Goal: Submit feedback/report problem

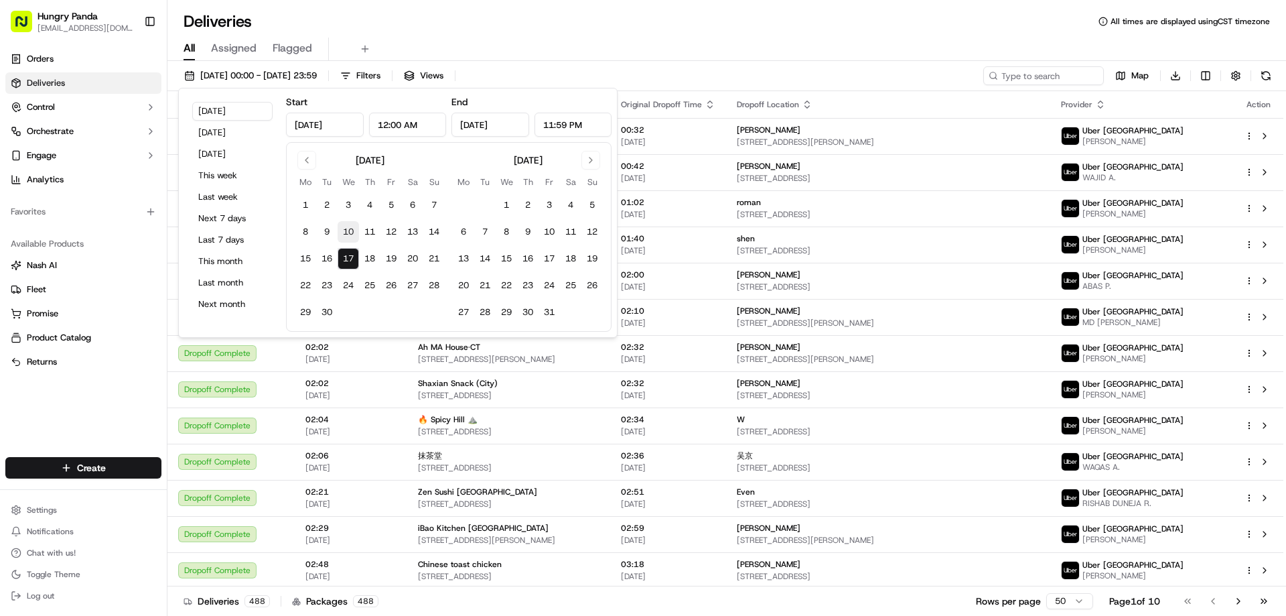
click at [348, 231] on button "10" at bounding box center [348, 231] width 21 height 21
type input "Sep 10, 2025"
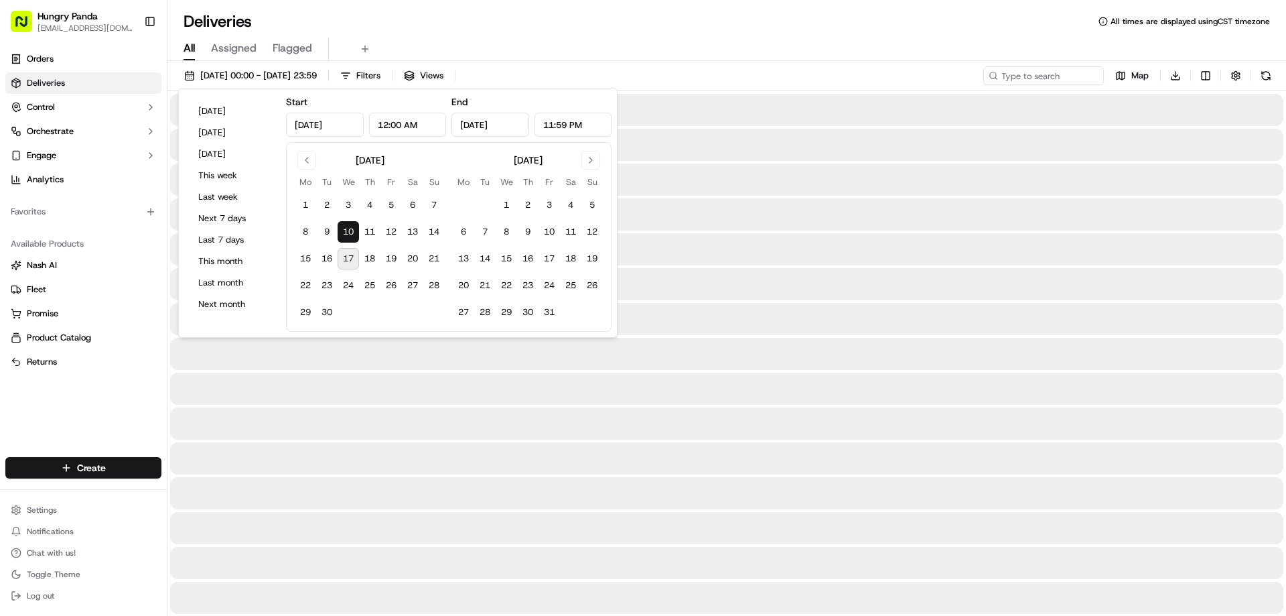
click at [347, 257] on button "17" at bounding box center [348, 258] width 21 height 21
type input "Sep 17, 2025"
click at [691, 54] on div "All Assigned Flagged" at bounding box center [726, 49] width 1119 height 23
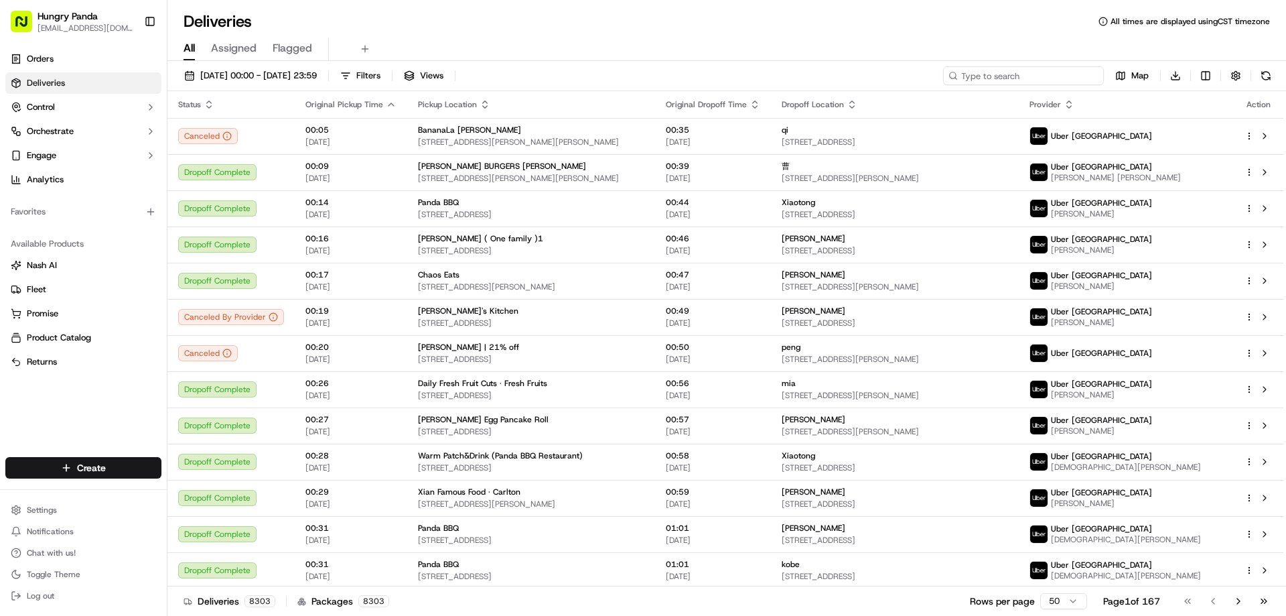
click at [1054, 77] on input at bounding box center [1023, 75] width 161 height 19
paste input "652392157775877639404"
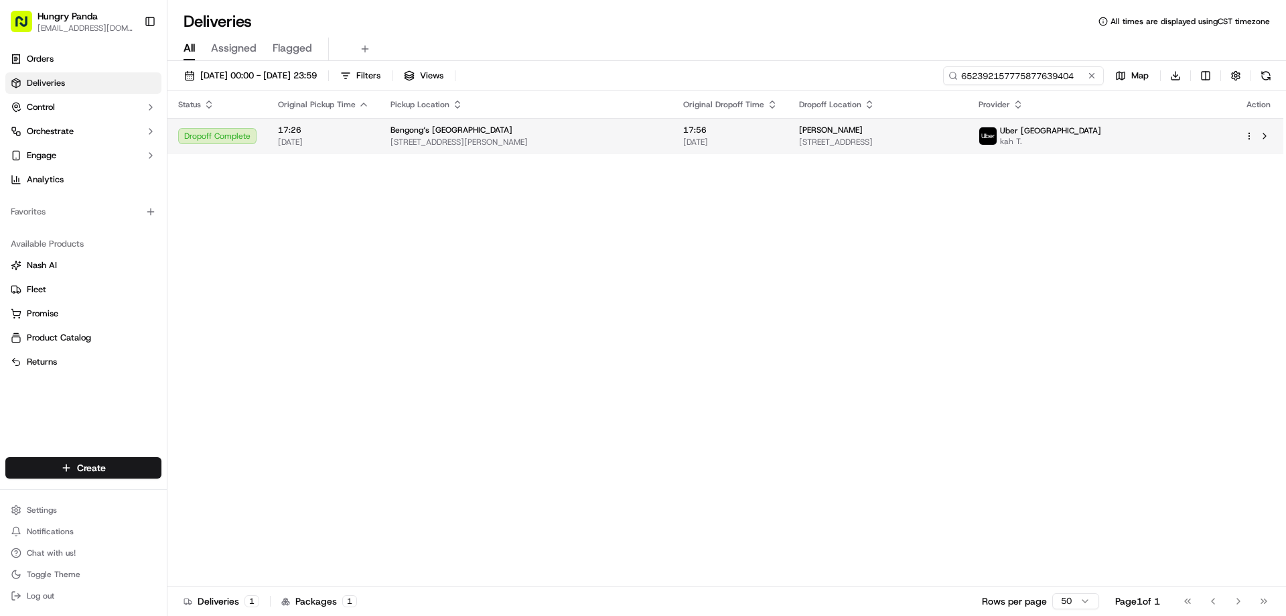
type input "652392157775877639404"
click at [746, 131] on span "17:56" at bounding box center [730, 130] width 94 height 11
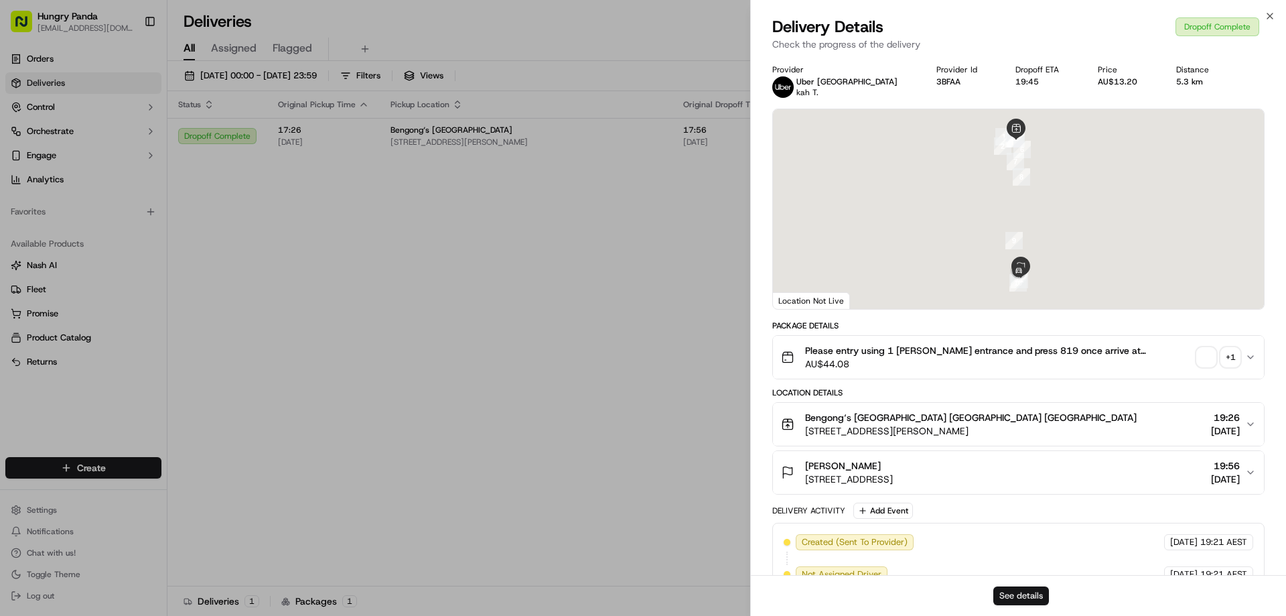
click at [1010, 592] on button "See details" at bounding box center [1021, 595] width 56 height 19
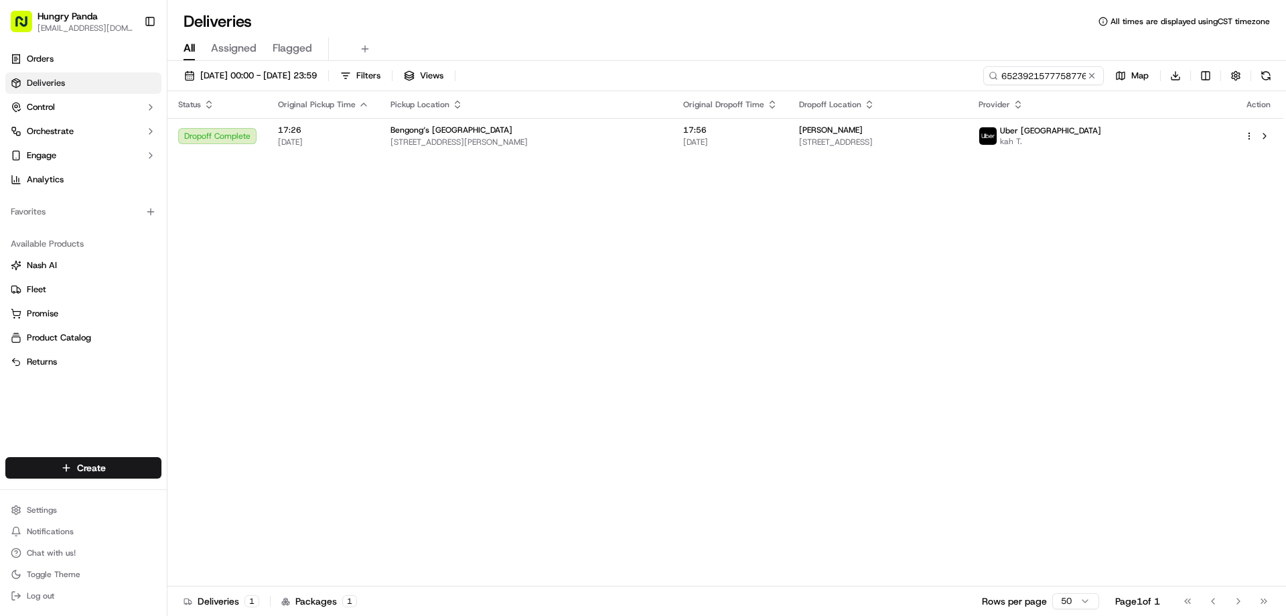
click at [1055, 88] on div "10/09/2025 00:00 - 17/09/2025 23:59 Filters Views 652392157775877639404 Map Dow…" at bounding box center [726, 78] width 1119 height 25
click at [1054, 56] on div "All Assigned Flagged" at bounding box center [726, 49] width 1119 height 23
click at [1051, 71] on input "652392157775877639404" at bounding box center [1023, 75] width 161 height 19
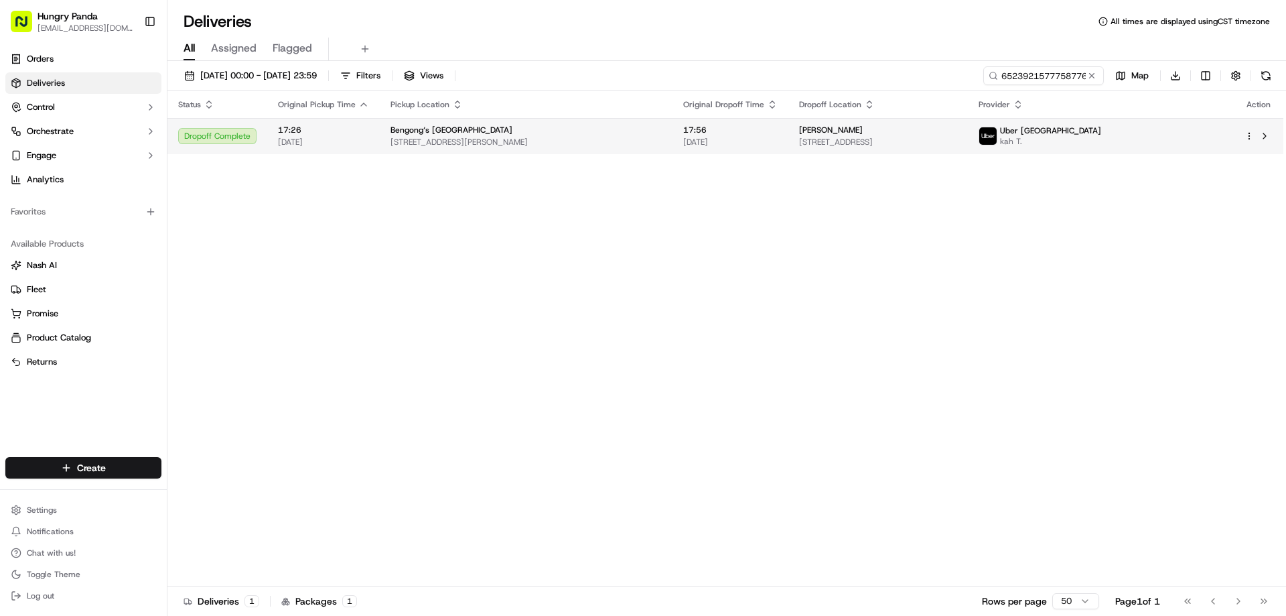
click at [885, 147] on span "819/17 Joynton Avenue, Waterloo NSW 2017, Australia" at bounding box center [878, 142] width 158 height 11
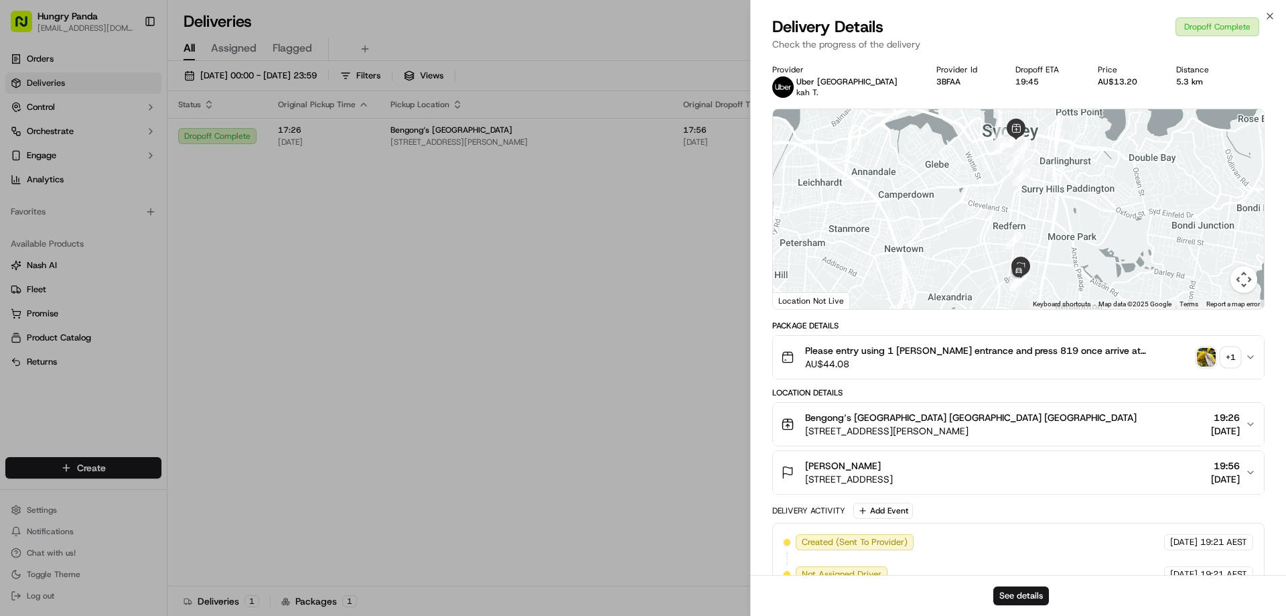
click at [1021, 606] on div "See details" at bounding box center [1018, 595] width 535 height 41
click at [1021, 604] on button "See details" at bounding box center [1021, 595] width 56 height 19
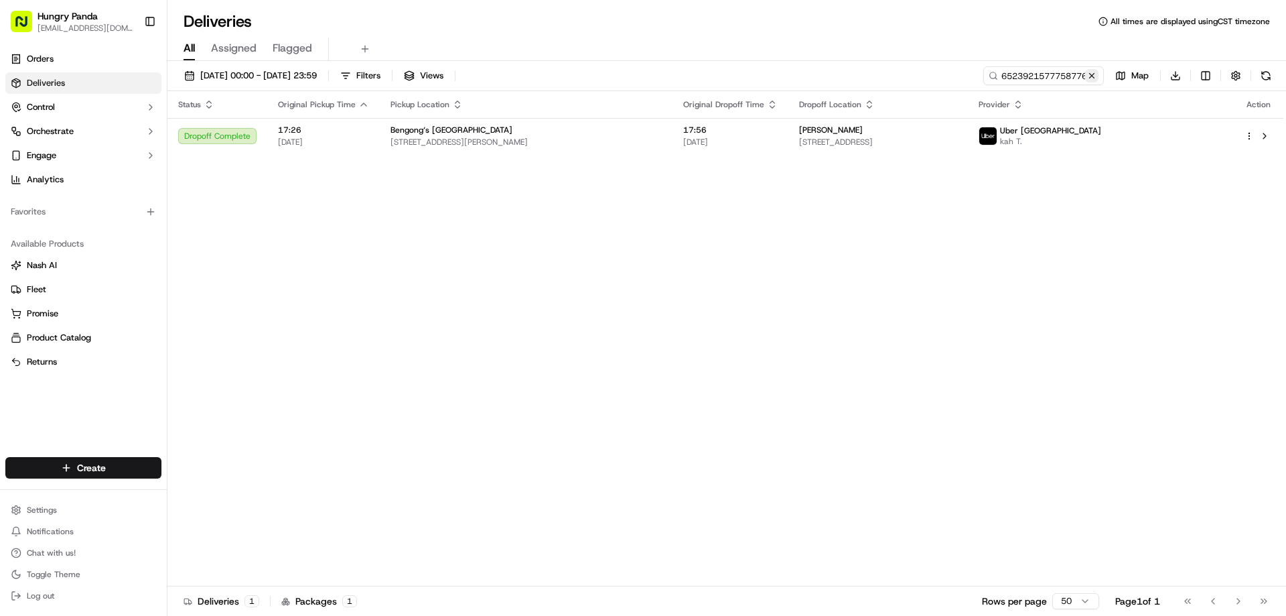
click at [1086, 78] on button at bounding box center [1091, 75] width 13 height 13
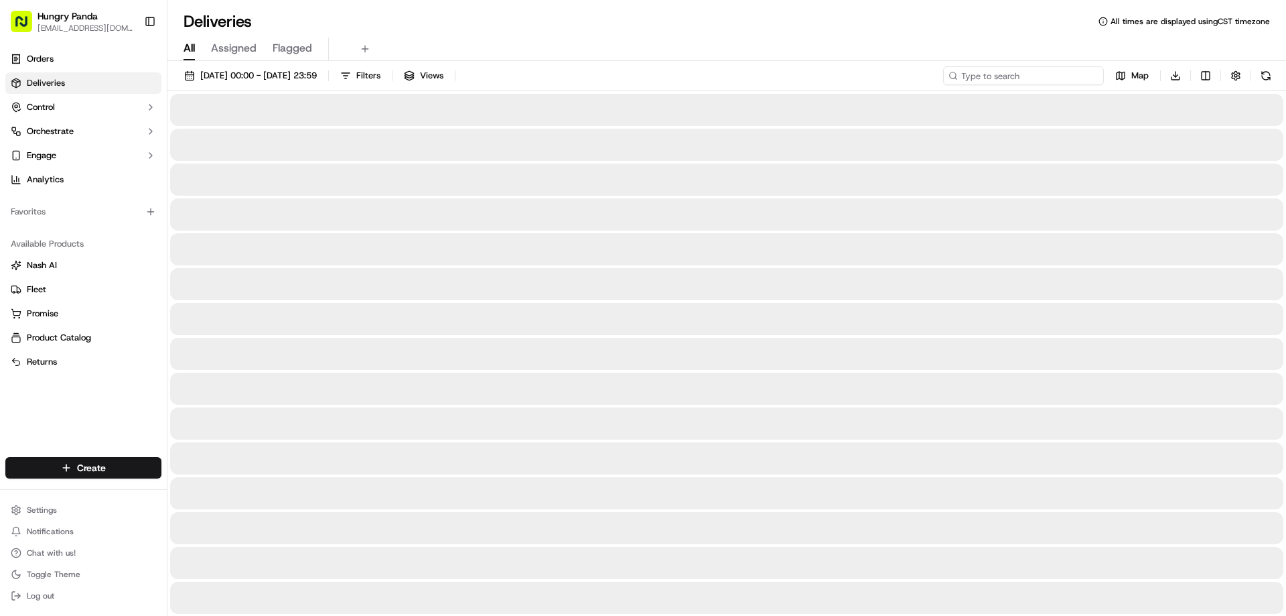
click at [1086, 77] on input at bounding box center [1023, 75] width 161 height 19
paste input "5755820427251761531698"
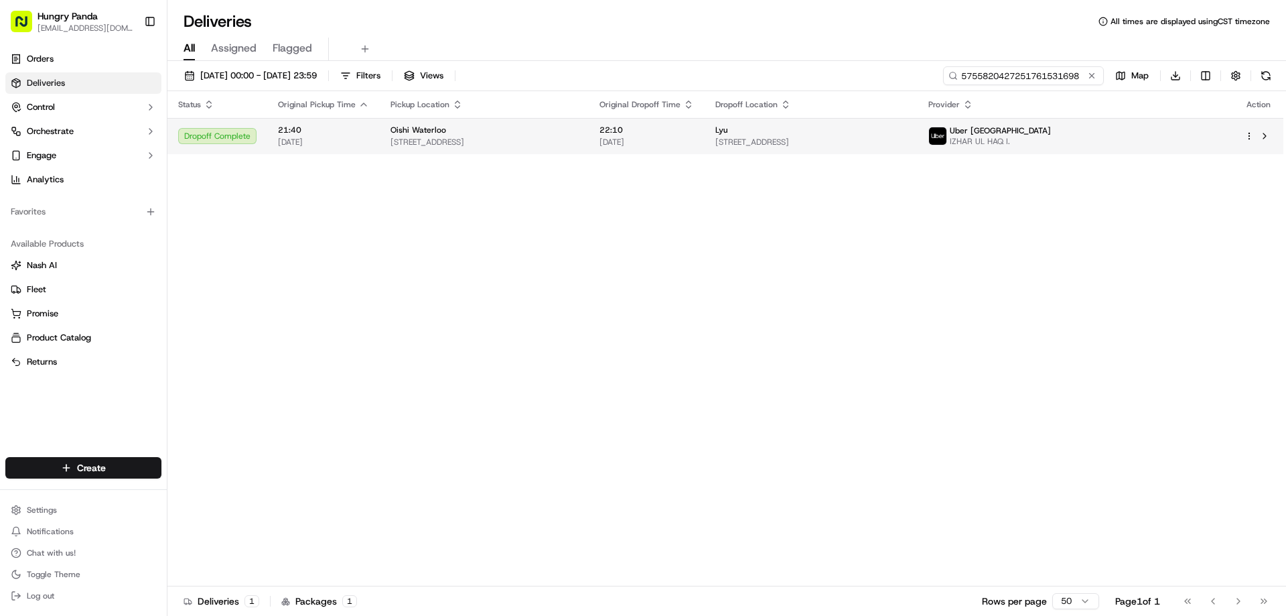
type input "5755820427251761531698"
click at [694, 134] on span "22:10" at bounding box center [646, 130] width 94 height 11
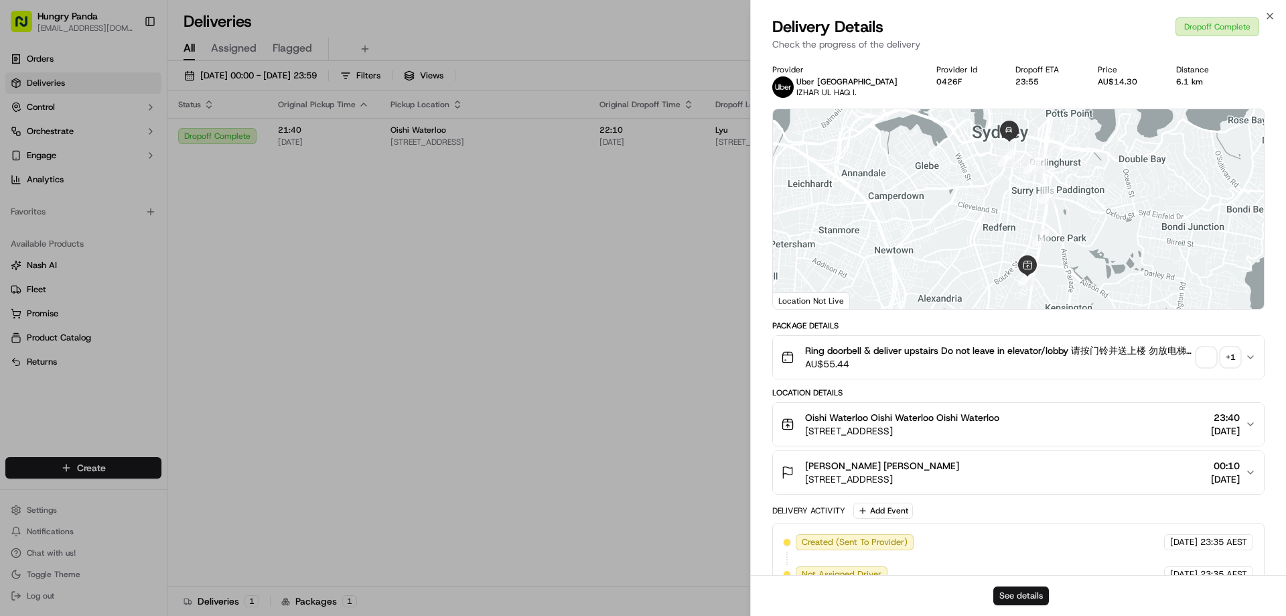
click at [1033, 599] on button "See details" at bounding box center [1021, 595] width 56 height 19
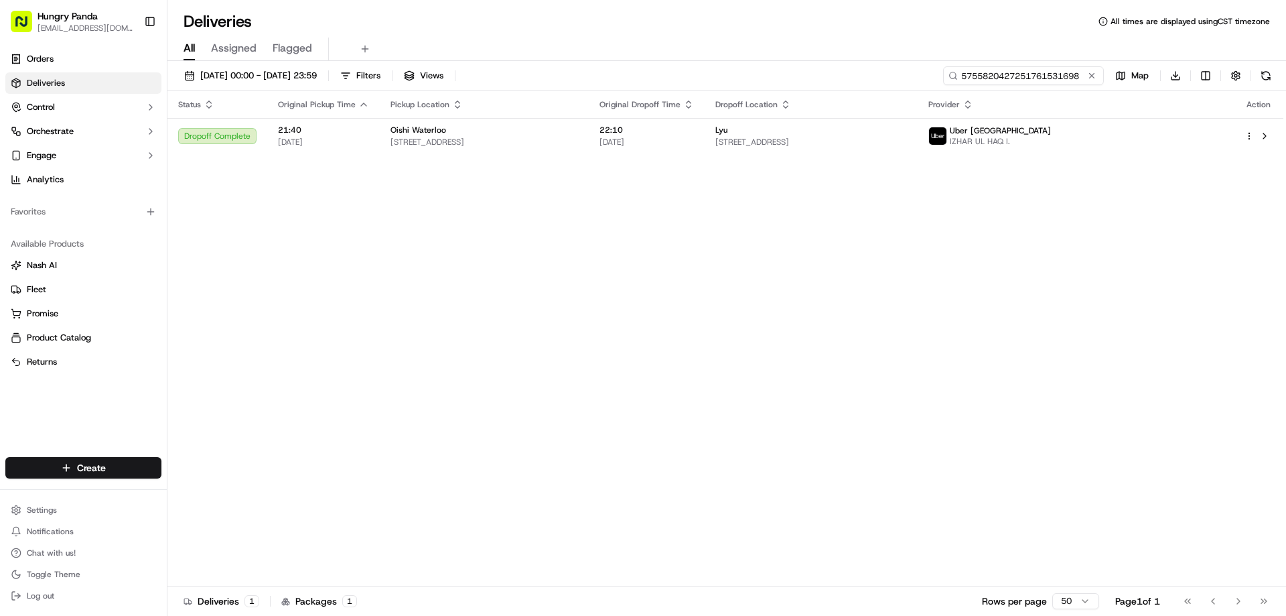
click at [1083, 71] on input "5755820427251761531698" at bounding box center [1023, 75] width 161 height 19
click at [1090, 71] on button at bounding box center [1091, 75] width 13 height 13
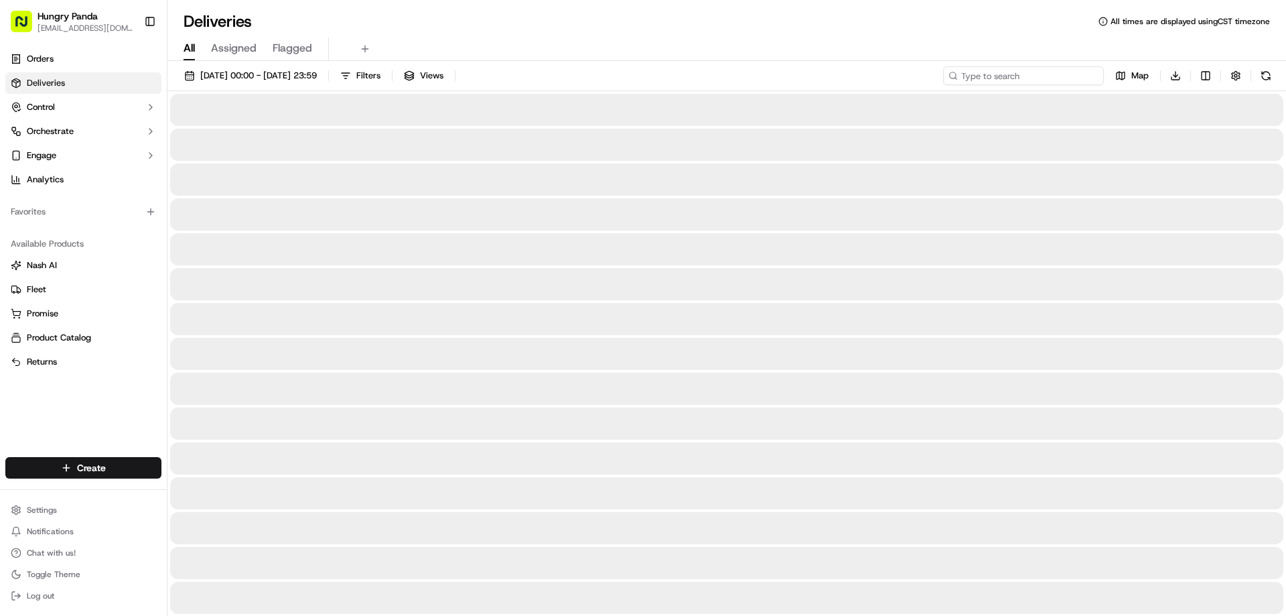
click at [1090, 71] on input at bounding box center [1023, 75] width 161 height 19
paste input "233896172765773726532"
type input "233896172765773726532"
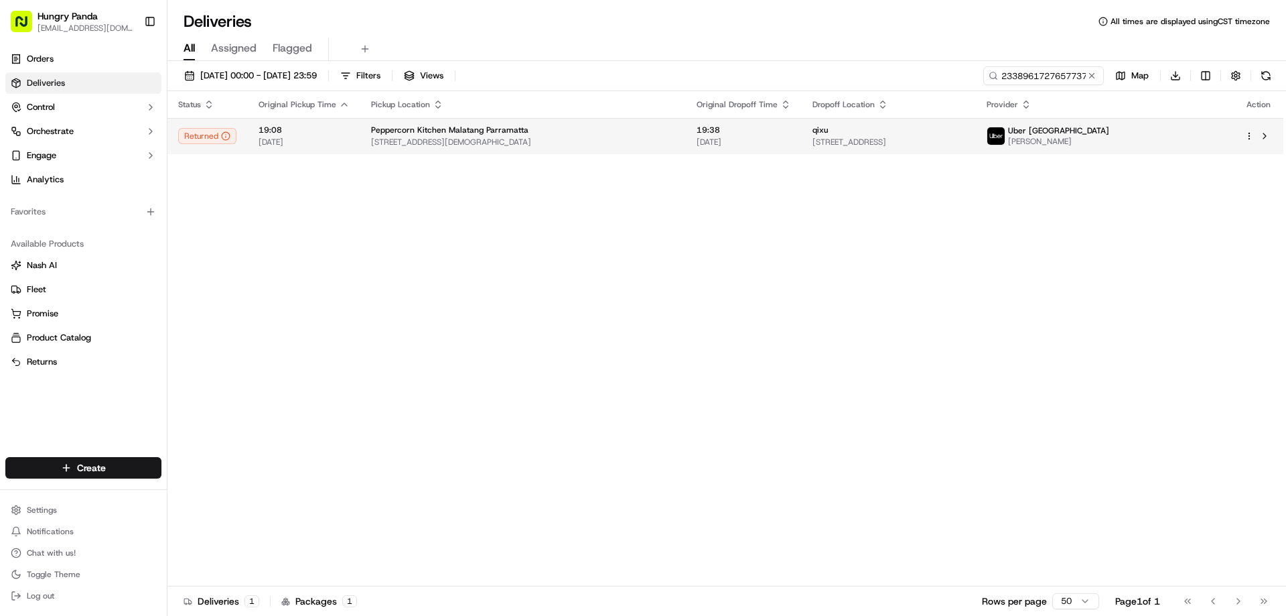
click at [721, 124] on td "19:38 15/09/2025" at bounding box center [744, 136] width 116 height 36
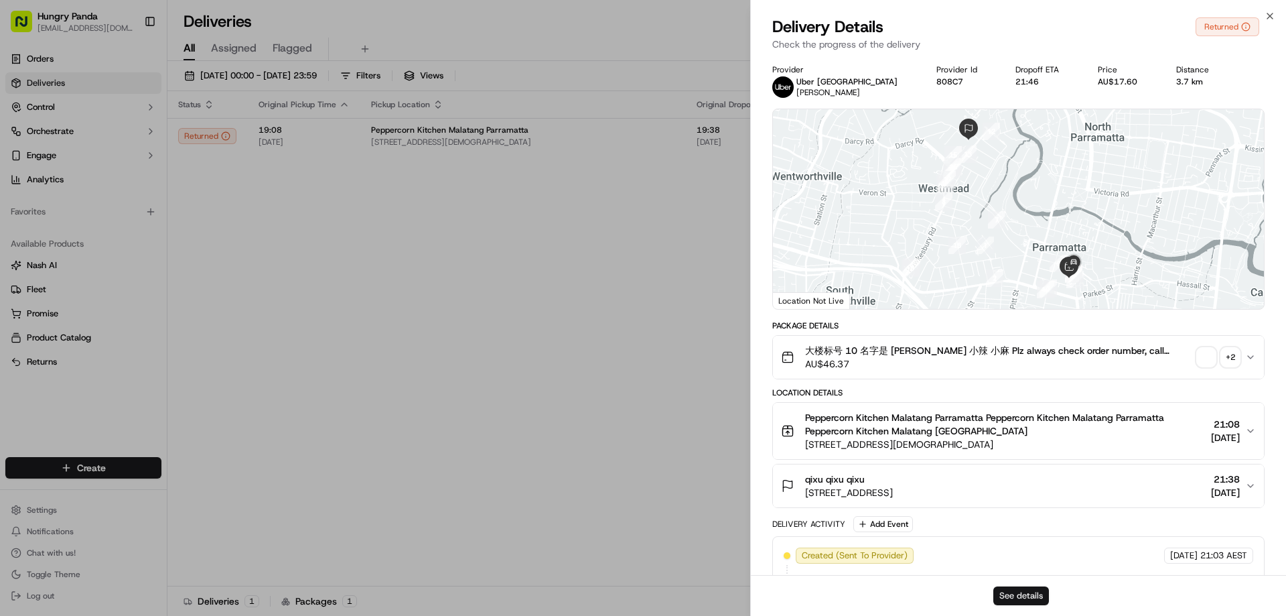
click at [1019, 597] on button "See details" at bounding box center [1021, 595] width 56 height 19
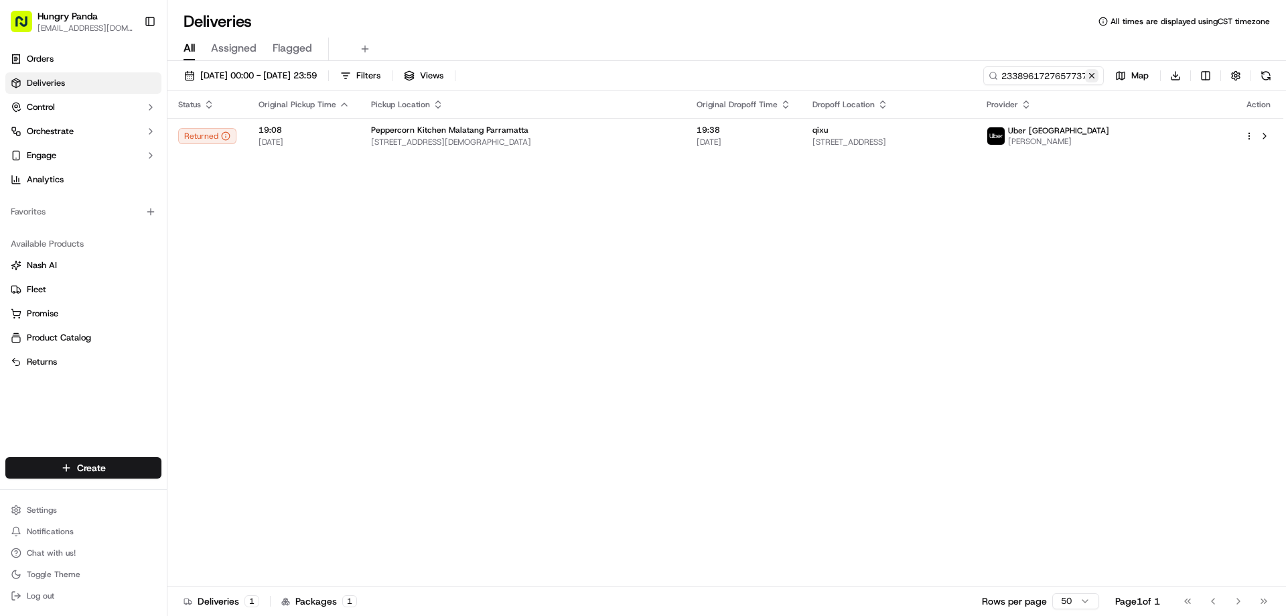
click at [1094, 82] on button at bounding box center [1091, 75] width 13 height 13
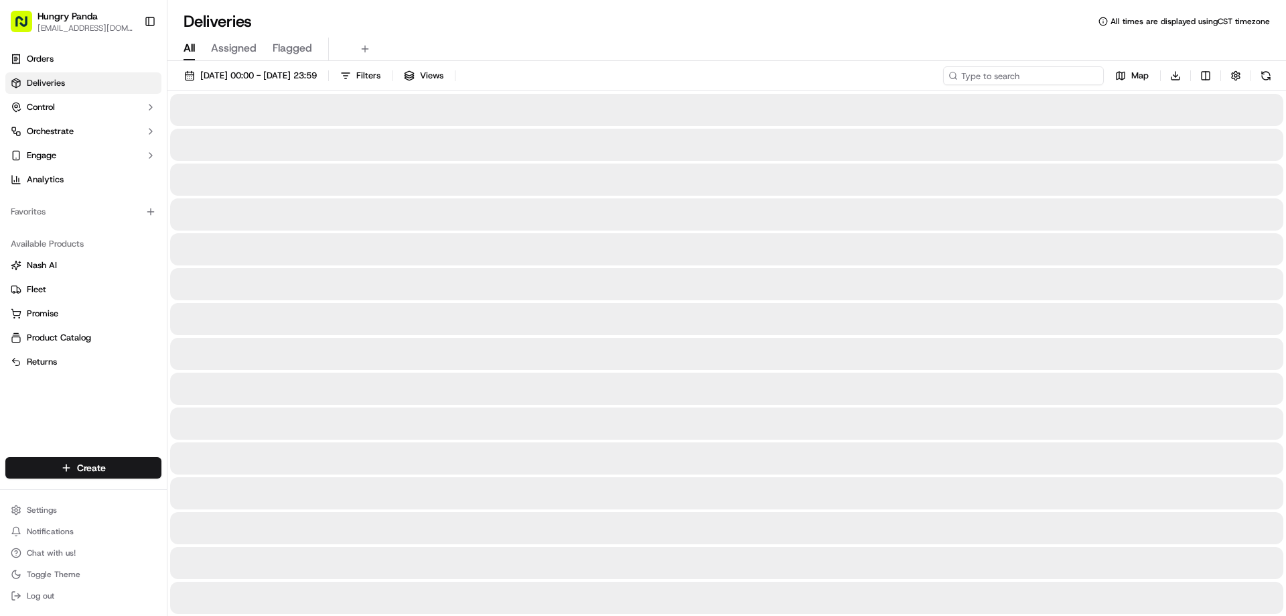
click at [1093, 82] on input at bounding box center [1023, 75] width 161 height 19
paste input "893992044785977514266"
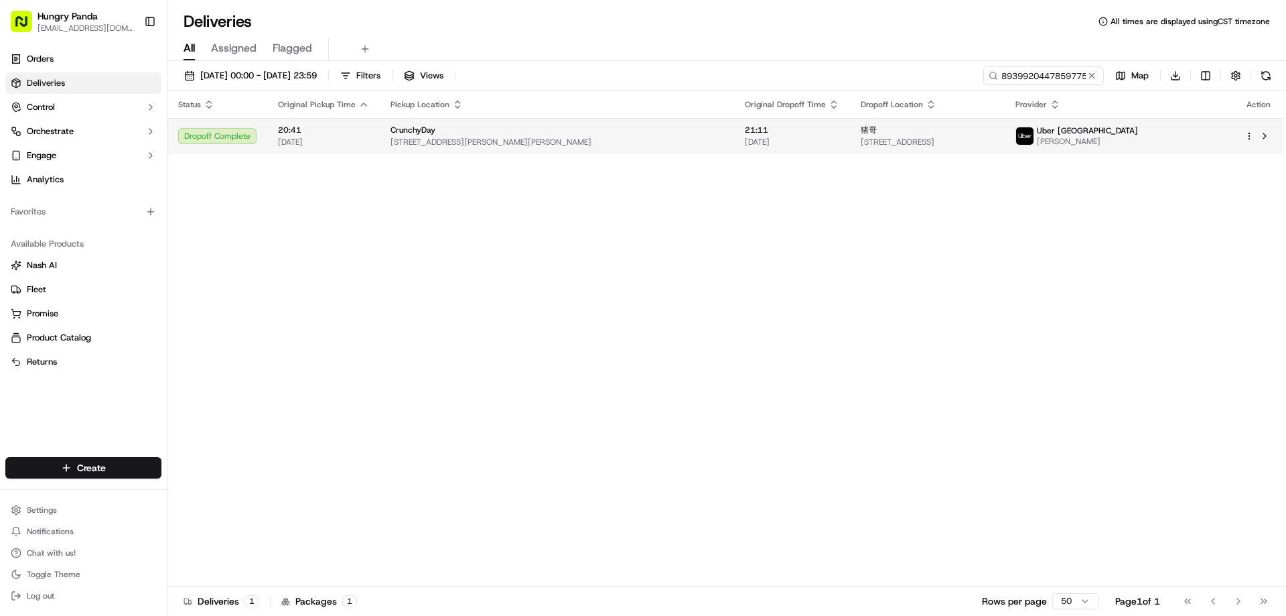
click at [745, 144] on span "15/09/2025" at bounding box center [792, 142] width 94 height 11
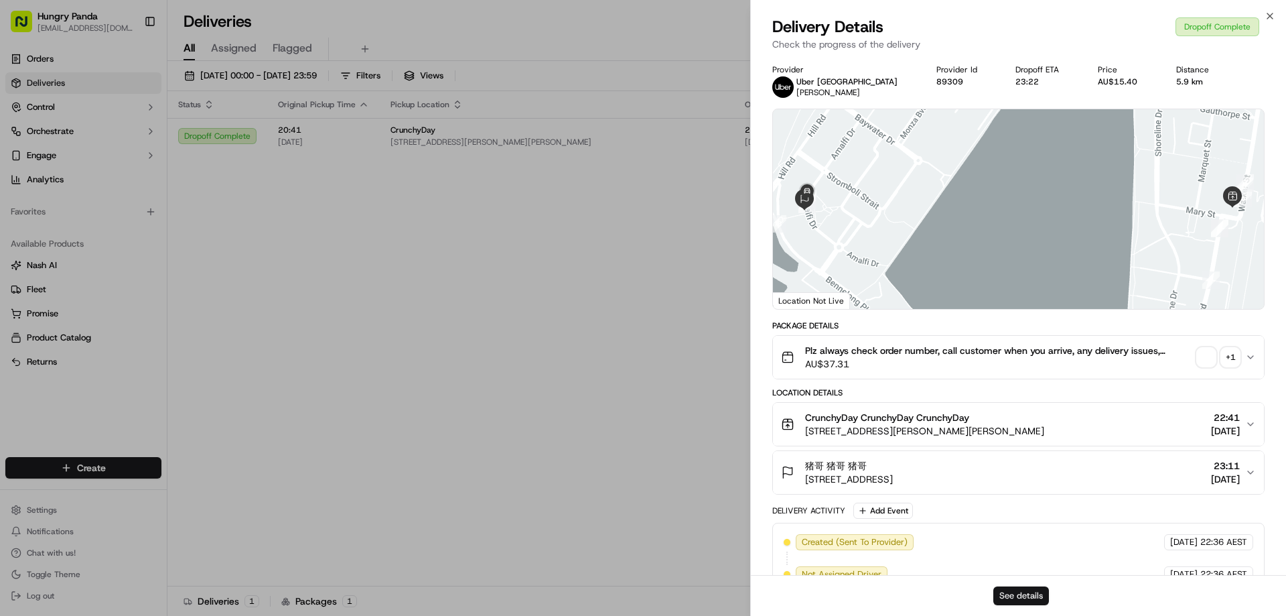
click at [1014, 597] on button "See details" at bounding box center [1021, 595] width 56 height 19
click at [776, 258] on div at bounding box center [1018, 209] width 491 height 200
drag, startPoint x: 723, startPoint y: 291, endPoint x: 808, endPoint y: 9, distance: 294.1
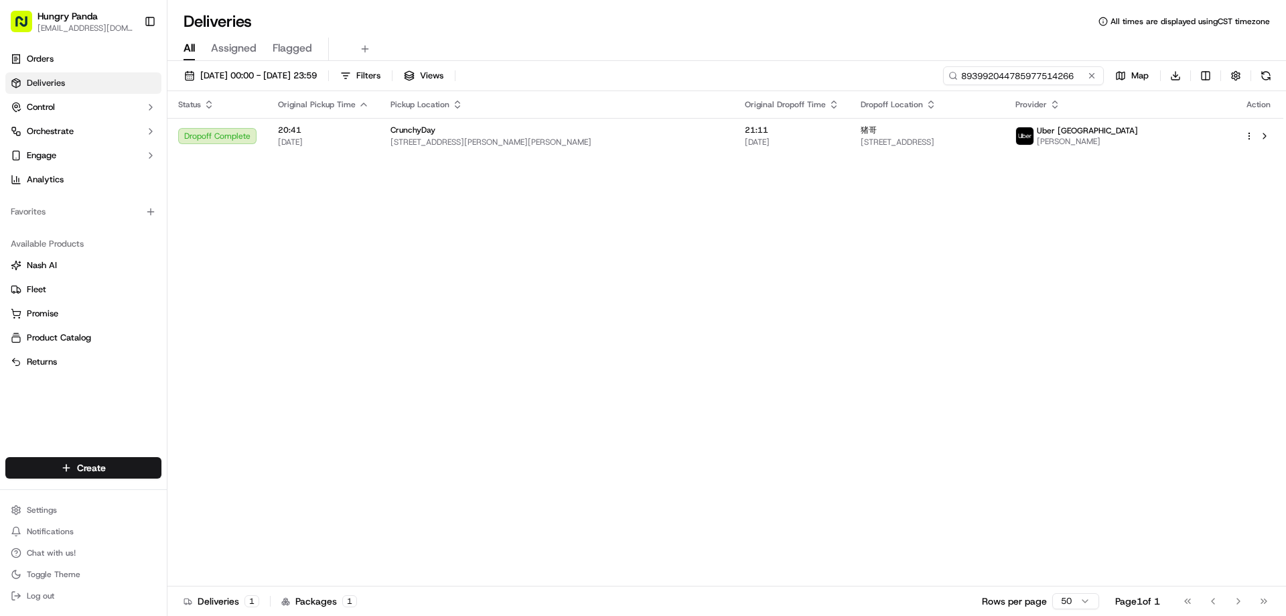
click at [1019, 70] on input "893992044785977514266" at bounding box center [1023, 75] width 161 height 19
paste input "425193453715176837465"
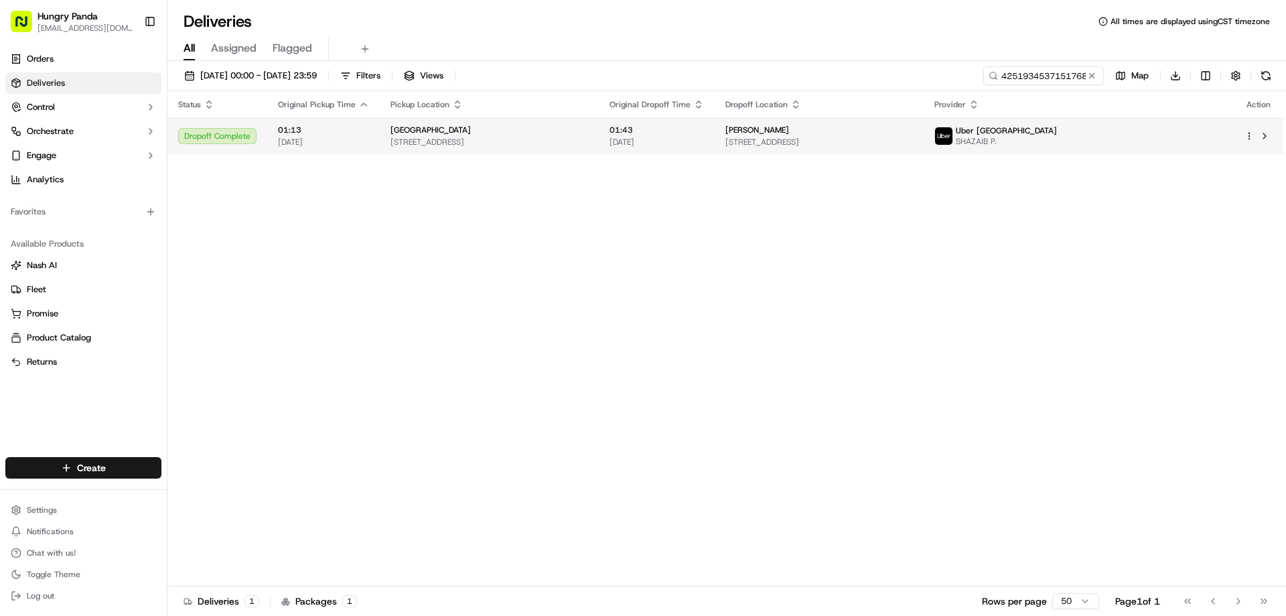
click at [835, 135] on div "wang" at bounding box center [819, 130] width 188 height 11
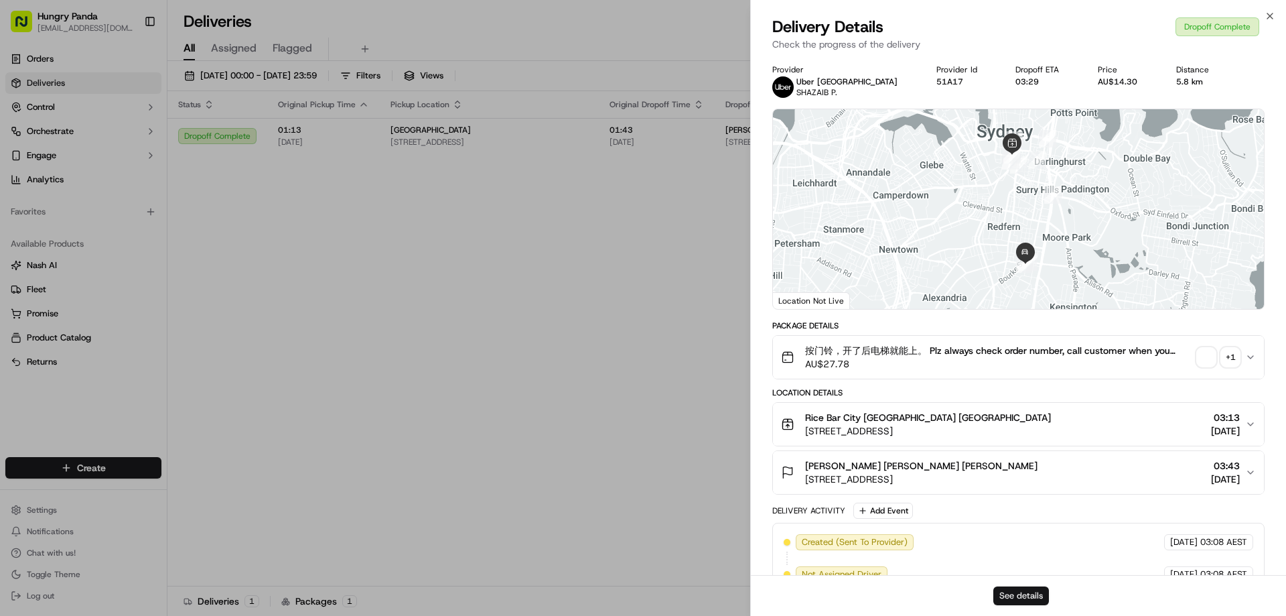
click at [1022, 597] on button "See details" at bounding box center [1021, 595] width 56 height 19
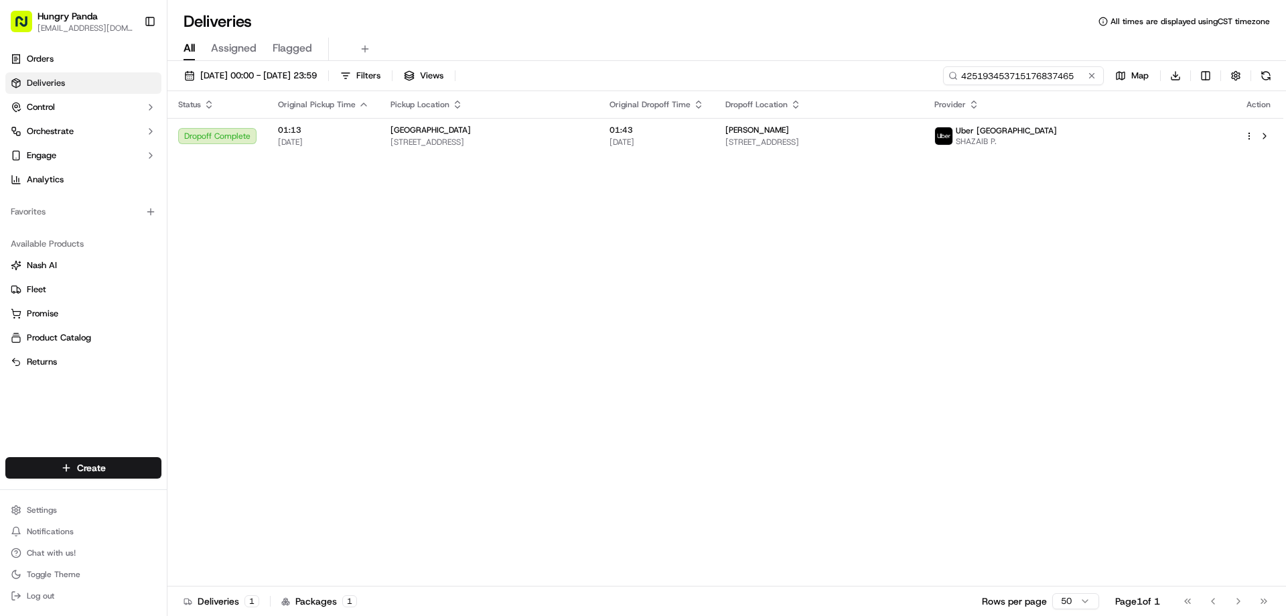
click at [1042, 71] on input "425193453715176837465" at bounding box center [1023, 75] width 161 height 19
paste input "14409702475537021535"
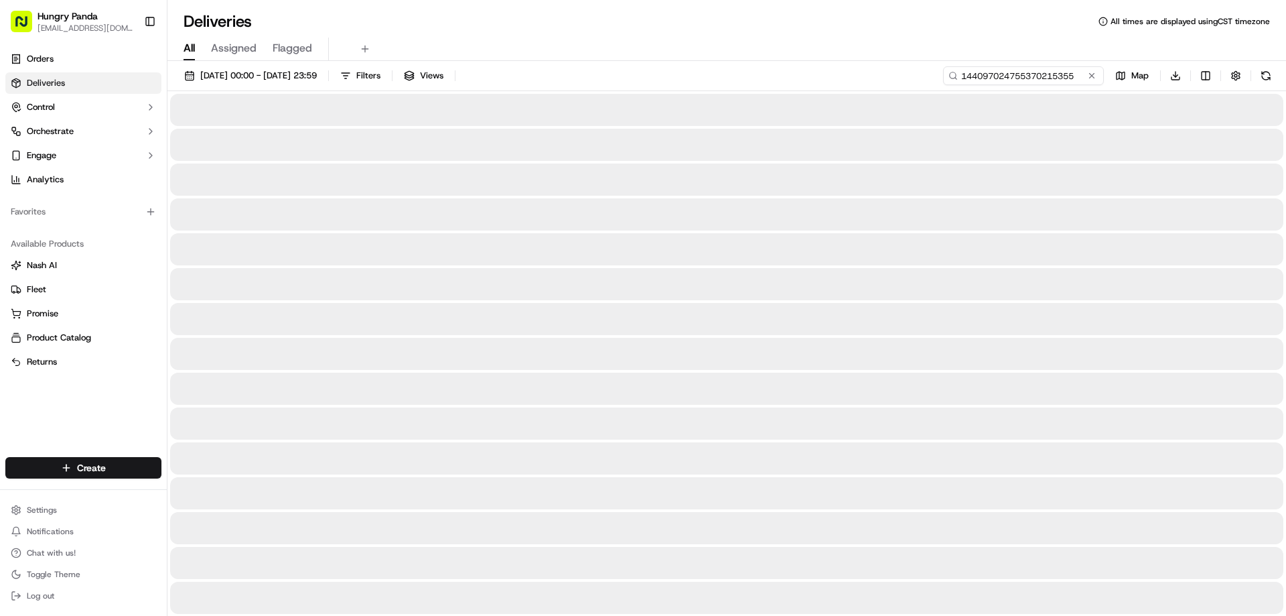
type input "144097024755370215355"
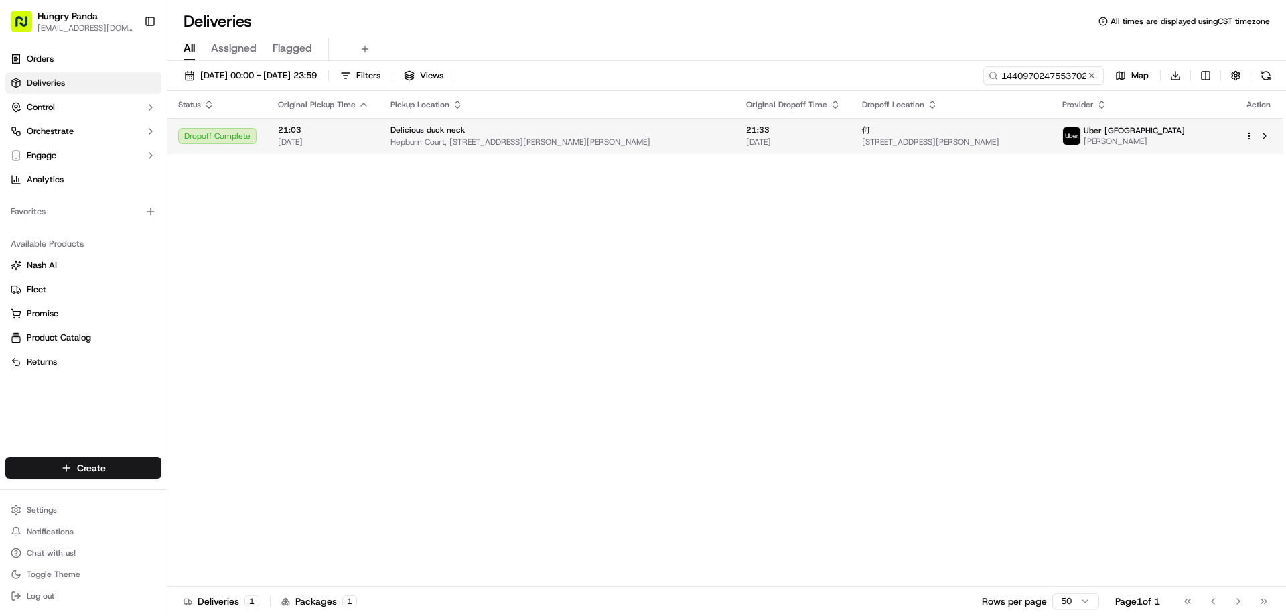
click at [622, 146] on span "Hepburn Court, 423 King Georges Rd, Beverly Hills NSW 2209, Australia" at bounding box center [558, 142] width 334 height 11
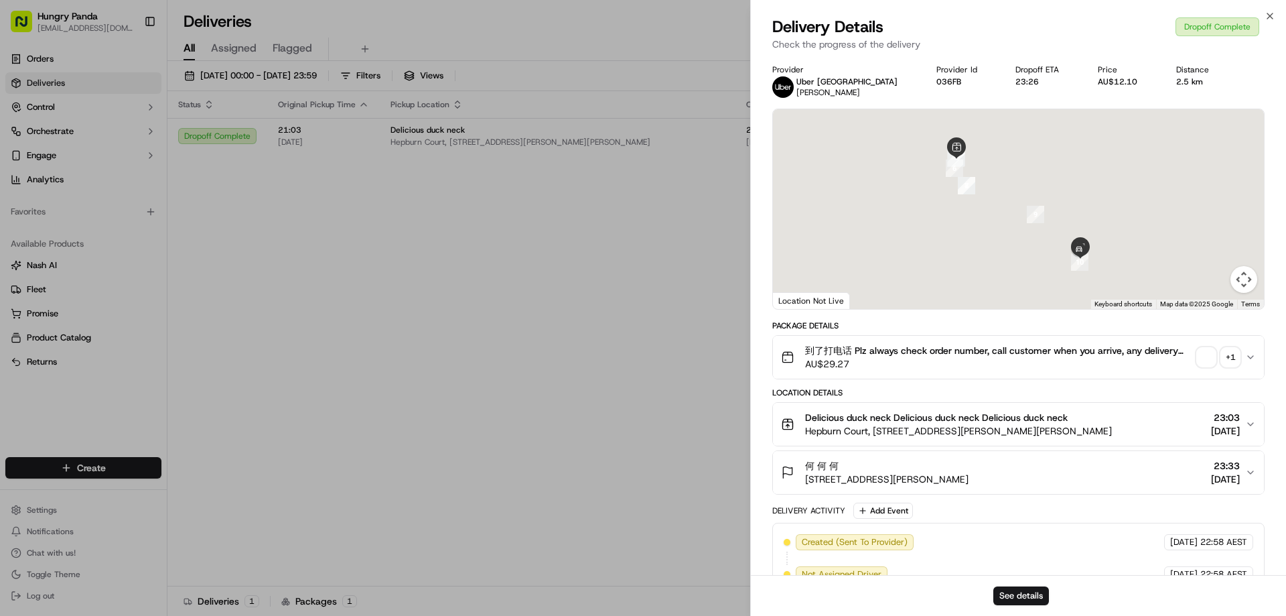
click at [1034, 608] on div "See details" at bounding box center [1018, 595] width 535 height 41
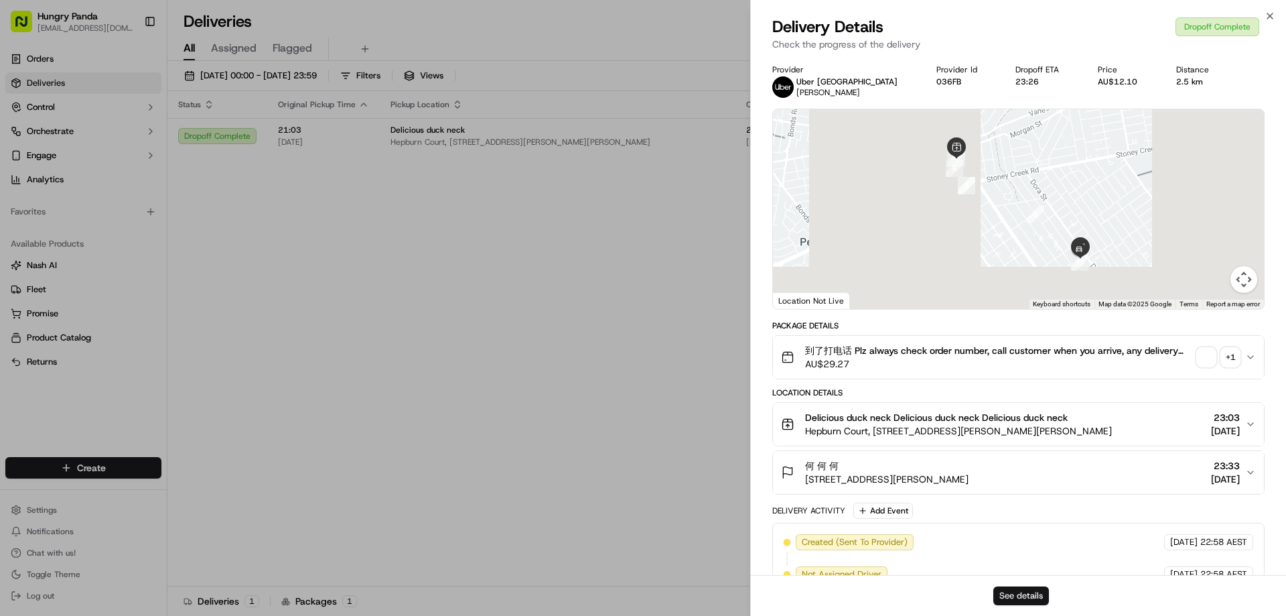
click at [1034, 604] on button "See details" at bounding box center [1021, 595] width 56 height 19
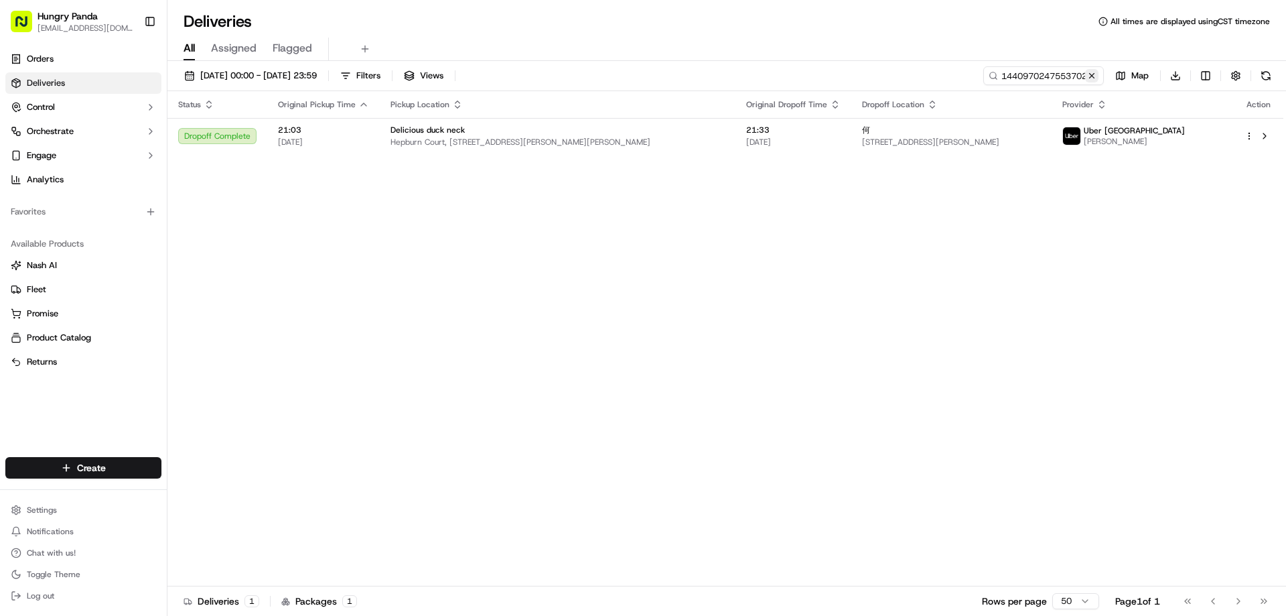
click at [1092, 72] on button at bounding box center [1091, 75] width 13 height 13
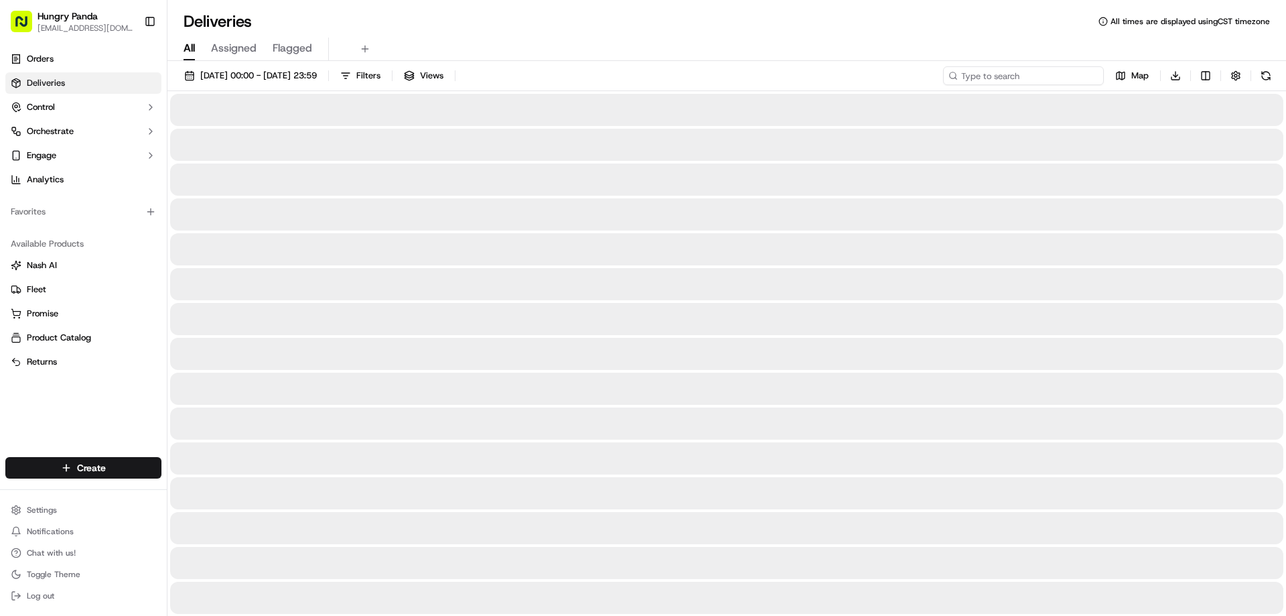
click at [1091, 72] on input at bounding box center [1023, 75] width 161 height 19
paste input "747297554705976016401"
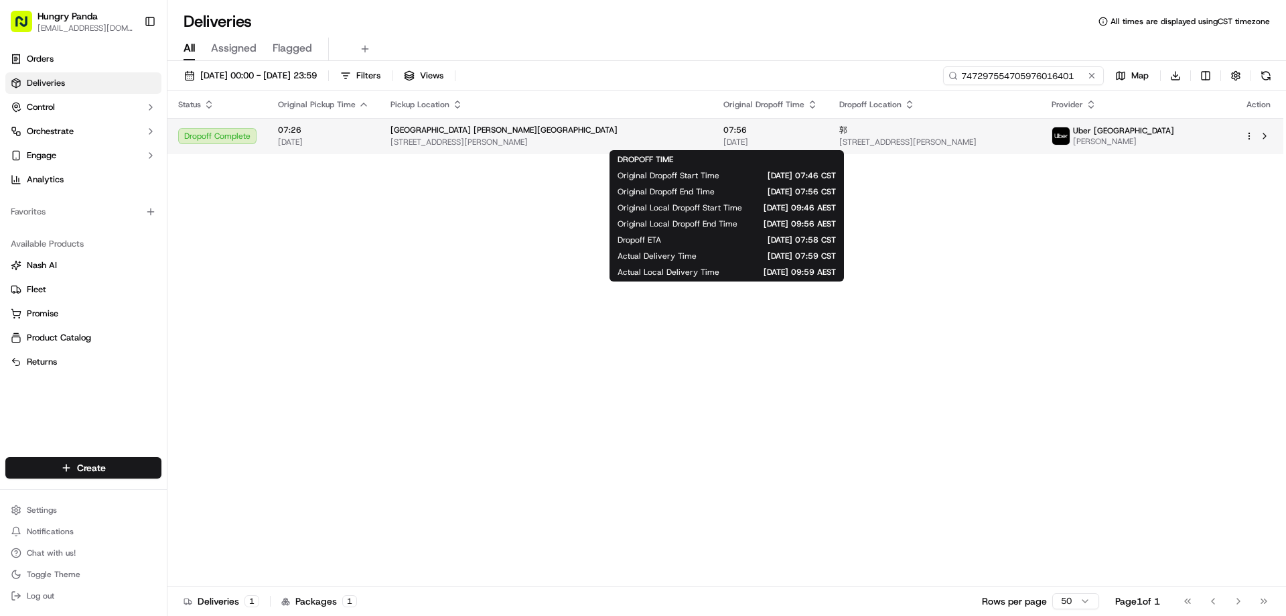
type input "747297554705976016401"
click at [723, 137] on span "[DATE]" at bounding box center [770, 142] width 94 height 11
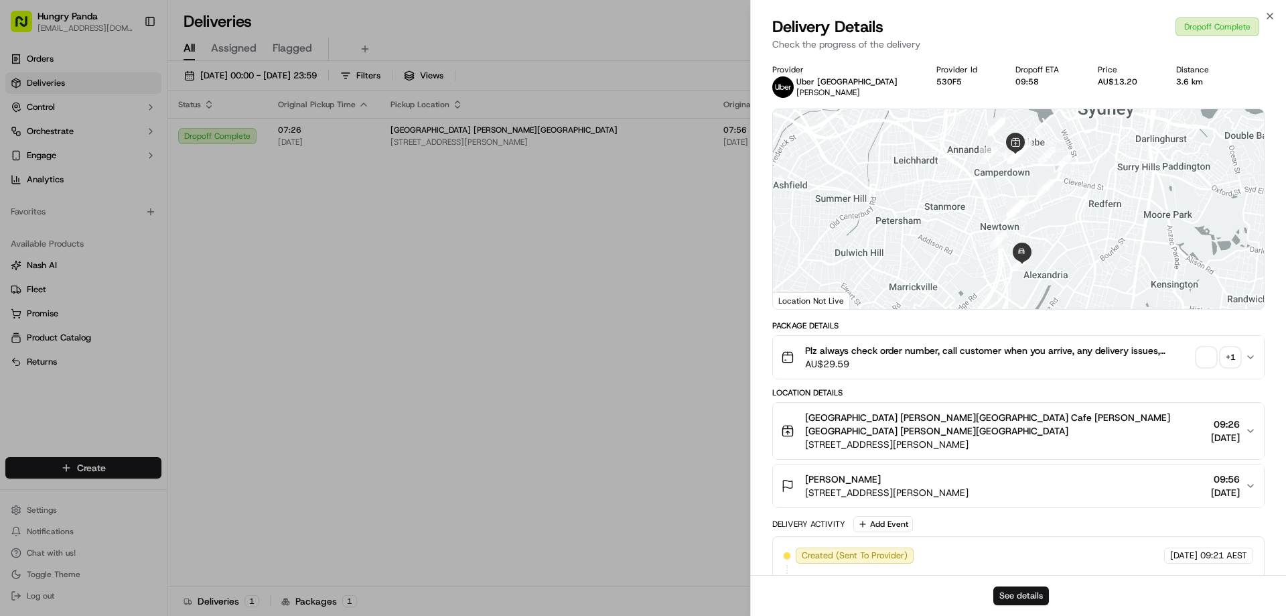
click at [1017, 600] on button "See details" at bounding box center [1021, 595] width 56 height 19
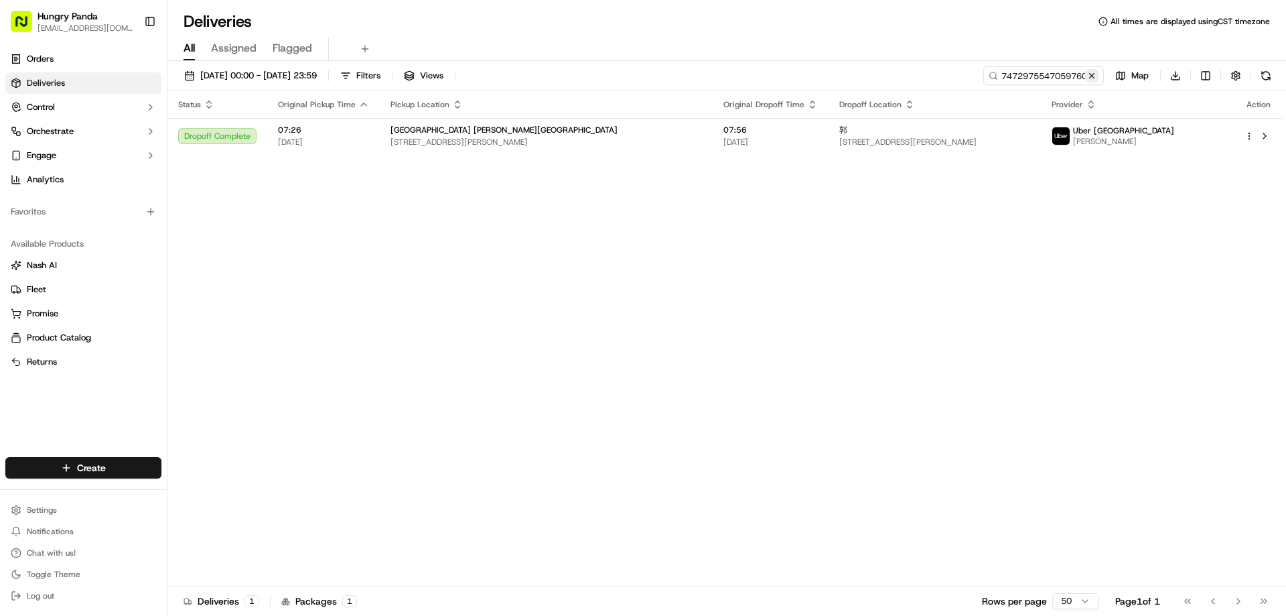
click at [1088, 80] on button at bounding box center [1091, 75] width 13 height 13
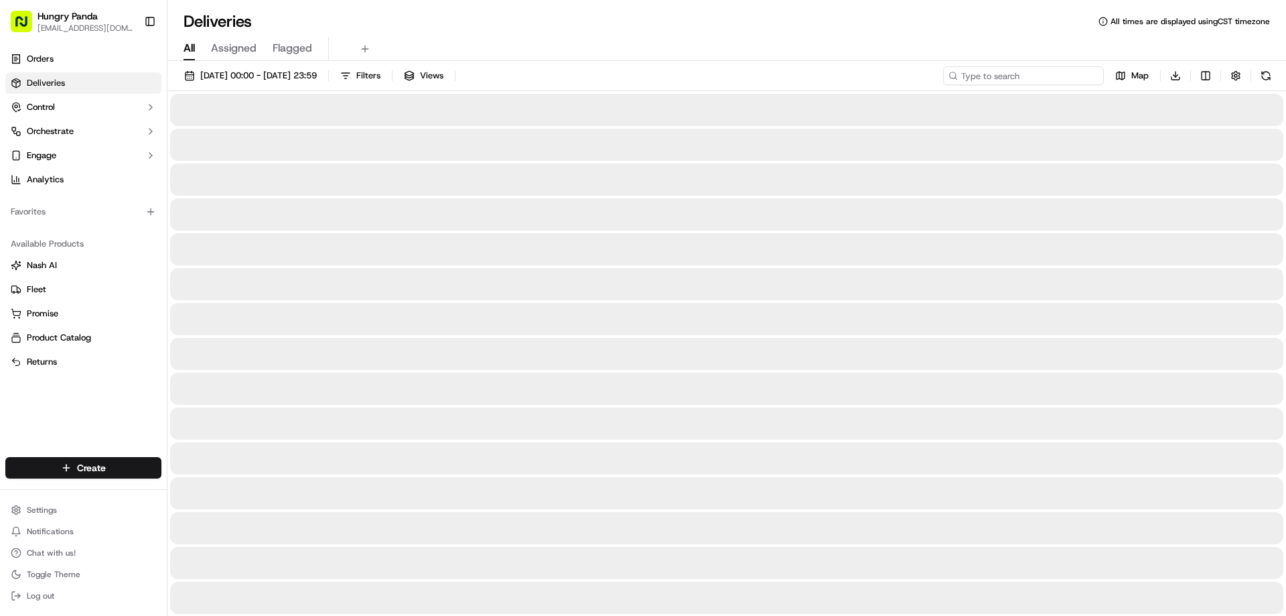
click at [1088, 80] on input at bounding box center [1023, 75] width 161 height 19
paste input "168190111725279569676"
type input "168190111725279569676"
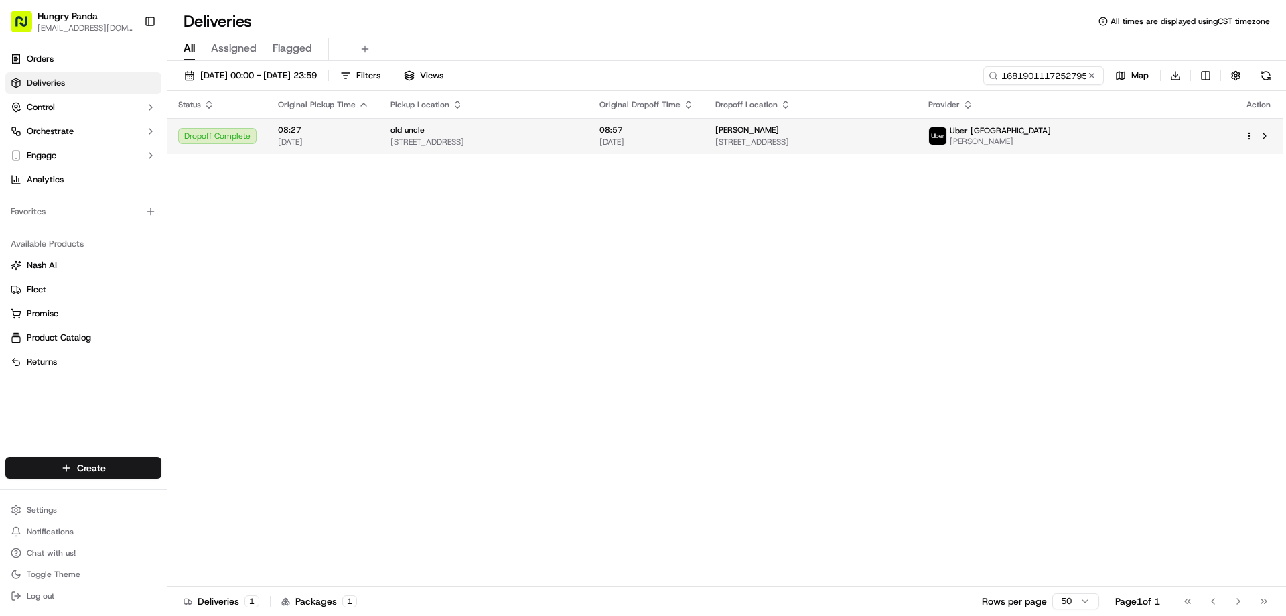
click at [808, 135] on div "tony" at bounding box center [811, 130] width 192 height 11
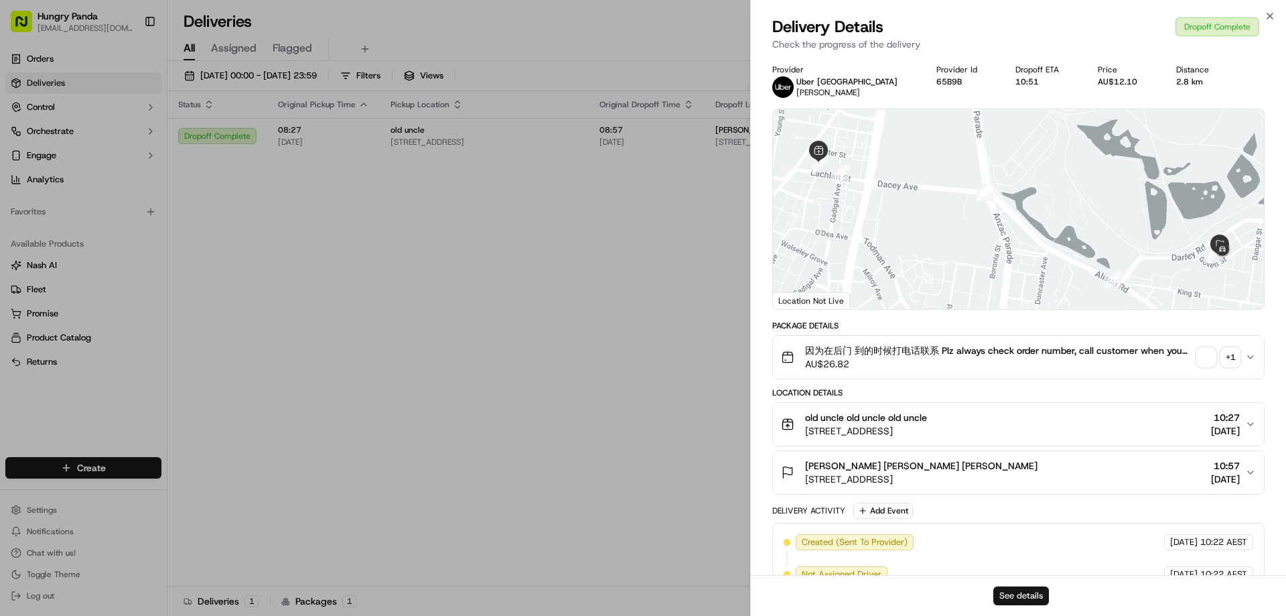
click at [1026, 593] on button "See details" at bounding box center [1021, 595] width 56 height 19
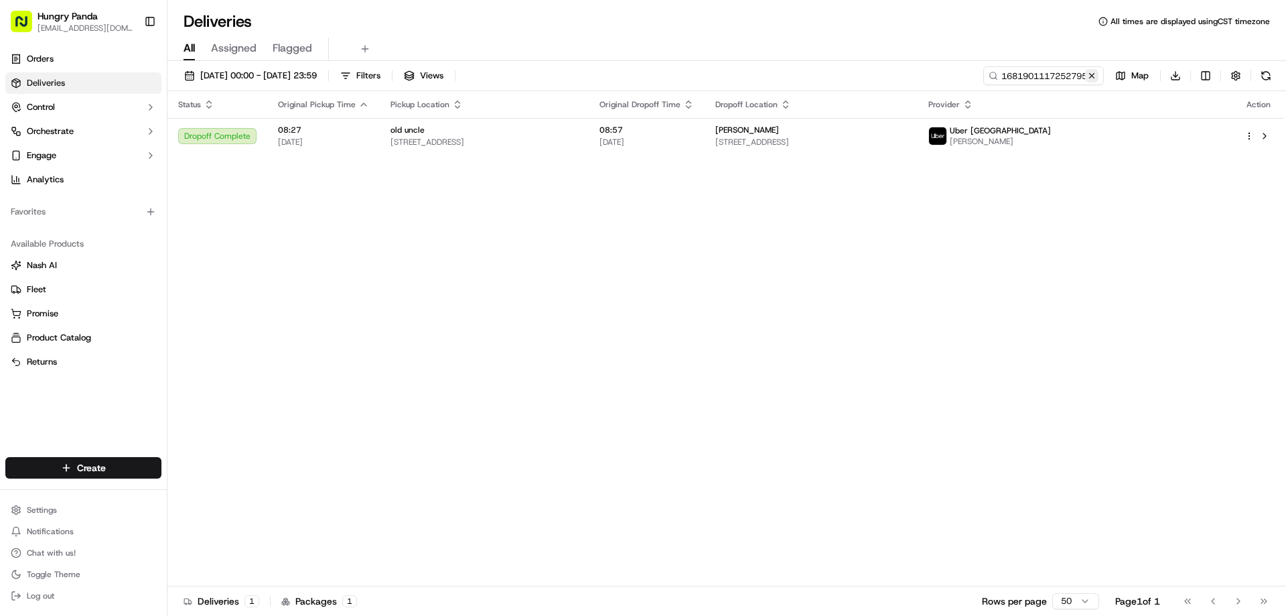
click at [1096, 75] on button at bounding box center [1091, 75] width 13 height 13
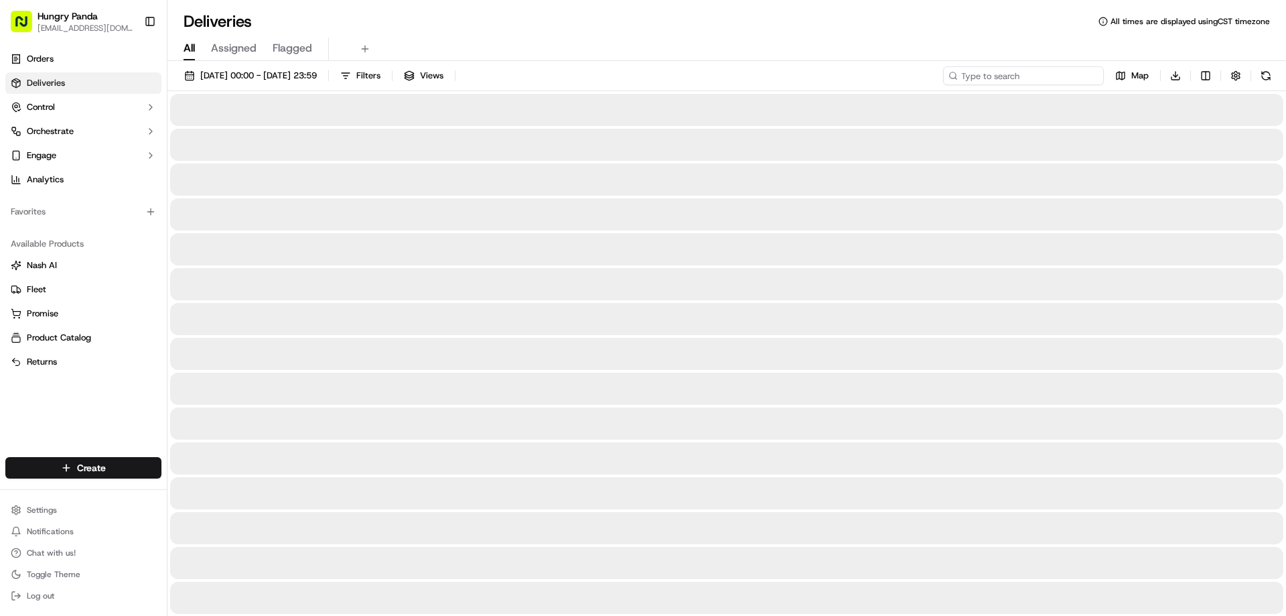
drag, startPoint x: 1096, startPoint y: 75, endPoint x: 1066, endPoint y: 84, distance: 32.0
click at [1096, 75] on input at bounding box center [1023, 75] width 161 height 19
paste input "618898295775673947834"
type input "618898295775673947834"
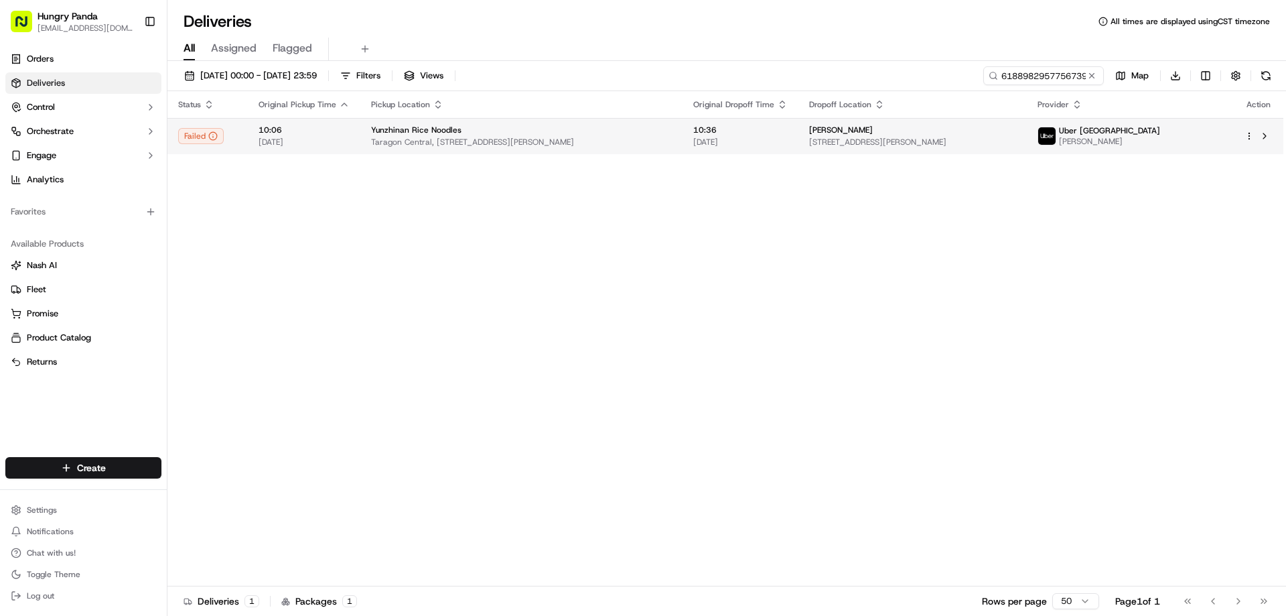
click at [633, 145] on span "Taragon Central, 2/849 George St, Ultimo NSW 2007, Australia" at bounding box center [521, 142] width 301 height 11
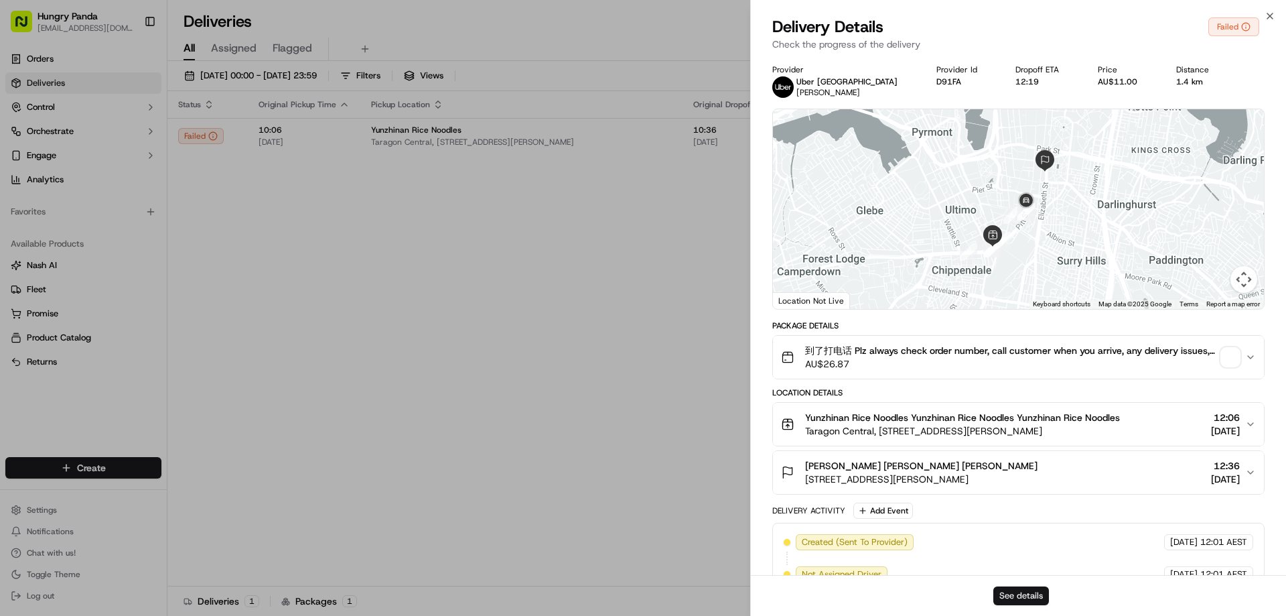
click at [1018, 591] on button "See details" at bounding box center [1021, 595] width 56 height 19
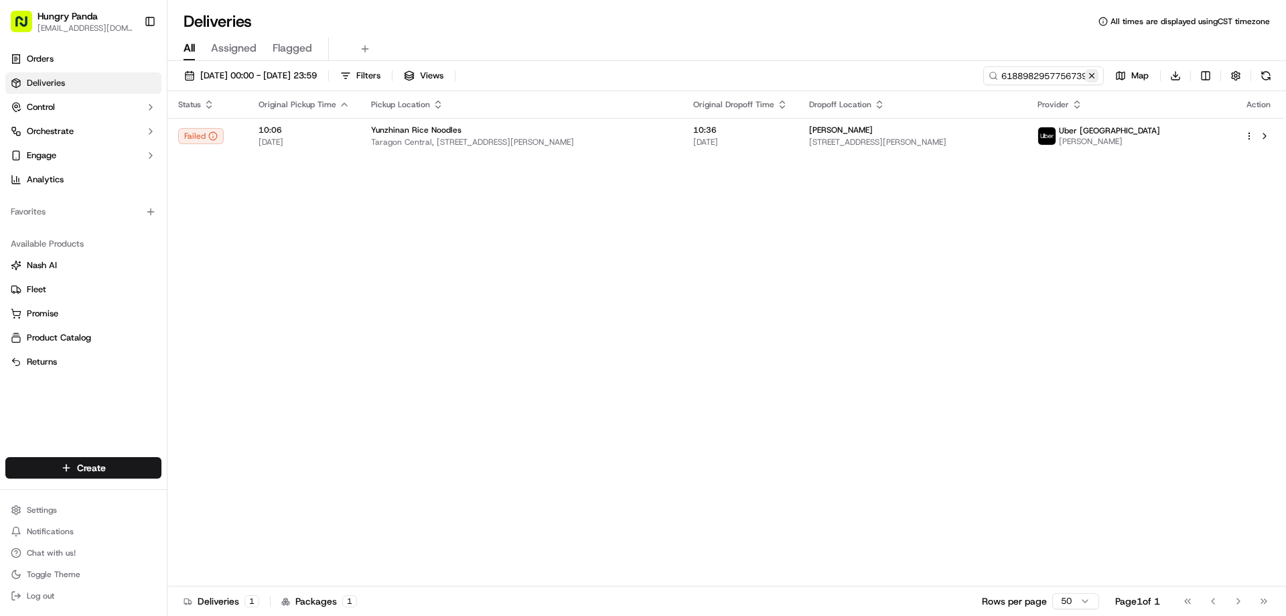
click at [1097, 78] on button at bounding box center [1091, 75] width 13 height 13
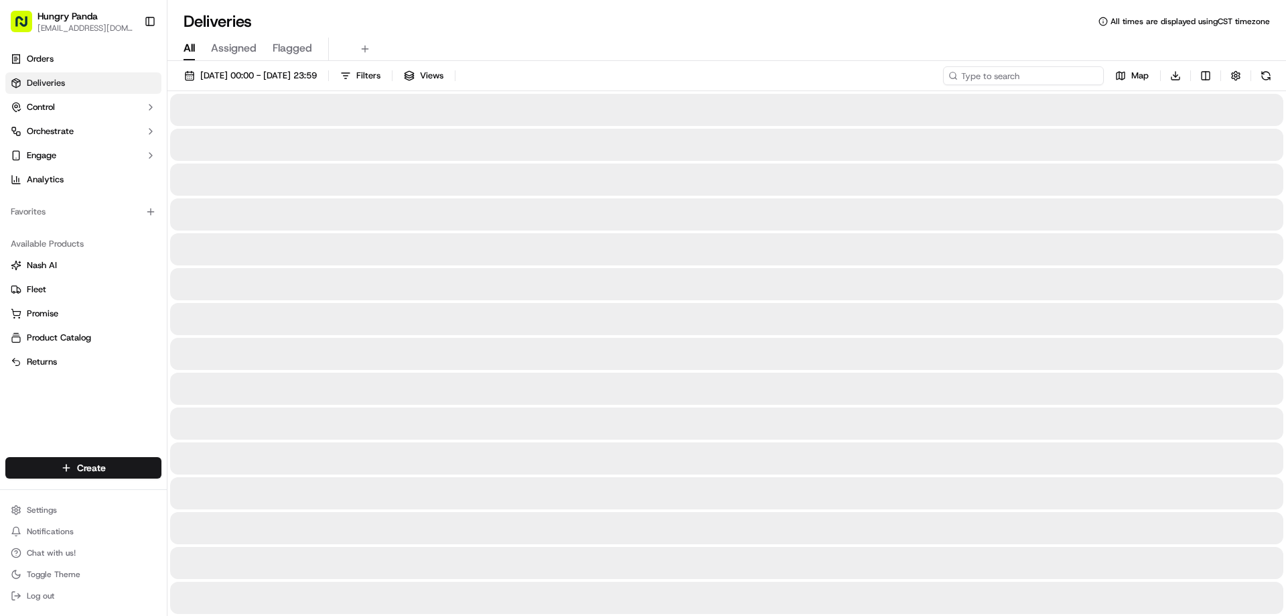
click at [1095, 76] on input at bounding box center [1023, 75] width 161 height 19
paste input "9376964047555762831279"
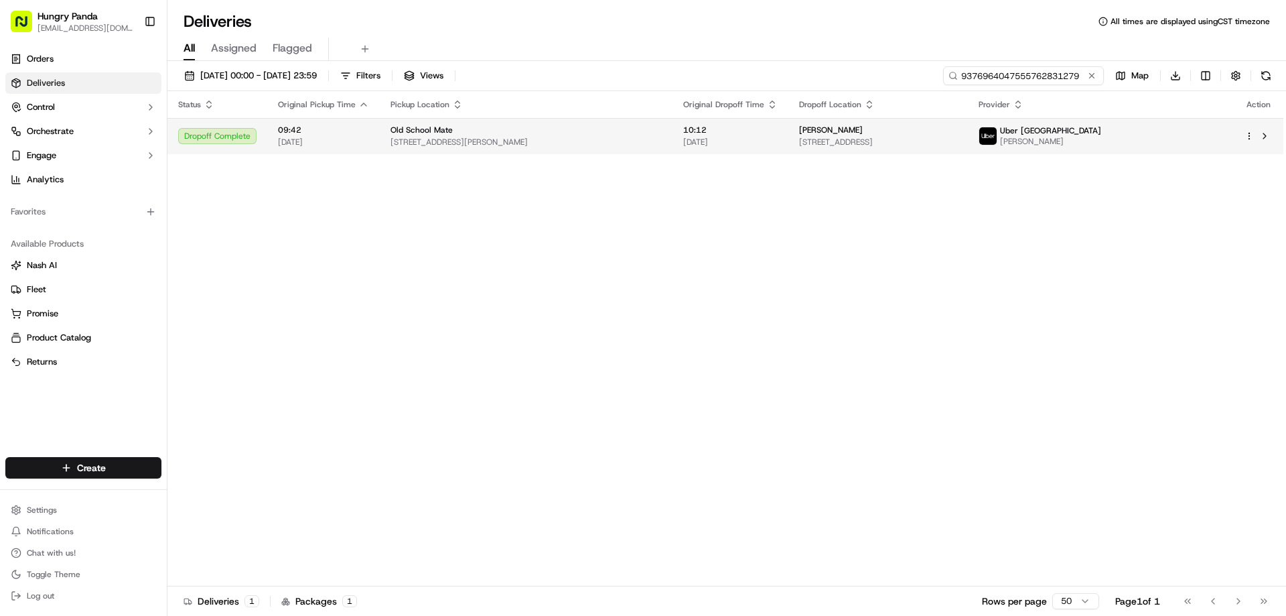
type input "9376964047555762831279"
click at [703, 145] on span "16/09/2025" at bounding box center [730, 142] width 94 height 11
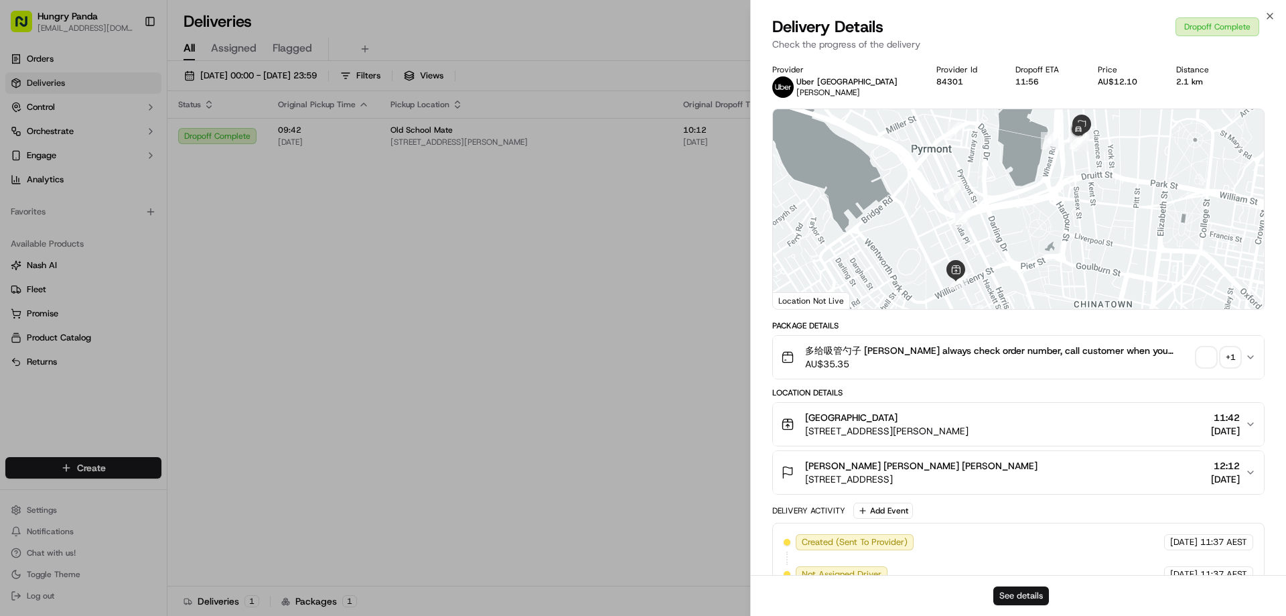
click at [1032, 598] on button "See details" at bounding box center [1021, 595] width 56 height 19
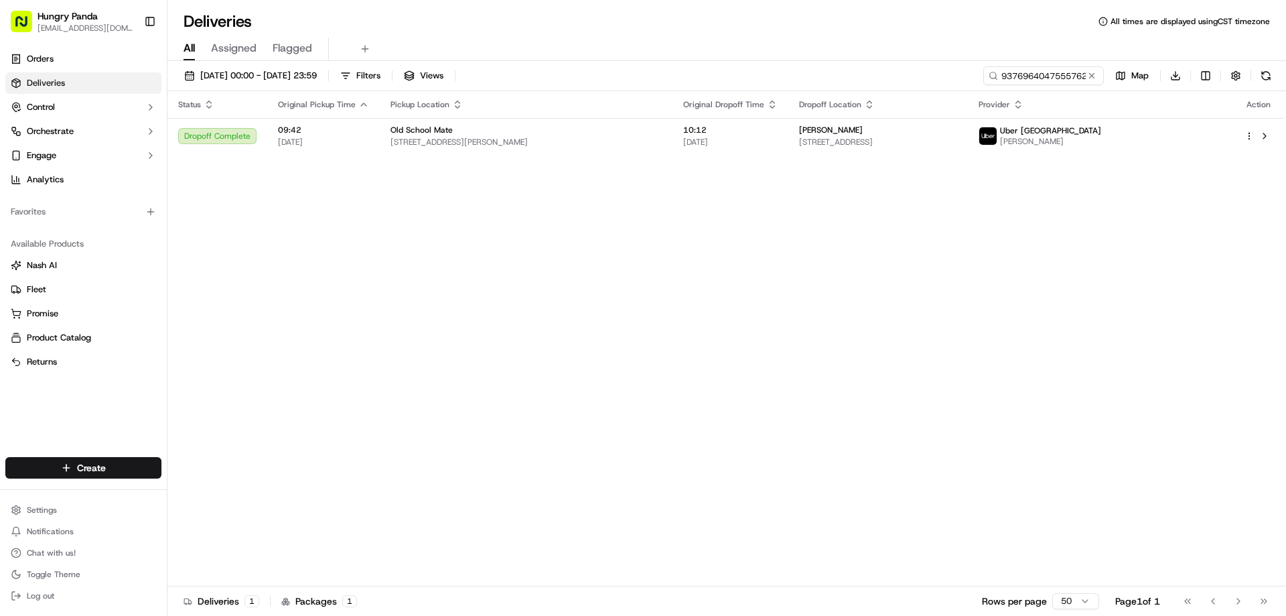
click at [1095, 77] on button at bounding box center [1091, 75] width 13 height 13
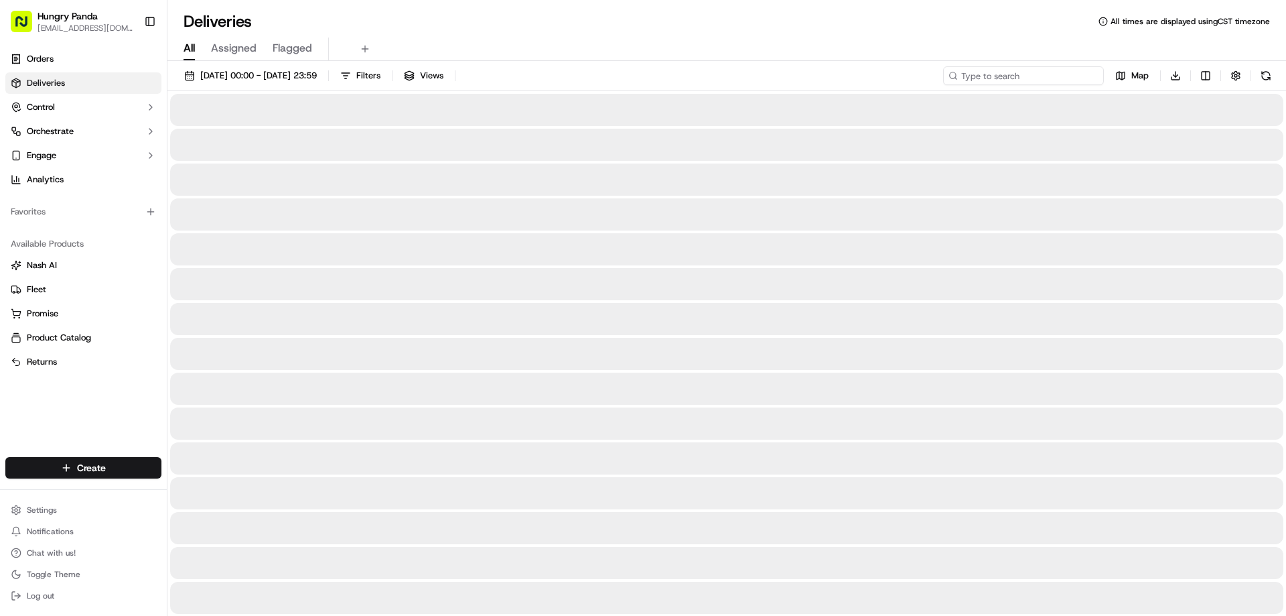
click at [1094, 76] on input at bounding box center [1023, 75] width 161 height 19
paste input "758194907775777728841"
type input "758194907775777728841"
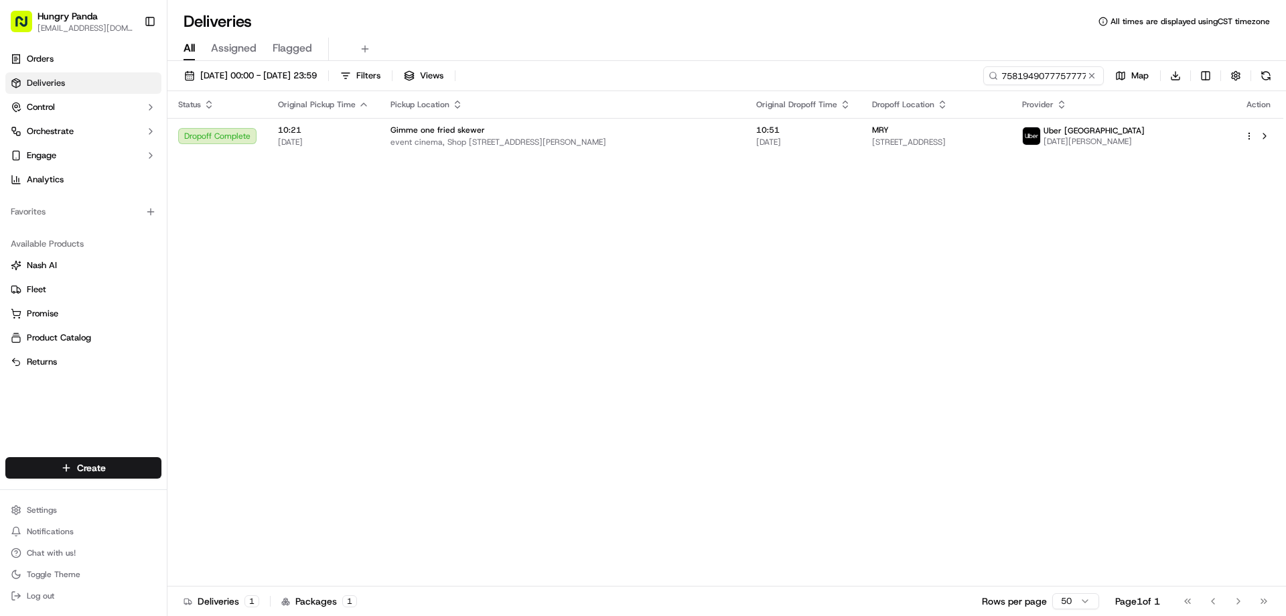
click at [668, 156] on div "Status Original Pickup Time Pickup Location Original Dropoff Time Dropoff Locat…" at bounding box center [725, 338] width 1116 height 495
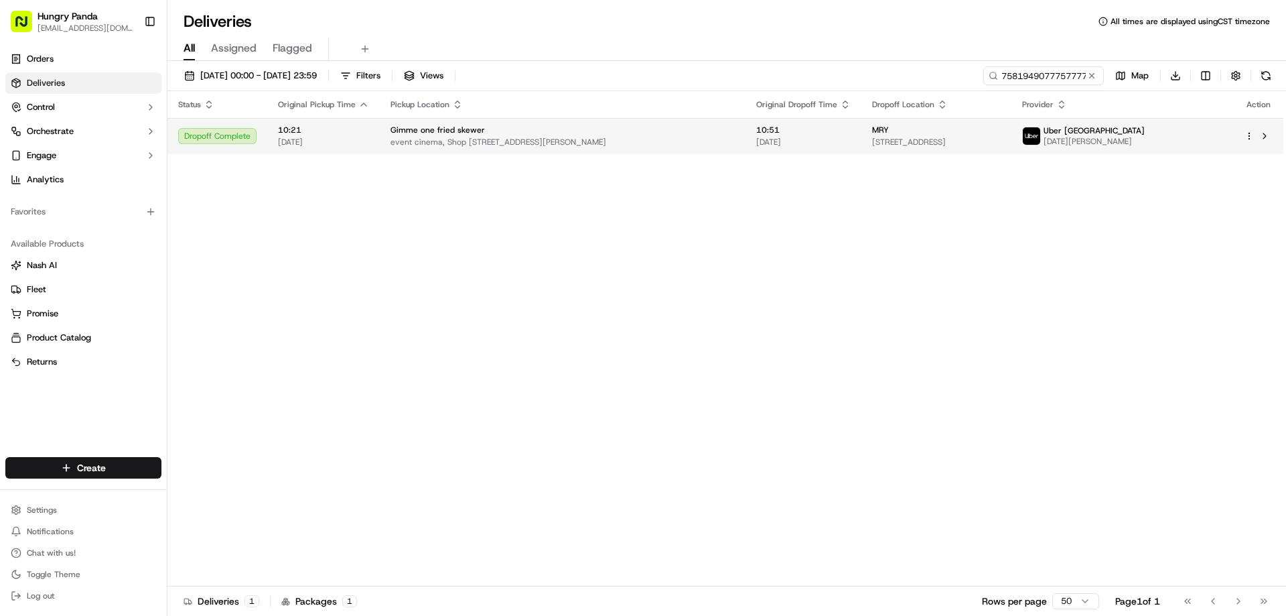
click at [718, 128] on div "Gimme one fried skewer" at bounding box center [563, 130] width 344 height 11
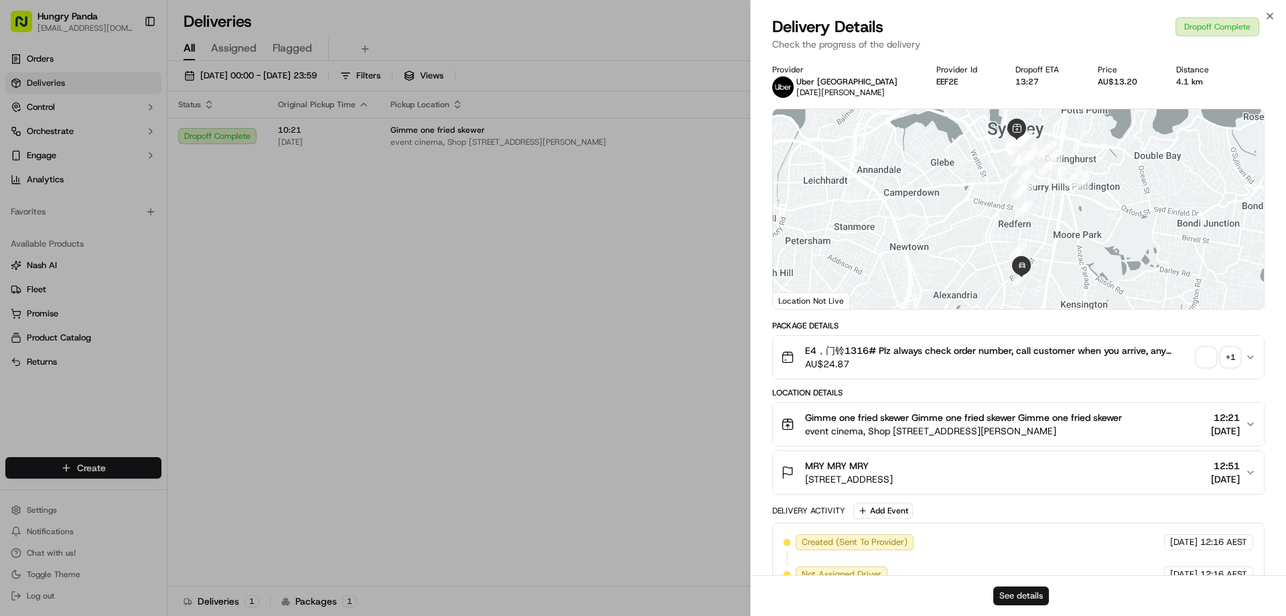
click at [1016, 593] on button "See details" at bounding box center [1021, 595] width 56 height 19
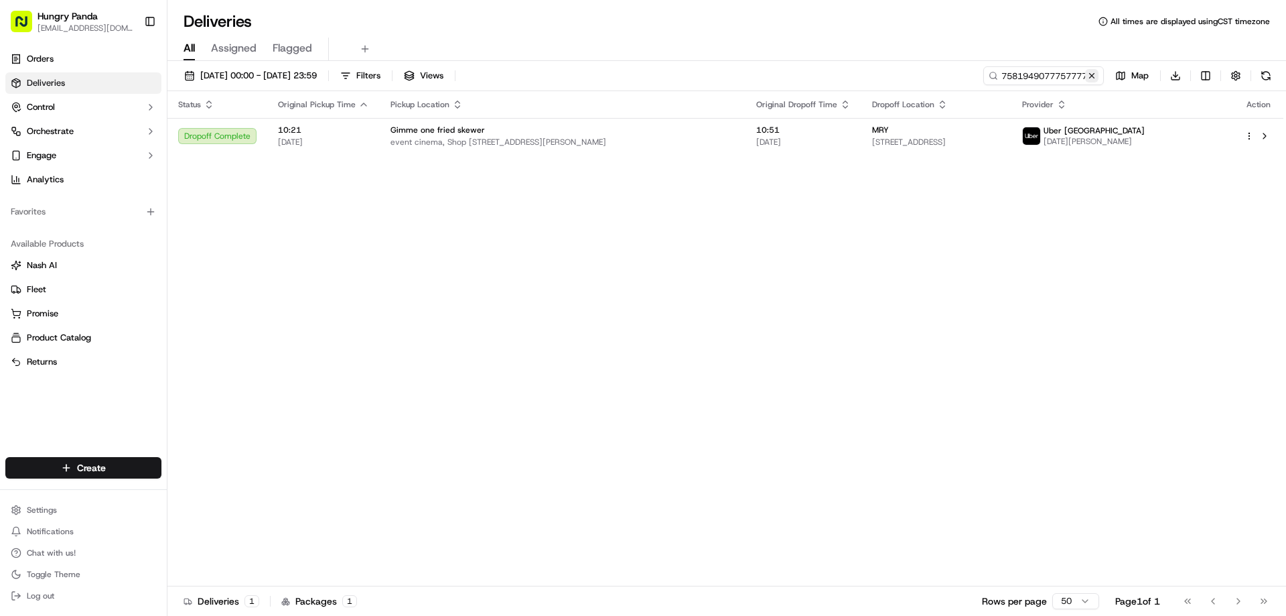
click at [1095, 72] on button at bounding box center [1091, 75] width 13 height 13
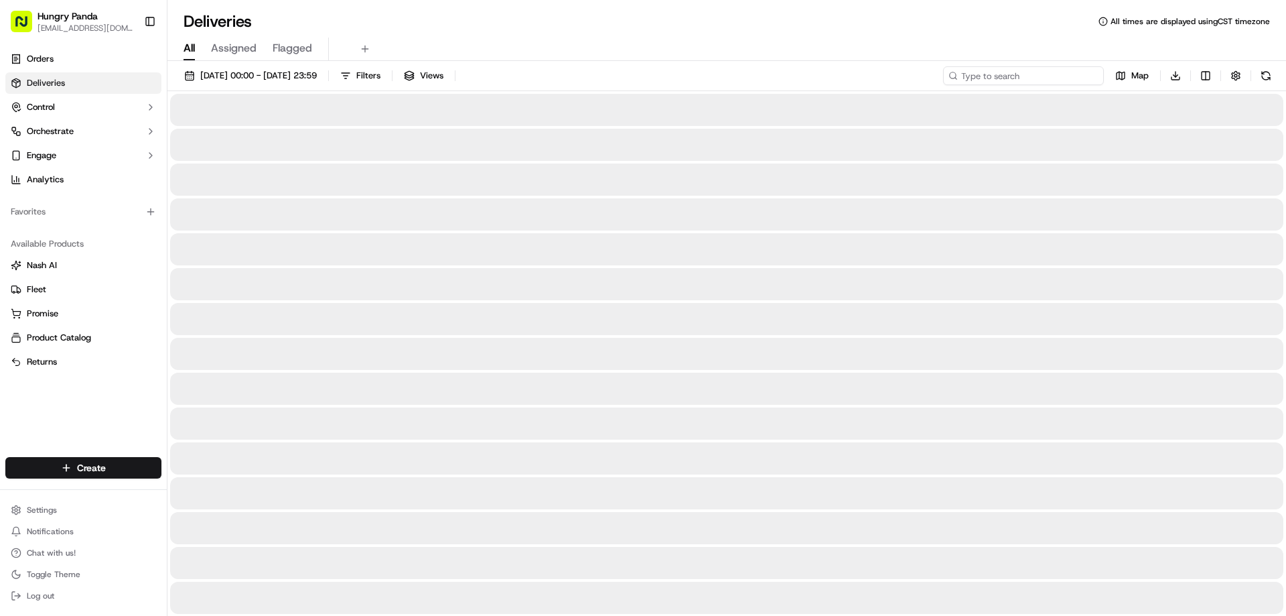
drag, startPoint x: 1095, startPoint y: 72, endPoint x: 1060, endPoint y: 92, distance: 40.8
click at [1095, 72] on input at bounding box center [1023, 75] width 161 height 19
paste input "264893683765970807939"
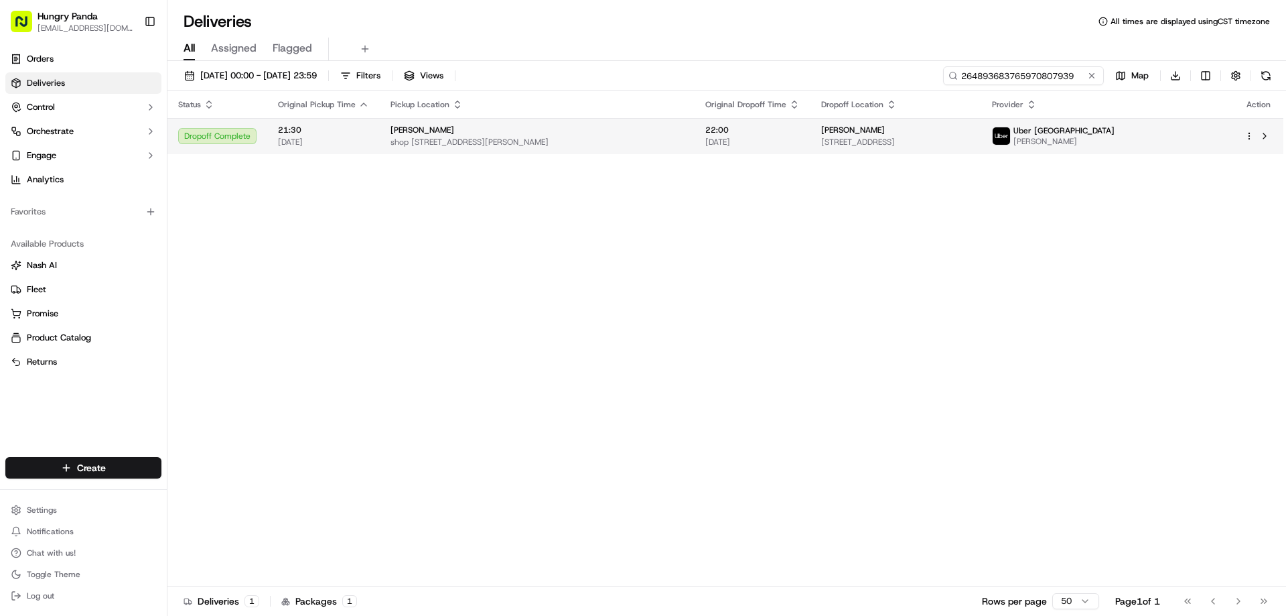
type input "264893683765970807939"
click at [718, 143] on span "15/09/2025" at bounding box center [752, 142] width 94 height 11
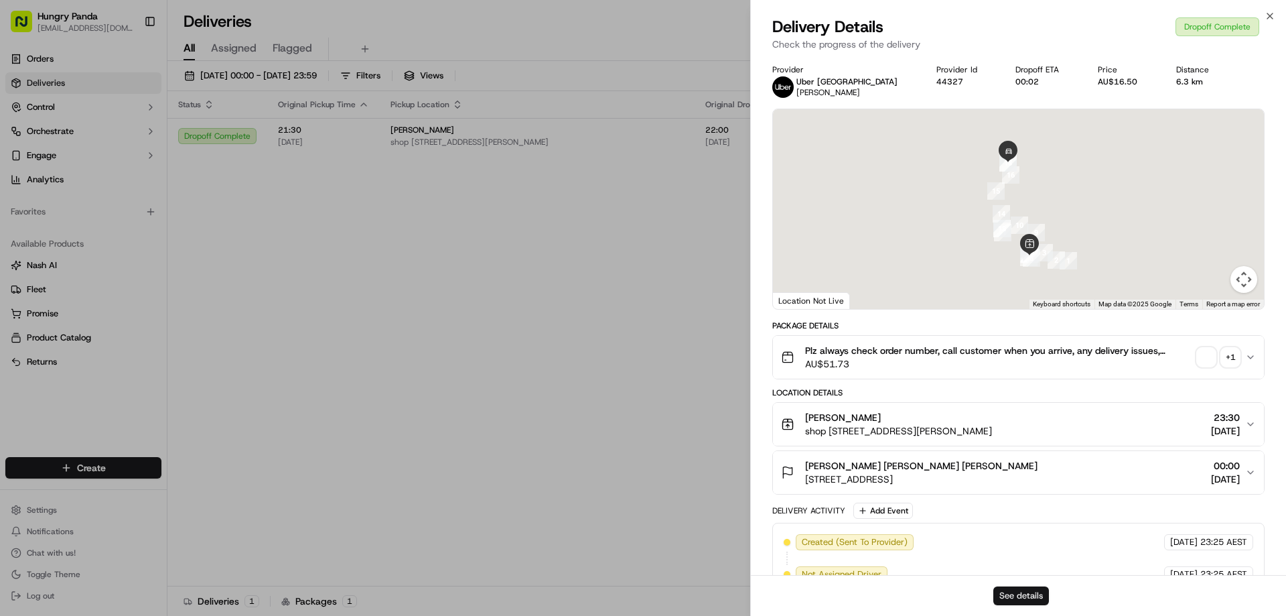
click at [1029, 594] on button "See details" at bounding box center [1021, 595] width 56 height 19
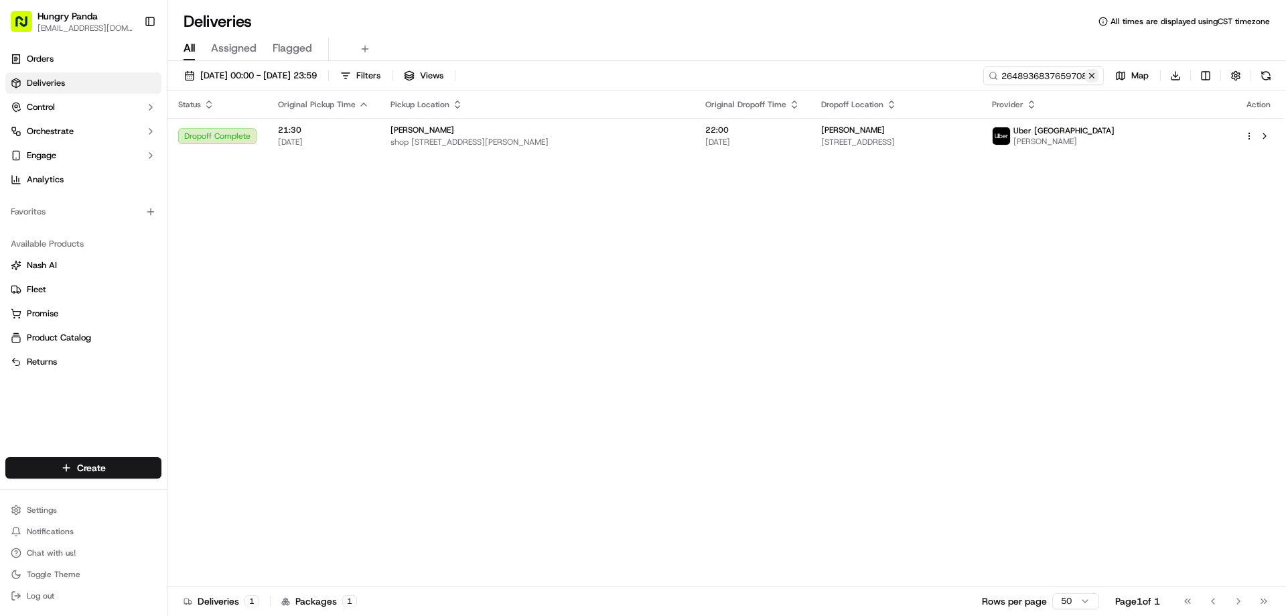
click at [1089, 77] on button at bounding box center [1091, 75] width 13 height 13
click at [1089, 77] on input at bounding box center [1023, 75] width 161 height 19
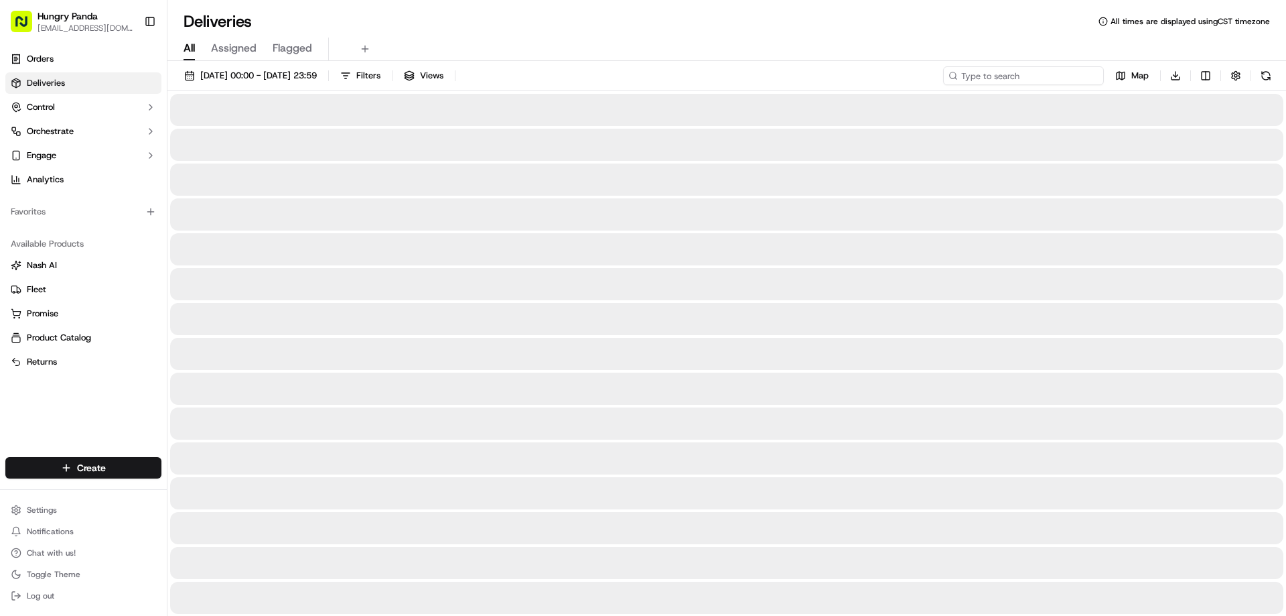
paste input "3363958967751777251784"
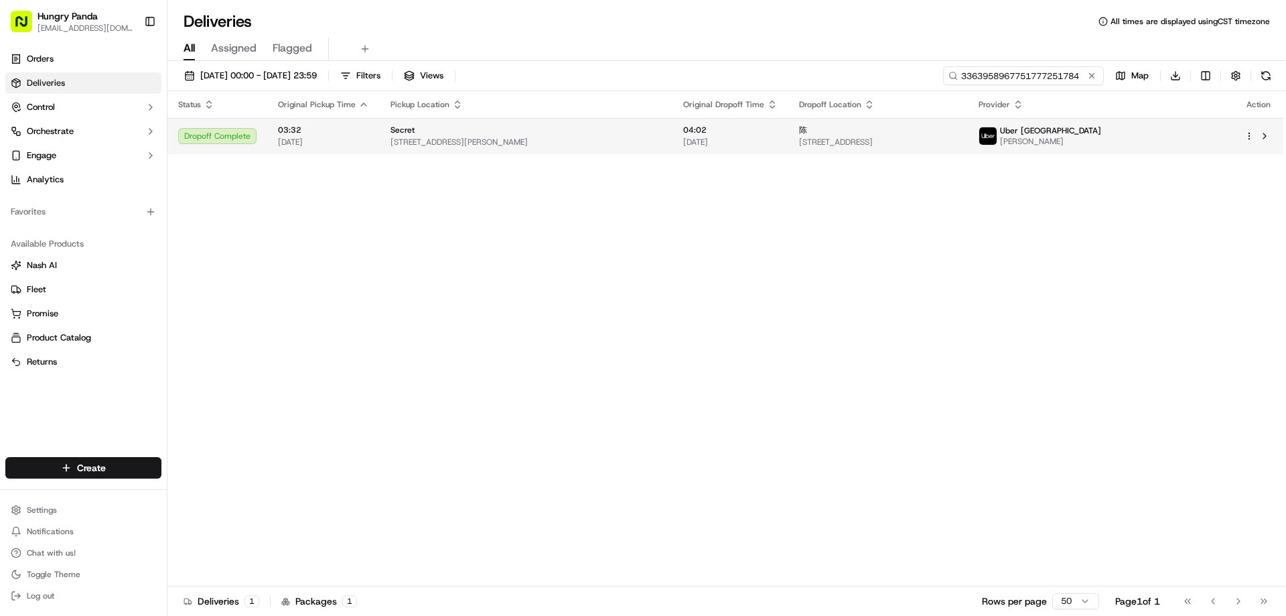
type input "3363958967751777251784"
click at [673, 145] on td "04:02 16/09/2025" at bounding box center [731, 136] width 116 height 36
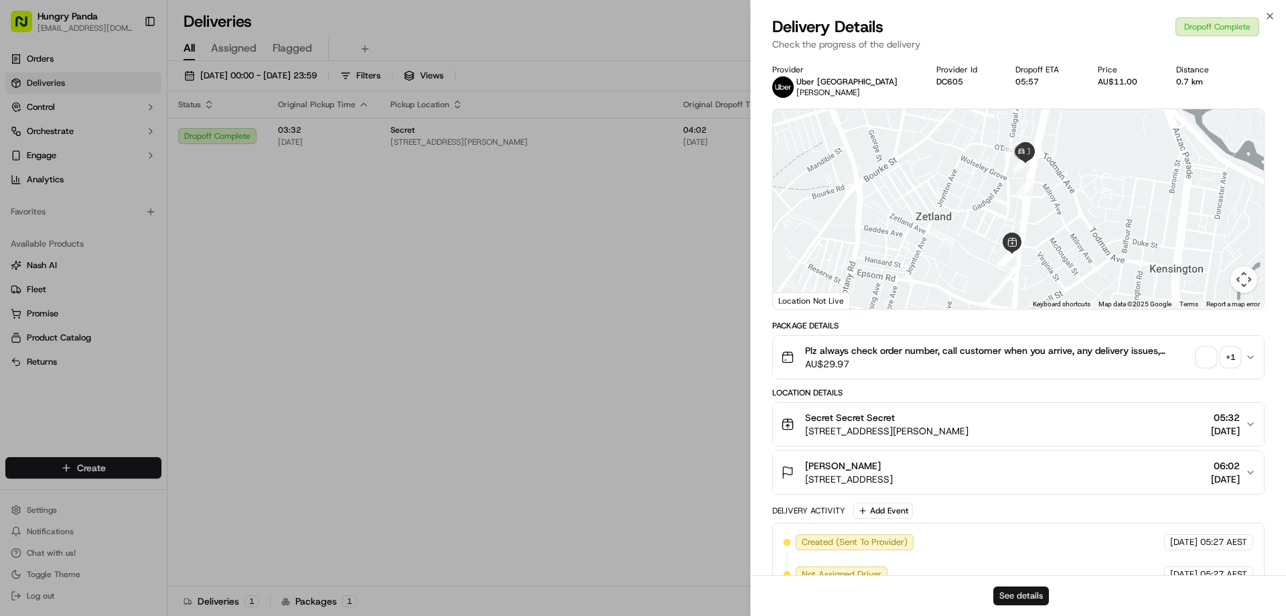
click at [1019, 592] on button "See details" at bounding box center [1021, 595] width 56 height 19
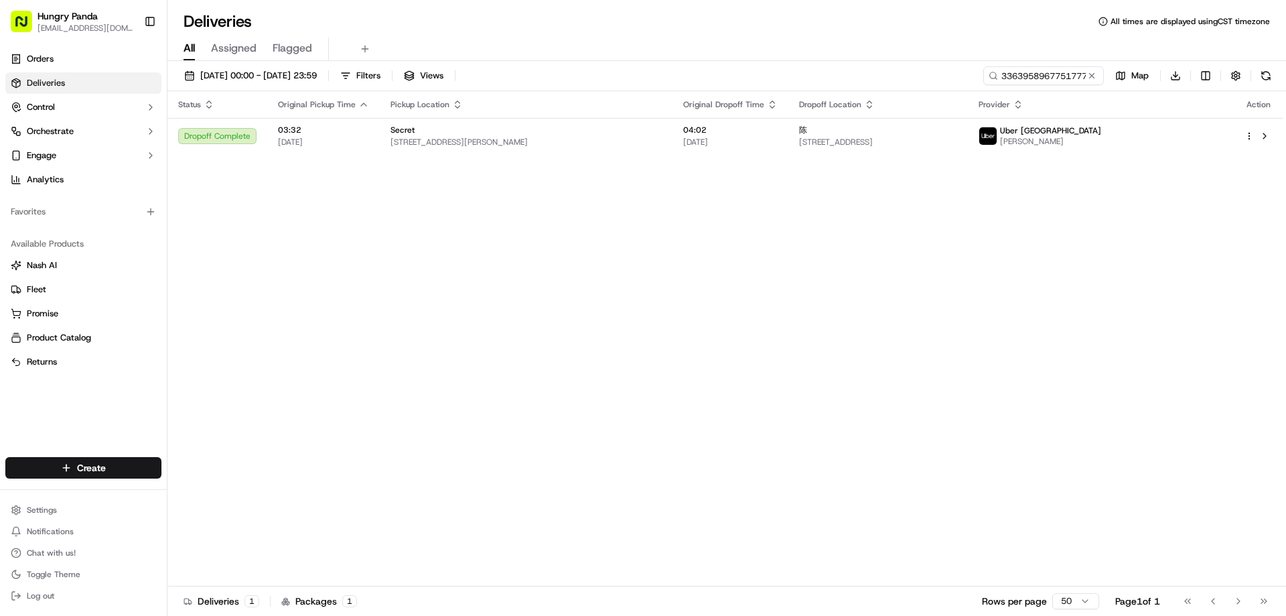
click at [1095, 71] on button at bounding box center [1091, 75] width 13 height 13
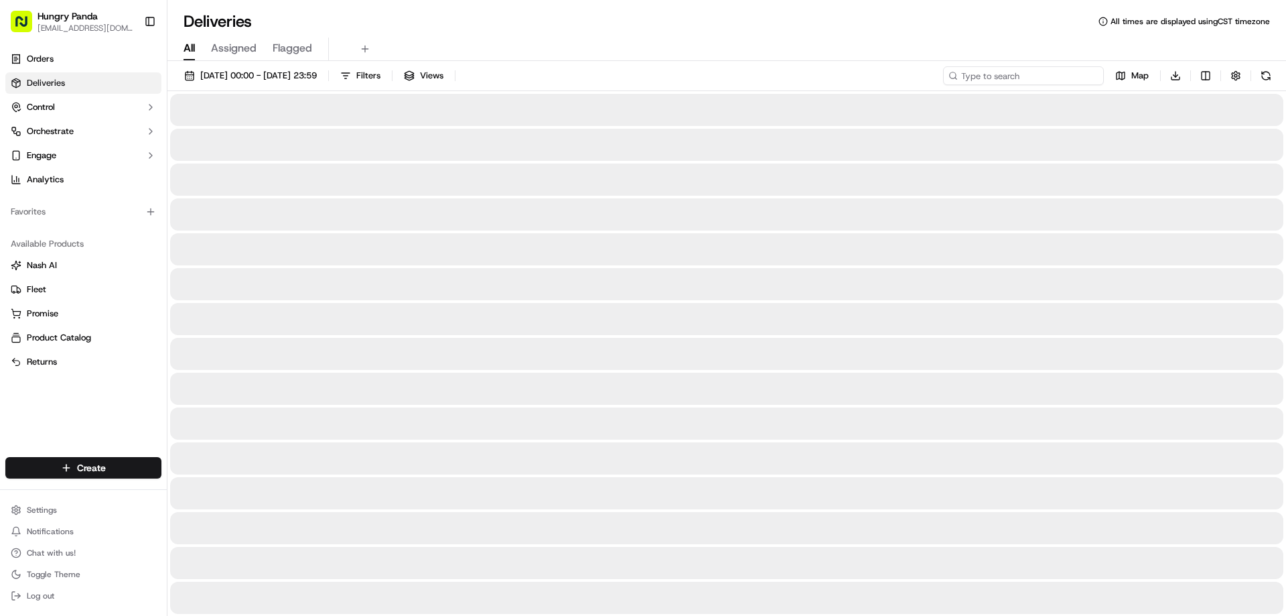
click at [1094, 72] on input at bounding box center [1023, 75] width 161 height 19
paste input "4392953787759775211809"
type input "4392953787759775211809"
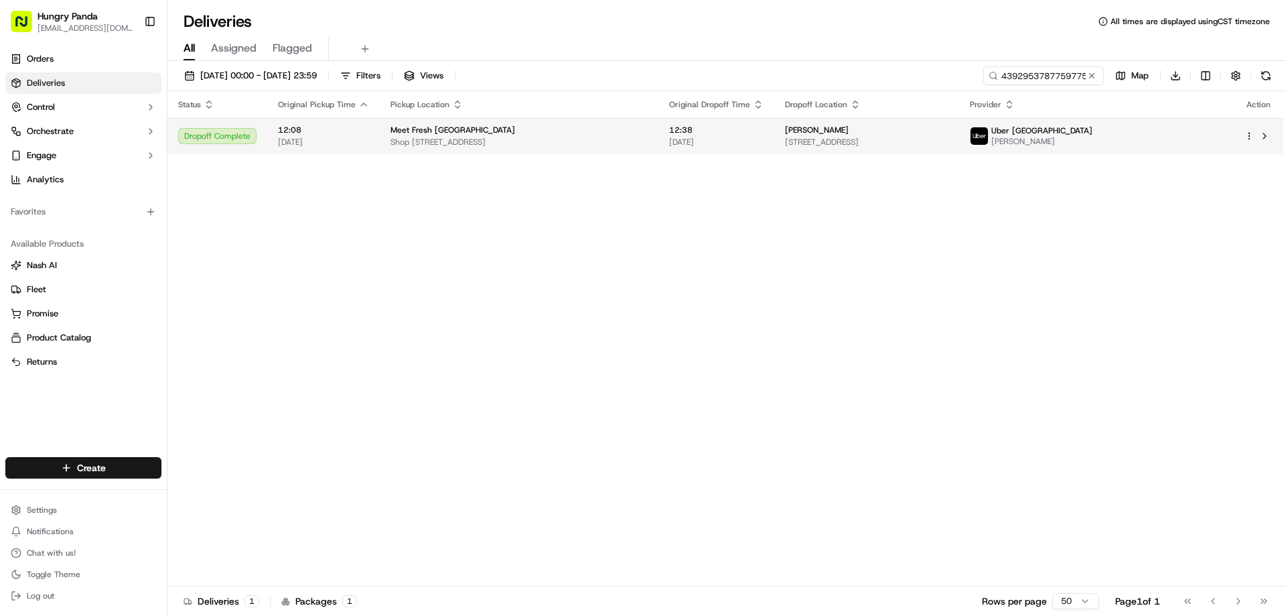
click at [764, 141] on span "[DATE]" at bounding box center [716, 142] width 94 height 11
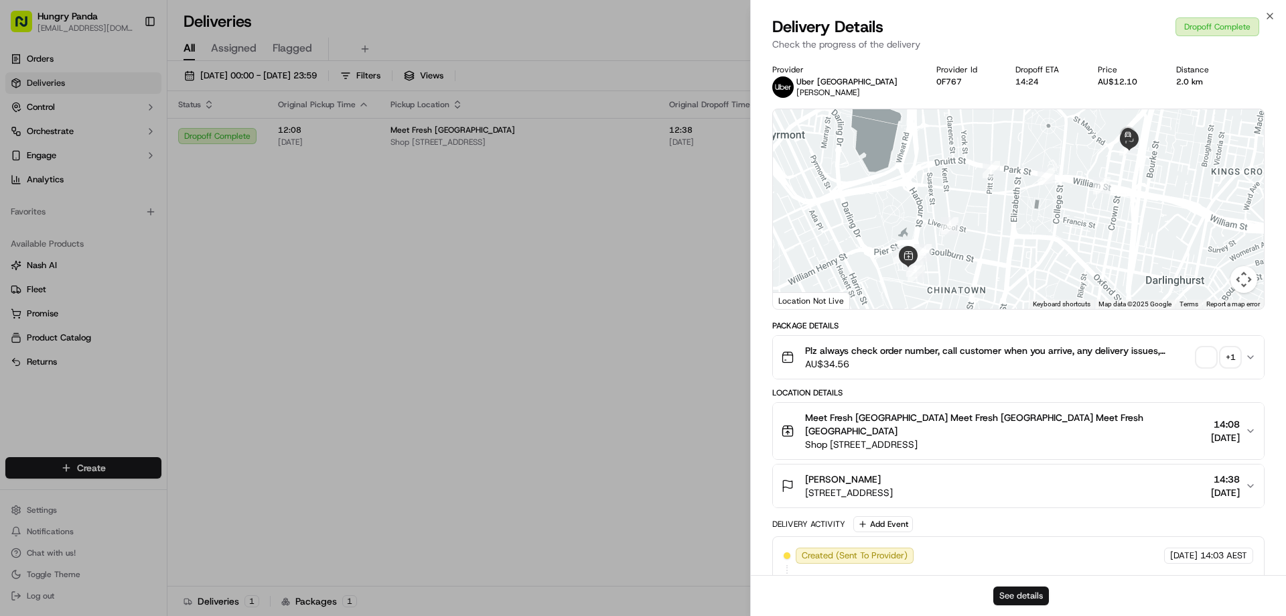
click at [1015, 596] on button "See details" at bounding box center [1021, 595] width 56 height 19
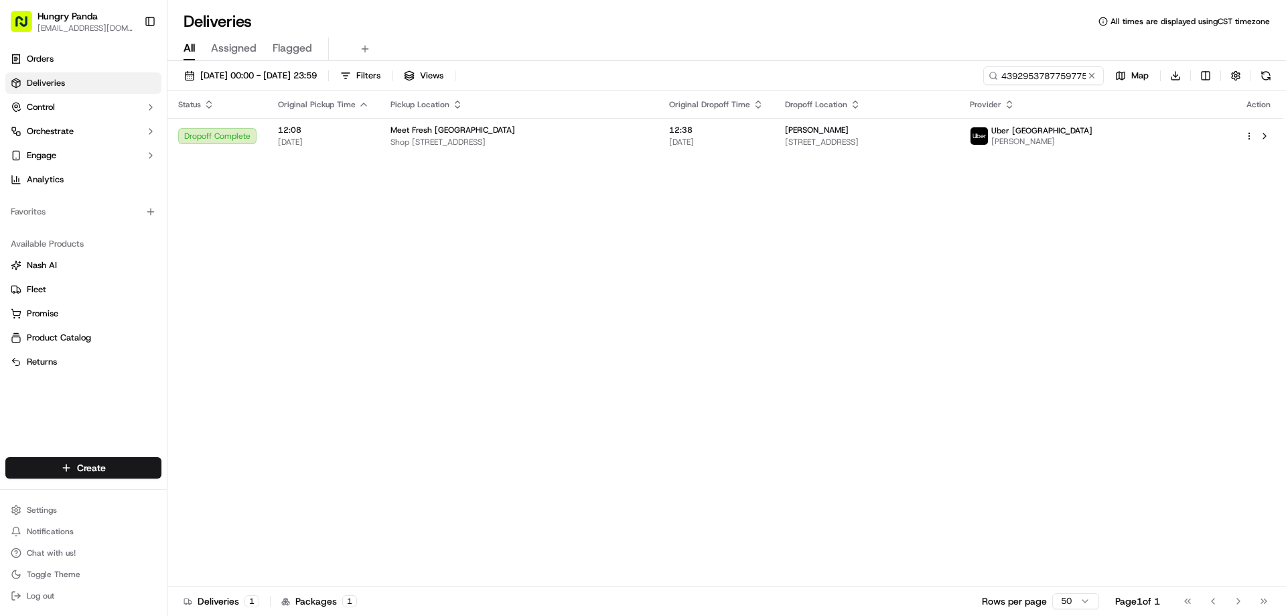
click at [1089, 73] on button at bounding box center [1091, 75] width 13 height 13
click at [1089, 73] on input at bounding box center [1023, 75] width 161 height 19
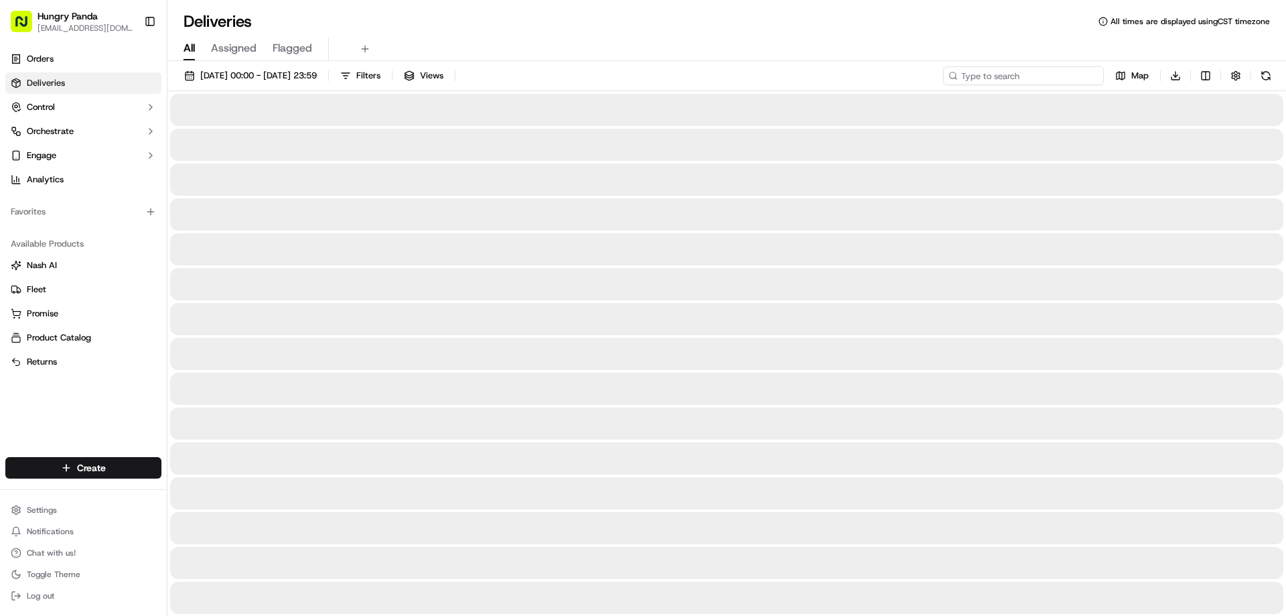
paste input "620101116845672898477"
type input "620101116845672898477"
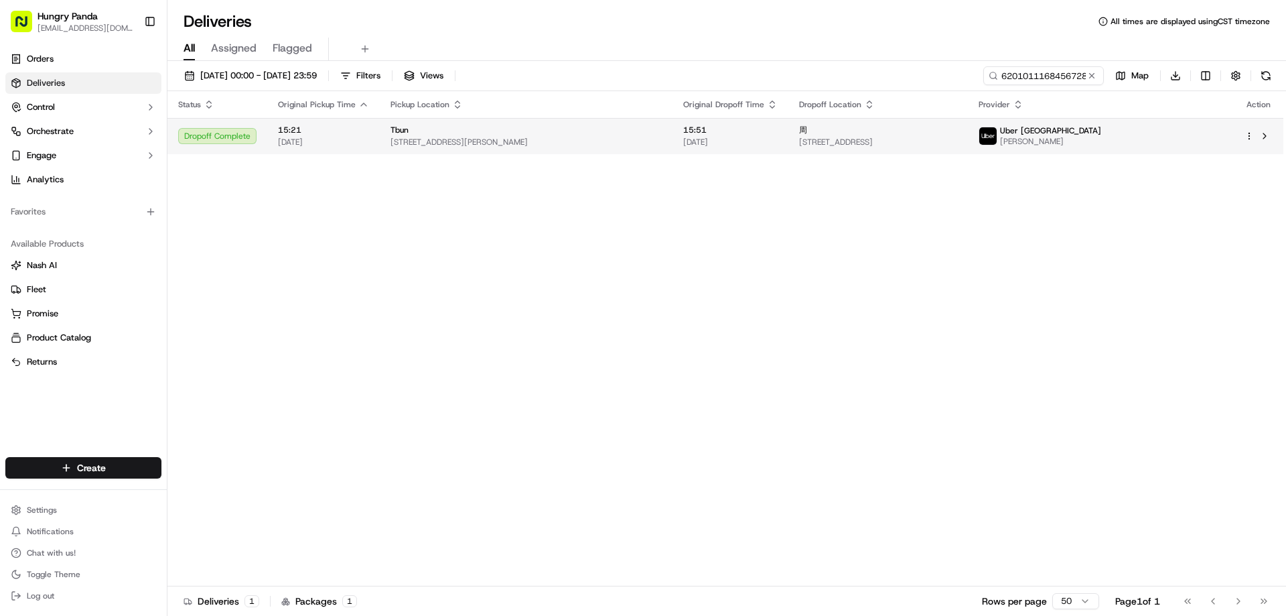
click at [565, 133] on div "Tbun" at bounding box center [526, 130] width 271 height 11
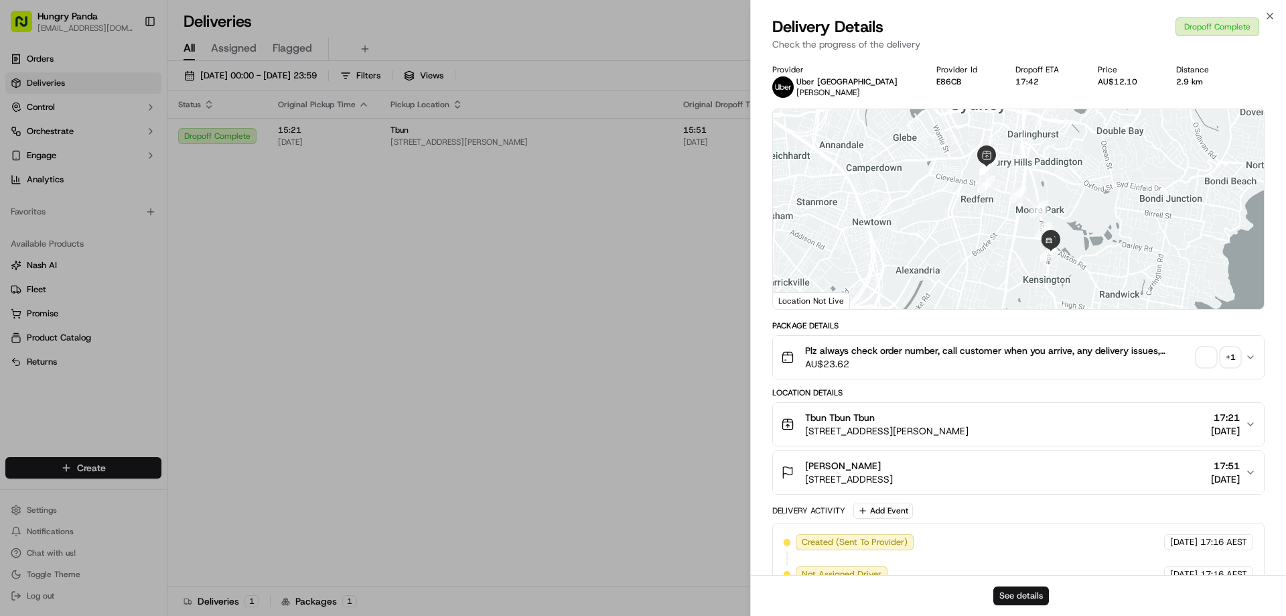
click at [1018, 594] on button "See details" at bounding box center [1021, 595] width 56 height 19
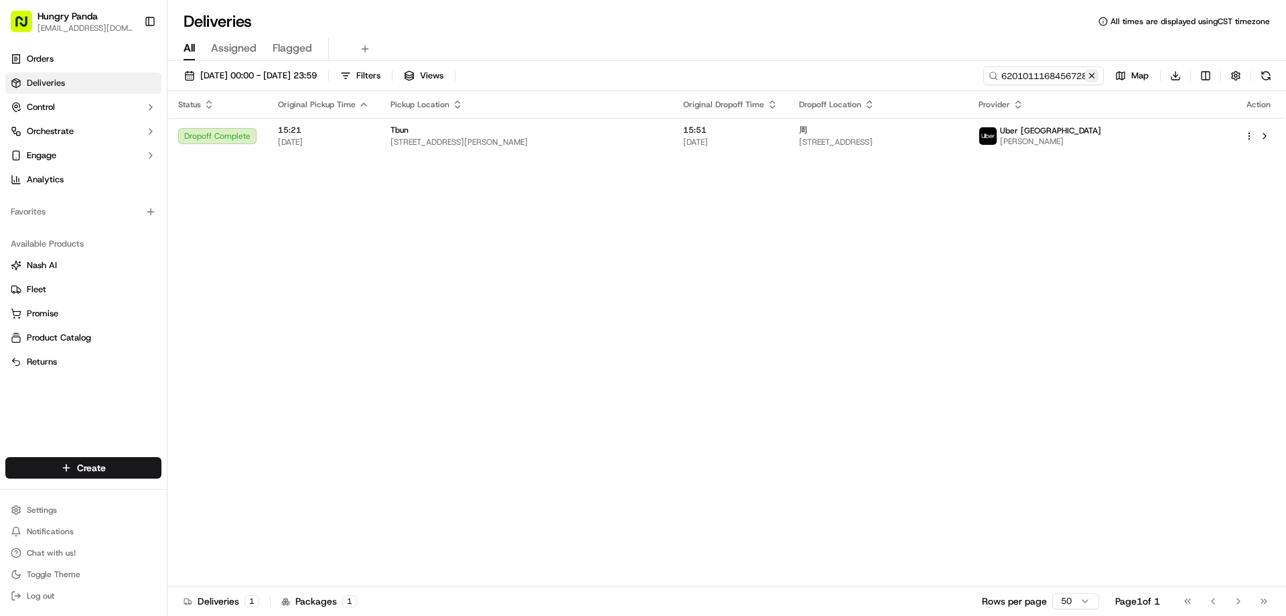
click at [1088, 81] on button at bounding box center [1091, 75] width 13 height 13
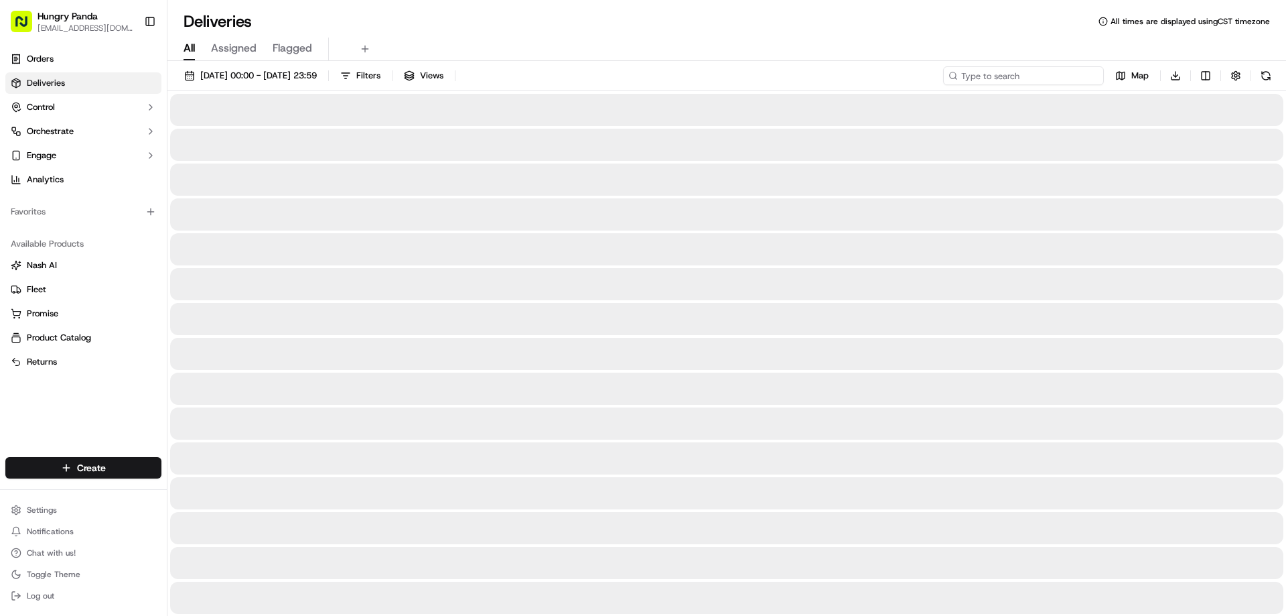
click at [1087, 80] on input at bounding box center [1023, 75] width 161 height 19
paste input "321402849865771434981"
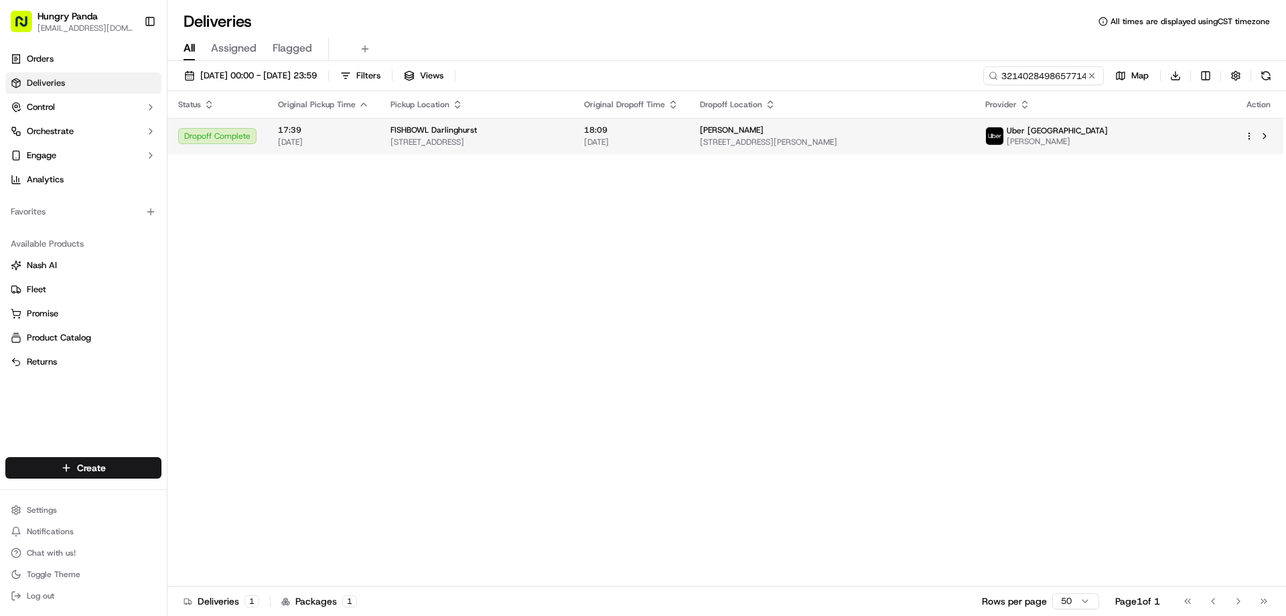
click at [679, 139] on span "[DATE]" at bounding box center [631, 142] width 94 height 11
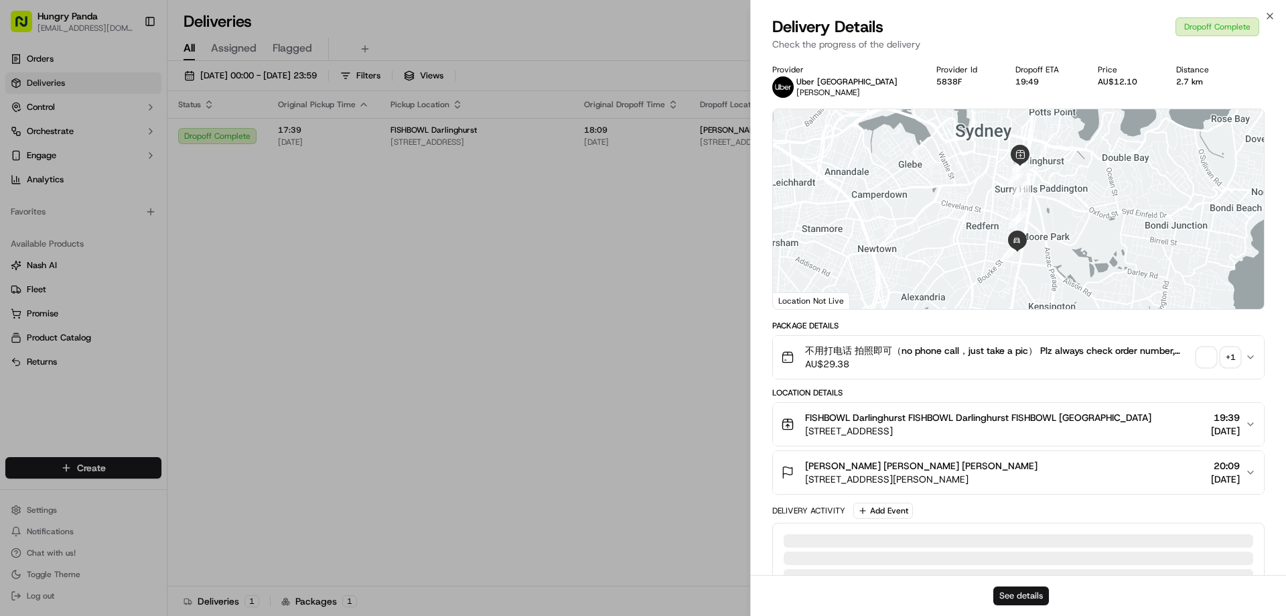
click at [1015, 595] on button "See details" at bounding box center [1021, 595] width 56 height 19
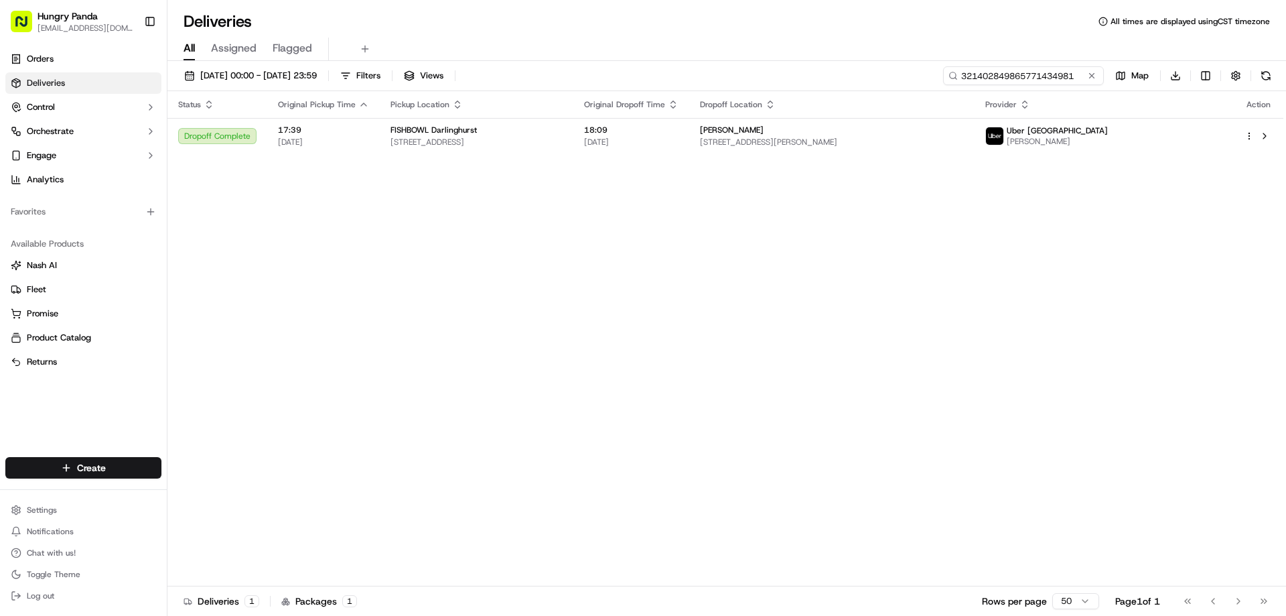
click at [1083, 80] on input "321402849865771434981" at bounding box center [1023, 75] width 161 height 19
paste input "4319081588958793531162"
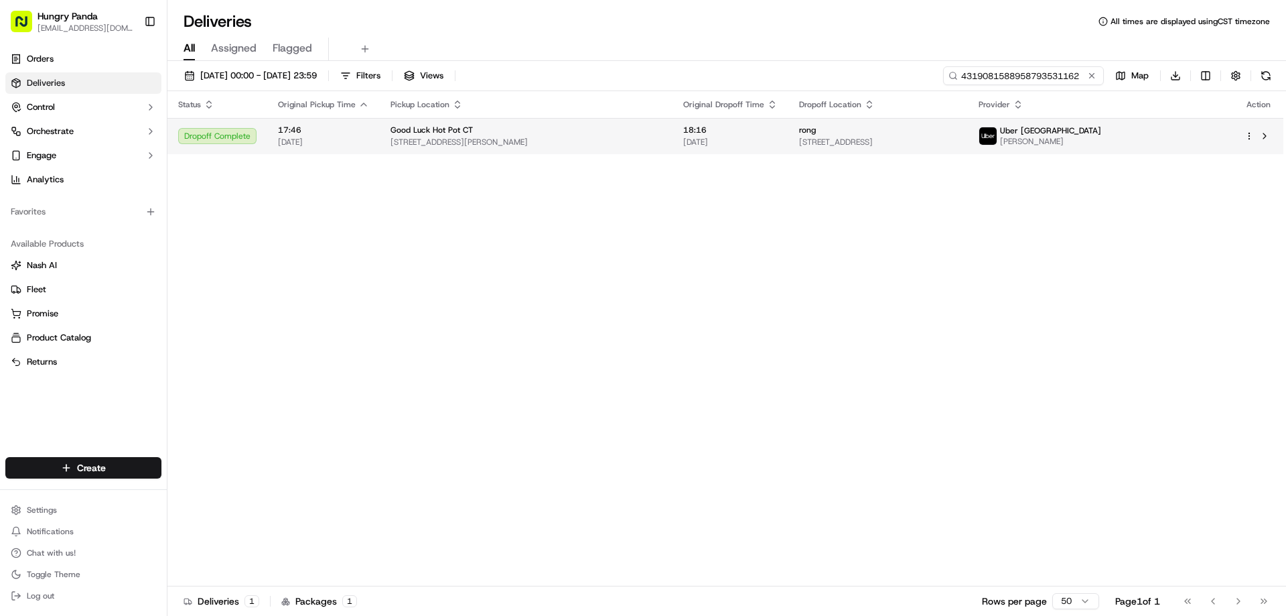
type input "4319081588958793531162"
click at [707, 139] on span "[DATE]" at bounding box center [730, 142] width 94 height 11
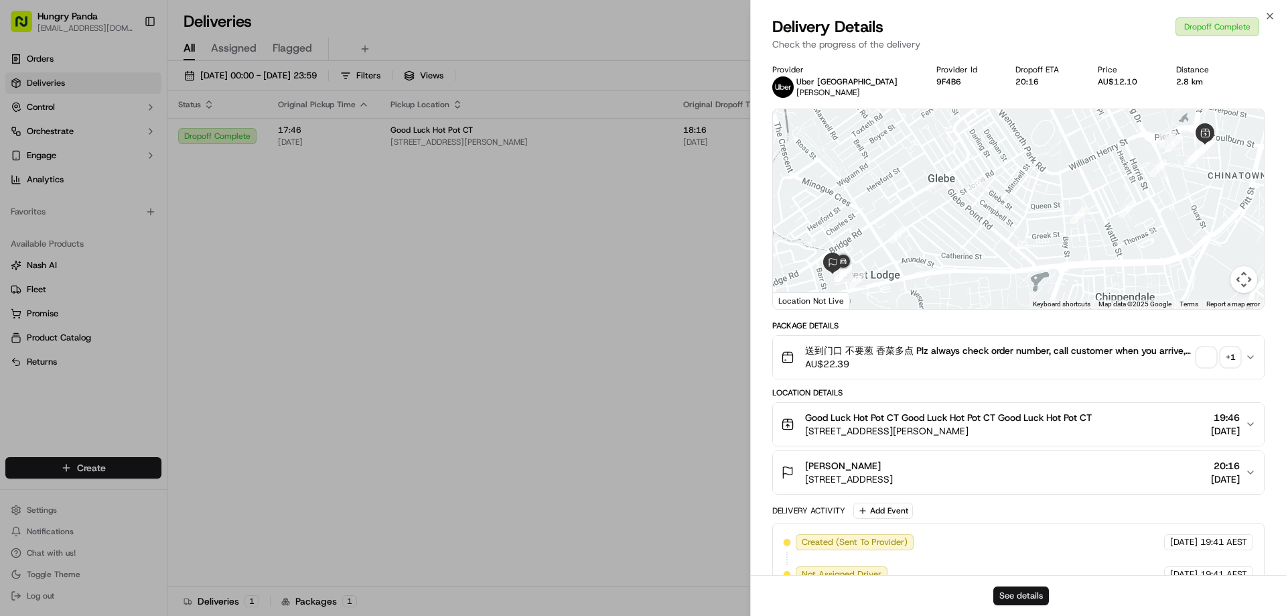
click at [1029, 594] on button "See details" at bounding box center [1021, 595] width 56 height 19
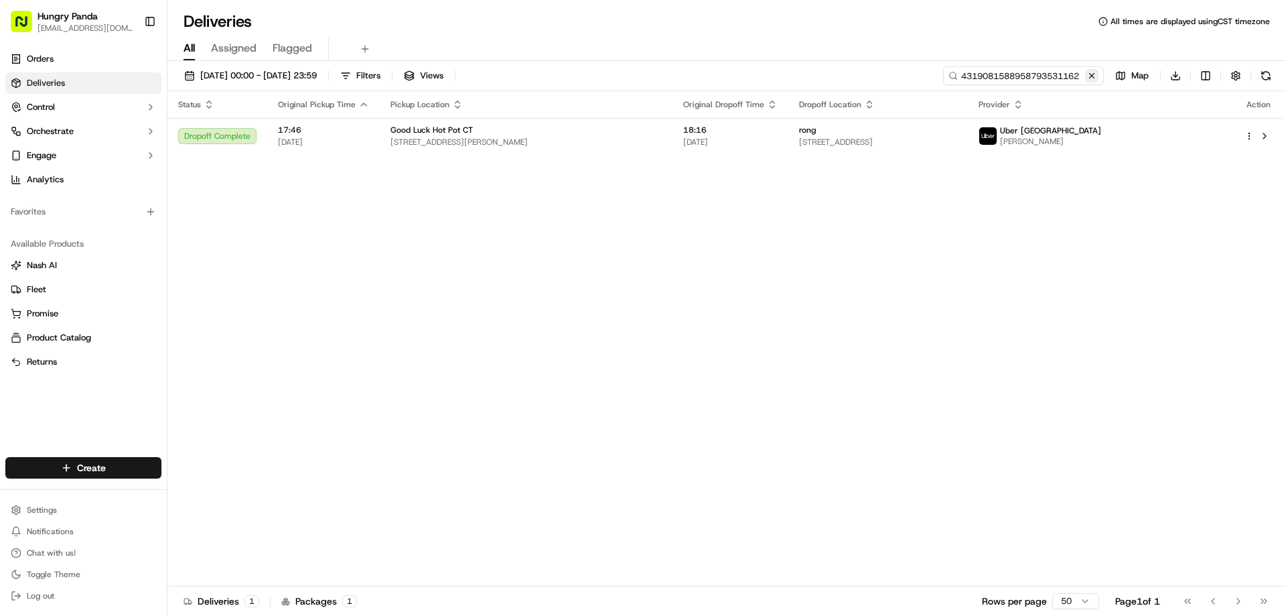
click at [1098, 81] on input "4319081588958793531162" at bounding box center [1023, 75] width 161 height 19
click at [1096, 81] on button at bounding box center [1091, 75] width 13 height 13
click at [1095, 81] on input at bounding box center [1023, 75] width 161 height 19
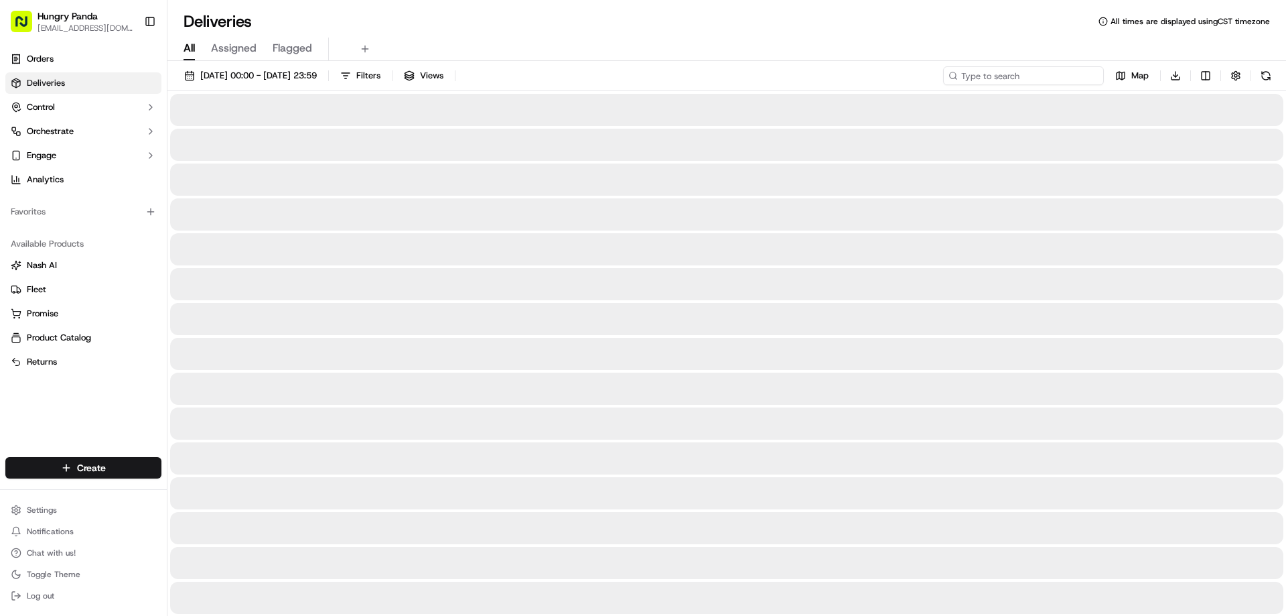
paste input "1036094738756732321567"
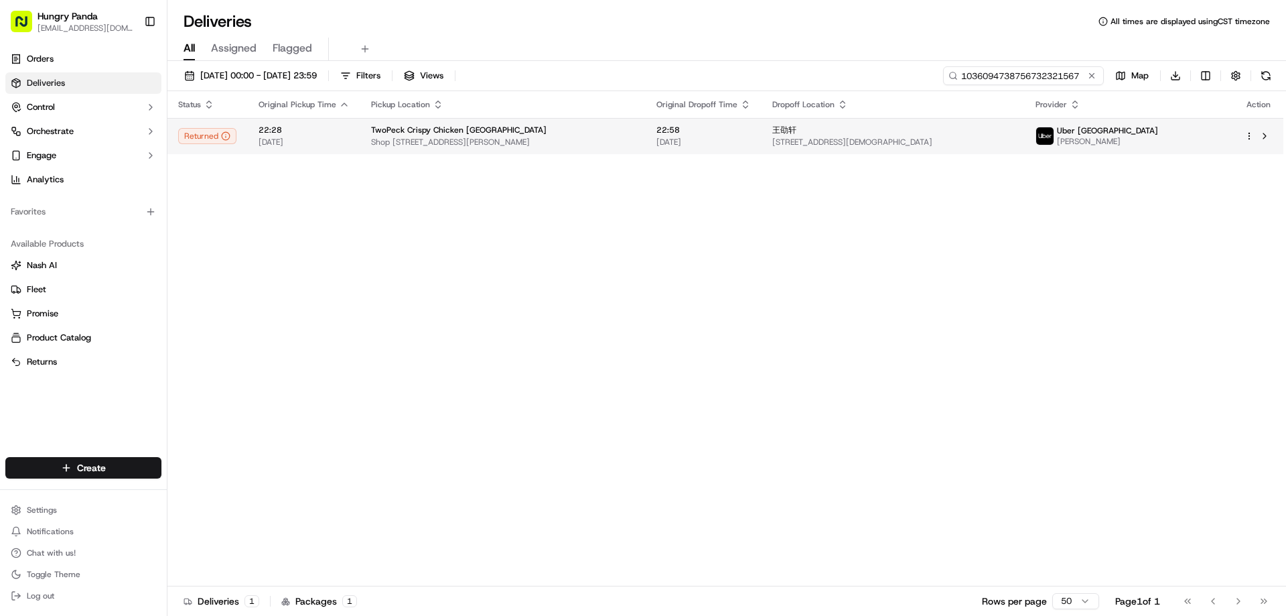
type input "1036094738756732321567"
click at [694, 139] on span "[DATE]" at bounding box center [703, 142] width 94 height 11
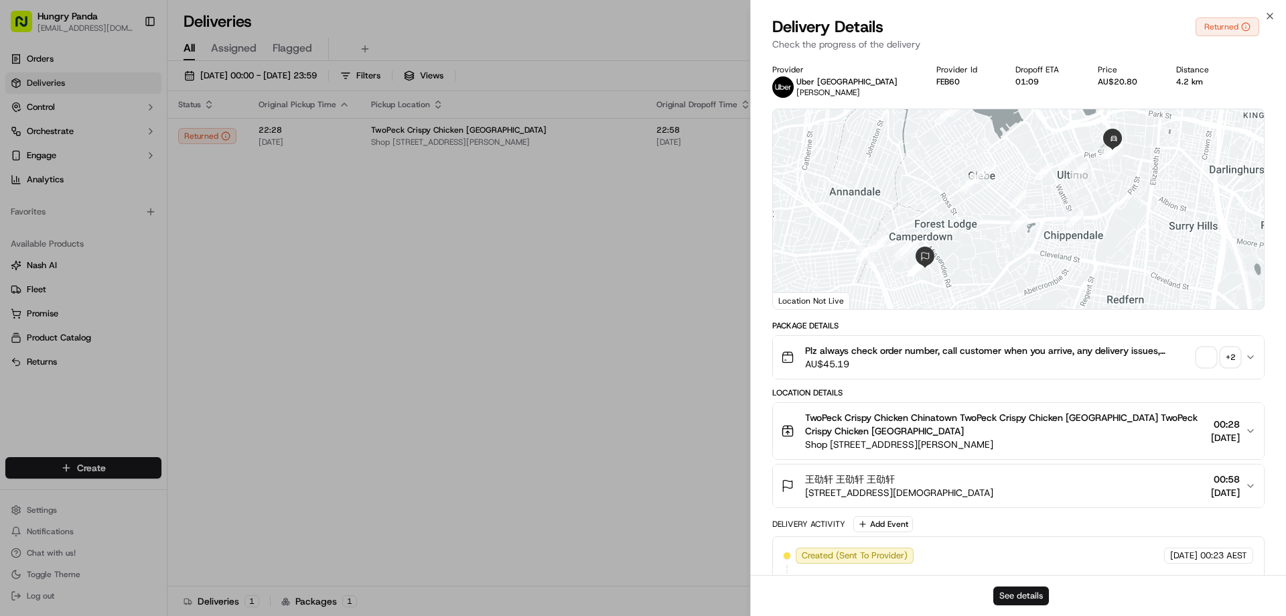
click at [1010, 597] on button "See details" at bounding box center [1021, 595] width 56 height 19
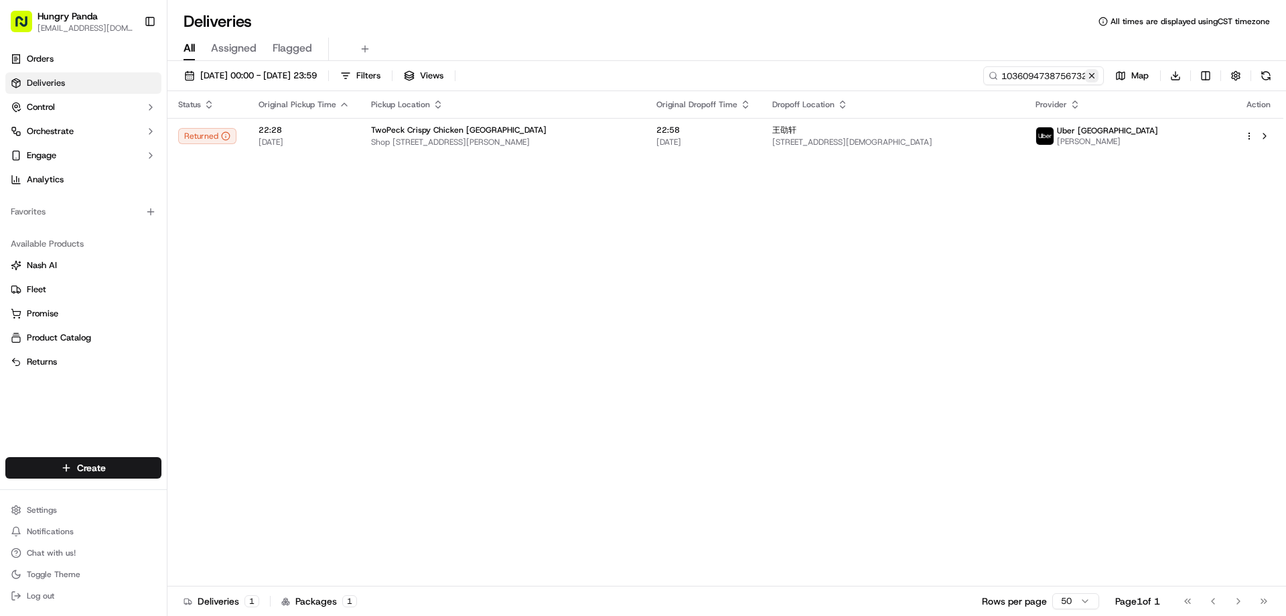
click at [1088, 72] on button at bounding box center [1091, 75] width 13 height 13
click at [1088, 72] on input at bounding box center [1023, 75] width 161 height 19
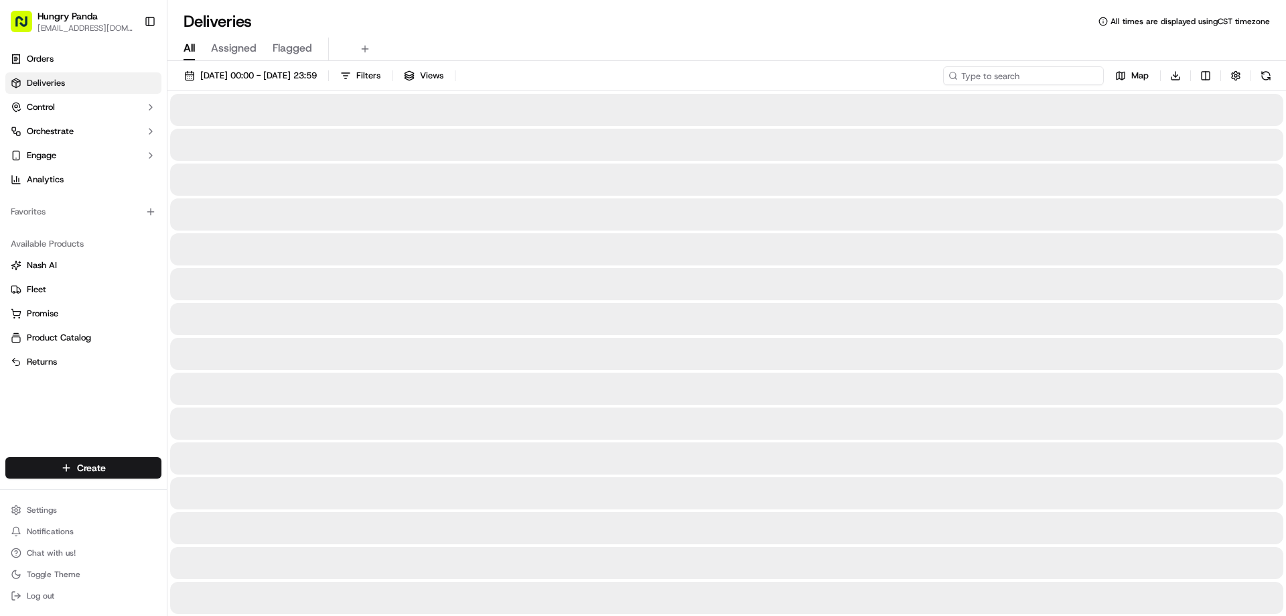
paste input "5251084418759753611910"
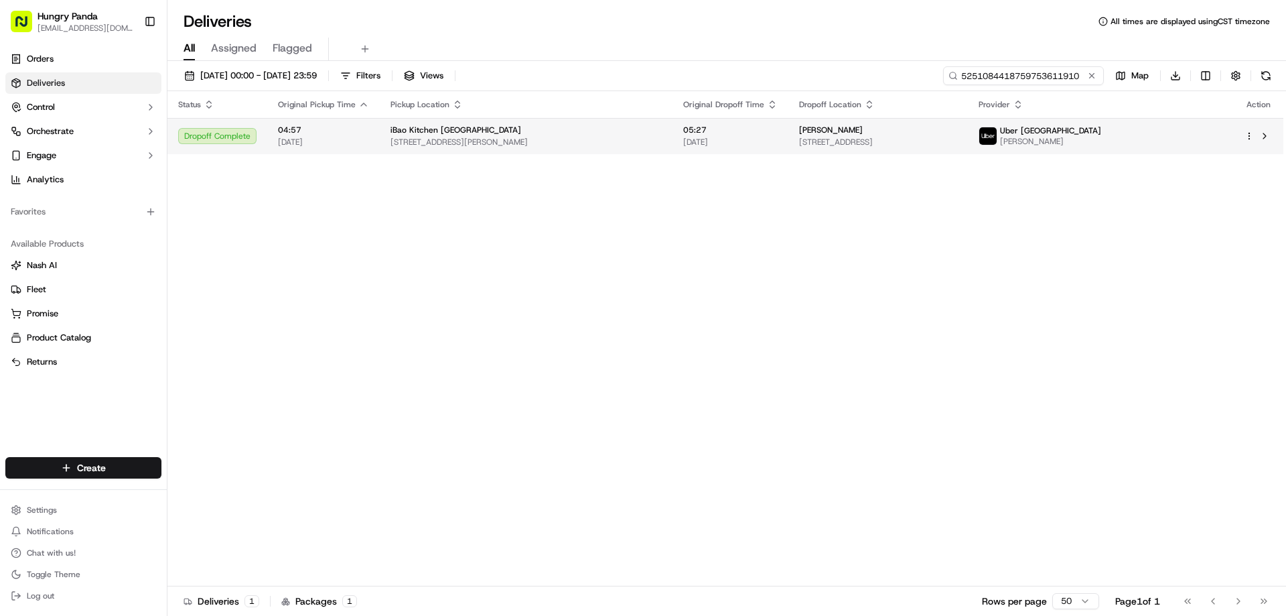
type input "5251084418759753611910"
click at [777, 123] on td "05:27 17/09/2025" at bounding box center [731, 136] width 116 height 36
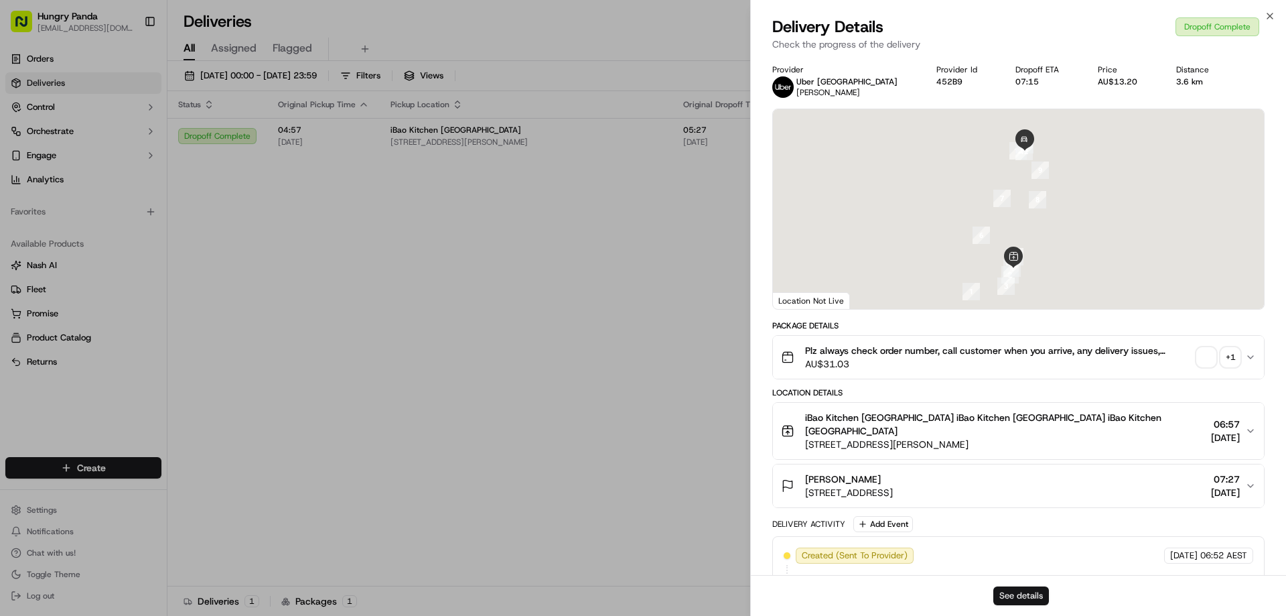
click at [1028, 601] on button "See details" at bounding box center [1021, 595] width 56 height 19
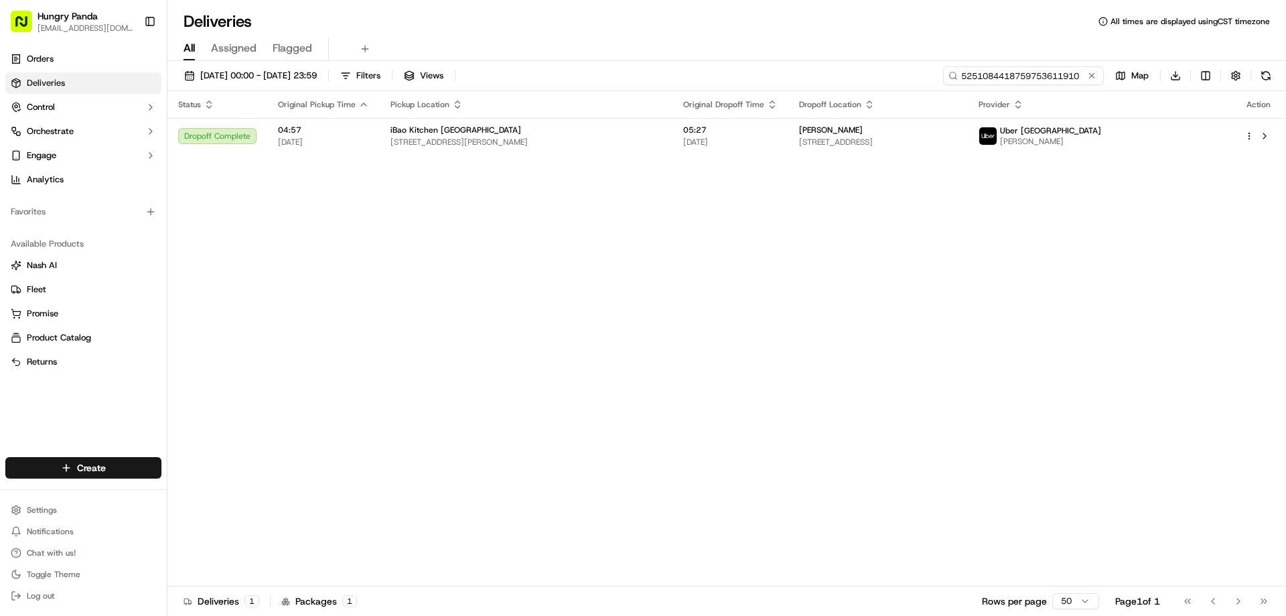
click at [1094, 84] on input "5251084418759753611910" at bounding box center [1023, 75] width 161 height 19
click at [1093, 79] on button at bounding box center [1091, 75] width 13 height 13
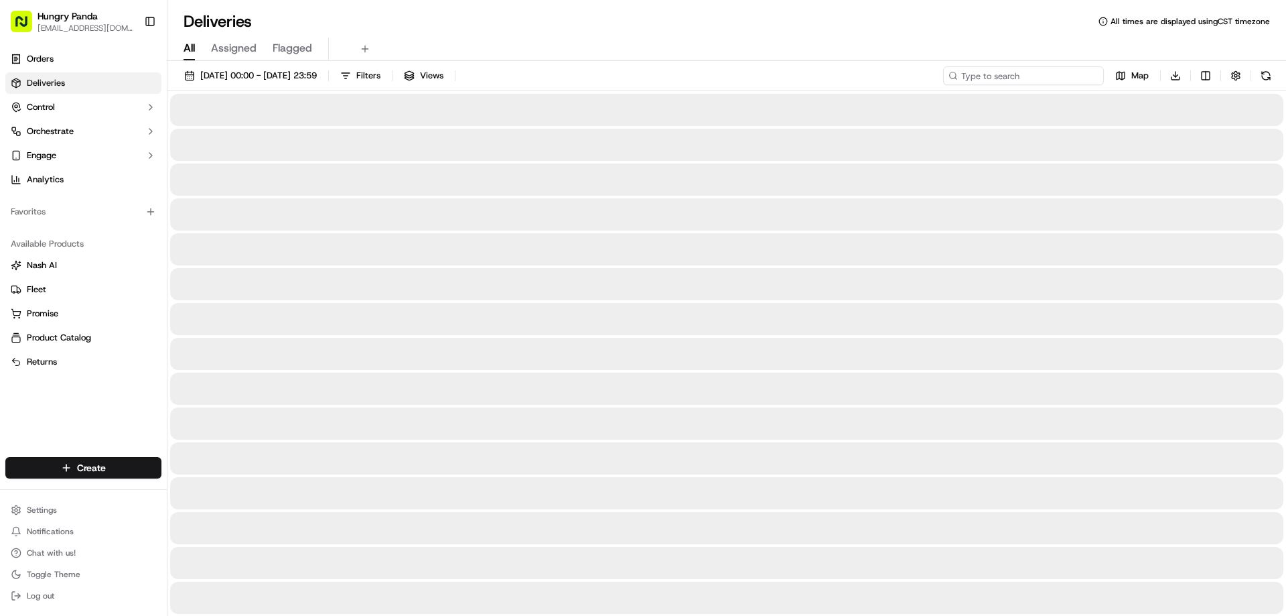
click at [1072, 76] on input at bounding box center [1023, 75] width 161 height 19
paste input "5753018888352715851976"
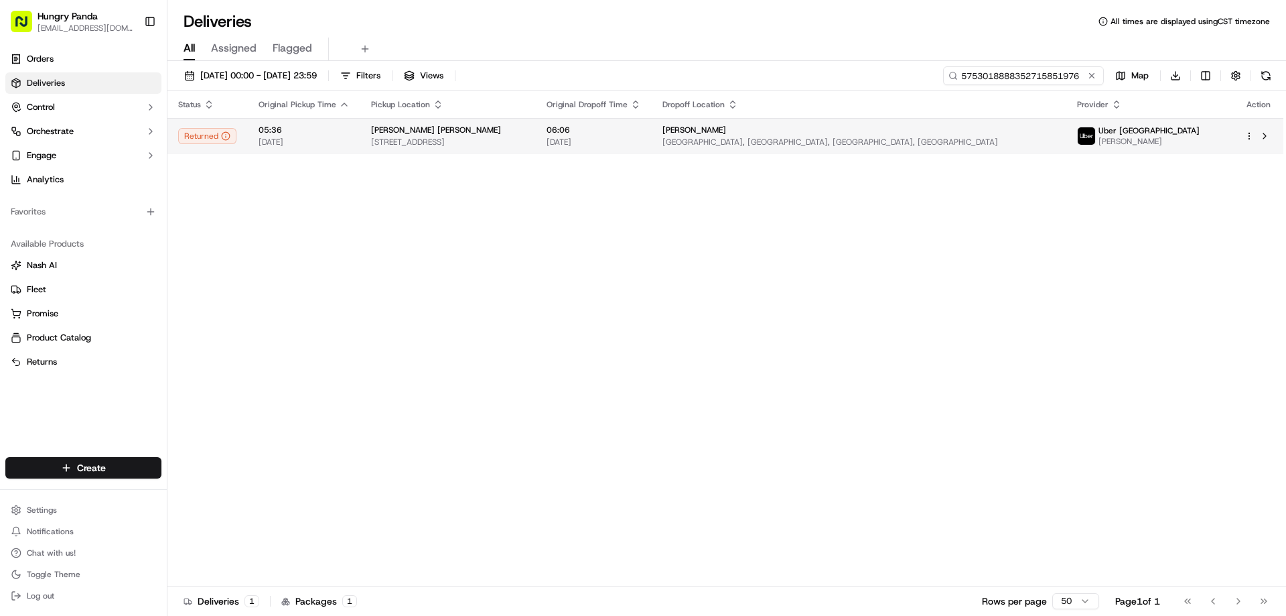
type input "5753018888352715851976"
click at [729, 143] on td "Luna Hyatt Regency Sydney, Sussex Street, Sydney NSW 2000, Australia" at bounding box center [859, 136] width 415 height 36
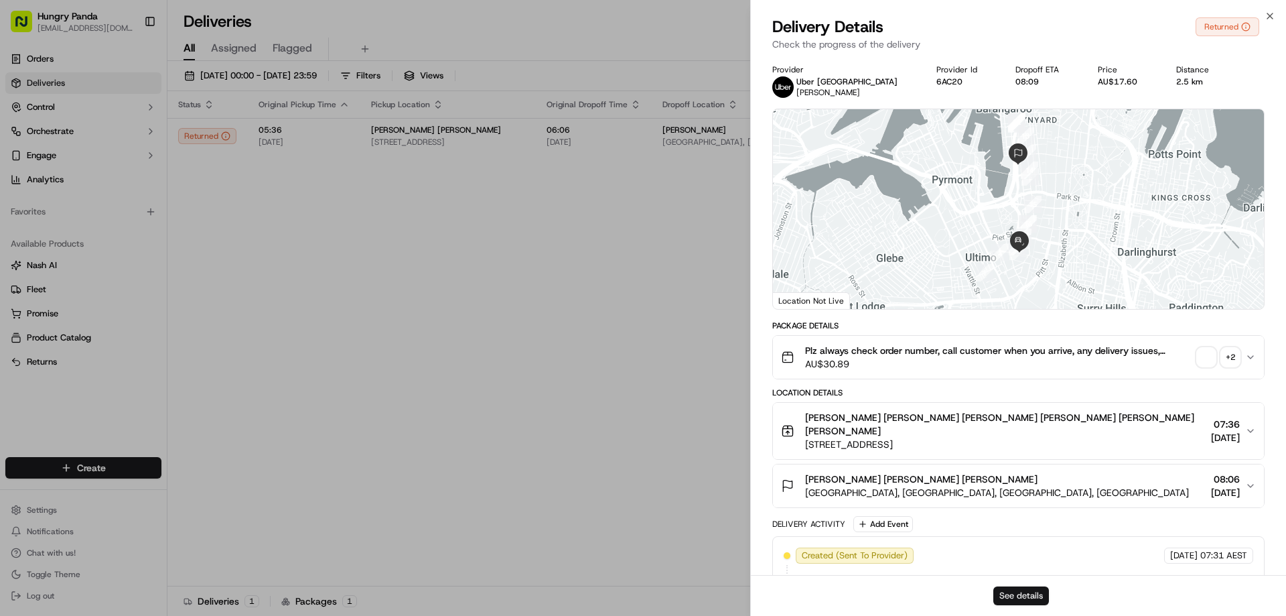
click at [1006, 596] on button "See details" at bounding box center [1021, 595] width 56 height 19
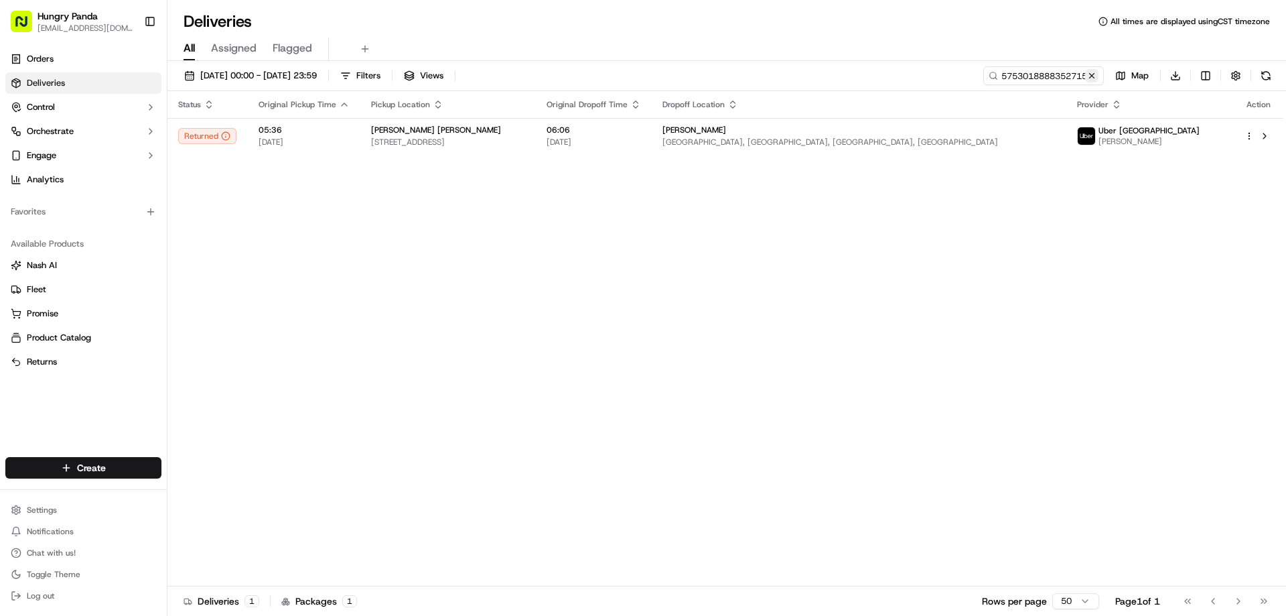
click at [1092, 78] on button at bounding box center [1091, 75] width 13 height 13
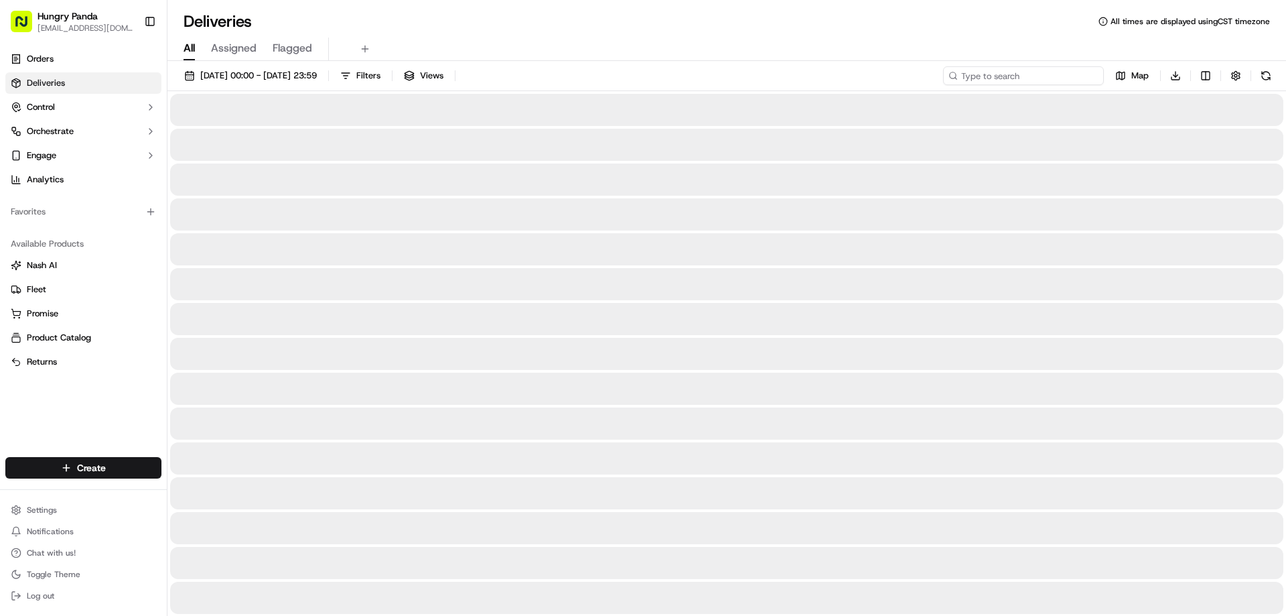
click at [1092, 78] on input at bounding box center [1023, 75] width 161 height 19
paste input "0361092188153792241507"
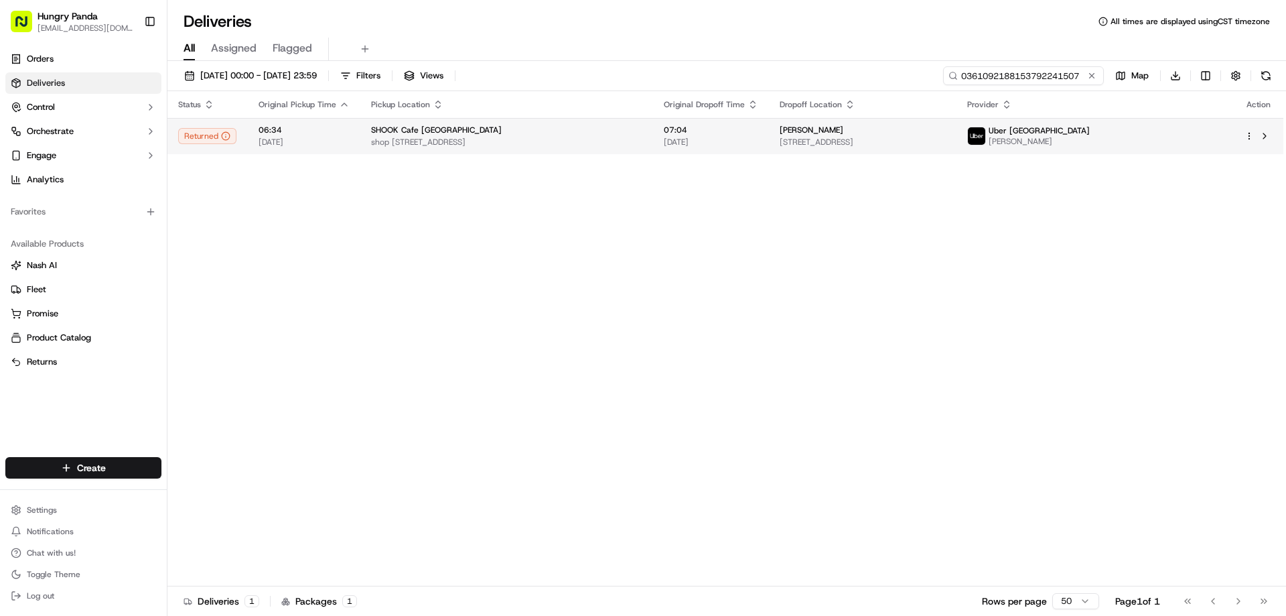
type input "0361092188153792241507"
click at [653, 126] on td "SHOOK Cafe Waterloo shop 9/5 Potter St, Waterloo NSW 2017, Australia" at bounding box center [506, 136] width 293 height 36
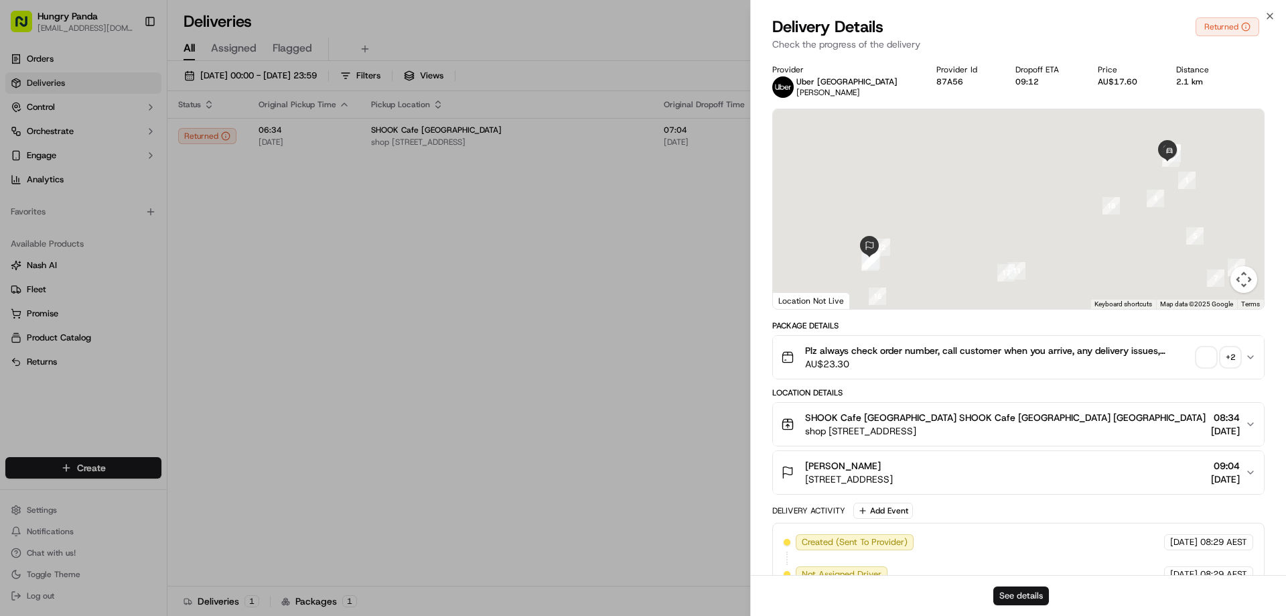
click at [1030, 590] on button "See details" at bounding box center [1021, 595] width 56 height 19
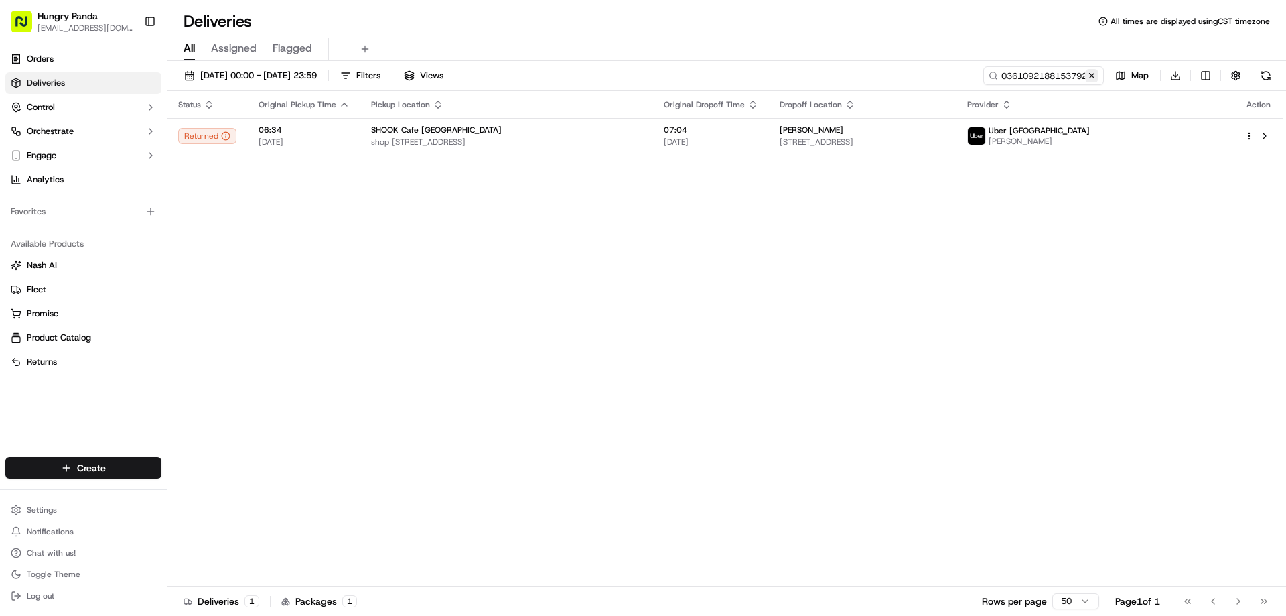
click at [1085, 78] on button at bounding box center [1091, 75] width 13 height 13
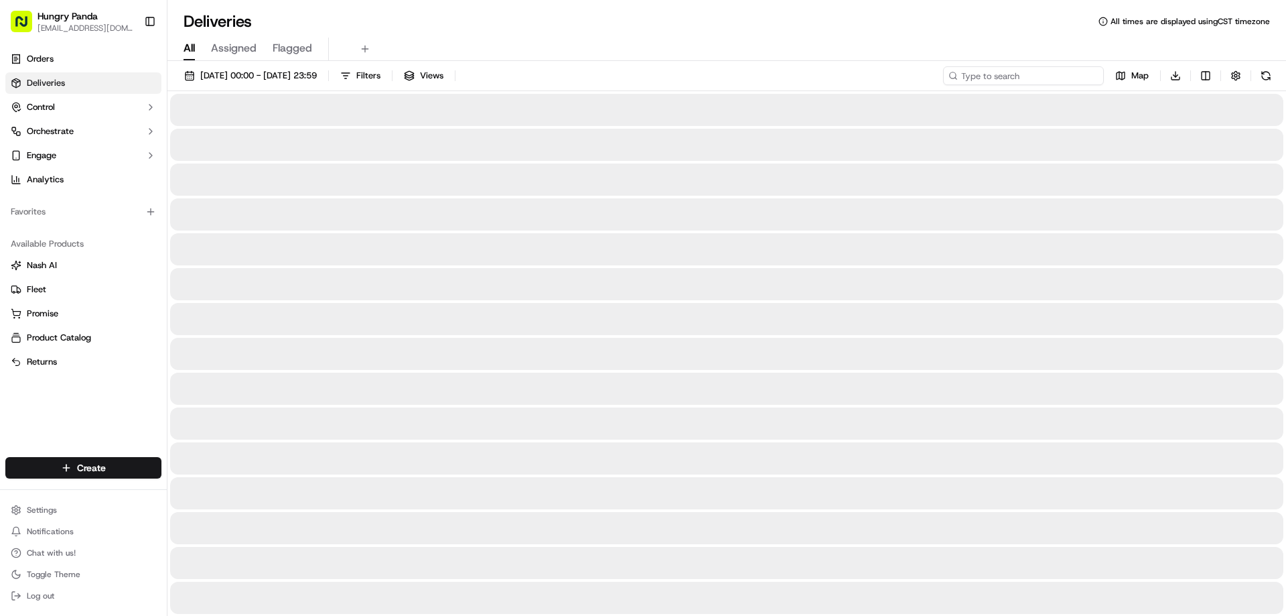
click at [1084, 78] on input at bounding box center [1023, 75] width 161 height 19
paste input "0570036648359791321654"
type input "0570036648359791321654"
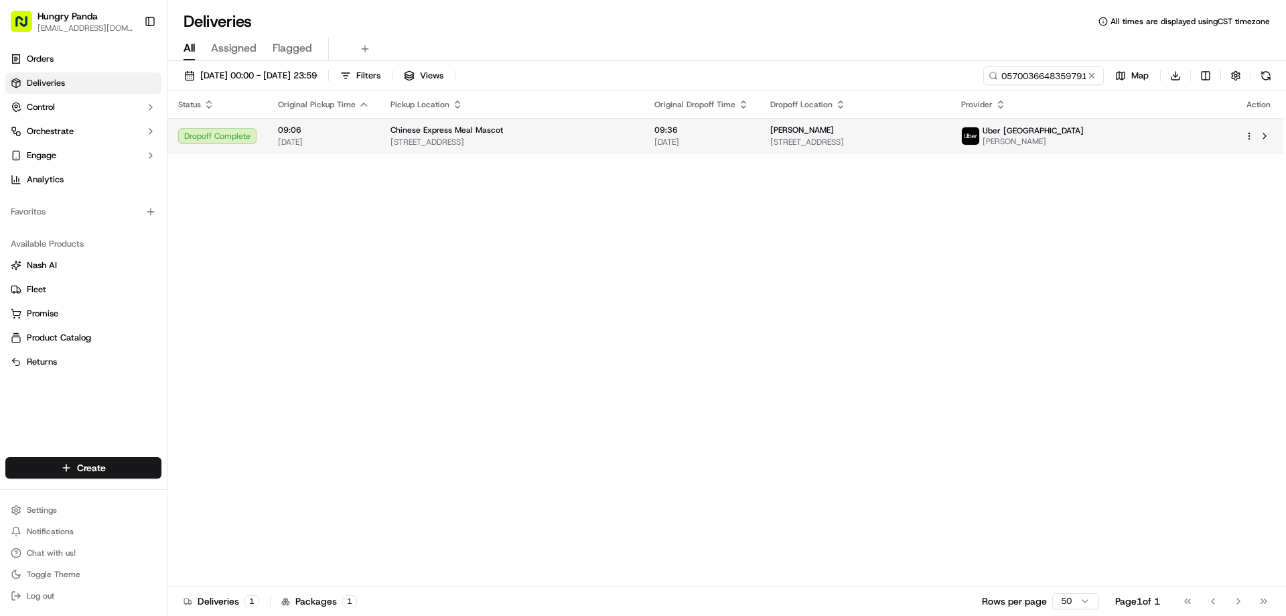
click at [633, 128] on div "Chinese Express Meal Mascot" at bounding box center [512, 130] width 242 height 11
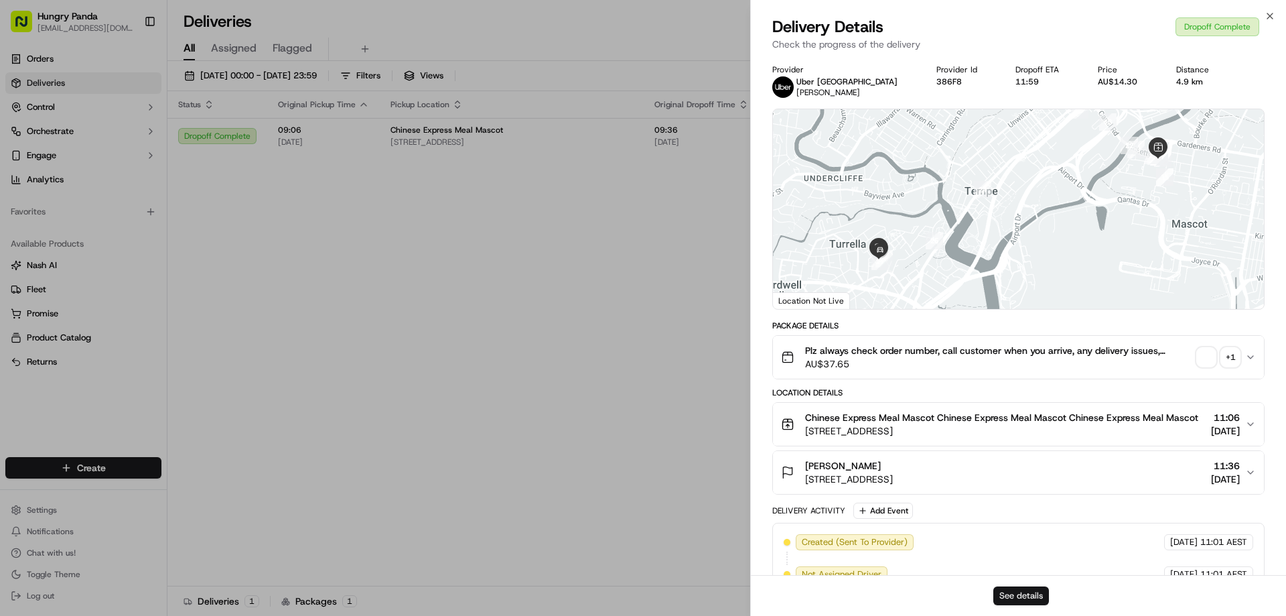
click at [1005, 593] on button "See details" at bounding box center [1021, 595] width 56 height 19
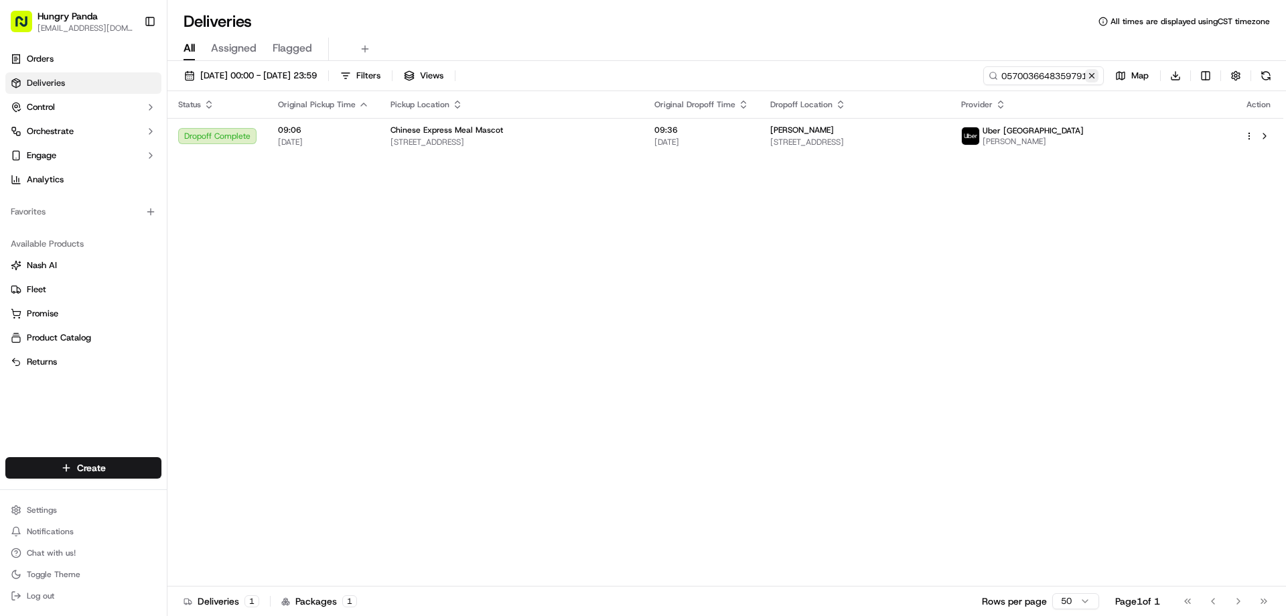
click at [1090, 79] on button at bounding box center [1091, 75] width 13 height 13
click at [1090, 79] on input at bounding box center [1023, 75] width 161 height 19
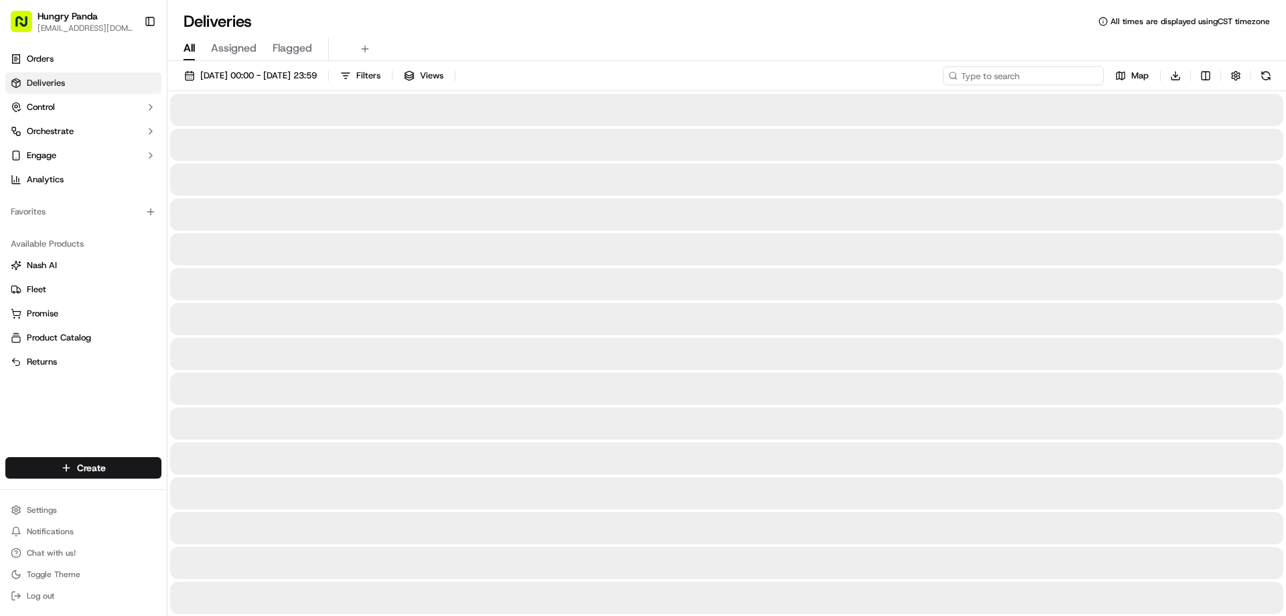
paste input "1475080628950766131080"
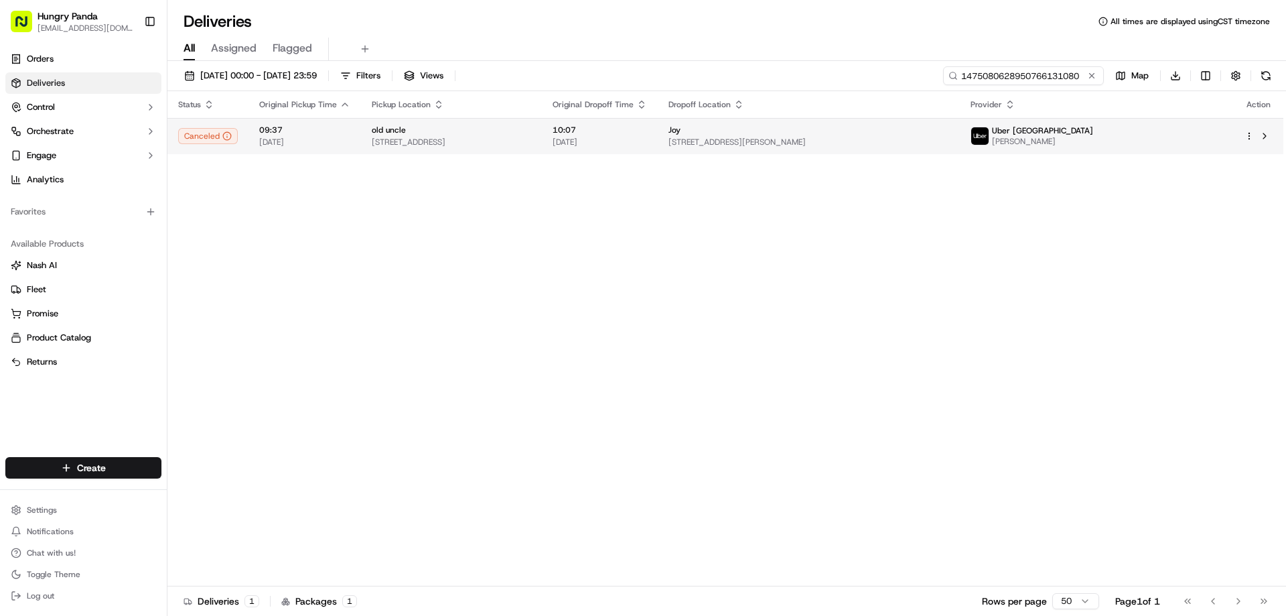
type input "1475080628950766131080"
click at [647, 139] on span "17/09/2025" at bounding box center [600, 142] width 94 height 11
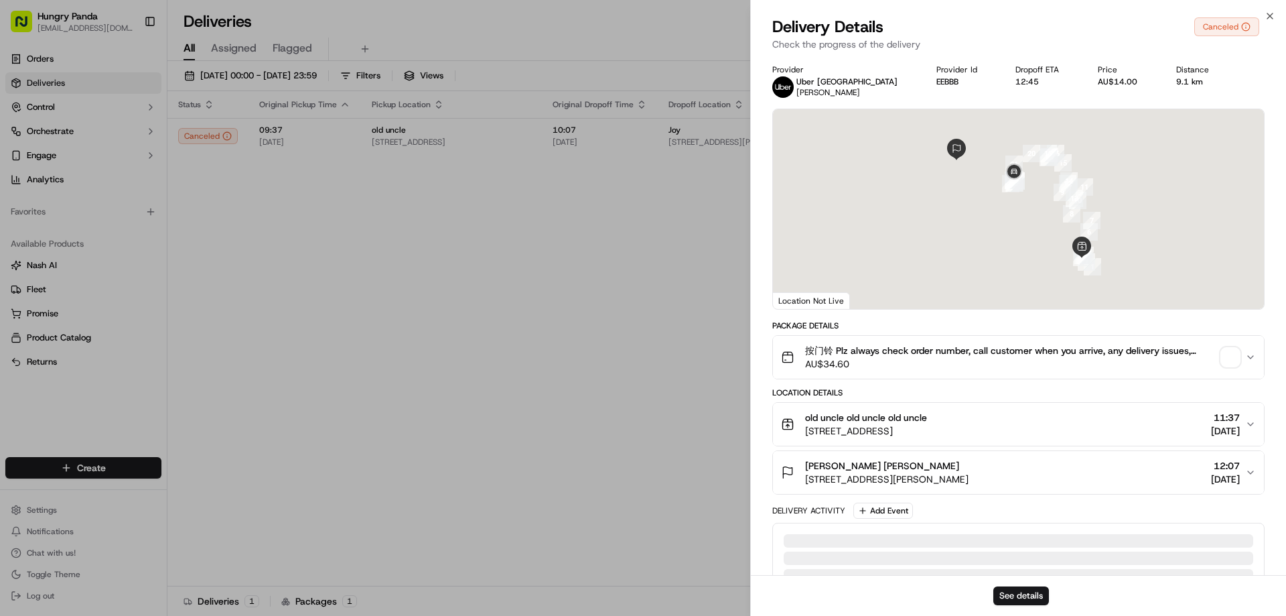
click at [1042, 584] on div "See details" at bounding box center [1018, 595] width 535 height 41
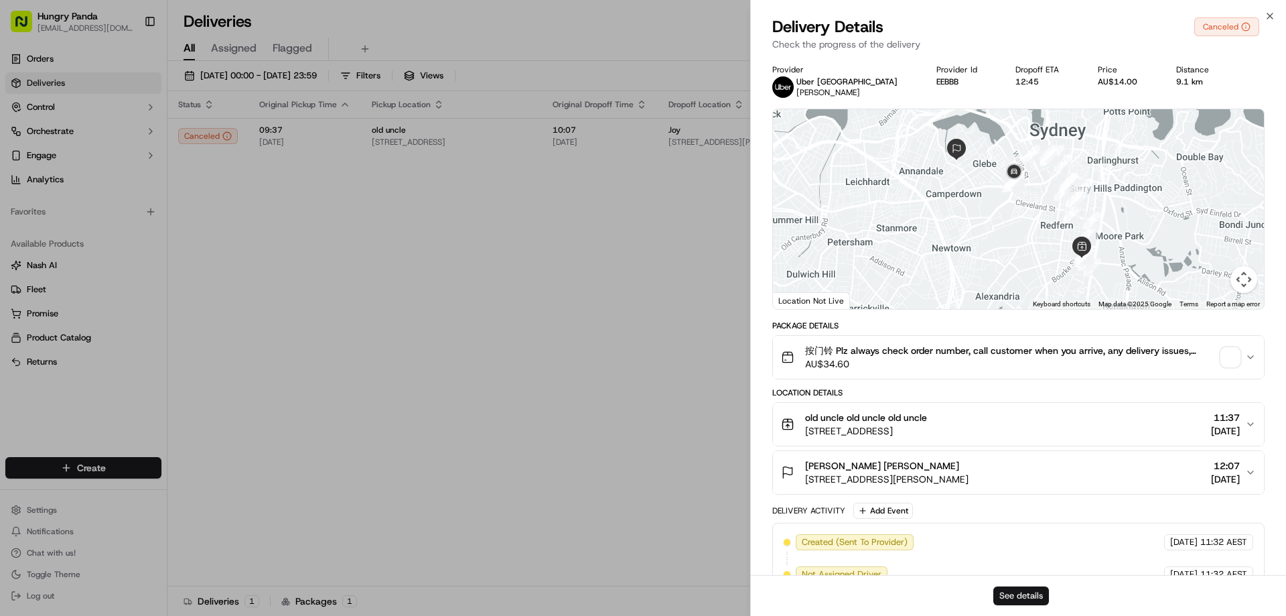
click at [1030, 595] on button "See details" at bounding box center [1021, 595] width 56 height 19
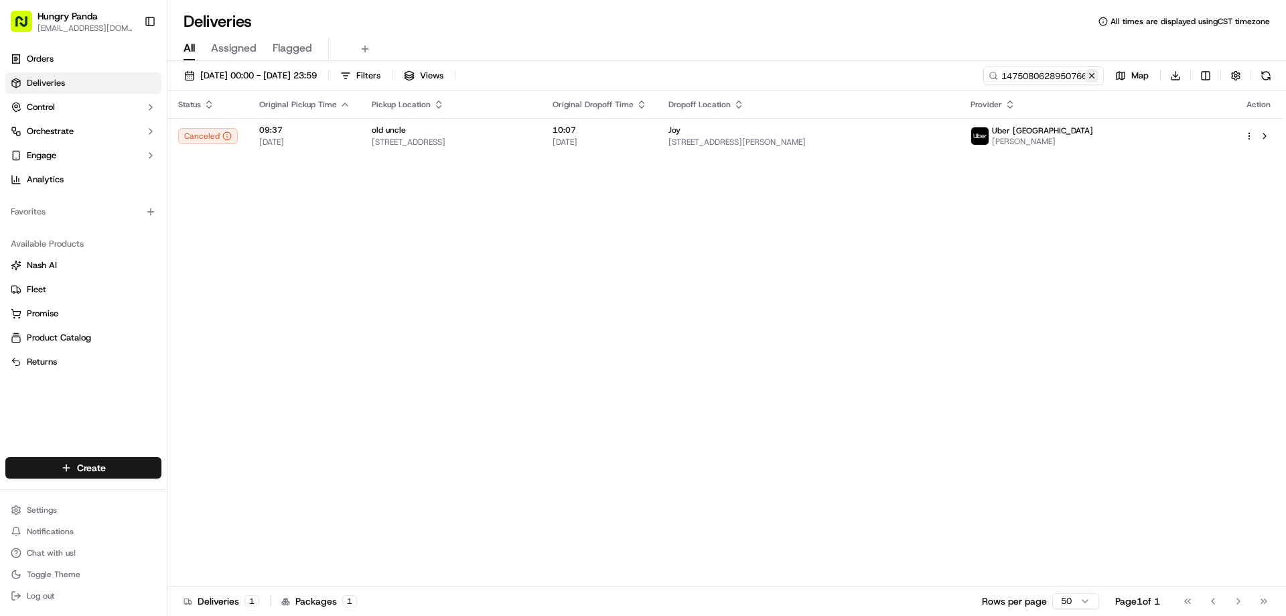
click at [1086, 75] on button at bounding box center [1091, 75] width 13 height 13
click at [1086, 75] on input at bounding box center [1023, 75] width 161 height 19
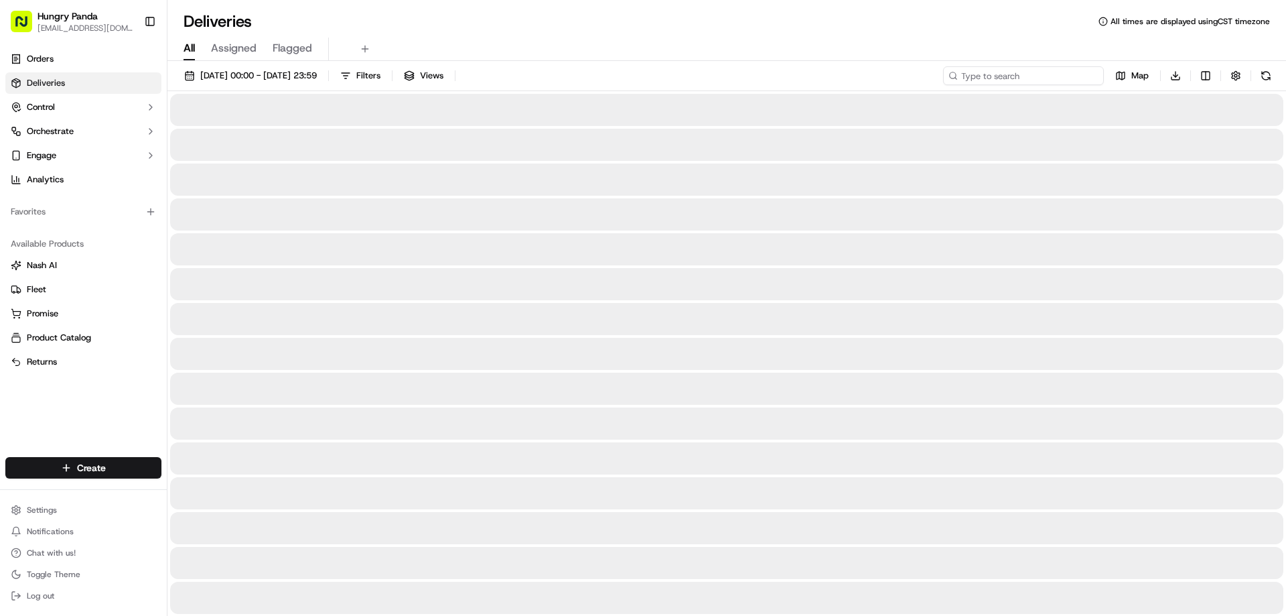
paste input "217606122815373054639"
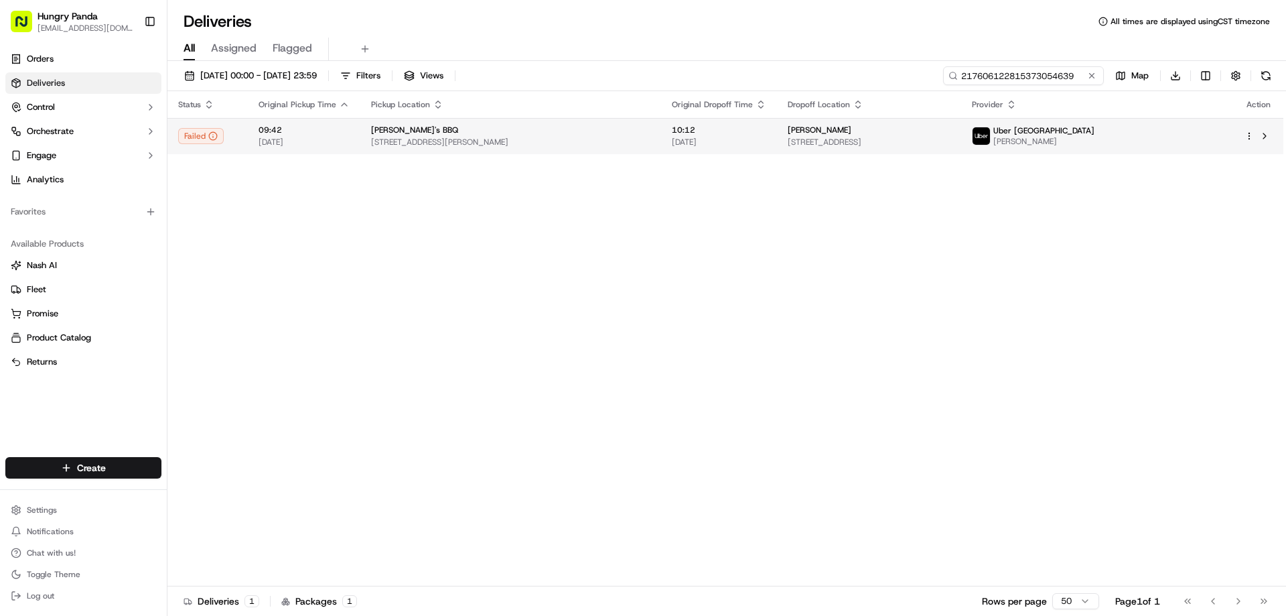
type input "217606122815373054639"
click at [788, 125] on span "Vanessa Ji" at bounding box center [820, 130] width 64 height 11
click at [777, 149] on td "Vanessa Ji 2208/1 Brushbox Street, Sydney Olympic Park NSW 2127, Australia" at bounding box center [869, 136] width 184 height 36
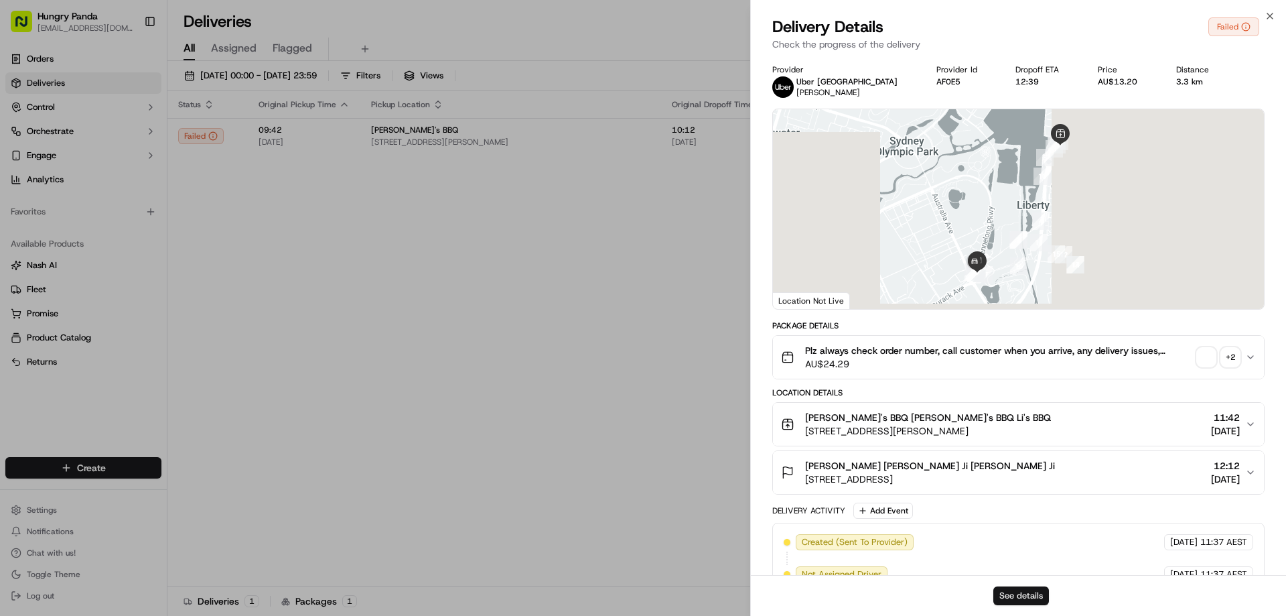
click at [1020, 591] on button "See details" at bounding box center [1021, 595] width 56 height 19
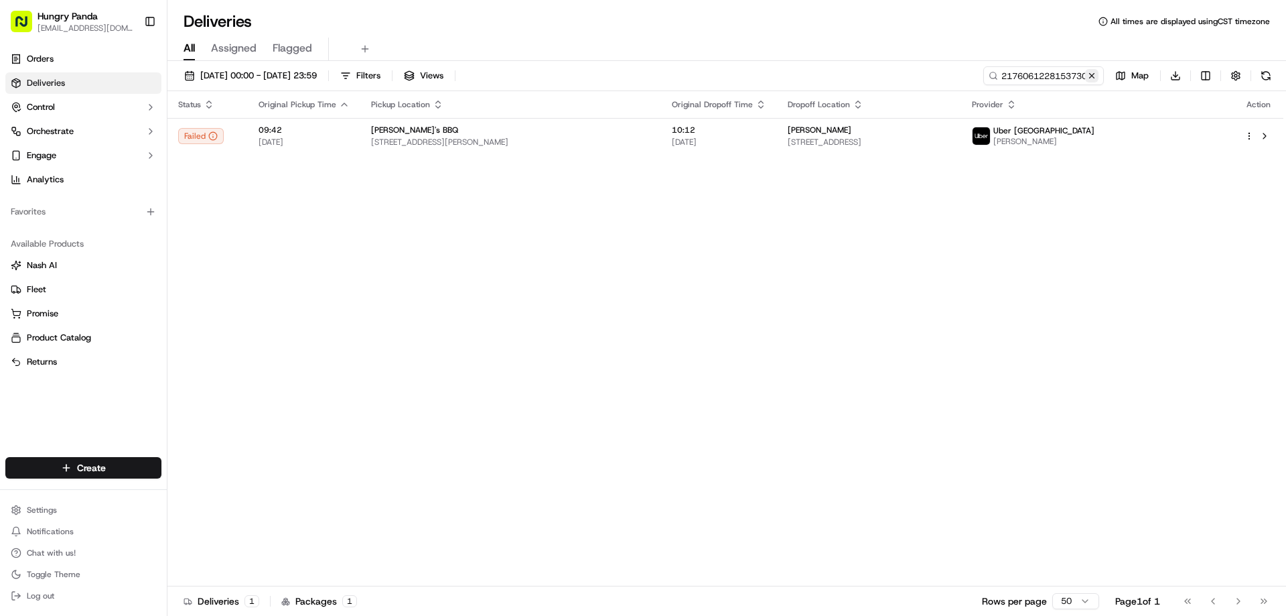
click at [1086, 75] on button at bounding box center [1091, 75] width 13 height 13
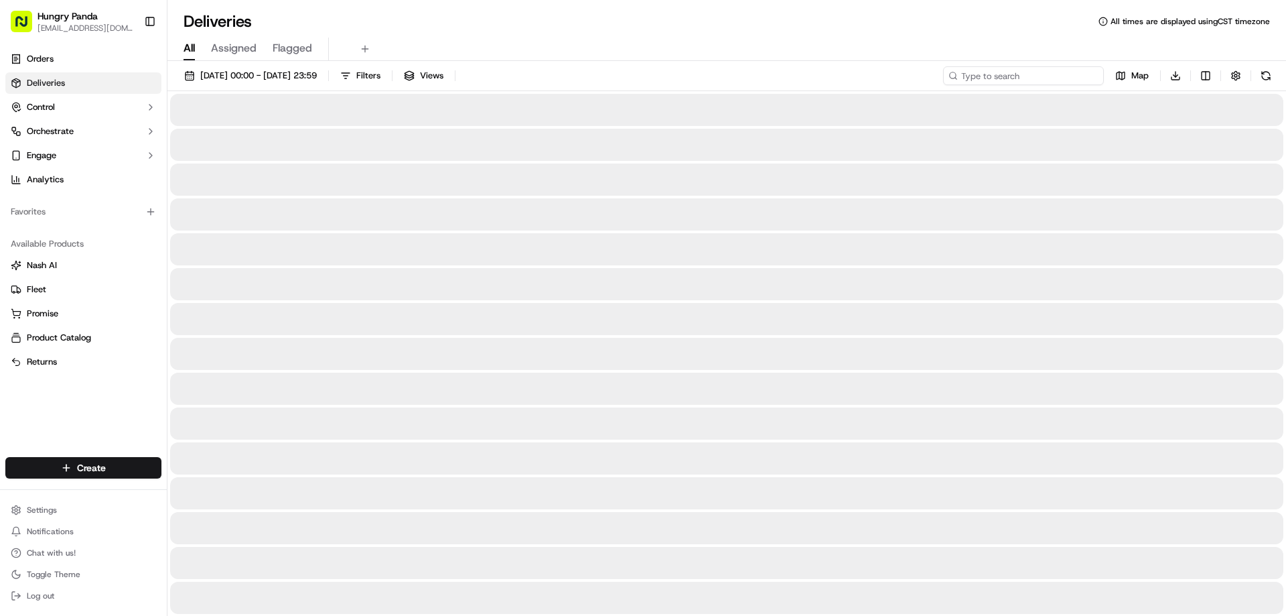
click at [1086, 75] on input at bounding box center [1023, 75] width 161 height 19
paste input "6479043738052708541996"
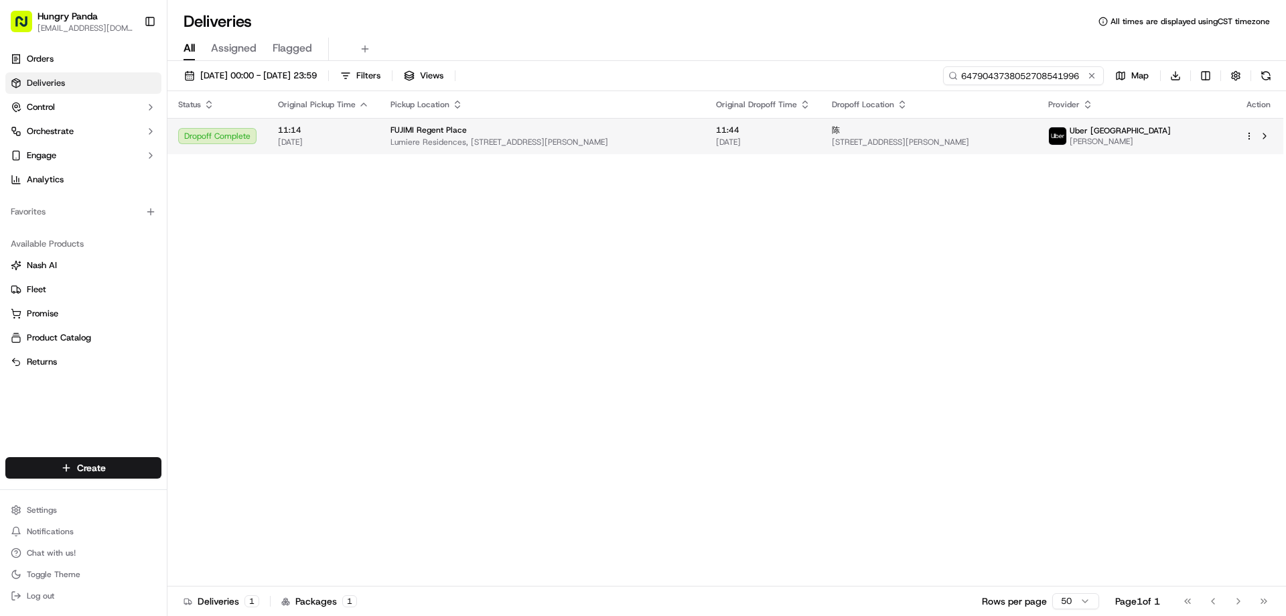
type input "6479043738052708541996"
click at [675, 145] on span "Lumiere Residences, 501 George St, Sydney NSW 2000, Australia" at bounding box center [543, 142] width 304 height 11
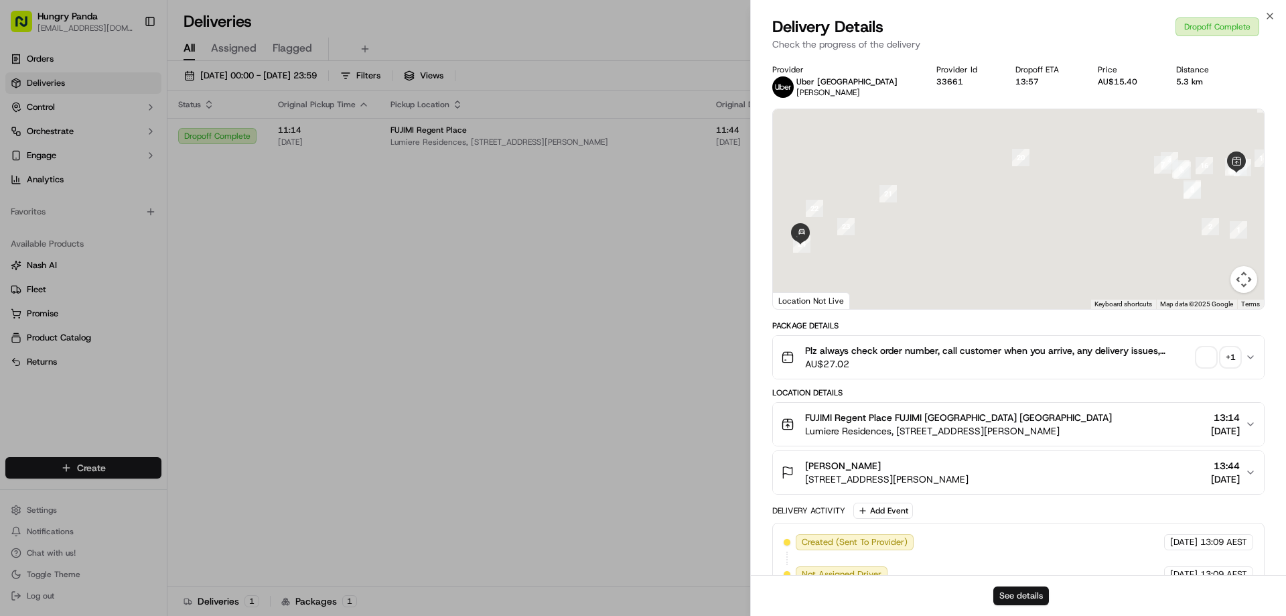
click at [1009, 591] on button "See details" at bounding box center [1021, 595] width 56 height 19
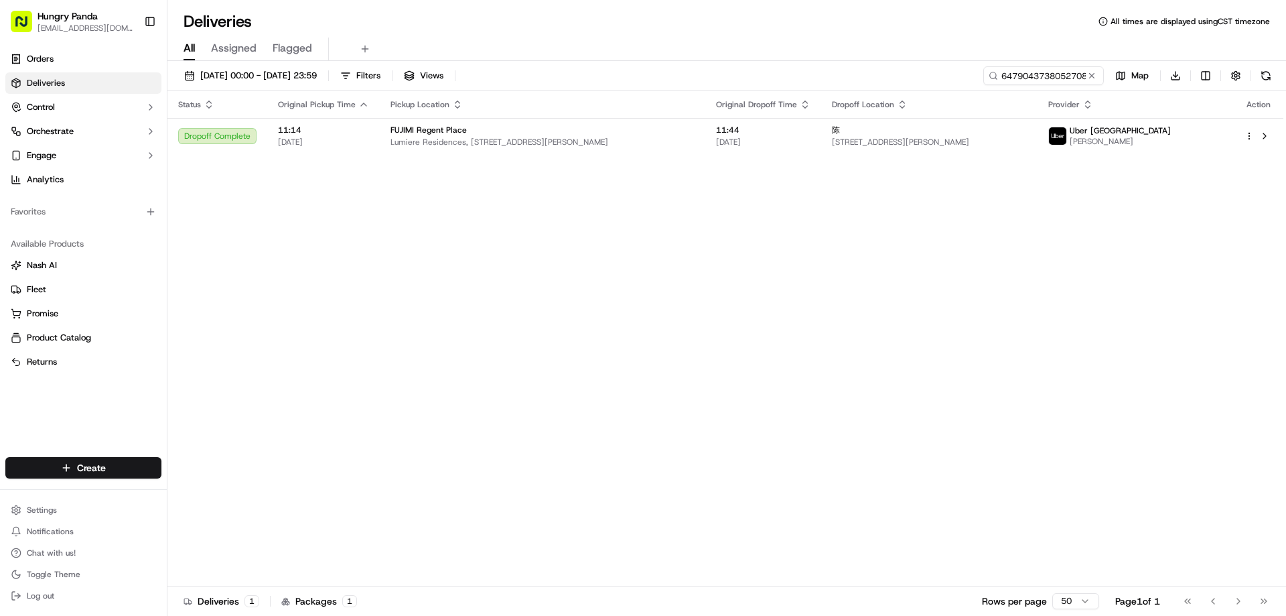
click at [1099, 74] on div "6479043738052708541996" at bounding box center [1043, 75] width 121 height 19
drag, startPoint x: 1099, startPoint y: 74, endPoint x: 1082, endPoint y: 85, distance: 20.4
click at [1099, 74] on input "6479043738052708541996" at bounding box center [1023, 75] width 161 height 19
click at [1091, 76] on button at bounding box center [1091, 75] width 13 height 13
click at [1091, 76] on input at bounding box center [1023, 75] width 161 height 19
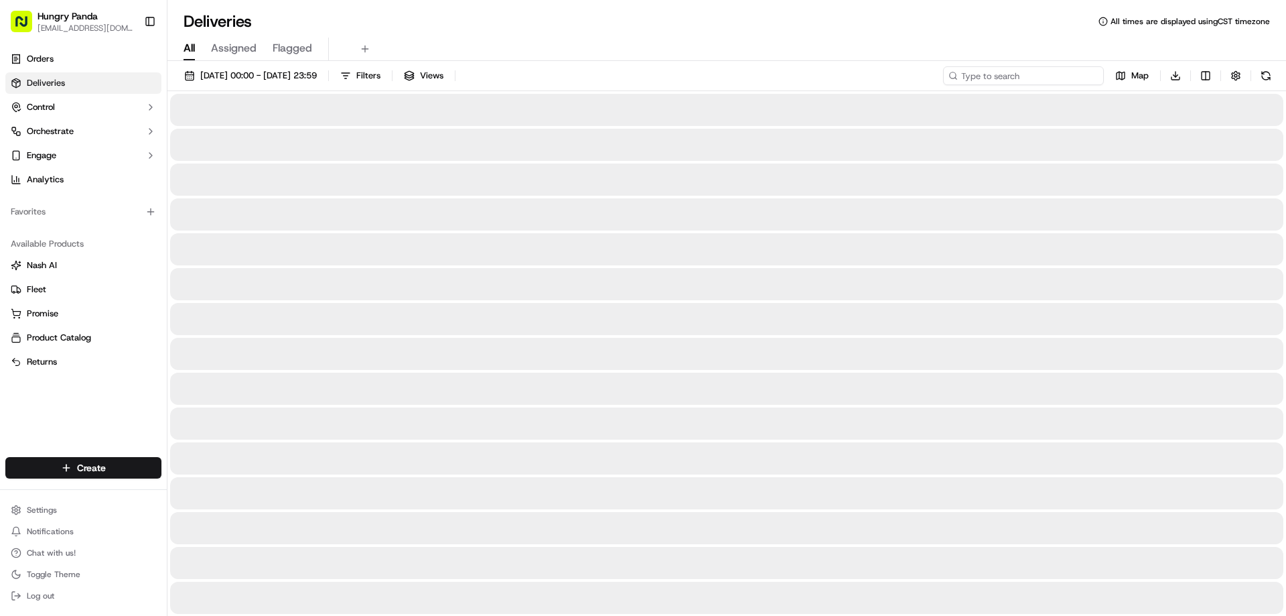
paste input "576207986835772303929"
type input "576207986835772303929"
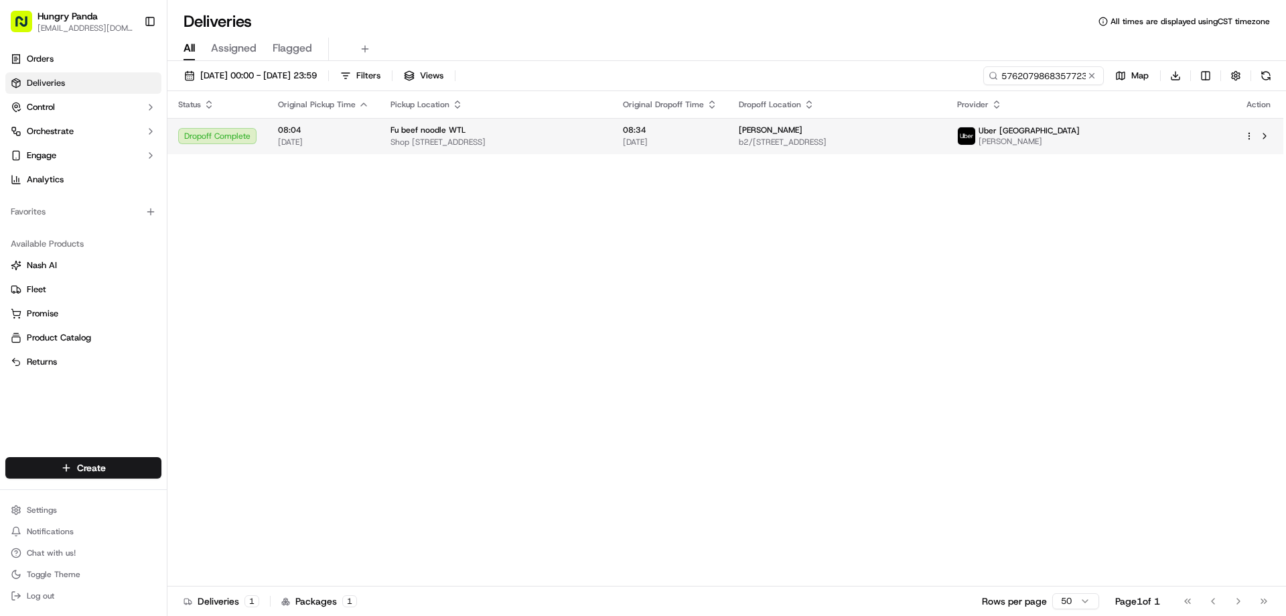
click at [875, 152] on td "WU b2/13 Borrodale Rd, Kingsford NSW 2032, Australia" at bounding box center [837, 136] width 218 height 36
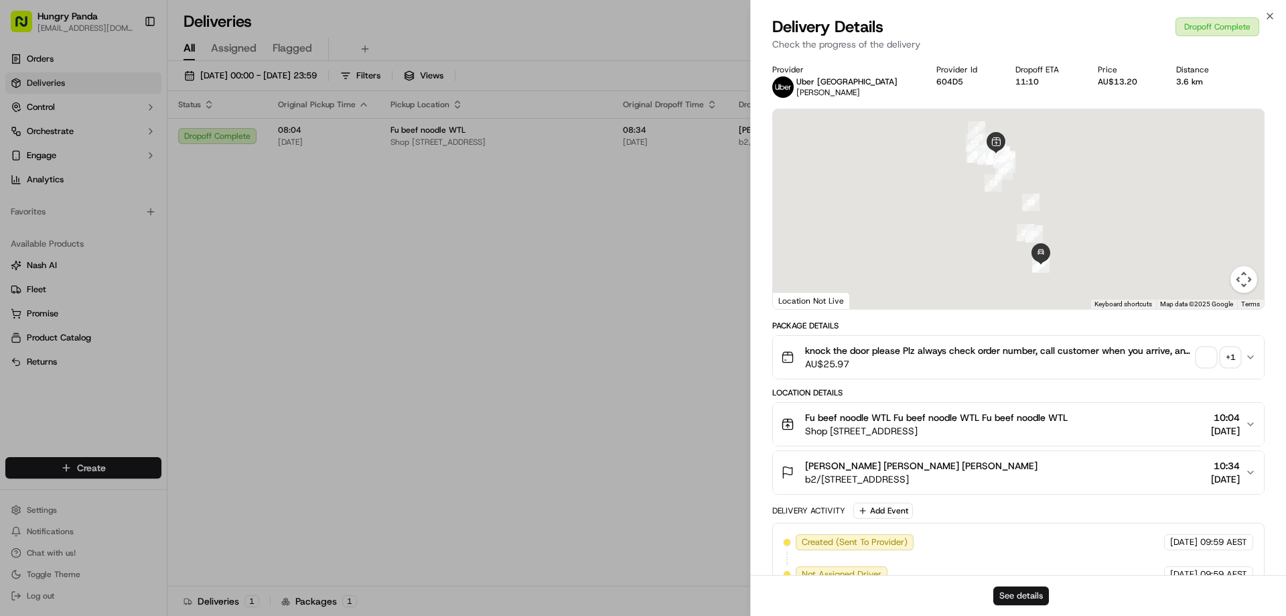
click at [1030, 598] on button "See details" at bounding box center [1021, 595] width 56 height 19
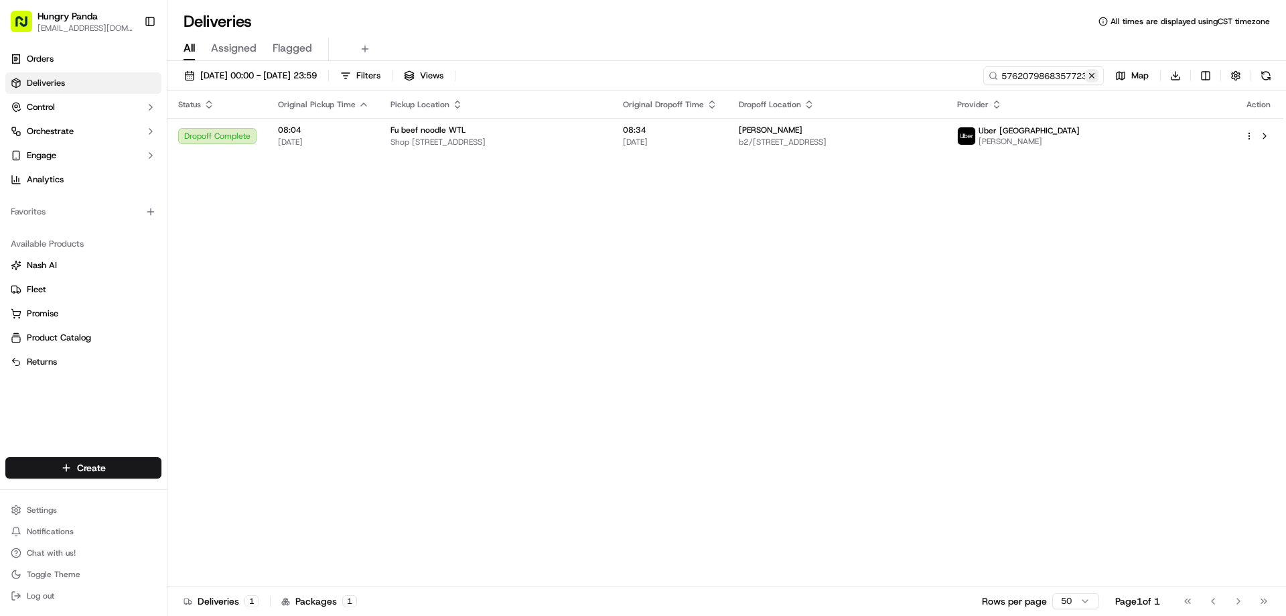
click at [1089, 73] on button at bounding box center [1091, 75] width 13 height 13
drag, startPoint x: 1089, startPoint y: 73, endPoint x: 1062, endPoint y: 88, distance: 31.2
click at [1089, 73] on input at bounding box center [1023, 75] width 161 height 19
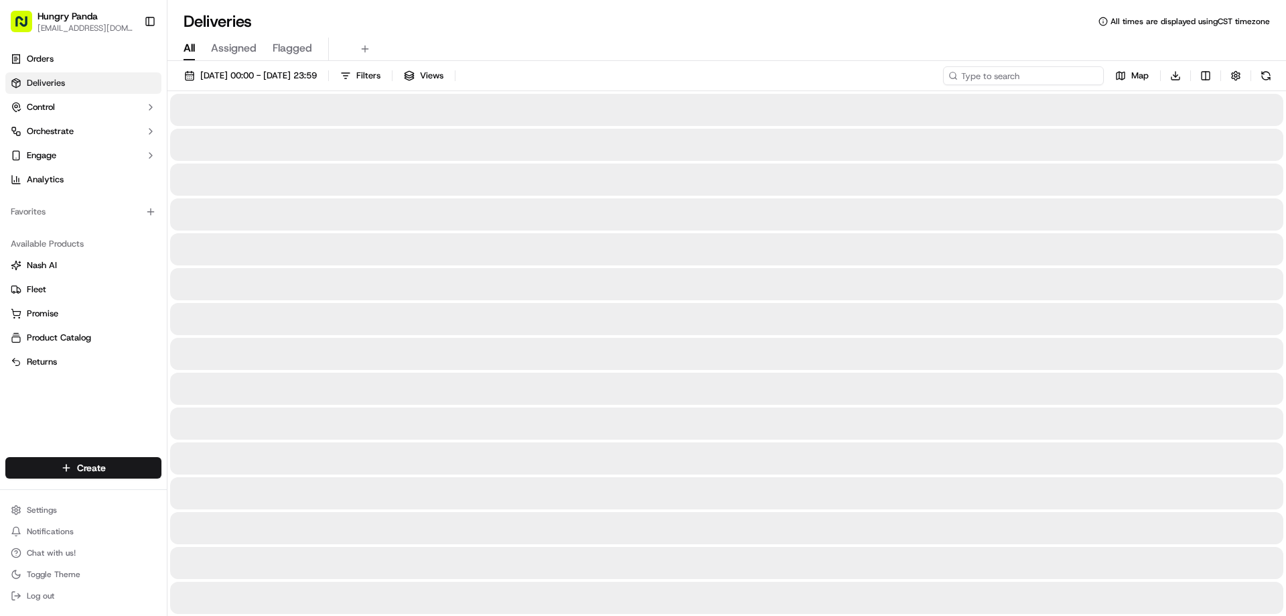
paste input "318100913805771856398"
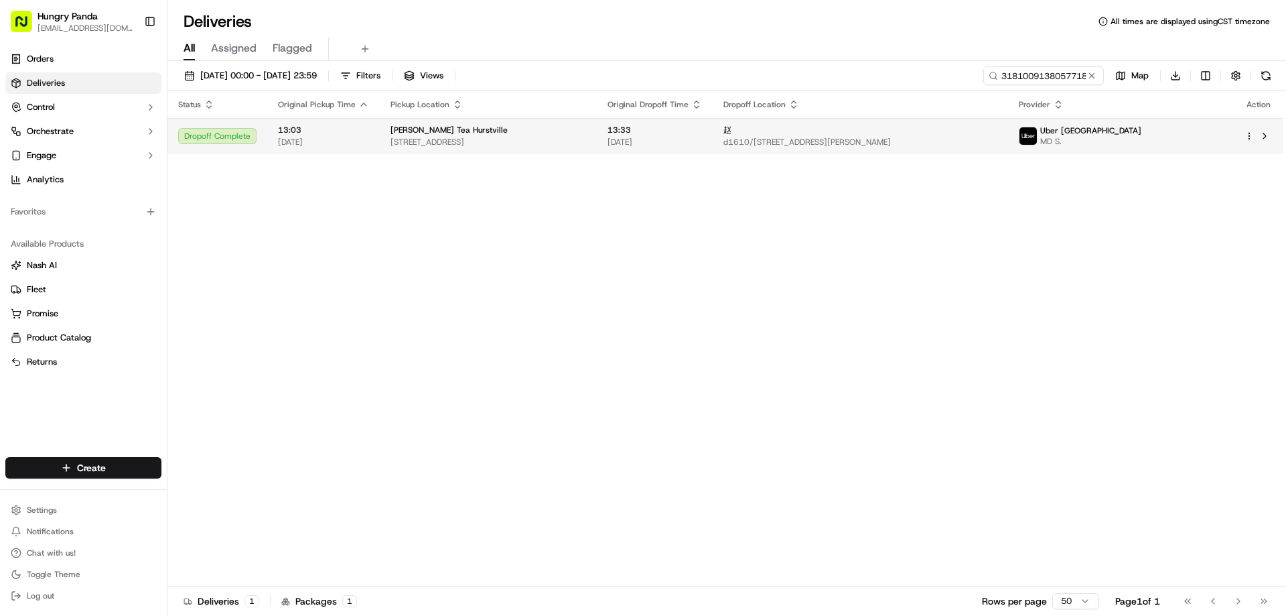
click at [586, 138] on span "207 Forest Rd, Hurstville NSW 2220, Australia" at bounding box center [489, 142] width 196 height 11
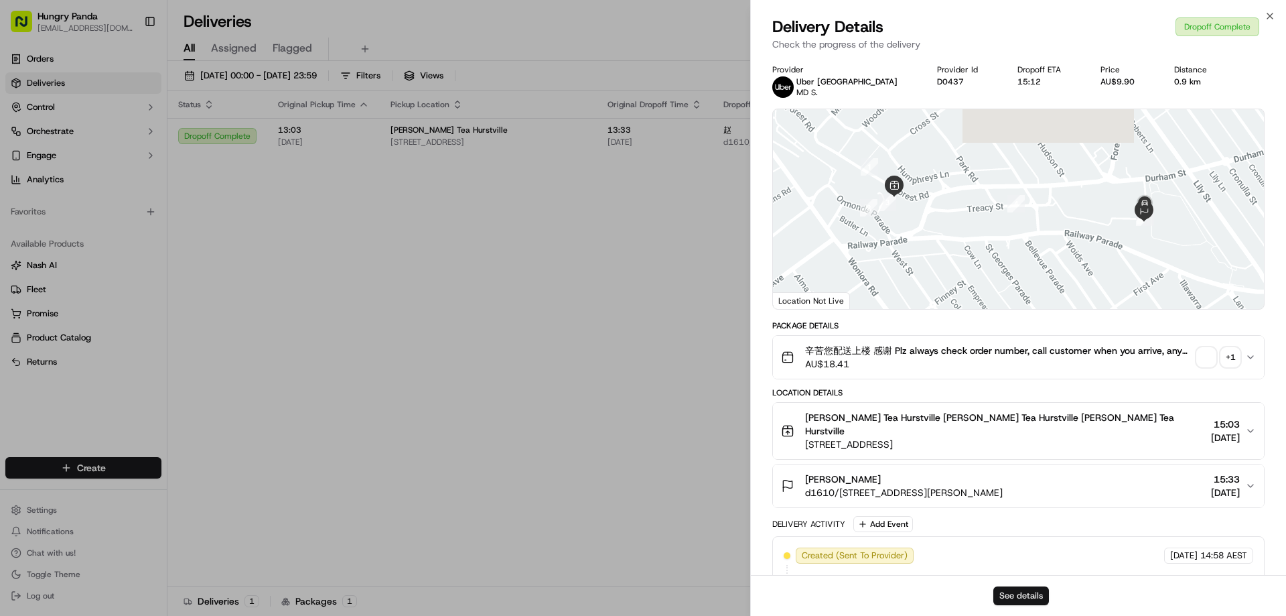
click at [1019, 589] on button "See details" at bounding box center [1021, 595] width 56 height 19
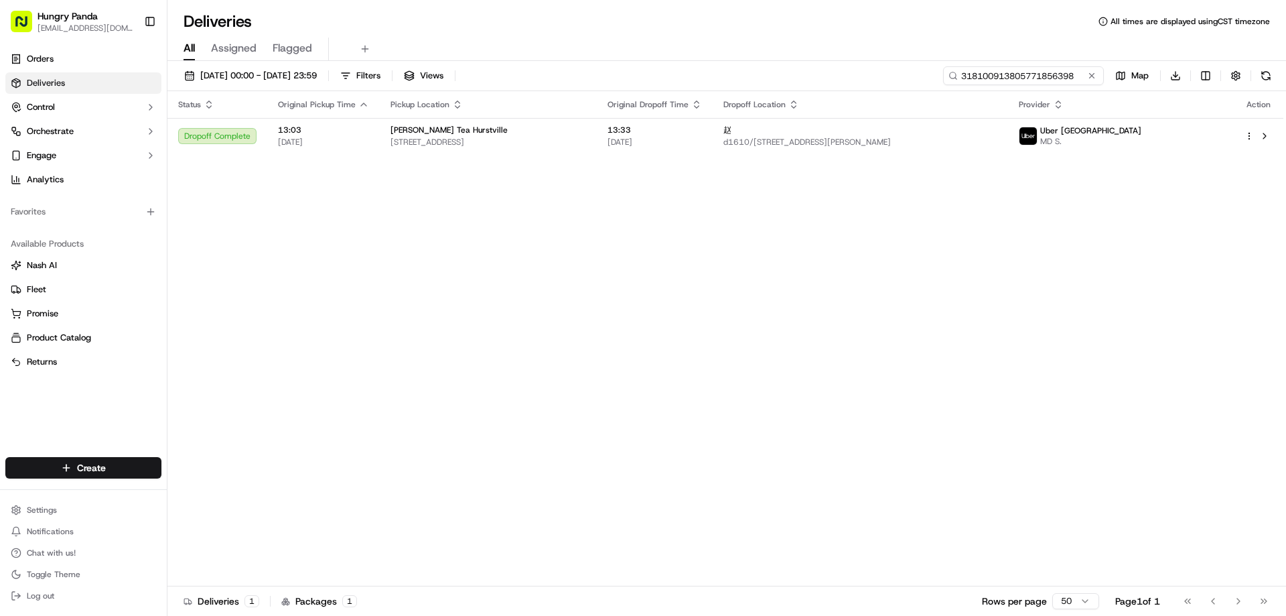
click at [1059, 83] on input "318100913805771856398" at bounding box center [1023, 75] width 161 height 19
paste input "7772064998259737521065"
type input "7772064998259737521065"
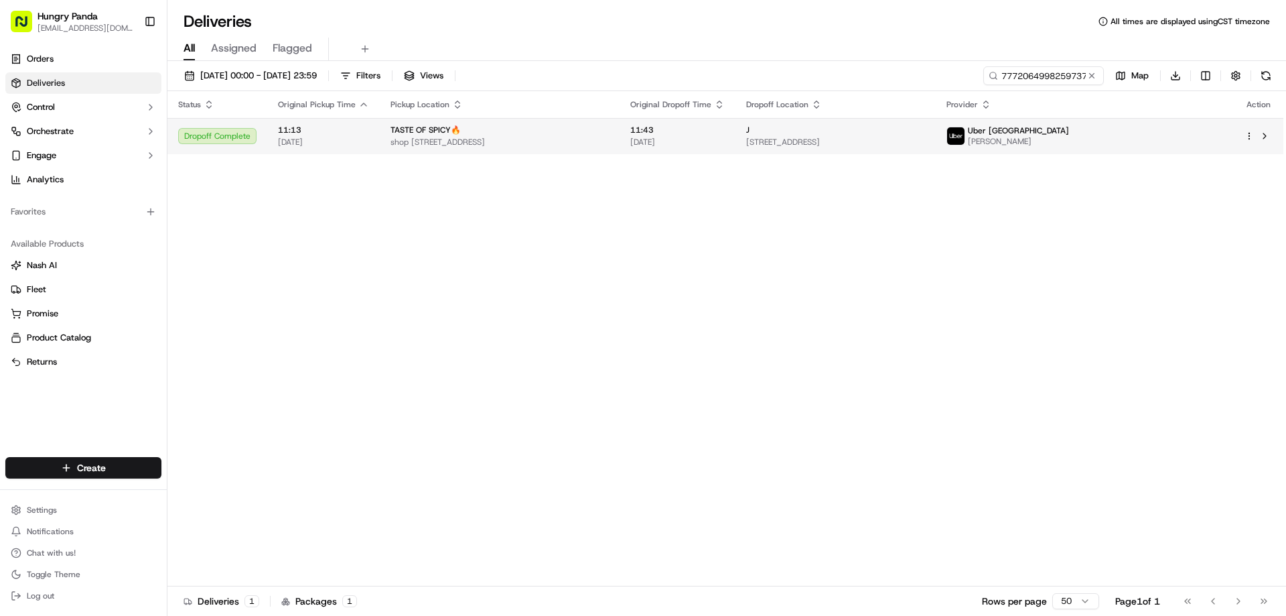
click at [735, 148] on td "11:43 17/09/2025" at bounding box center [678, 136] width 116 height 36
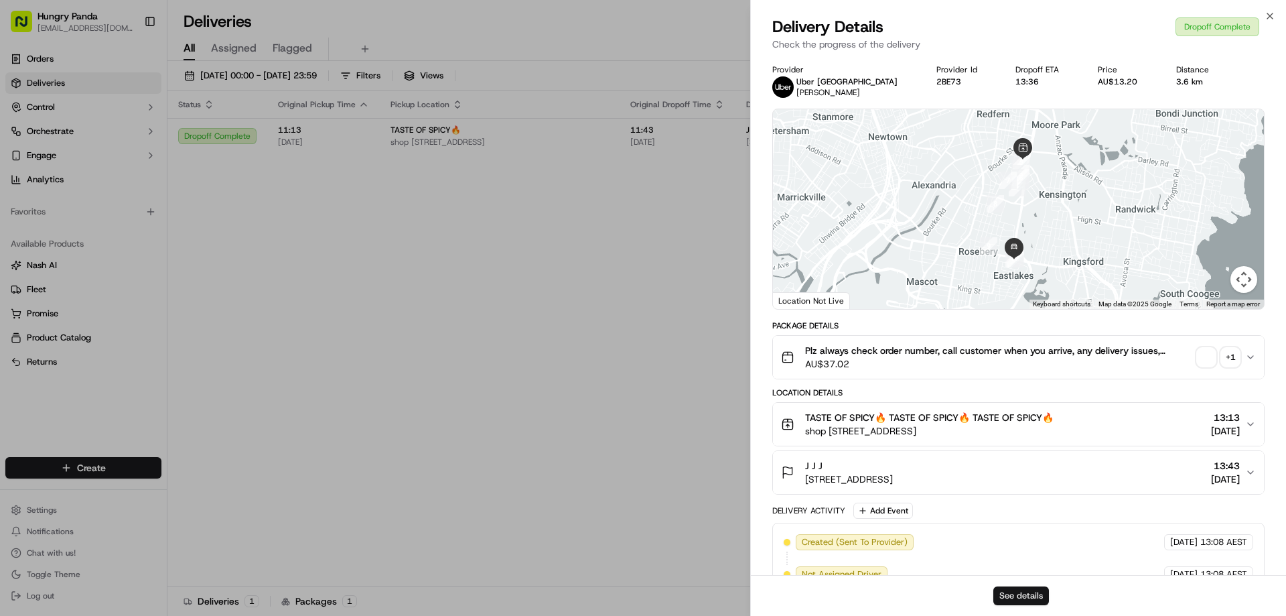
click at [1007, 595] on button "See details" at bounding box center [1021, 595] width 56 height 19
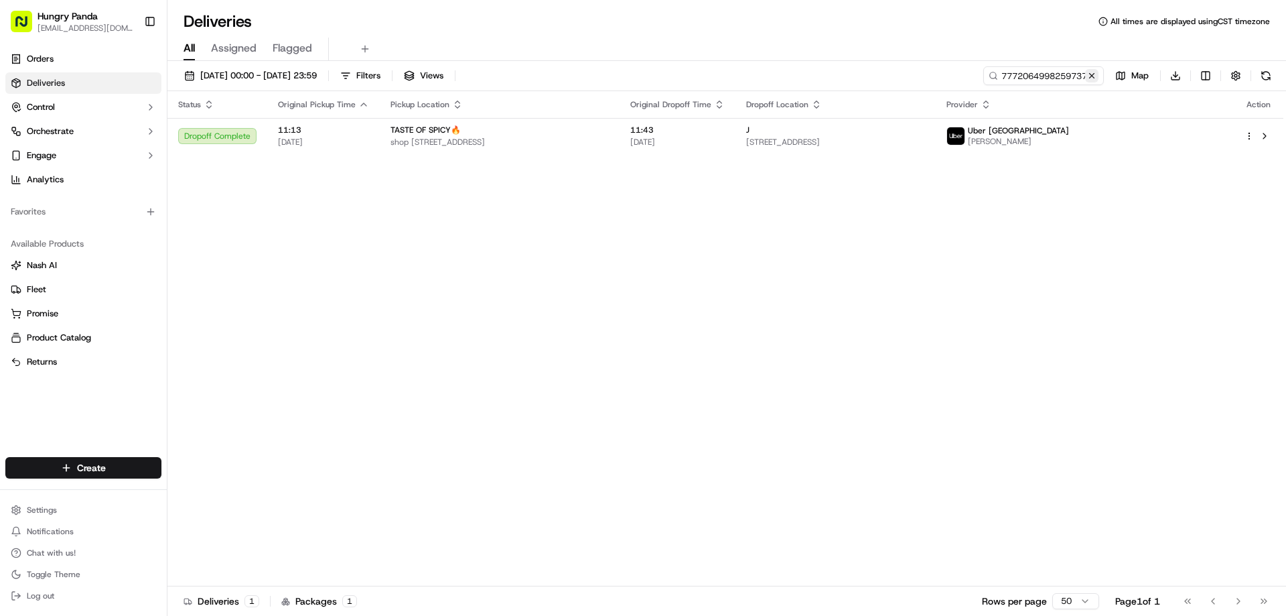
click at [1094, 75] on button at bounding box center [1091, 75] width 13 height 13
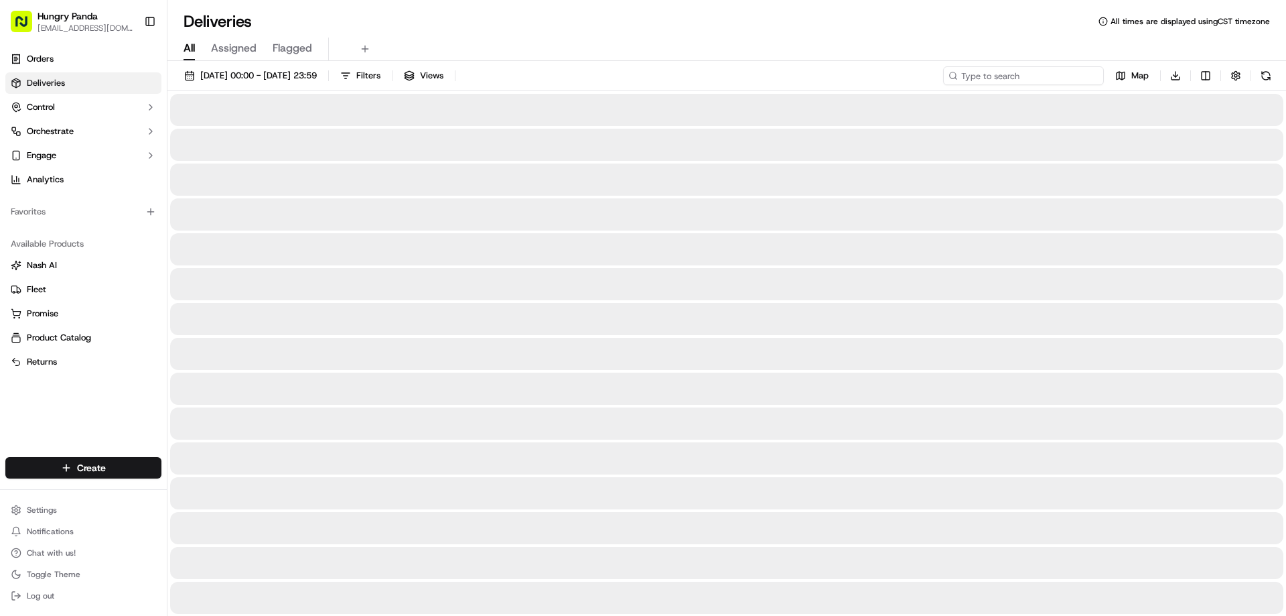
drag, startPoint x: 1094, startPoint y: 75, endPoint x: 1076, endPoint y: 82, distance: 18.9
click at [1092, 75] on input at bounding box center [1023, 75] width 161 height 19
paste input "3985006848853771661306"
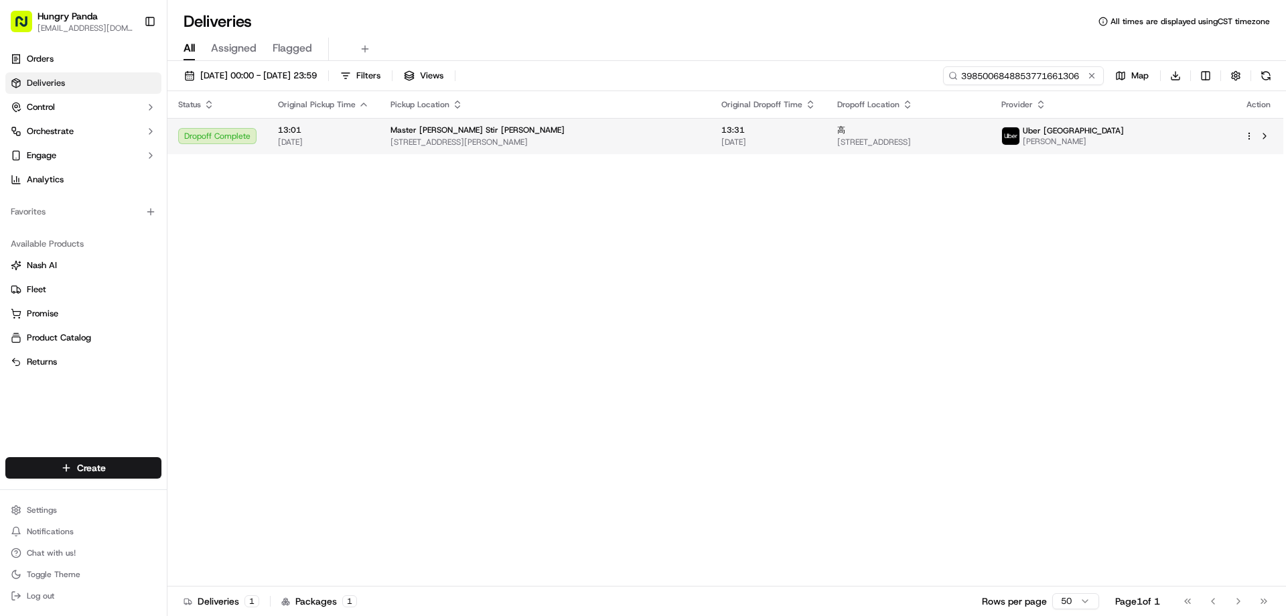
type input "3985006848853771661306"
click at [608, 137] on span "87-89 Jones St, Ultimo NSW 2007, Australia" at bounding box center [545, 142] width 309 height 11
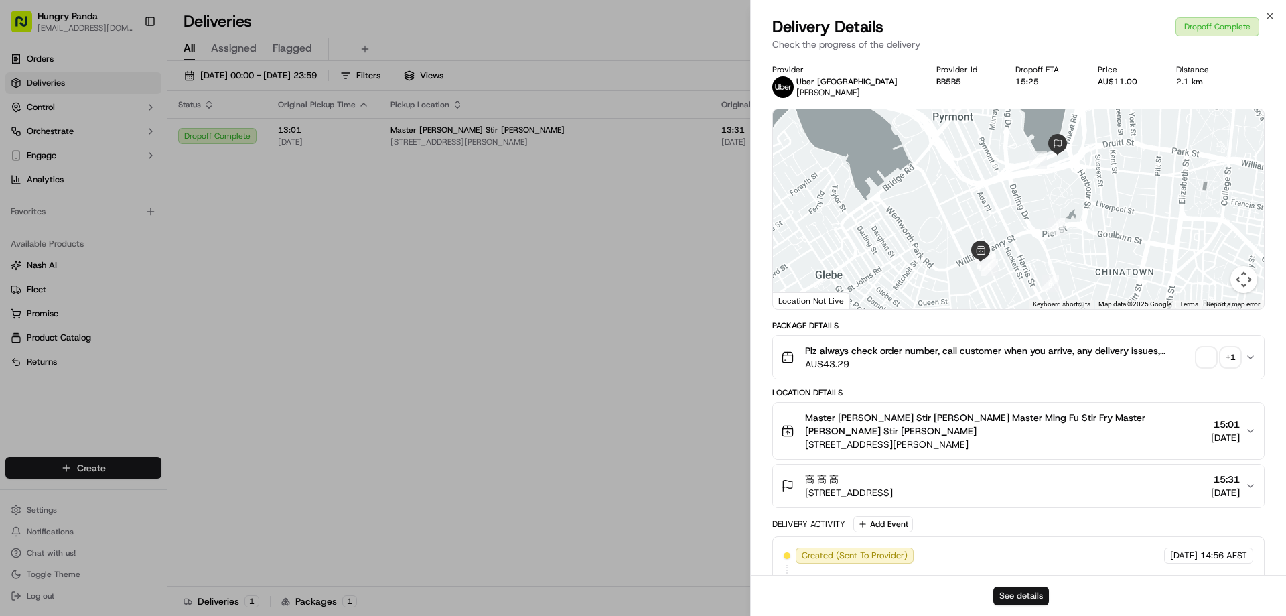
click at [1036, 604] on button "See details" at bounding box center [1021, 595] width 56 height 19
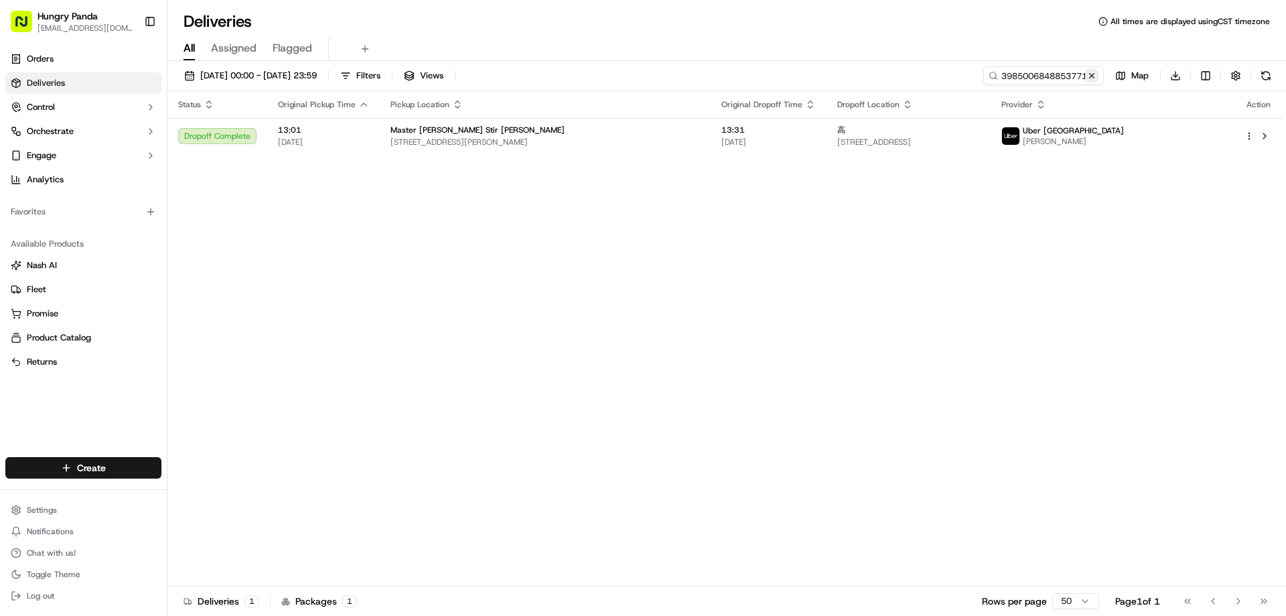
click at [1095, 79] on button at bounding box center [1091, 75] width 13 height 13
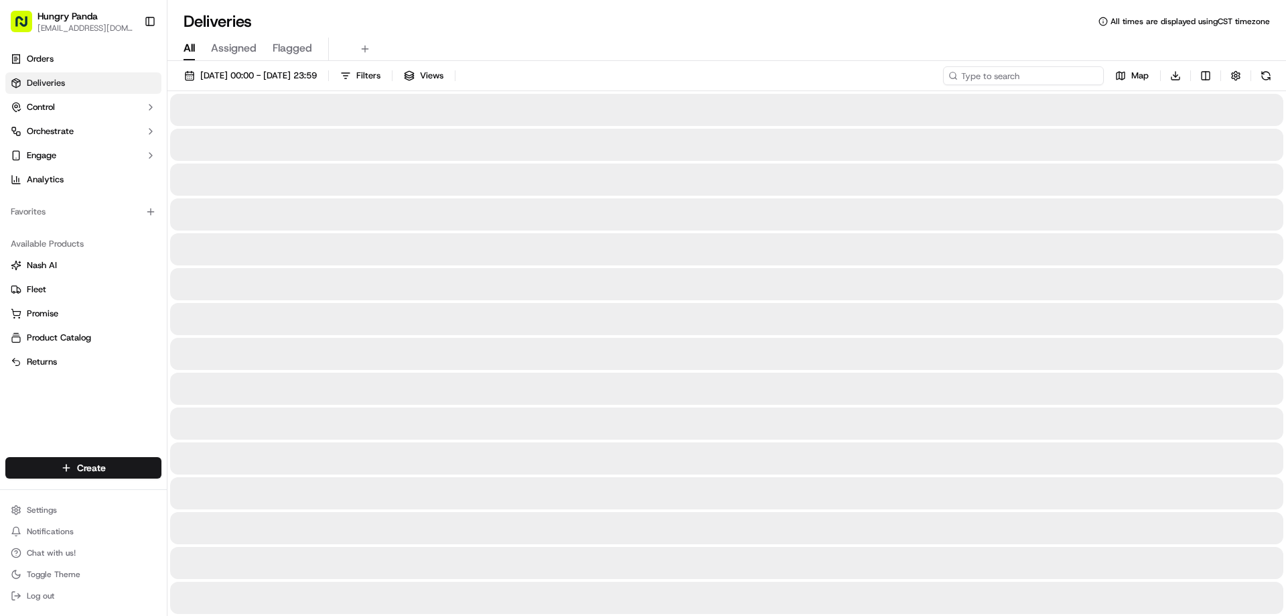
click at [1094, 79] on input at bounding box center [1023, 75] width 161 height 19
paste input "018708760825973352367"
type input "018708760825973352367"
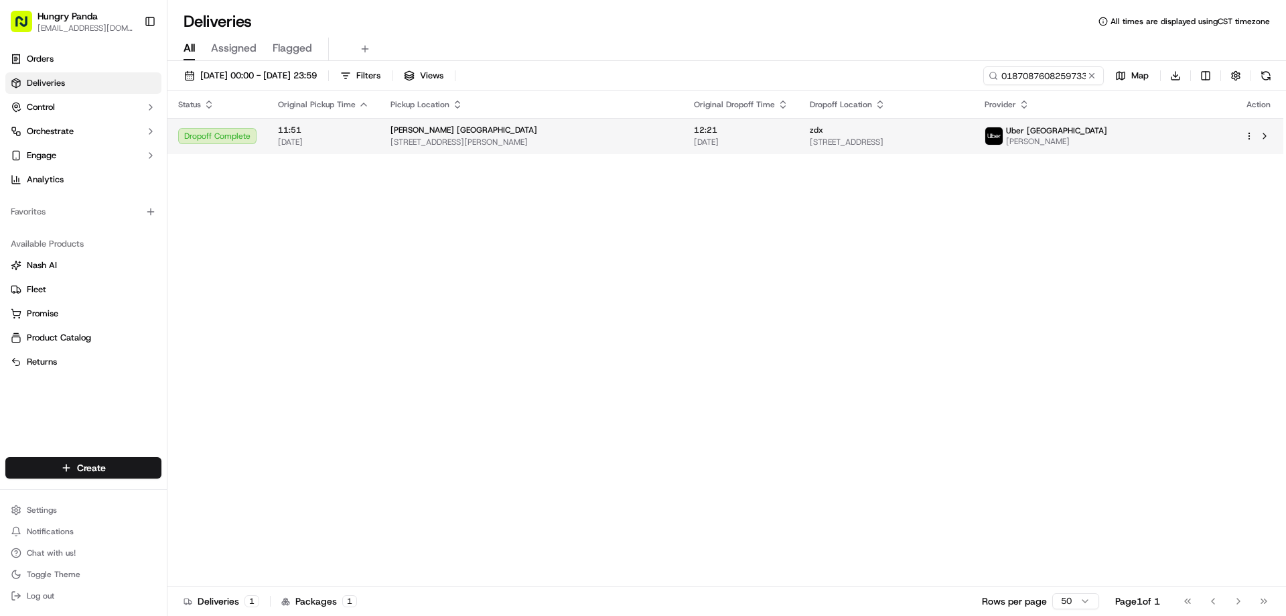
click at [703, 133] on span "12:21" at bounding box center [741, 130] width 94 height 11
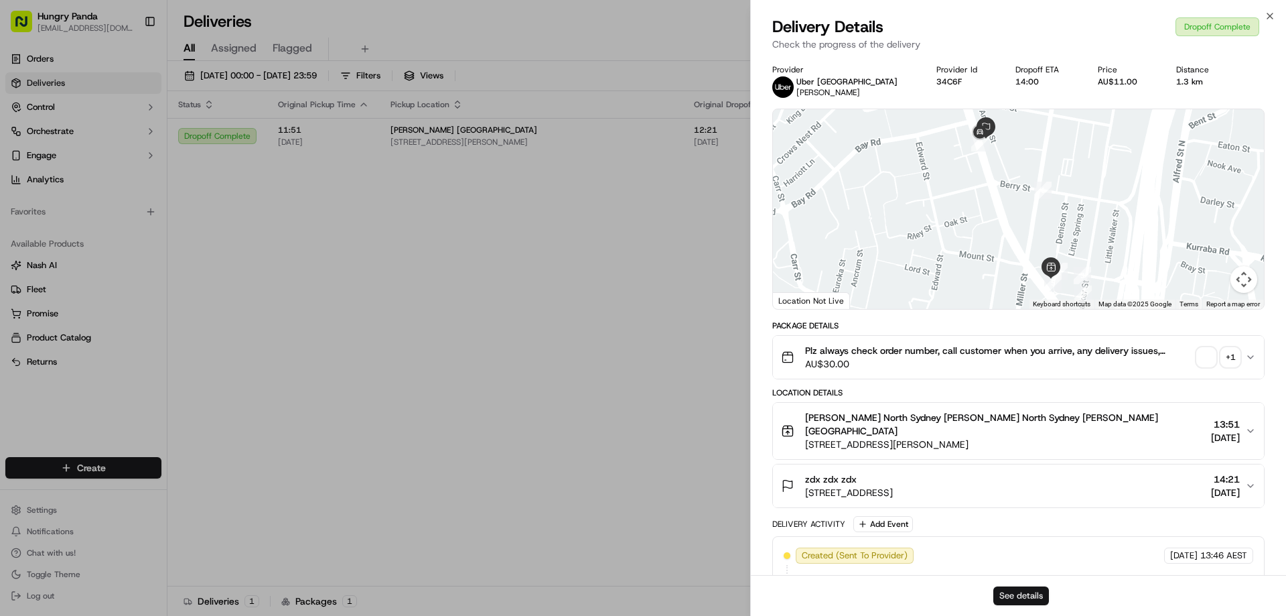
click at [1030, 589] on button "See details" at bounding box center [1021, 595] width 56 height 19
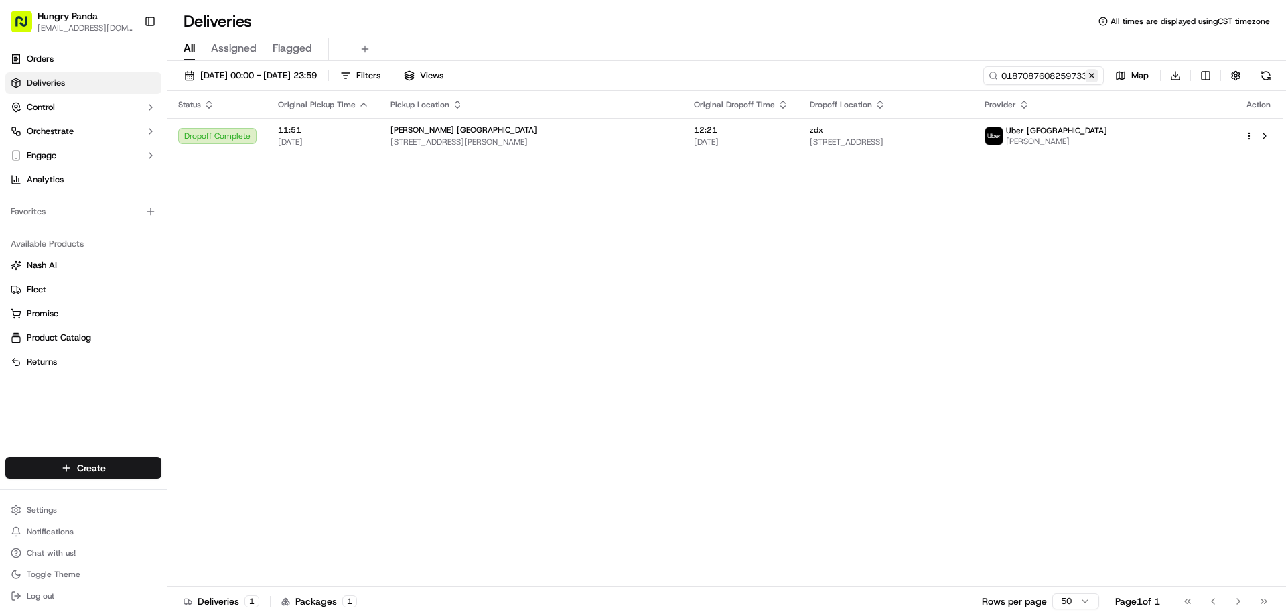
click at [1086, 80] on button at bounding box center [1091, 75] width 13 height 13
click at [1086, 80] on input at bounding box center [1023, 75] width 161 height 19
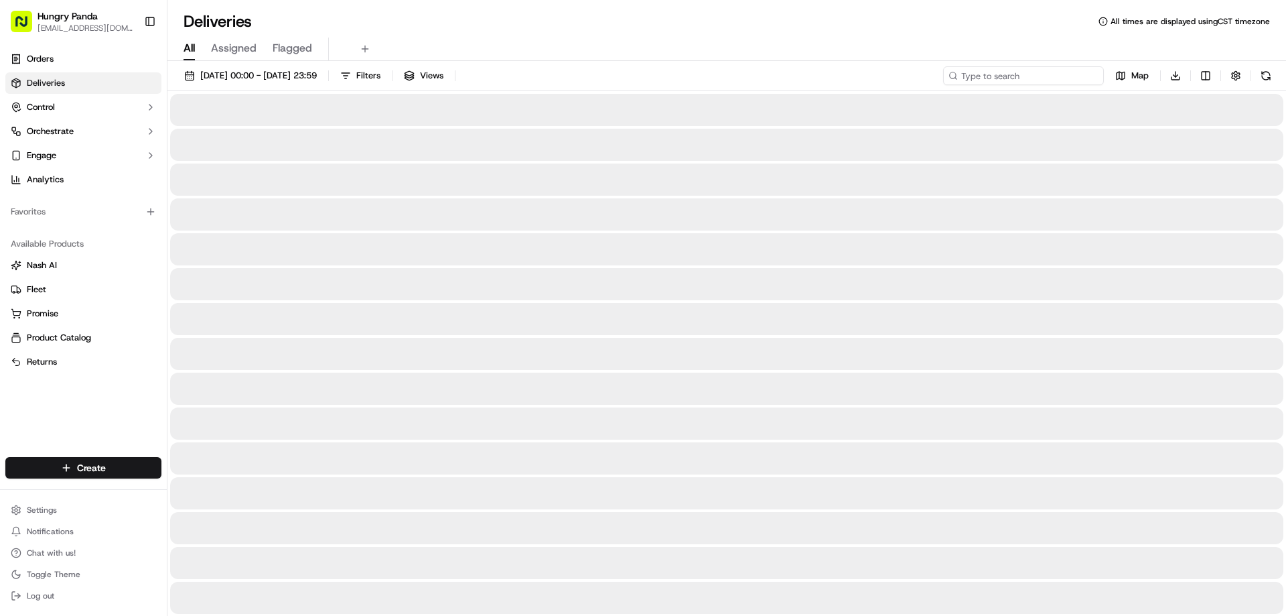
paste input "7088014388056703261656"
type input "7088014388056703261656"
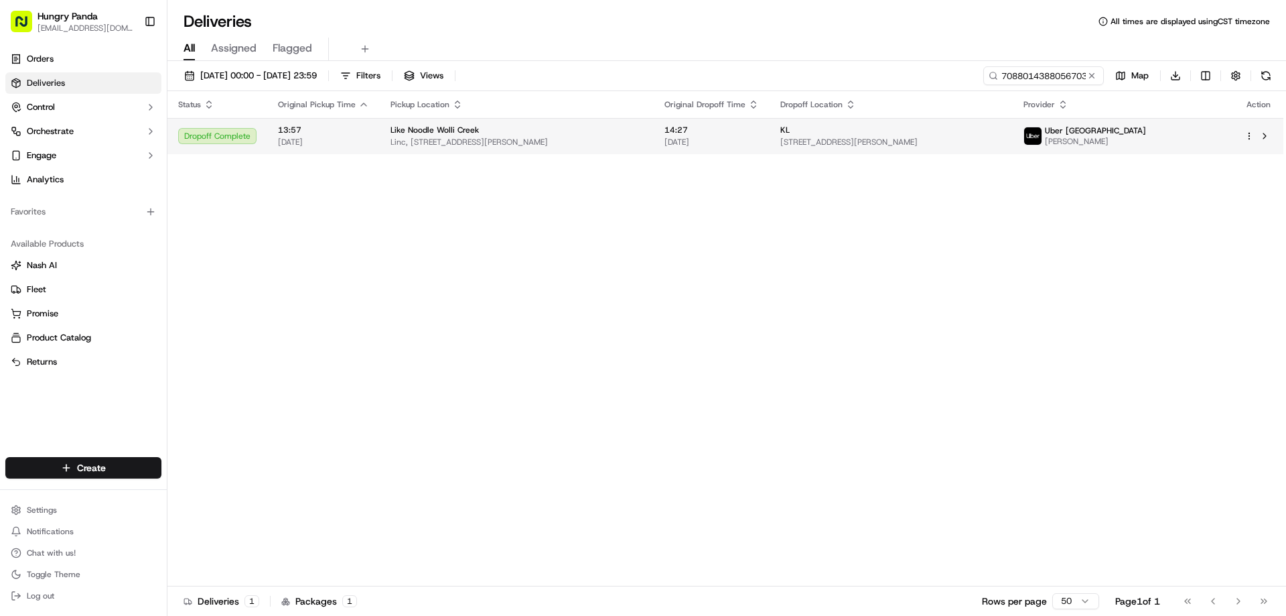
click at [654, 136] on td "Like Noodle Wolli Creek Linc, 5 Brodie Spark Dr, Wolli Creek NSW 2205, Australia" at bounding box center [517, 136] width 274 height 36
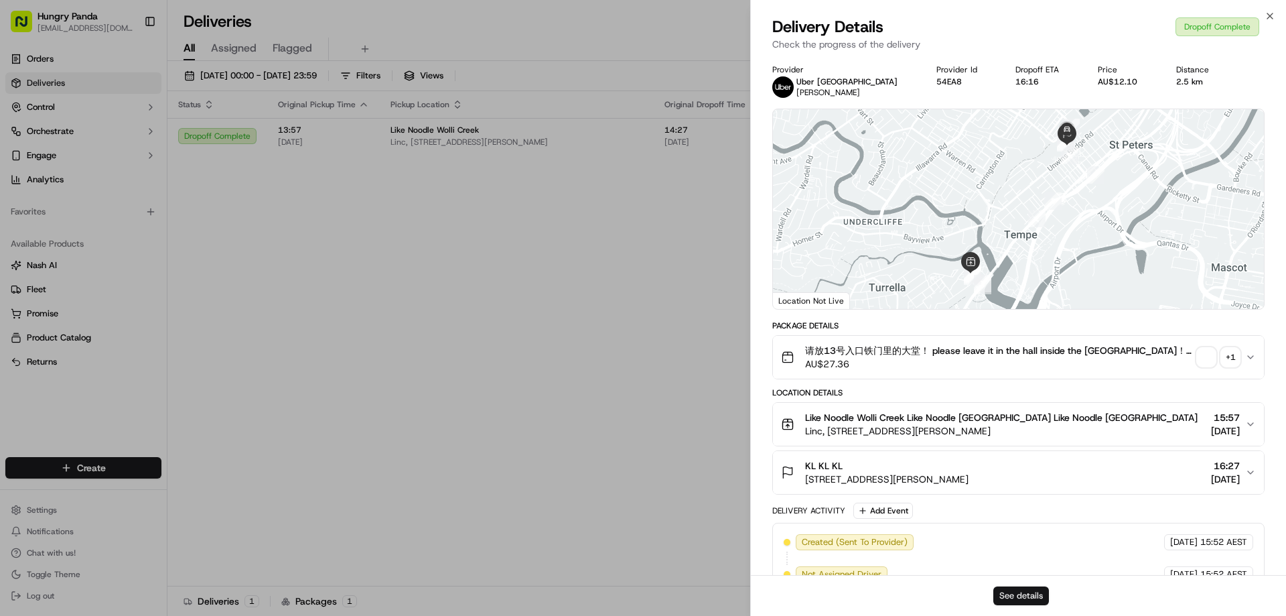
click at [1029, 596] on button "See details" at bounding box center [1021, 595] width 56 height 19
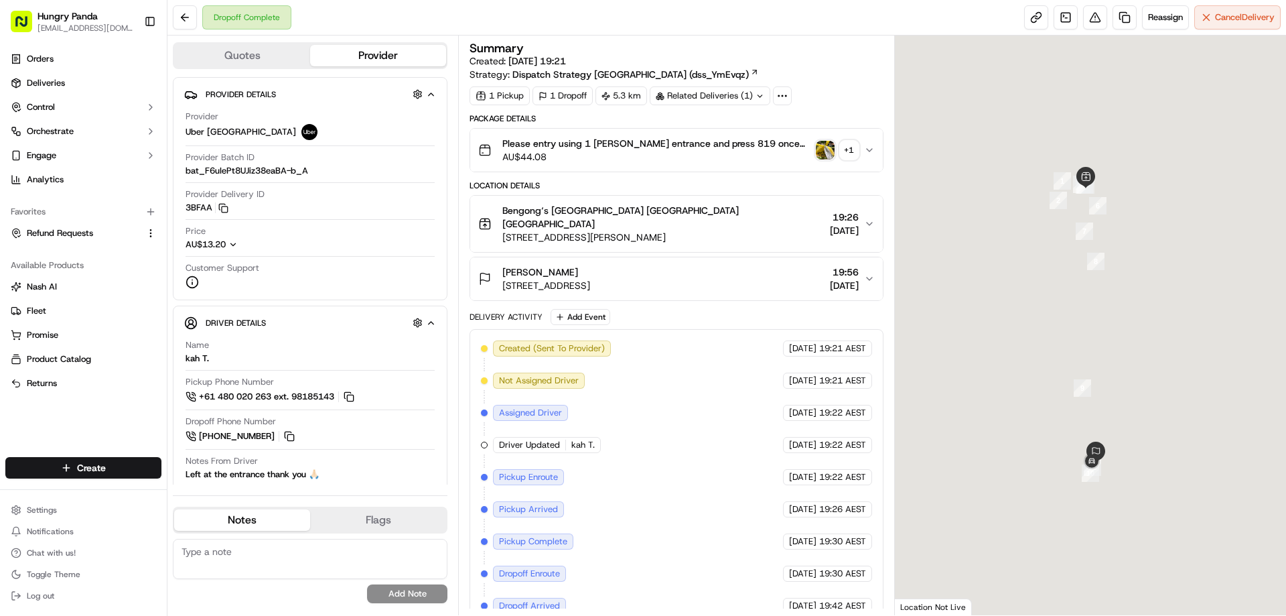
click at [825, 153] on img "button" at bounding box center [825, 150] width 19 height 19
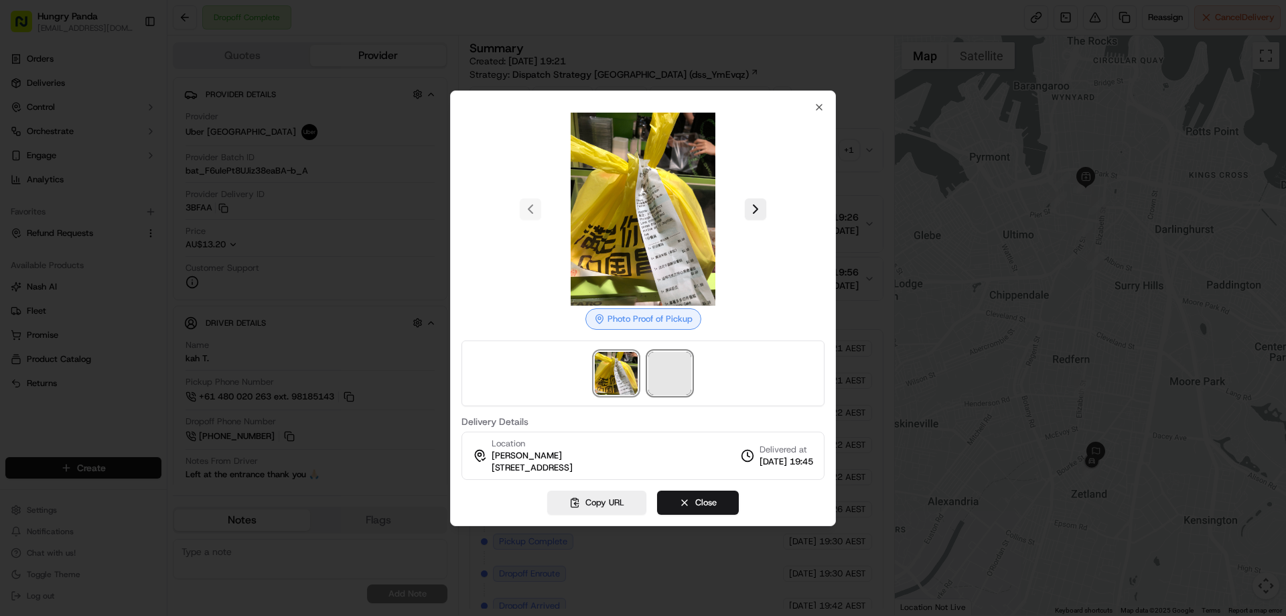
click at [677, 382] on span at bounding box center [669, 373] width 43 height 43
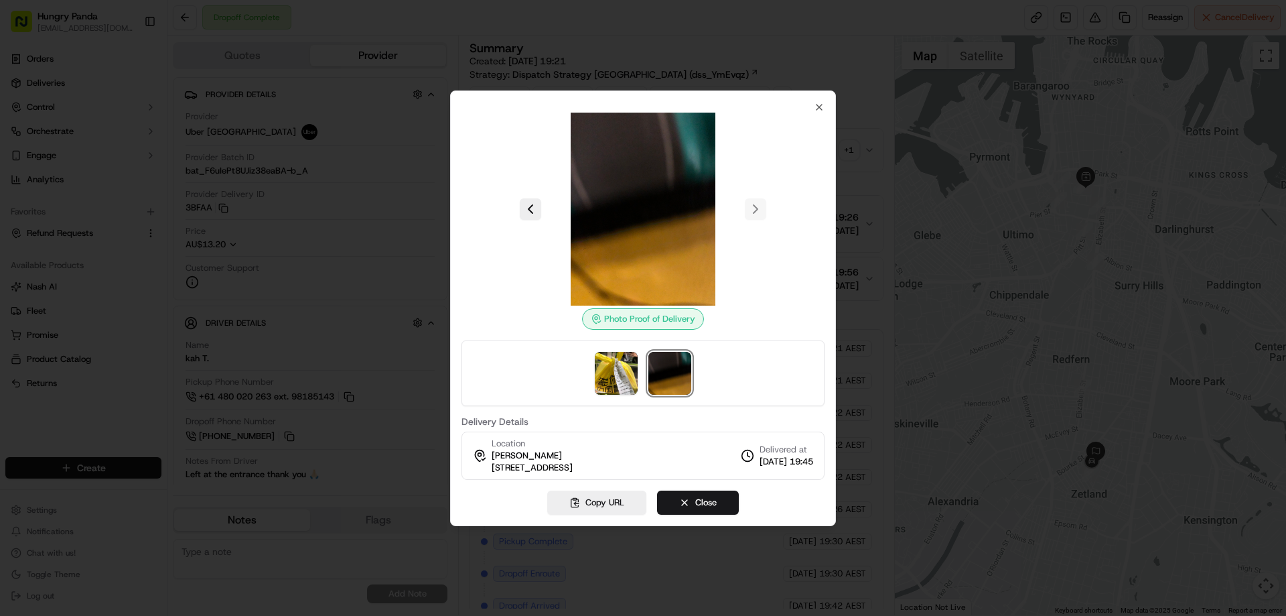
click at [864, 153] on div at bounding box center [643, 308] width 1286 height 616
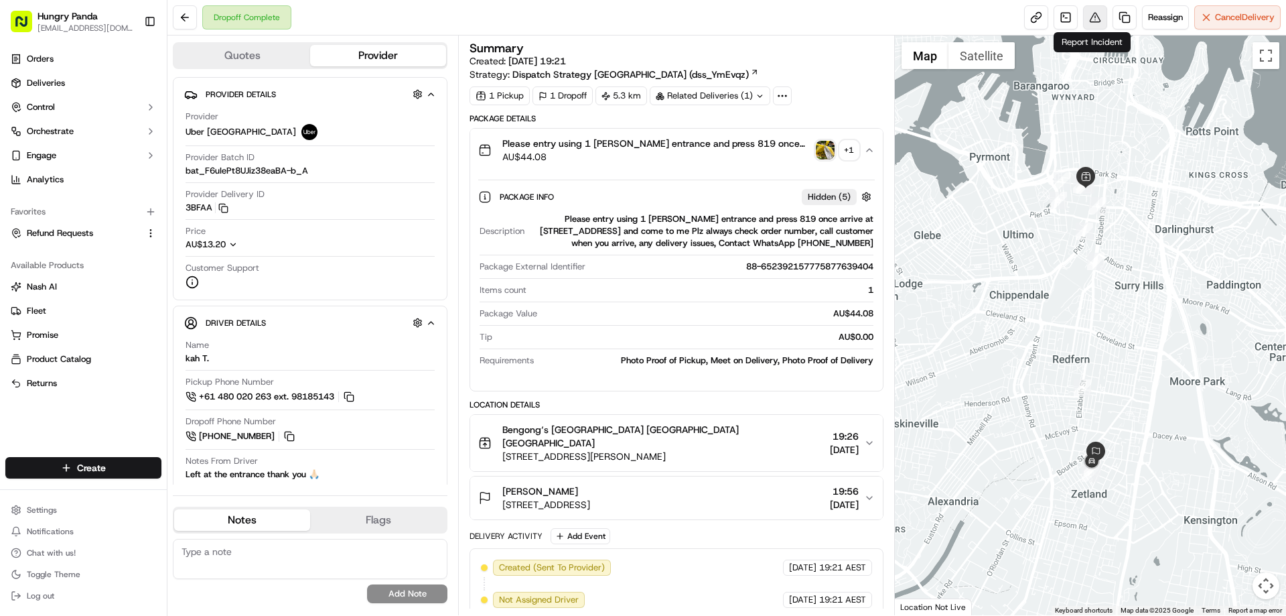
click at [1093, 21] on button at bounding box center [1095, 17] width 24 height 24
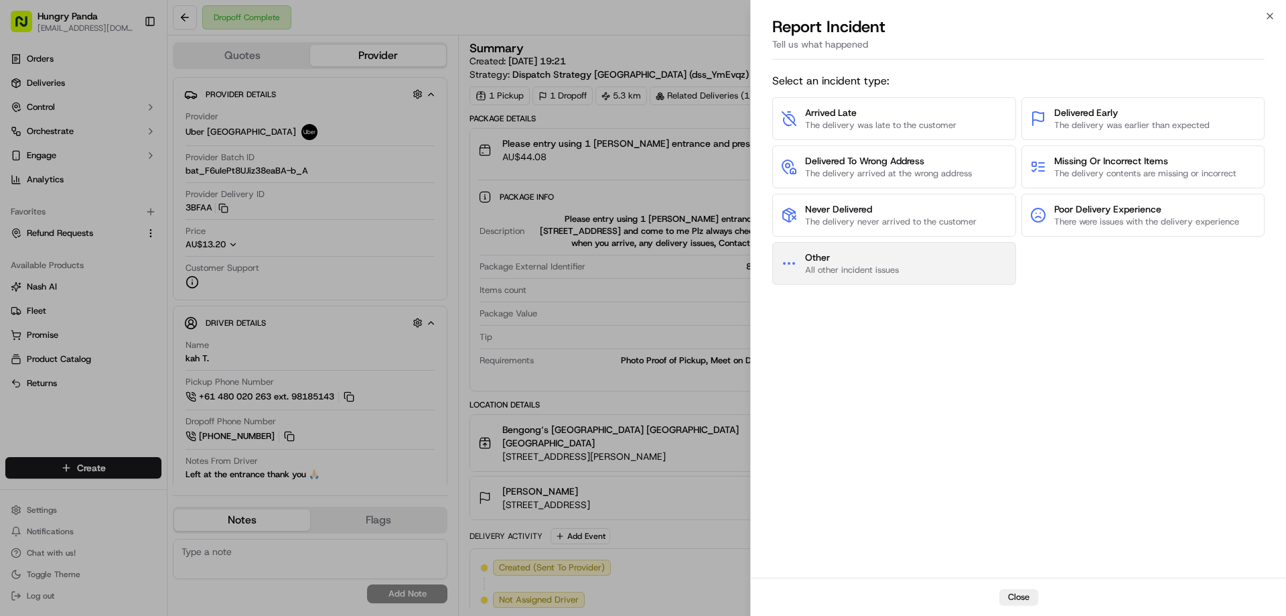
click at [916, 258] on button "Other All other incident issues" at bounding box center [894, 263] width 244 height 43
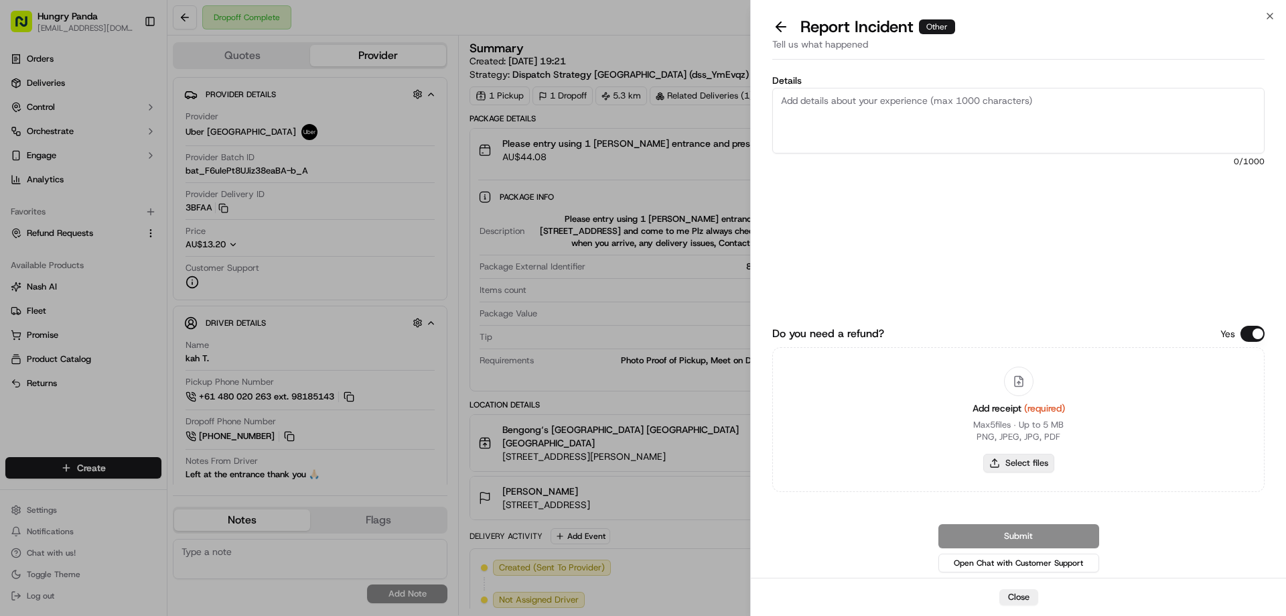
click at [1011, 468] on button "Select files" at bounding box center [1018, 462] width 71 height 19
type input "C:\fakepath\screenshot_2025-09-17_16-01-32.png"
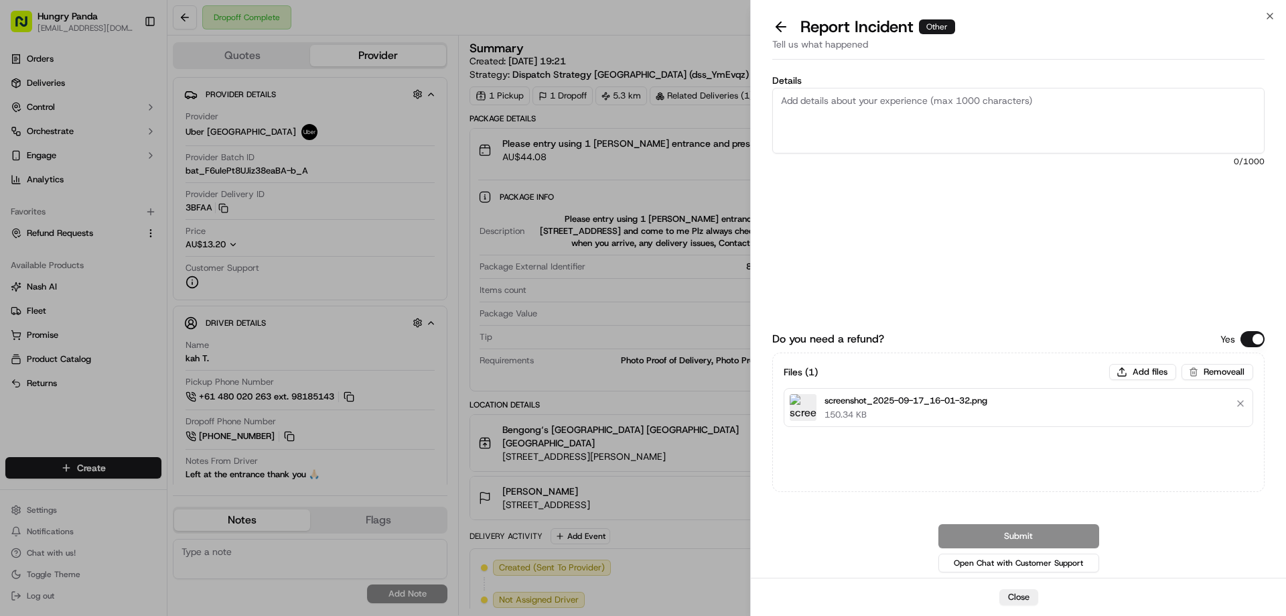
click at [895, 129] on textarea "Details" at bounding box center [1018, 121] width 492 height 66
paste textarea "The customer reported that he did not receive the food, the delivery photos tak…"
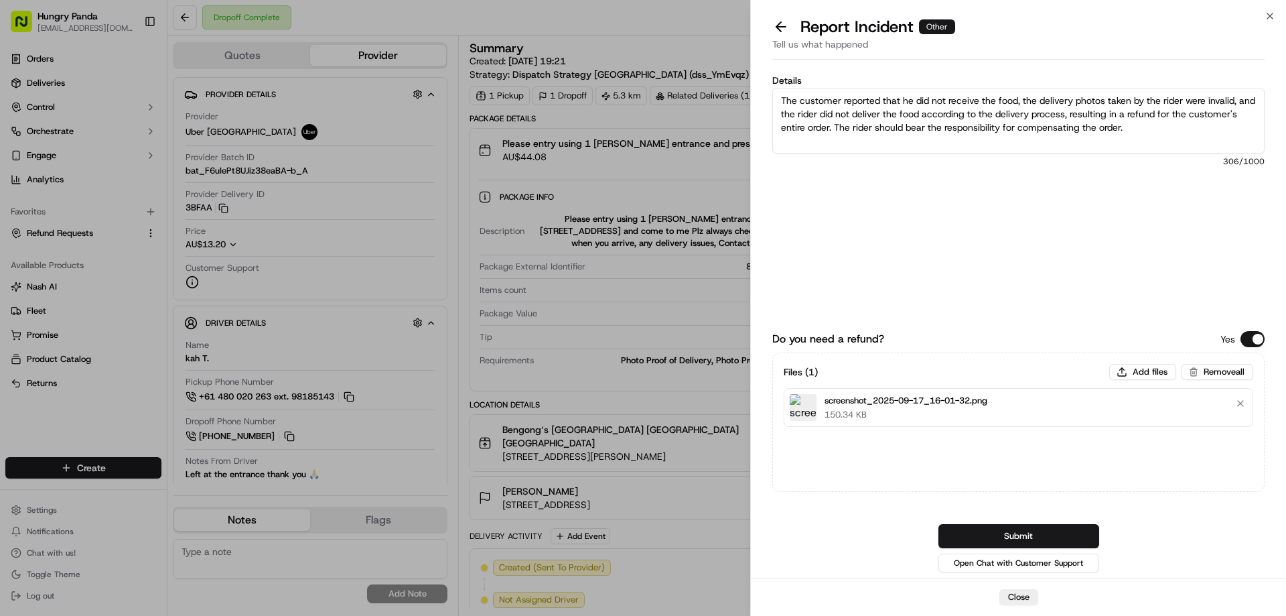
type textarea "The customer reported that he did not receive the food, the delivery photos tak…"
click at [1031, 524] on div "Do you need a refund? Yes Files ( 1 ) Add files Remove all screenshot_2025-09-1…" at bounding box center [1018, 432] width 492 height 286
click at [1022, 544] on button "Submit" at bounding box center [1018, 536] width 161 height 24
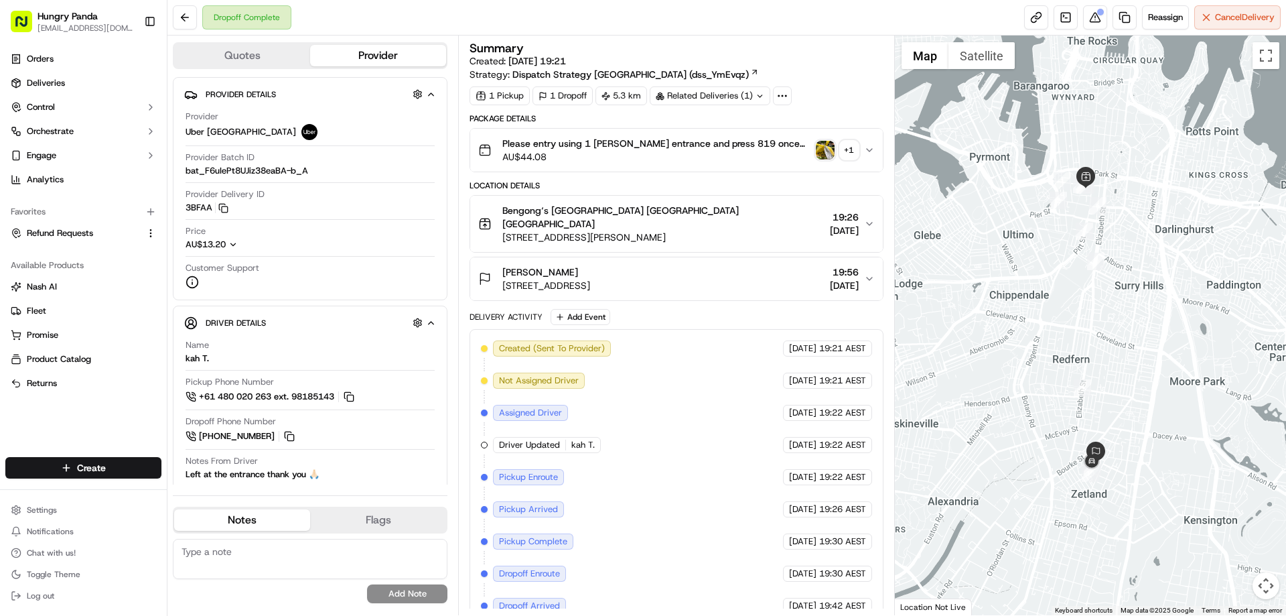
drag, startPoint x: 1082, startPoint y: 297, endPoint x: 1087, endPoint y: 285, distance: 13.2
click at [1082, 297] on div at bounding box center [1091, 325] width 392 height 579
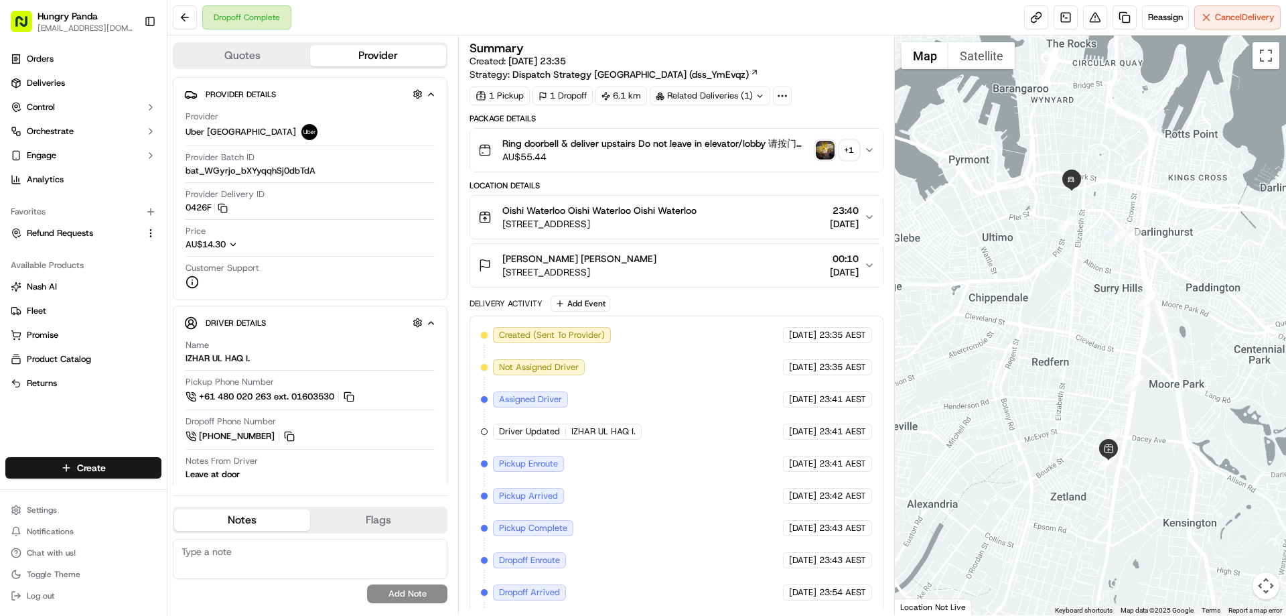
click at [976, 315] on div at bounding box center [1091, 325] width 392 height 579
click at [827, 153] on img "button" at bounding box center [825, 150] width 19 height 19
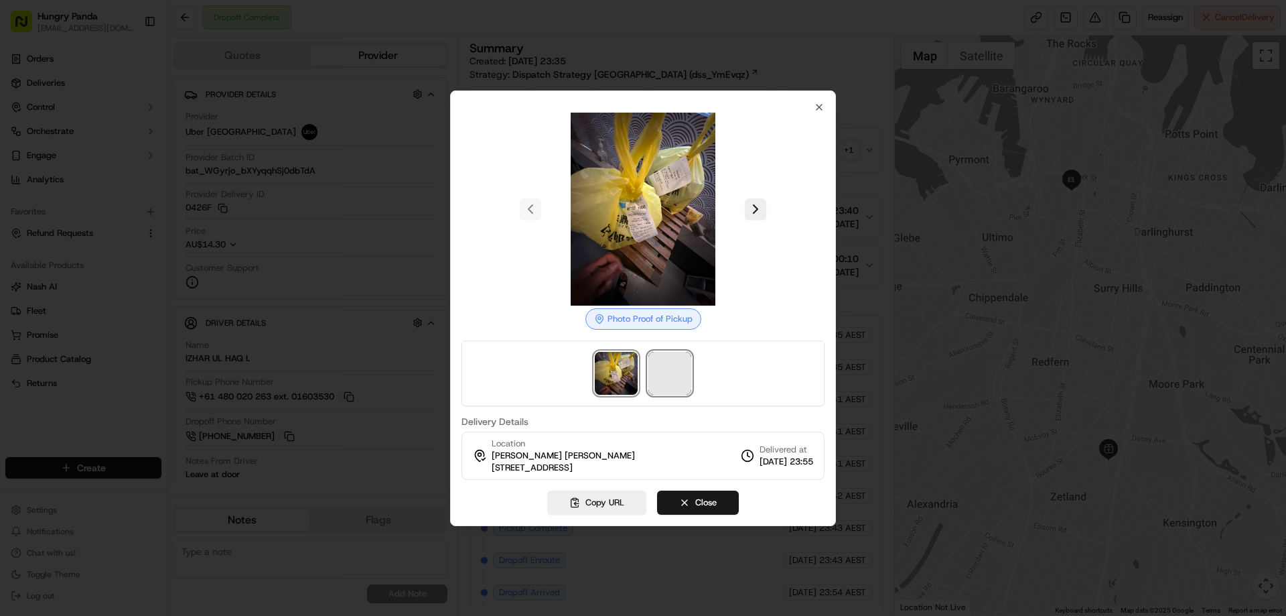
click at [690, 369] on span at bounding box center [669, 373] width 43 height 43
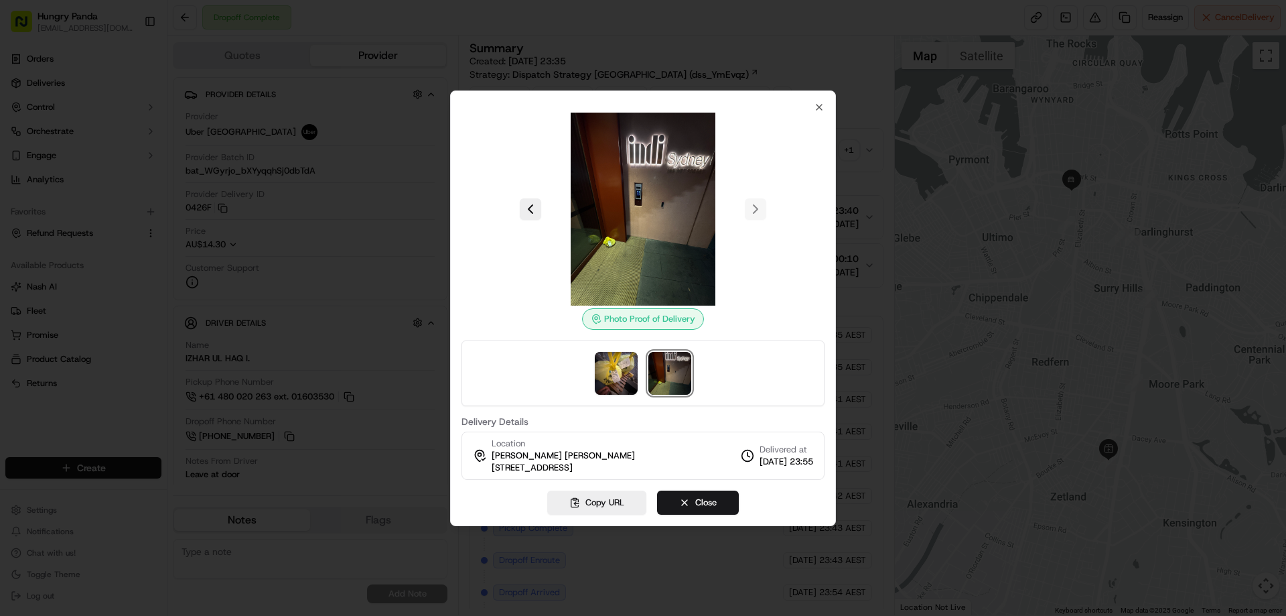
click at [932, 331] on div at bounding box center [643, 308] width 1286 height 616
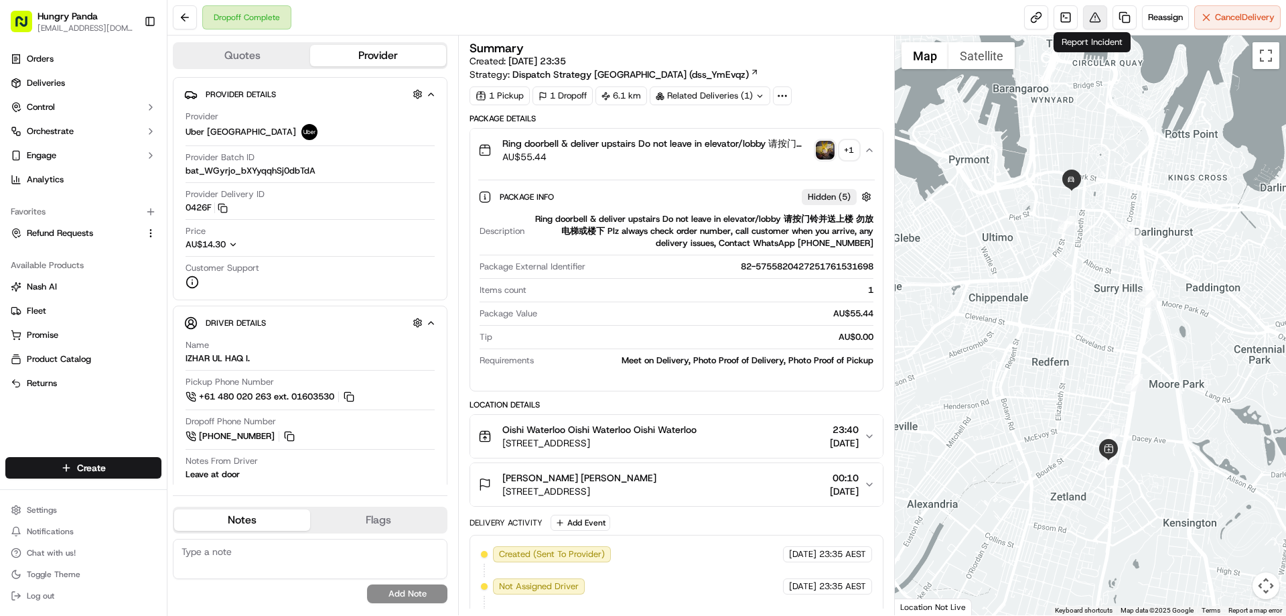
click at [1096, 19] on button at bounding box center [1095, 17] width 24 height 24
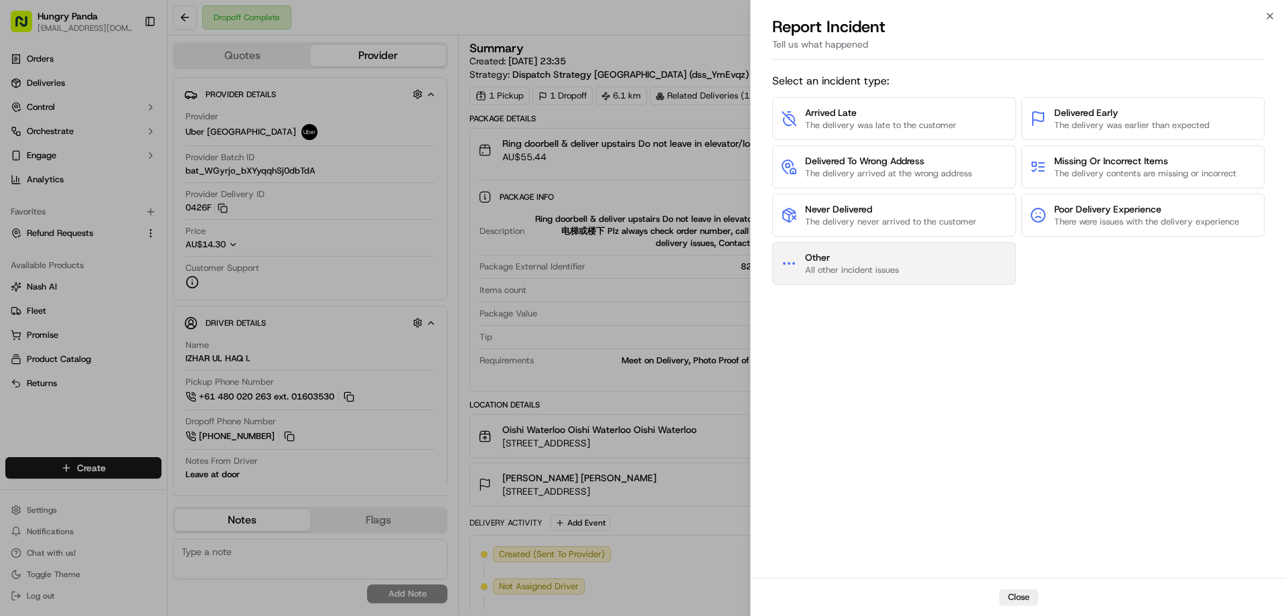
click at [890, 284] on button "Other All other incident issues" at bounding box center [894, 263] width 244 height 43
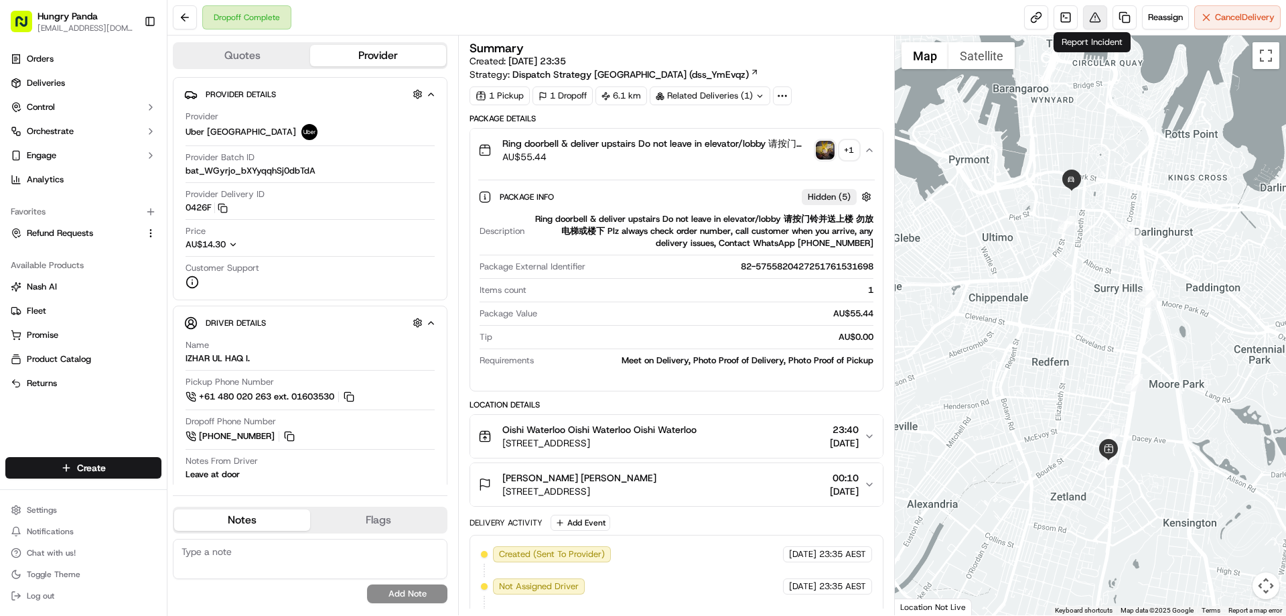
click at [1093, 19] on button at bounding box center [1095, 17] width 24 height 24
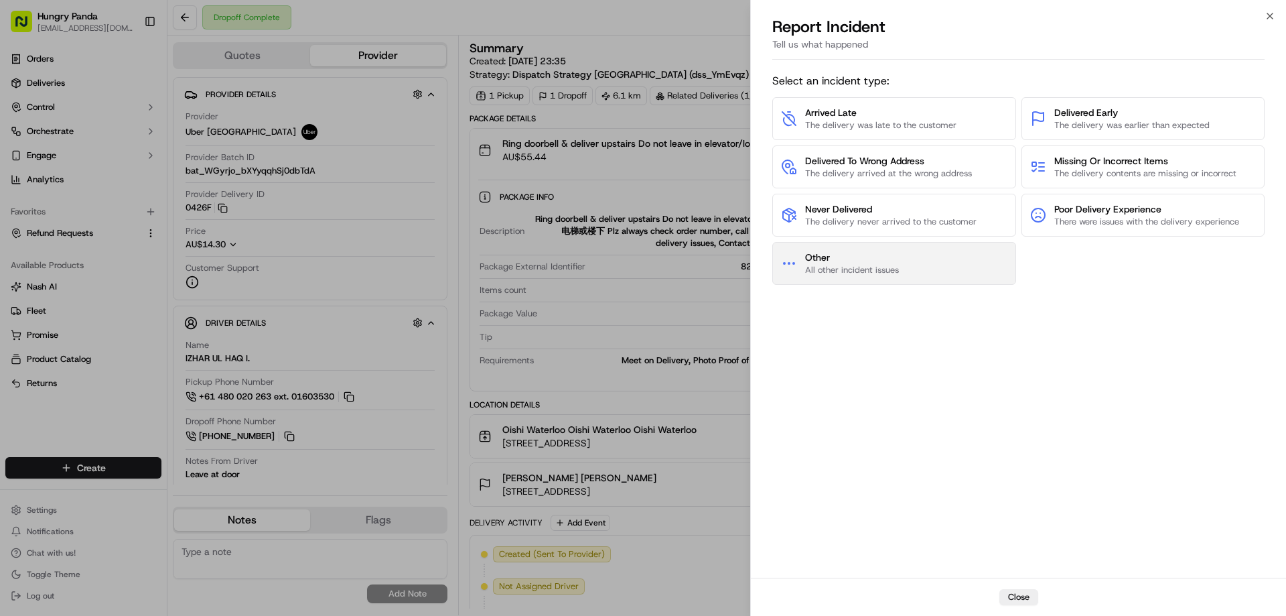
click at [833, 276] on button "Other All other incident issues" at bounding box center [894, 263] width 244 height 43
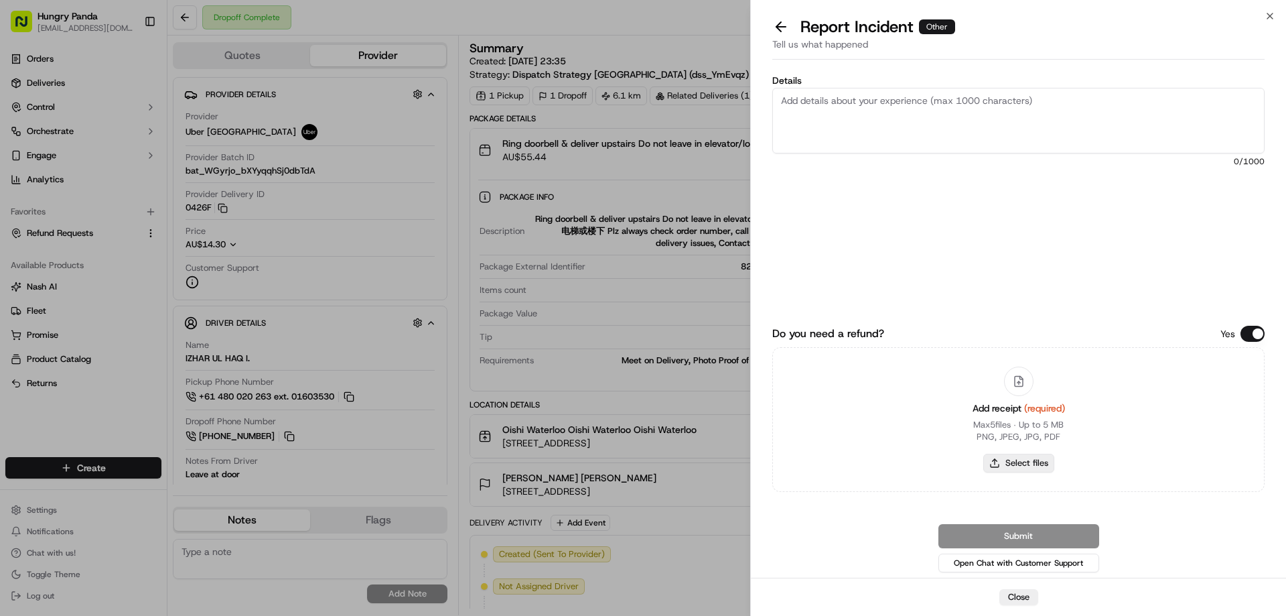
click at [1015, 464] on button "Select files" at bounding box center [1018, 462] width 71 height 19
type input "C:\fakepath\screenshot_2025-09-17_16-27-38.png"
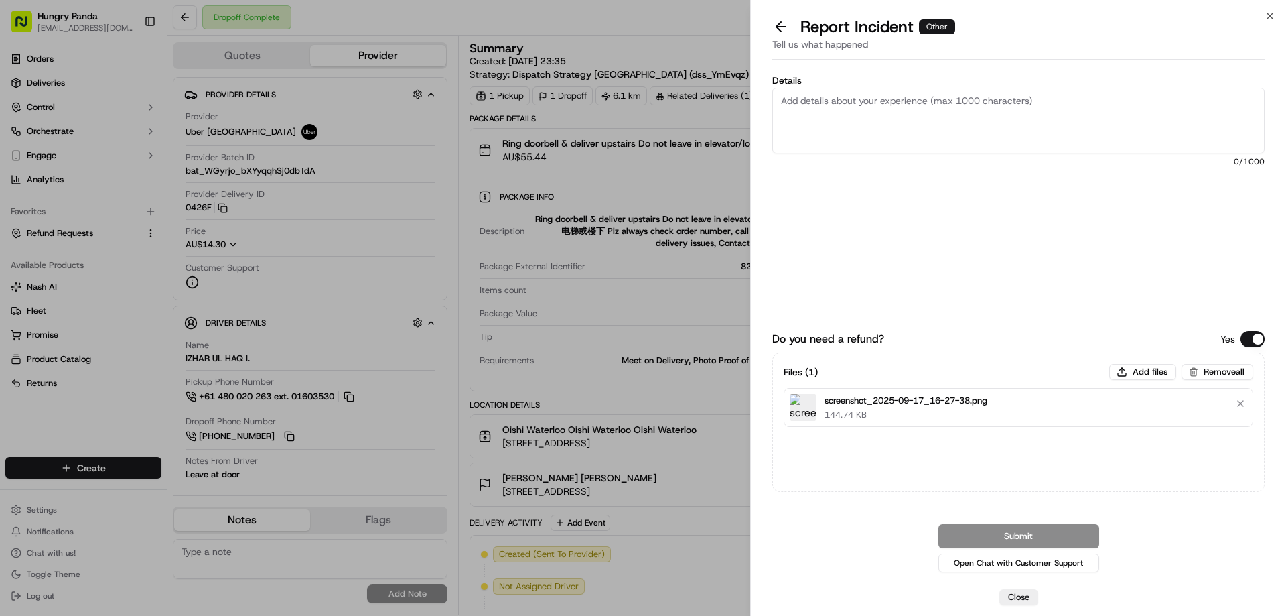
click at [932, 130] on textarea "Details" at bounding box center [1018, 121] width 492 height 66
paste textarea "The customer reported that he did not receive the meal, and the delivery photo …"
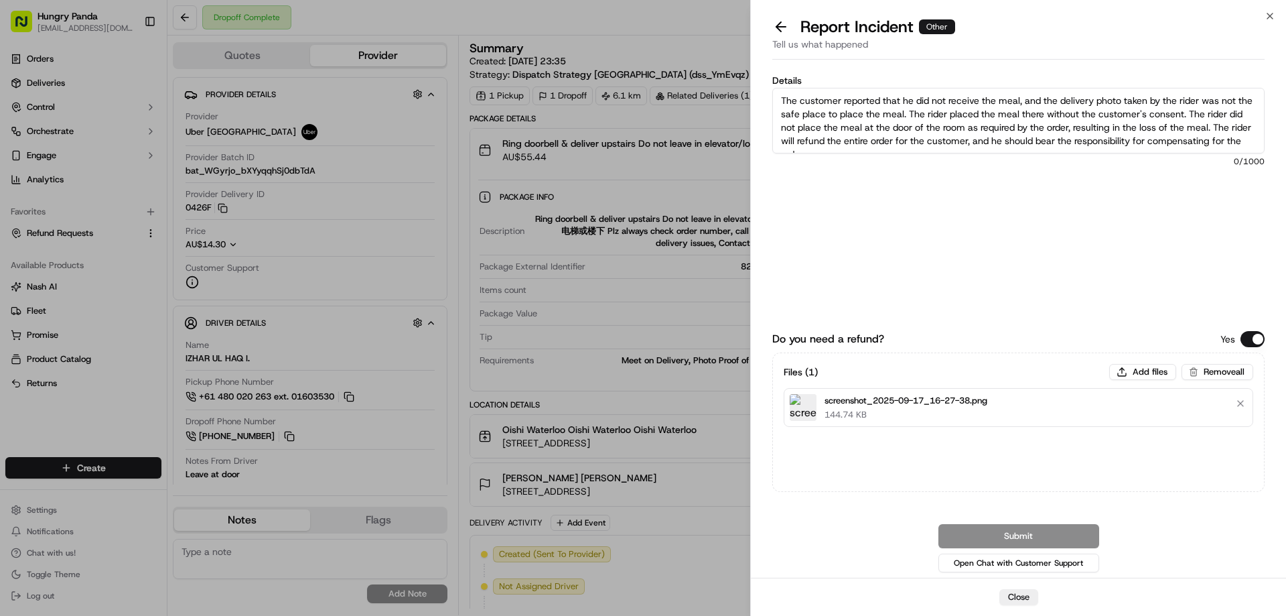
scroll to position [7, 0]
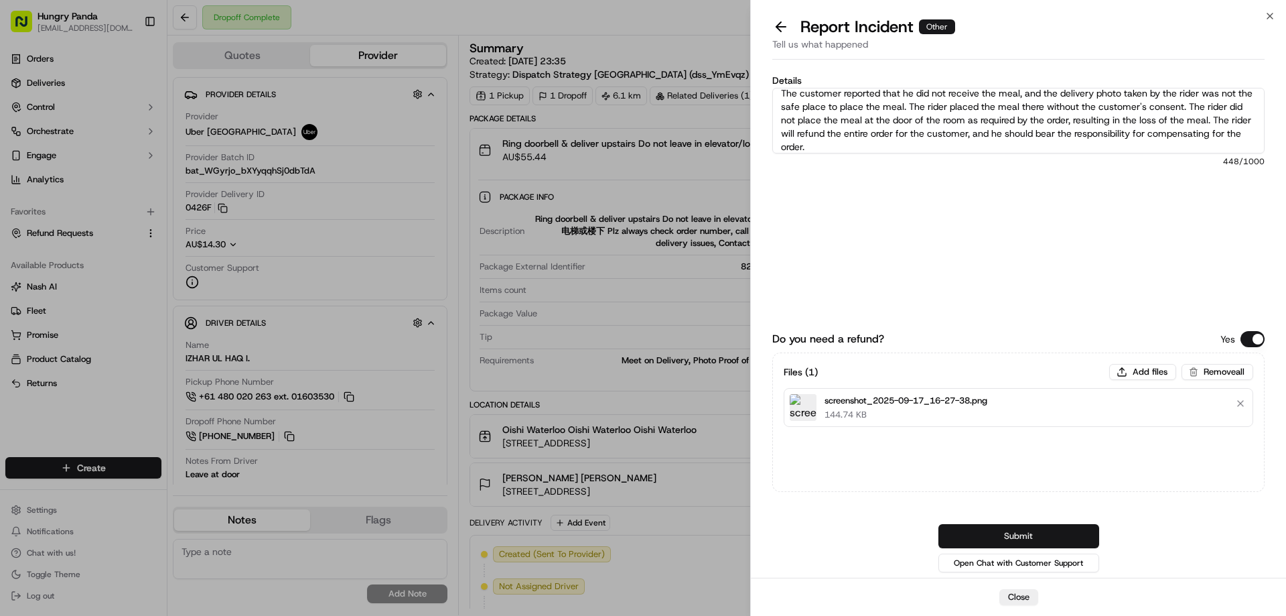
type textarea "The customer reported that he did not receive the meal, and the delivery photo …"
drag, startPoint x: 1014, startPoint y: 531, endPoint x: 942, endPoint y: 508, distance: 75.2
click at [1014, 531] on button "Submit" at bounding box center [1018, 536] width 161 height 24
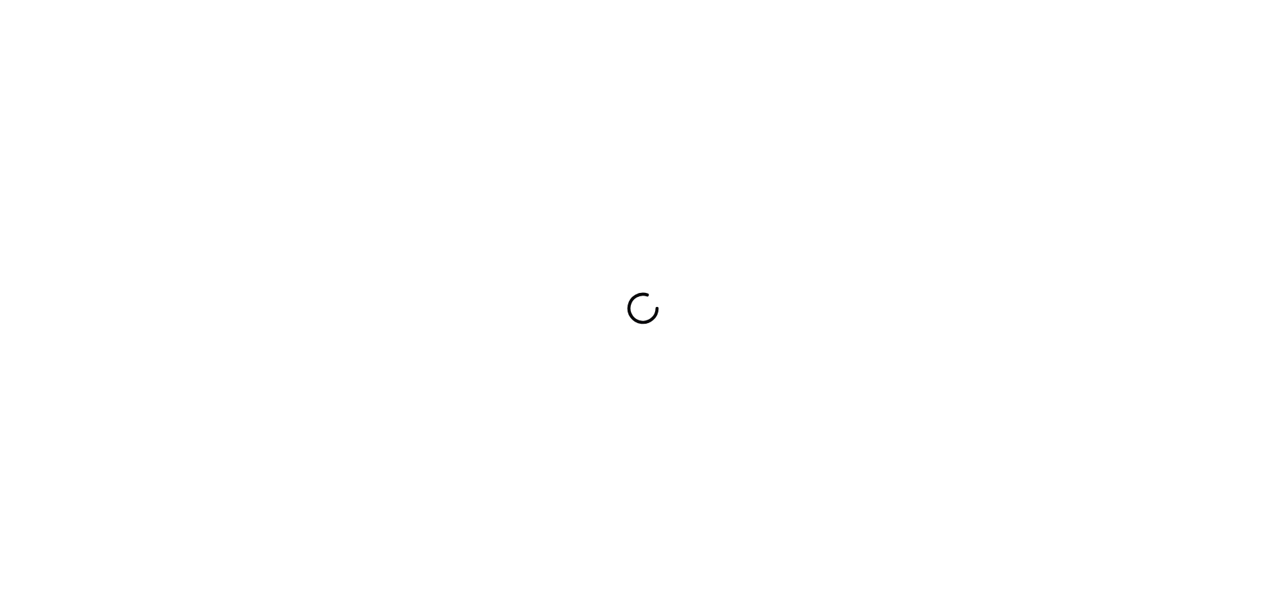
click at [930, 330] on div at bounding box center [643, 308] width 1286 height 616
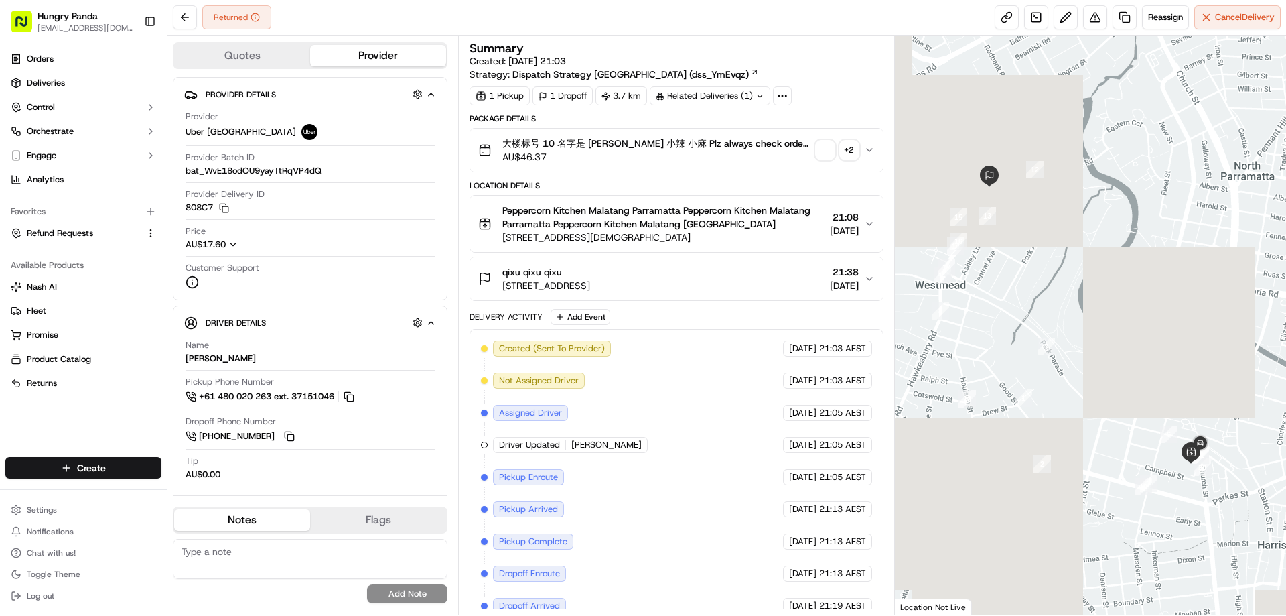
click at [821, 153] on span "button" at bounding box center [825, 150] width 19 height 19
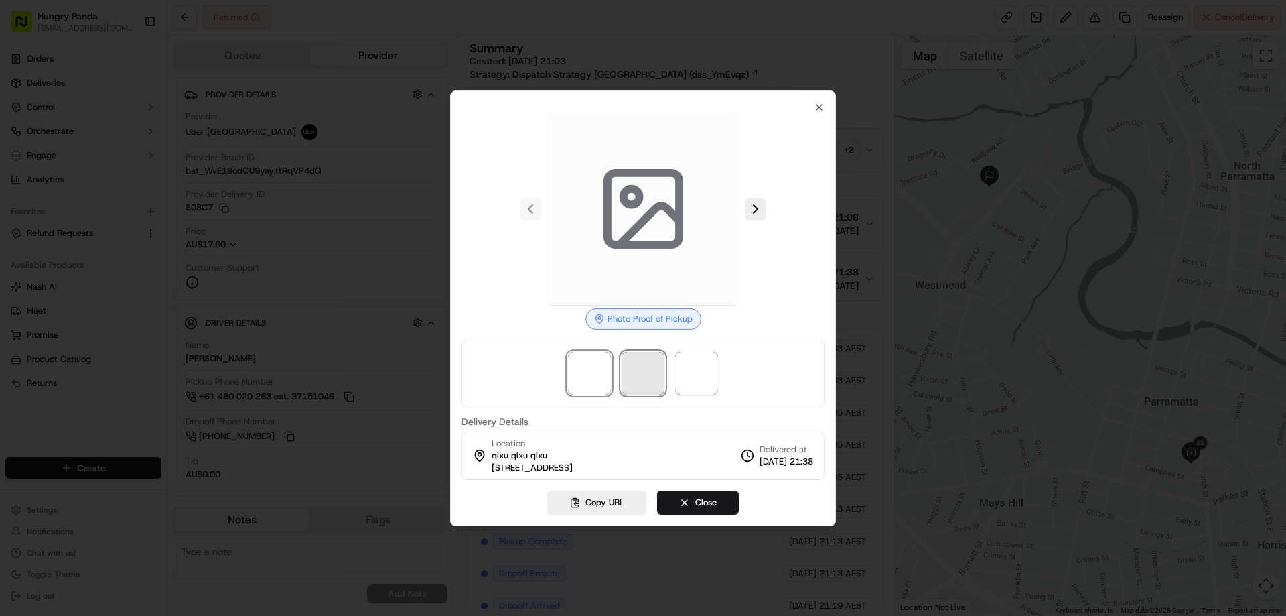
click at [646, 375] on span at bounding box center [643, 373] width 43 height 43
click at [708, 379] on img at bounding box center [696, 373] width 43 height 43
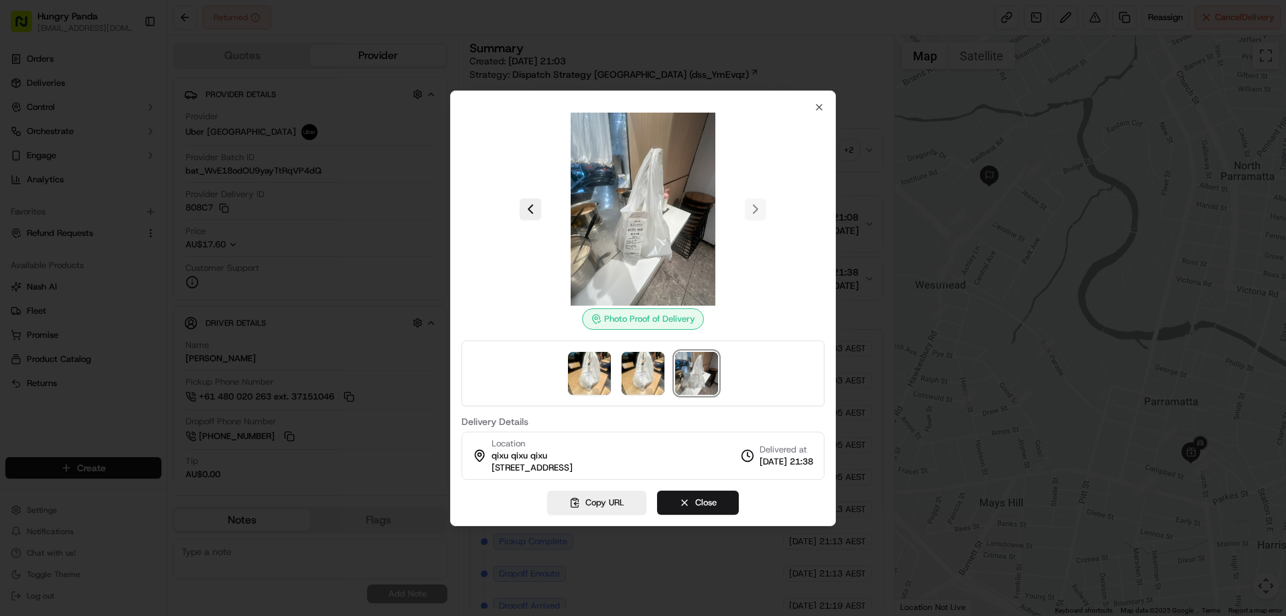
click at [871, 177] on div at bounding box center [643, 308] width 1286 height 616
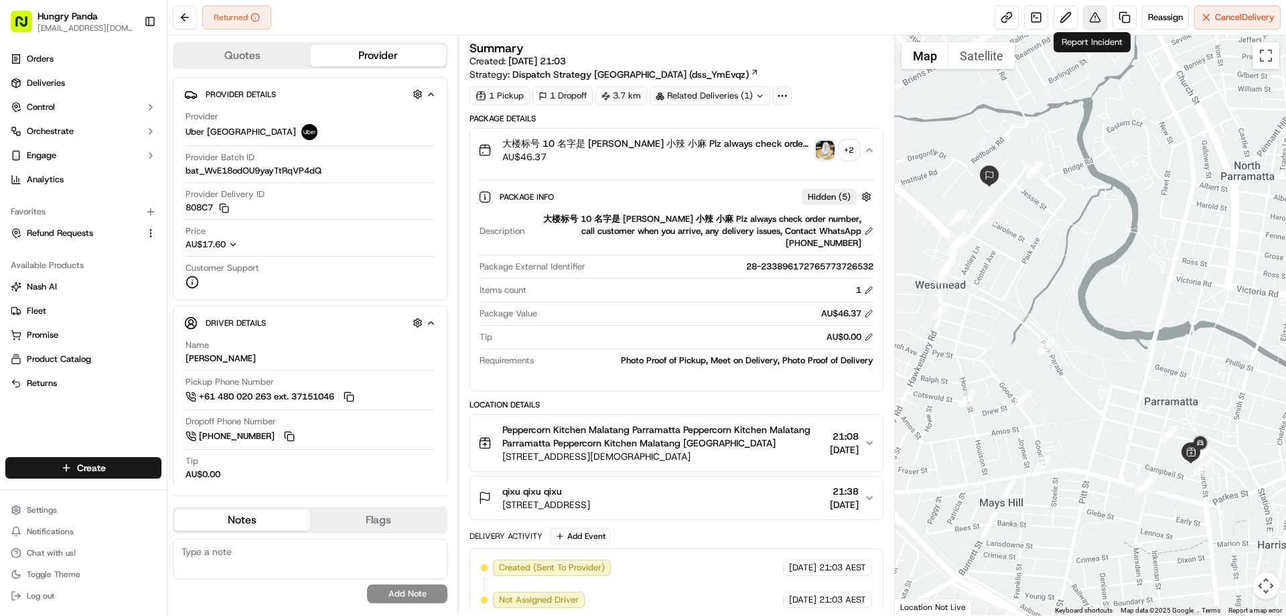
click at [1093, 17] on button at bounding box center [1095, 17] width 24 height 24
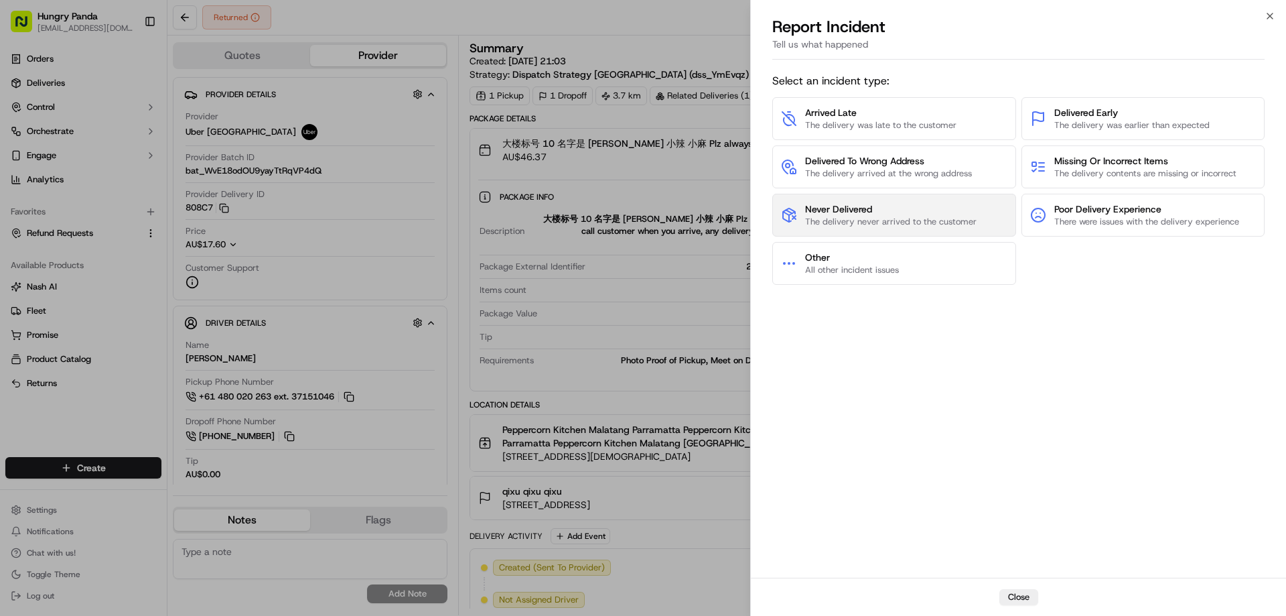
click at [861, 212] on span "Never Delivered" at bounding box center [890, 208] width 171 height 13
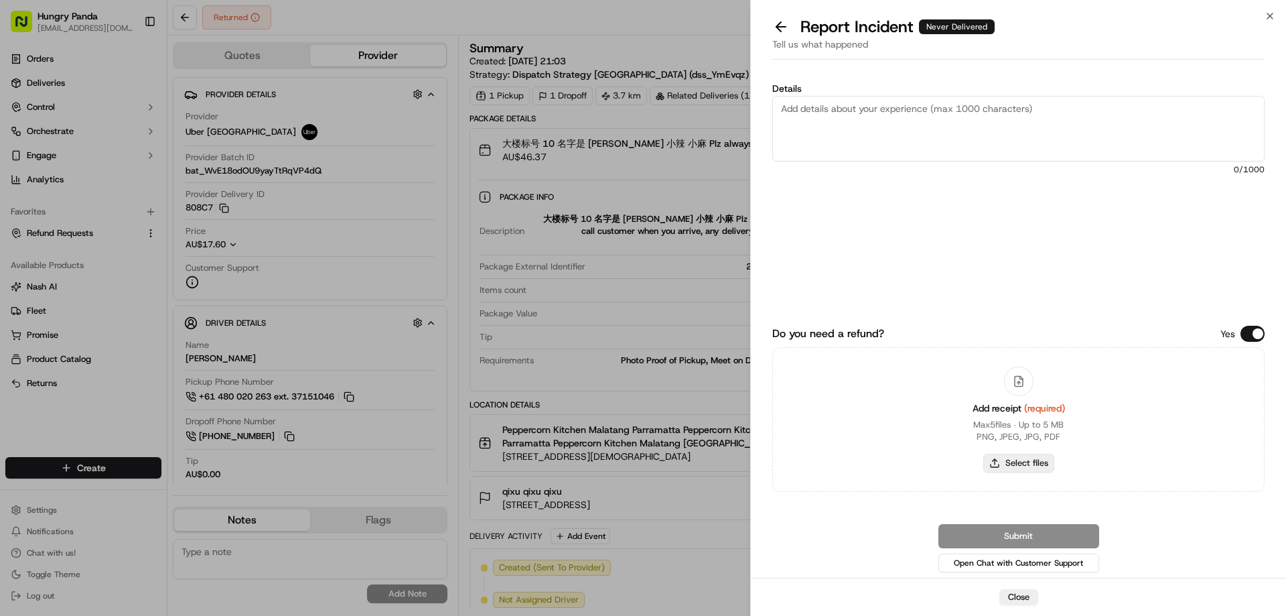
click at [997, 457] on button "Select files" at bounding box center [1018, 462] width 71 height 19
type input "C:\fakepath\screenshot_2025-09-17_16-28-46.png"
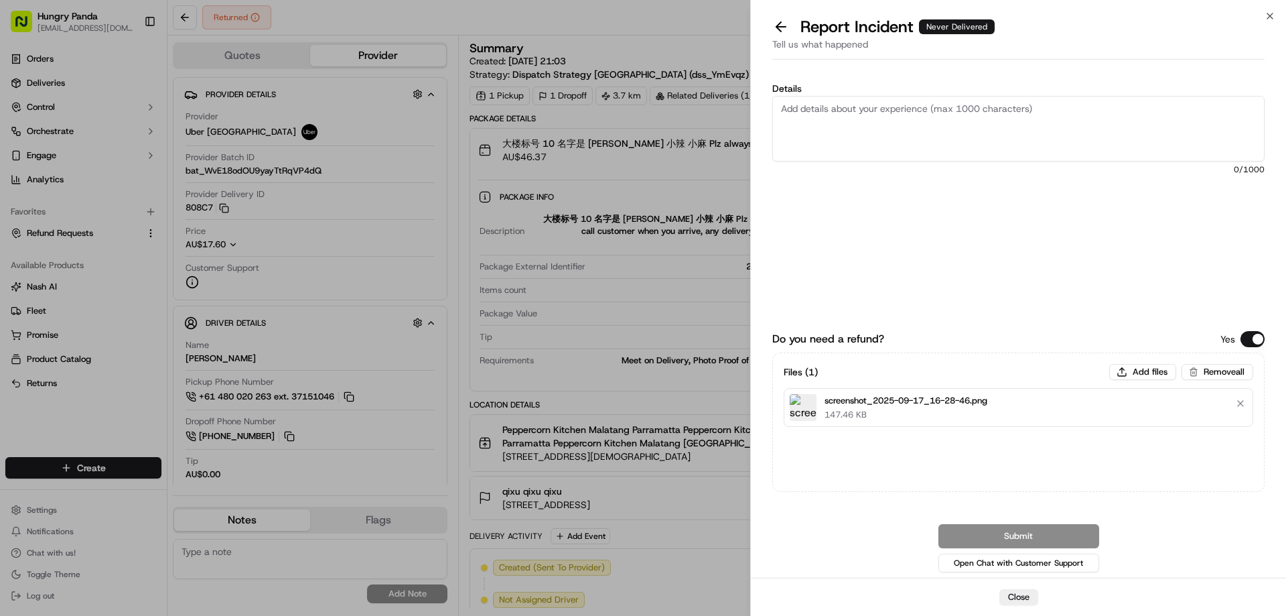
click at [911, 141] on textarea "Details" at bounding box center [1018, 129] width 492 height 66
paste textarea "The customer reported that he did not receive the meal. The order log showed th…"
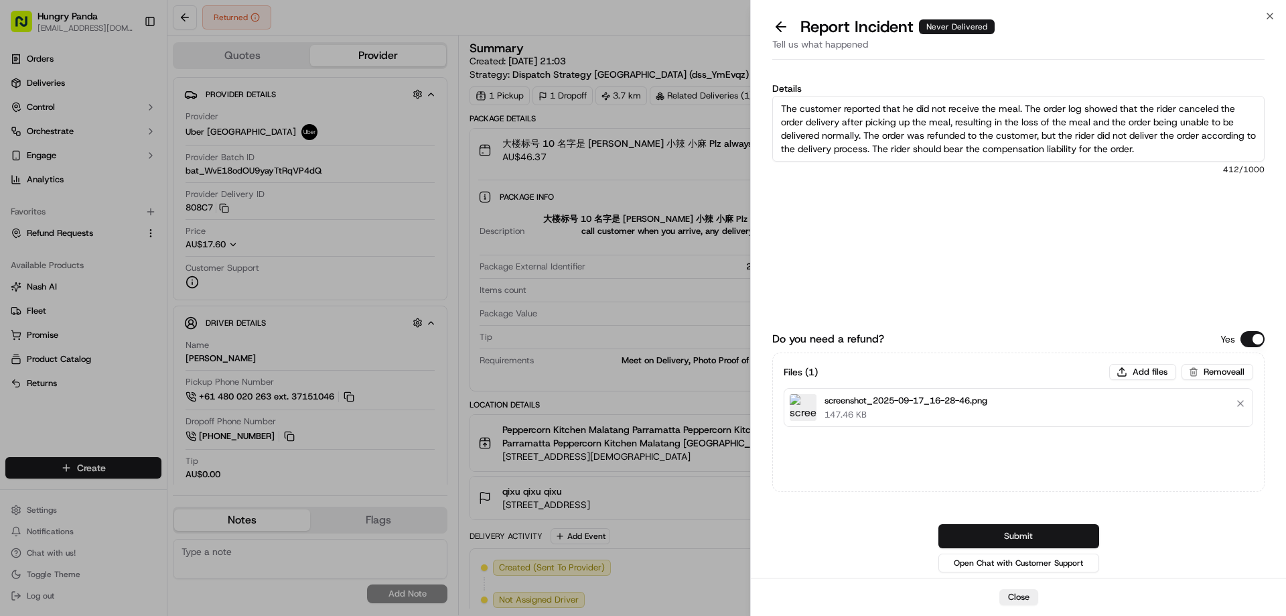
type textarea "The customer reported that he did not receive the meal. The order log showed th…"
drag, startPoint x: 1012, startPoint y: 525, endPoint x: 997, endPoint y: 490, distance: 38.7
click at [1012, 525] on button "Submit" at bounding box center [1018, 536] width 161 height 24
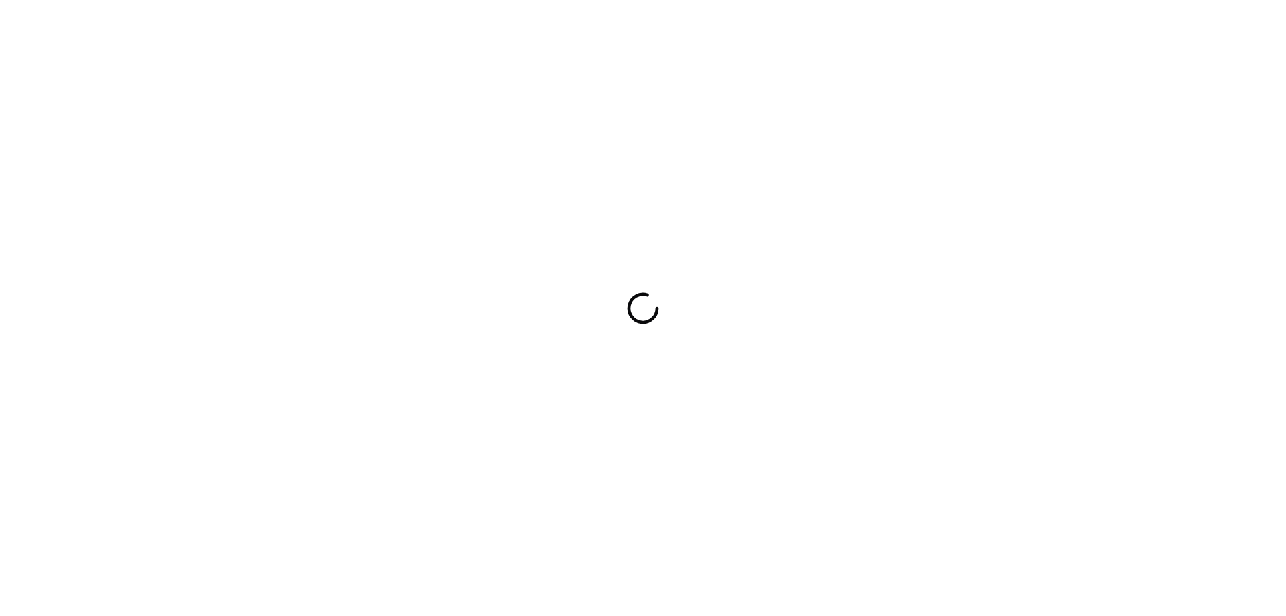
click at [688, 186] on div at bounding box center [643, 308] width 1286 height 616
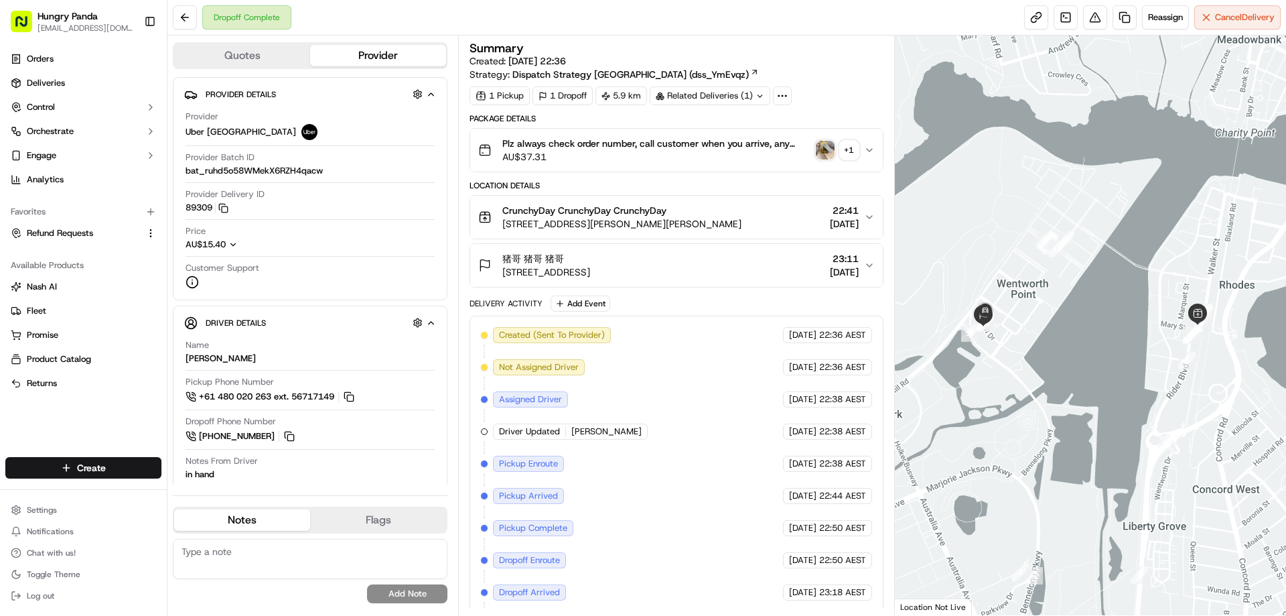
click at [831, 142] on img "button" at bounding box center [825, 150] width 19 height 19
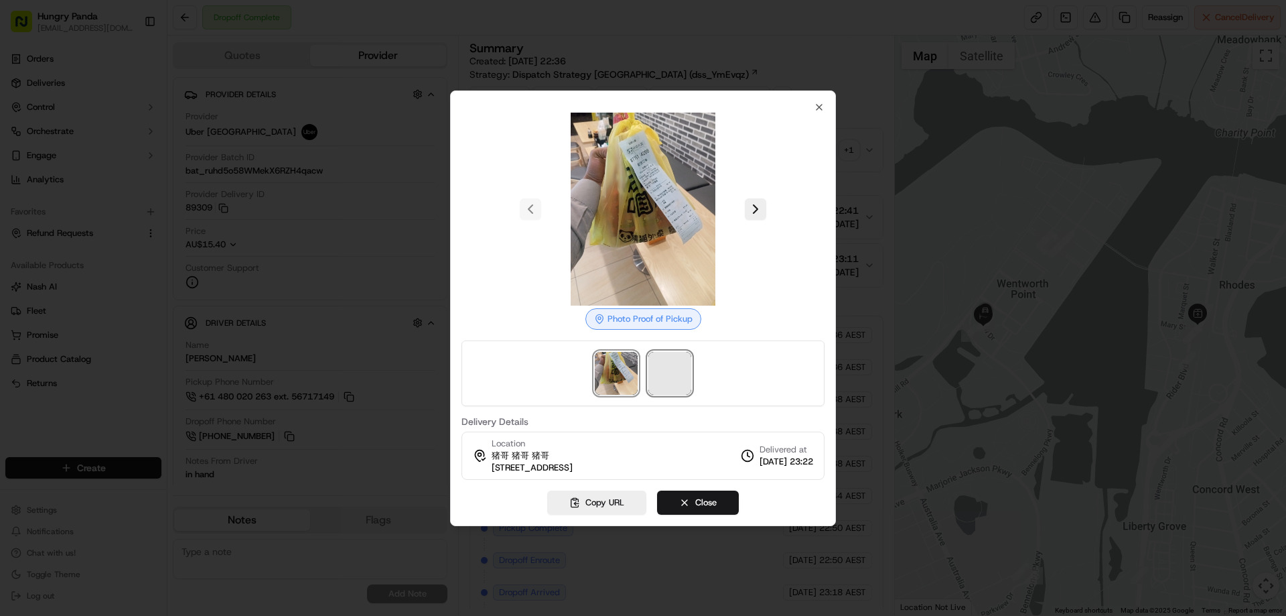
click at [684, 380] on span at bounding box center [669, 373] width 43 height 43
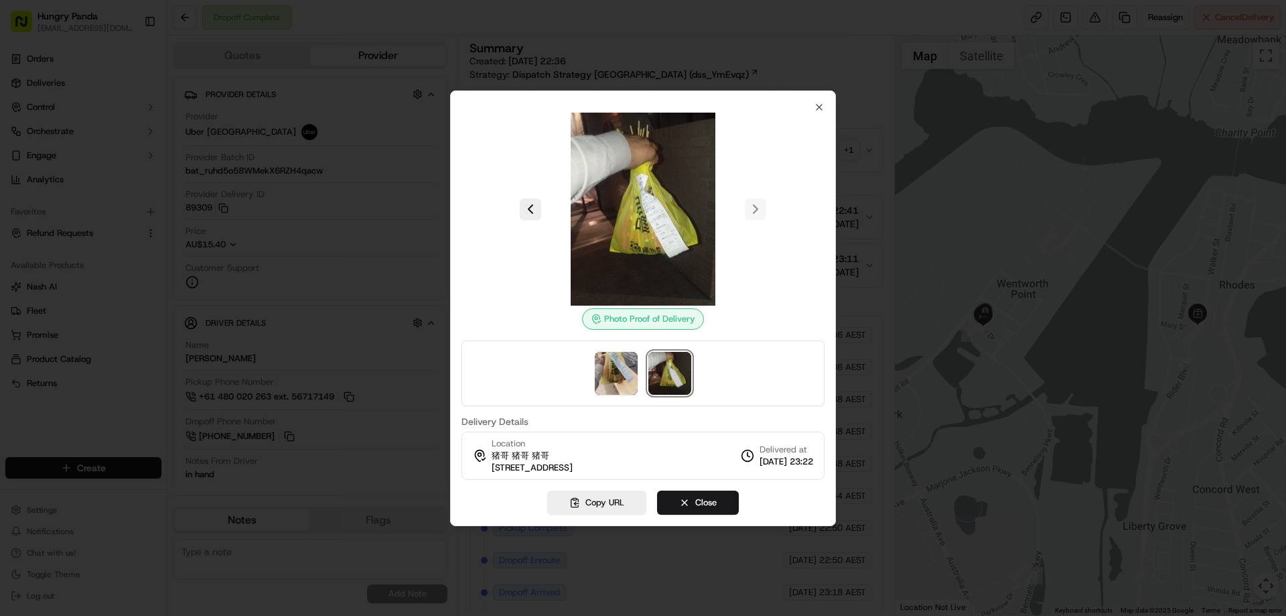
click at [856, 171] on div at bounding box center [643, 308] width 1286 height 616
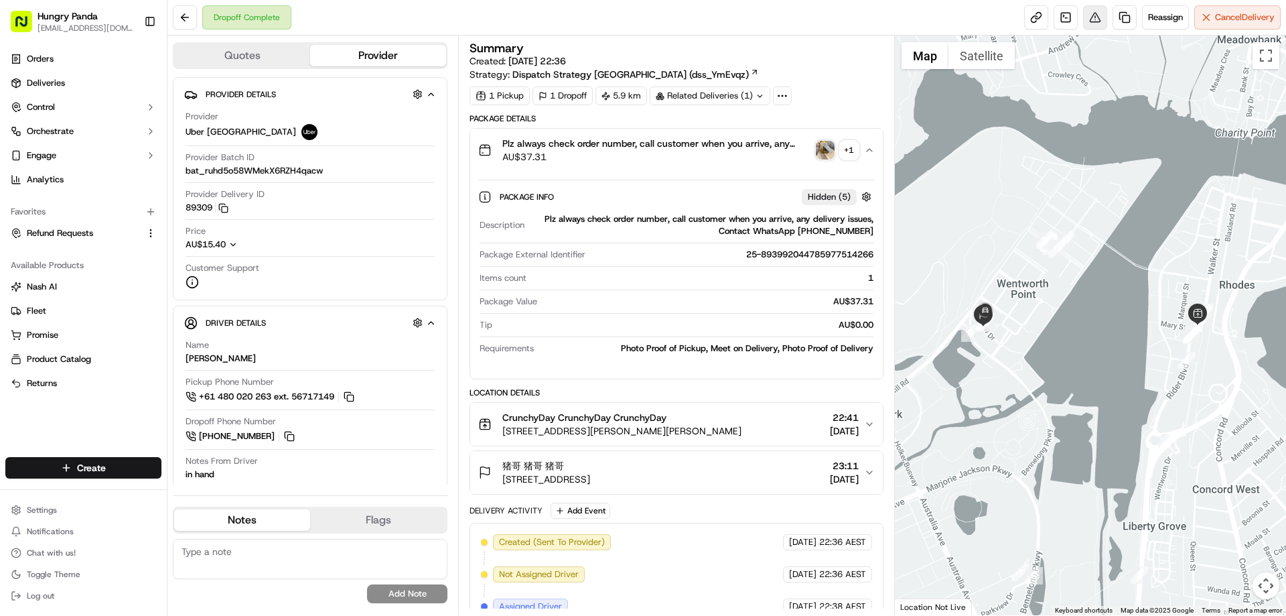
click at [1088, 27] on body "Hungry Panda [EMAIL_ADDRESS][DOMAIN_NAME] Toggle Sidebar Orders Deliveries Cont…" at bounding box center [643, 308] width 1286 height 616
click at [1088, 15] on button at bounding box center [1095, 17] width 24 height 24
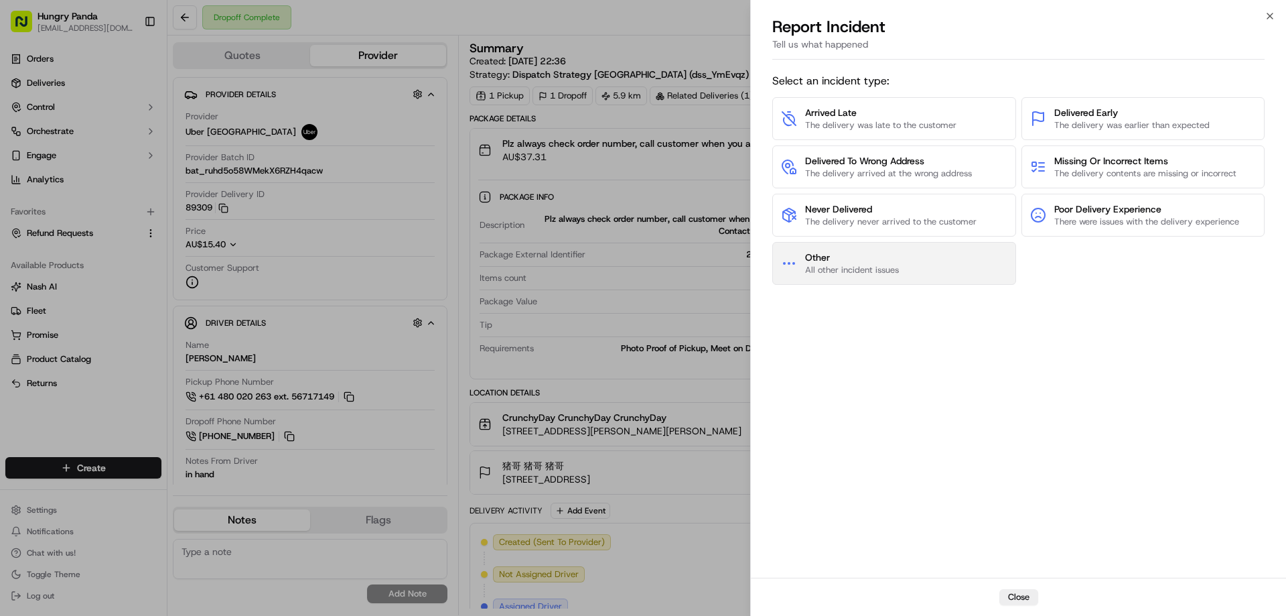
click at [871, 254] on span "Other" at bounding box center [852, 257] width 94 height 13
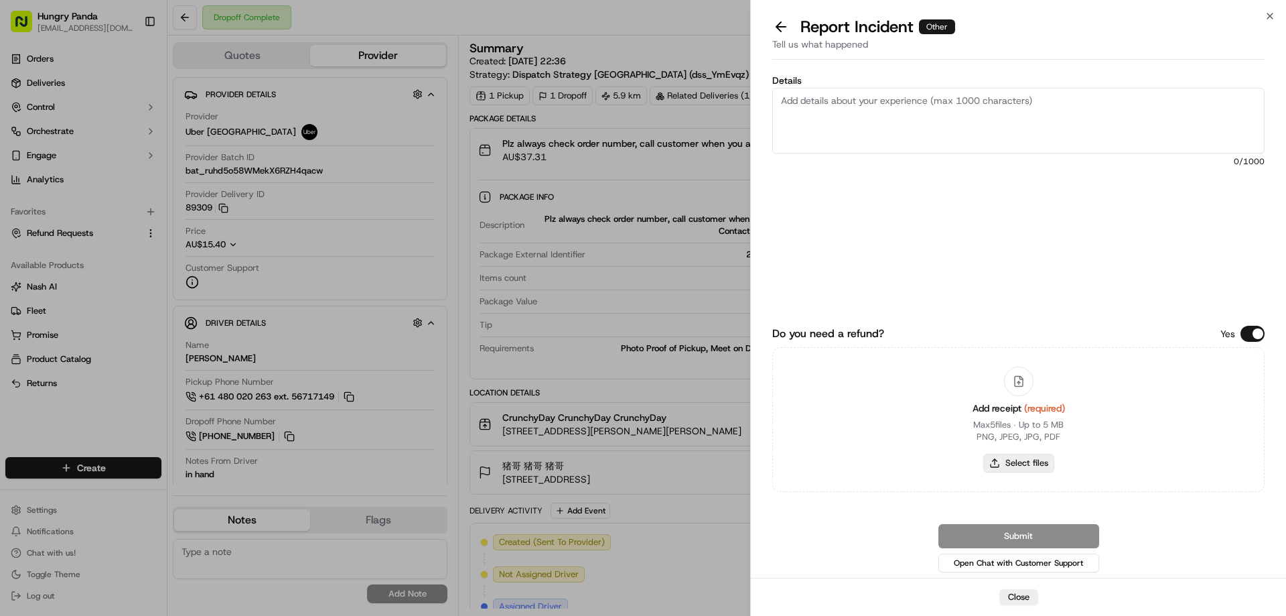
click at [1017, 463] on button "Select files" at bounding box center [1018, 462] width 71 height 19
type input "C:\fakepath\screenshot_2025-09-17_16-29-53.png"
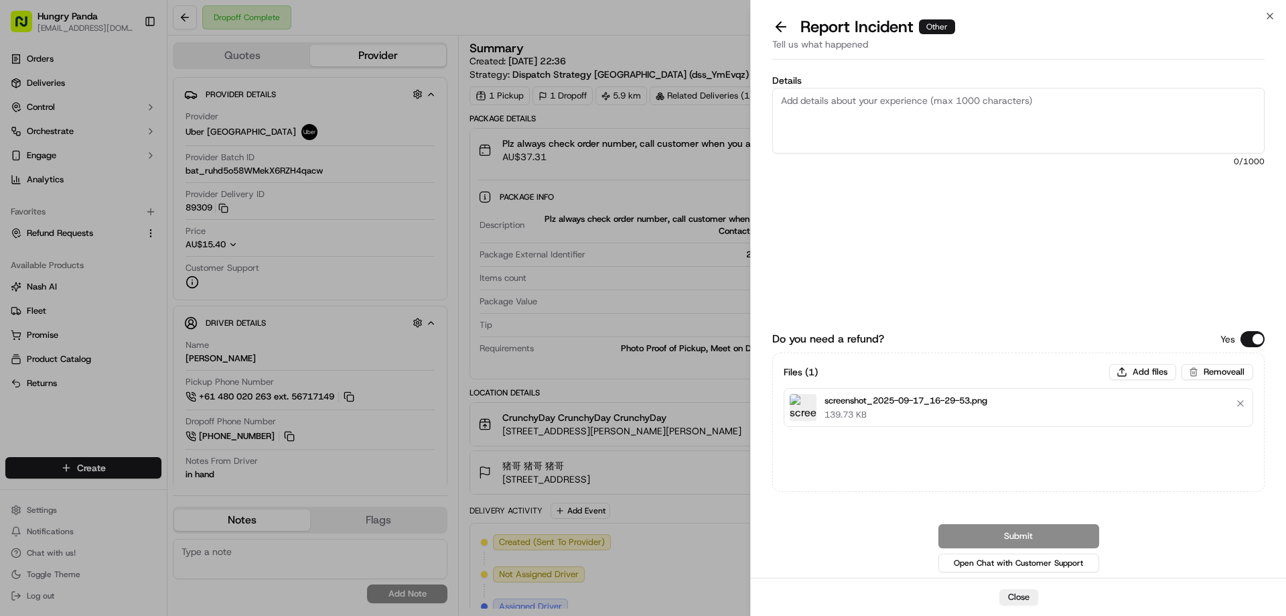
click at [924, 119] on textarea "Details" at bounding box center [1018, 121] width 492 height 66
paste textarea "The order delivery timed out, resulting in a refund for the customer. The order…"
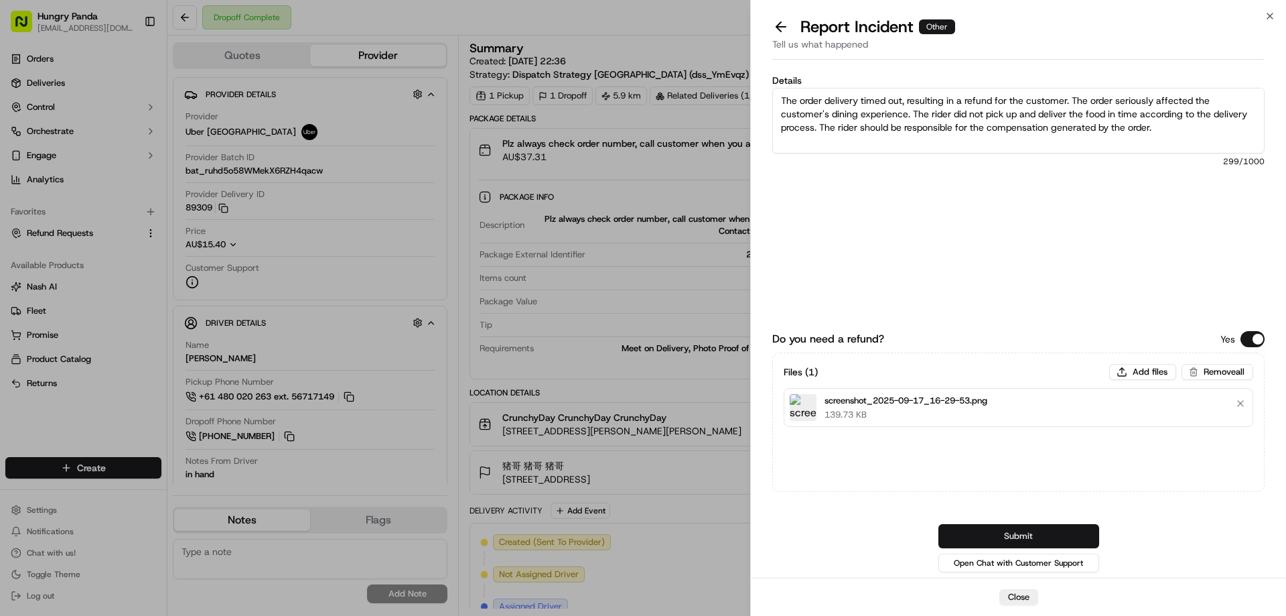
type textarea "The order delivery timed out, resulting in a refund for the customer. The order…"
click at [991, 524] on button "Submit" at bounding box center [1018, 536] width 161 height 24
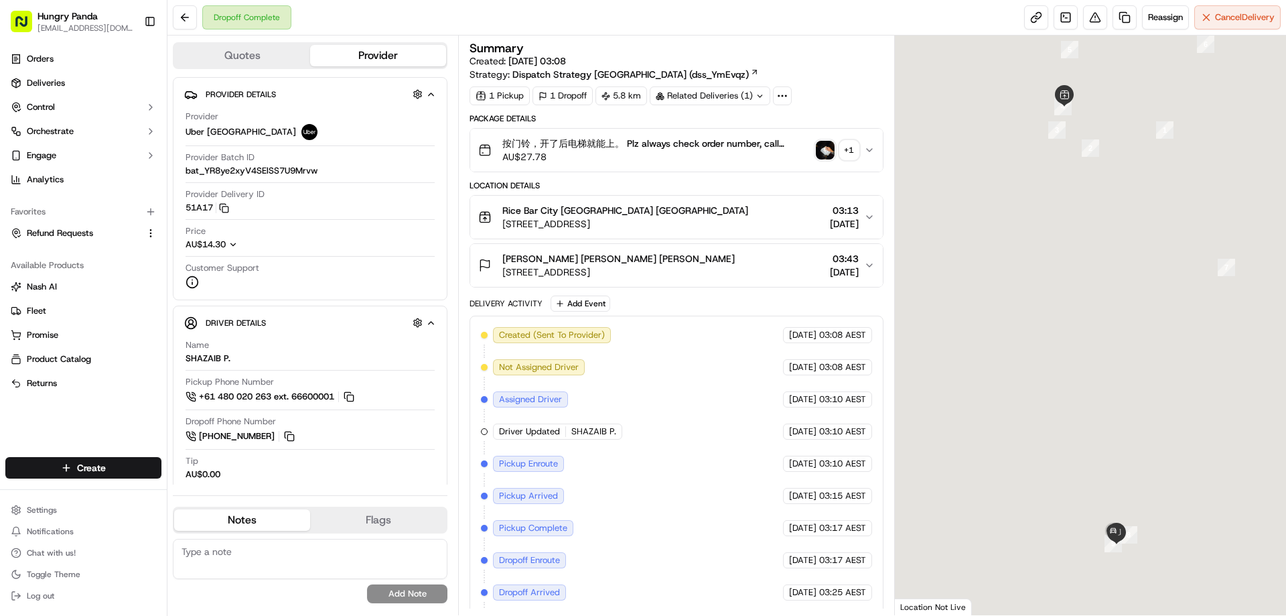
click at [817, 147] on img "button" at bounding box center [825, 150] width 19 height 19
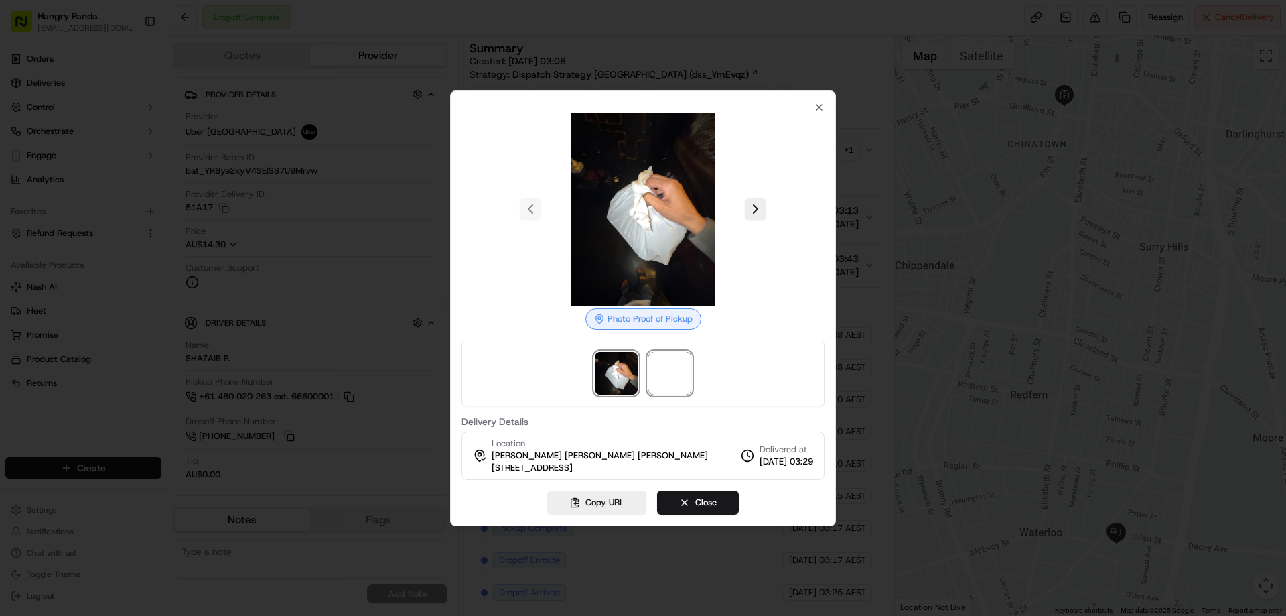
drag, startPoint x: 656, startPoint y: 353, endPoint x: 732, endPoint y: 334, distance: 78.8
click at [656, 354] on span at bounding box center [669, 373] width 43 height 43
click at [869, 149] on div at bounding box center [643, 308] width 1286 height 616
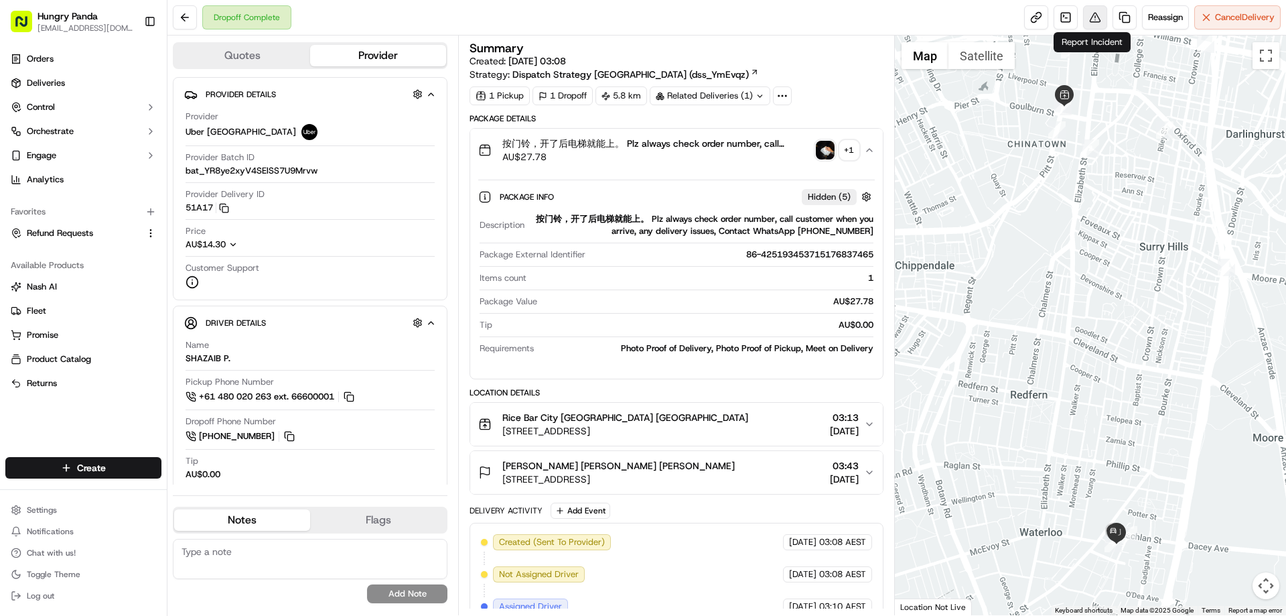
click at [1093, 15] on button at bounding box center [1095, 17] width 24 height 24
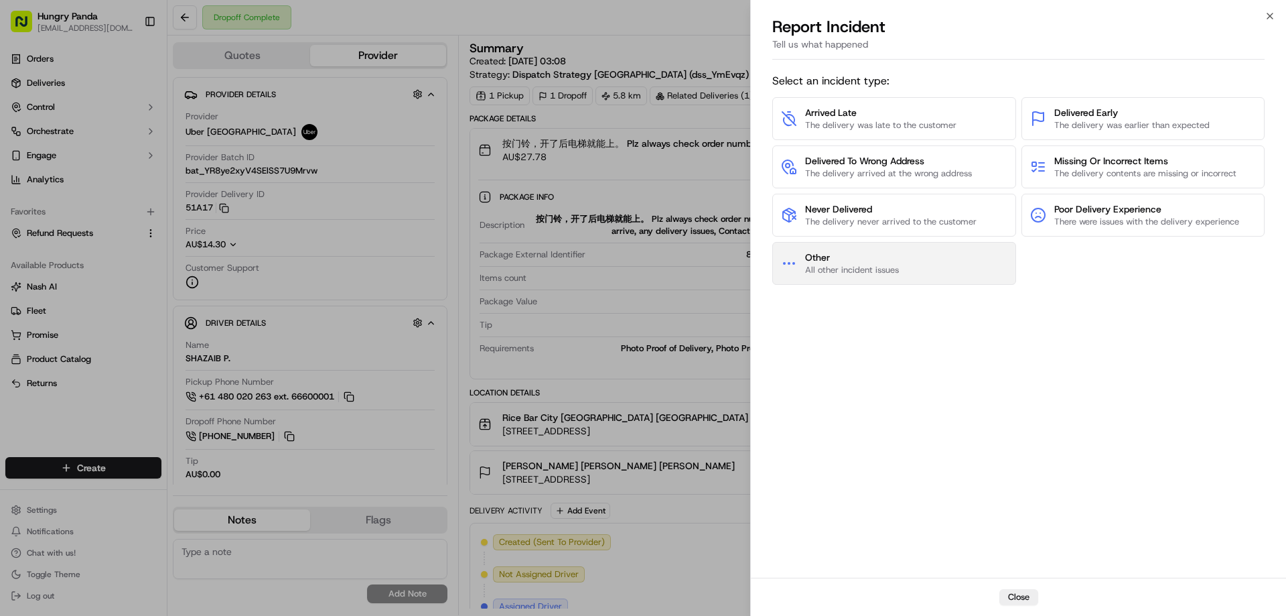
click at [883, 265] on span "All other incident issues" at bounding box center [852, 270] width 94 height 12
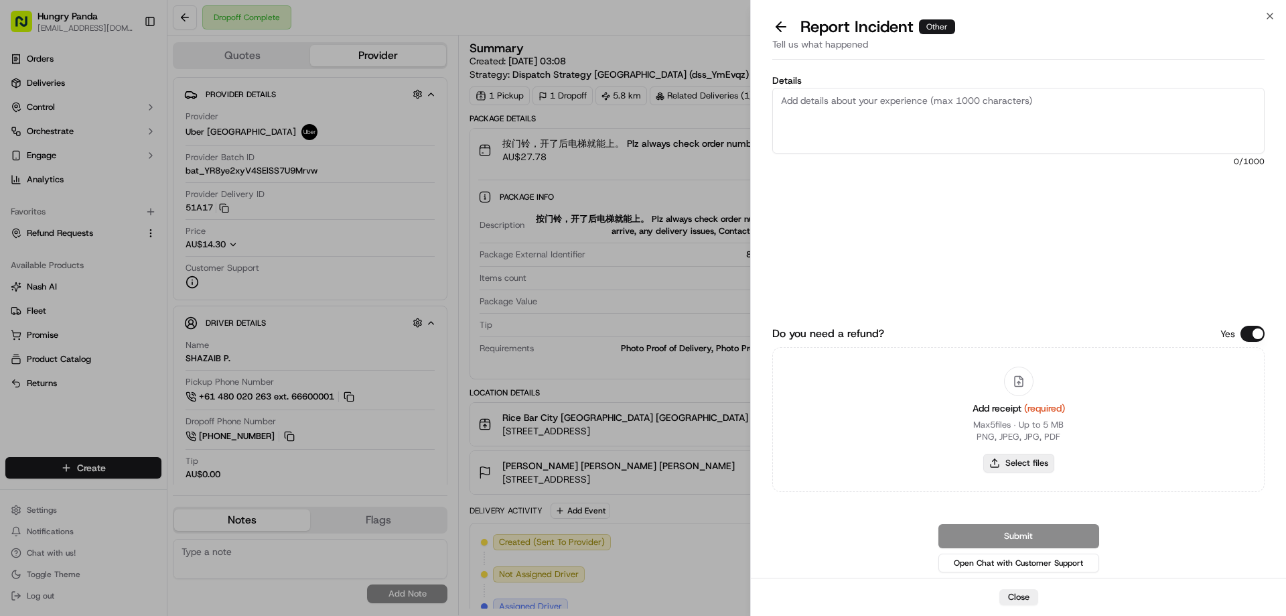
click at [1005, 459] on button "Select files" at bounding box center [1018, 462] width 71 height 19
type input "C:\fakepath\screenshot_2025-09-17_16-31-08.png"
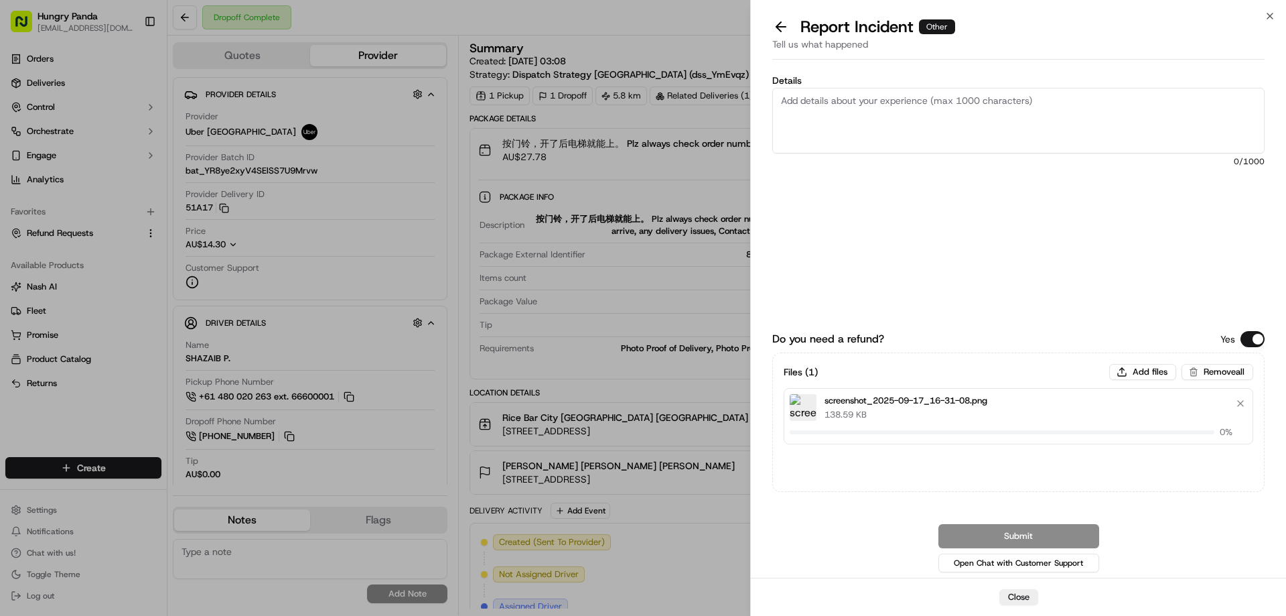
click at [784, 129] on textarea "Details" at bounding box center [1018, 121] width 492 height 66
click at [961, 104] on textarea "Details" at bounding box center [1018, 121] width 492 height 66
paste textarea "The customer reported that he did not receive the meal, and the delivery photo …"
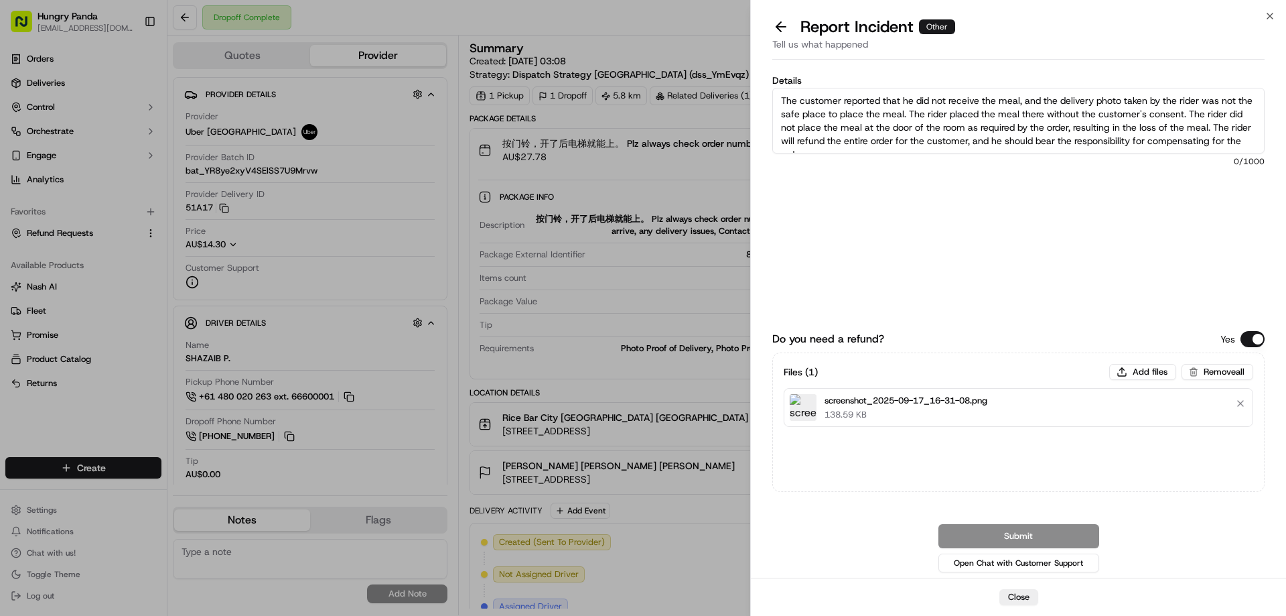
scroll to position [7, 0]
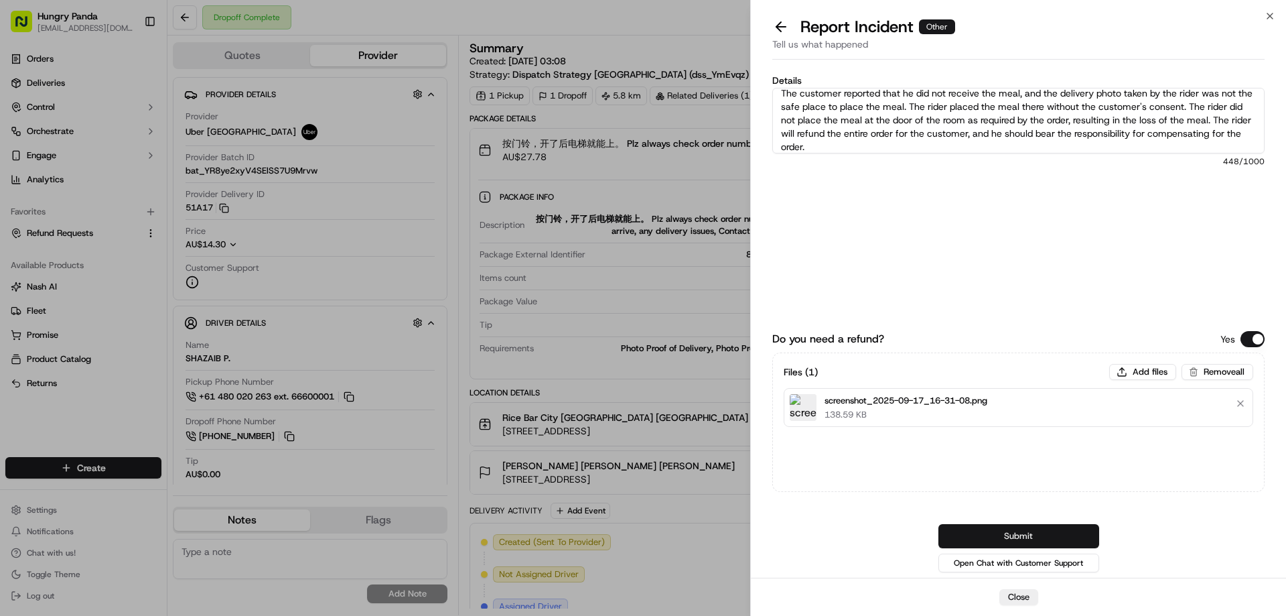
type textarea "The customer reported that he did not receive the meal, and the delivery photo …"
click at [1024, 531] on button "Submit" at bounding box center [1018, 536] width 161 height 24
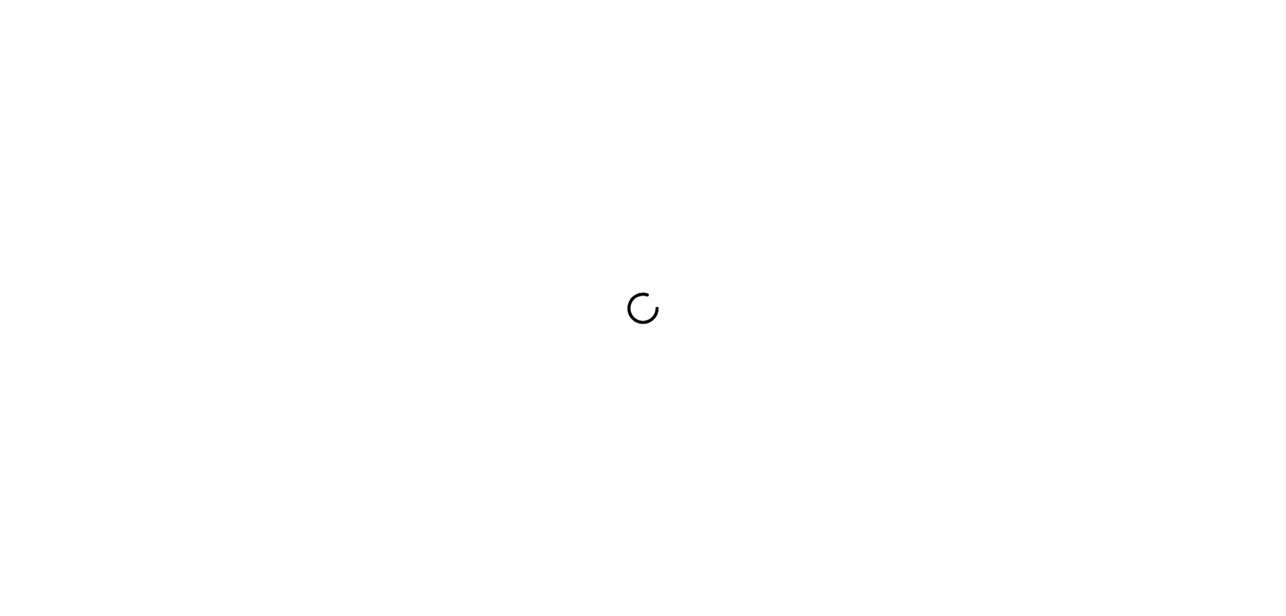
click at [911, 181] on div at bounding box center [643, 308] width 1286 height 616
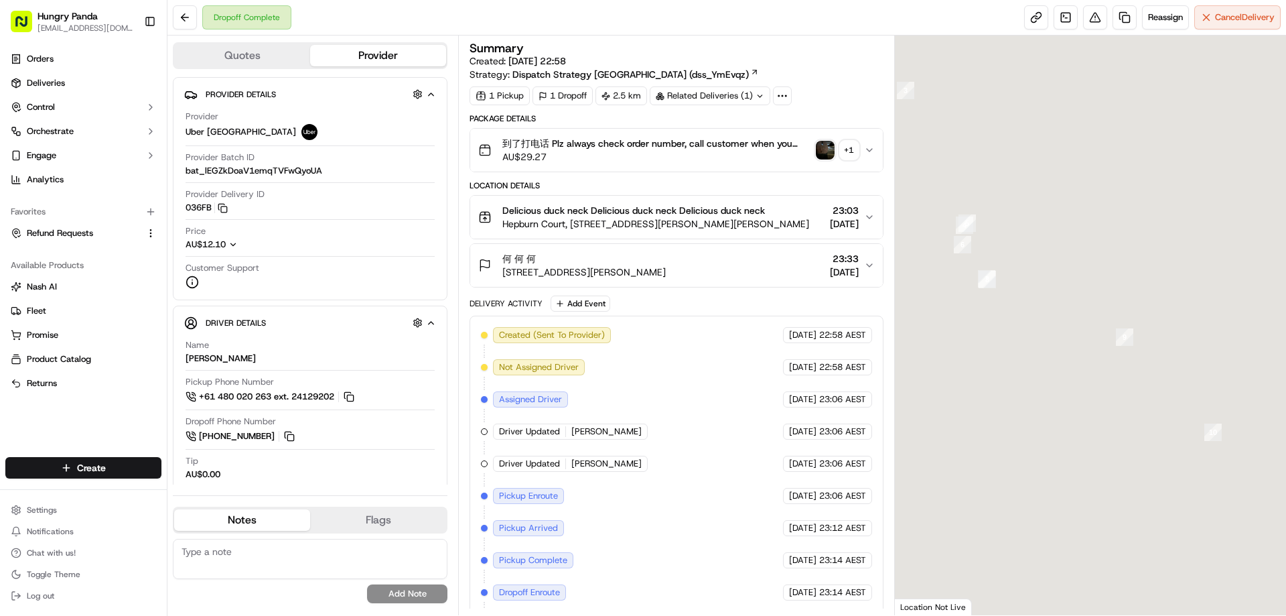
click at [820, 152] on img "button" at bounding box center [825, 150] width 19 height 19
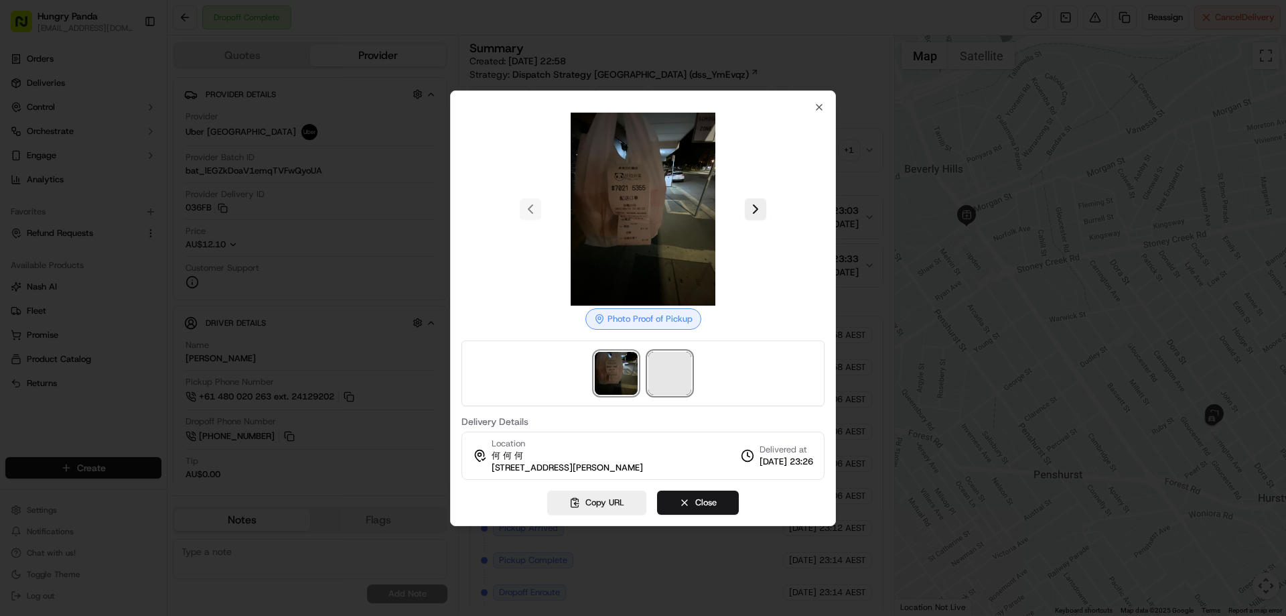
click at [685, 383] on span at bounding box center [669, 373] width 43 height 43
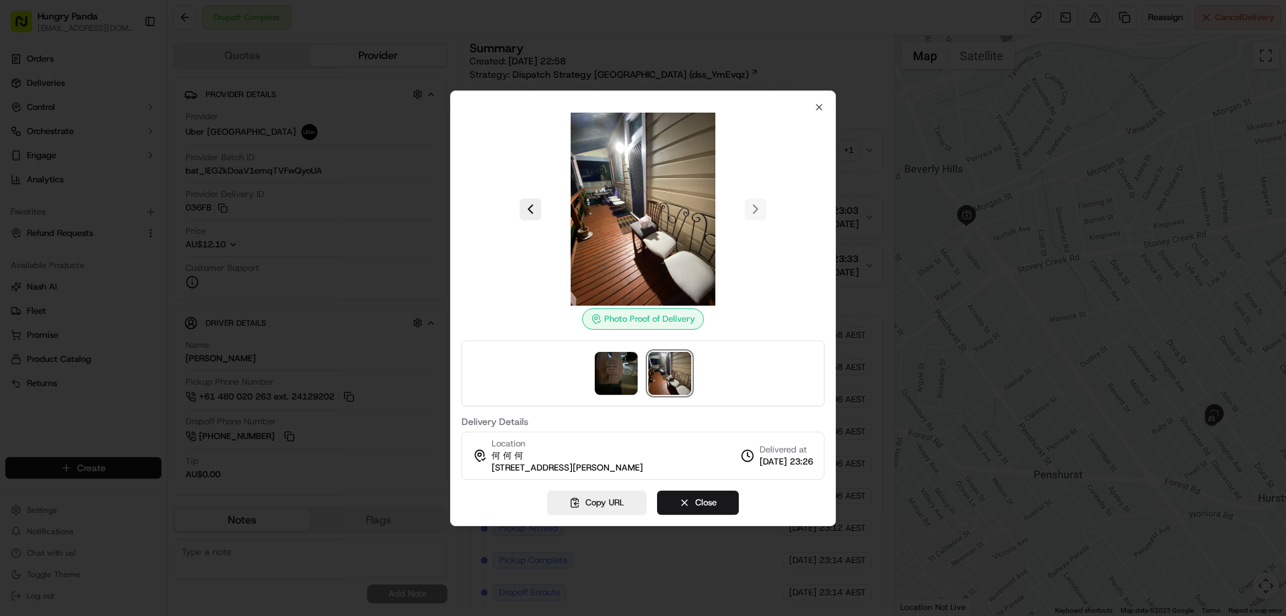
click at [870, 149] on div at bounding box center [643, 308] width 1286 height 616
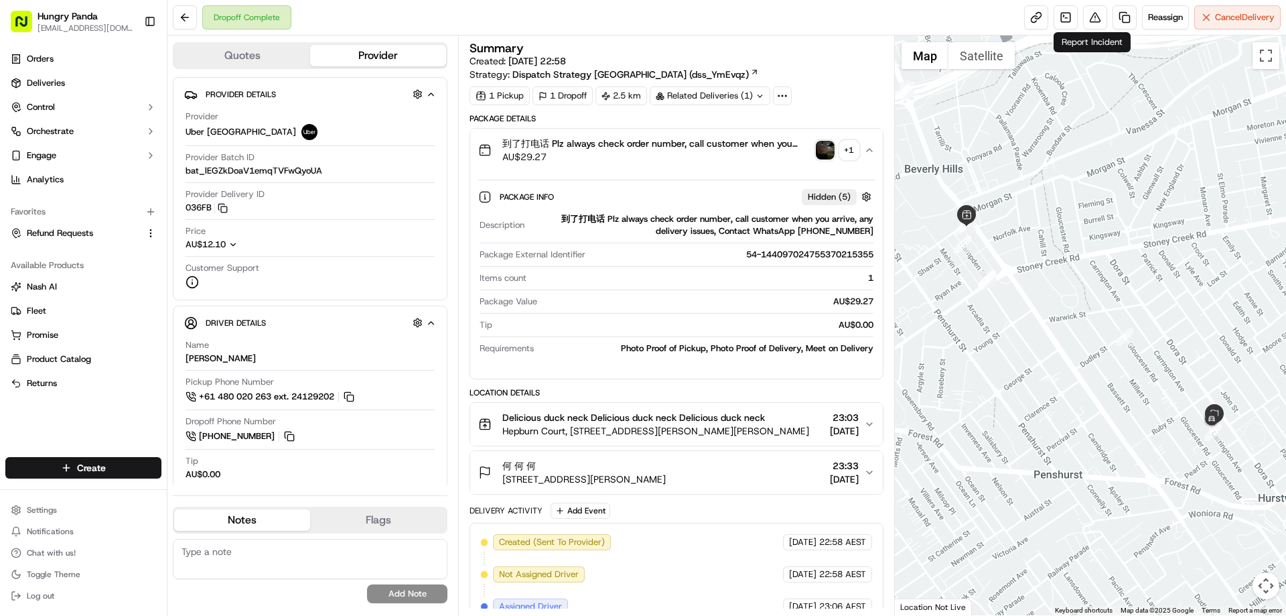
click at [1079, 16] on div "Reassign Cancel Delivery" at bounding box center [1152, 17] width 257 height 24
click at [1090, 23] on button at bounding box center [1095, 17] width 24 height 24
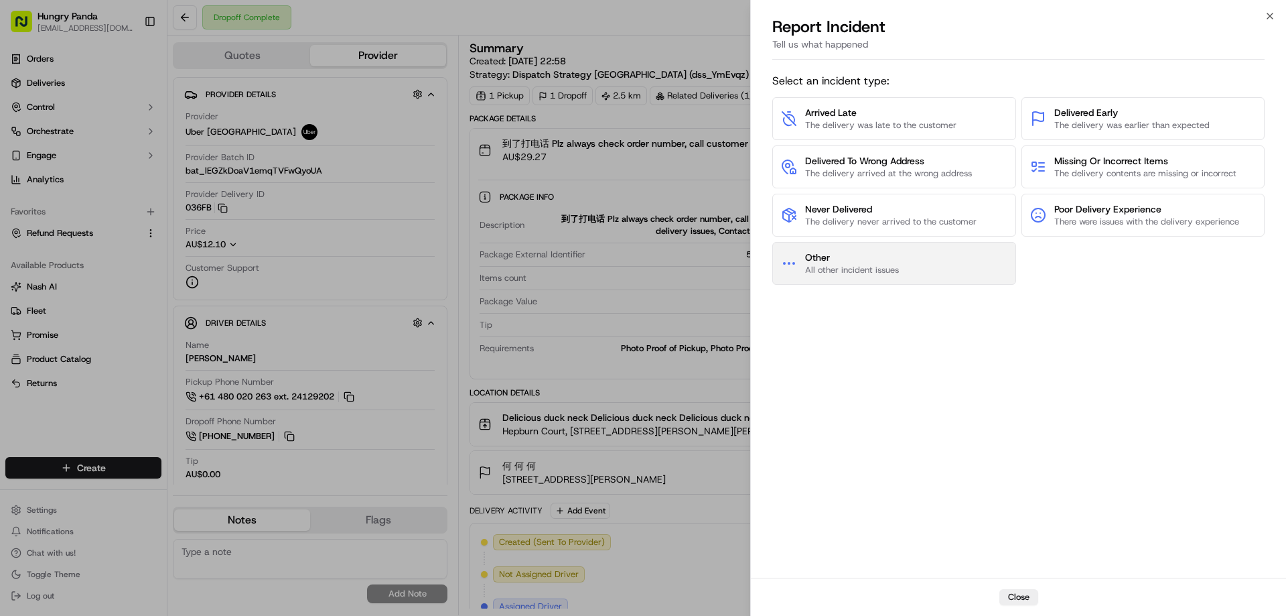
click at [875, 279] on button "Other All other incident issues" at bounding box center [894, 263] width 244 height 43
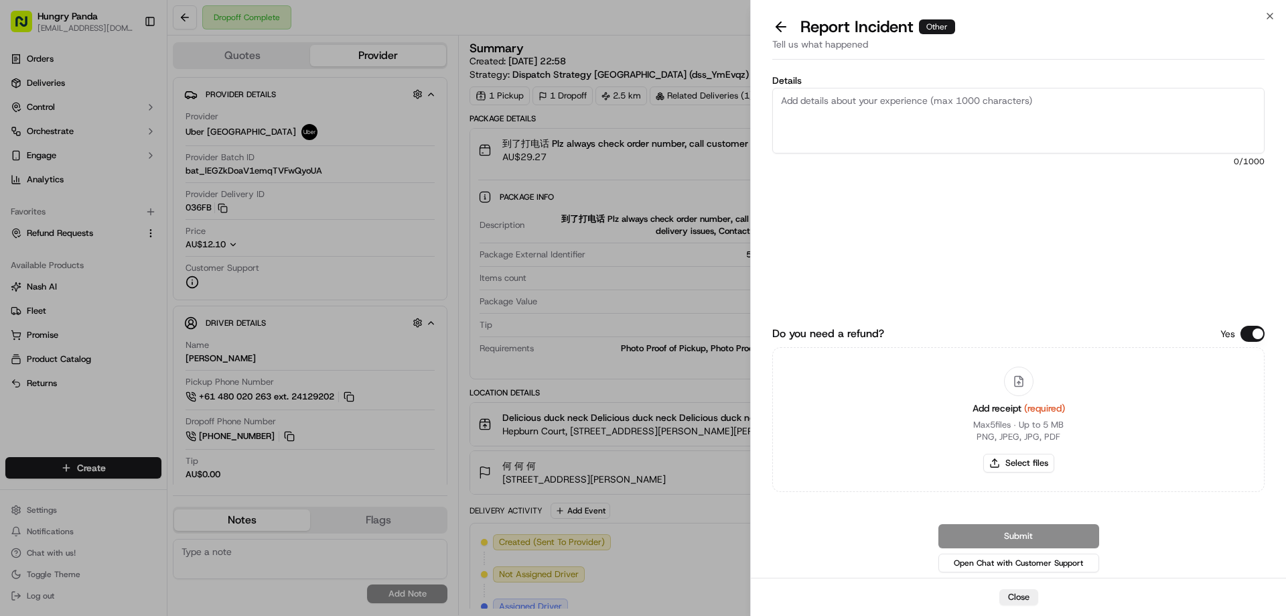
click at [1018, 453] on div "Add receipt (required) Max 5 files ∙ Up to 5 MB PNG, JPEG, JPG, PDF Select files" at bounding box center [1019, 419] width 114 height 122
click at [1009, 459] on button "Select files" at bounding box center [1018, 462] width 71 height 19
type input "C:\fakepath\screenshot_2025-09-17_16-32-18.png"
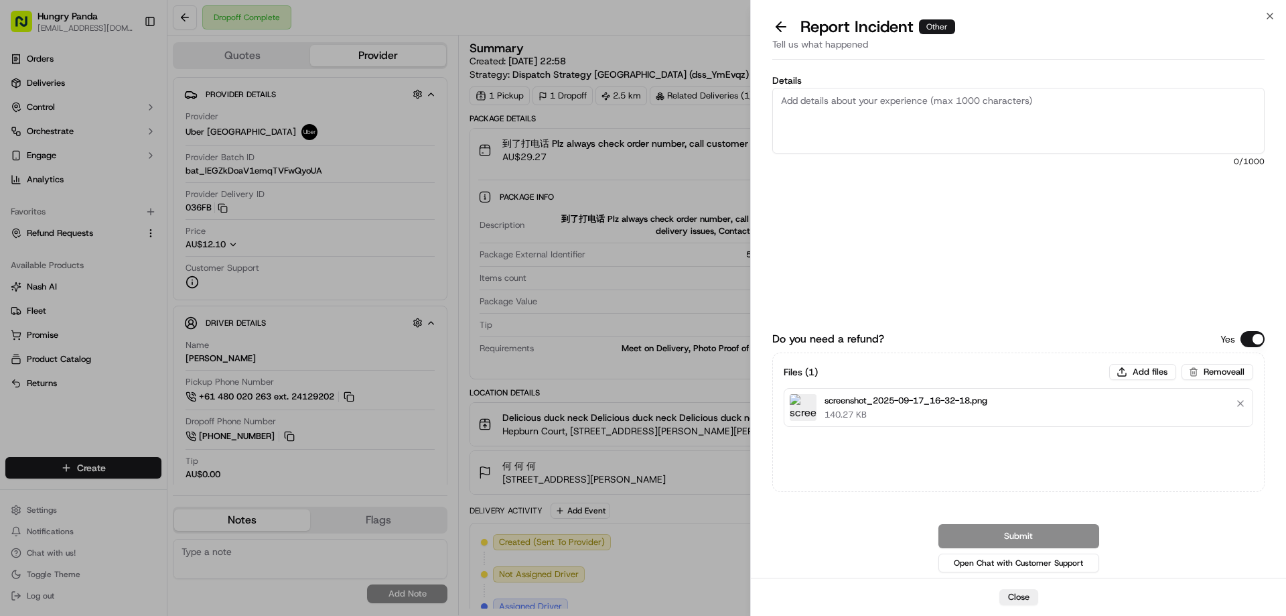
click at [928, 127] on textarea "Details" at bounding box center [1018, 121] width 492 height 66
paste textarea "The customer reported that he did not receive the meal, the delivery photo take…"
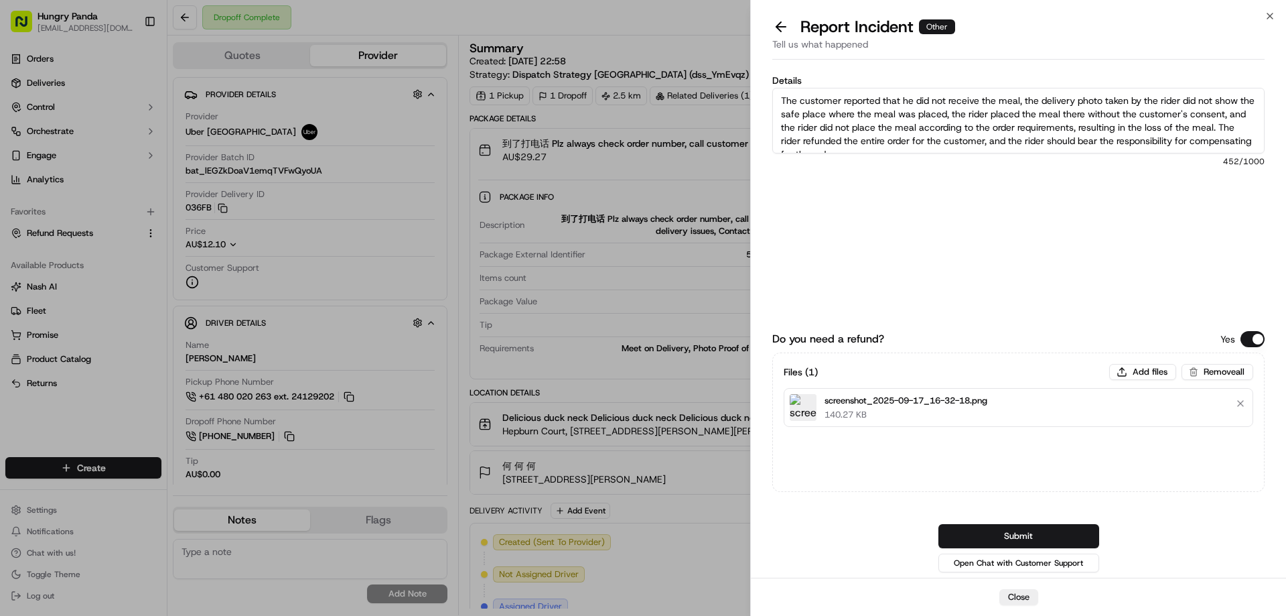
scroll to position [7, 0]
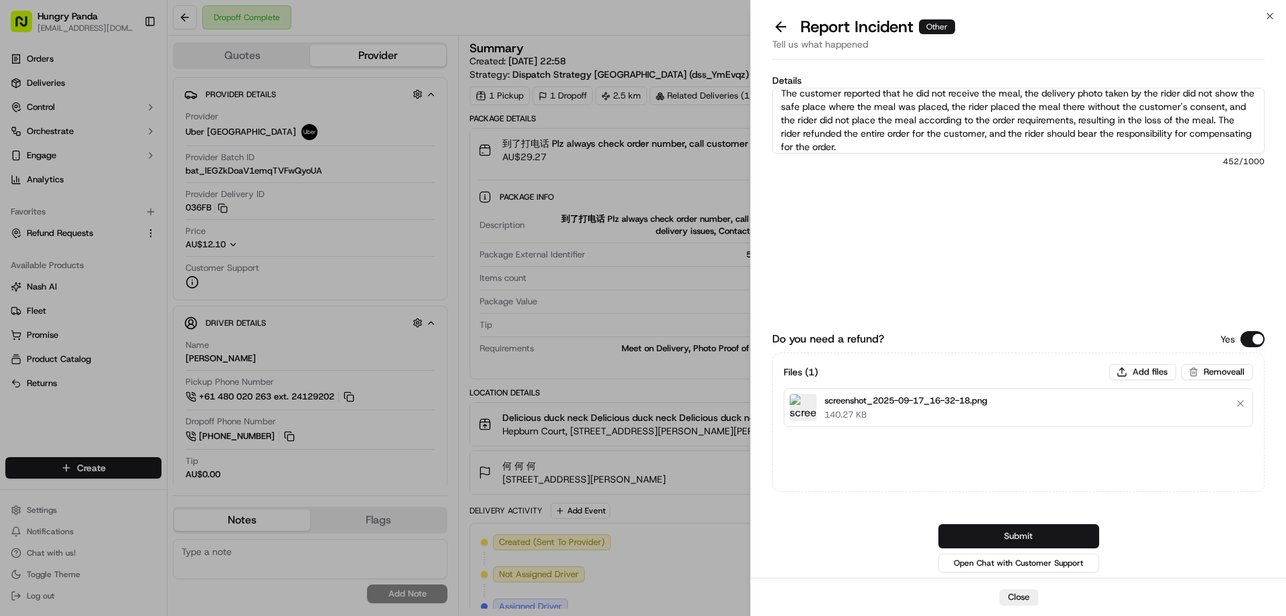
type textarea "The customer reported that he did not receive the meal, the delivery photo take…"
click at [1024, 539] on button "Submit" at bounding box center [1018, 536] width 161 height 24
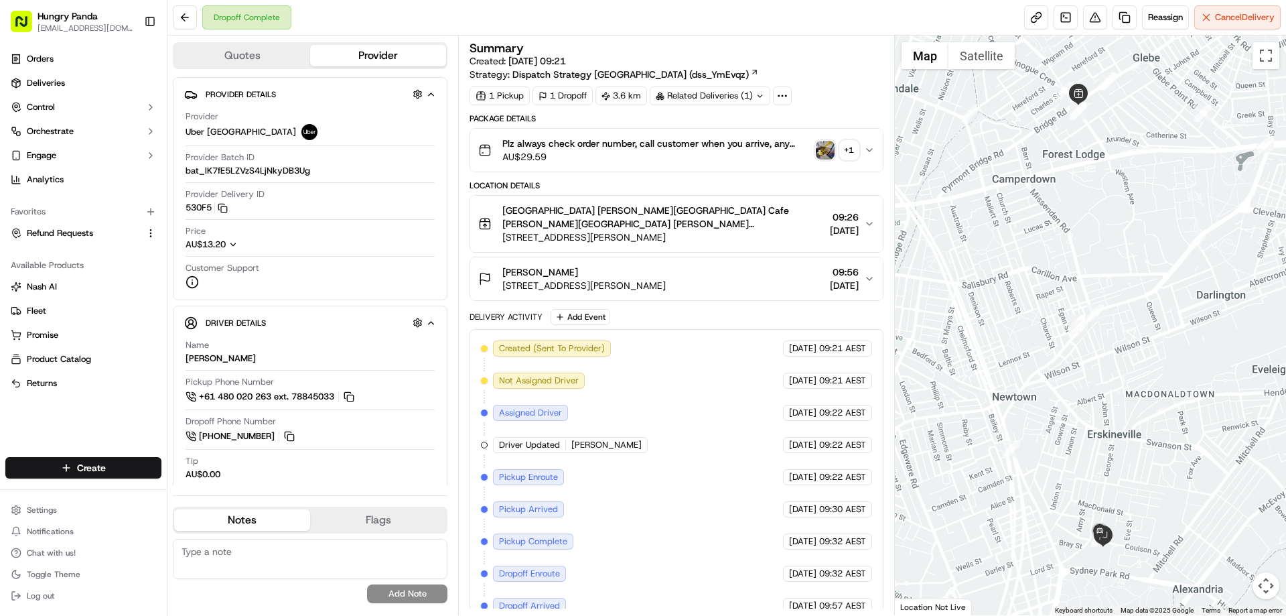
click at [826, 160] on div "Plz always check order number, call customer when you arrive, any delivery issu…" at bounding box center [670, 150] width 385 height 27
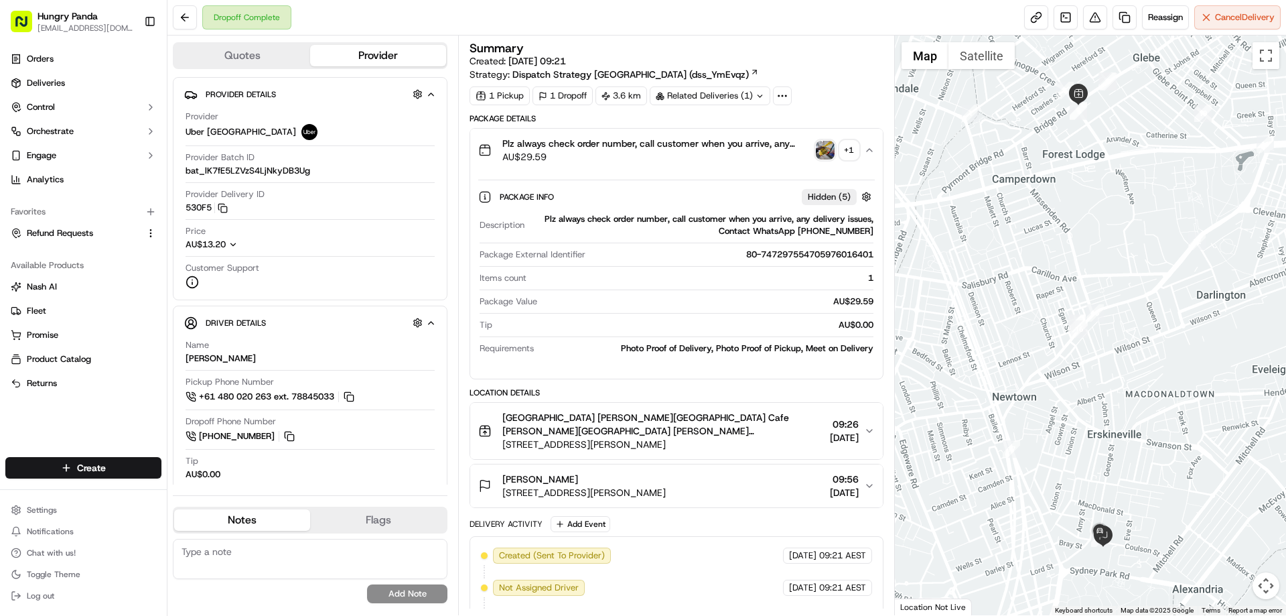
click at [820, 149] on img "button" at bounding box center [825, 150] width 19 height 19
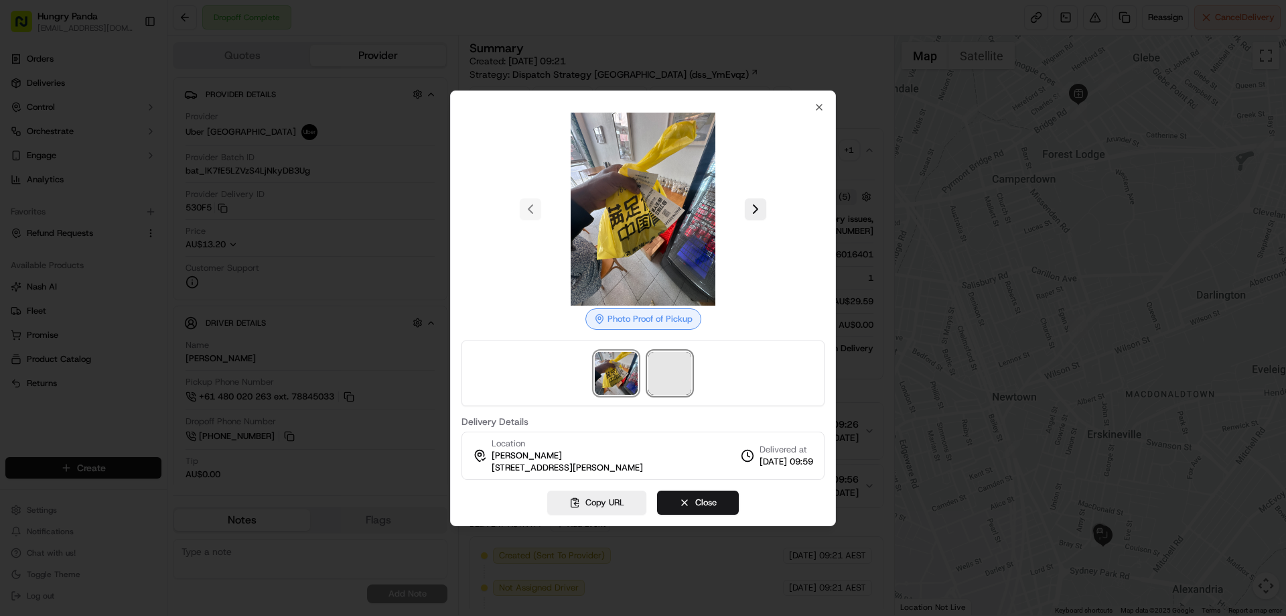
click at [669, 372] on span at bounding box center [669, 373] width 43 height 43
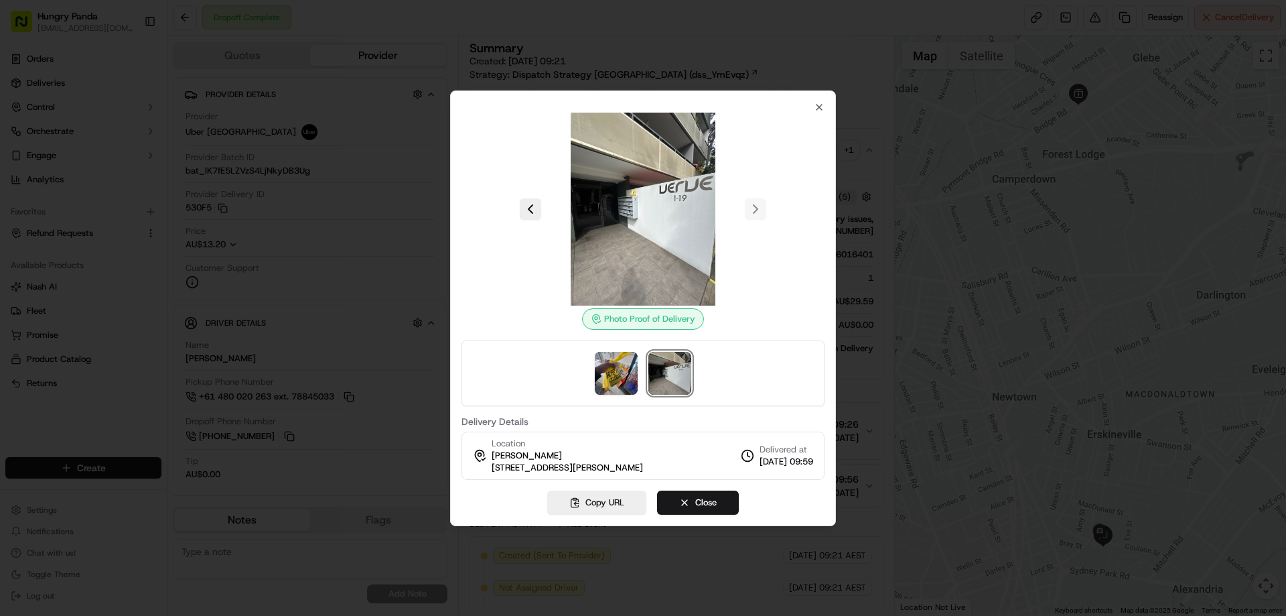
click at [894, 178] on div at bounding box center [643, 308] width 1286 height 616
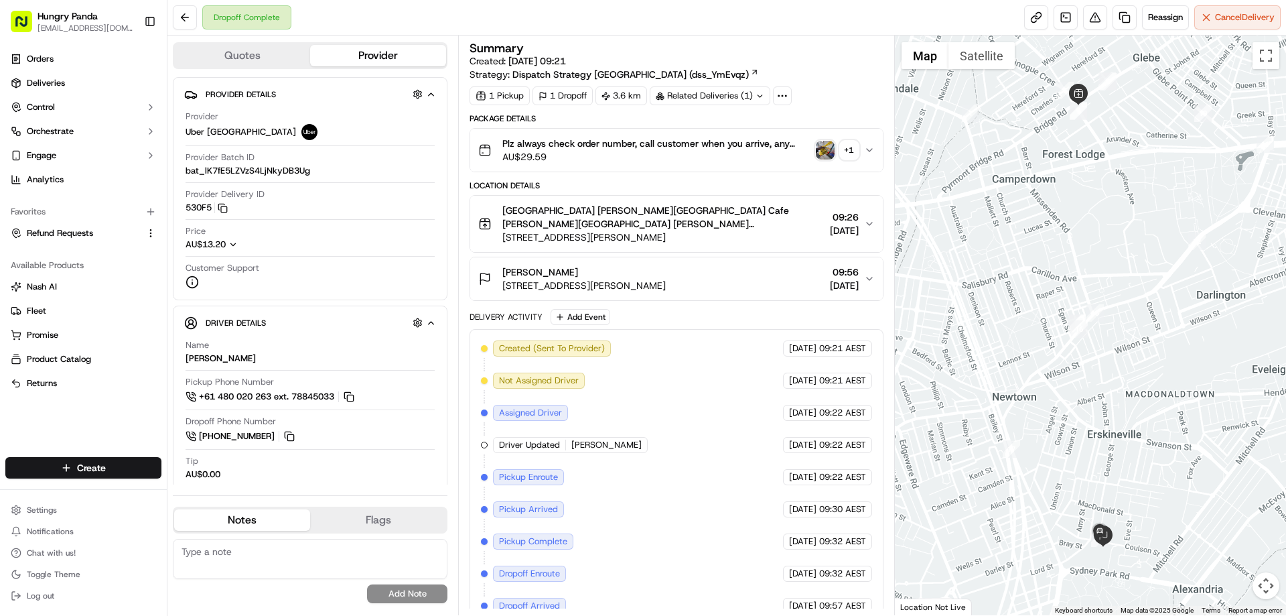
drag, startPoint x: 870, startPoint y: 153, endPoint x: 844, endPoint y: 165, distance: 28.8
click at [869, 153] on icon "button" at bounding box center [869, 150] width 11 height 11
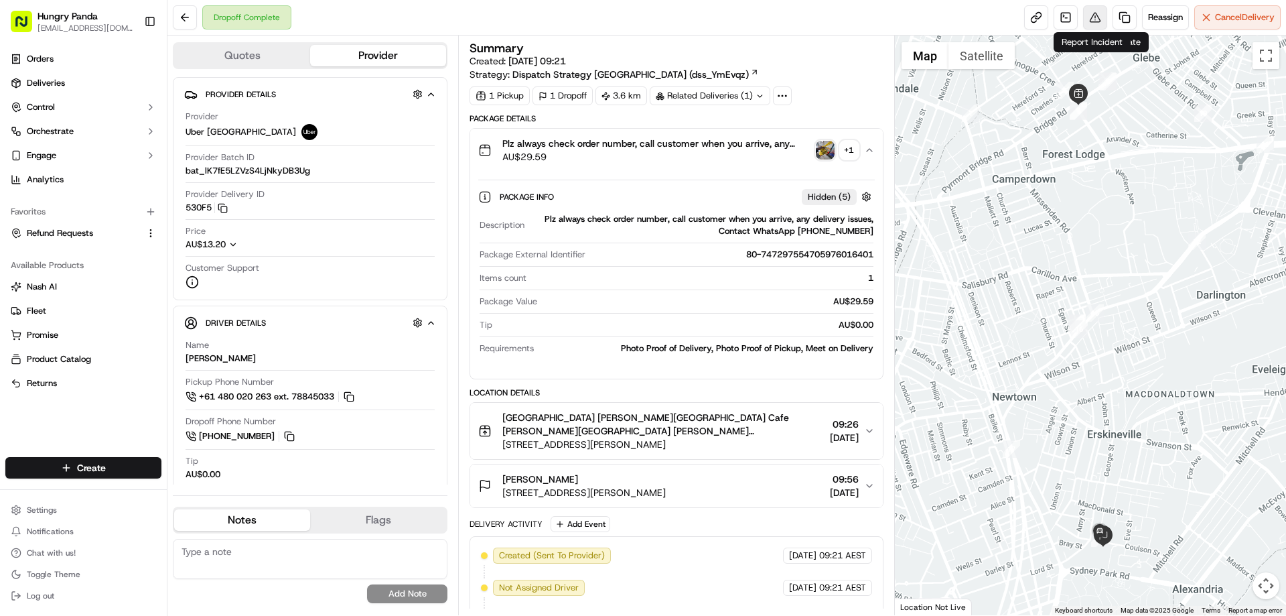
click at [1093, 25] on button at bounding box center [1095, 17] width 24 height 24
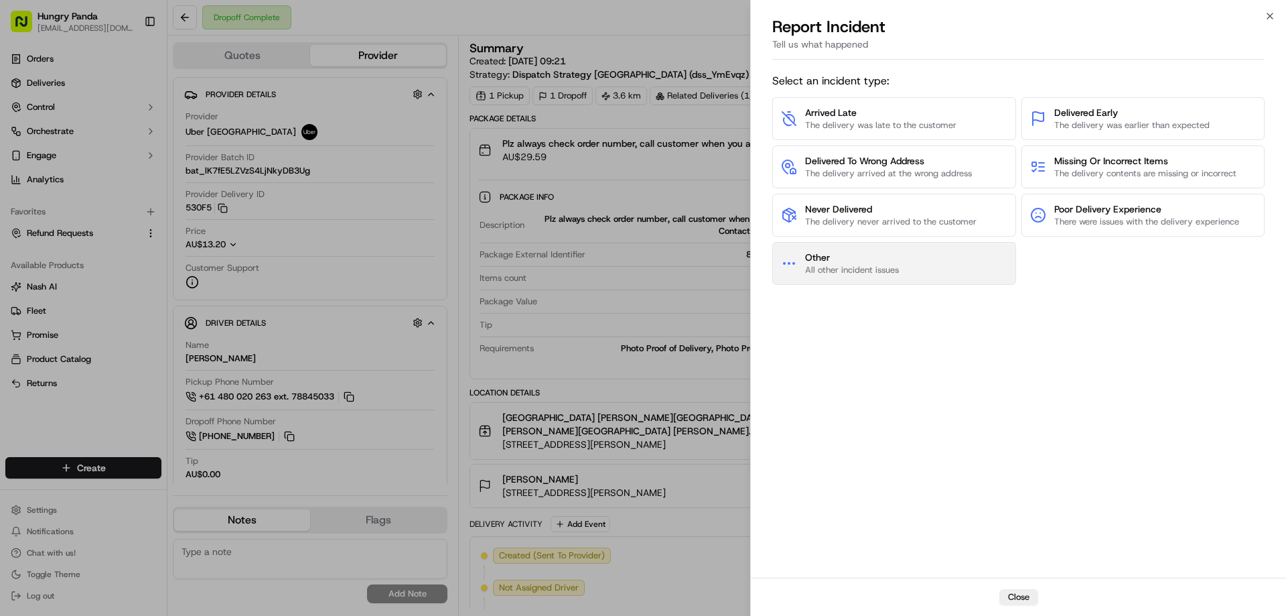
click at [857, 272] on span "All other incident issues" at bounding box center [852, 270] width 94 height 12
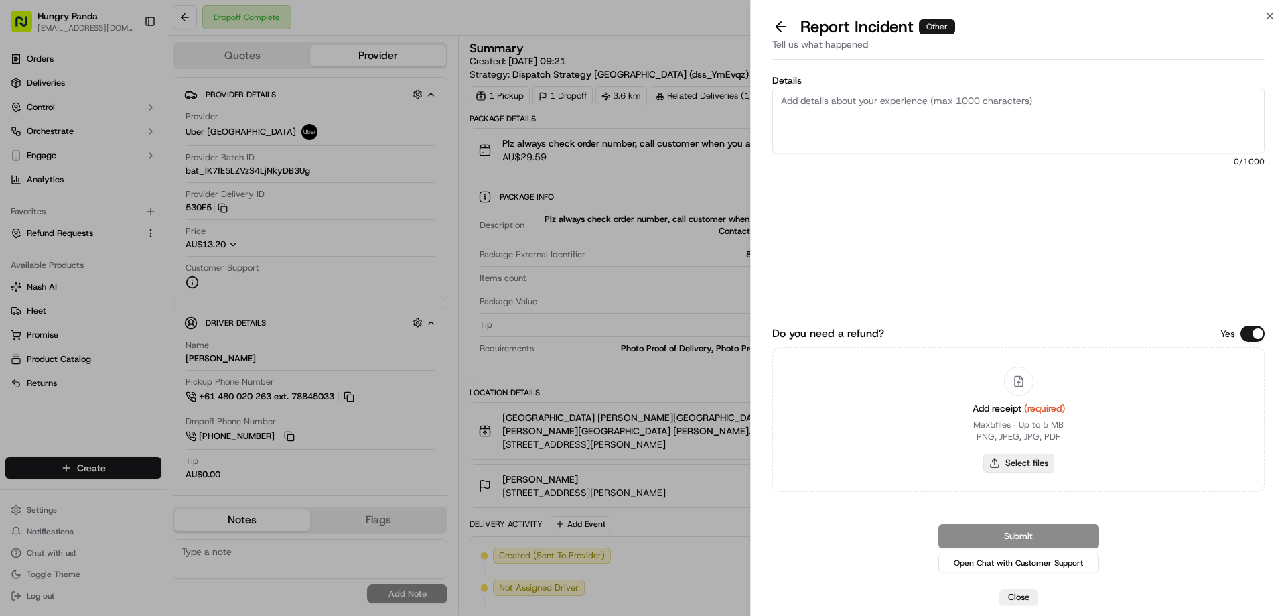
click at [1014, 468] on button "Select files" at bounding box center [1018, 462] width 71 height 19
type input "C:\fakepath\screenshot_2025-09-17_16-34-27.png"
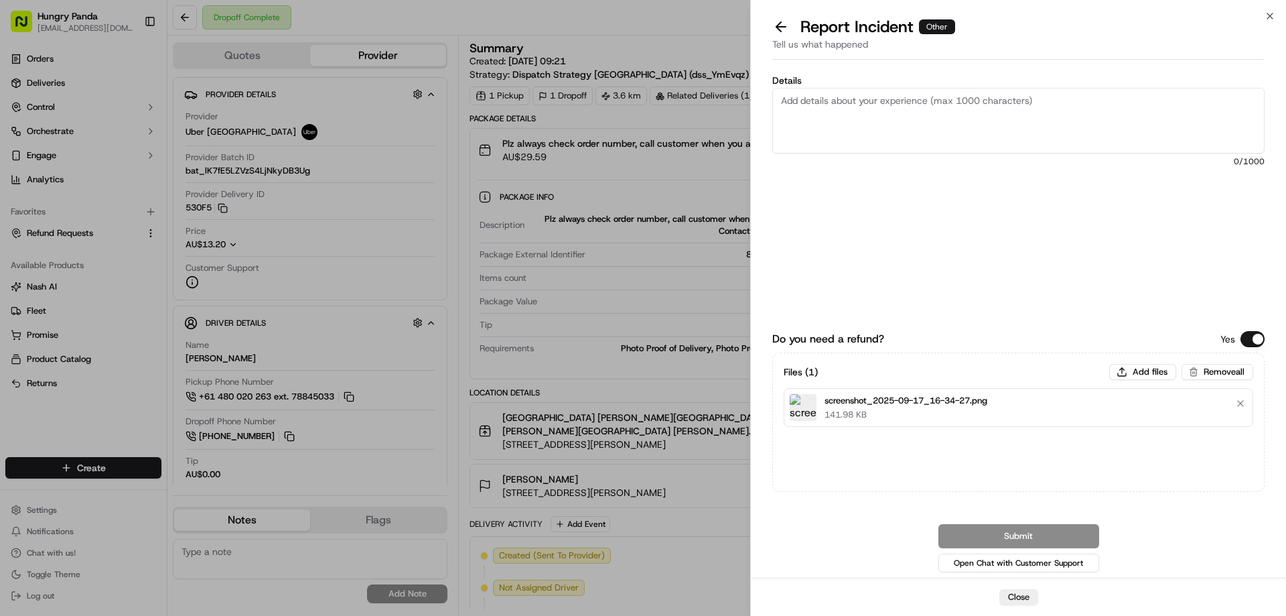
click at [886, 114] on textarea "Details" at bounding box center [1018, 121] width 492 height 66
paste textarea "The customer reported that he did not receive the meal, the delivery photo take…"
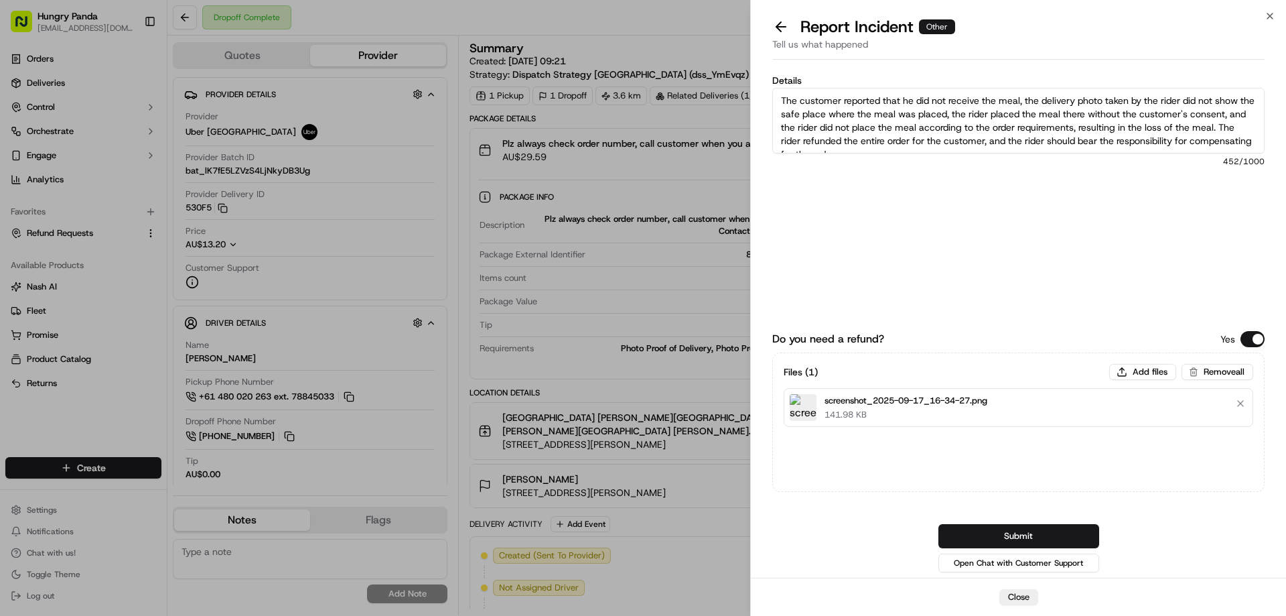
scroll to position [7, 0]
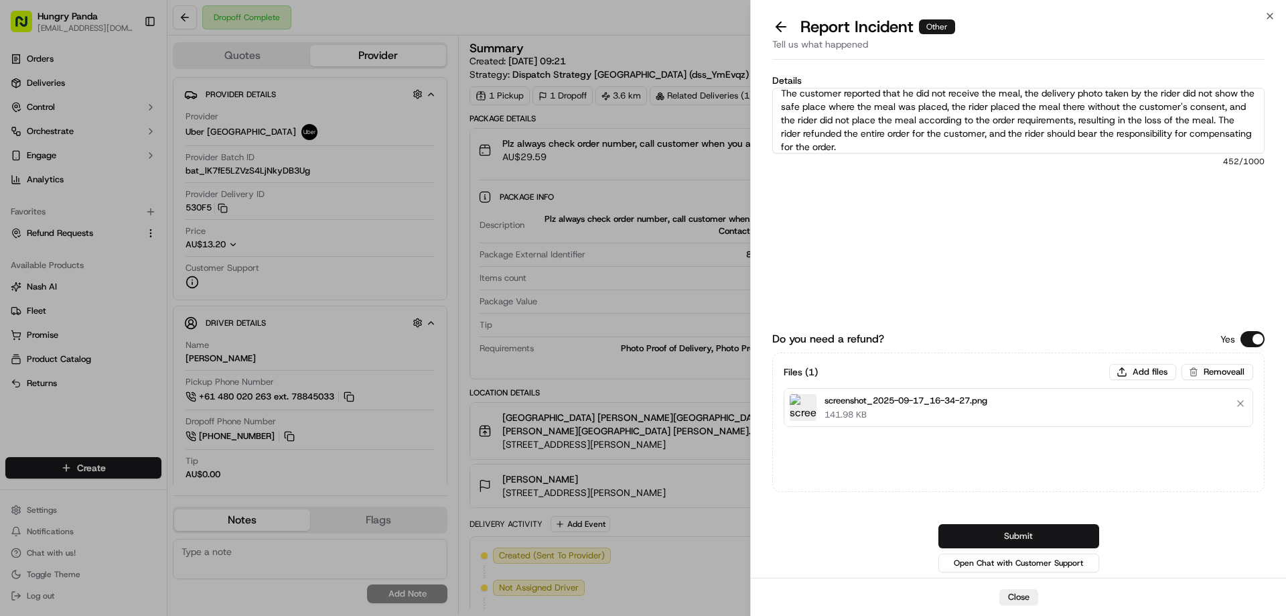
type textarea "The customer reported that he did not receive the meal, the delivery photo take…"
drag, startPoint x: 1017, startPoint y: 539, endPoint x: 1011, endPoint y: 536, distance: 6.9
click at [1017, 539] on button "Submit" at bounding box center [1018, 536] width 161 height 24
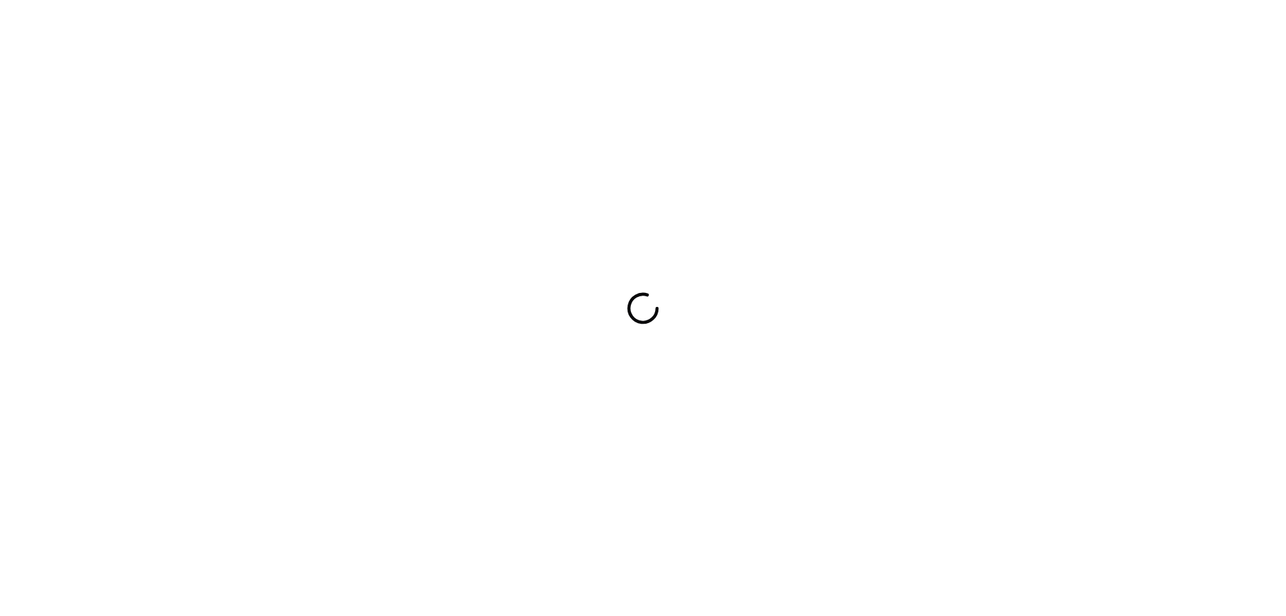
click at [926, 359] on div at bounding box center [643, 308] width 1286 height 616
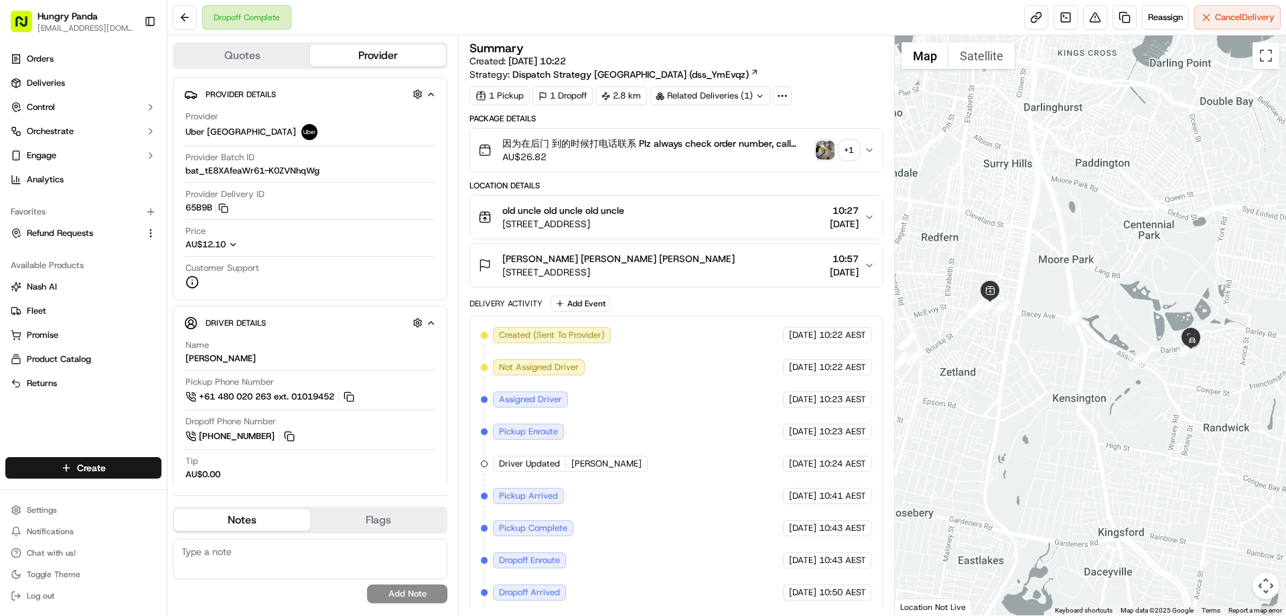
click at [822, 143] on img "button" at bounding box center [825, 150] width 19 height 19
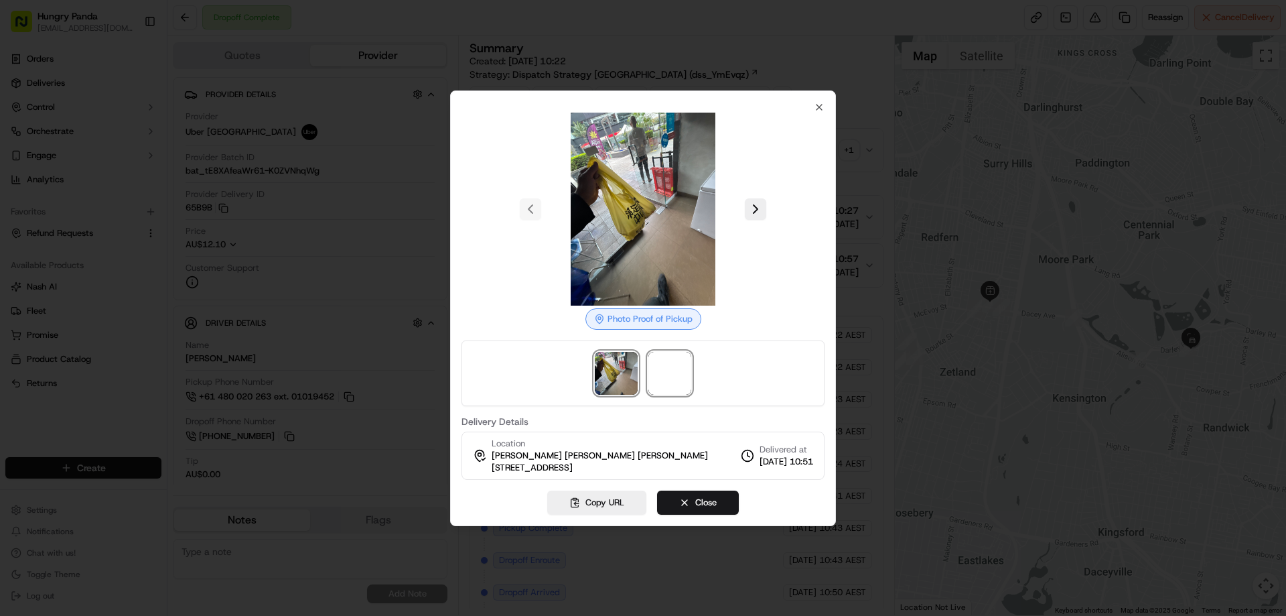
click at [670, 395] on div at bounding box center [643, 373] width 363 height 66
click at [675, 370] on img at bounding box center [669, 373] width 43 height 43
click at [879, 169] on div at bounding box center [643, 308] width 1286 height 616
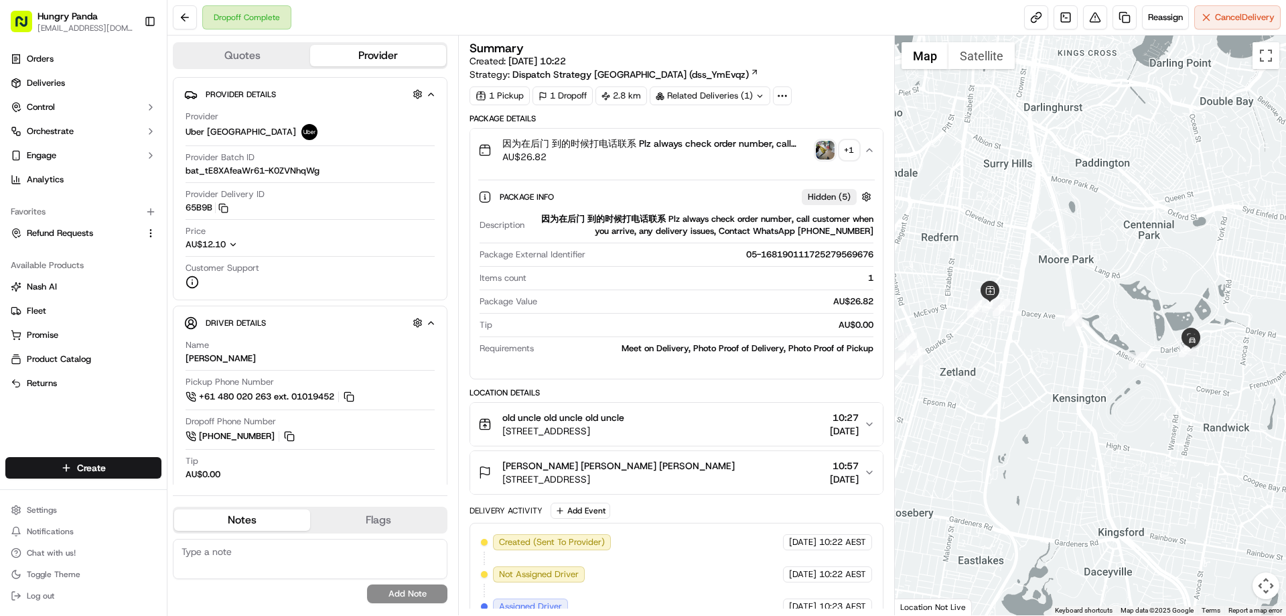
click at [823, 152] on img "button" at bounding box center [825, 150] width 19 height 19
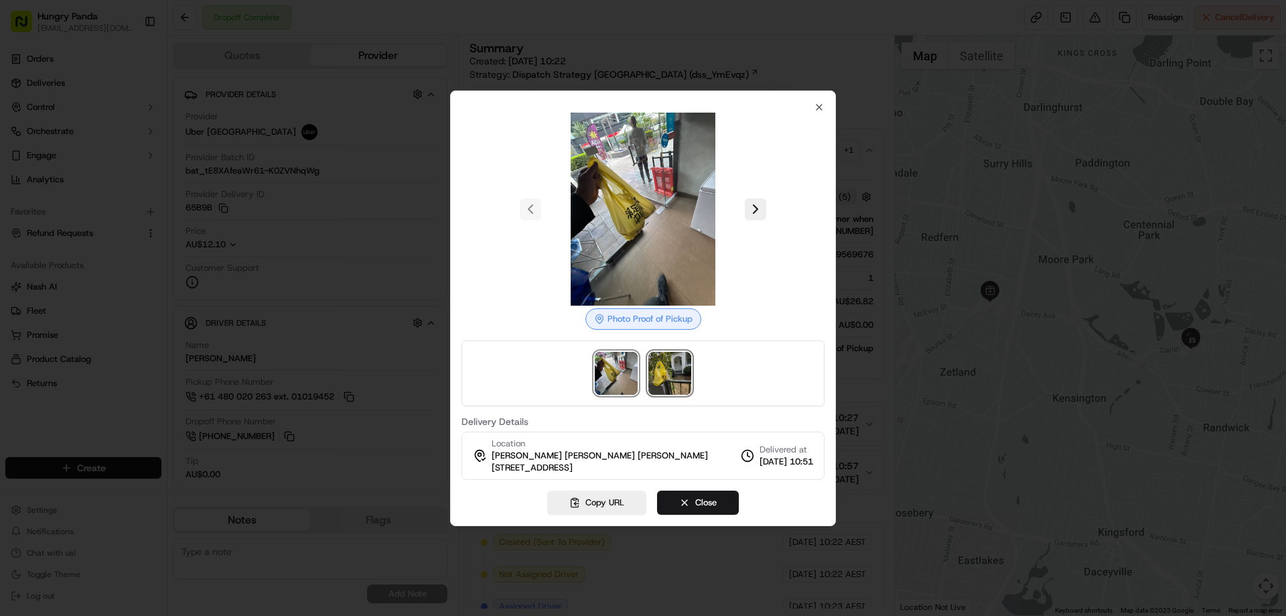
click at [677, 384] on img at bounding box center [669, 373] width 43 height 43
click at [874, 157] on div at bounding box center [643, 308] width 1286 height 616
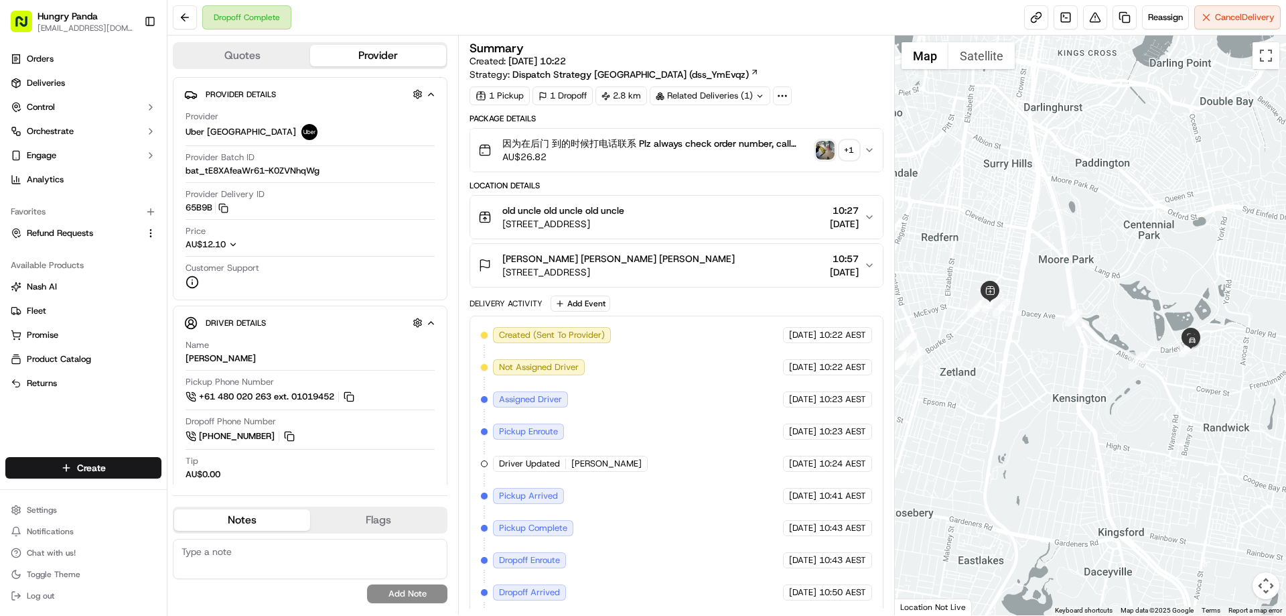
click at [874, 153] on icon "button" at bounding box center [869, 150] width 11 height 11
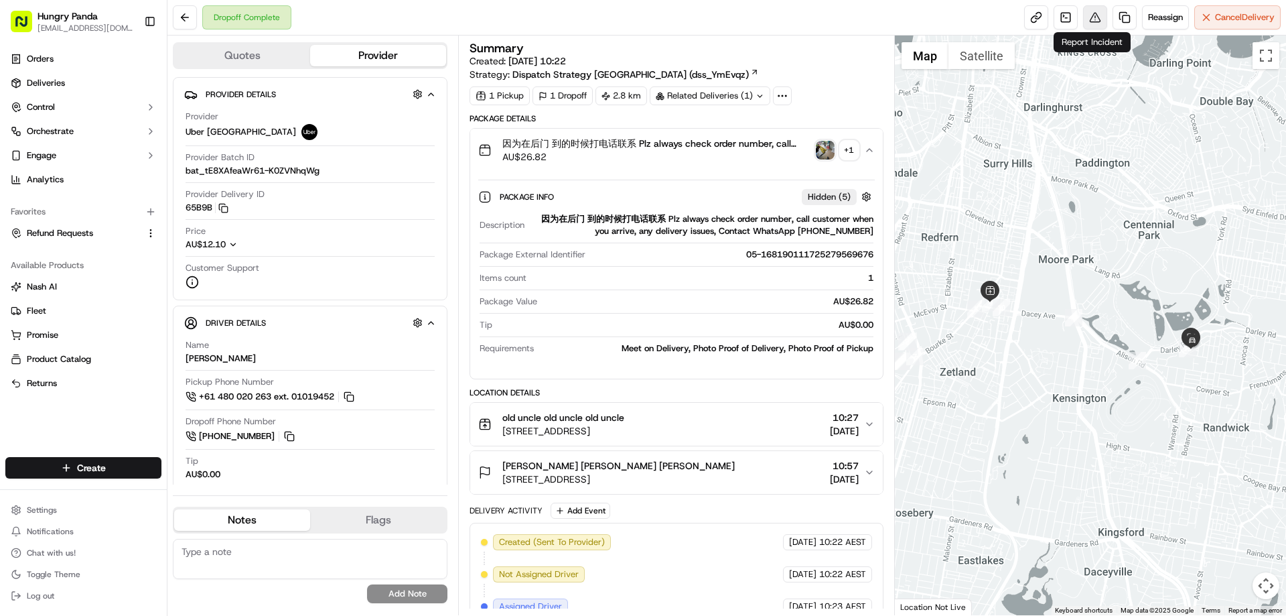
click at [1083, 19] on button at bounding box center [1095, 17] width 24 height 24
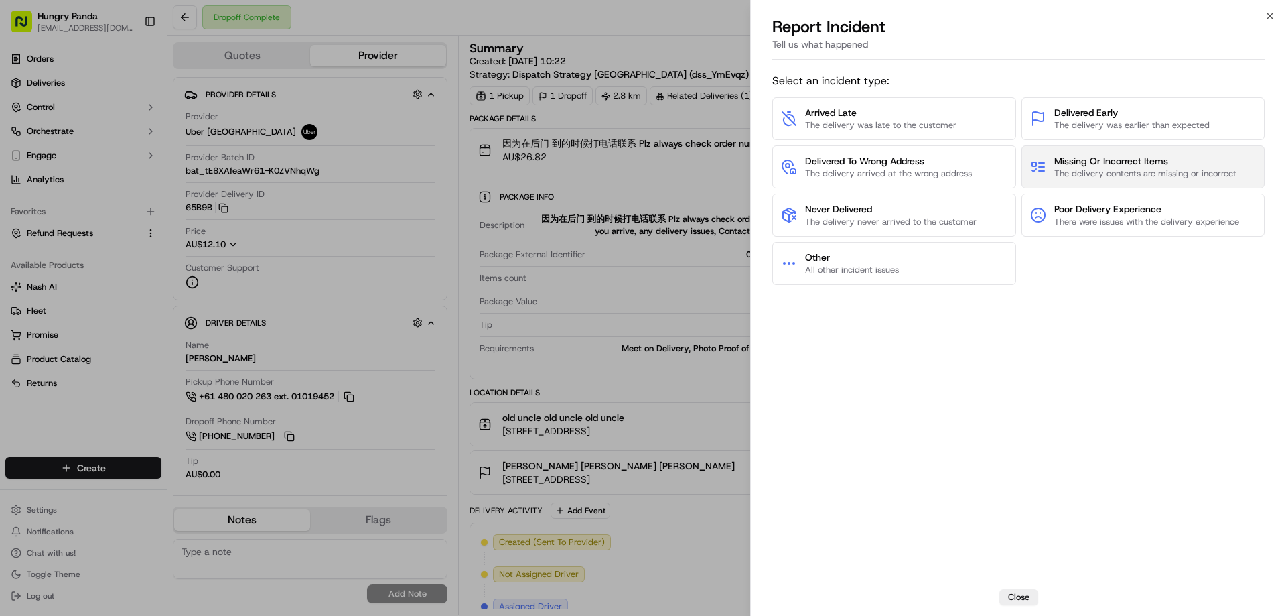
click at [1122, 178] on span "The delivery contents are missing or incorrect" at bounding box center [1145, 173] width 182 height 12
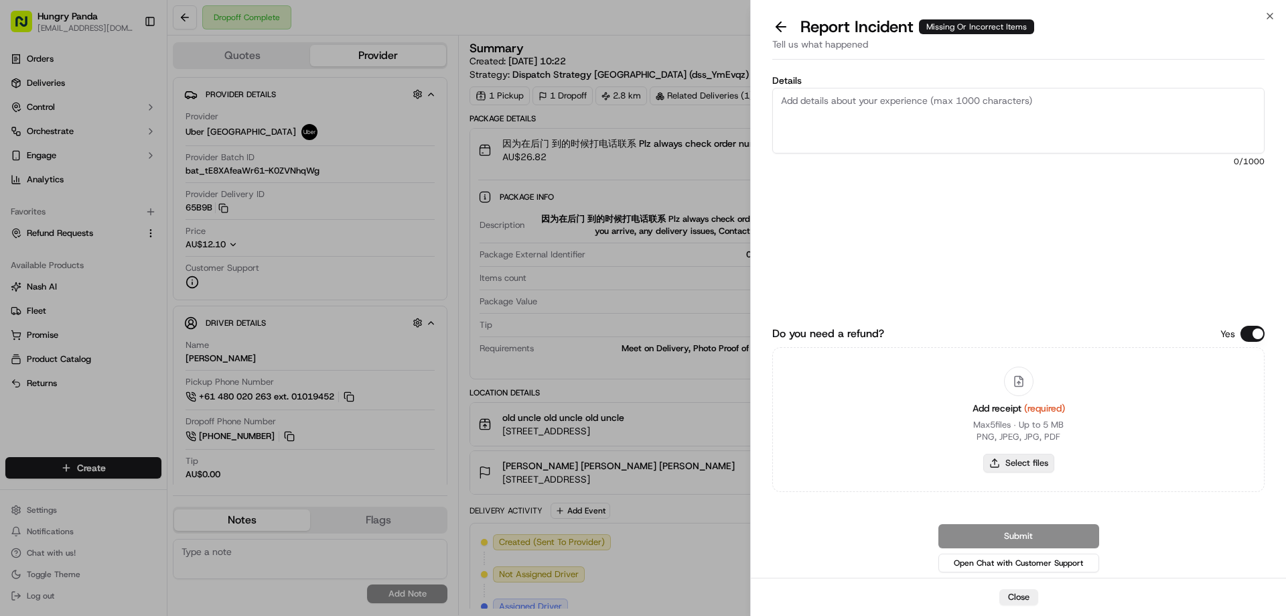
click at [1032, 462] on button "Select files" at bounding box center [1018, 462] width 71 height 19
type input "C:\fakepath\screenshot_2025-09-17_16-36-19.png"
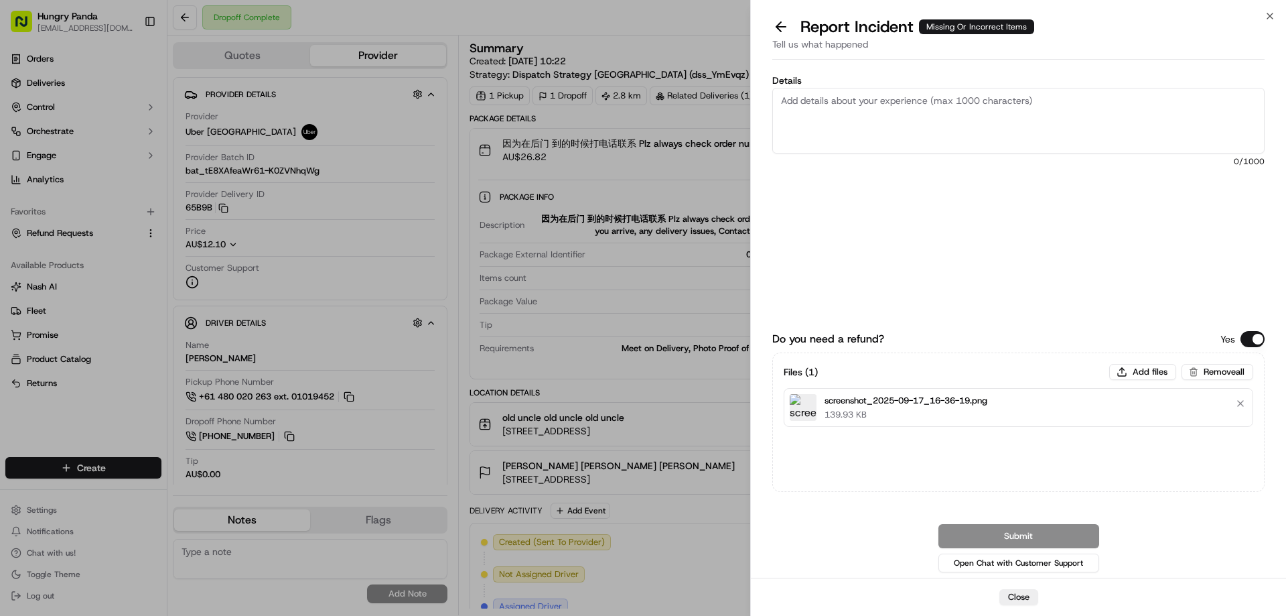
drag, startPoint x: 930, startPoint y: 114, endPoint x: 938, endPoint y: 121, distance: 10.0
click at [930, 114] on textarea "Details" at bounding box center [1018, 121] width 492 height 66
paste textarea "The rider picked up the wrong meal. The correct order number was 16819011172527…"
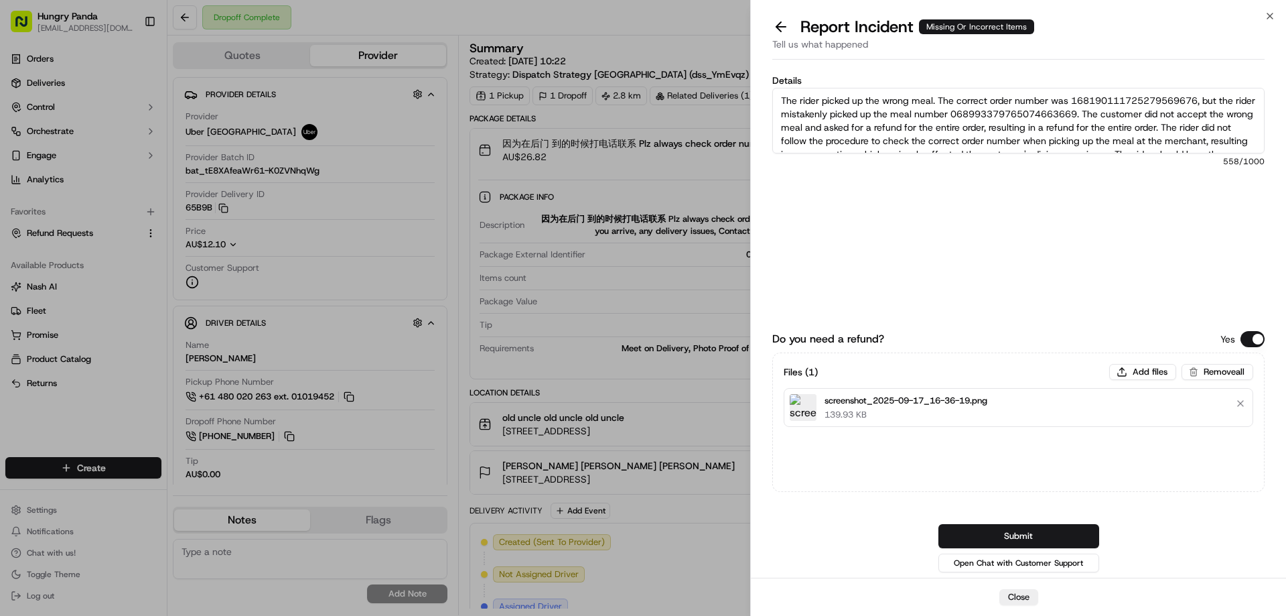
scroll to position [21, 0]
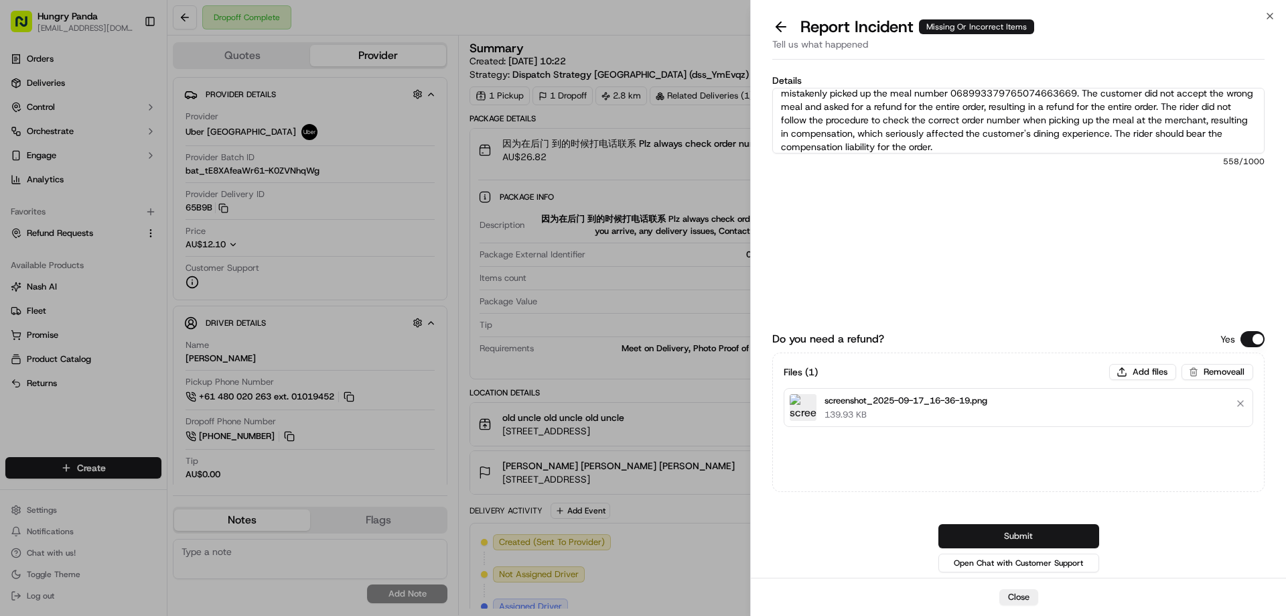
type textarea "The rider picked up the wrong meal. The correct order number was 16819011172527…"
click at [1005, 532] on button "Submit" at bounding box center [1018, 536] width 161 height 24
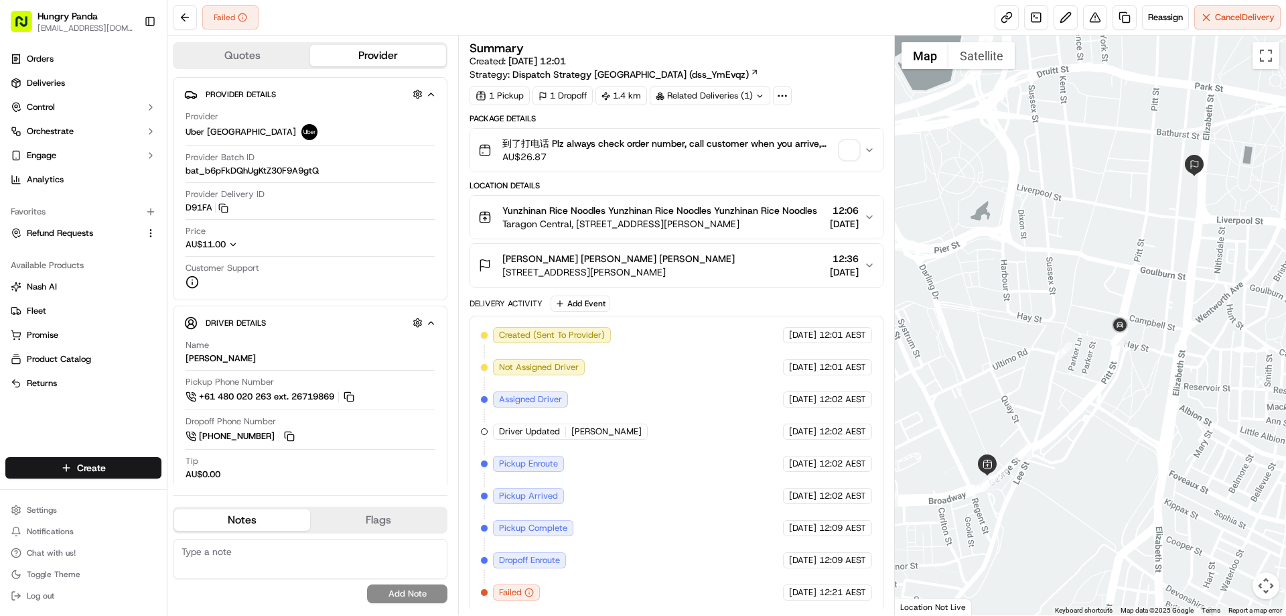
click at [847, 153] on span "button" at bounding box center [849, 150] width 19 height 19
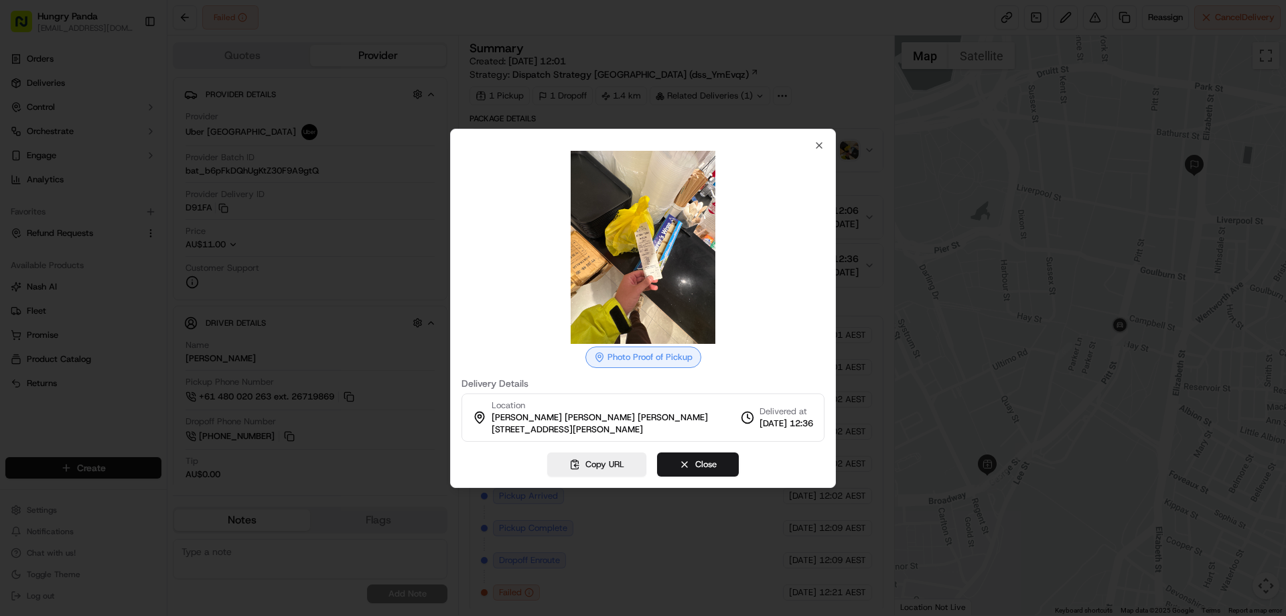
click at [874, 145] on div at bounding box center [643, 308] width 1286 height 616
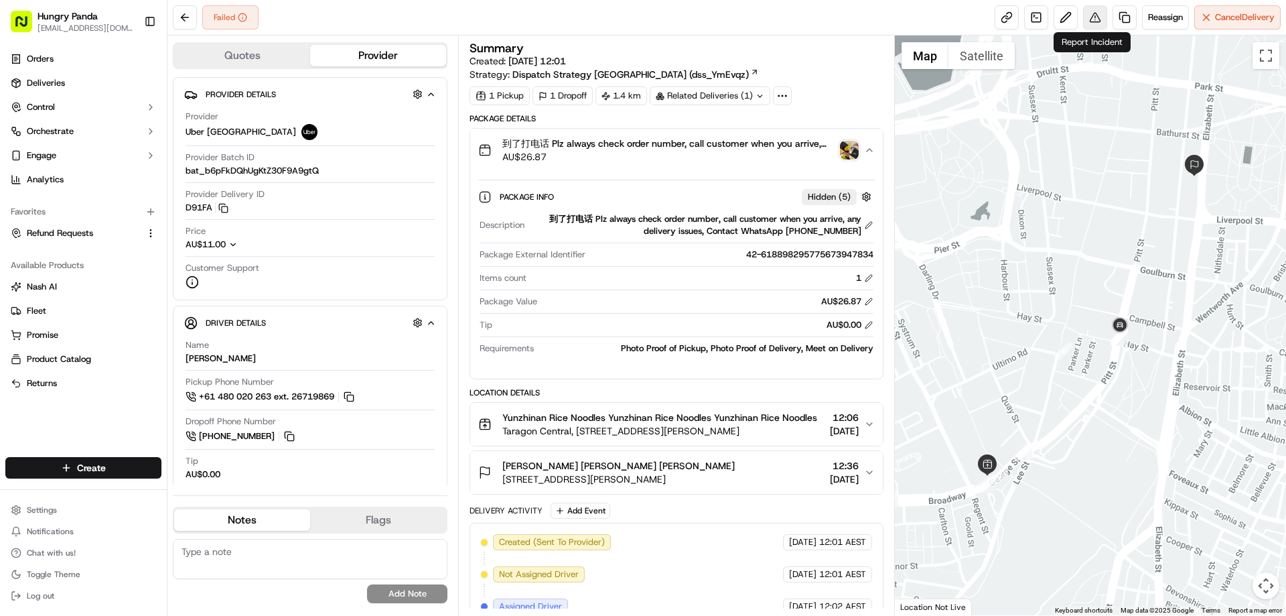
click at [1102, 9] on button at bounding box center [1095, 17] width 24 height 24
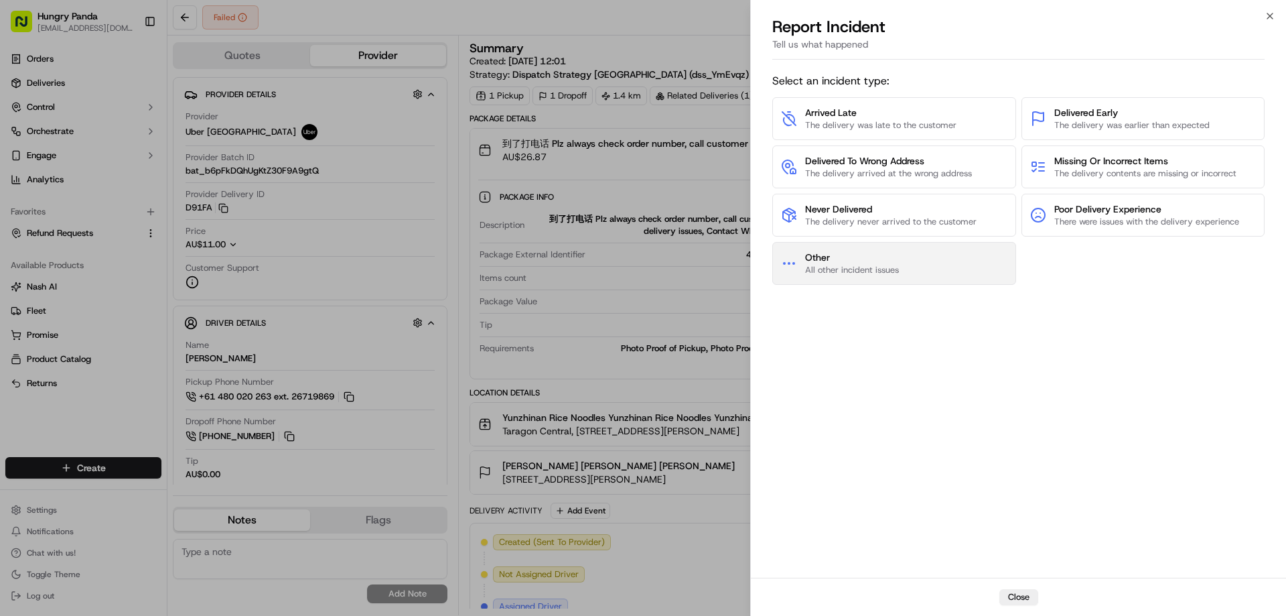
click at [853, 258] on span "Other" at bounding box center [852, 257] width 94 height 13
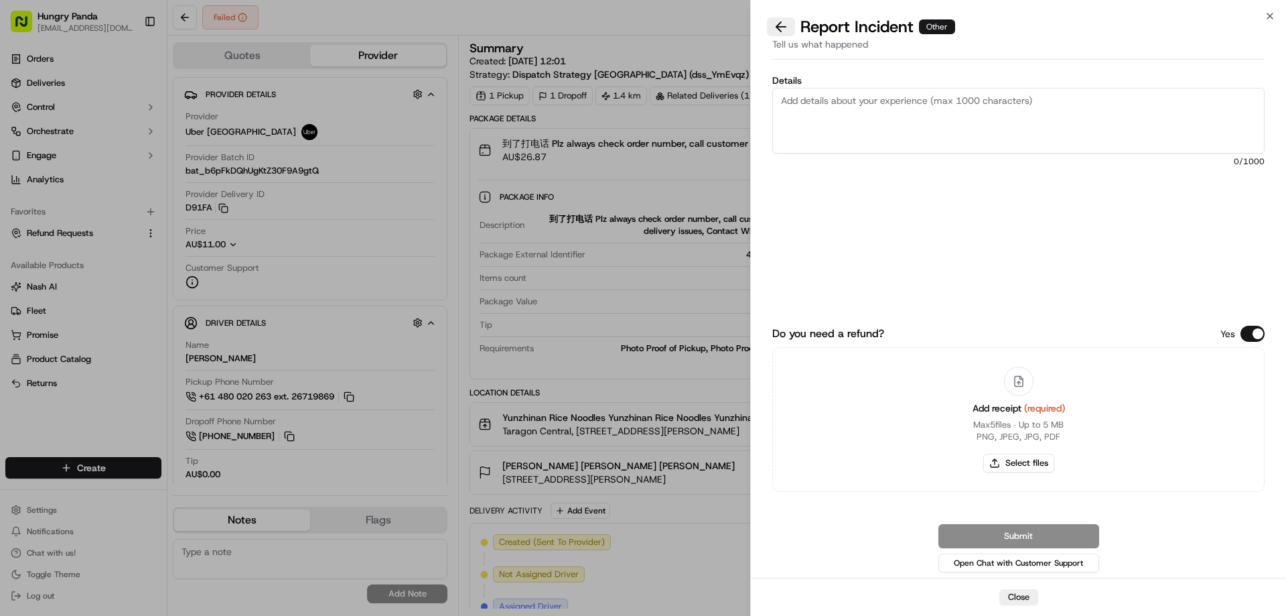
click at [780, 20] on button at bounding box center [781, 26] width 28 height 19
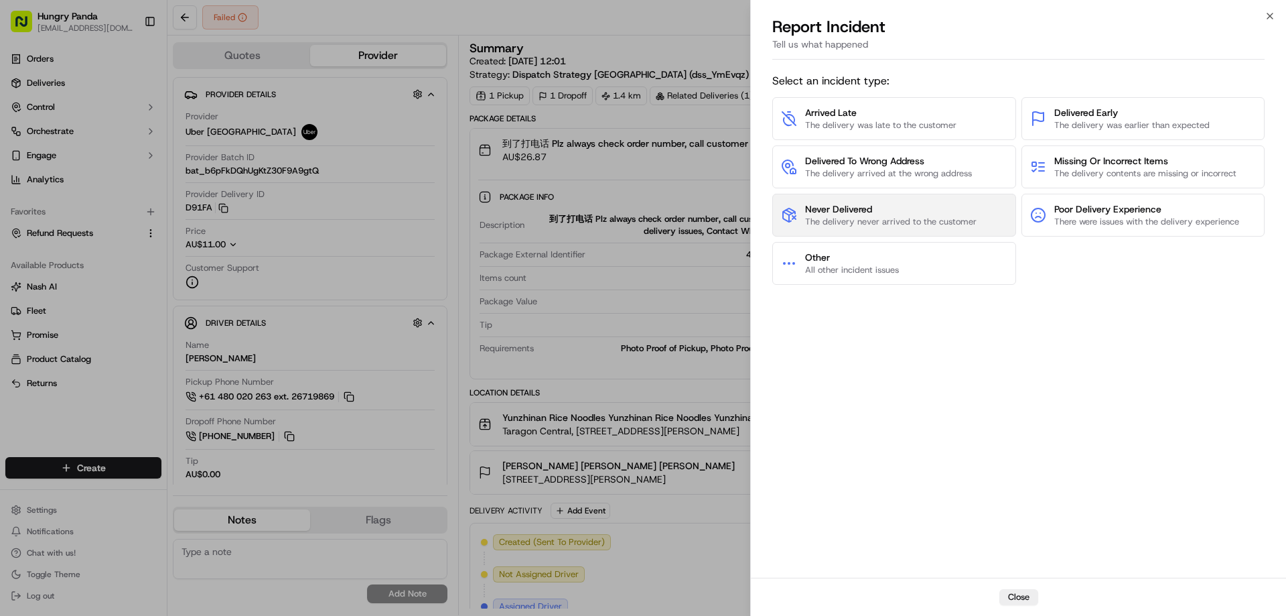
click at [822, 213] on span "Never Delivered" at bounding box center [890, 208] width 171 height 13
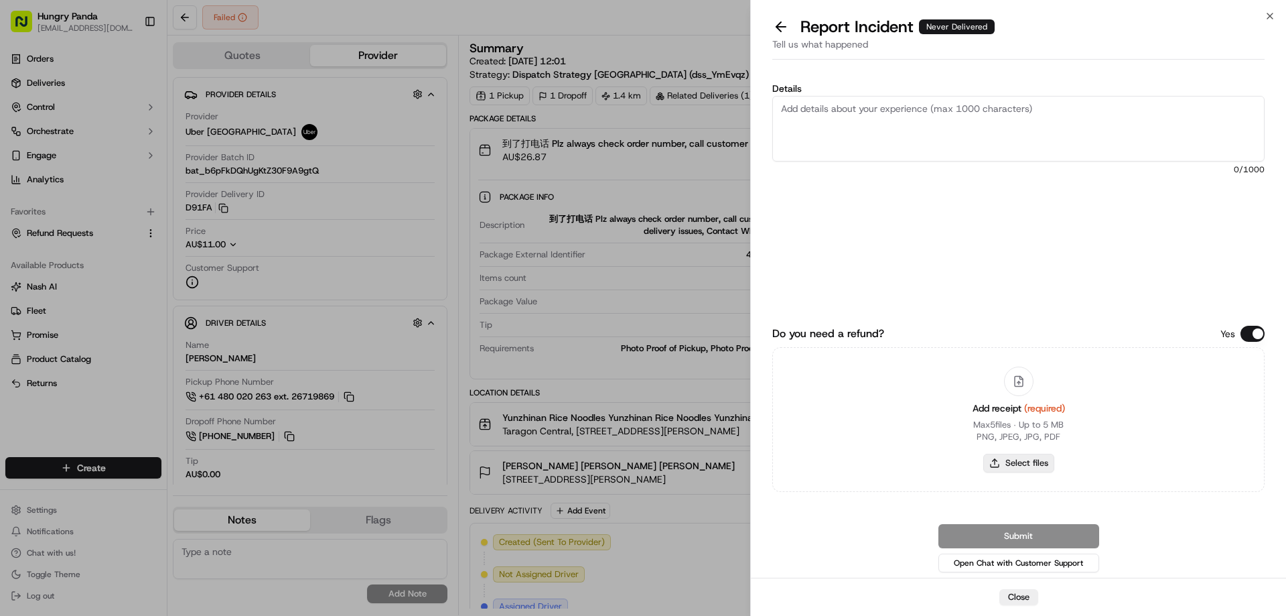
click at [1028, 462] on button "Select files" at bounding box center [1018, 462] width 71 height 19
type input "C:\fakepath\screenshot_2025-09-17_16-37-49.png"
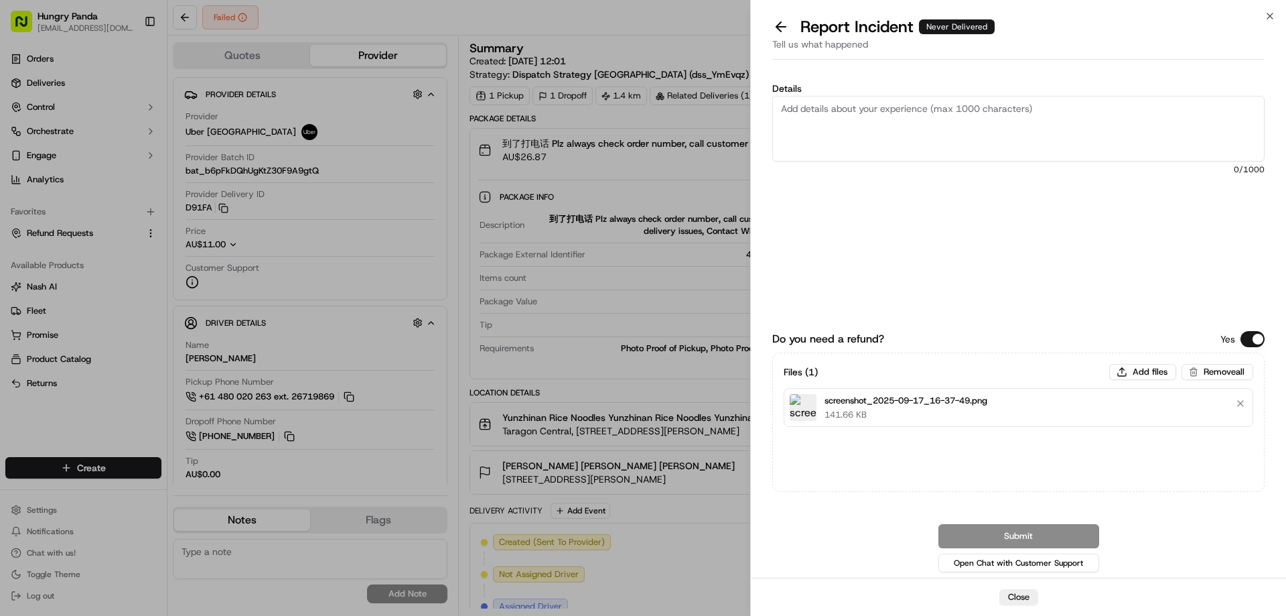
click at [899, 133] on textarea "Details" at bounding box center [1018, 129] width 492 height 66
paste textarea "The customer reported that he did not receive the meal. The order log showed th…"
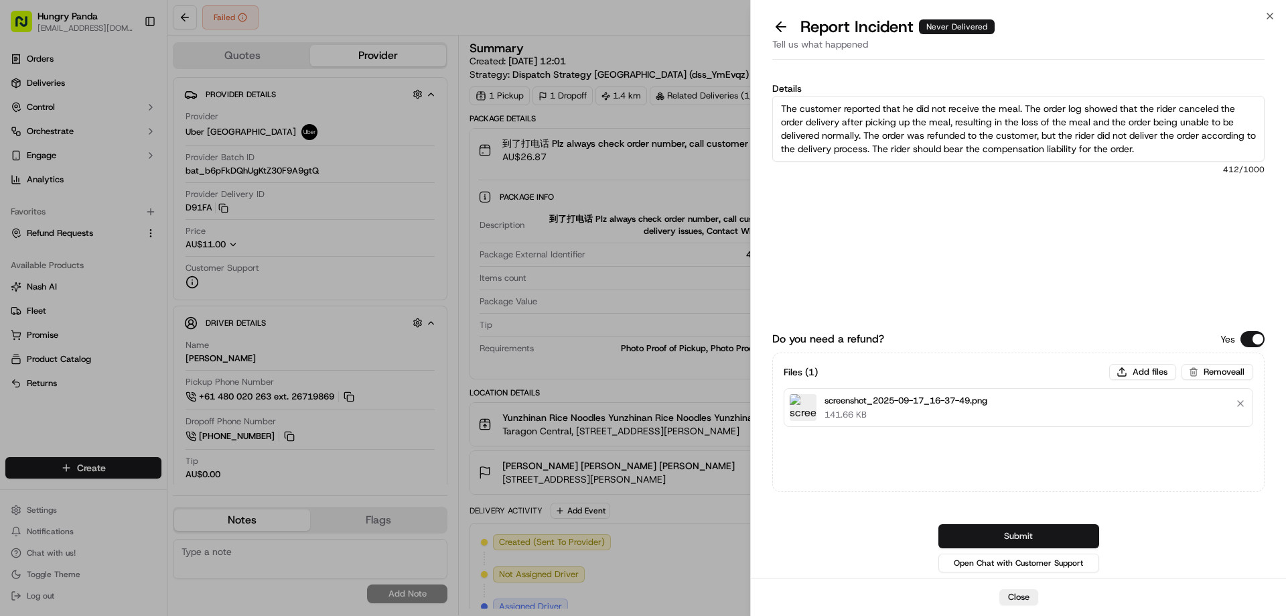
type textarea "The customer reported that he did not receive the meal. The order log showed th…"
drag, startPoint x: 1017, startPoint y: 532, endPoint x: 1001, endPoint y: 512, distance: 24.8
click at [1017, 533] on button "Submit" at bounding box center [1018, 536] width 161 height 24
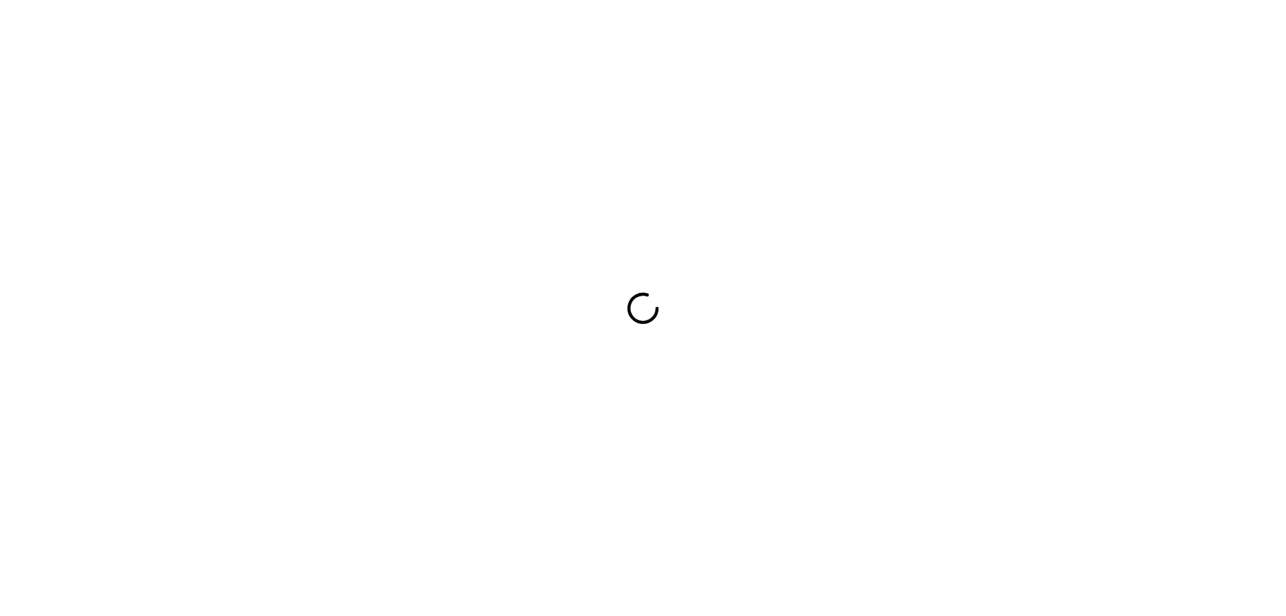
drag, startPoint x: 0, startPoint y: 0, endPoint x: 772, endPoint y: 311, distance: 832.5
click at [772, 311] on div at bounding box center [643, 308] width 1286 height 616
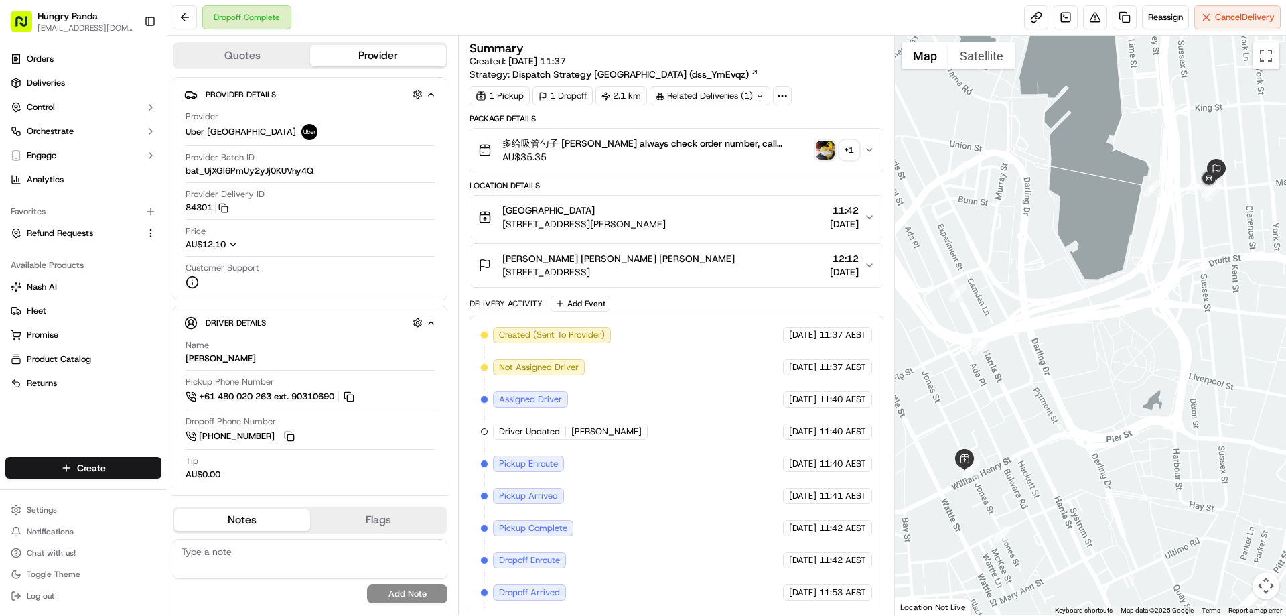
click at [823, 153] on img "button" at bounding box center [825, 150] width 19 height 19
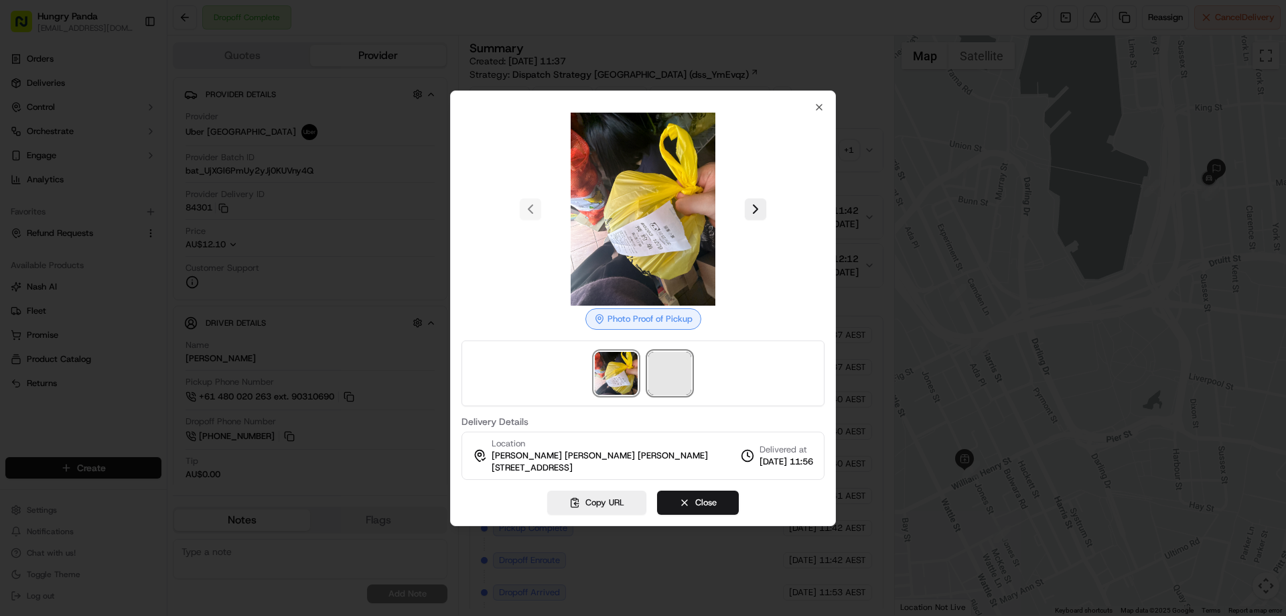
click at [665, 366] on span at bounding box center [669, 373] width 43 height 43
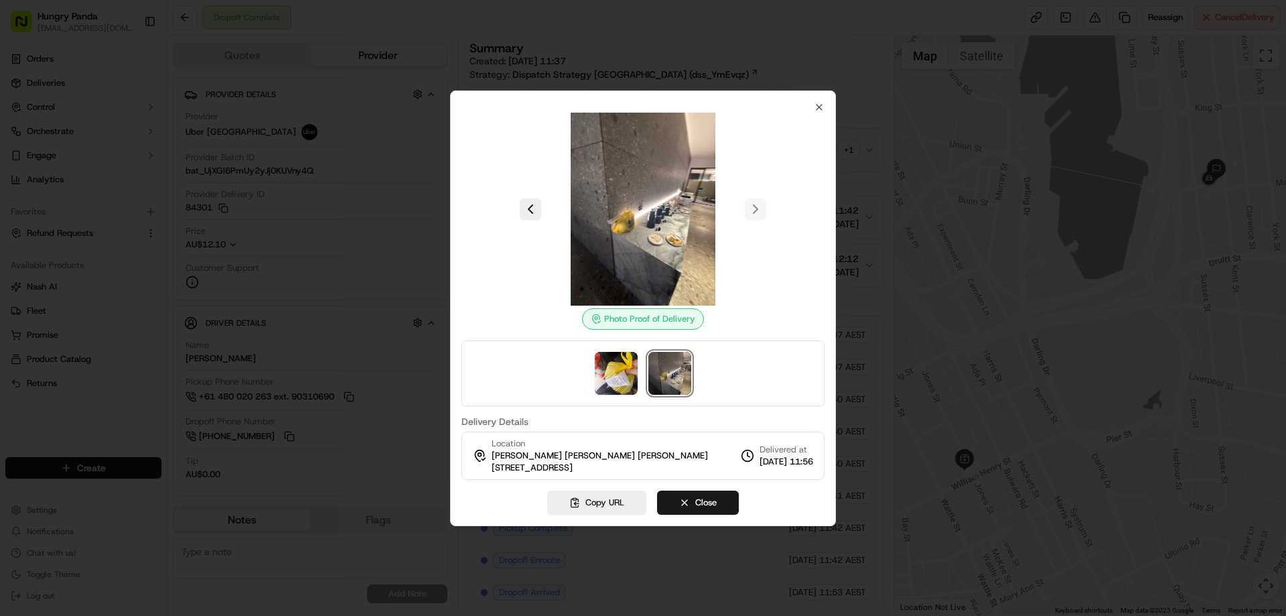
click at [869, 151] on div at bounding box center [643, 308] width 1286 height 616
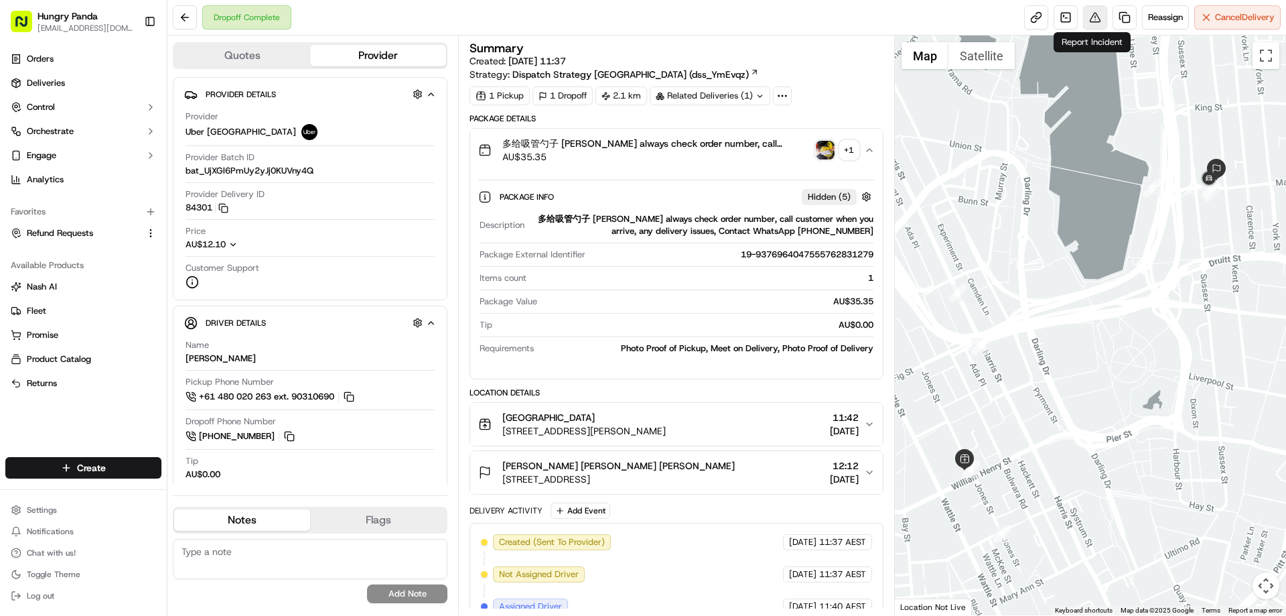
click at [1088, 9] on button at bounding box center [1095, 17] width 24 height 24
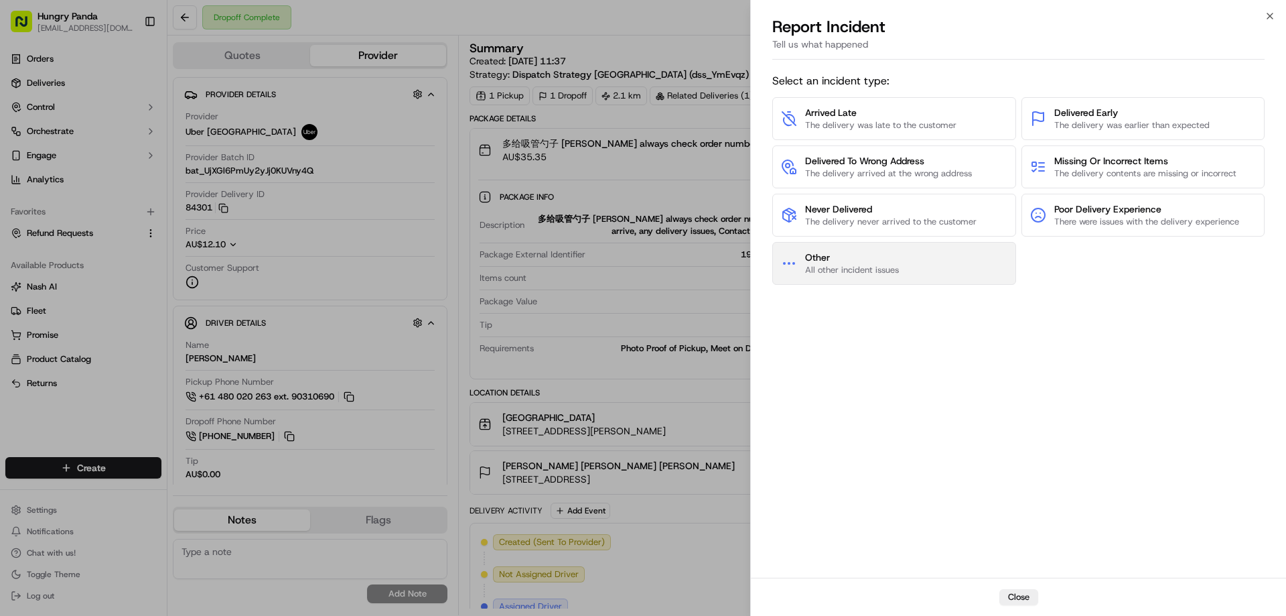
click at [888, 251] on button "Other All other incident issues" at bounding box center [894, 263] width 244 height 43
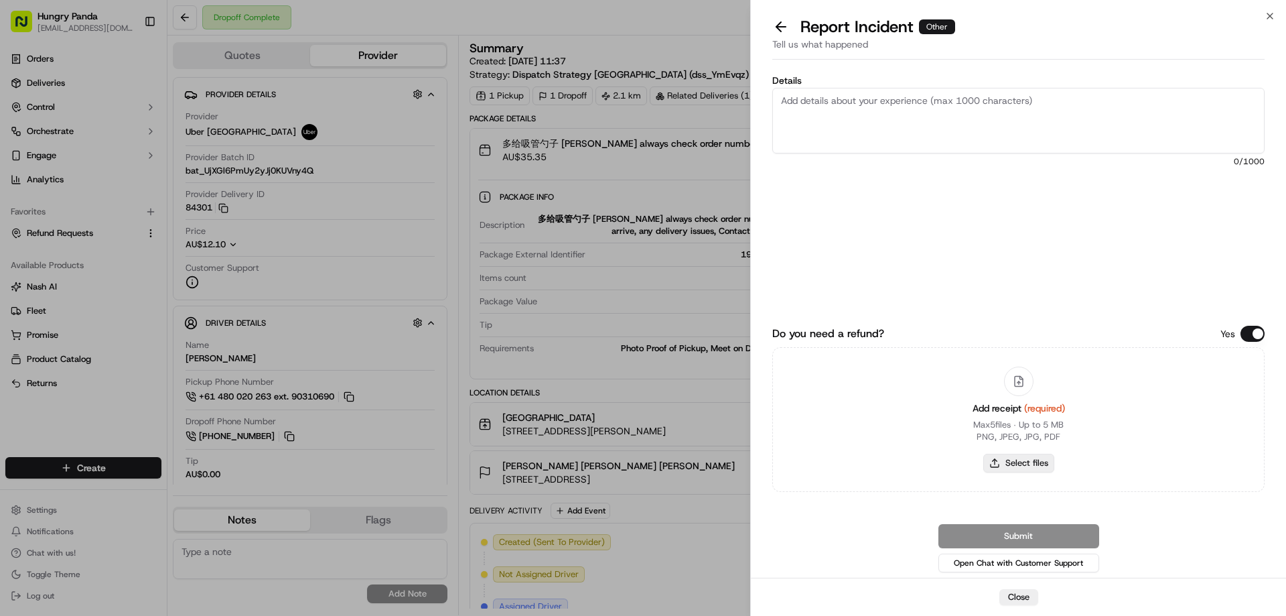
click at [1003, 458] on button "Select files" at bounding box center [1018, 462] width 71 height 19
type input "C:\fakepath\screenshot_2025-09-17_16-38-56.png"
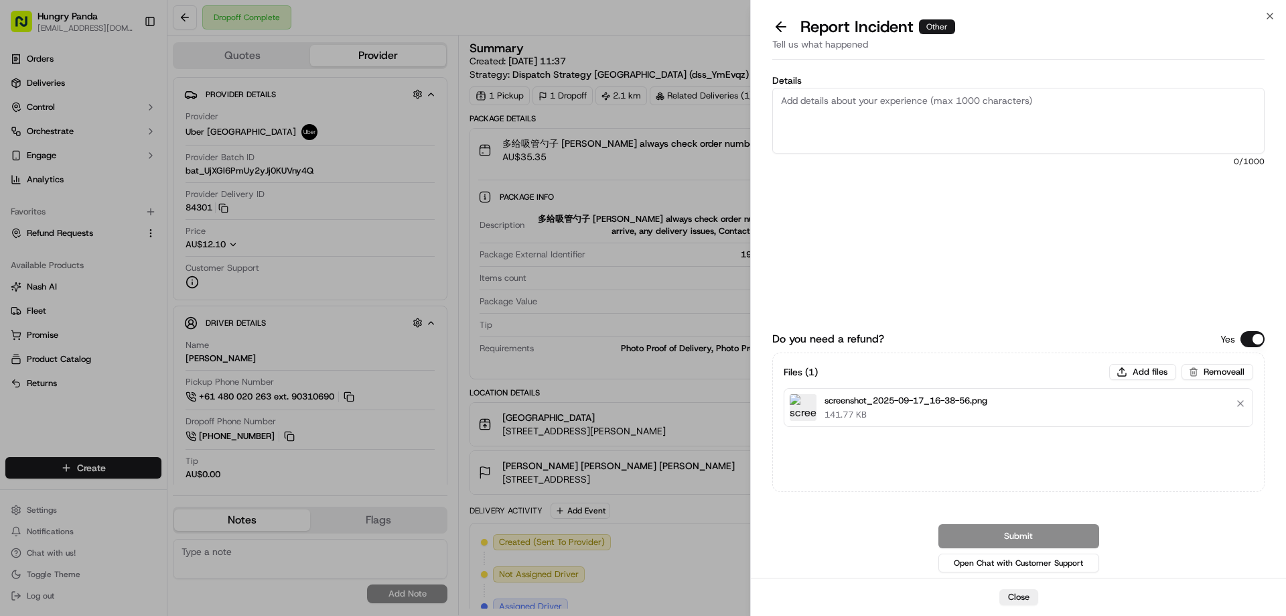
click at [937, 109] on textarea "Details" at bounding box center [1018, 121] width 492 height 66
paste textarea "The customer reported that he did not receive the food. The photo taken by the …"
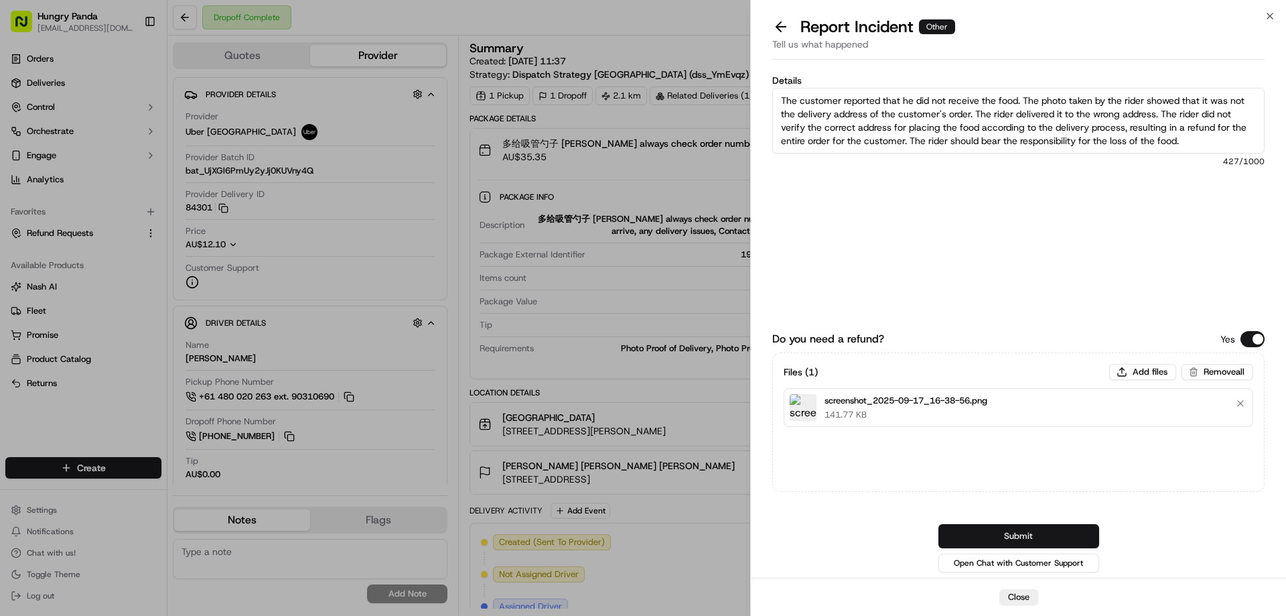
type textarea "The customer reported that he did not receive the food. The photo taken by the …"
drag, startPoint x: 1014, startPoint y: 535, endPoint x: 1007, endPoint y: 524, distance: 12.1
click at [1014, 535] on button "Submit" at bounding box center [1018, 536] width 161 height 24
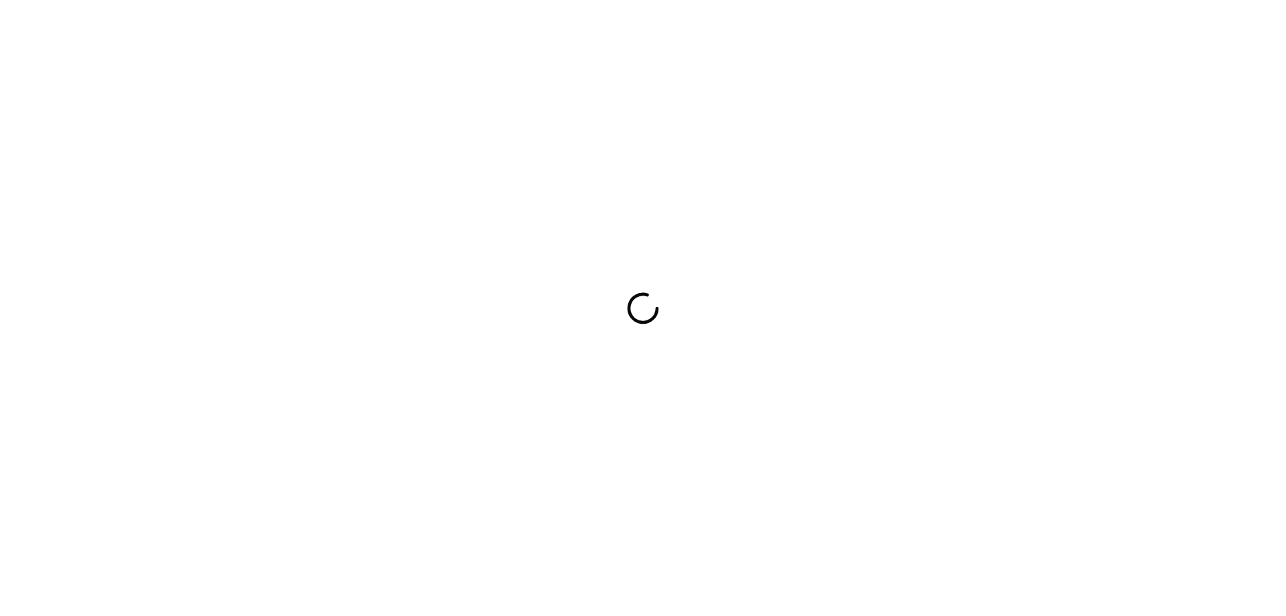
click at [969, 275] on div at bounding box center [643, 308] width 1286 height 616
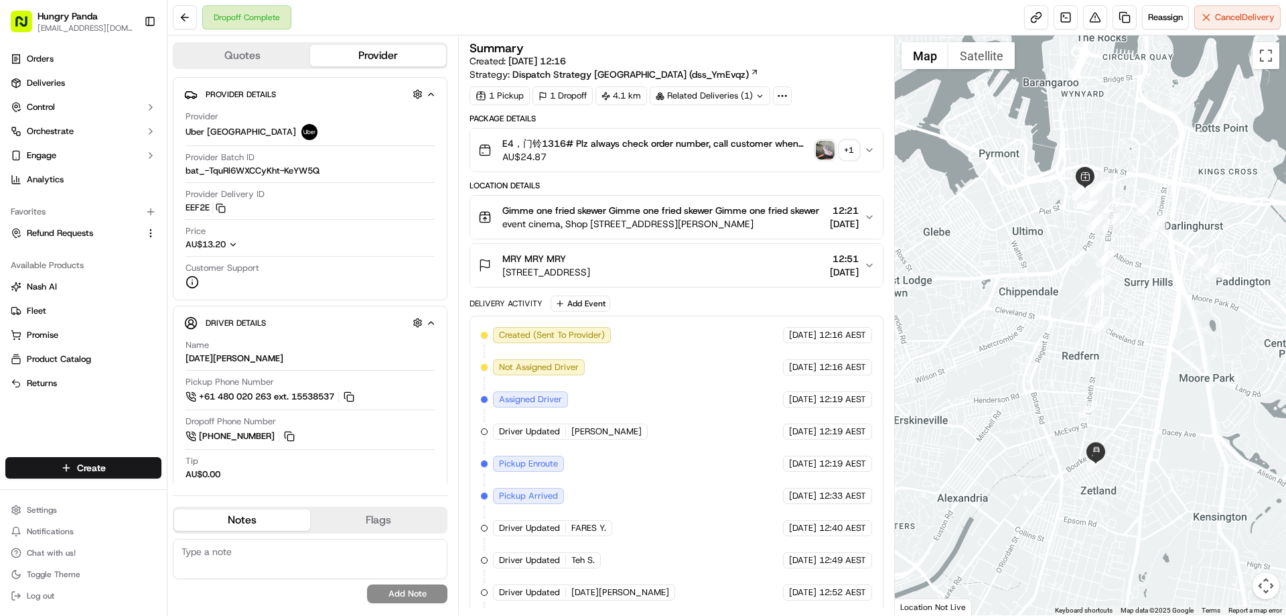
click at [829, 150] on img "button" at bounding box center [825, 150] width 19 height 19
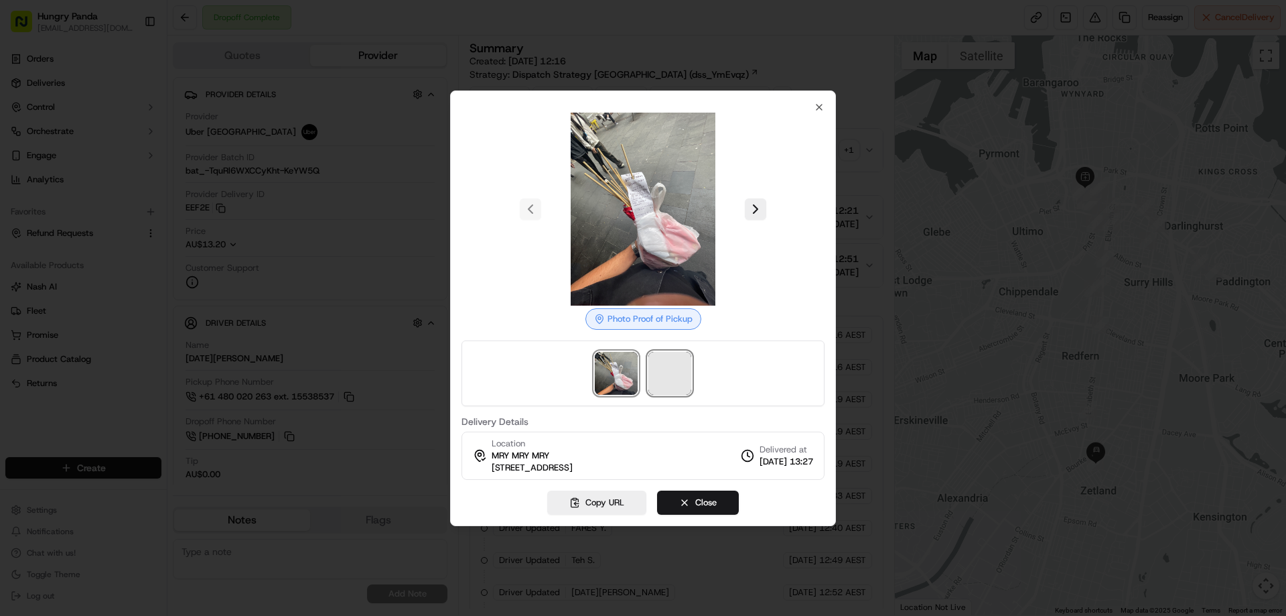
click at [668, 388] on span at bounding box center [669, 373] width 43 height 43
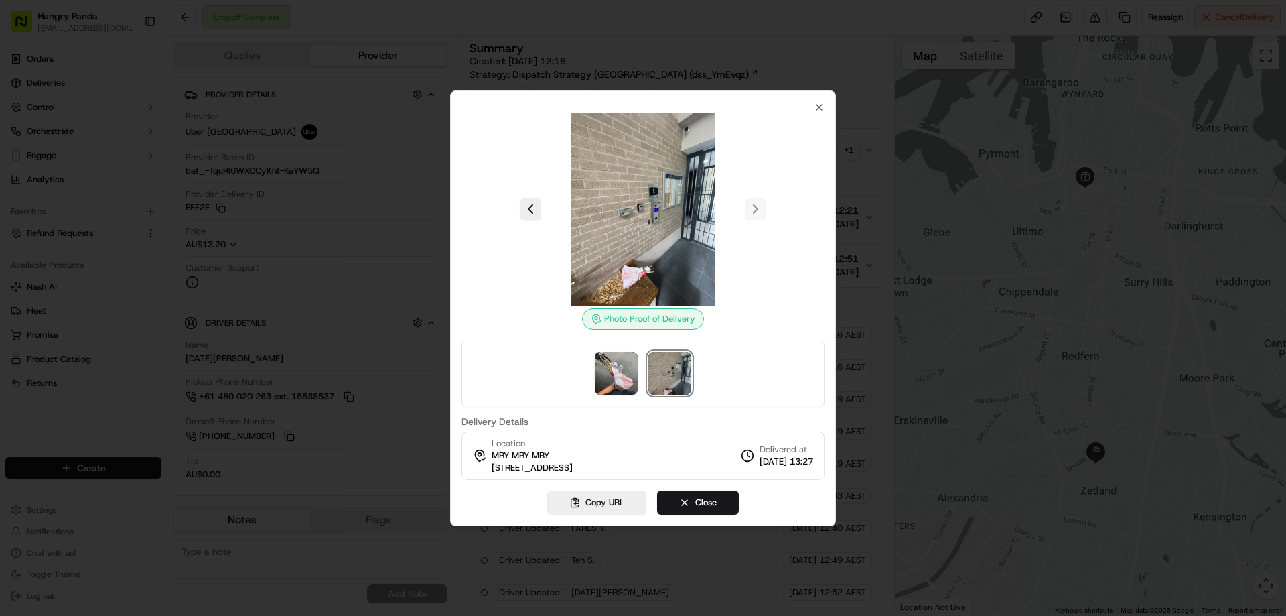
click at [867, 152] on div at bounding box center [643, 308] width 1286 height 616
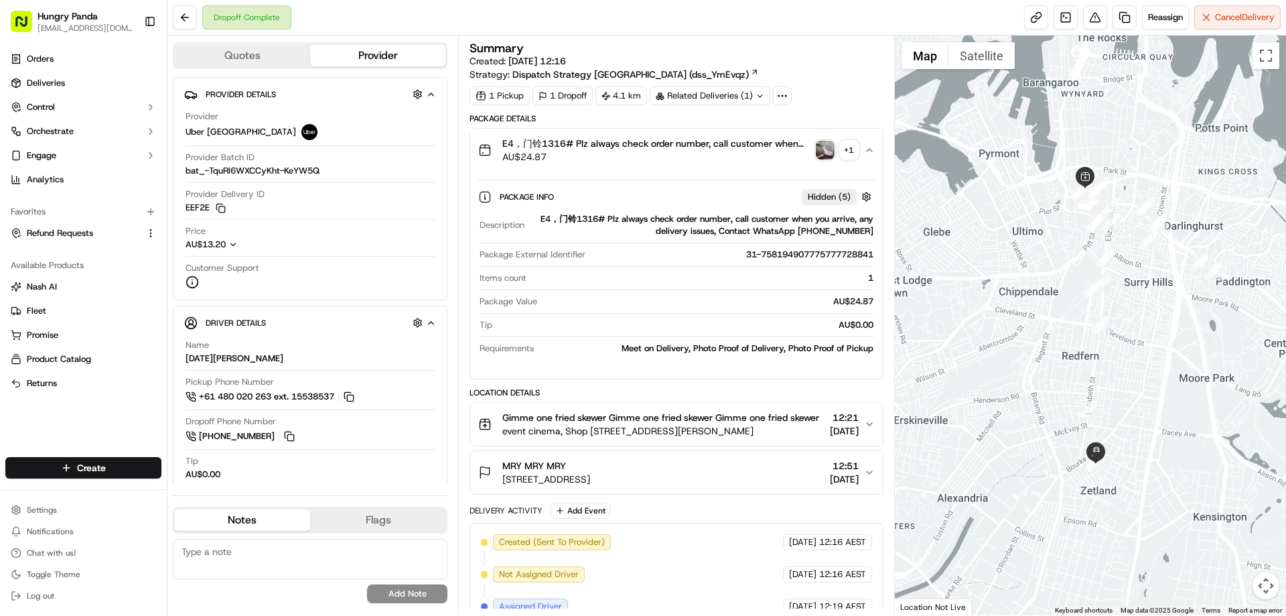
click at [816, 149] on img "button" at bounding box center [825, 150] width 19 height 19
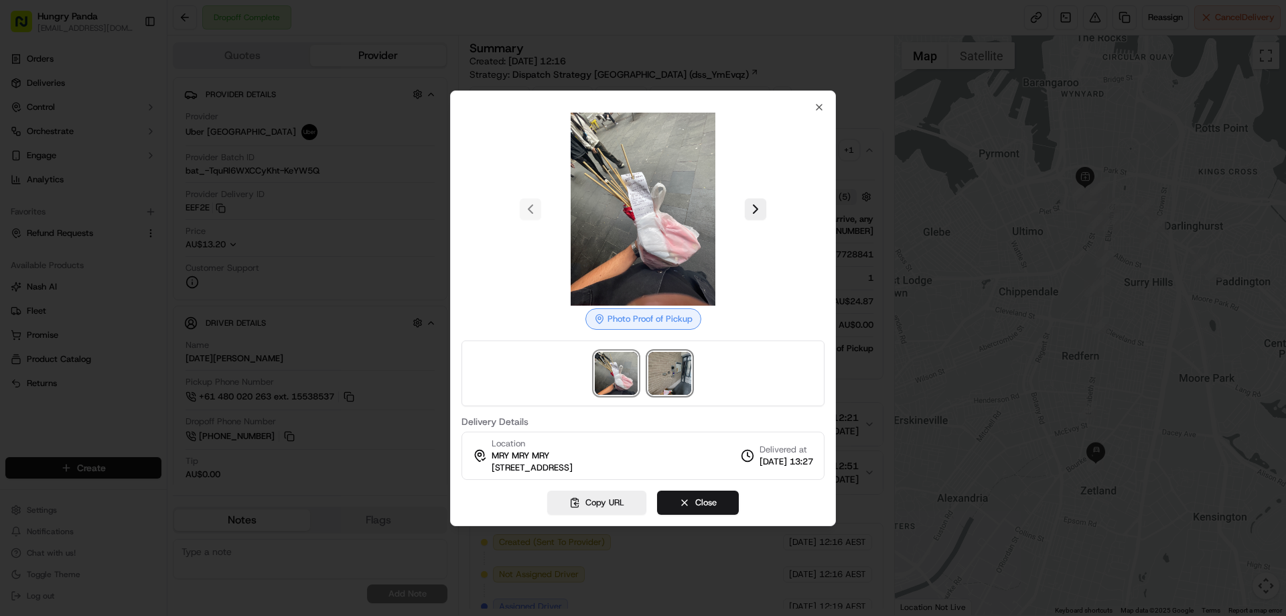
click at [684, 382] on img at bounding box center [669, 373] width 43 height 43
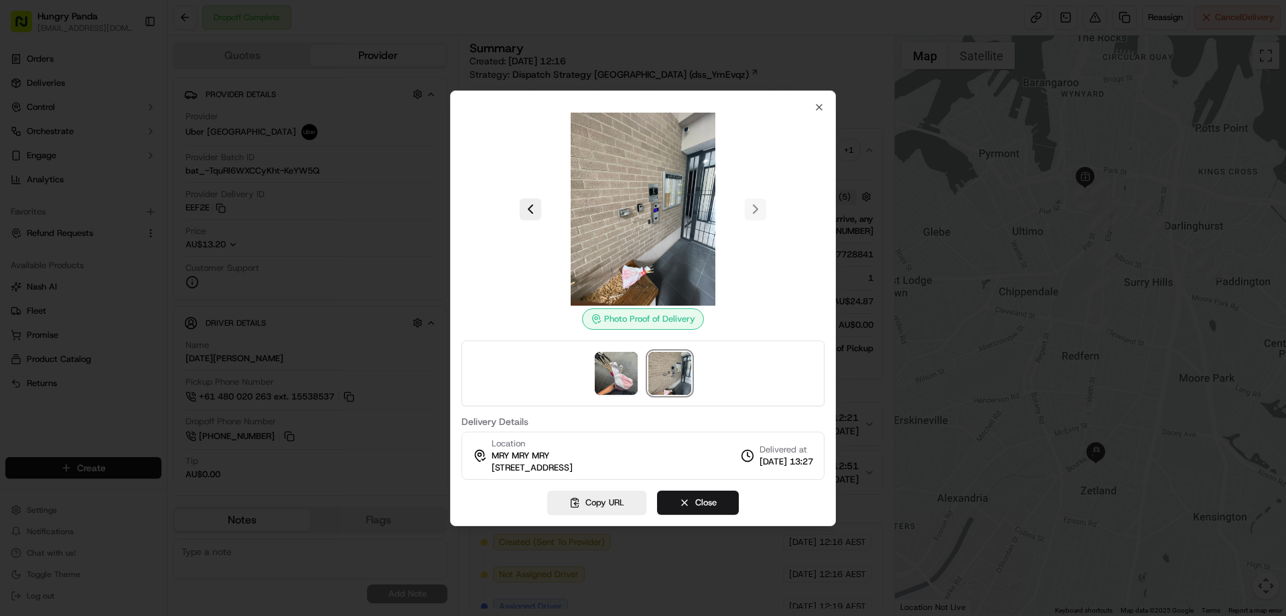
click at [1096, 17] on div at bounding box center [643, 308] width 1286 height 616
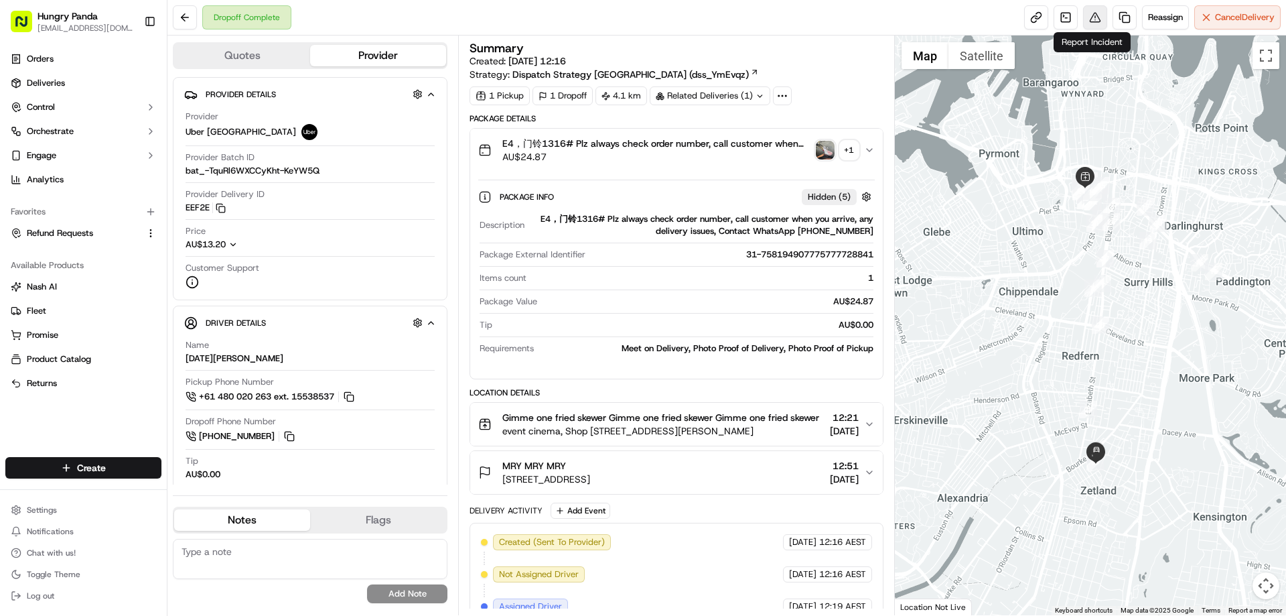
click at [1093, 21] on button at bounding box center [1095, 17] width 24 height 24
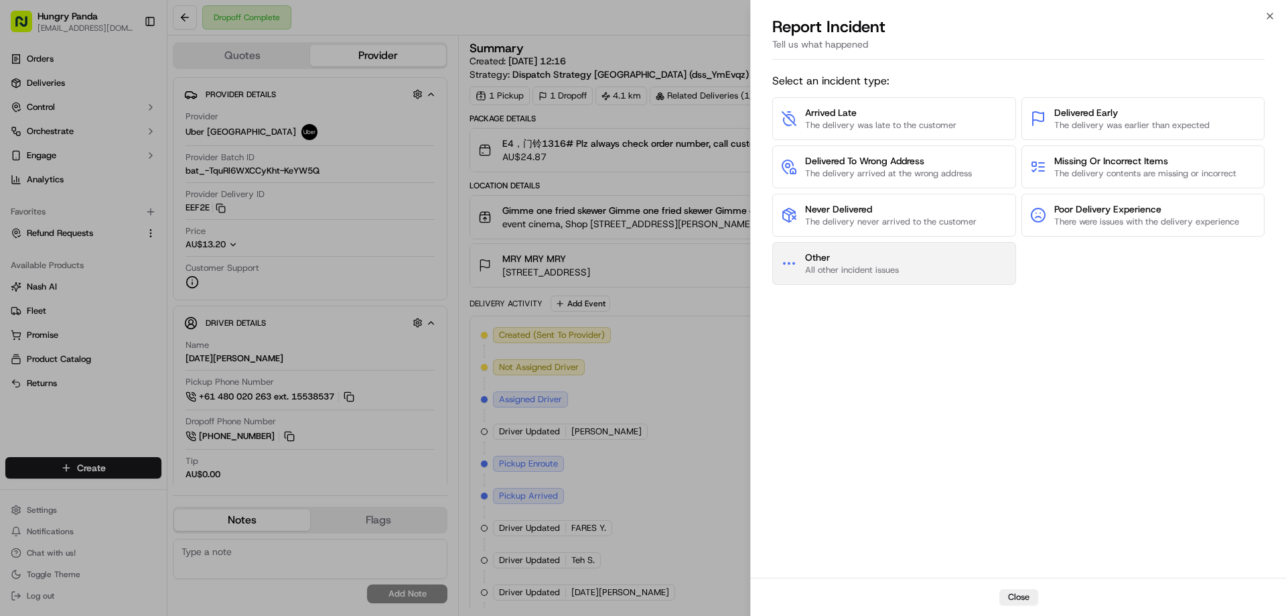
click at [841, 270] on span "All other incident issues" at bounding box center [852, 270] width 94 height 12
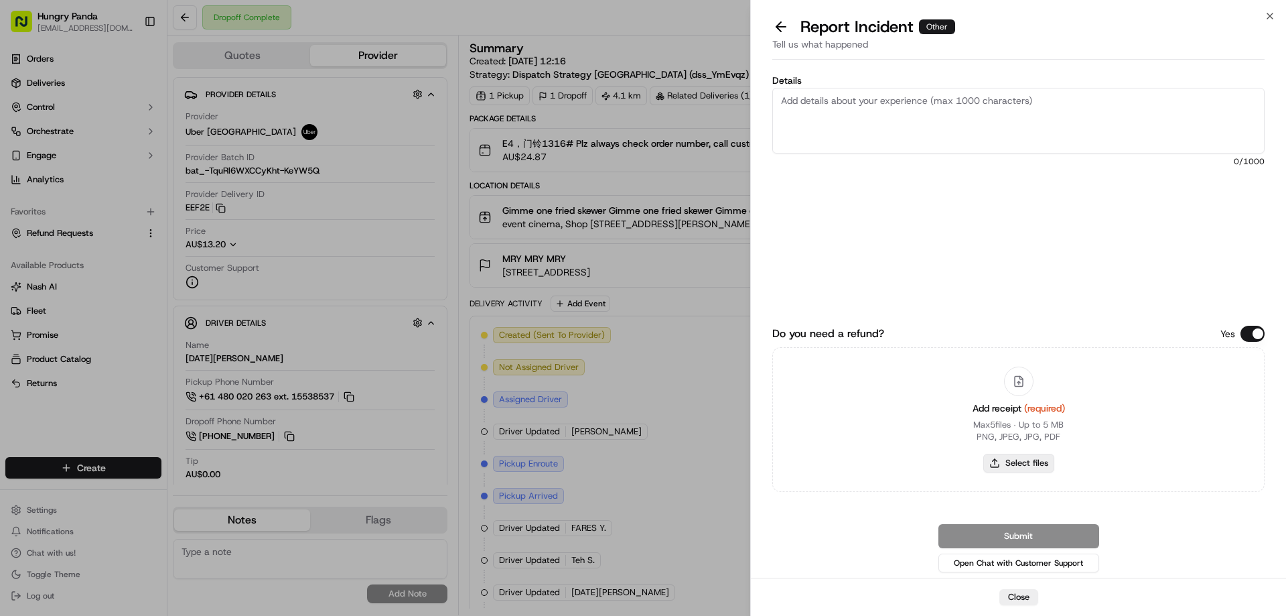
click at [1005, 466] on button "Select files" at bounding box center [1018, 462] width 71 height 19
type input "C:\fakepath\screenshot_2025-09-17_16-40-18.png"
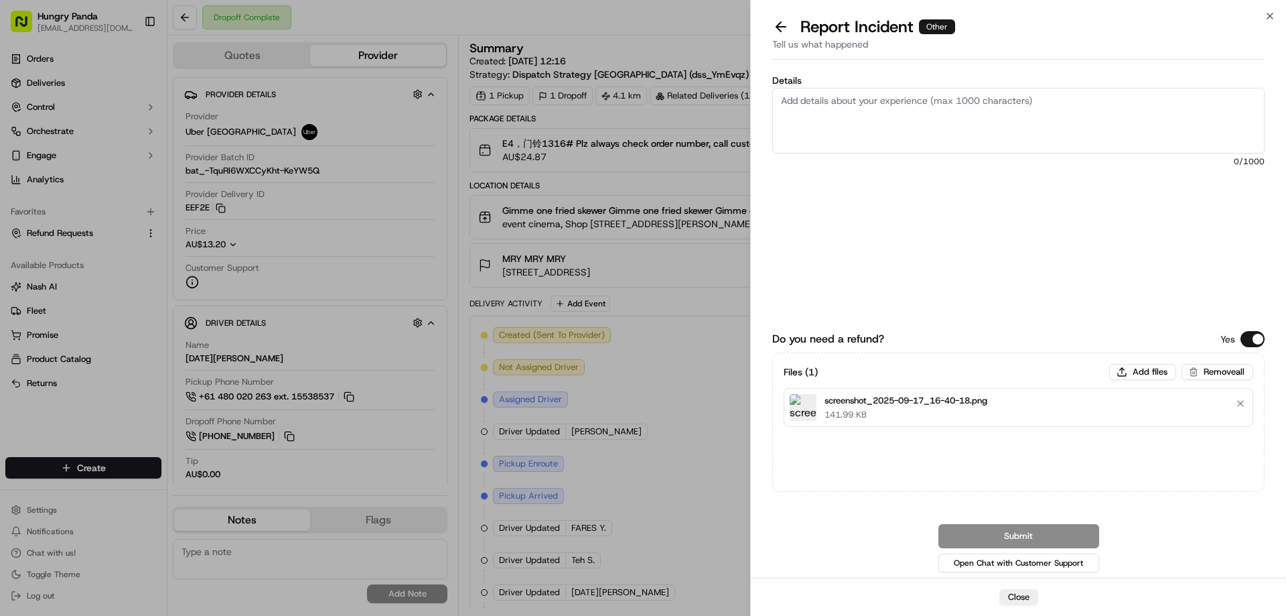
drag, startPoint x: 901, startPoint y: 125, endPoint x: 911, endPoint y: 135, distance: 14.2
click at [900, 129] on textarea "Details" at bounding box center [1018, 121] width 492 height 66
paste textarea "The customer reported that they did not receive the meal, and the delivery phot…"
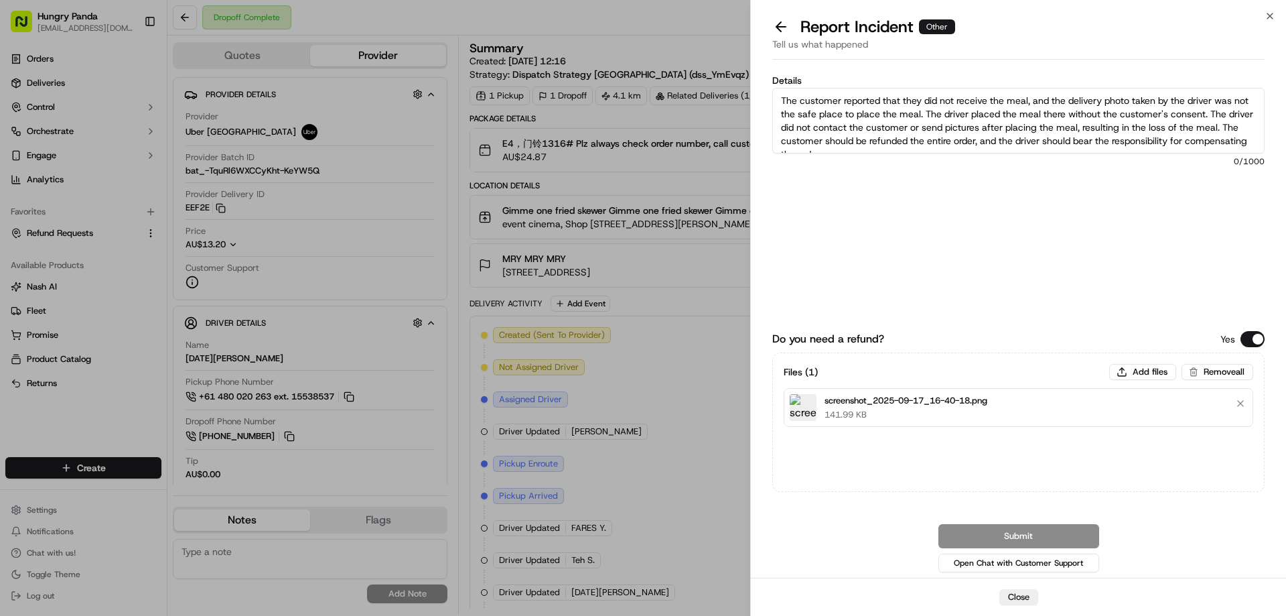
scroll to position [7, 0]
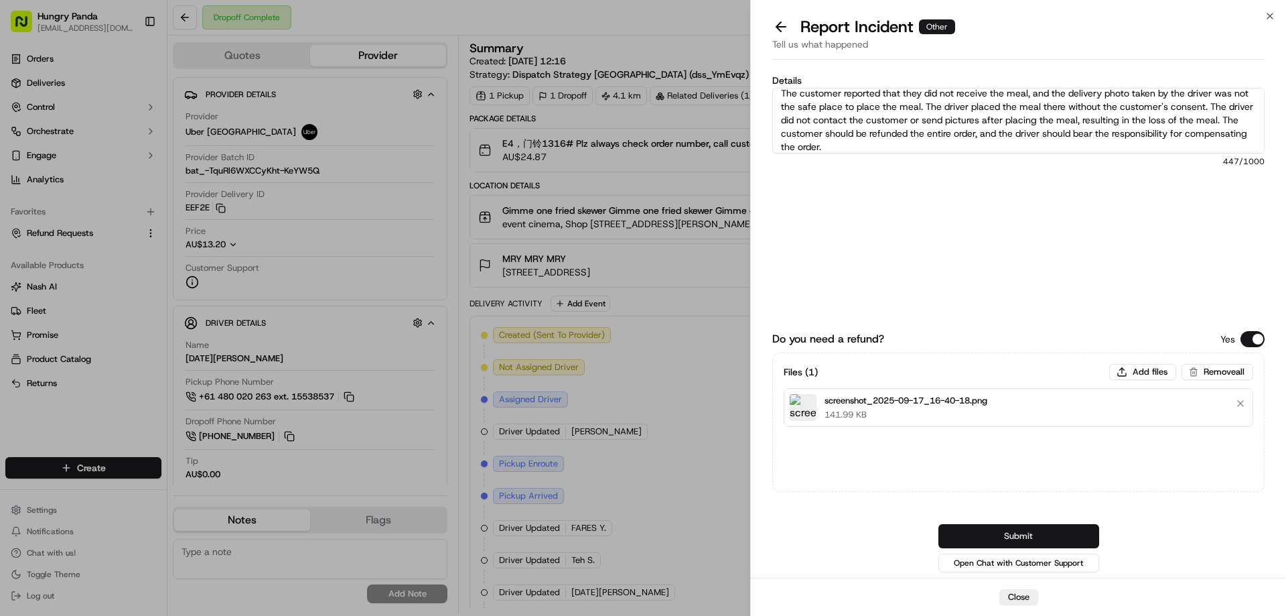
type textarea "The customer reported that they did not receive the meal, and the delivery phot…"
drag, startPoint x: 1001, startPoint y: 535, endPoint x: 991, endPoint y: 495, distance: 41.6
click at [1001, 535] on button "Submit" at bounding box center [1018, 536] width 161 height 24
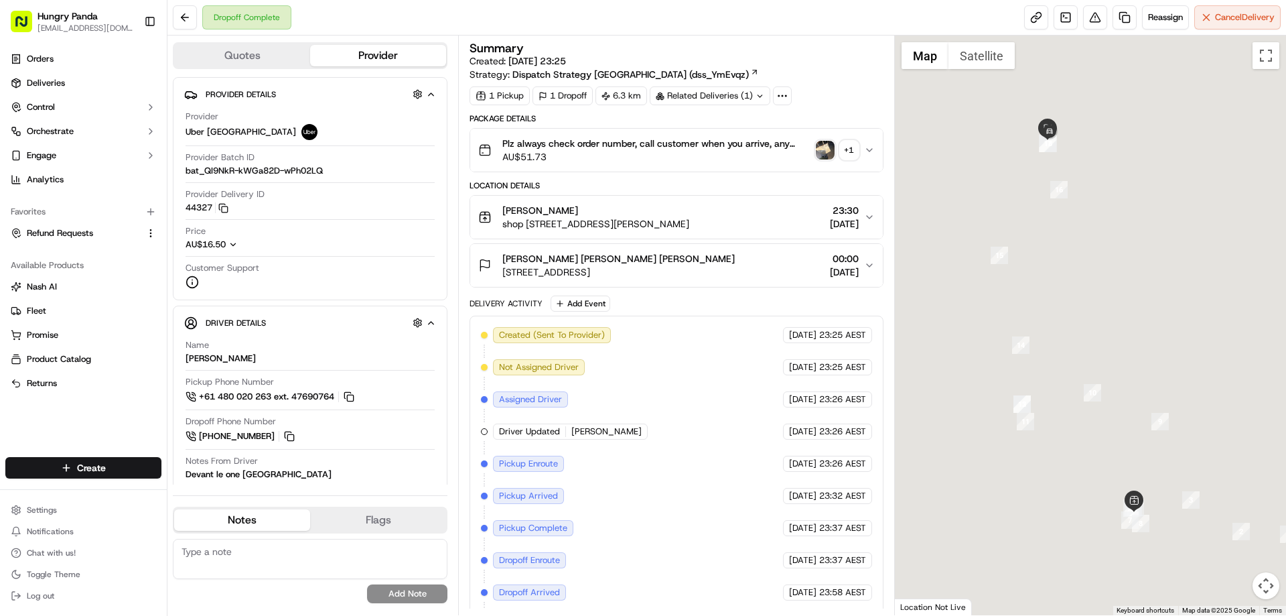
click at [825, 147] on img "button" at bounding box center [825, 150] width 19 height 19
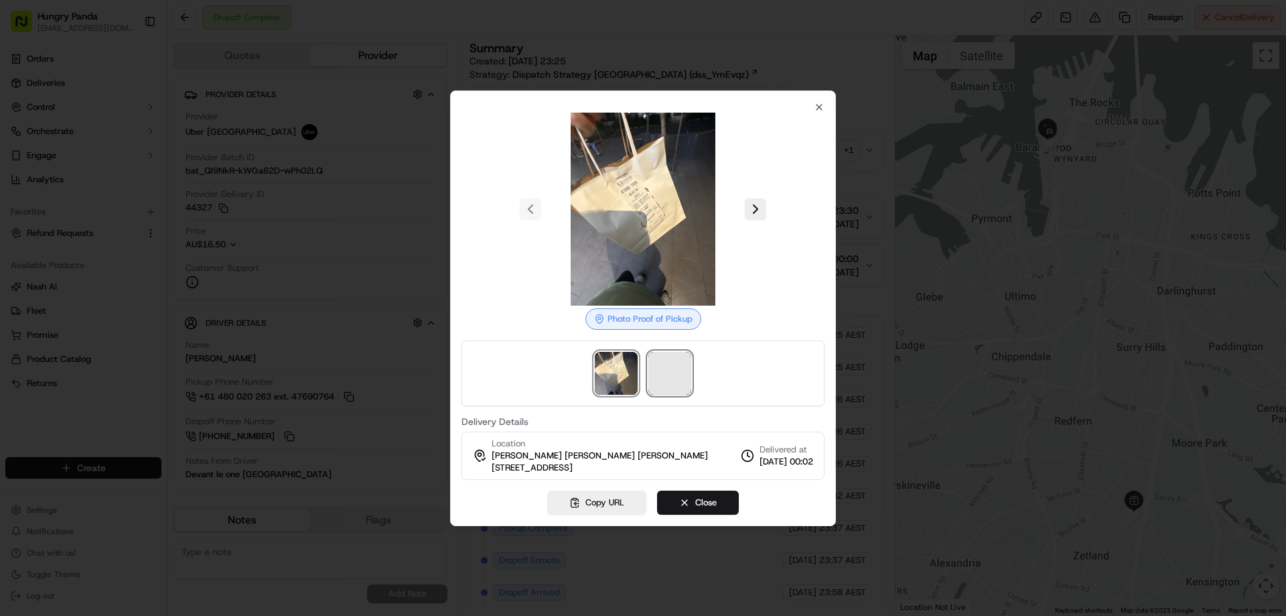
click at [672, 380] on span at bounding box center [669, 373] width 43 height 43
click at [865, 149] on div at bounding box center [643, 308] width 1286 height 616
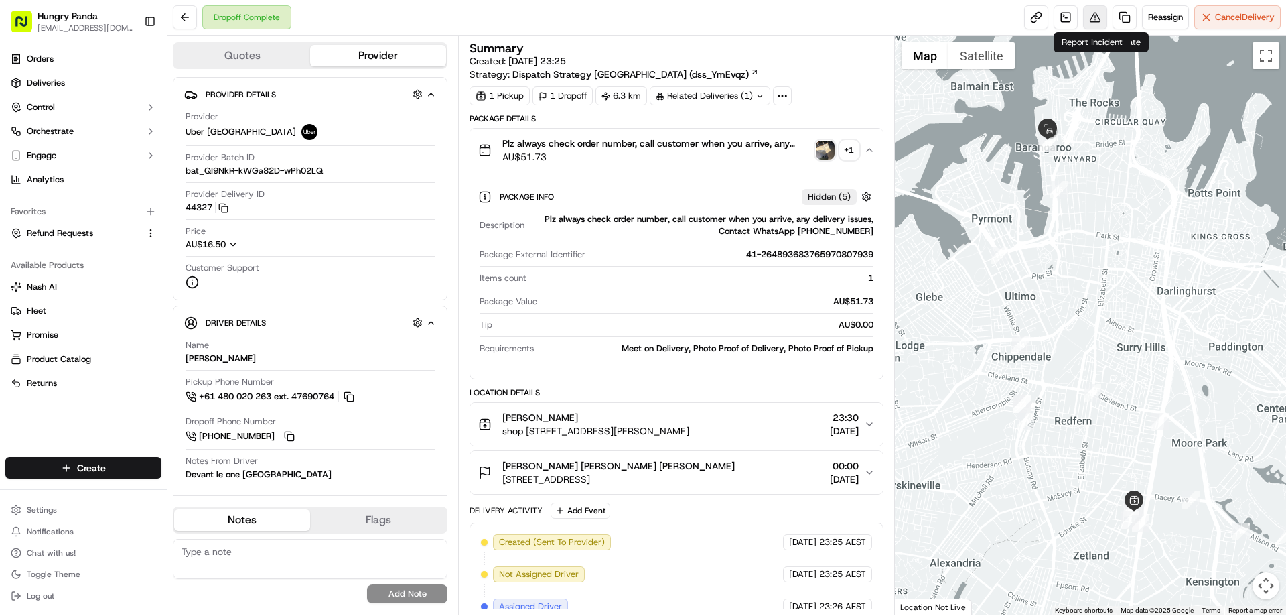
click at [1094, 13] on button at bounding box center [1095, 17] width 24 height 24
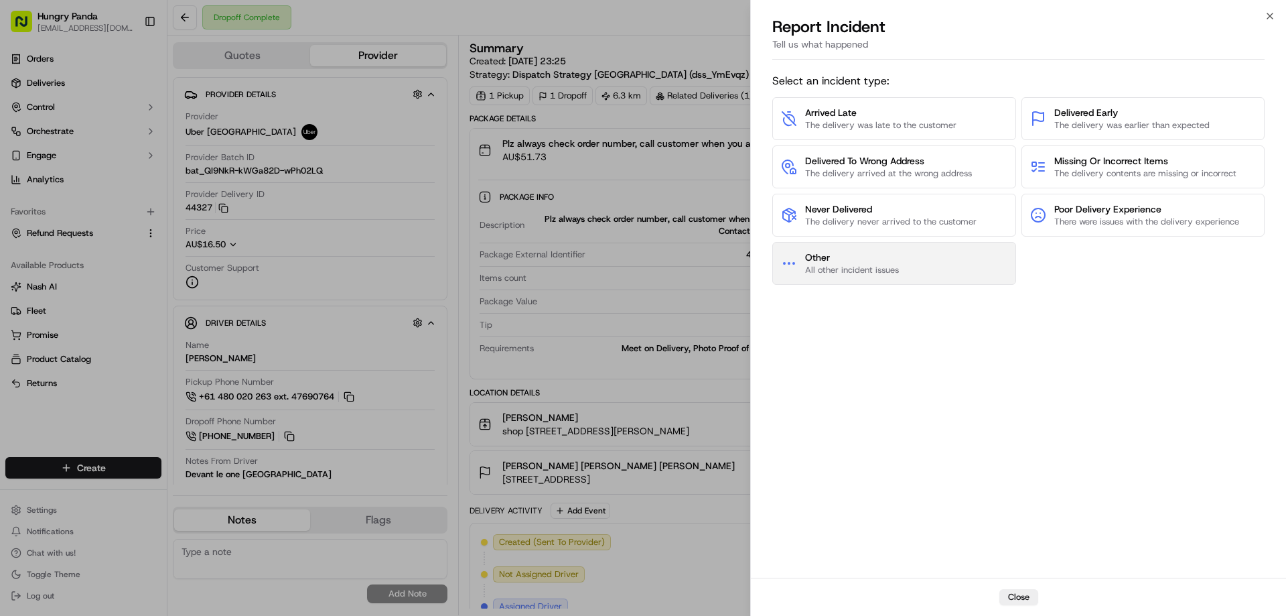
click at [878, 268] on span "All other incident issues" at bounding box center [852, 270] width 94 height 12
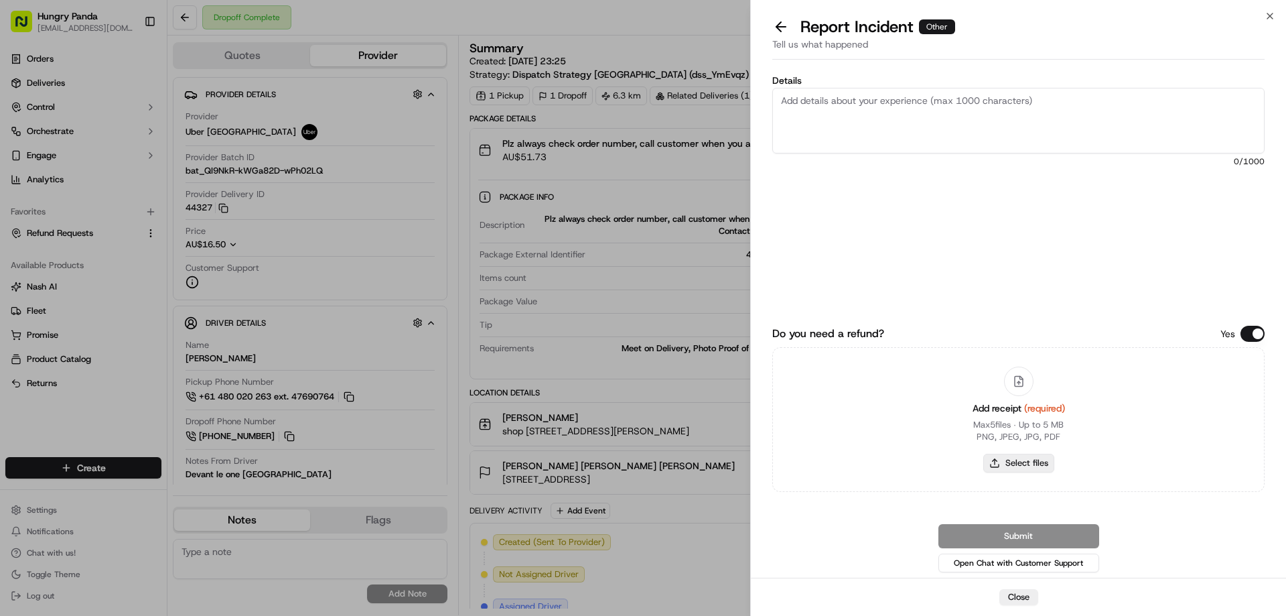
click at [1015, 471] on button "Select files" at bounding box center [1018, 462] width 71 height 19
type input "C:\fakepath\screenshot_2025-09-17_16-41-40.png"
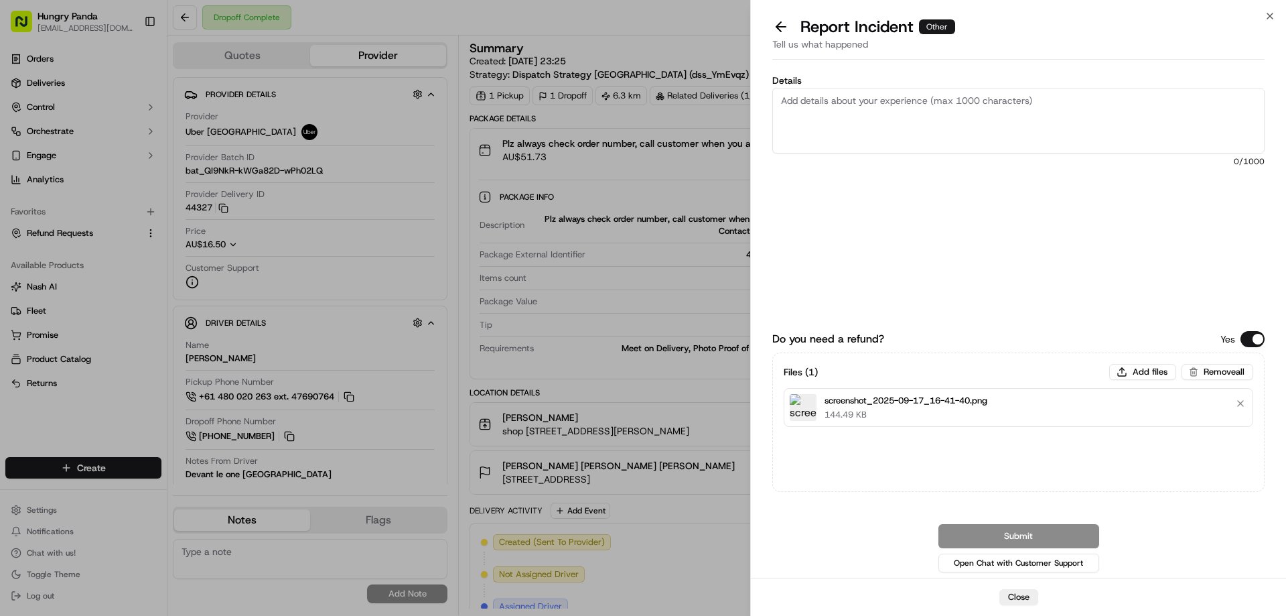
click at [908, 115] on textarea "Details" at bounding box center [1018, 121] width 492 height 66
paste textarea "The customer reported that he did not receive the meal, the delivery photo take…"
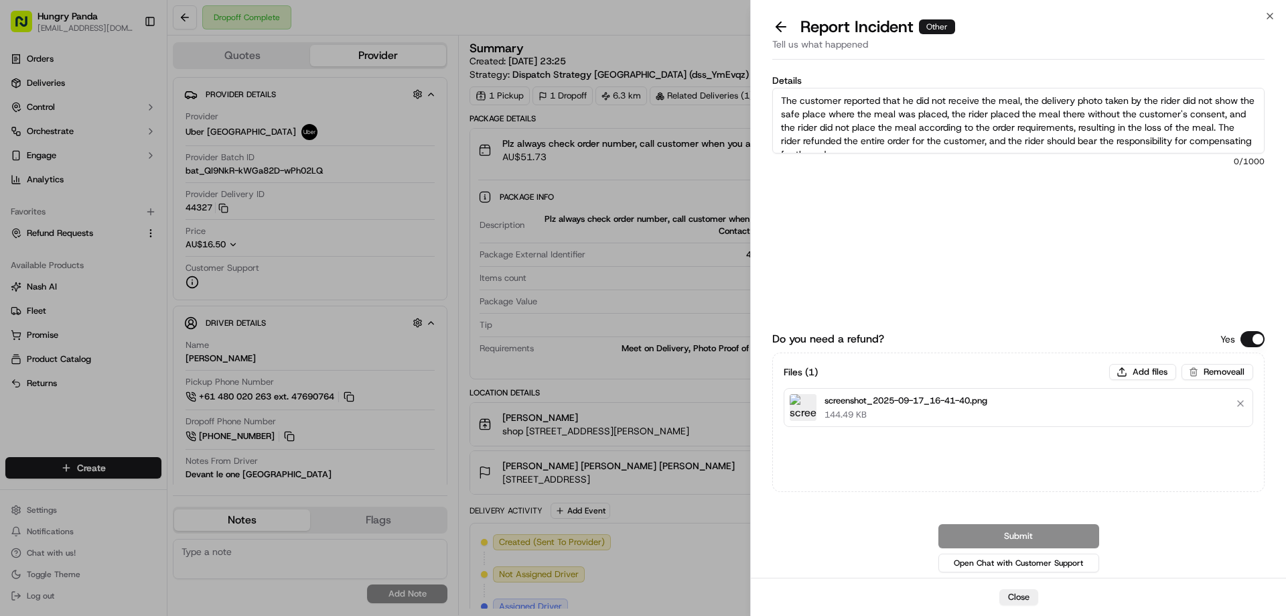
scroll to position [7, 0]
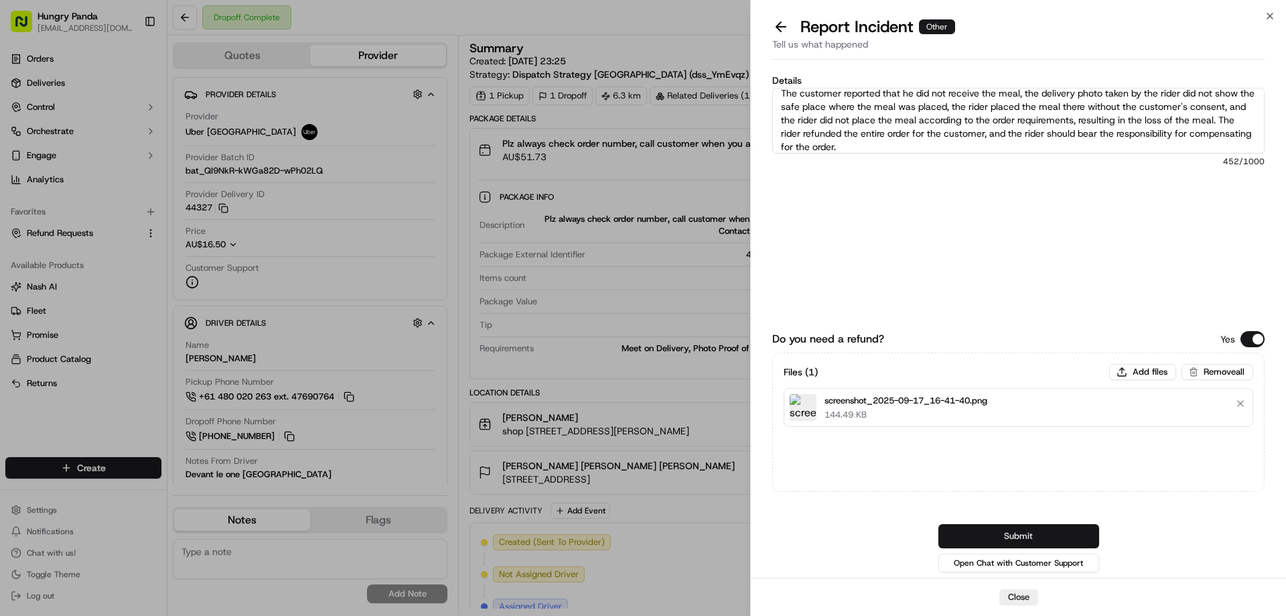
type textarea "The customer reported that he did not receive the meal, the delivery photo take…"
click at [989, 532] on button "Submit" at bounding box center [1018, 536] width 161 height 24
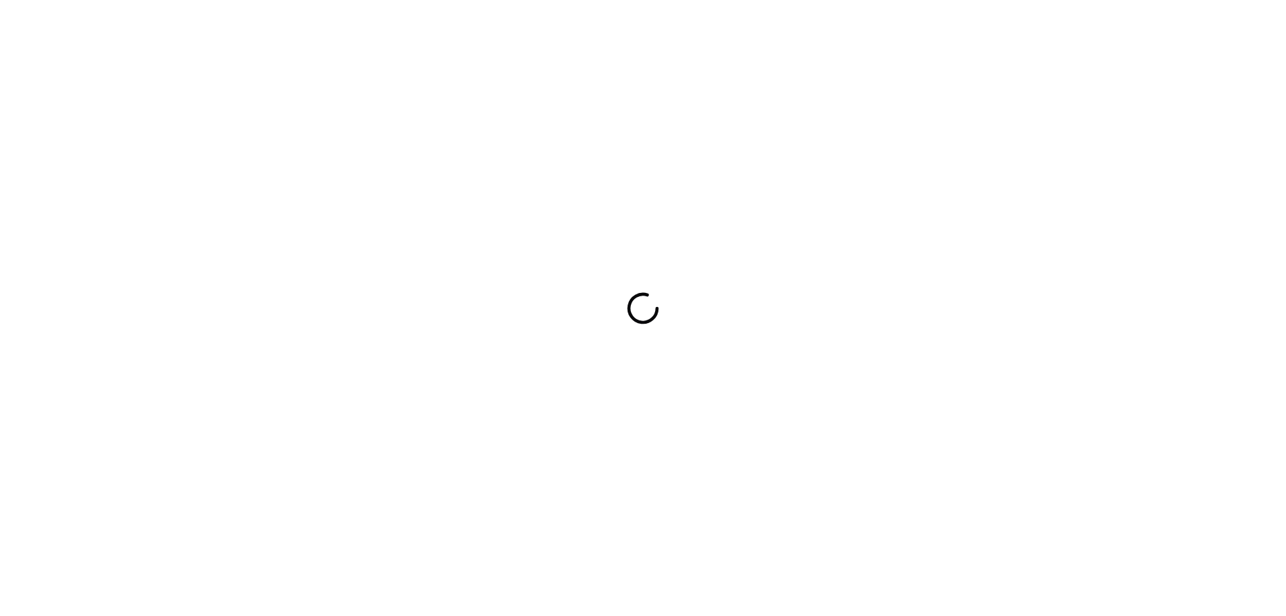
drag, startPoint x: 0, startPoint y: 0, endPoint x: 539, endPoint y: 218, distance: 581.5
click at [539, 218] on div at bounding box center [643, 308] width 1286 height 616
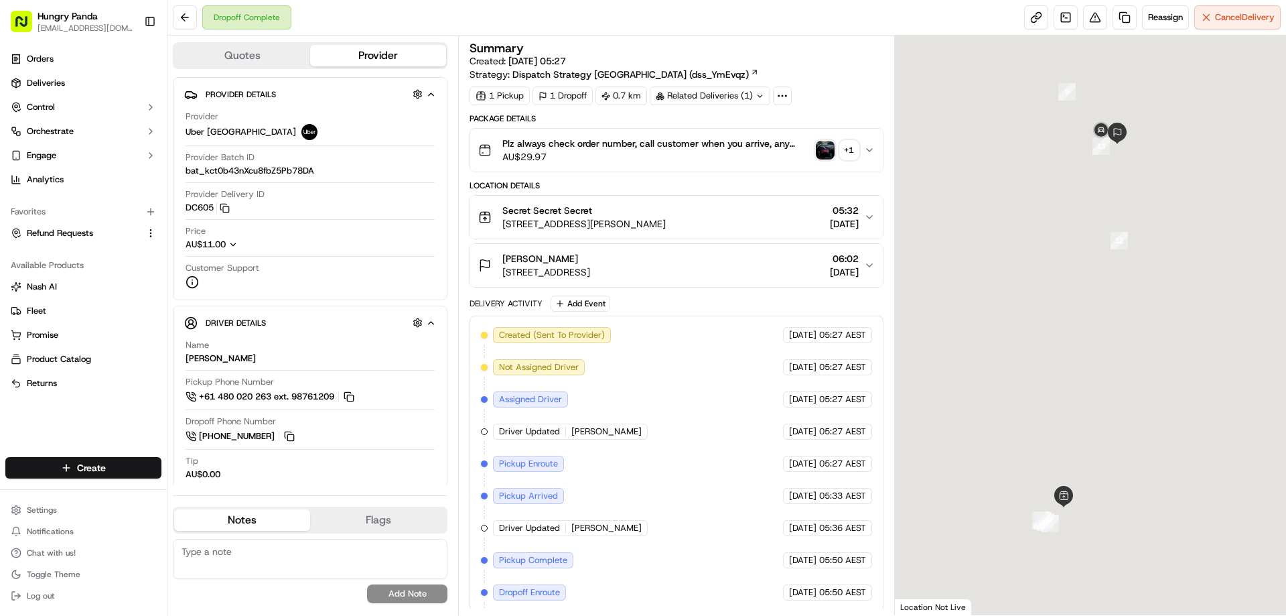
click at [825, 150] on img "button" at bounding box center [825, 150] width 19 height 19
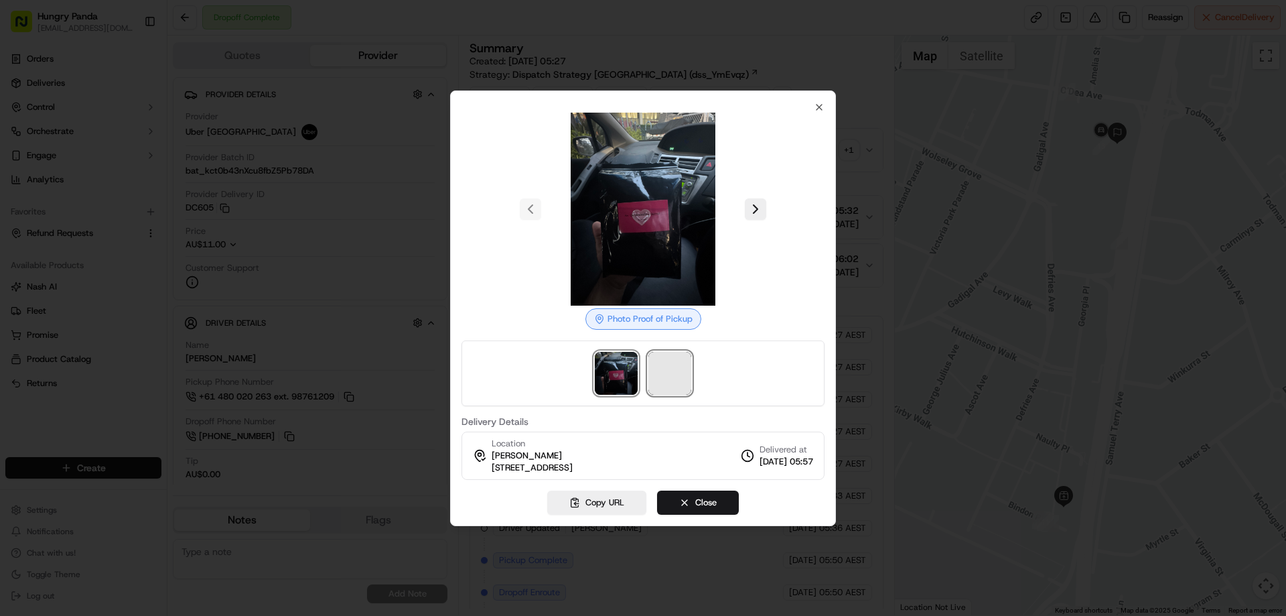
click at [666, 380] on span at bounding box center [669, 373] width 43 height 43
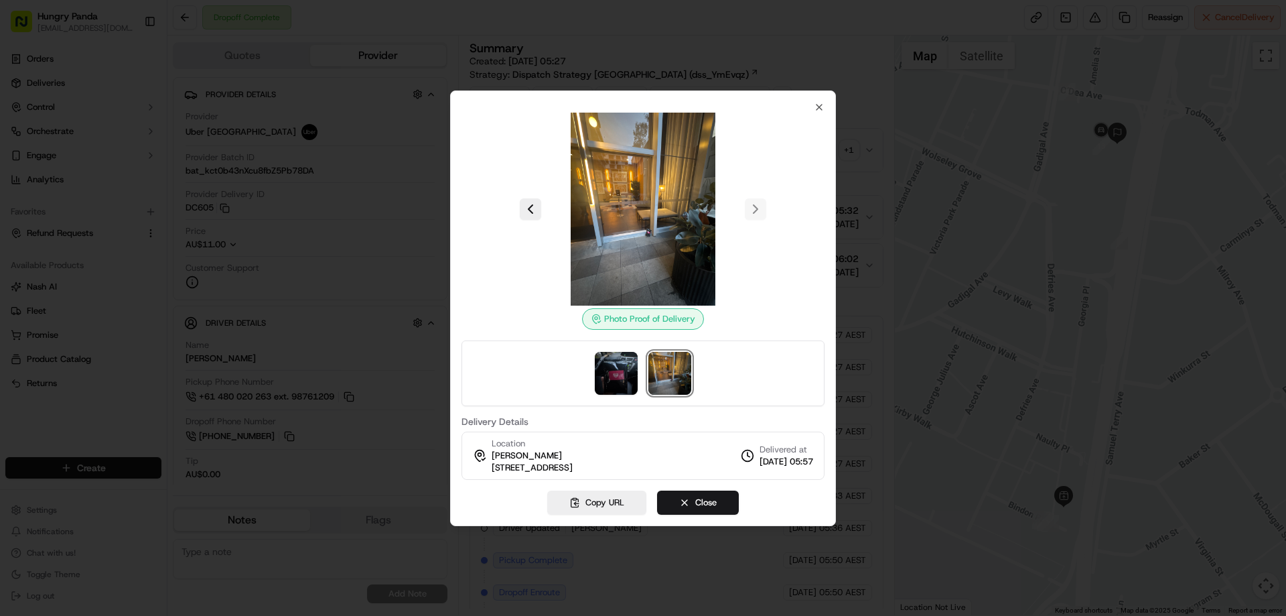
click at [871, 146] on div at bounding box center [643, 308] width 1286 height 616
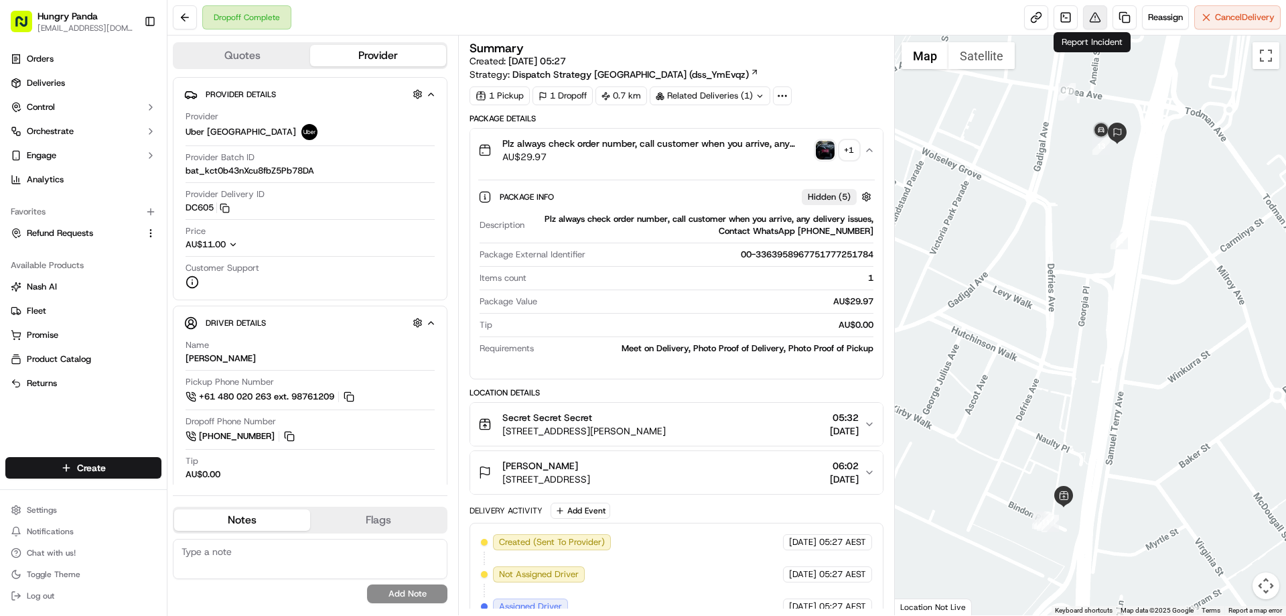
click at [1094, 21] on button at bounding box center [1095, 17] width 24 height 24
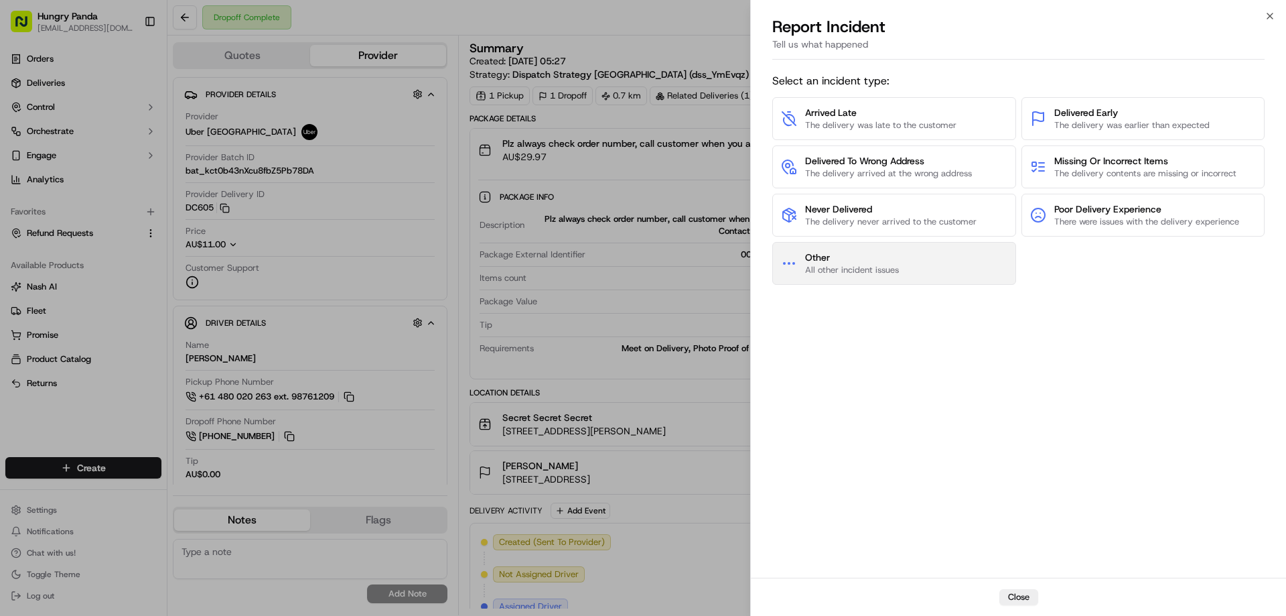
click at [896, 270] on span "All other incident issues" at bounding box center [852, 270] width 94 height 12
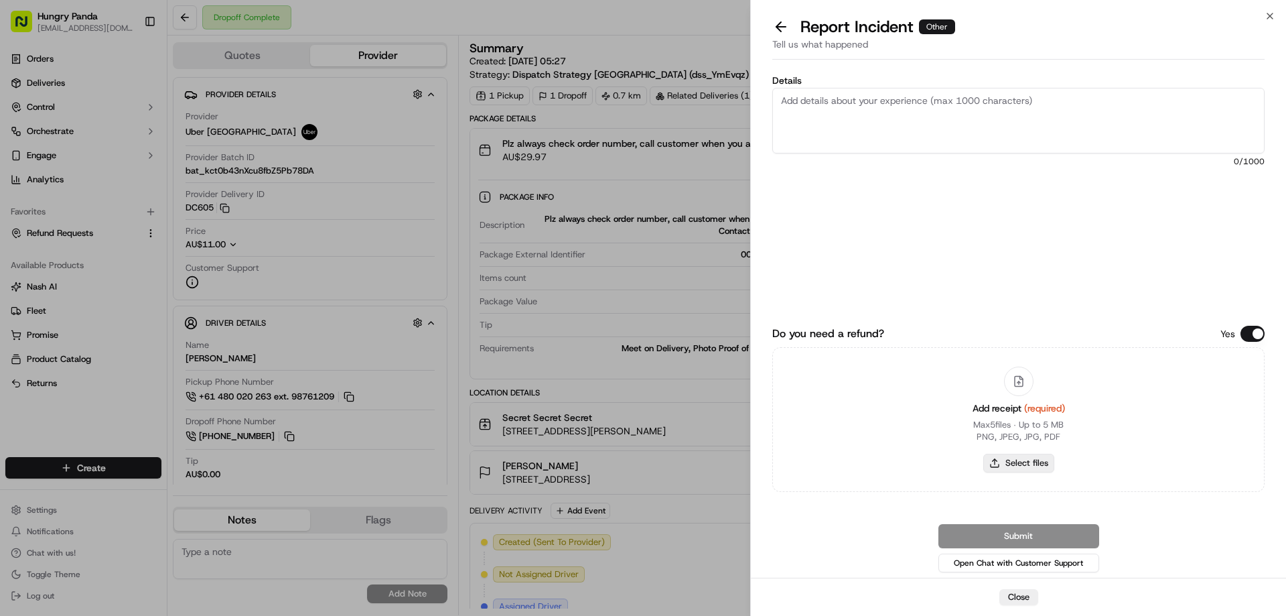
click at [1013, 455] on button "Select files" at bounding box center [1018, 462] width 71 height 19
type input "C:\fakepath\screenshot_2025-09-17_16-42-51.png"
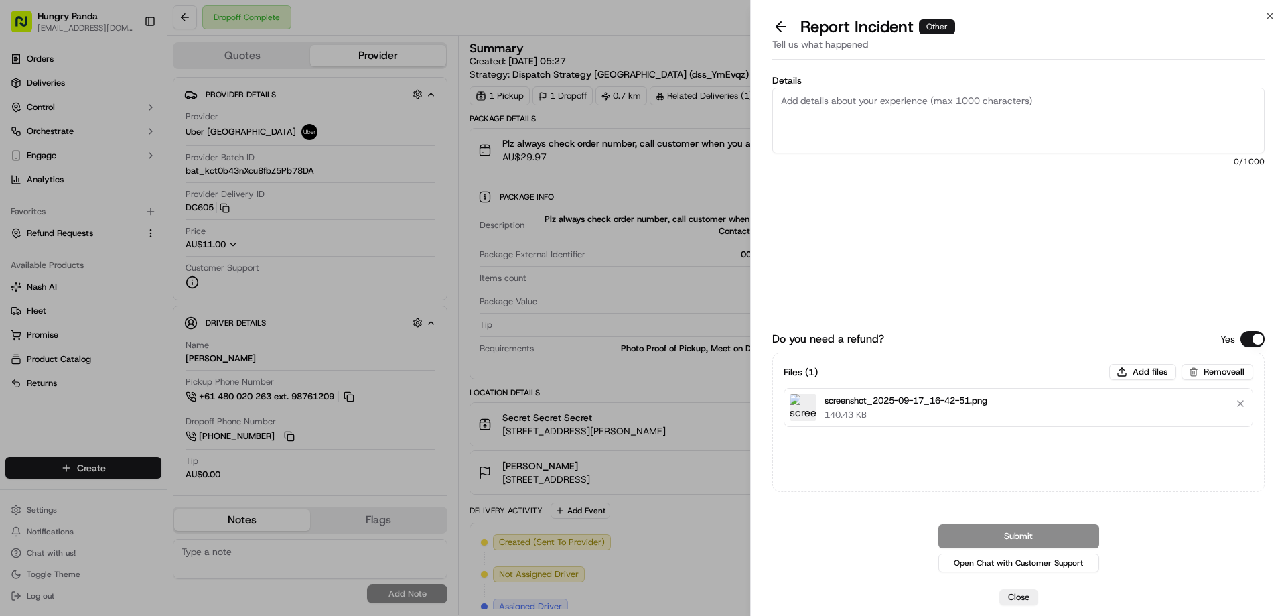
click at [897, 108] on textarea "Details" at bounding box center [1018, 121] width 492 height 66
paste textarea "The customer reported that he did not receive the meal, the delivery photo take…"
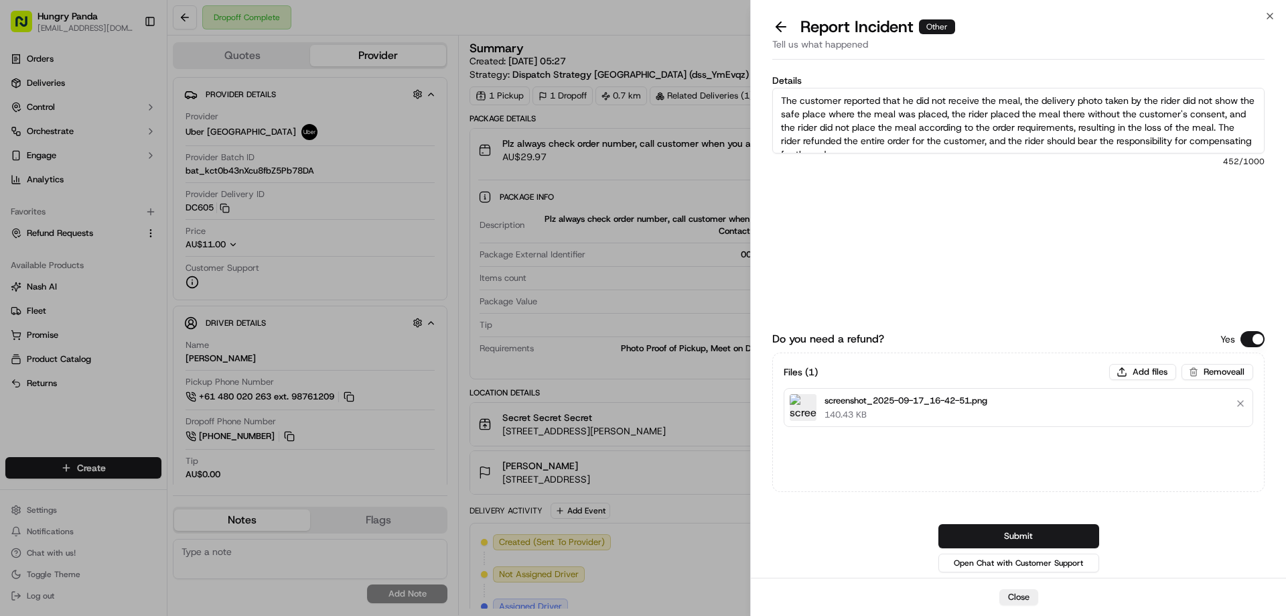
scroll to position [7, 0]
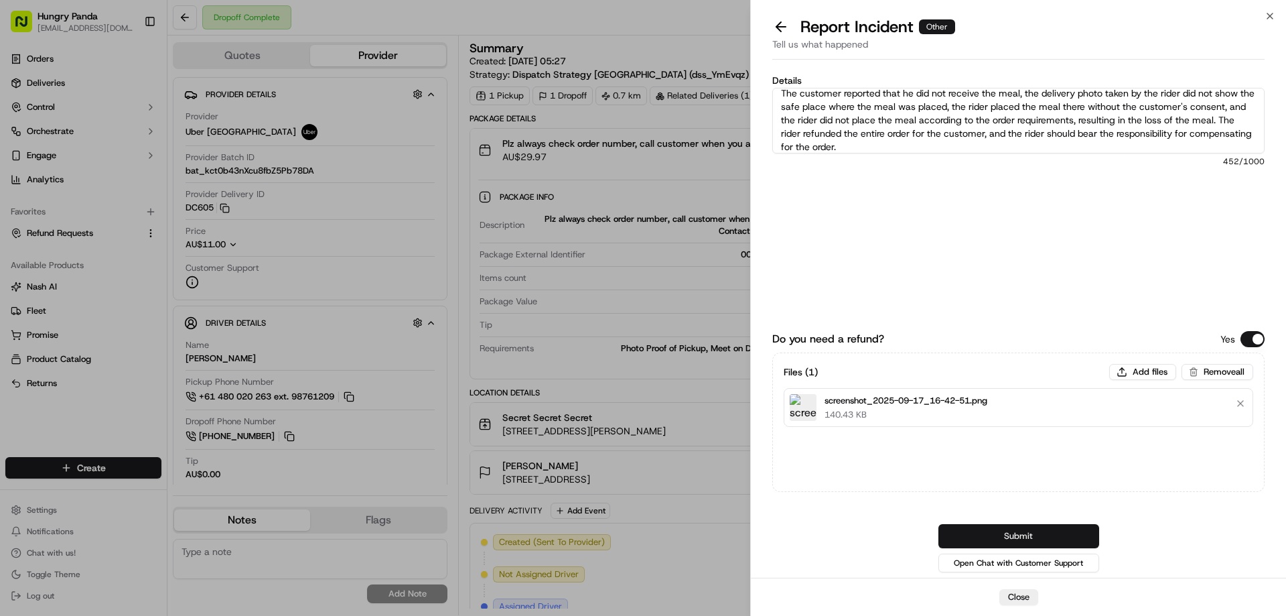
type textarea "The customer reported that he did not receive the meal, the delivery photo take…"
click at [1022, 530] on button "Submit" at bounding box center [1018, 536] width 161 height 24
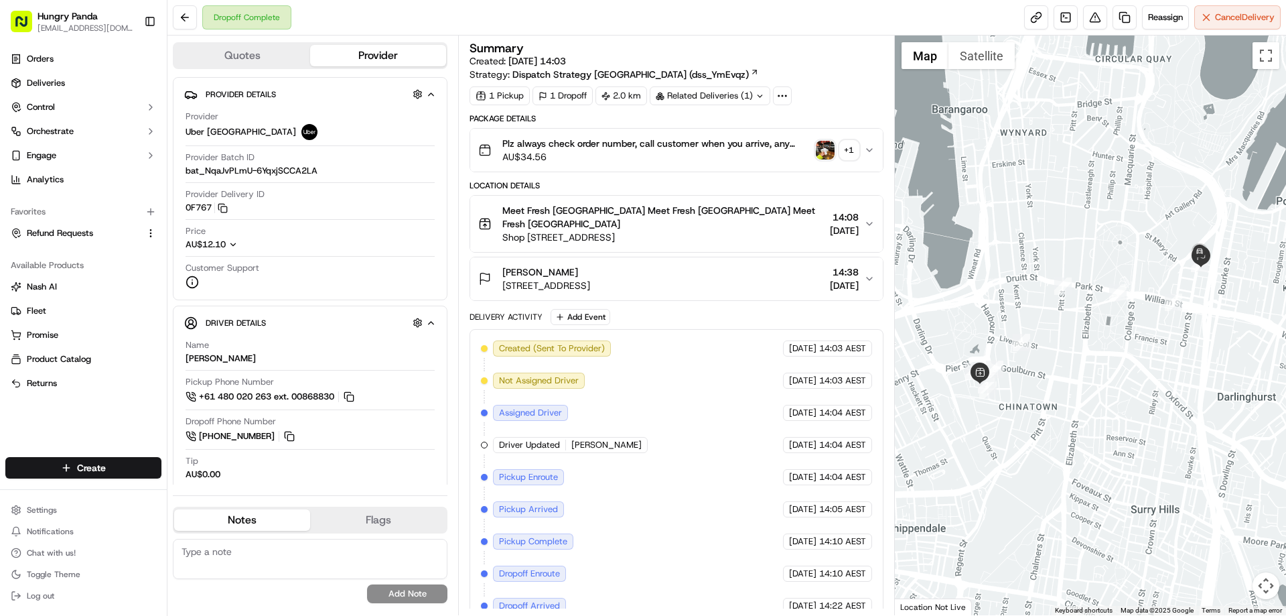
click at [825, 147] on img "button" at bounding box center [825, 150] width 19 height 19
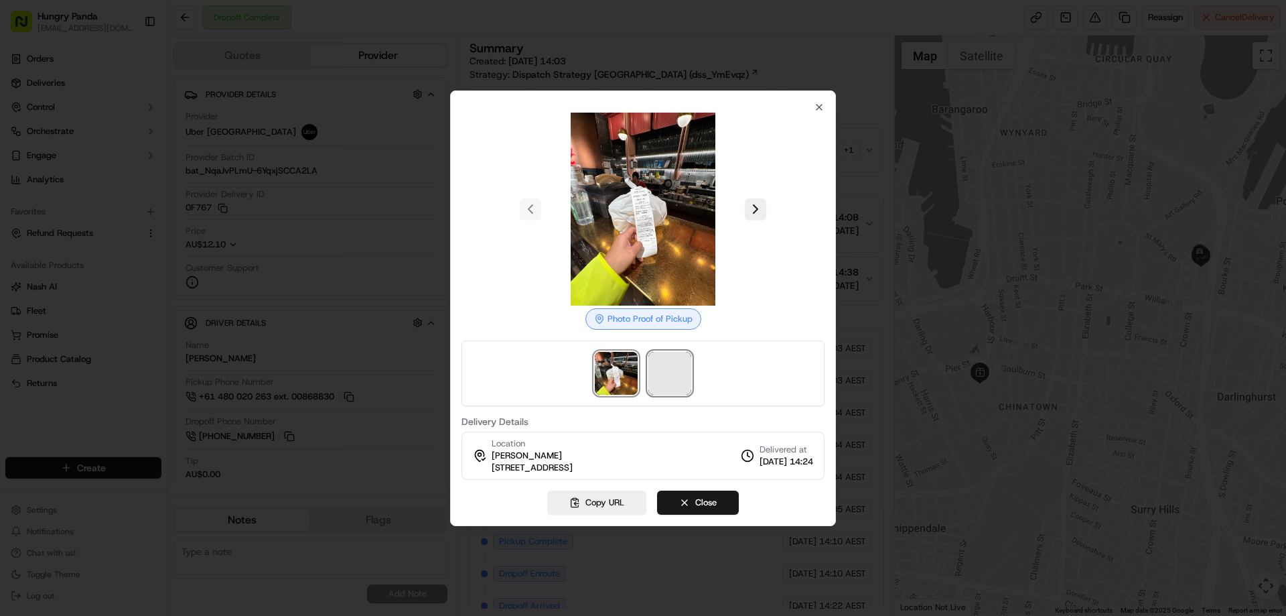
click at [655, 386] on span at bounding box center [669, 373] width 43 height 43
click at [873, 149] on div at bounding box center [643, 308] width 1286 height 616
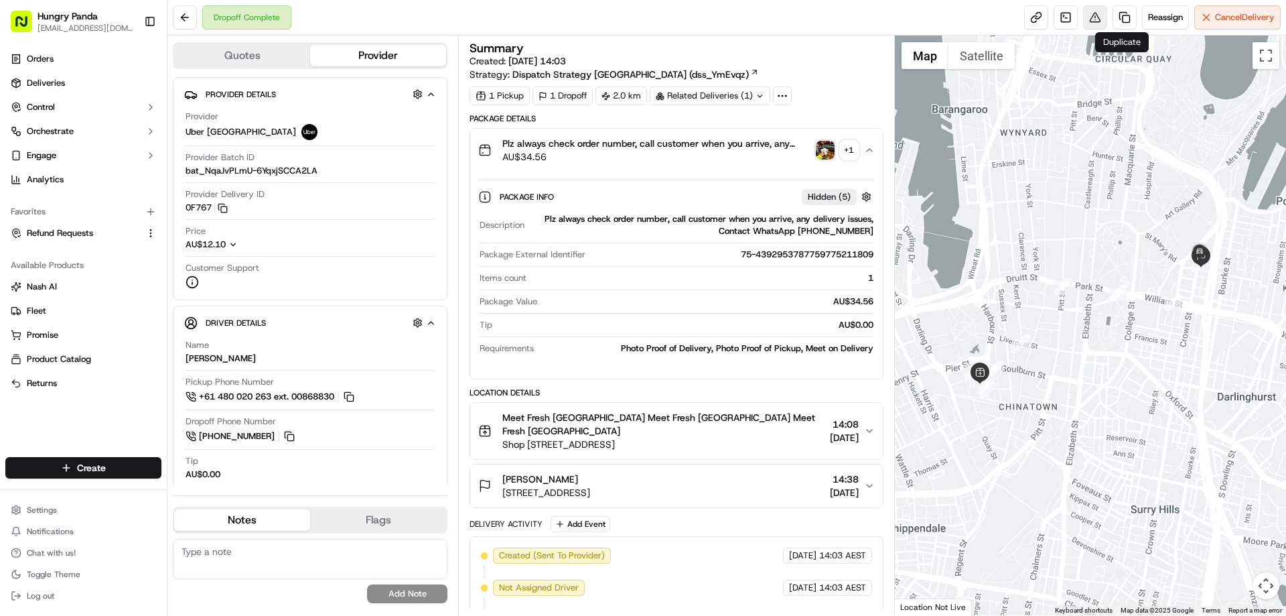
click at [1099, 17] on button at bounding box center [1095, 17] width 24 height 24
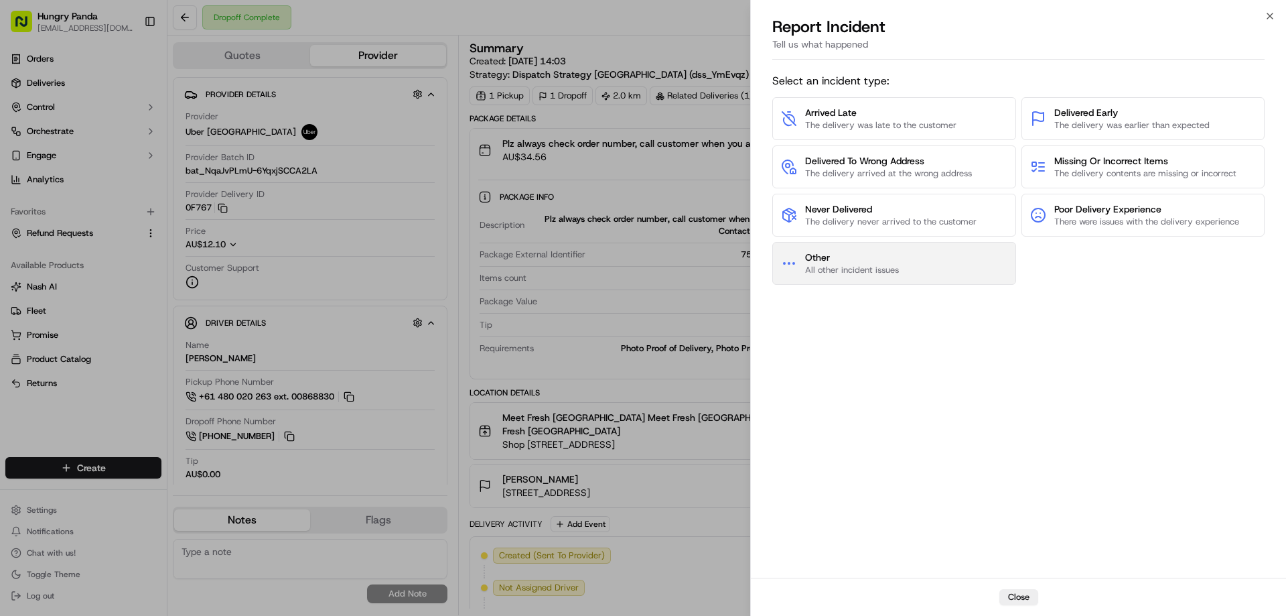
click at [896, 269] on span "All other incident issues" at bounding box center [852, 270] width 94 height 12
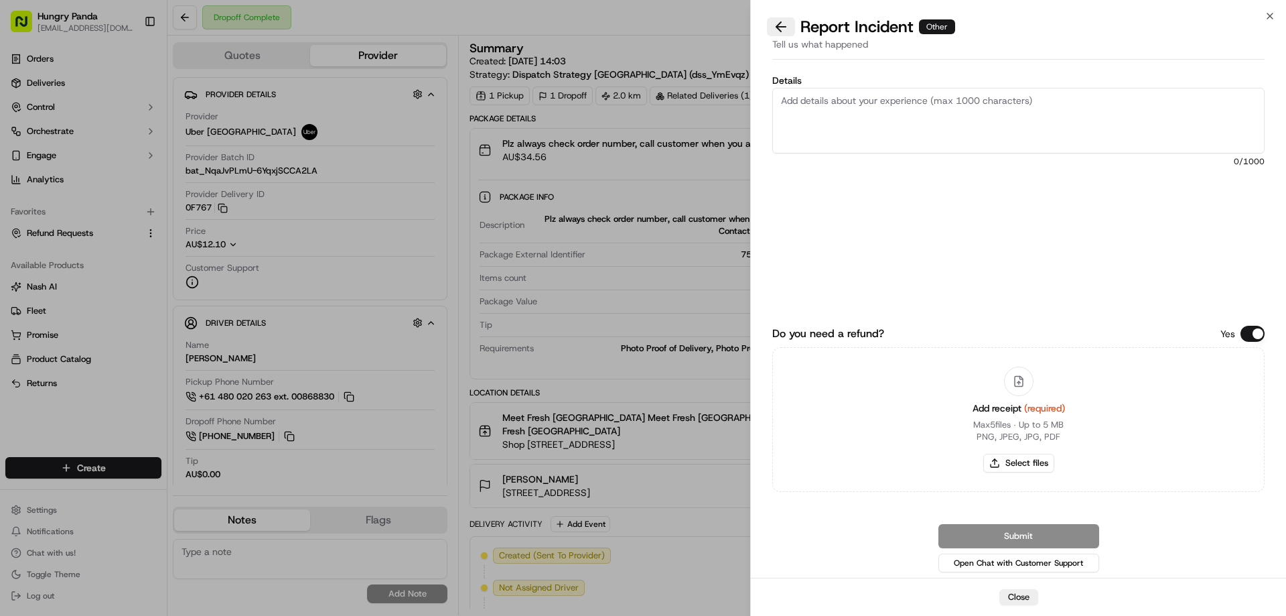
click at [787, 21] on button at bounding box center [781, 26] width 28 height 19
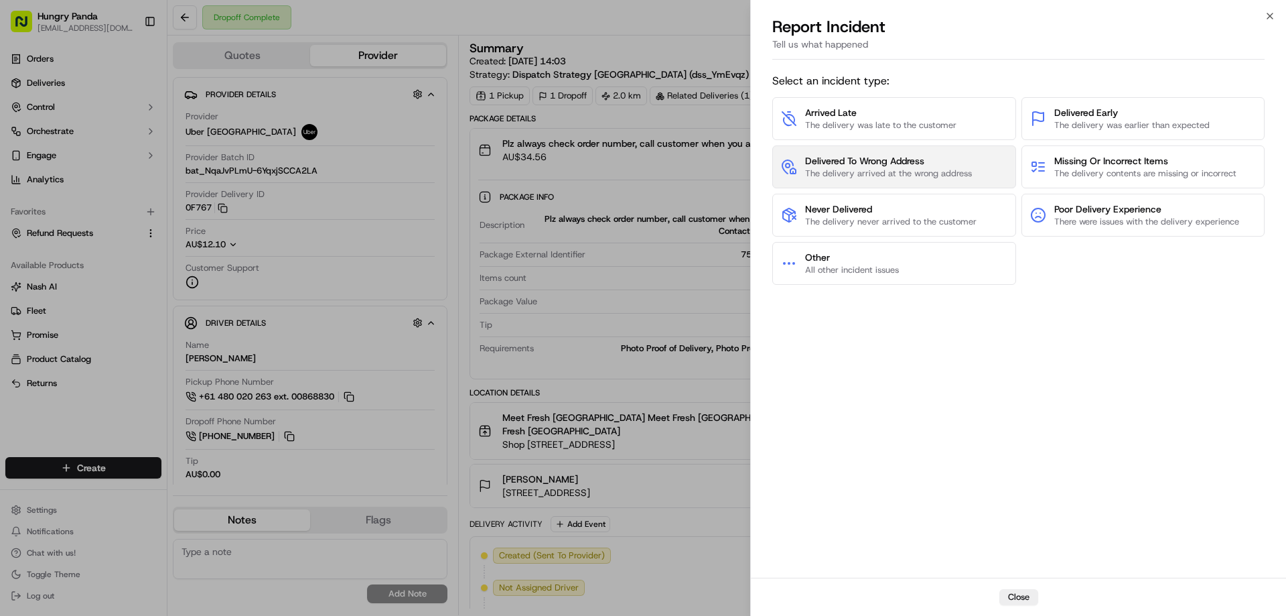
click at [860, 154] on button "Delivered To Wrong Address The delivery arrived at the wrong address" at bounding box center [894, 166] width 244 height 43
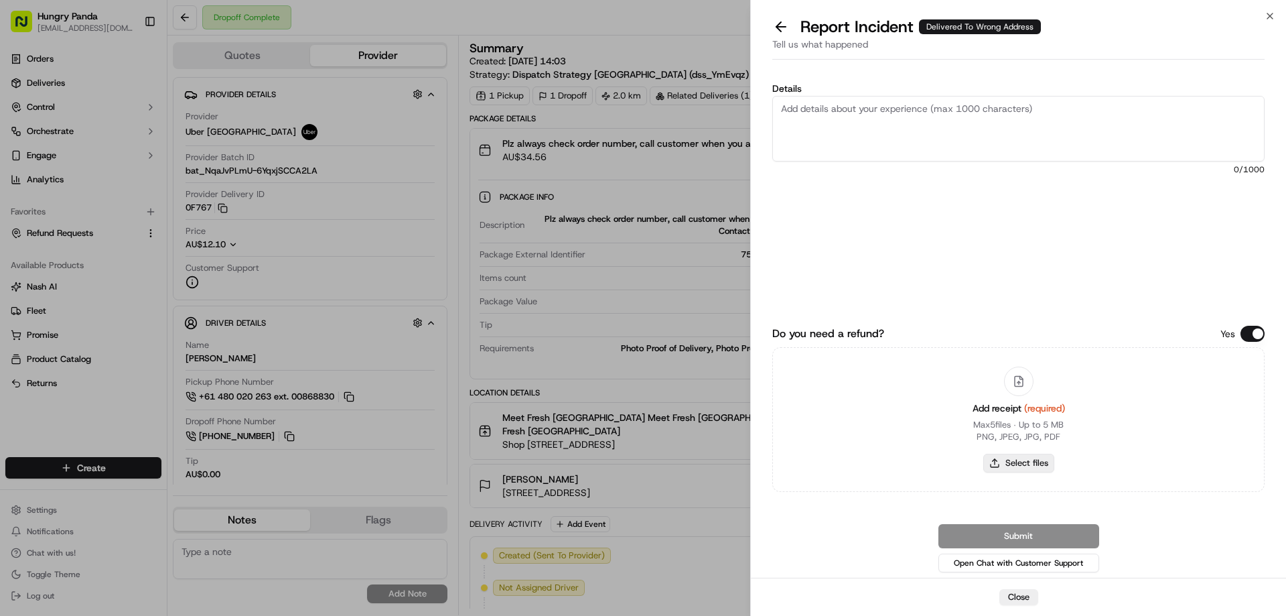
click at [1040, 463] on button "Select files" at bounding box center [1018, 462] width 71 height 19
type input "C:\fakepath\screenshot_2025-09-17_16-44-25.png"
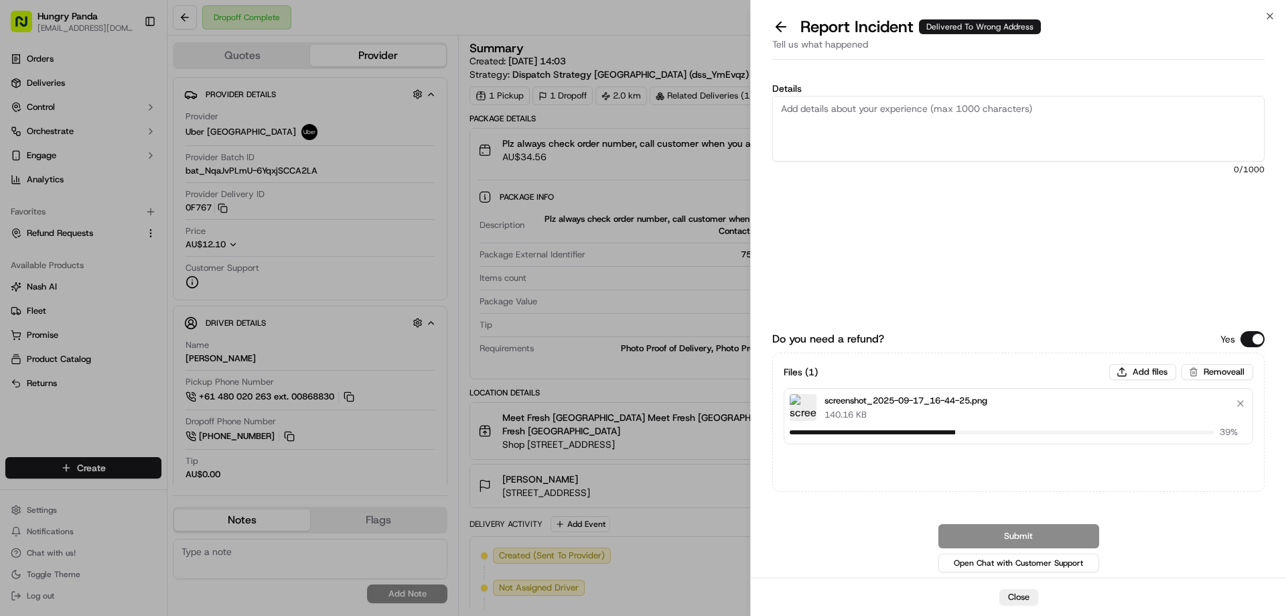
click at [829, 97] on textarea "Details" at bounding box center [1018, 129] width 492 height 66
click at [891, 129] on textarea "Details" at bounding box center [1018, 129] width 492 height 66
paste textarea "The customer reported that he did not receive the food. The photo taken by the …"
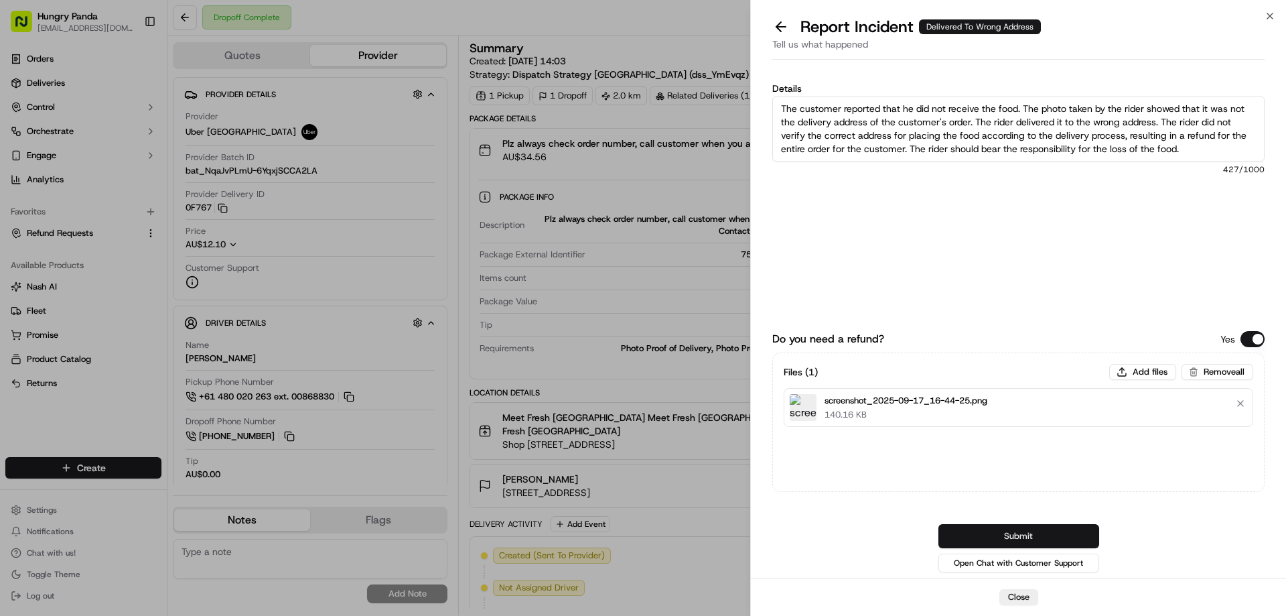
type textarea "The customer reported that he did not receive the food. The photo taken by the …"
click at [1011, 535] on button "Submit" at bounding box center [1018, 536] width 161 height 24
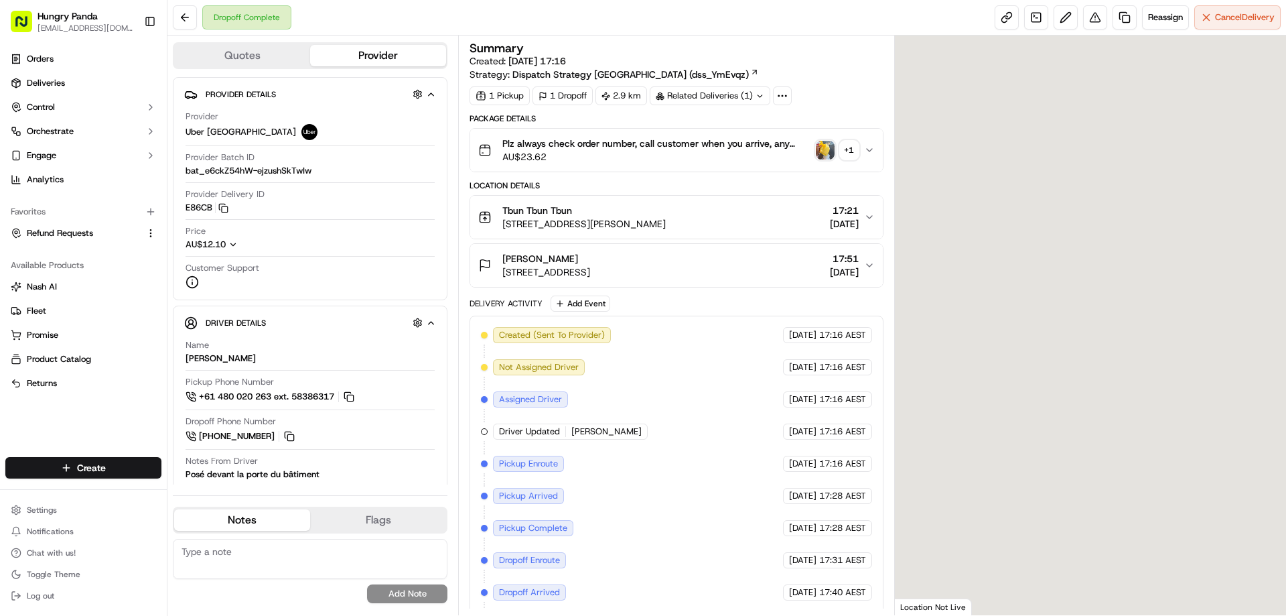
click at [831, 145] on img "button" at bounding box center [825, 150] width 19 height 19
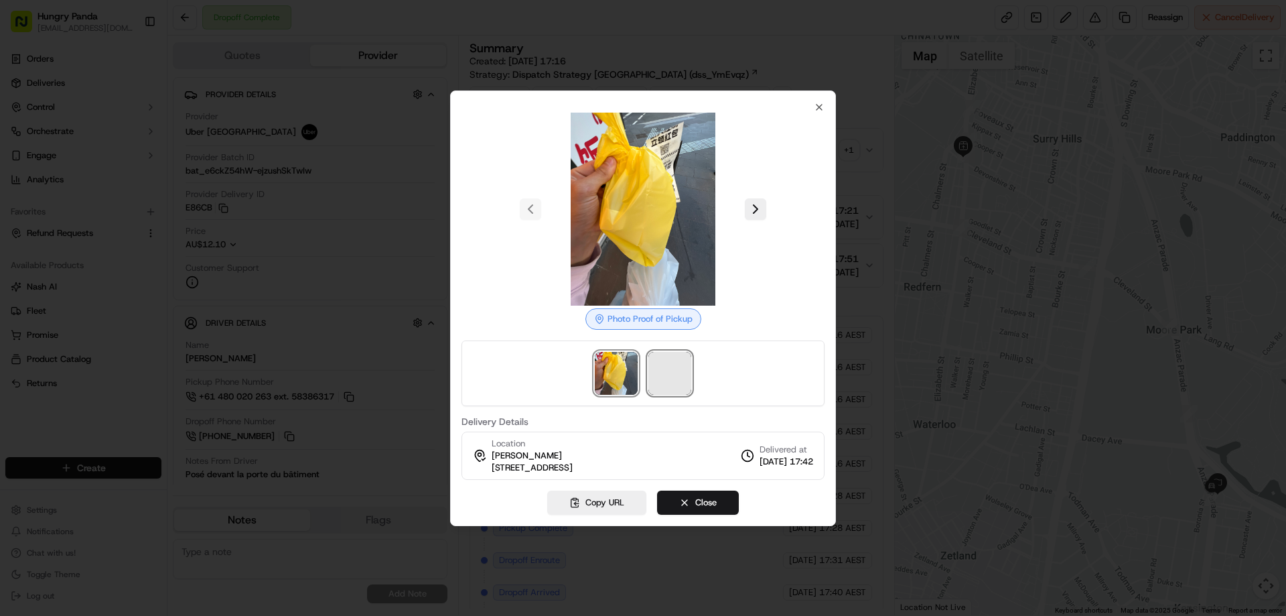
click at [670, 376] on span at bounding box center [669, 373] width 43 height 43
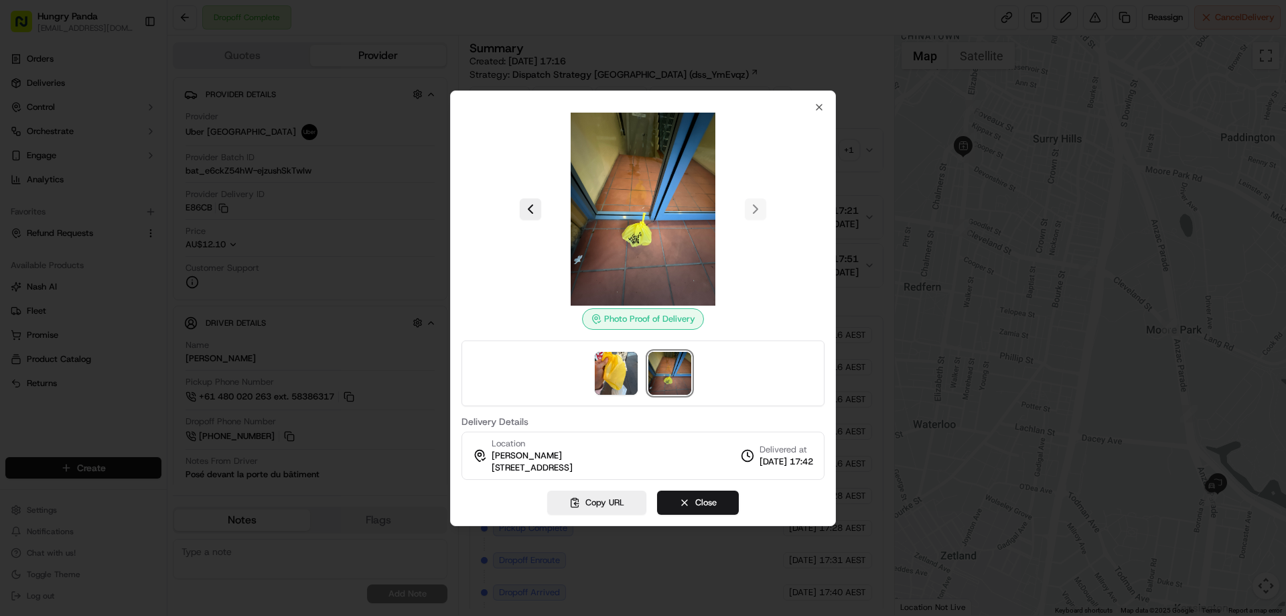
click at [865, 149] on div at bounding box center [643, 308] width 1286 height 616
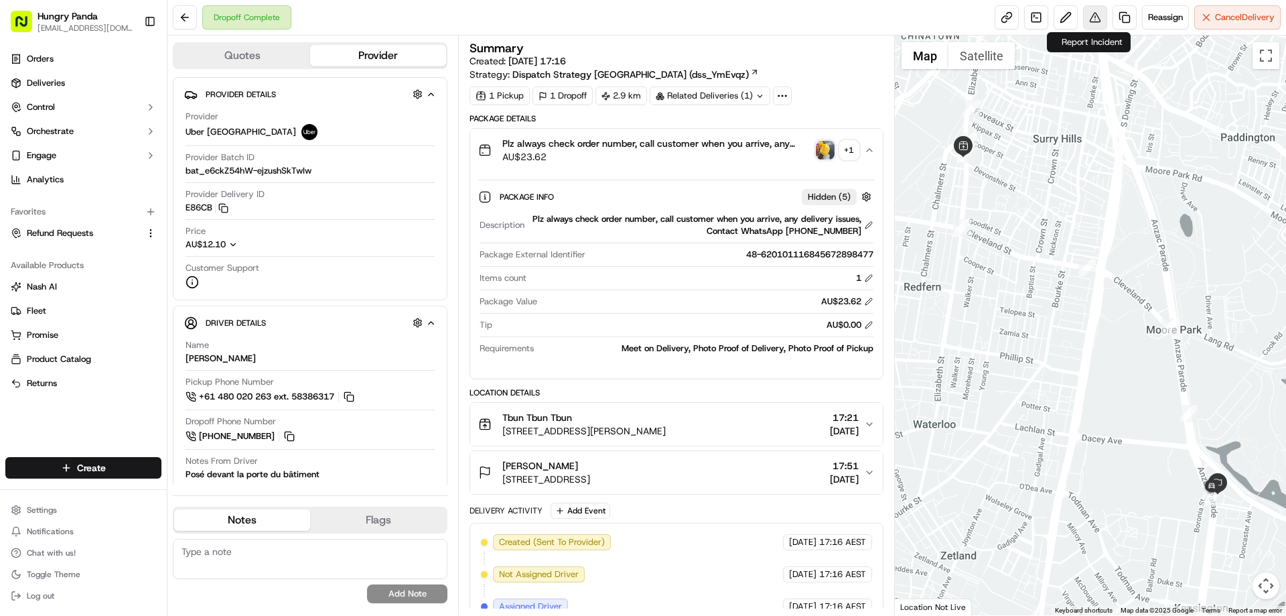
drag, startPoint x: 1097, startPoint y: 5, endPoint x: 1089, endPoint y: 18, distance: 15.6
click at [1097, 6] on div "Dropoff Complete Reassign Cancel Delivery" at bounding box center [726, 18] width 1119 height 36
click at [1093, 27] on button at bounding box center [1095, 17] width 24 height 24
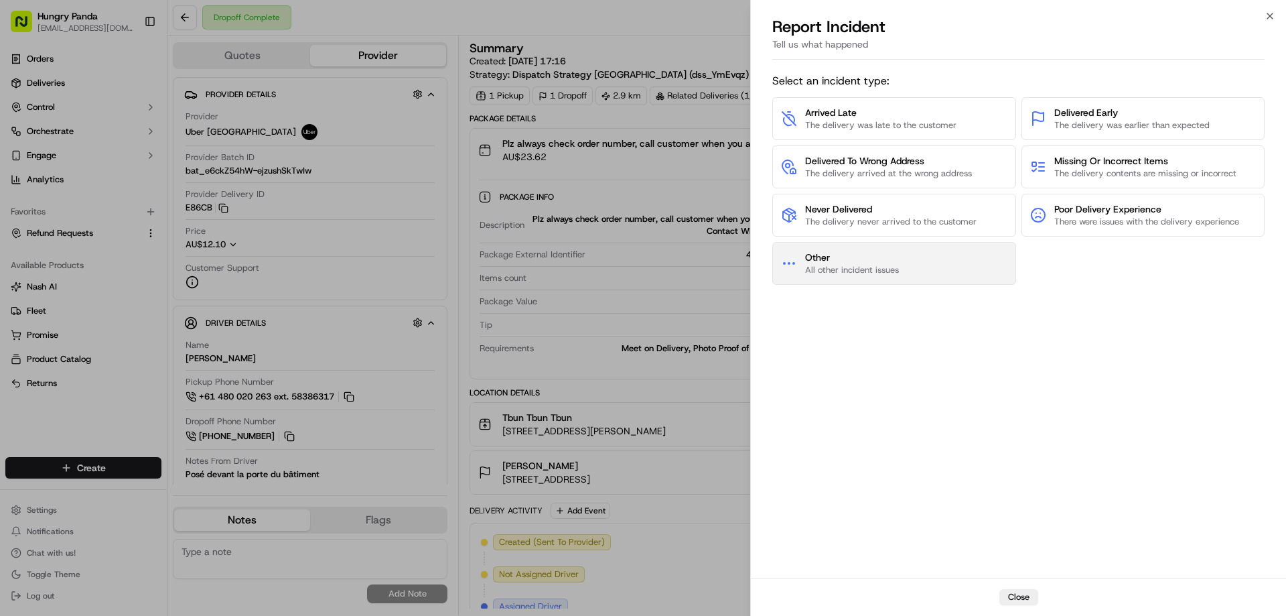
click at [848, 261] on span "Other" at bounding box center [852, 257] width 94 height 13
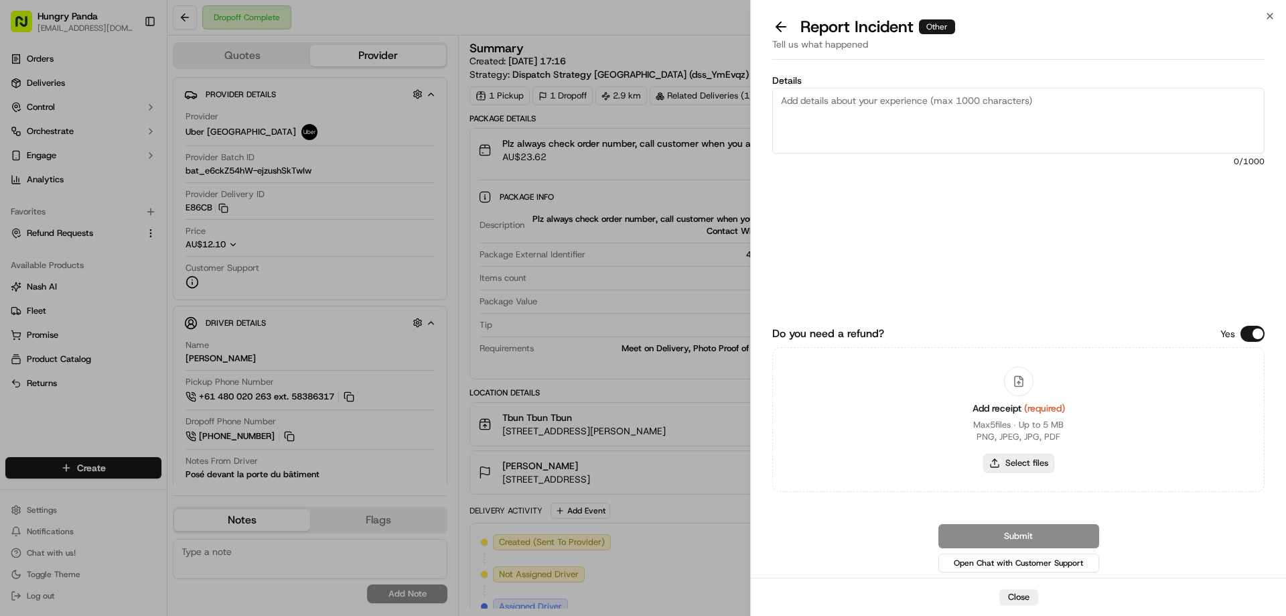
click at [1011, 455] on button "Select files" at bounding box center [1018, 462] width 71 height 19
type input "C:\fakepath\screenshot_2025-09-17_16-45-30.png"
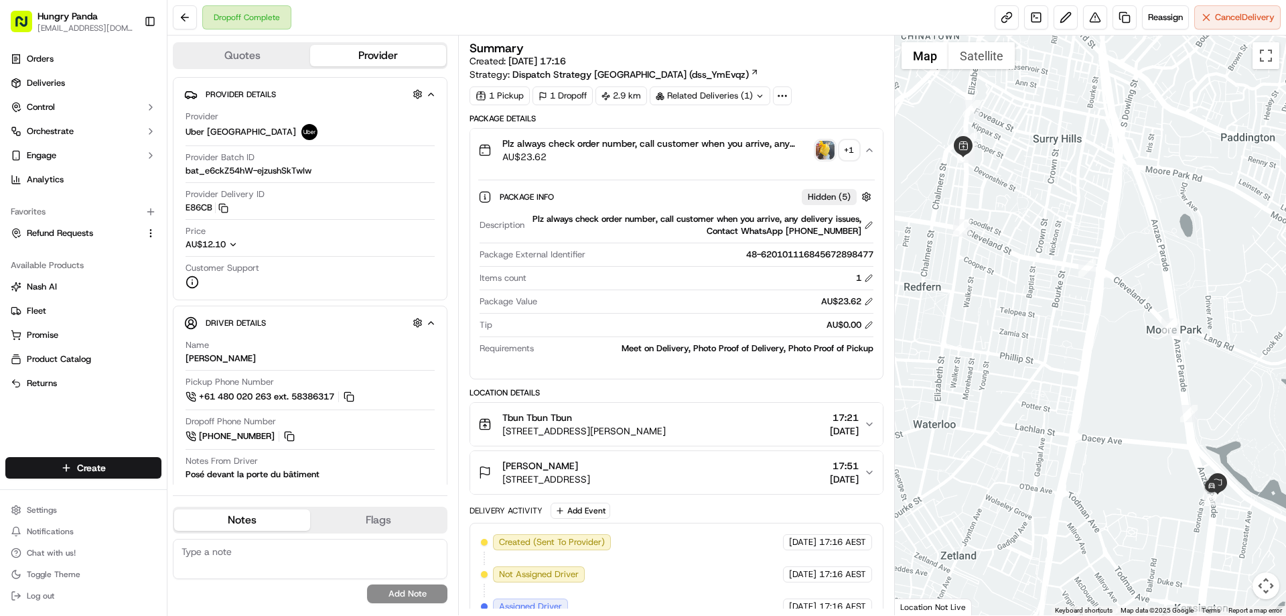
click at [833, 144] on img "button" at bounding box center [825, 150] width 19 height 19
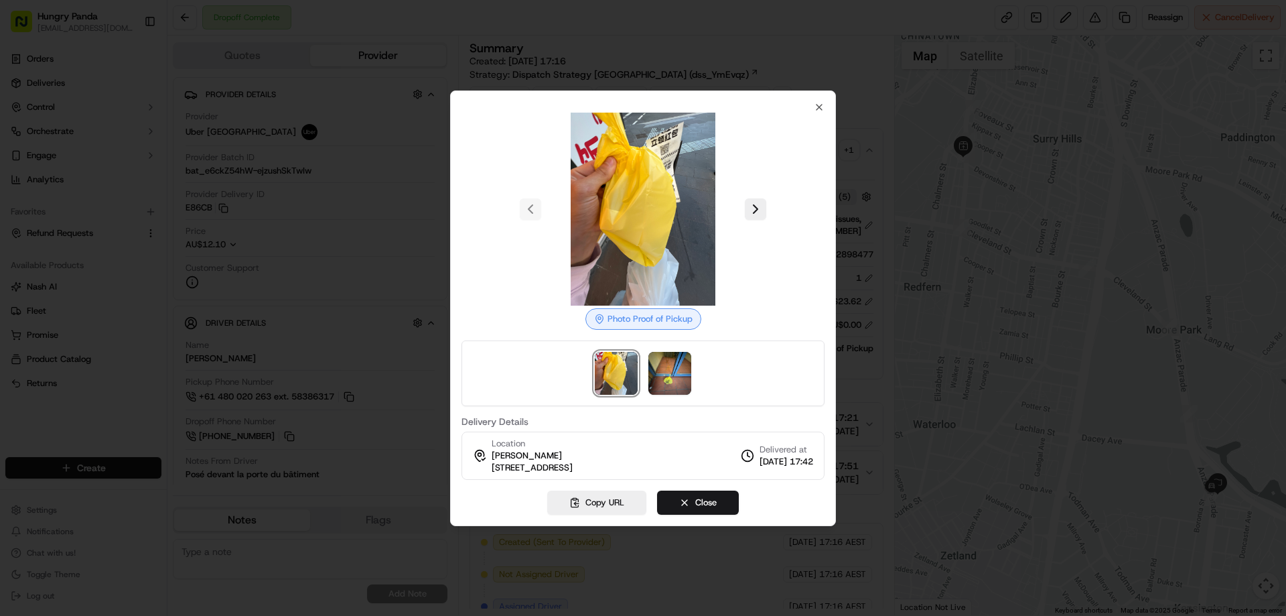
click at [1025, 240] on div at bounding box center [643, 308] width 1286 height 616
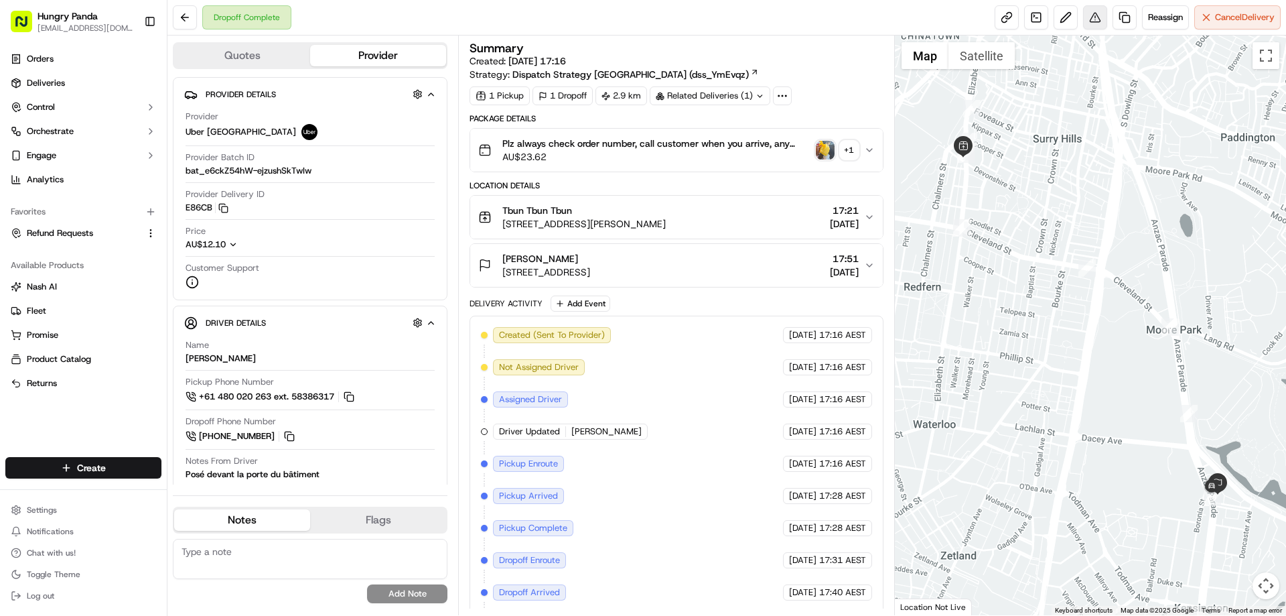
click at [1101, 23] on button at bounding box center [1095, 17] width 24 height 24
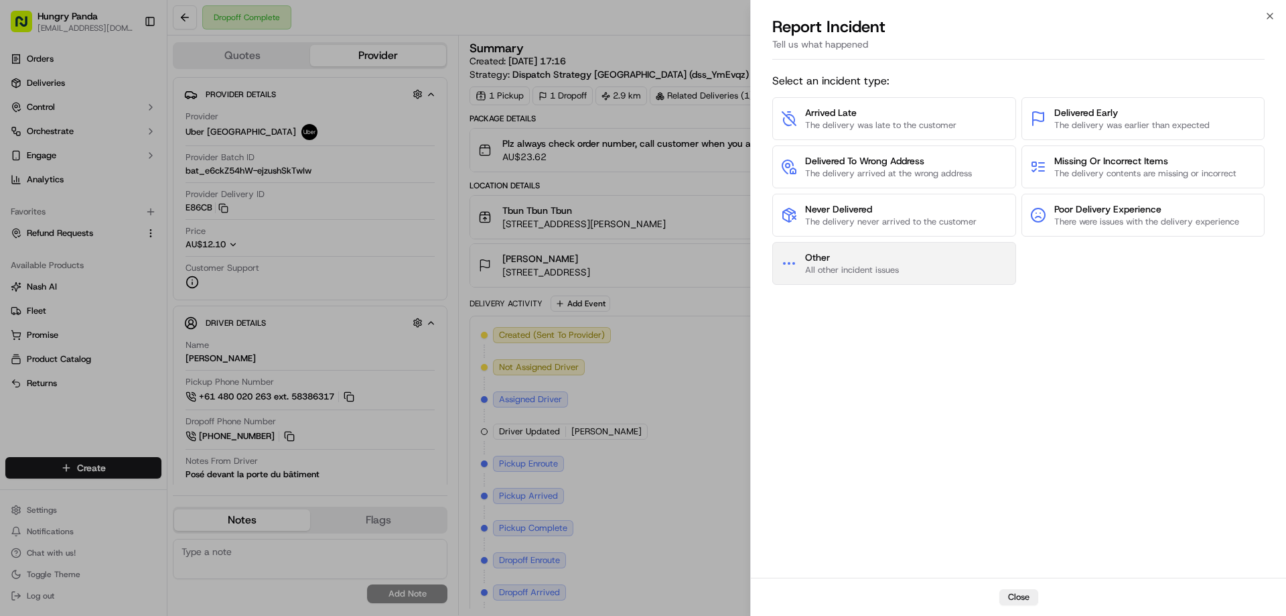
click at [957, 267] on button "Other All other incident issues" at bounding box center [894, 263] width 244 height 43
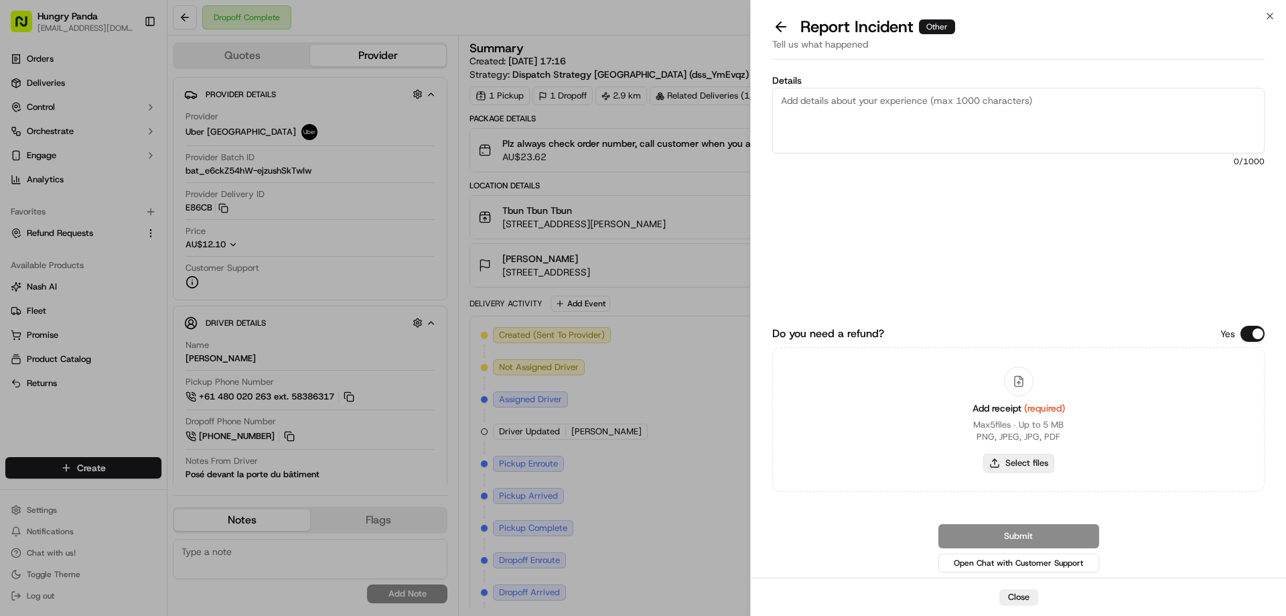
click at [1037, 459] on button "Select files" at bounding box center [1018, 462] width 71 height 19
type input "C:\fakepath\screenshot_2025-09-17_16-45-30.png"
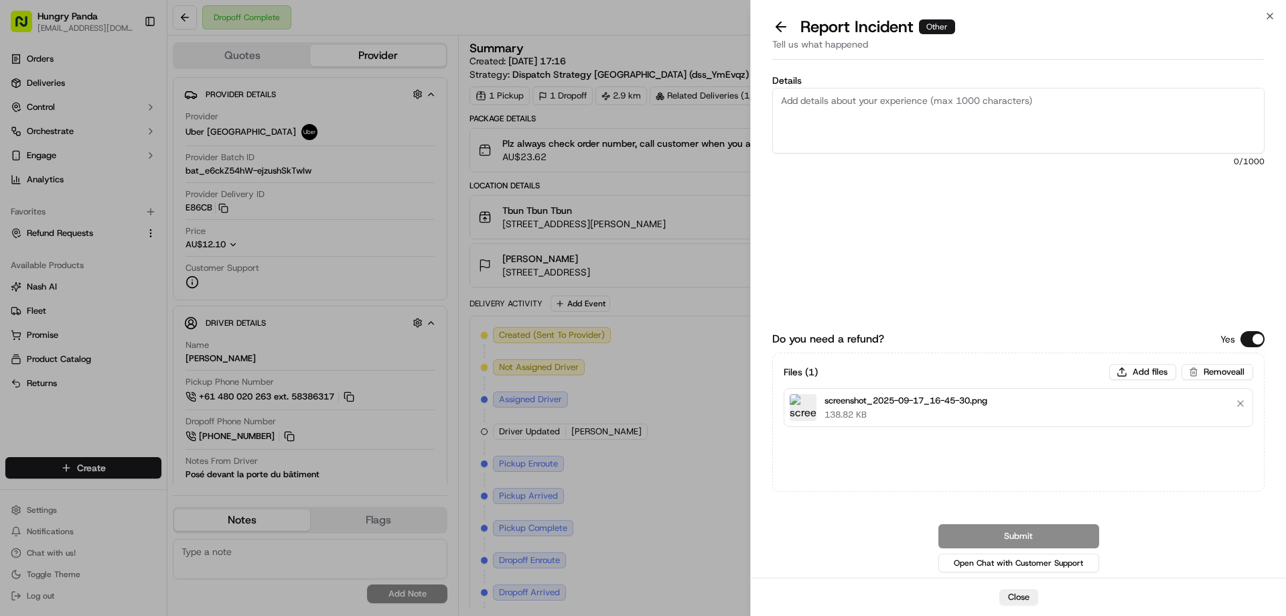
click at [940, 129] on textarea "Details" at bounding box center [1018, 121] width 492 height 66
paste textarea "The customer reported that he did not receive the meal, the delivery photo take…"
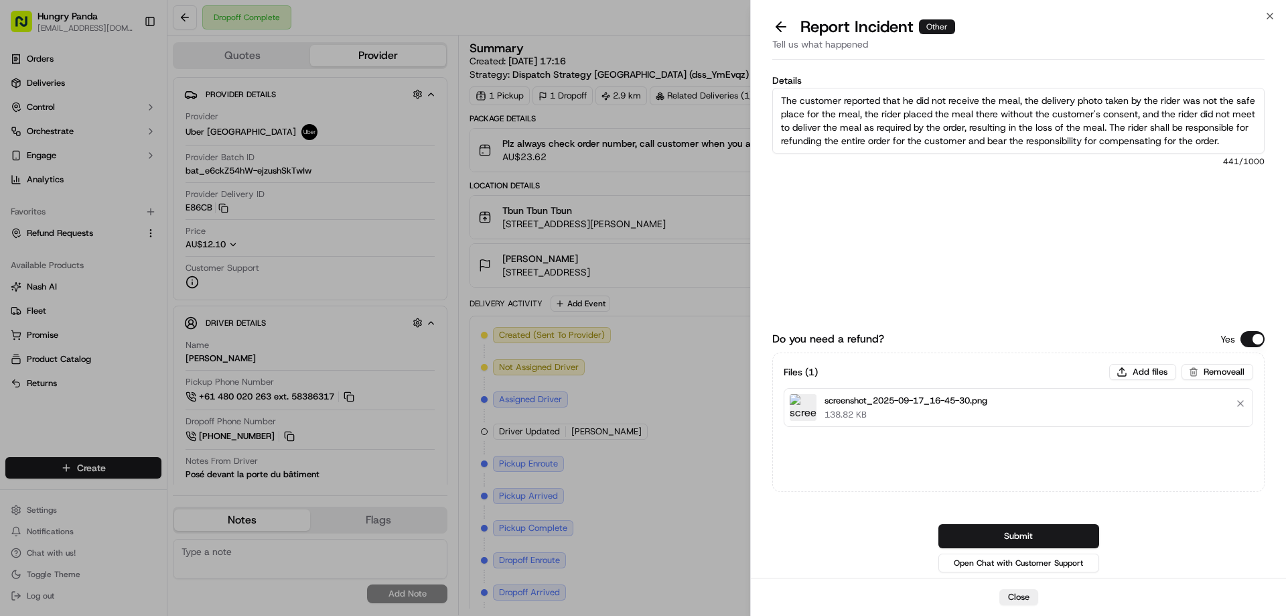
scroll to position [7, 0]
type textarea "The customer reported that he did not receive the meal, the delivery photo take…"
click at [1017, 535] on button "Submit" at bounding box center [1018, 536] width 161 height 24
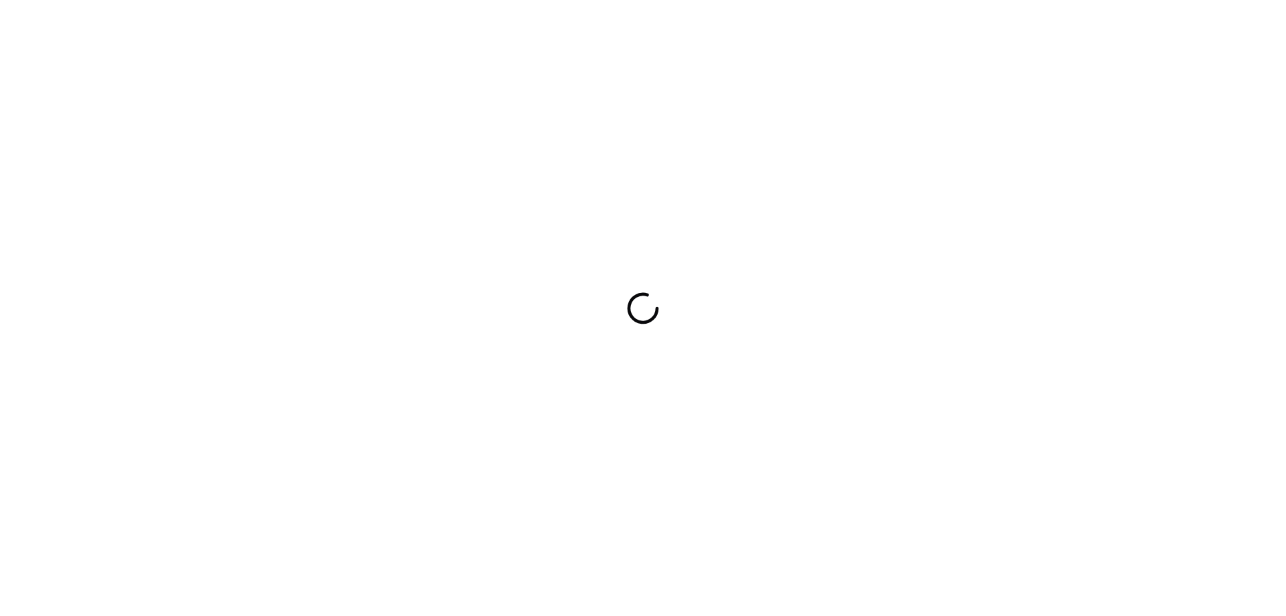
drag, startPoint x: 0, startPoint y: 0, endPoint x: 1025, endPoint y: 348, distance: 1082.2
click at [1025, 348] on div at bounding box center [643, 308] width 1286 height 616
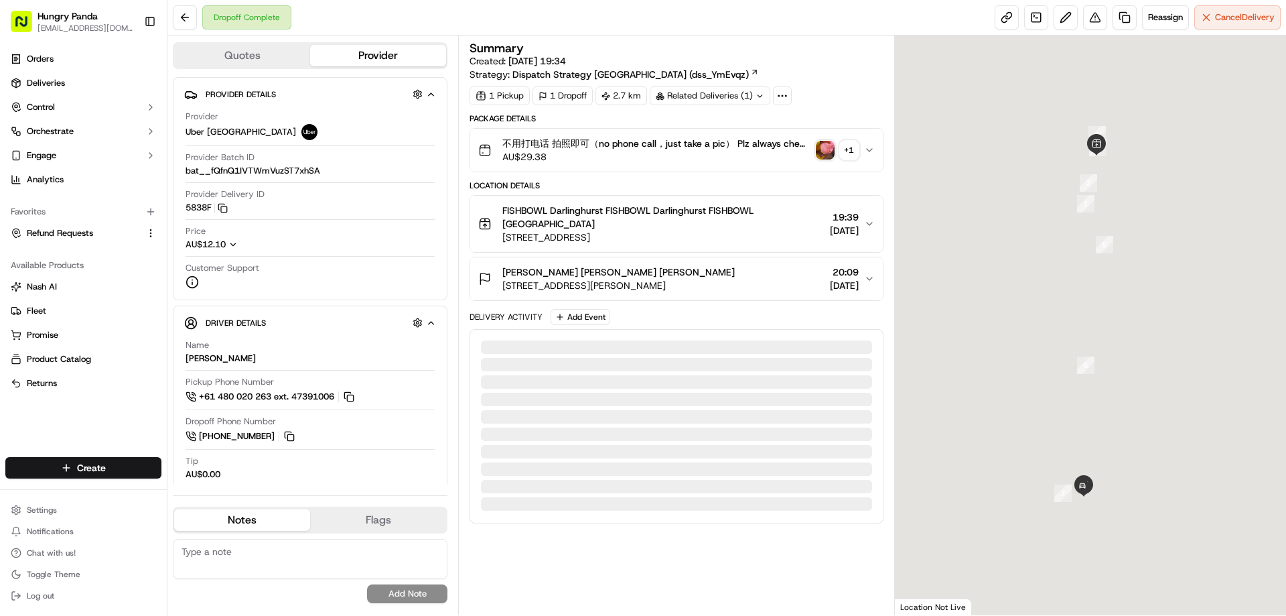
click at [833, 144] on img "button" at bounding box center [825, 150] width 19 height 19
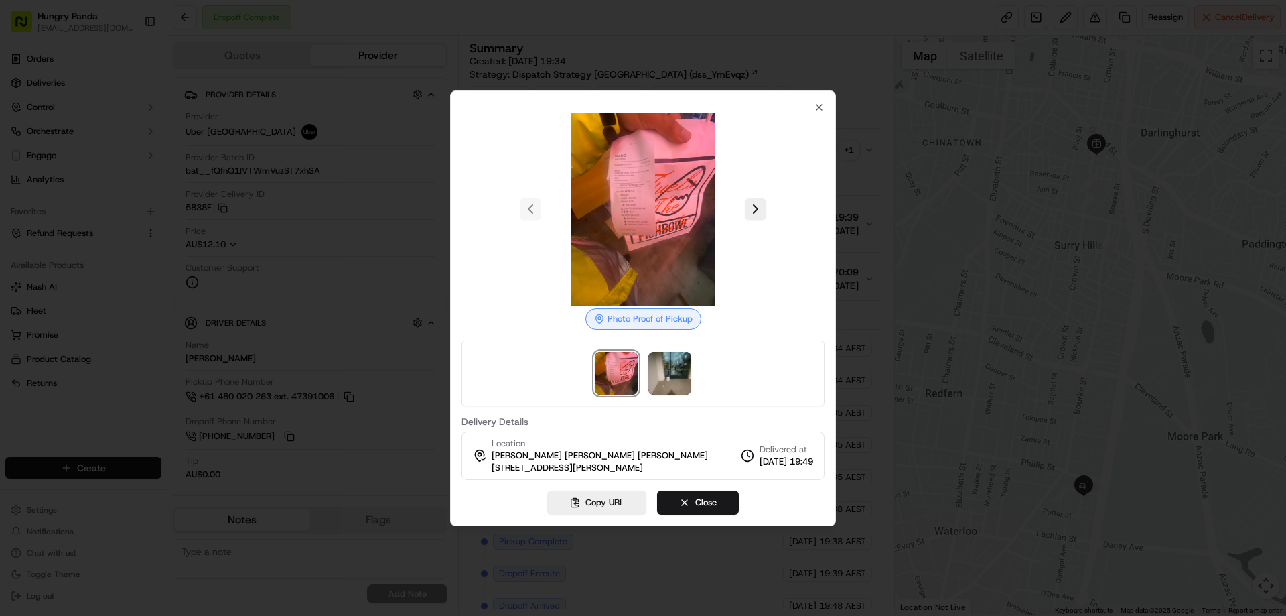
click at [857, 205] on div at bounding box center [643, 308] width 1286 height 616
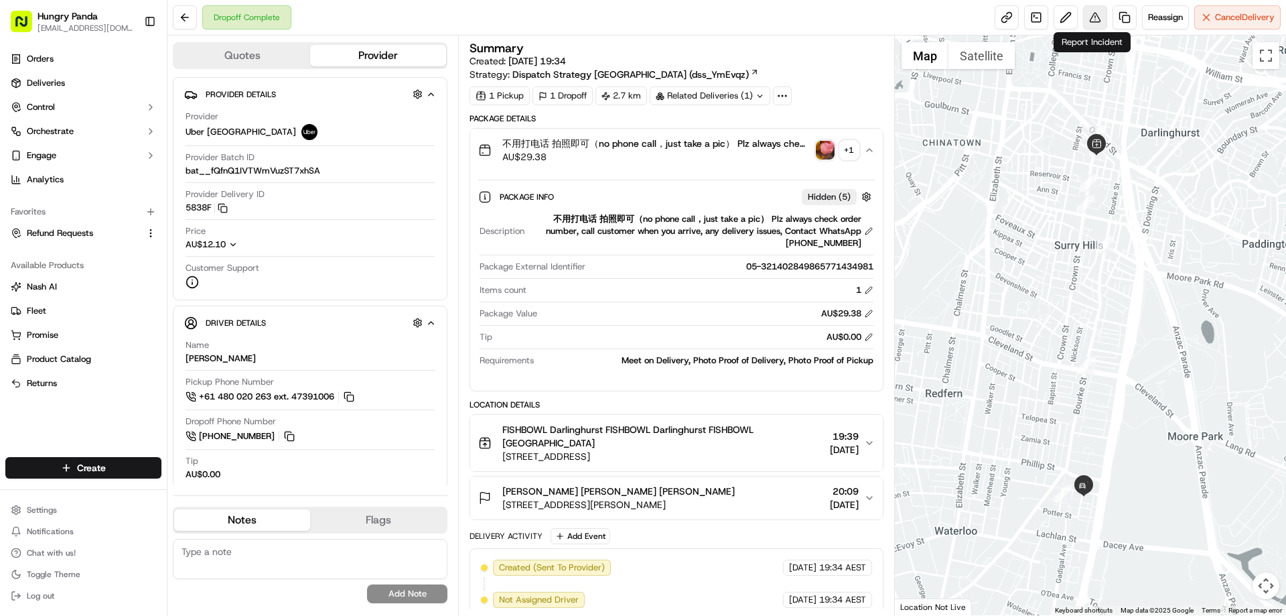
click at [1094, 23] on button at bounding box center [1095, 17] width 24 height 24
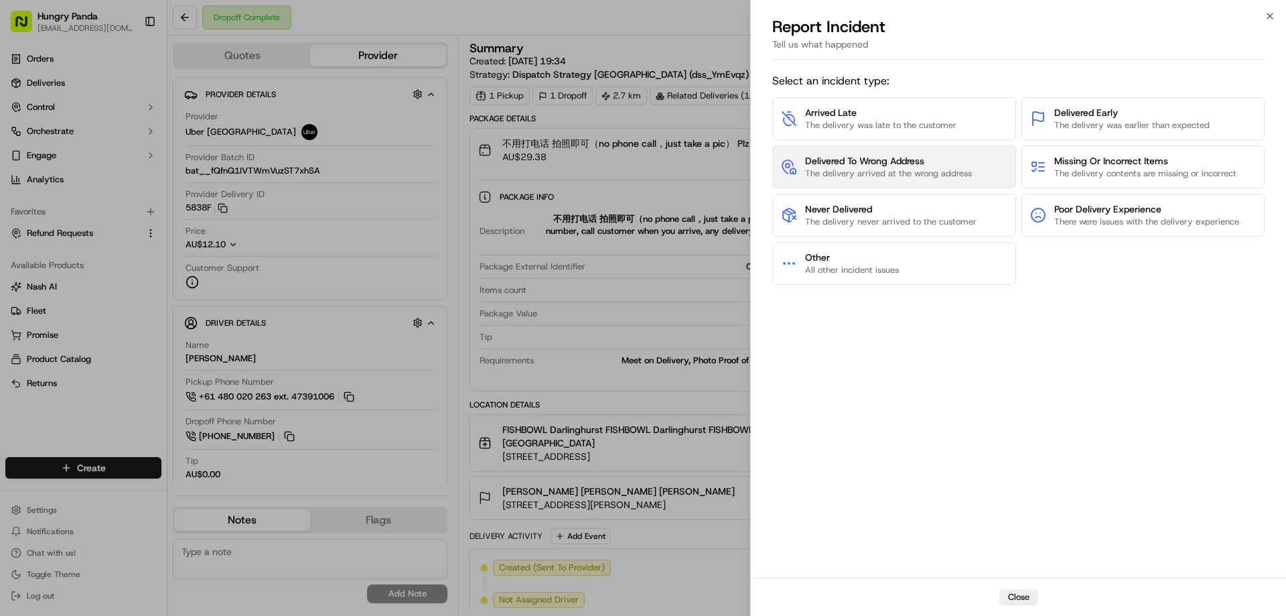
click at [855, 173] on span "The delivery arrived at the wrong address" at bounding box center [888, 173] width 167 height 12
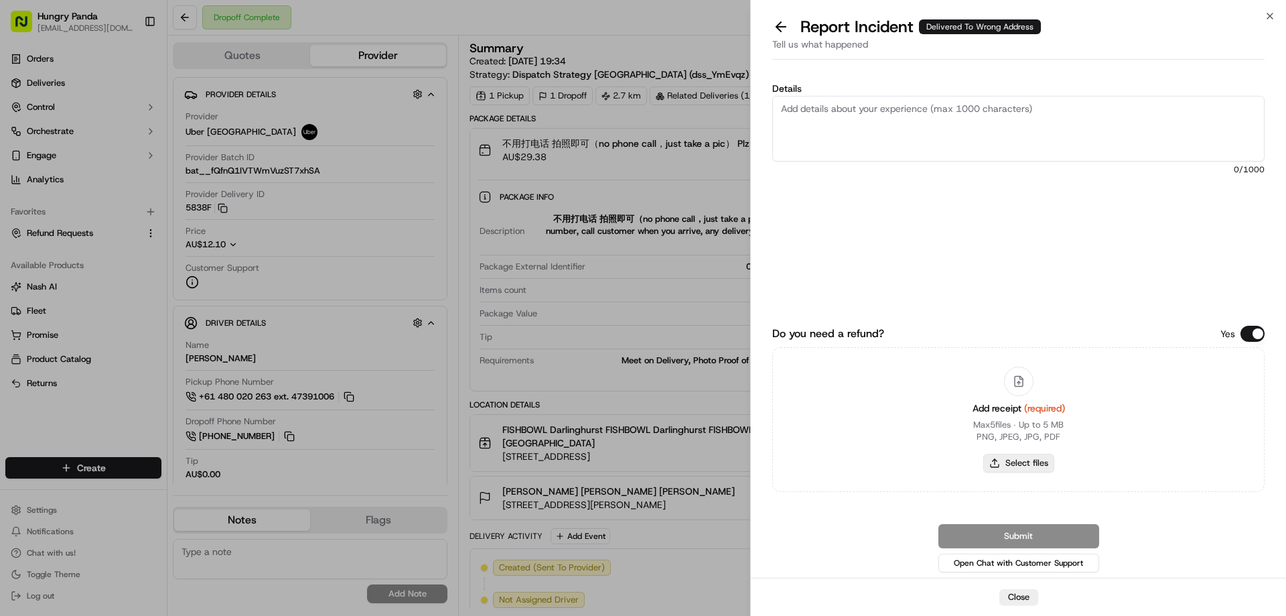
click at [1013, 464] on button "Select files" at bounding box center [1018, 462] width 71 height 19
type input "C:\fakepath\screenshot_2025-09-17_16-46-58.png"
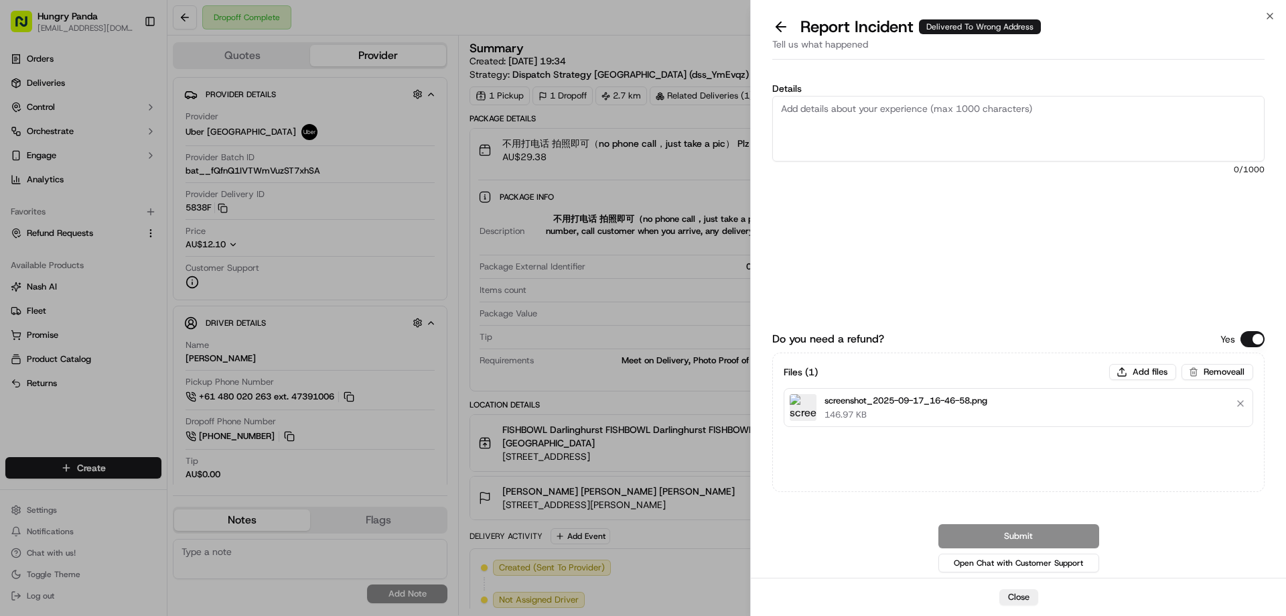
click at [913, 134] on textarea "Details" at bounding box center [1018, 129] width 492 height 66
paste textarea "The customer reported that he did not receive the food. The photo taken by the …"
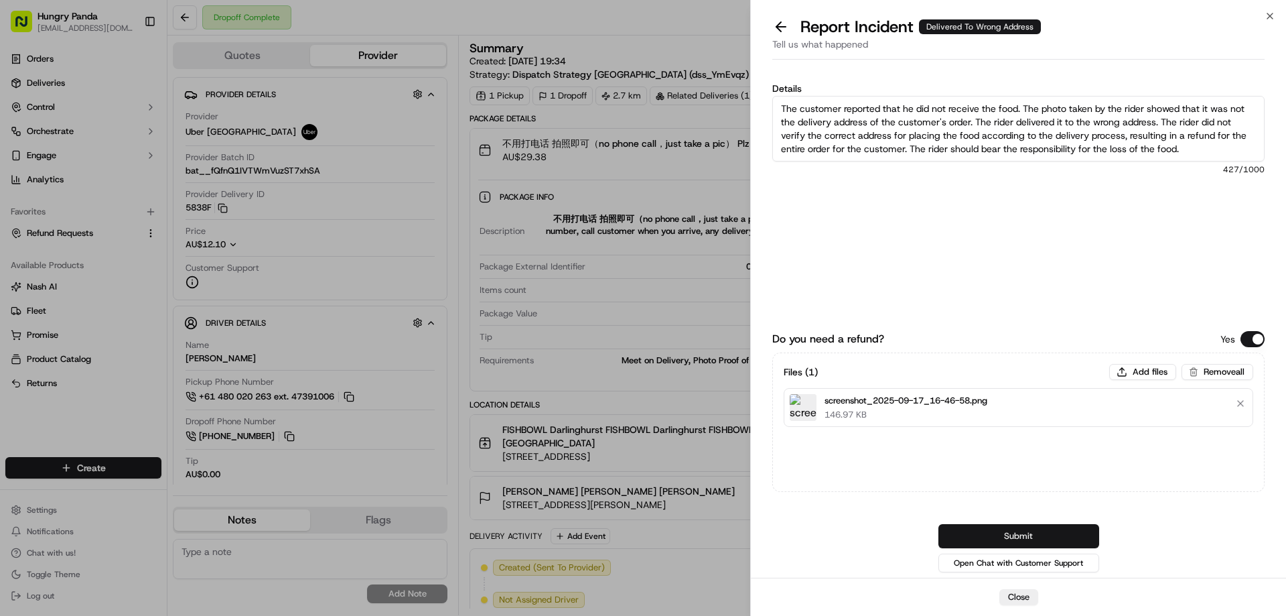
type textarea "The customer reported that he did not receive the food. The photo taken by the …"
click at [1005, 530] on button "Submit" at bounding box center [1018, 536] width 161 height 24
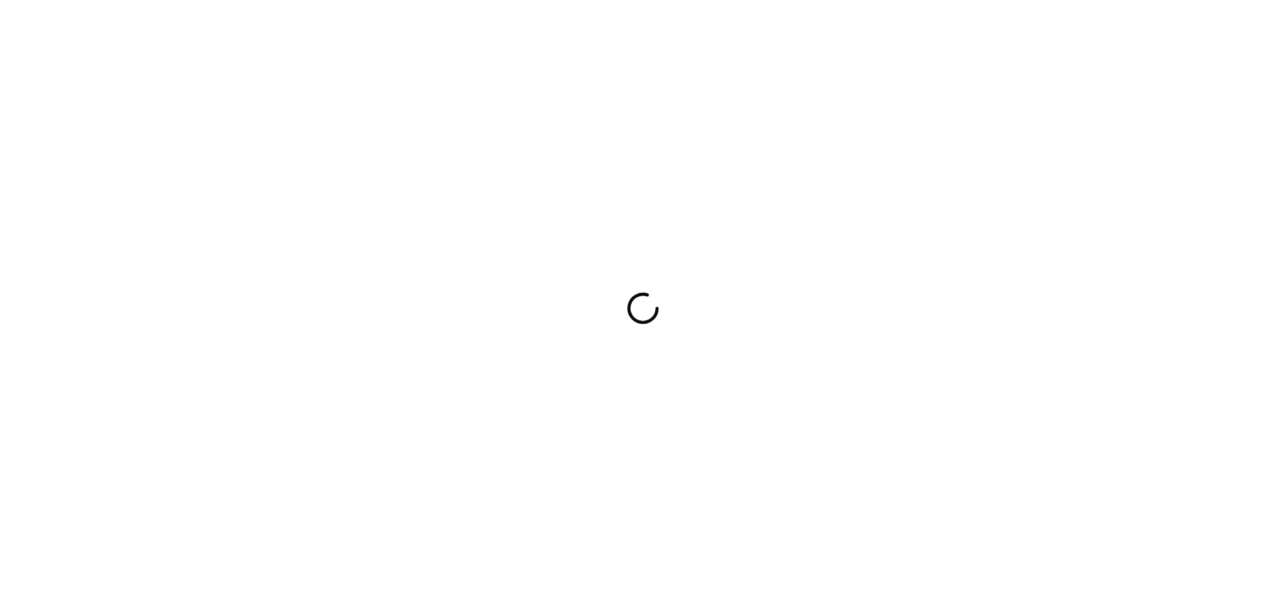
click at [766, 318] on div at bounding box center [643, 308] width 1286 height 616
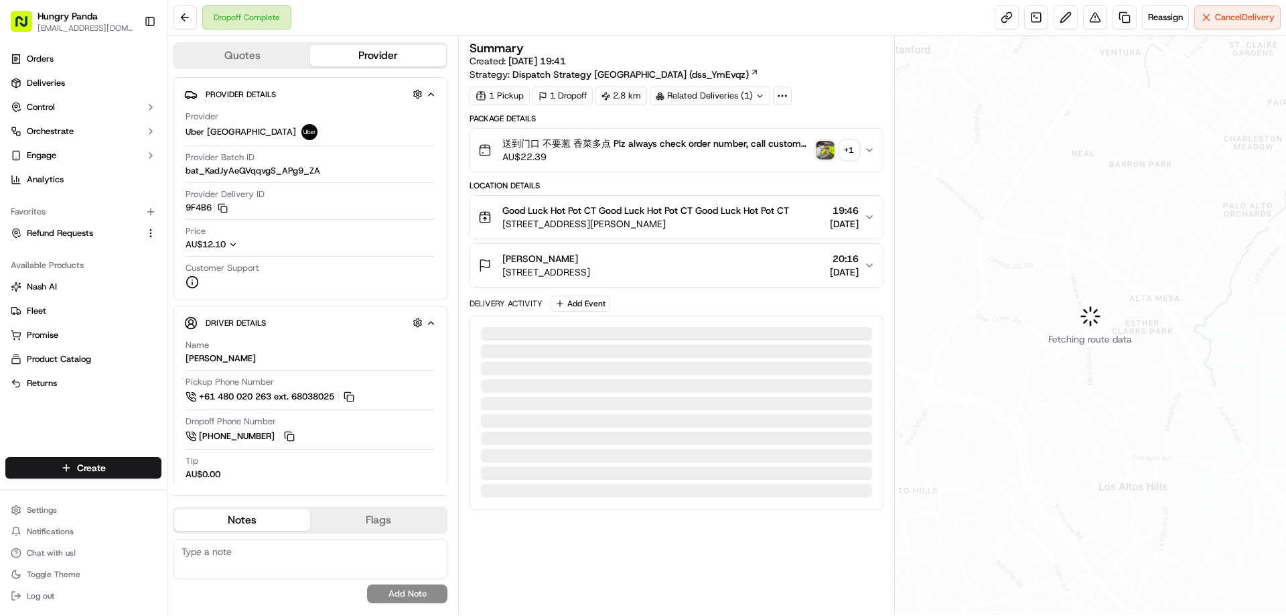
click at [816, 149] on img "button" at bounding box center [825, 150] width 19 height 19
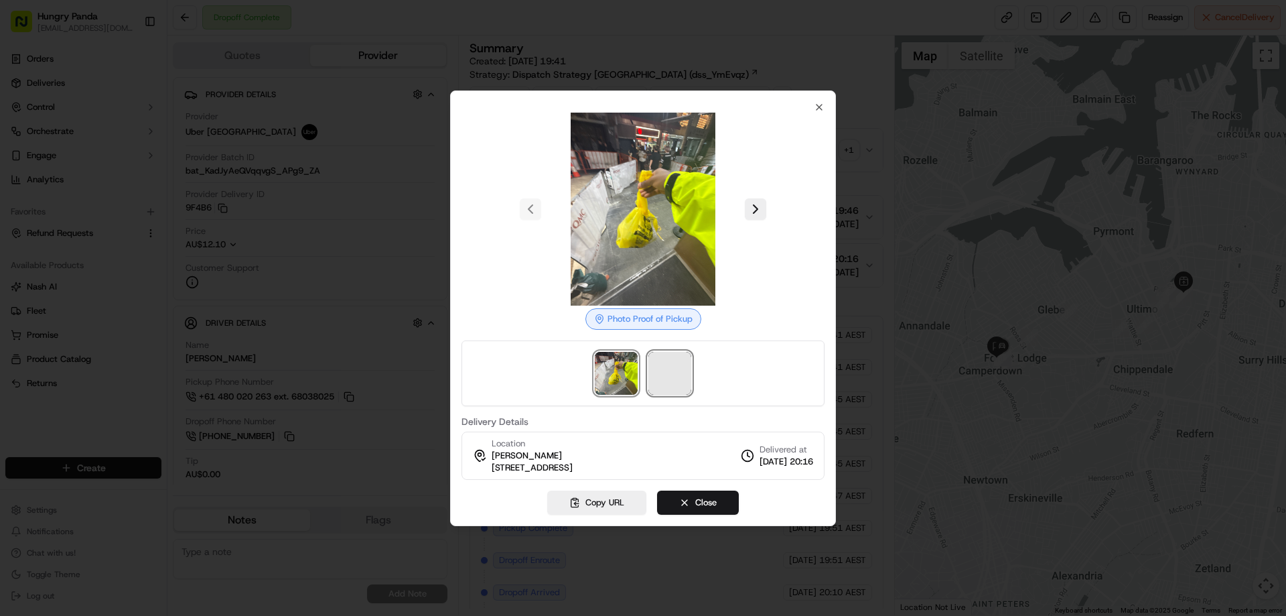
click at [664, 376] on span at bounding box center [669, 373] width 43 height 43
click at [866, 150] on div at bounding box center [643, 308] width 1286 height 616
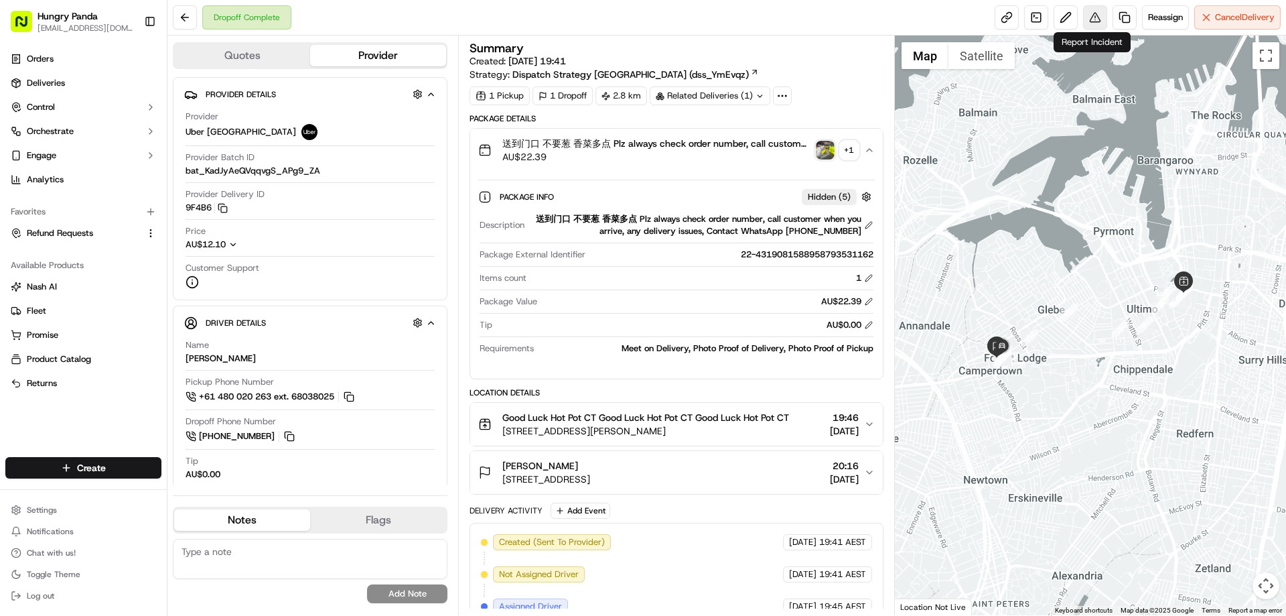
click at [1092, 9] on button at bounding box center [1095, 17] width 24 height 24
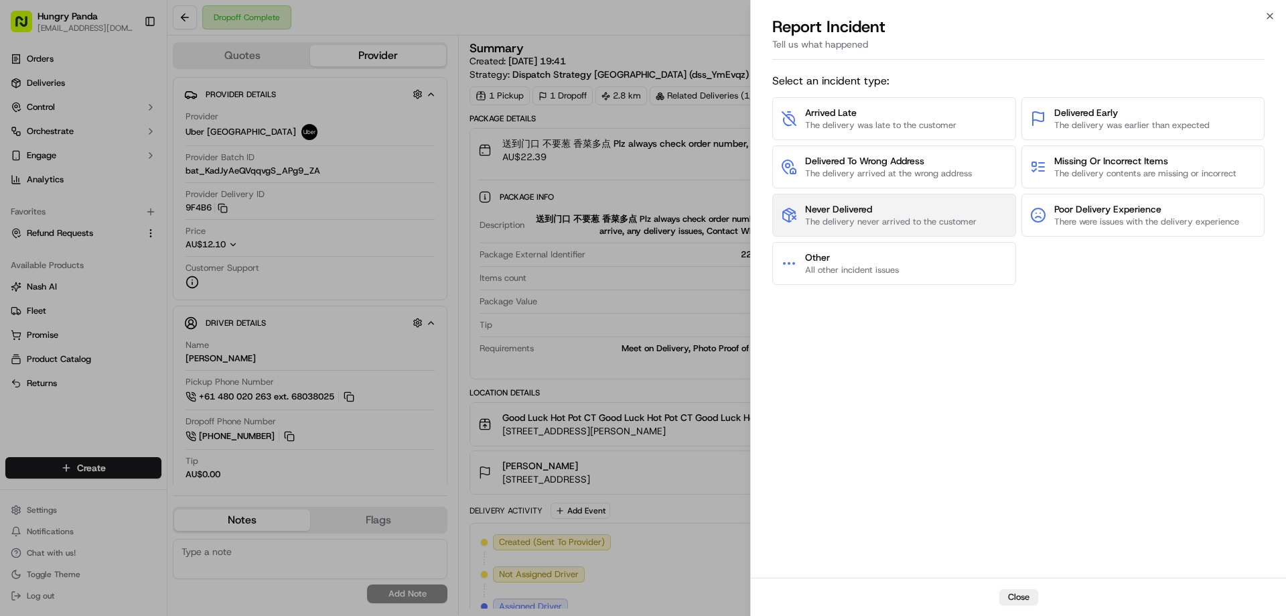
click at [854, 194] on button "Never Delivered The delivery never arrived to the customer" at bounding box center [894, 215] width 244 height 43
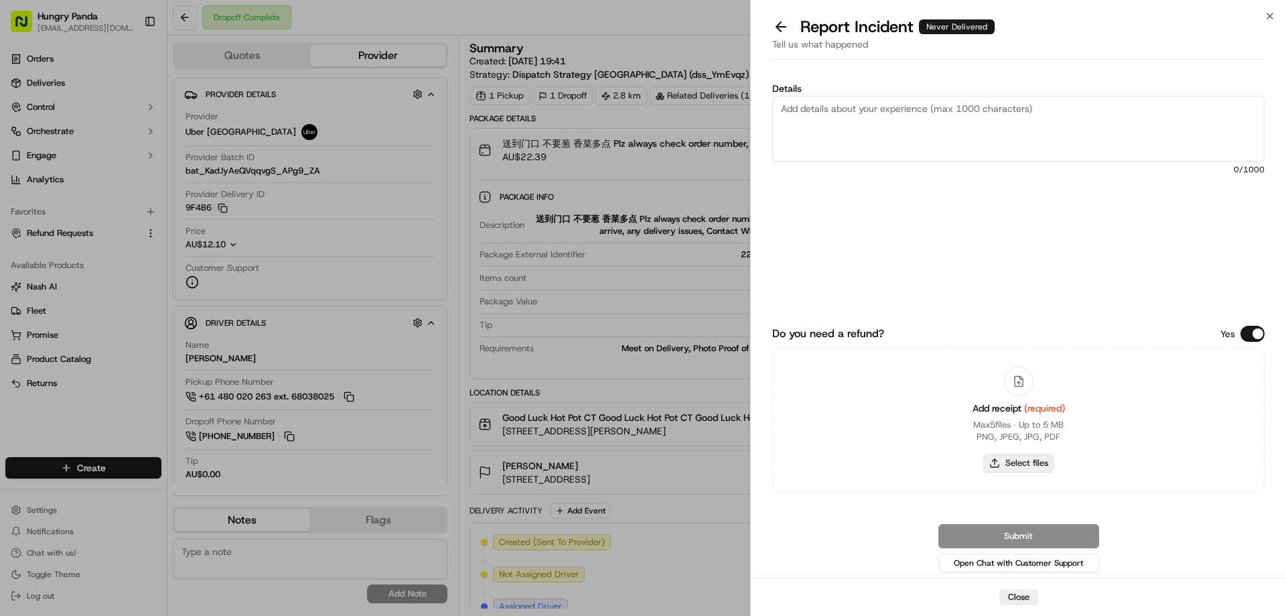
click at [1017, 460] on button "Select files" at bounding box center [1018, 462] width 71 height 19
type input "C:\fakepath\screenshot_2025-09-17_16-48-06.png"
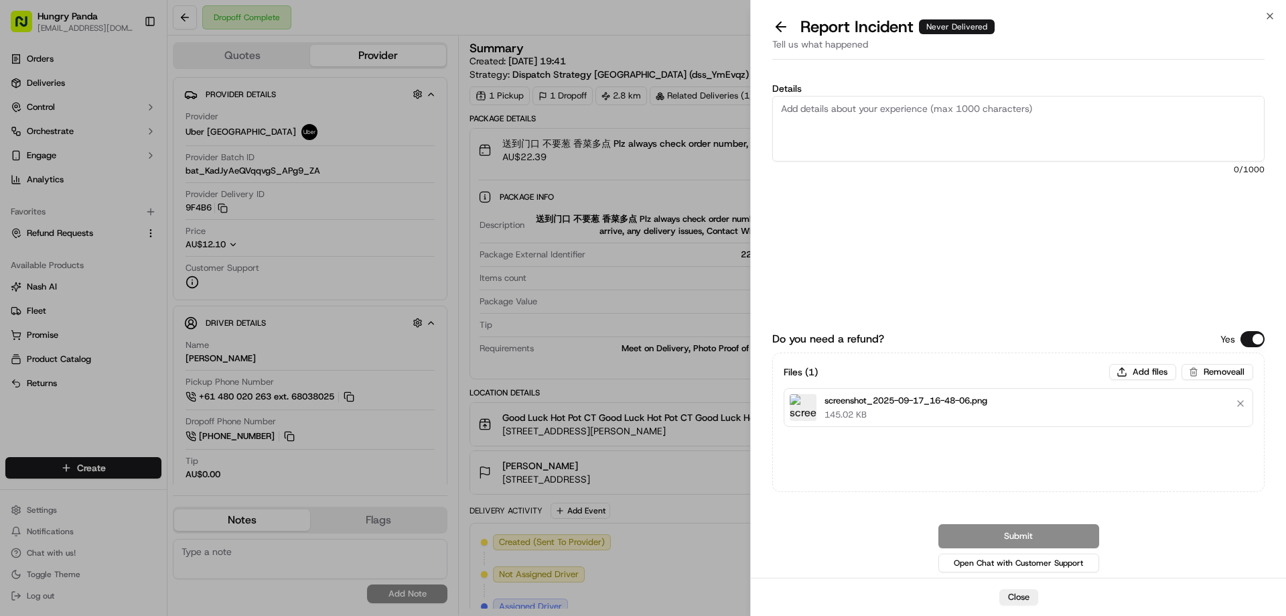
click at [908, 125] on textarea "Details" at bounding box center [1018, 129] width 492 height 66
paste textarea "The customer reported that he did not receive the food, the delivery photos tak…"
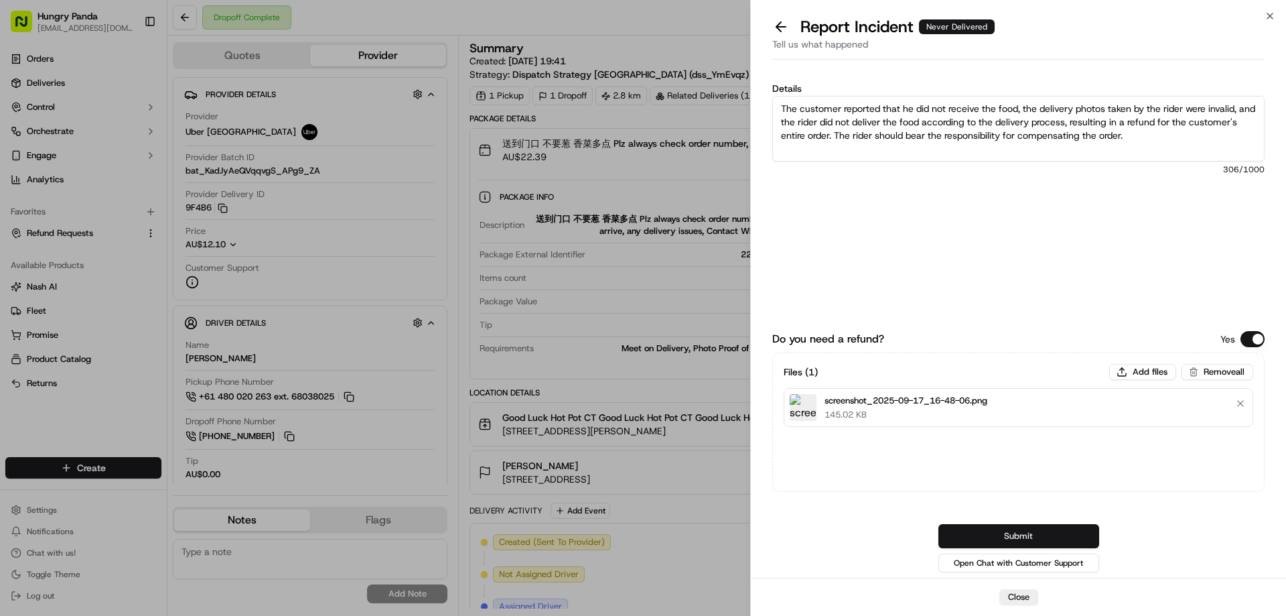
type textarea "The customer reported that he did not receive the food, the delivery photos tak…"
click at [1034, 533] on button "Submit" at bounding box center [1018, 536] width 161 height 24
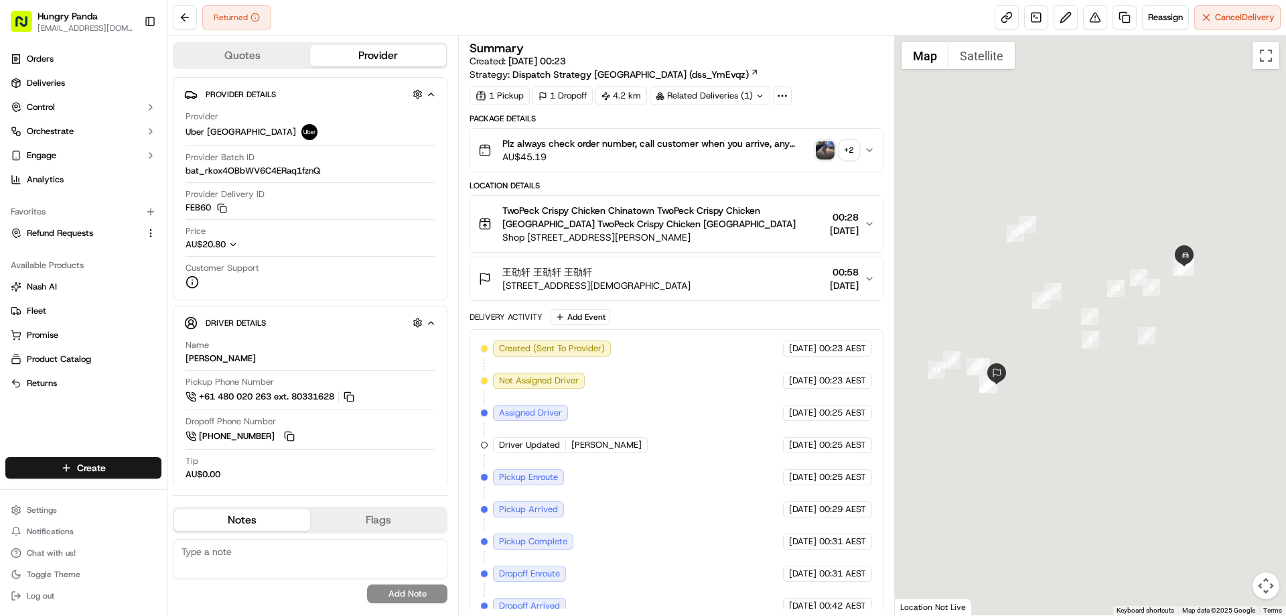
click at [835, 141] on button "+ 2" at bounding box center [837, 150] width 43 height 19
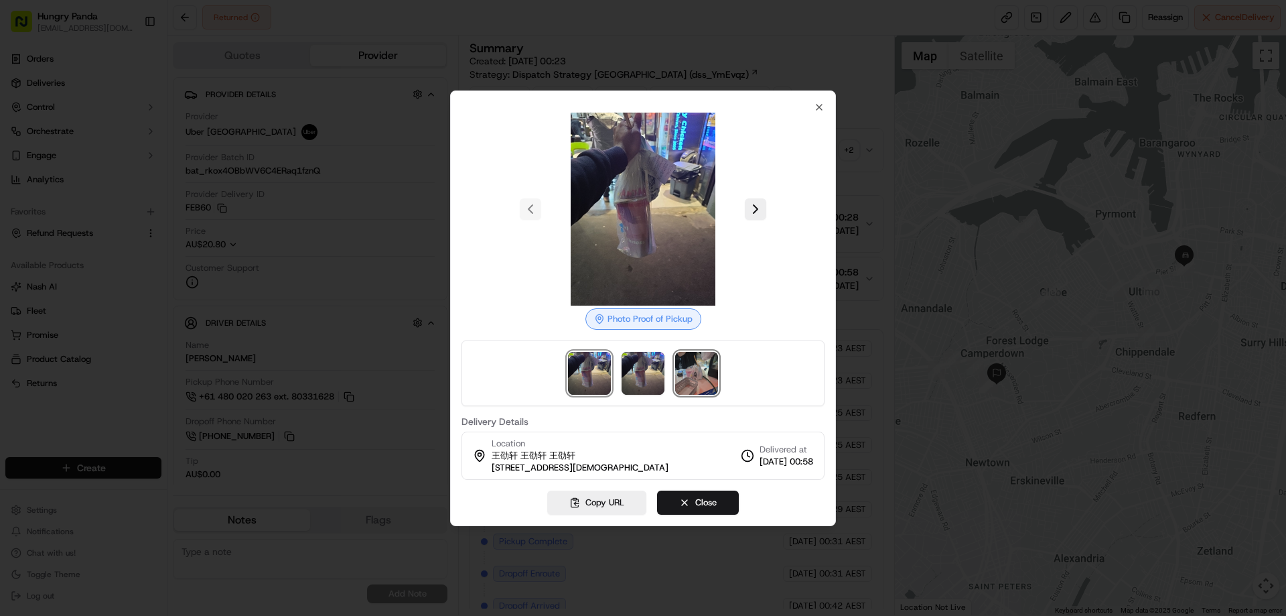
click at [697, 369] on img at bounding box center [696, 373] width 43 height 43
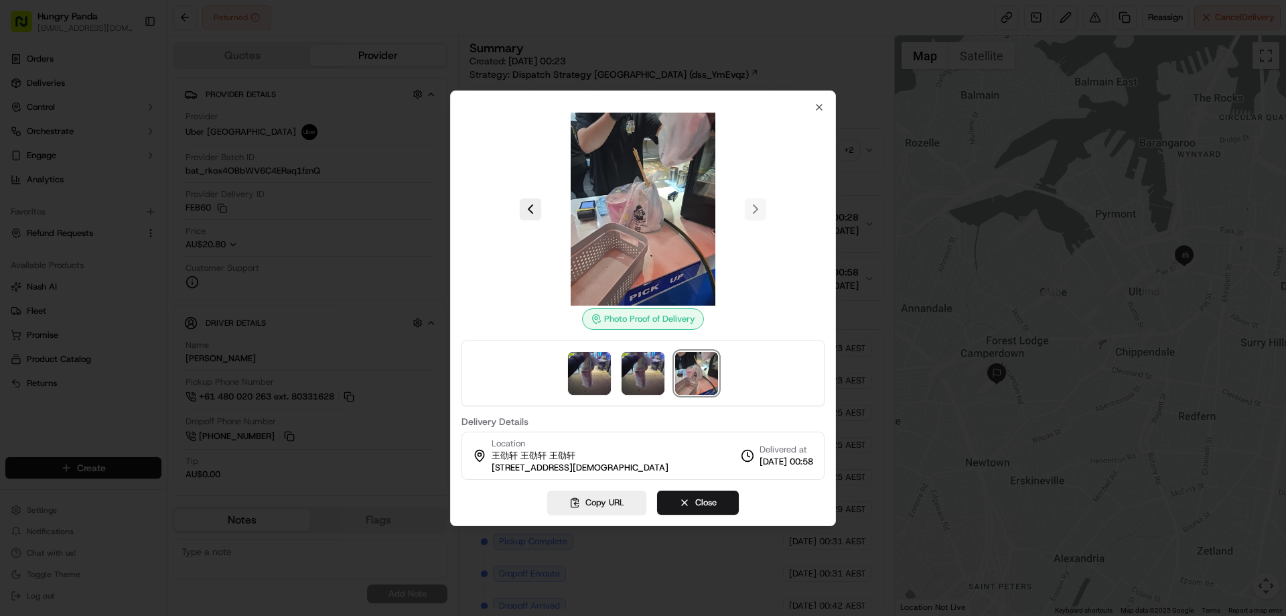
click at [853, 157] on div at bounding box center [643, 308] width 1286 height 616
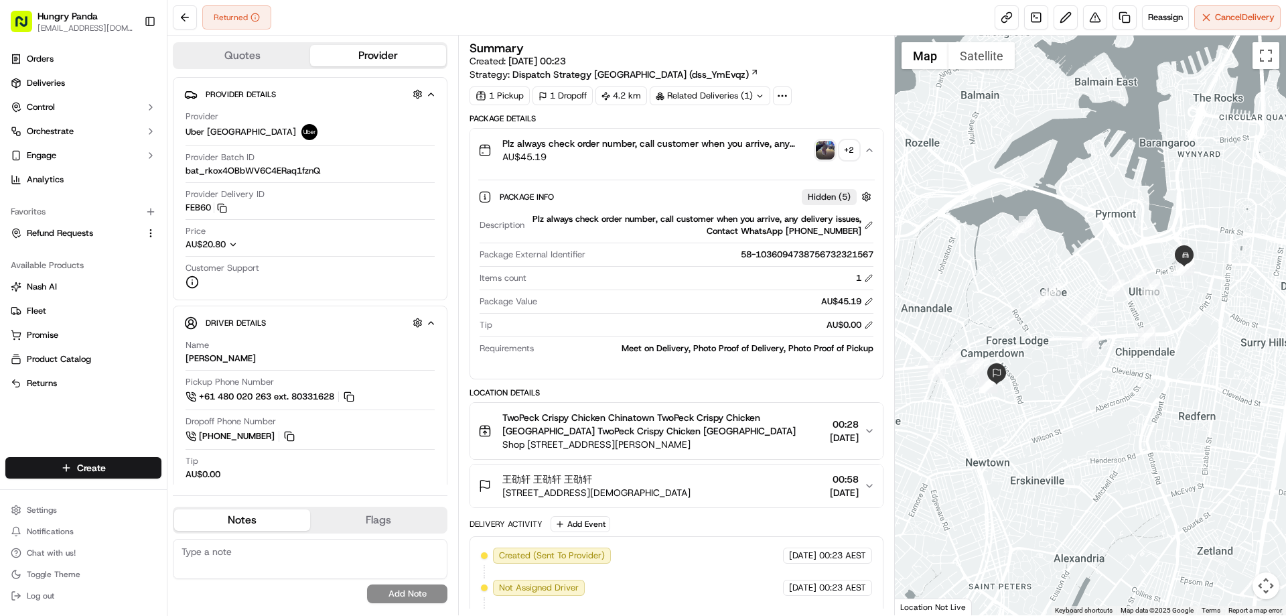
click at [860, 151] on div "Plz always check order number, call customer when you arrive, any delivery issu…" at bounding box center [670, 150] width 385 height 27
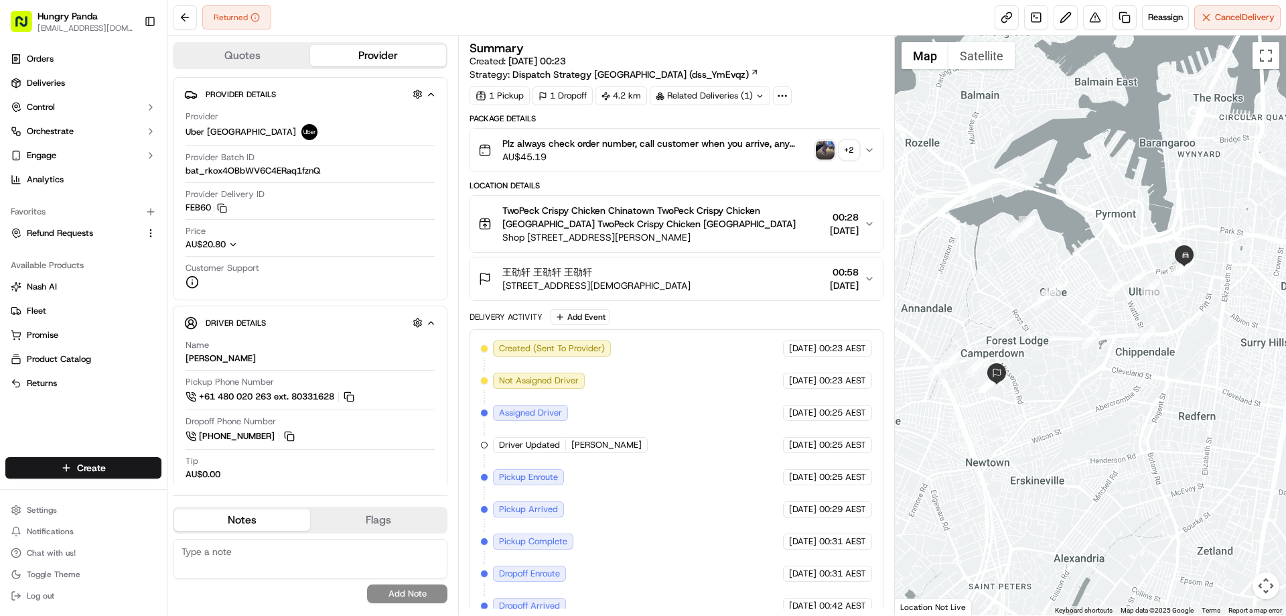
click at [858, 151] on div "+ 2" at bounding box center [849, 150] width 19 height 19
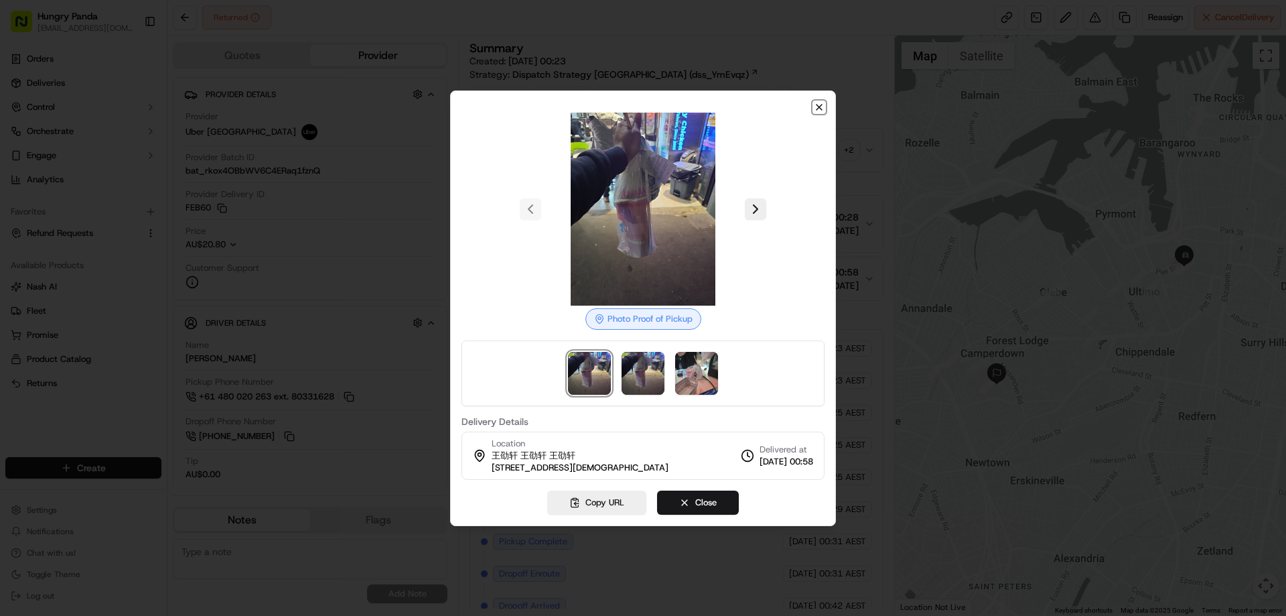
click at [819, 104] on icon "button" at bounding box center [819, 107] width 11 height 11
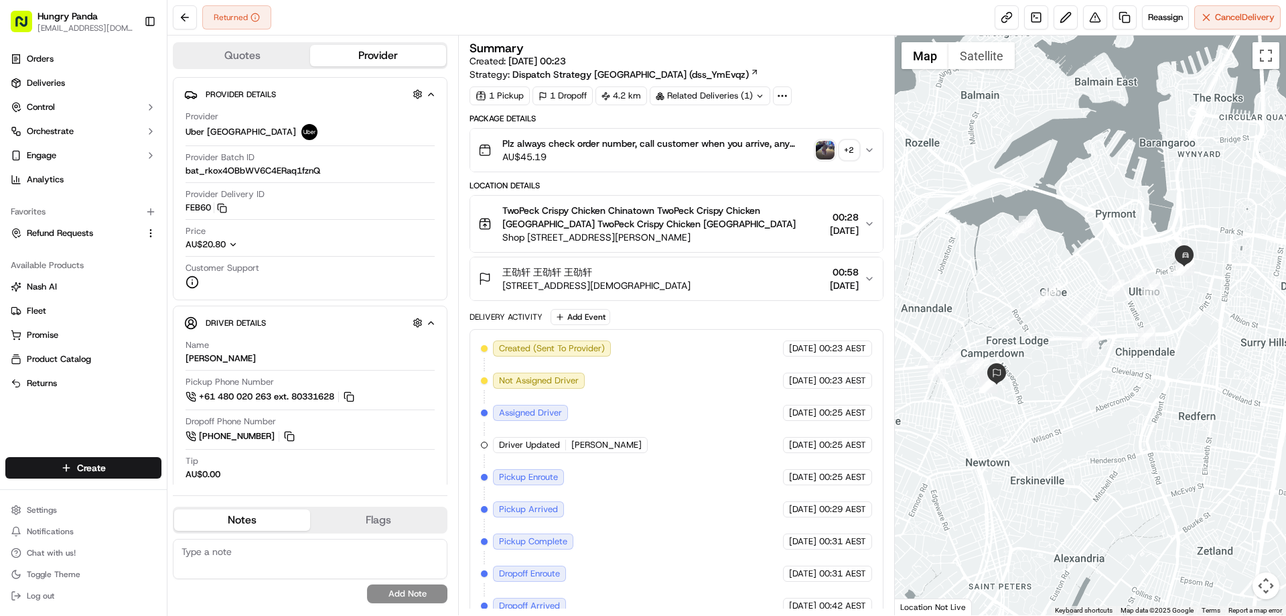
click at [867, 147] on icon "button" at bounding box center [869, 150] width 11 height 11
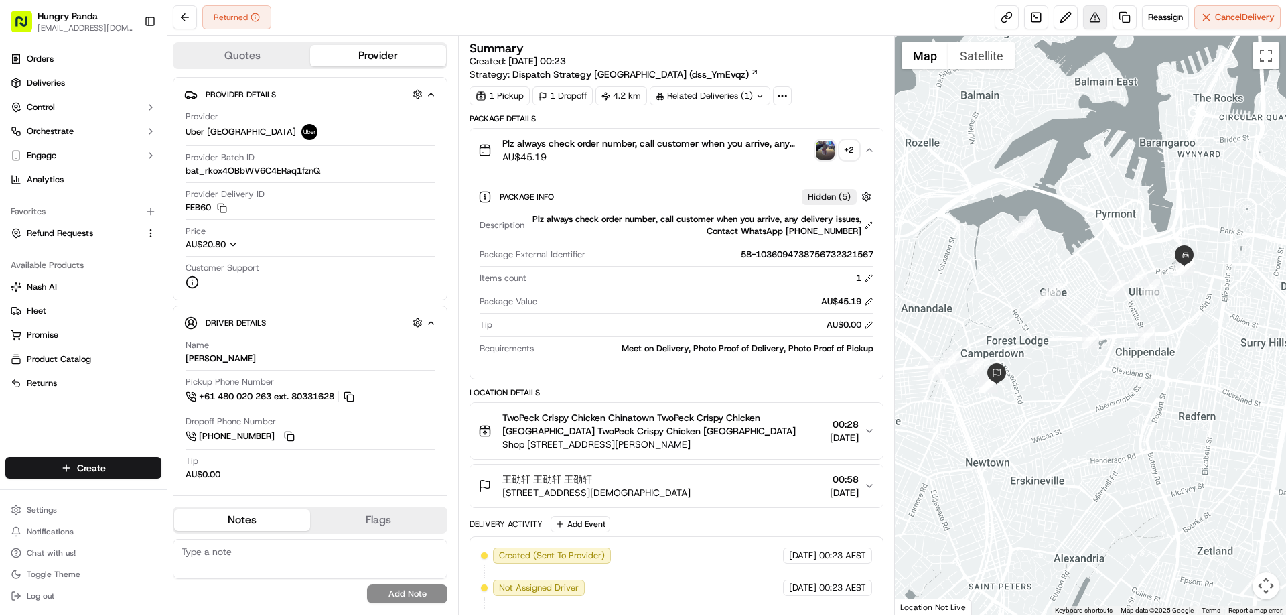
click at [1103, 15] on button at bounding box center [1095, 17] width 24 height 24
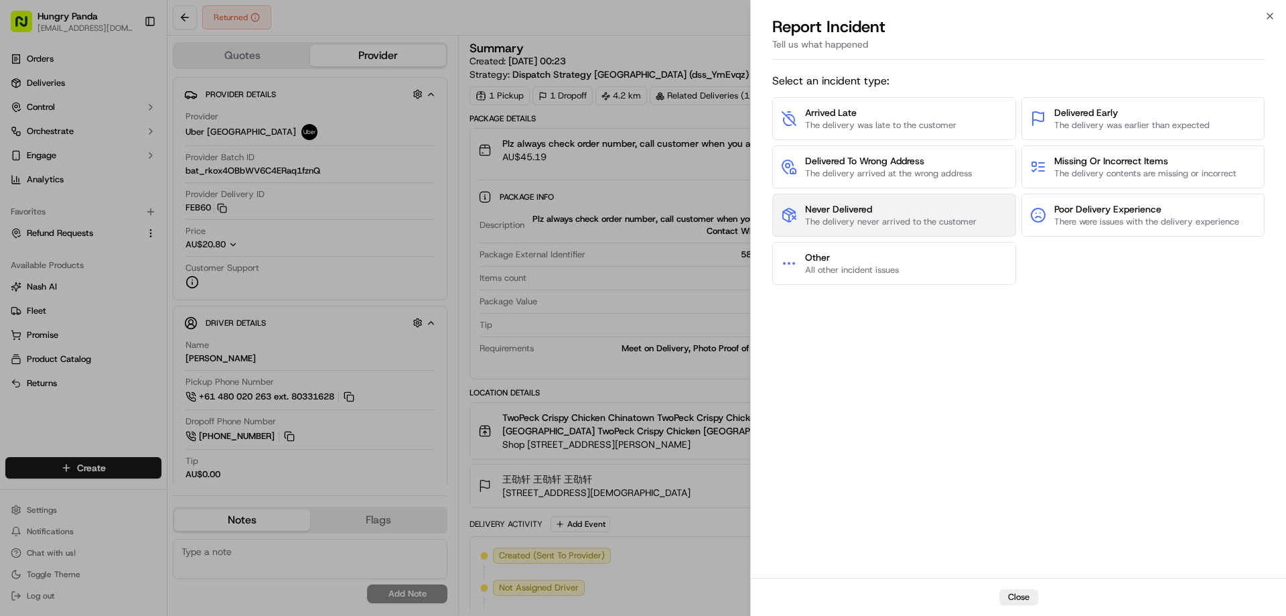
click at [841, 212] on span "Never Delivered" at bounding box center [890, 208] width 171 height 13
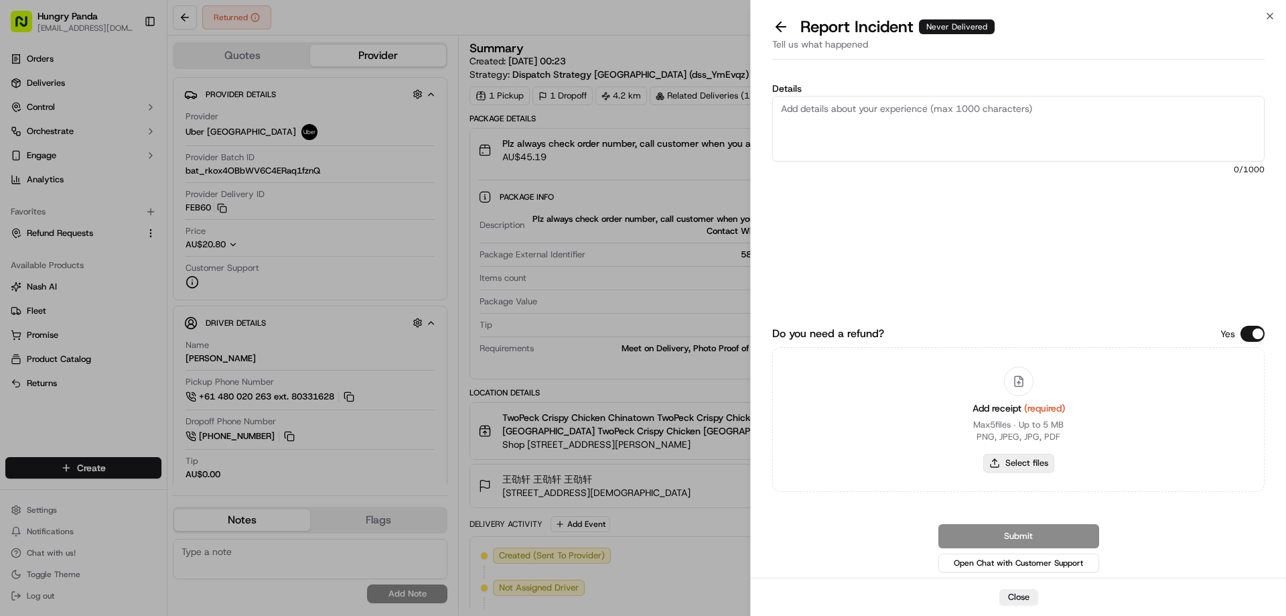
click at [988, 456] on button "Select files" at bounding box center [1018, 462] width 71 height 19
type input "C:\fakepath\screenshot_2025-09-17_16-49-32.png"
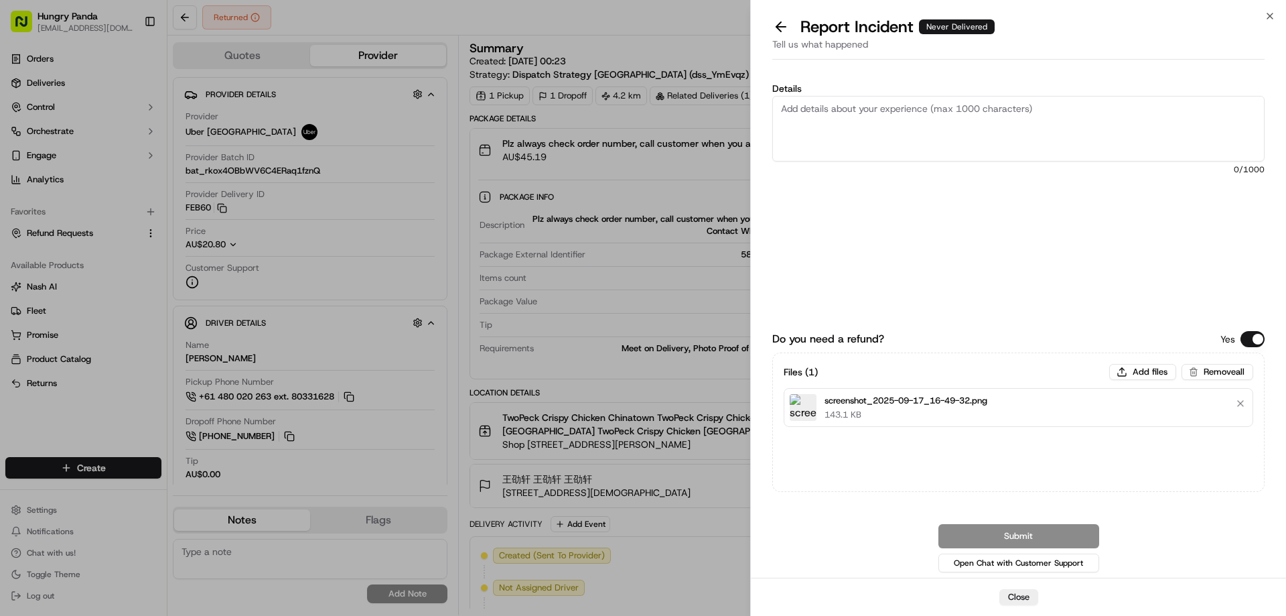
click at [930, 110] on textarea "Details" at bounding box center [1018, 129] width 492 height 66
paste textarea "The customer reported that he did not receive the meal. The order log showed th…"
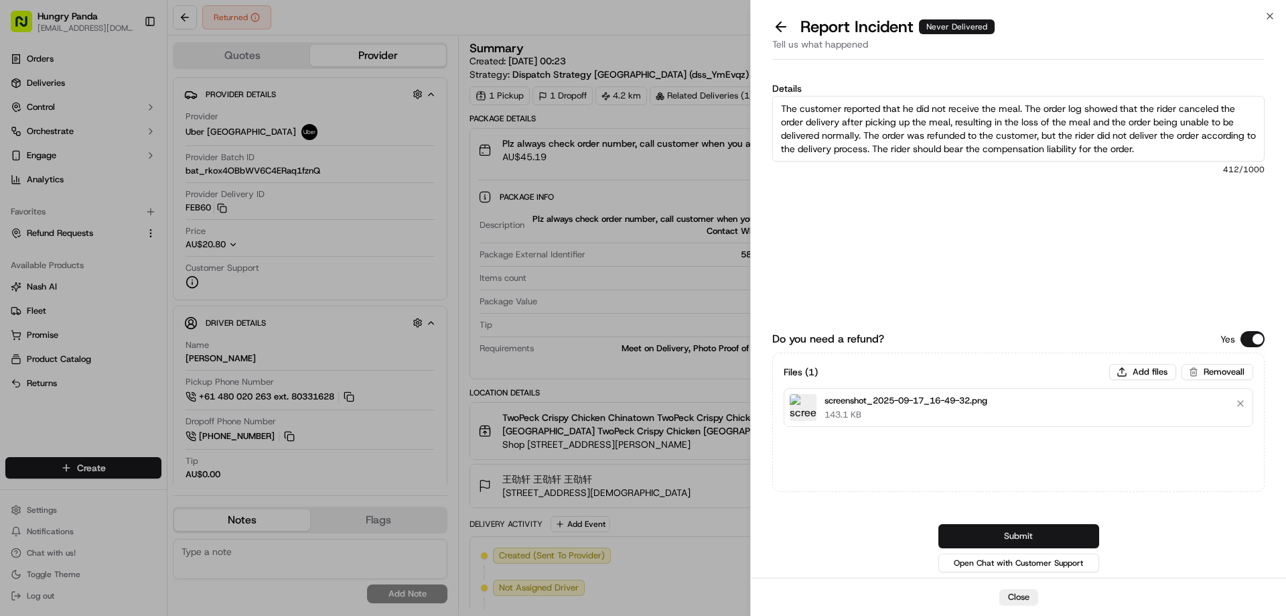
type textarea "The customer reported that he did not receive the meal. The order log showed th…"
click at [1017, 534] on button "Submit" at bounding box center [1018, 536] width 161 height 24
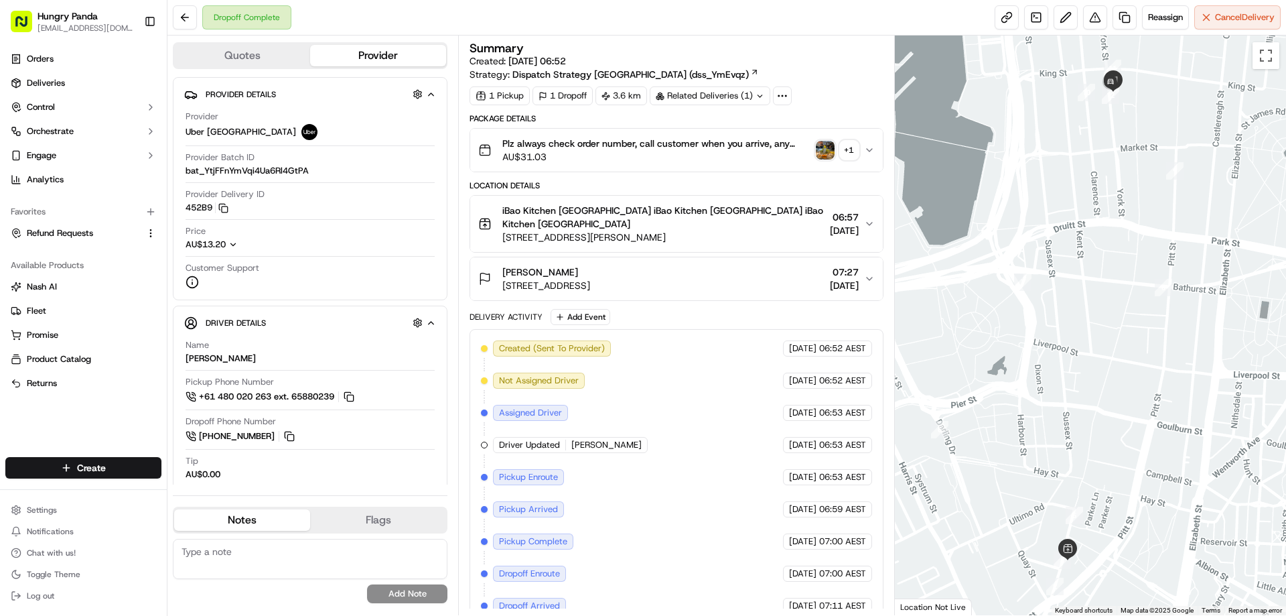
click at [823, 139] on div "Plz always check order number, call customer when you arrive, any delivery issu…" at bounding box center [670, 150] width 385 height 27
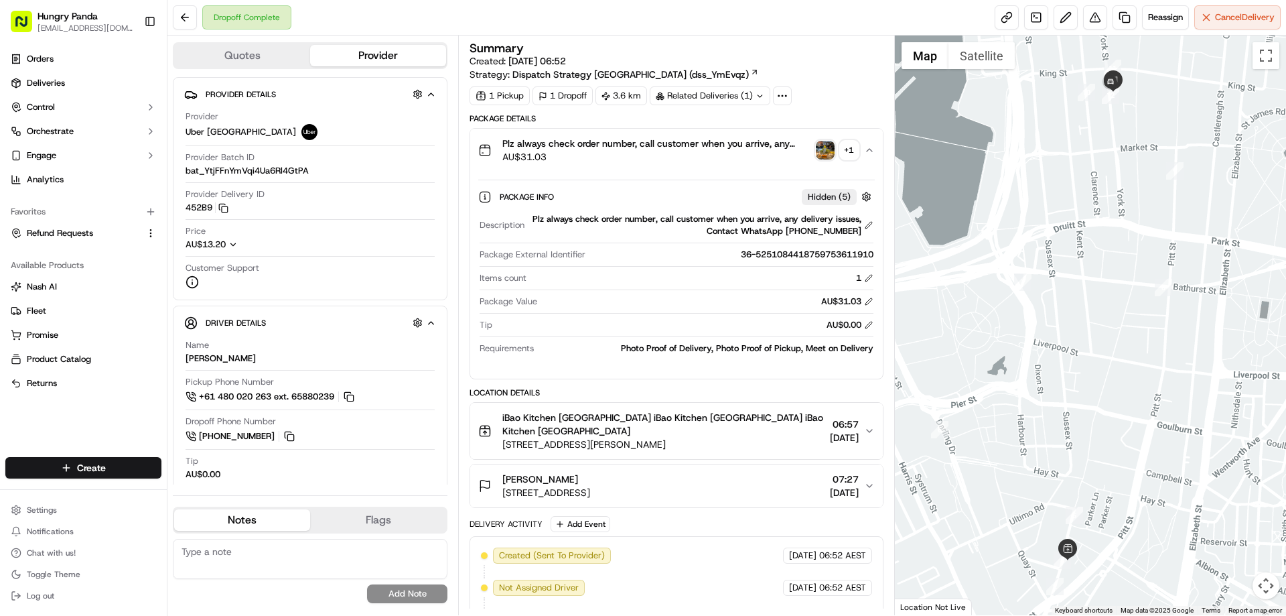
click at [821, 154] on img "button" at bounding box center [825, 150] width 19 height 19
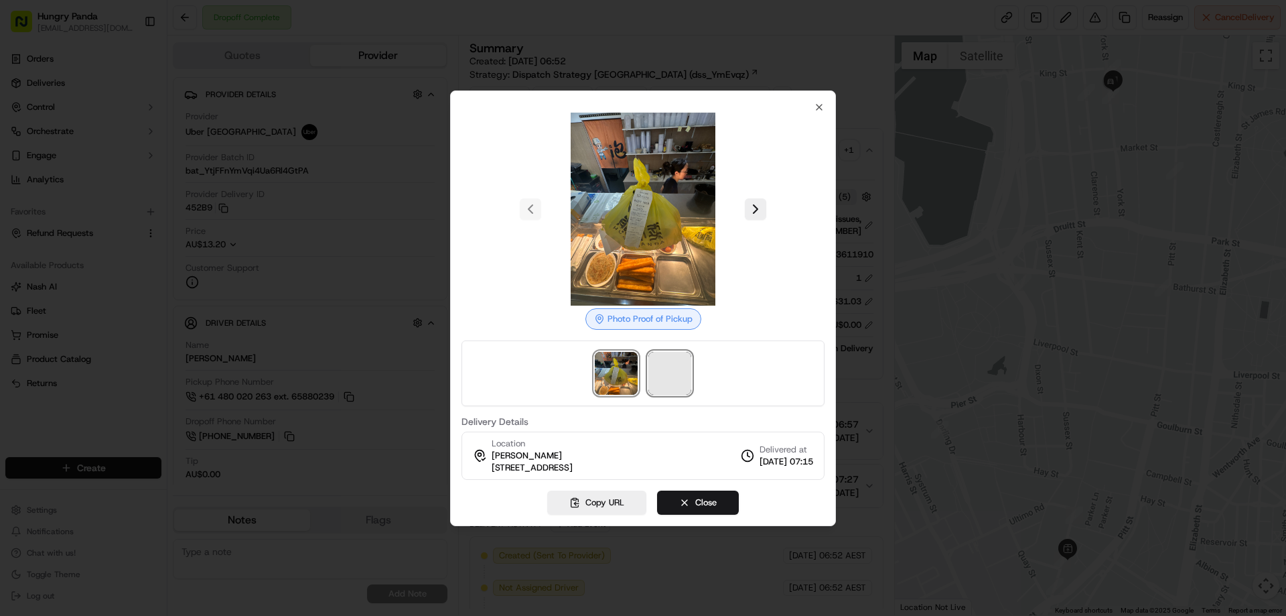
click at [652, 358] on span at bounding box center [669, 373] width 43 height 43
click at [870, 143] on div at bounding box center [643, 308] width 1286 height 616
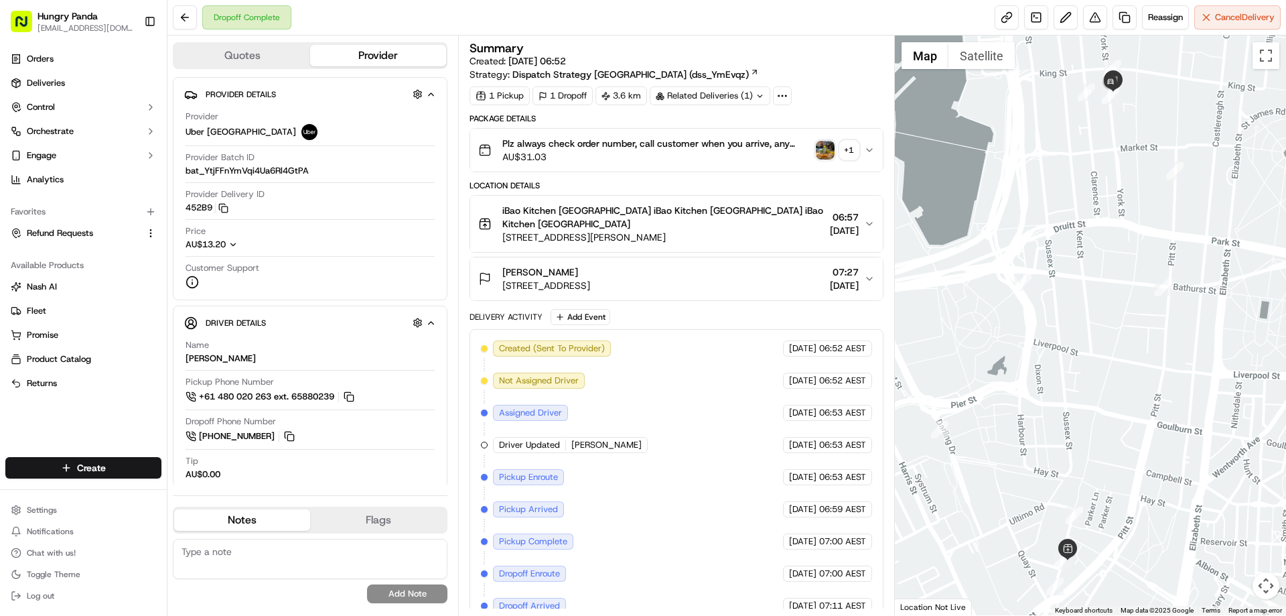
click at [871, 145] on icon "button" at bounding box center [869, 150] width 11 height 11
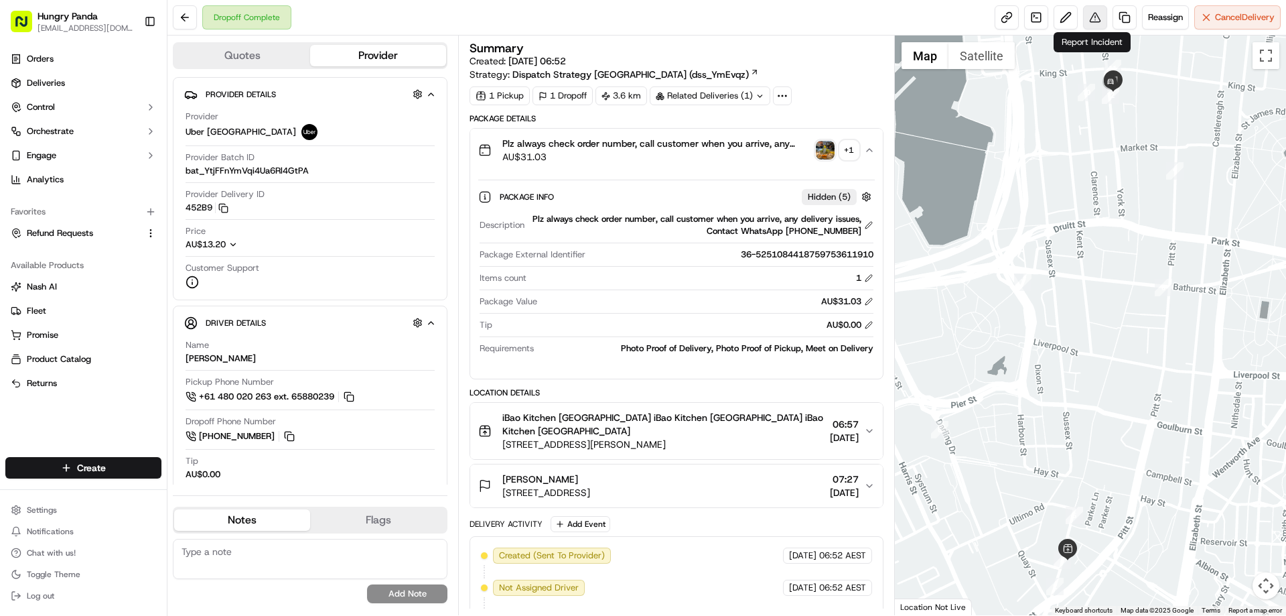
click at [1091, 18] on button at bounding box center [1095, 17] width 24 height 24
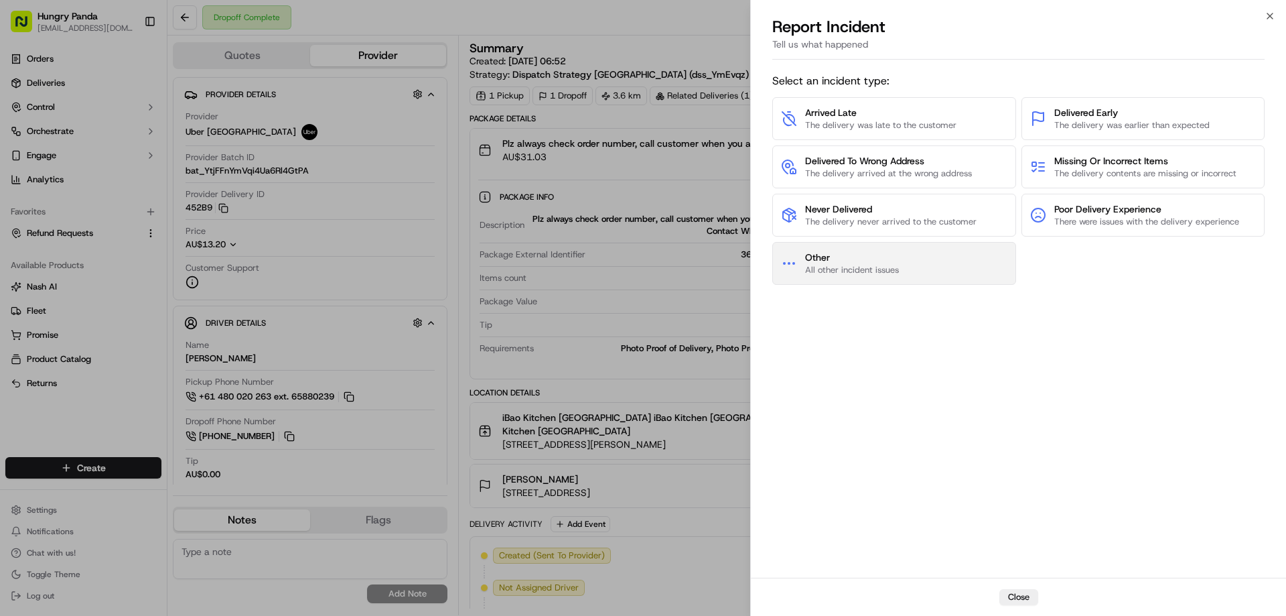
click at [934, 272] on button "Other All other incident issues" at bounding box center [894, 263] width 244 height 43
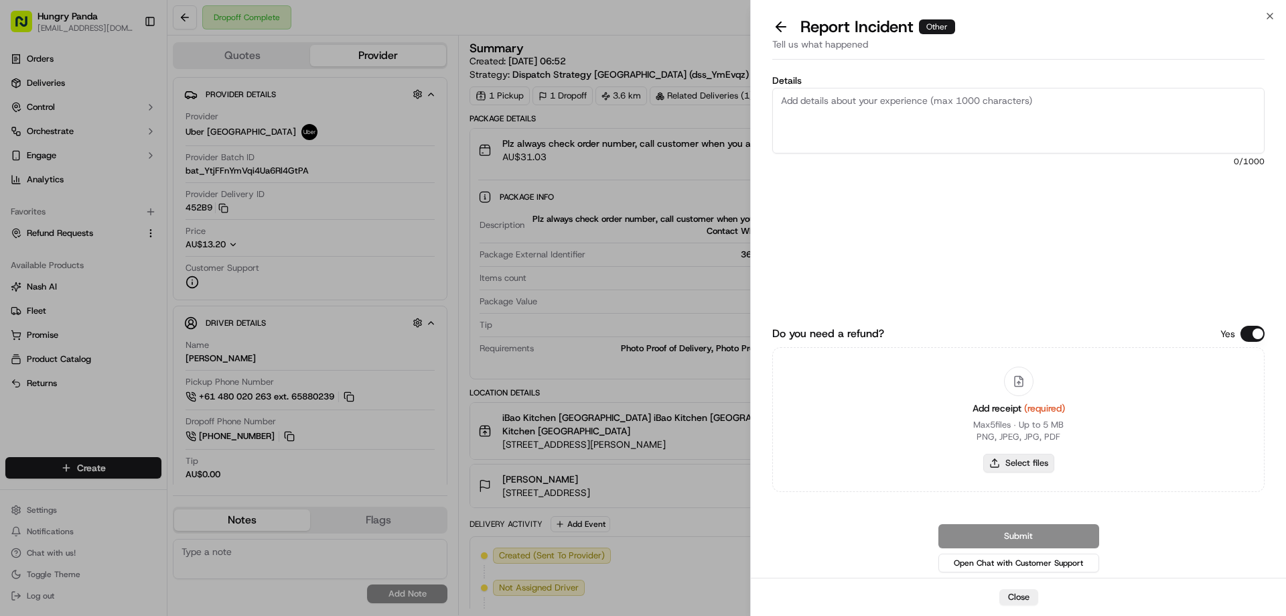
click at [1025, 455] on button "Select files" at bounding box center [1018, 462] width 71 height 19
type input "C:\fakepath\screenshot_2025-09-17_17-00-15.png"
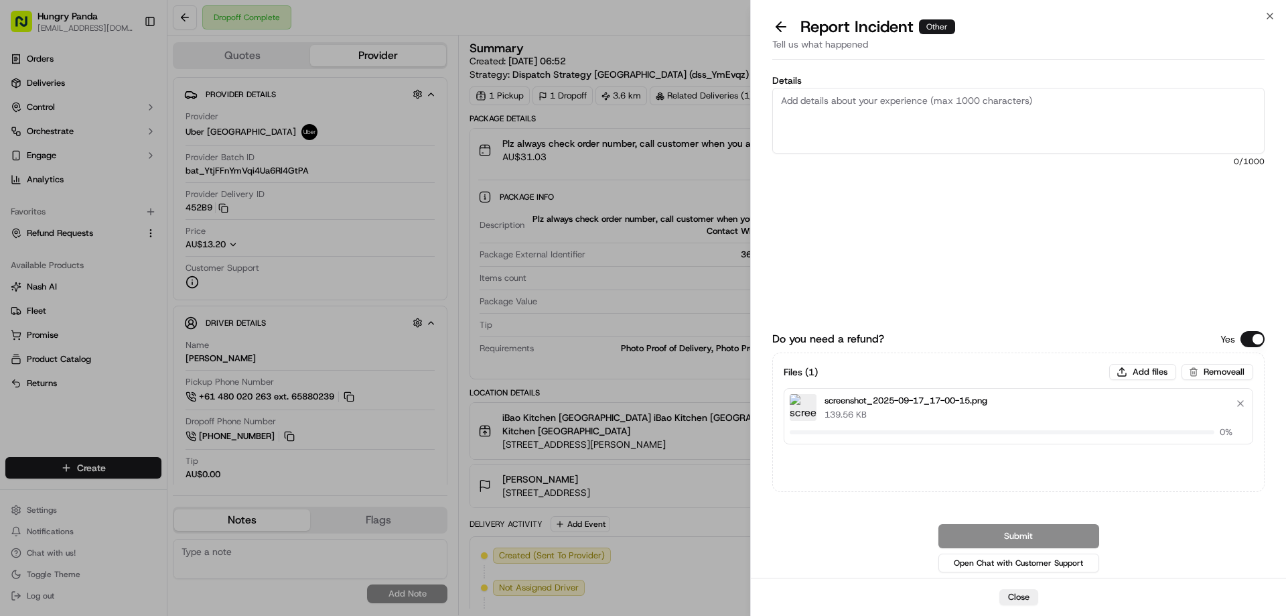
click at [891, 127] on textarea "Details" at bounding box center [1018, 121] width 492 height 66
click at [927, 132] on textarea "Details" at bounding box center [1018, 121] width 492 height 66
paste textarea "The customer reported that he did not receive the meal, and the delivery photo …"
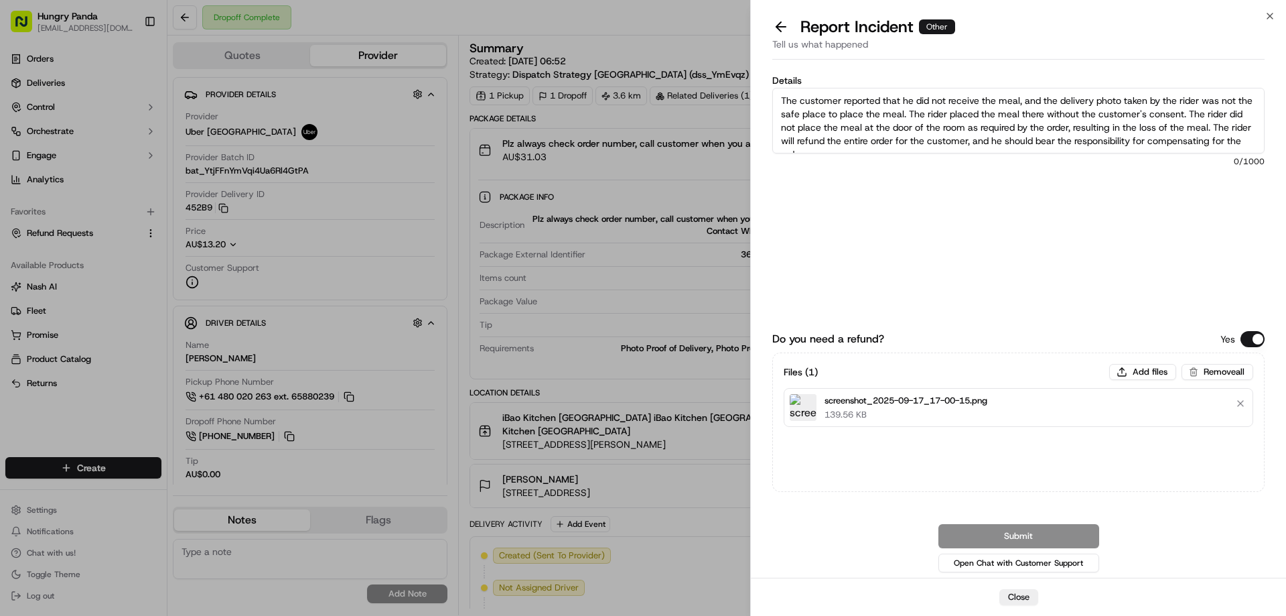
scroll to position [7, 0]
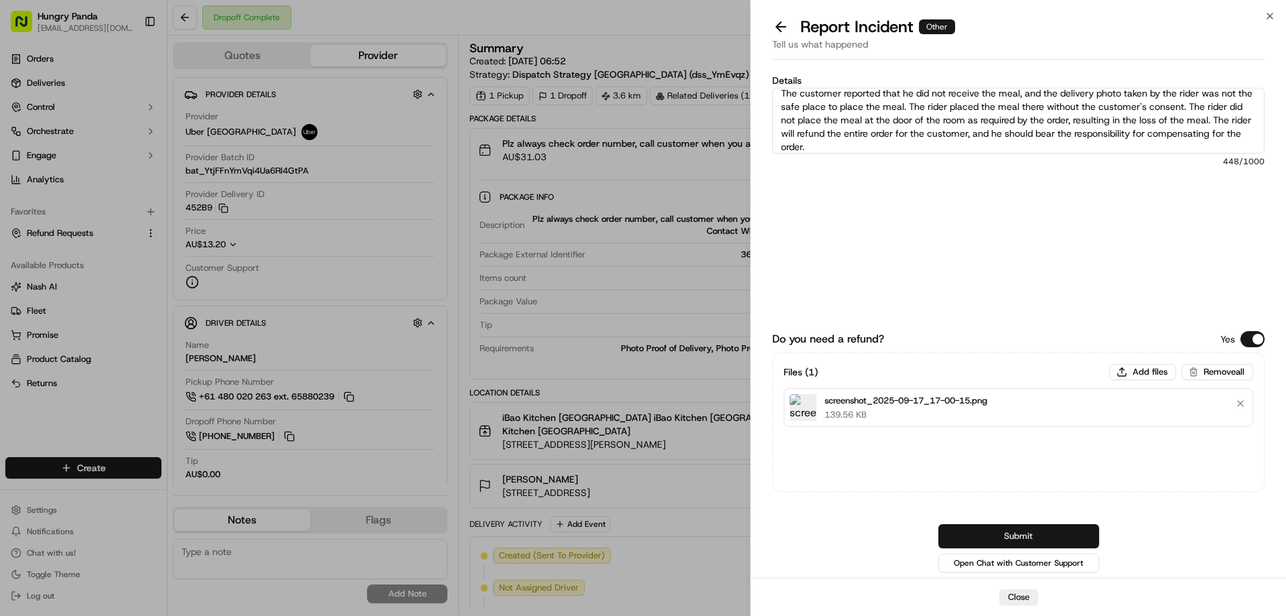
type textarea "The customer reported that he did not receive the meal, and the delivery photo …"
click at [1022, 530] on button "Submit" at bounding box center [1018, 536] width 161 height 24
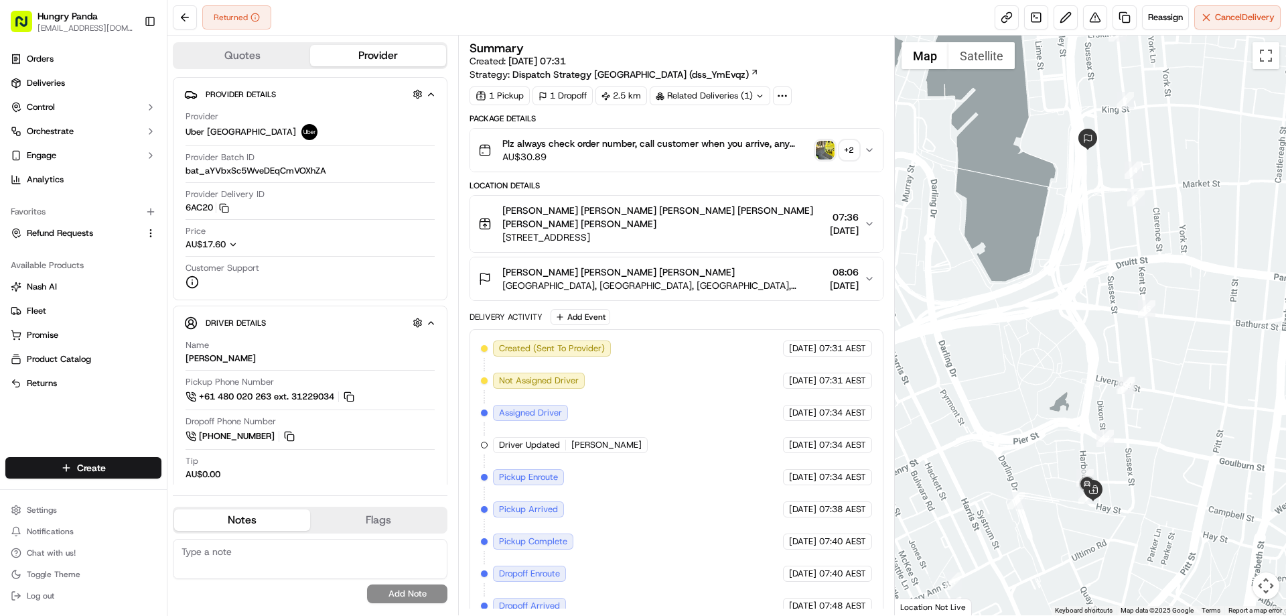
click at [825, 153] on img "button" at bounding box center [825, 150] width 19 height 19
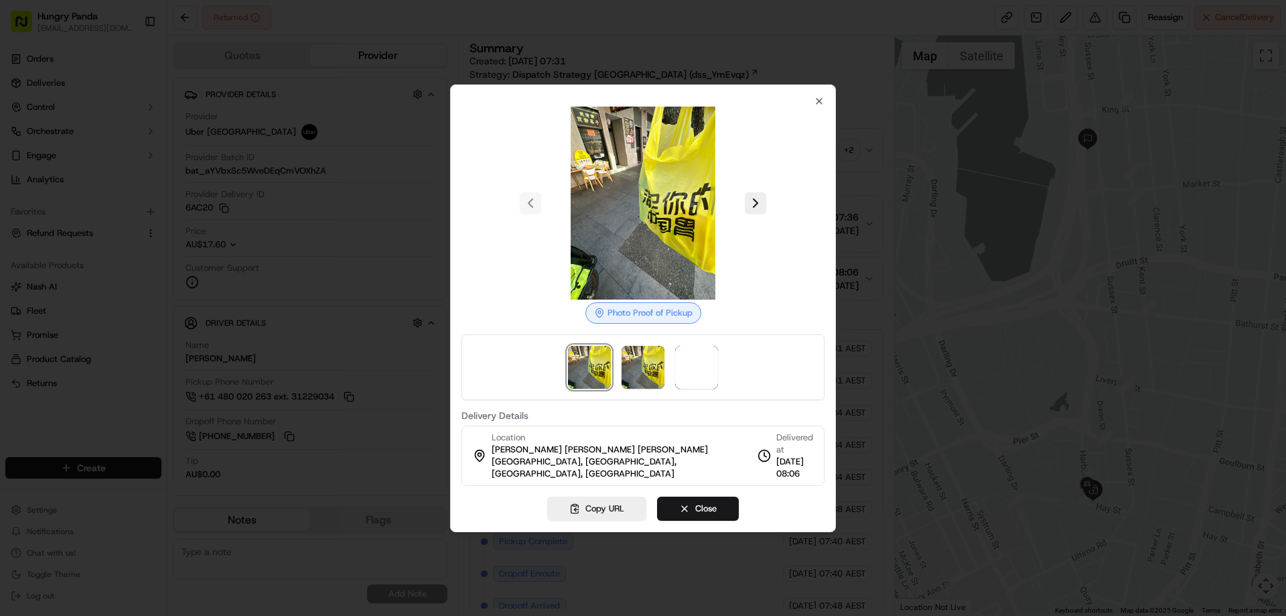
click at [674, 375] on div at bounding box center [643, 367] width 363 height 66
click at [823, 217] on div at bounding box center [643, 203] width 363 height 193
click at [851, 164] on div at bounding box center [643, 308] width 1286 height 616
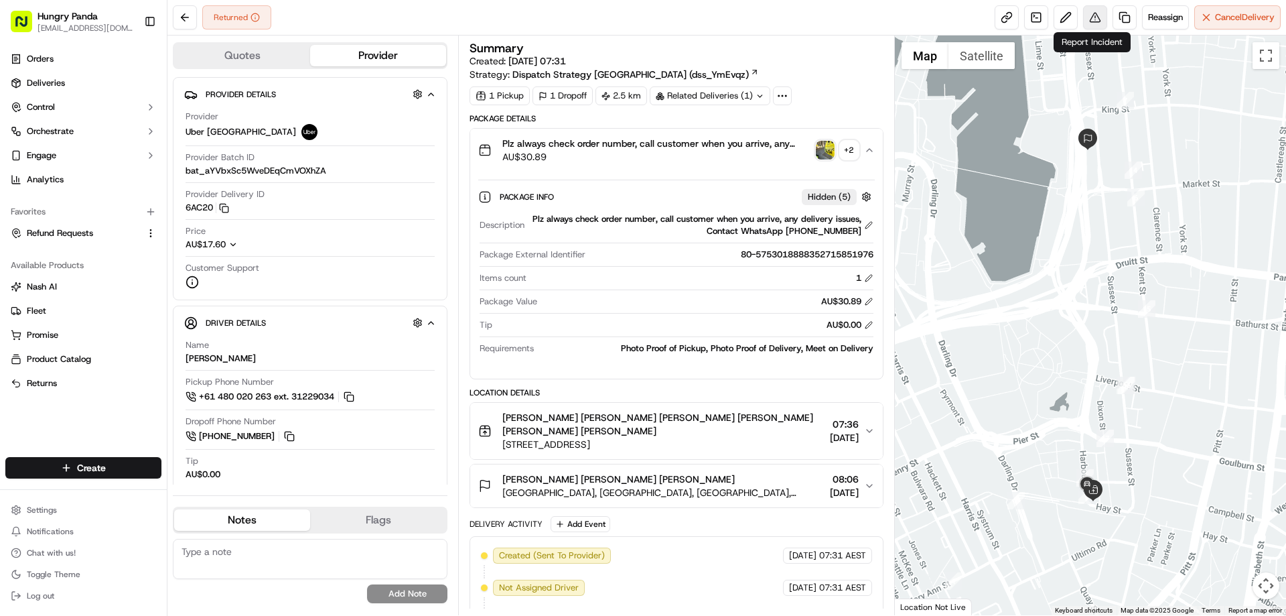
click at [1101, 13] on button at bounding box center [1095, 17] width 24 height 24
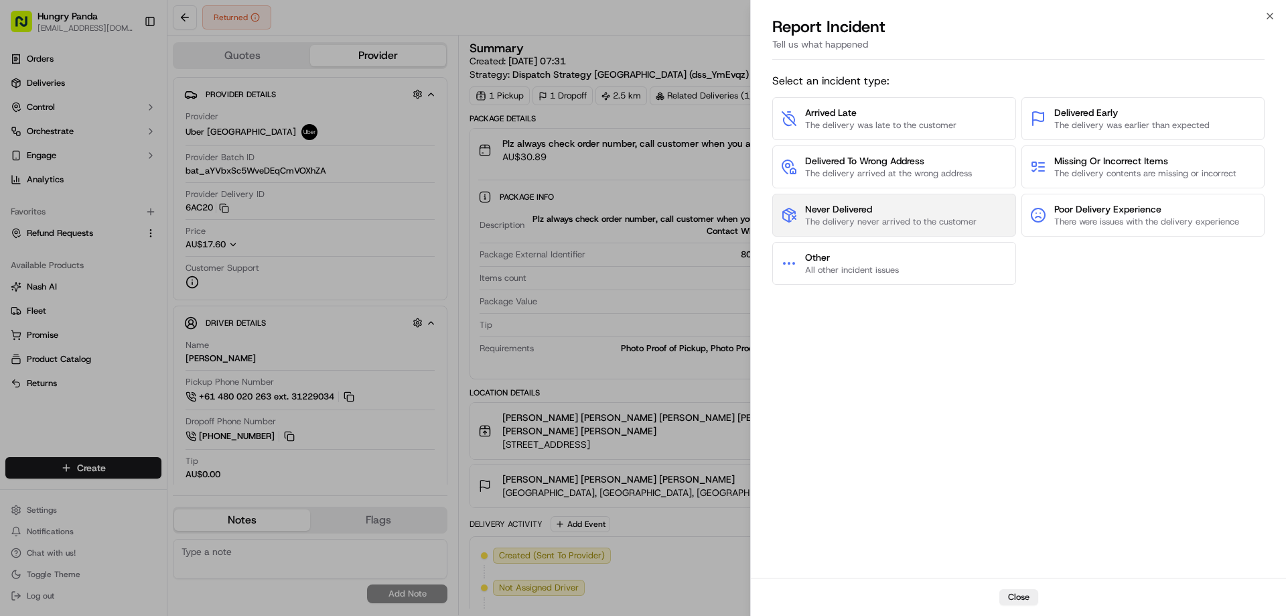
click at [854, 210] on span "Never Delivered" at bounding box center [890, 208] width 171 height 13
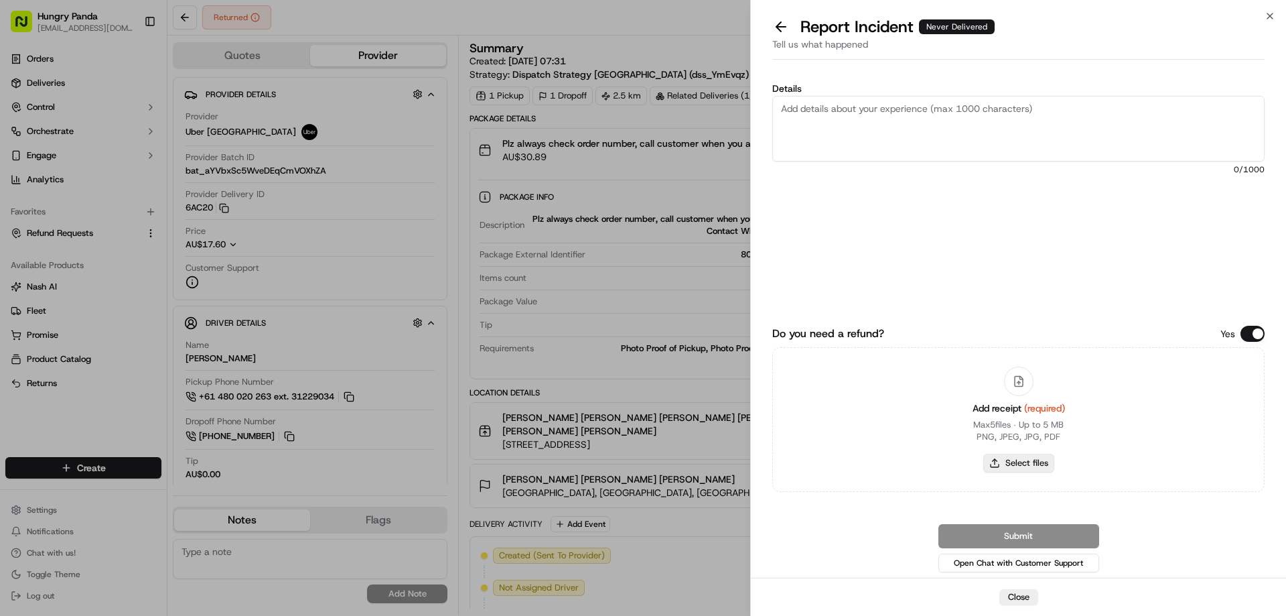
click at [1015, 470] on button "Select files" at bounding box center [1018, 462] width 71 height 19
type input "C:\fakepath\screenshot_2025-09-17_17-01-20.png"
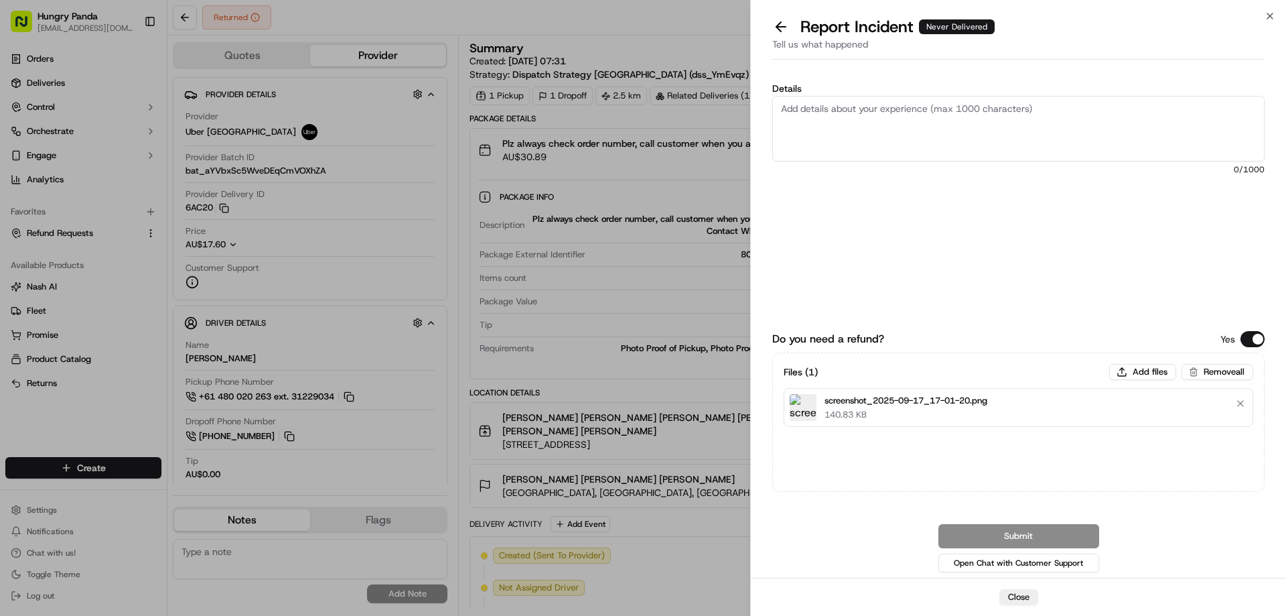
click at [875, 149] on textarea "Details" at bounding box center [1018, 129] width 492 height 66
paste textarea "The customer reported that he did not receive the meal. The order log showed th…"
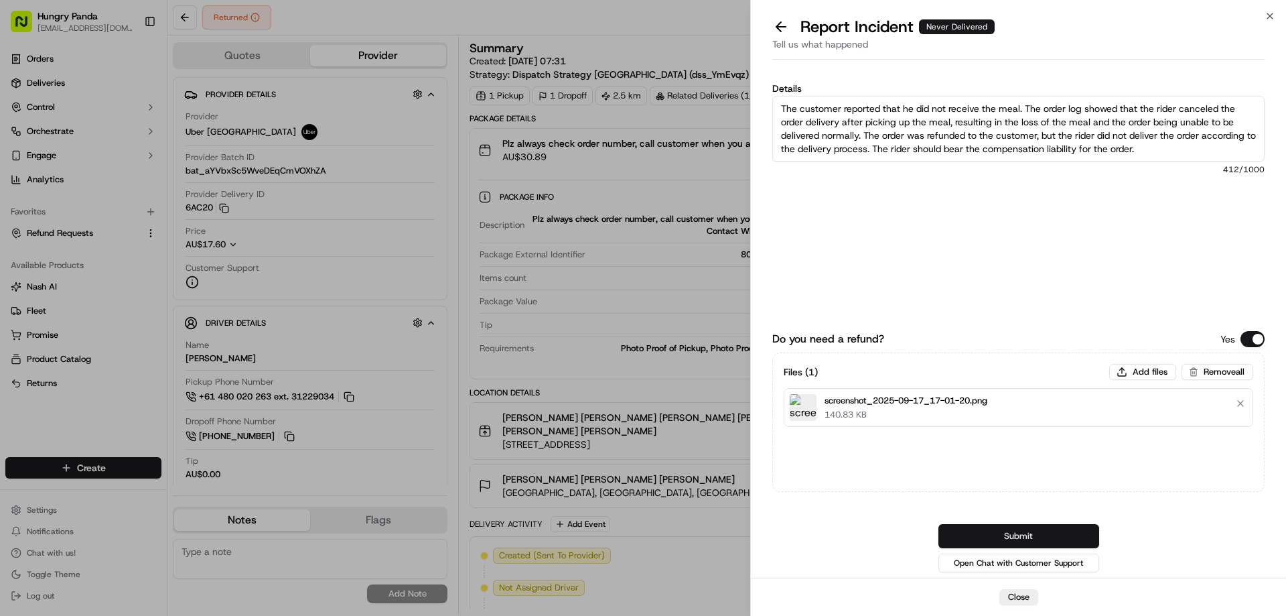
type textarea "The customer reported that he did not receive the meal. The order log showed th…"
click at [1015, 540] on button "Submit" at bounding box center [1018, 536] width 161 height 24
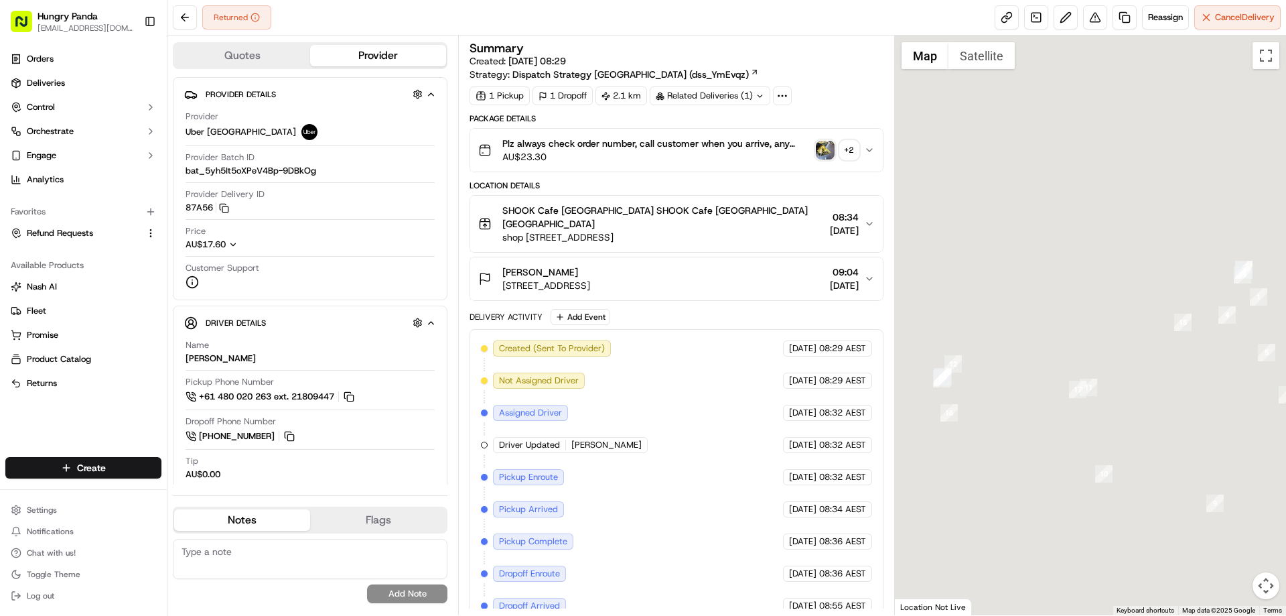
click at [822, 155] on img "button" at bounding box center [825, 150] width 19 height 19
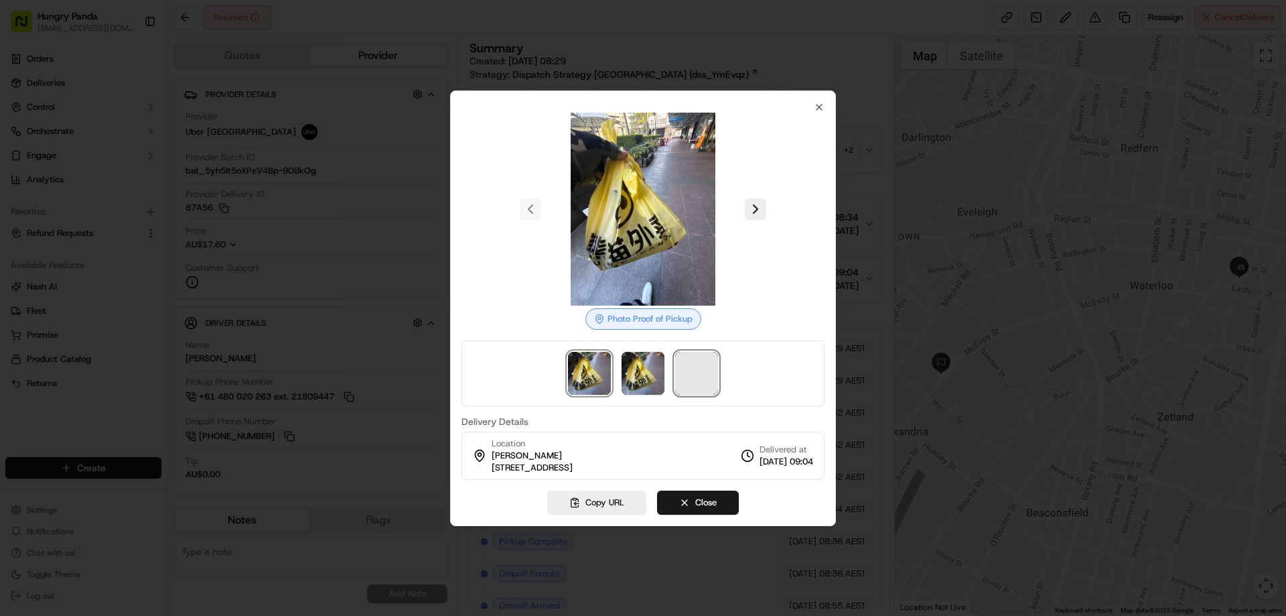
click at [695, 376] on span at bounding box center [696, 373] width 43 height 43
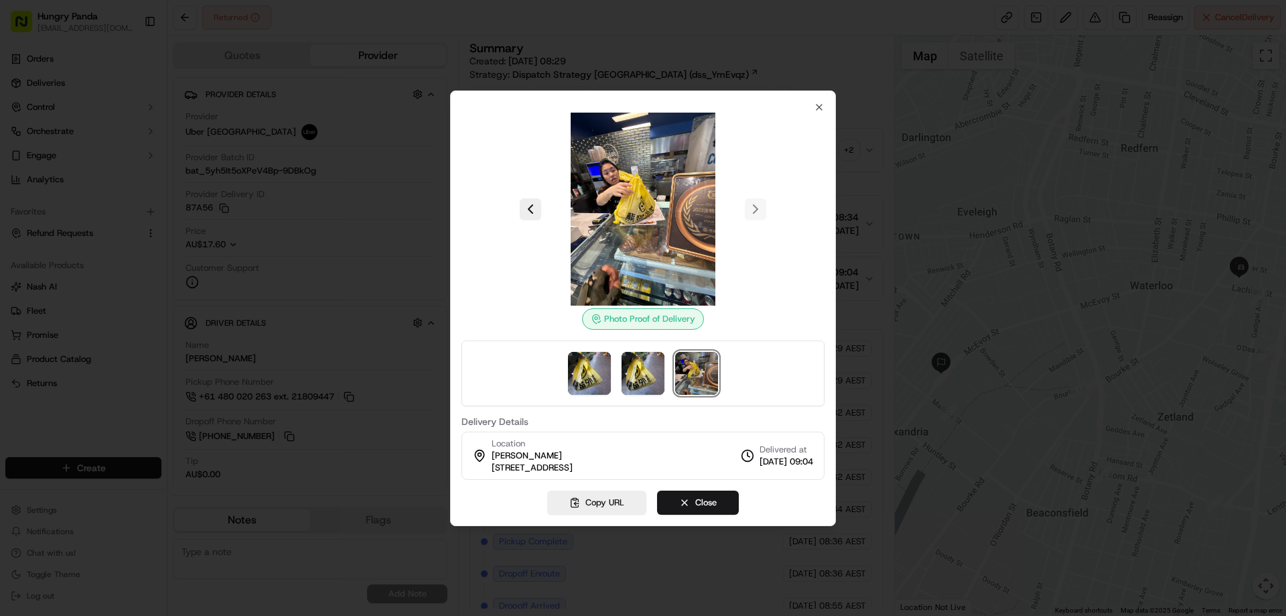
click at [873, 145] on div at bounding box center [643, 308] width 1286 height 616
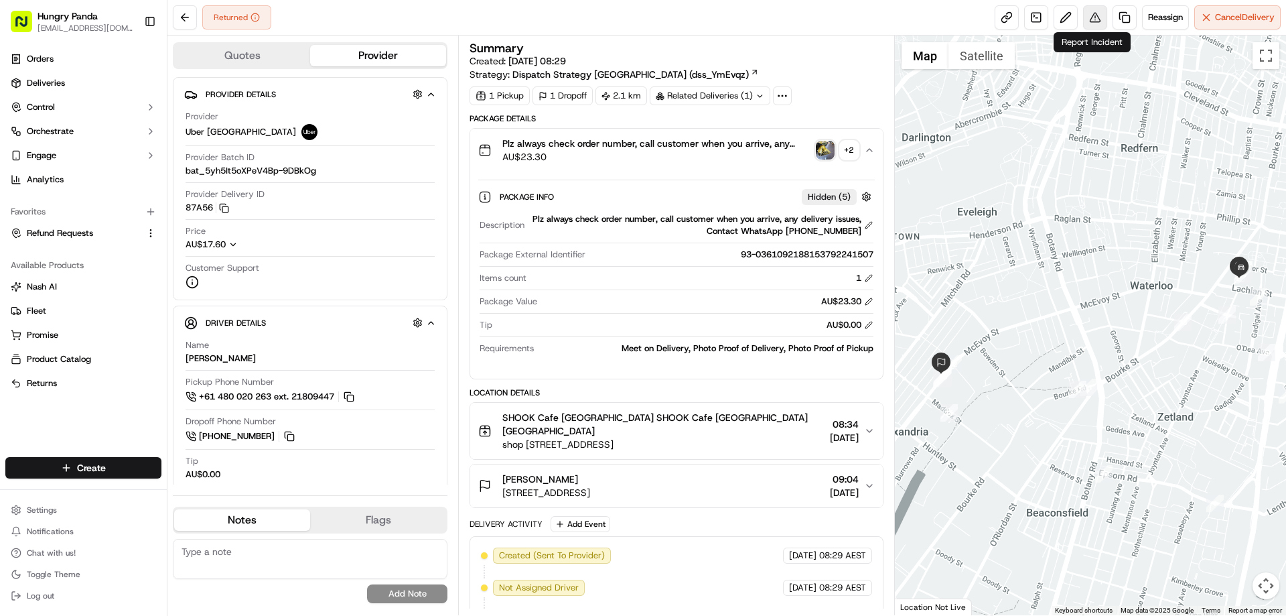
click at [1094, 16] on button at bounding box center [1095, 17] width 24 height 24
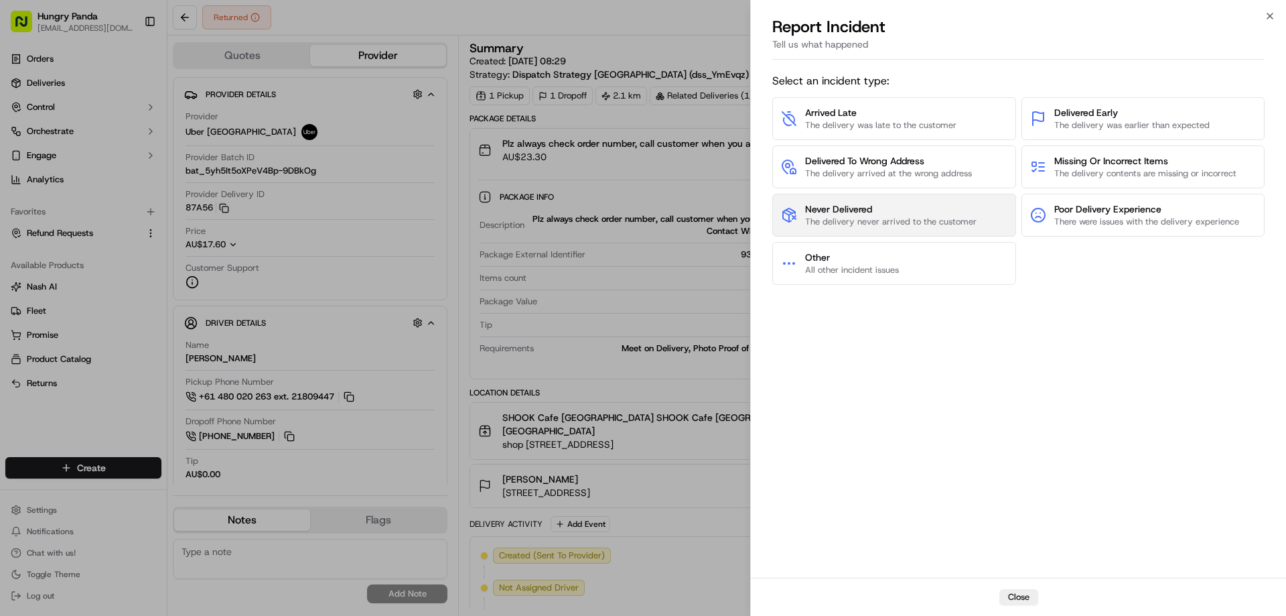
click at [875, 225] on span "The delivery never arrived to the customer" at bounding box center [890, 222] width 171 height 12
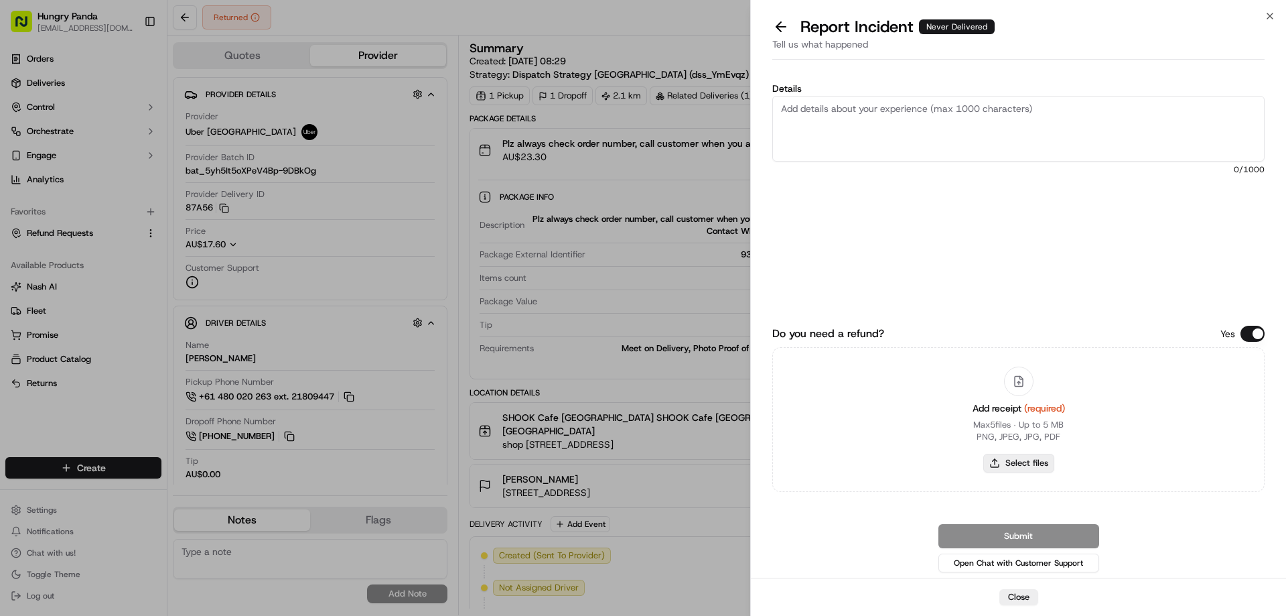
click at [1019, 467] on button "Select files" at bounding box center [1018, 462] width 71 height 19
type input "C:\fakepath\screenshot_2025-09-17_17-02-58.png"
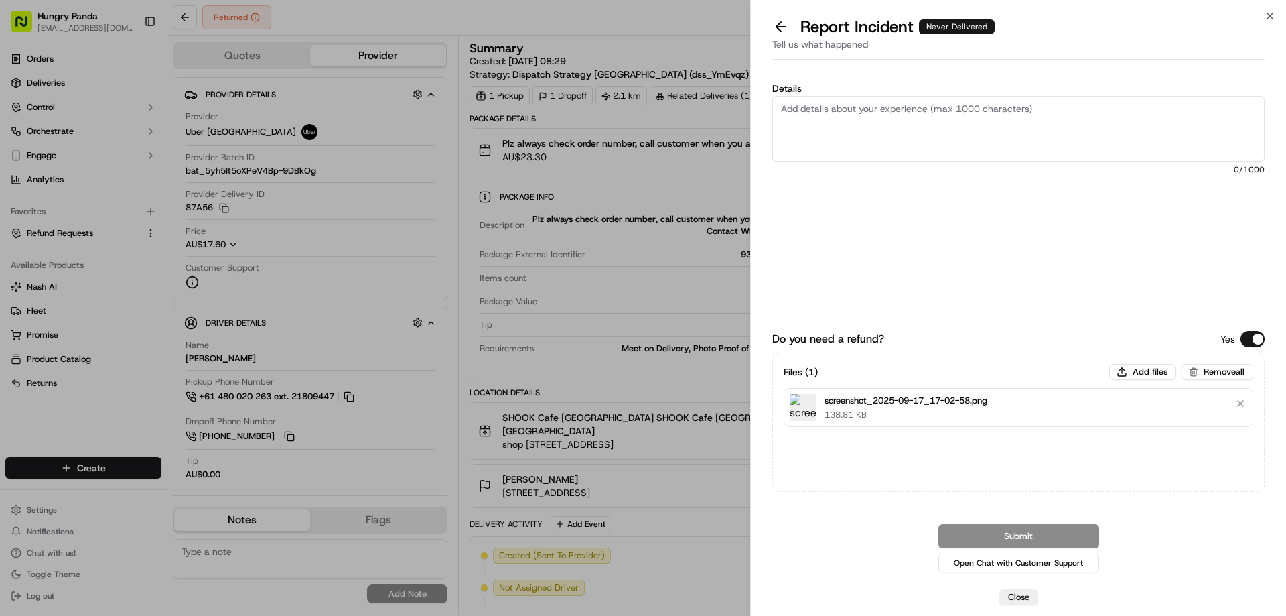
click at [894, 125] on textarea "Details" at bounding box center [1018, 129] width 492 height 66
paste textarea "The customer reported that he did not receive the meal. The order log showed th…"
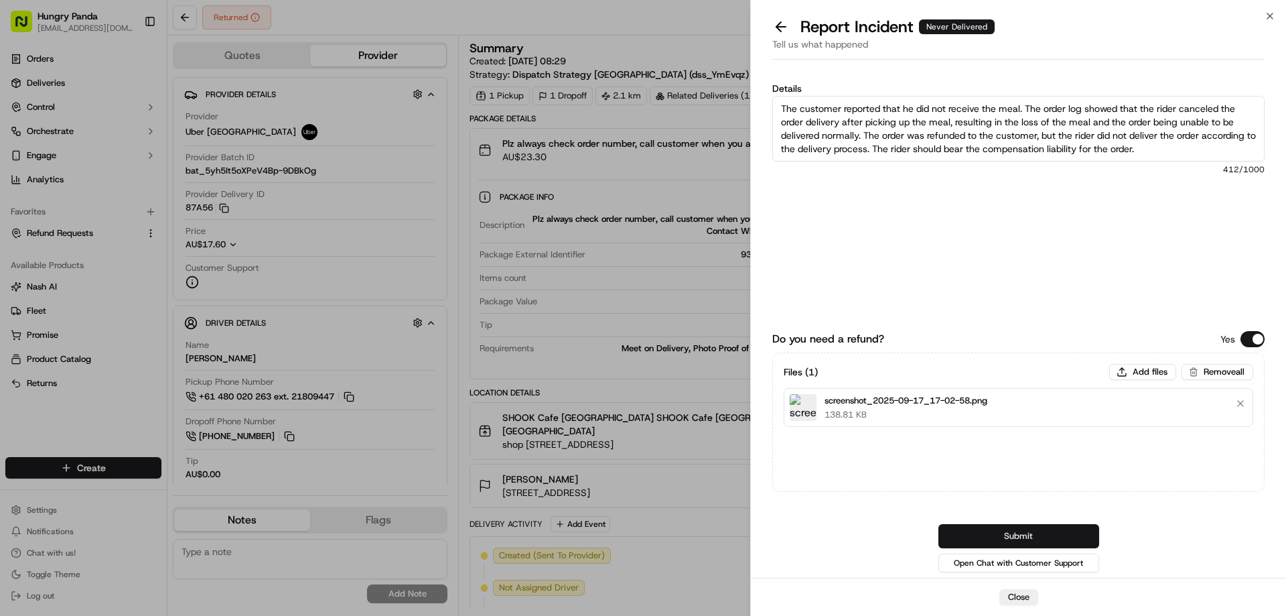
type textarea "The customer reported that he did not receive the meal. The order log showed th…"
click at [1008, 535] on button "Submit" at bounding box center [1018, 536] width 161 height 24
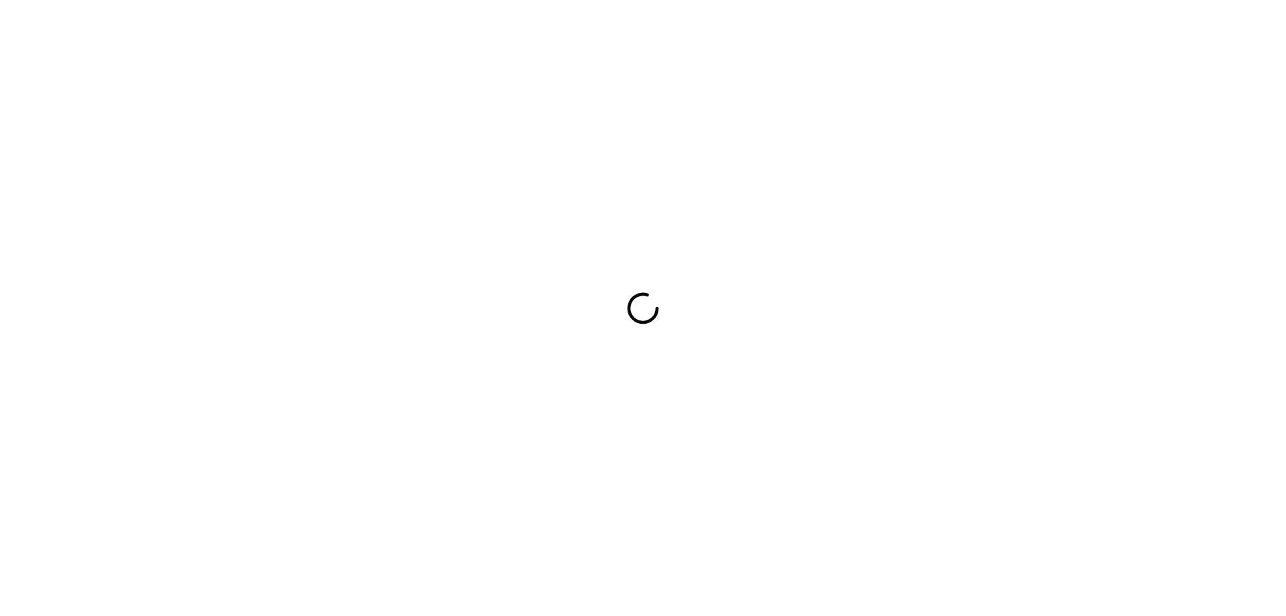
drag, startPoint x: 0, startPoint y: 0, endPoint x: 758, endPoint y: 400, distance: 856.6
click at [758, 400] on div at bounding box center [643, 308] width 1286 height 616
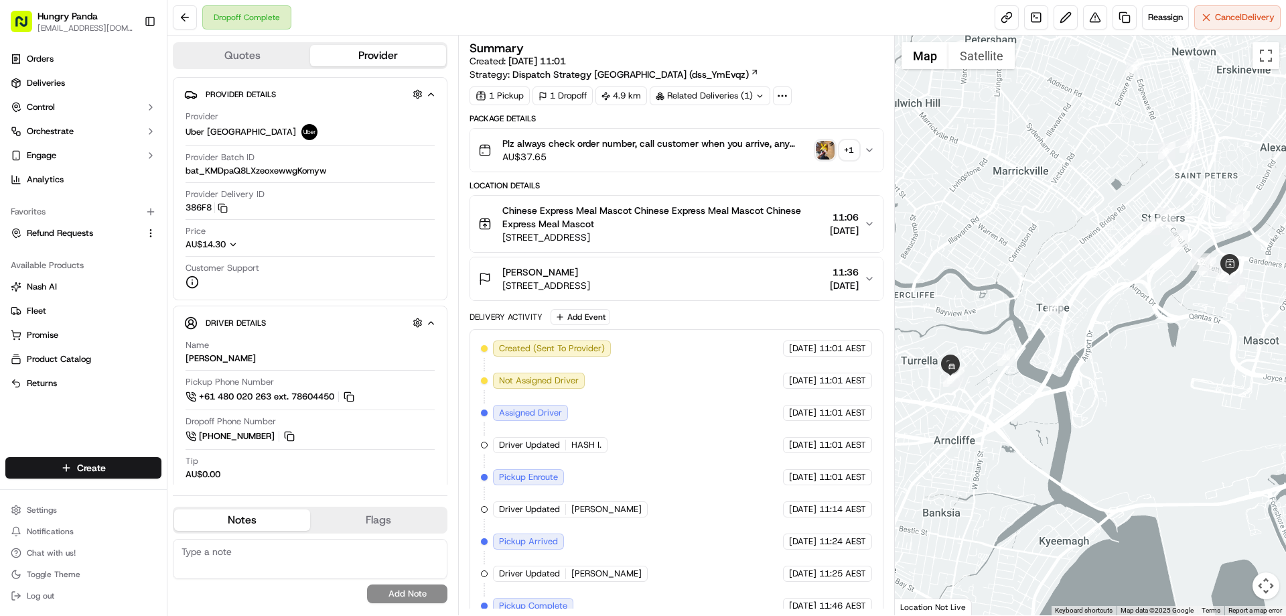
click at [823, 151] on img "button" at bounding box center [825, 150] width 19 height 19
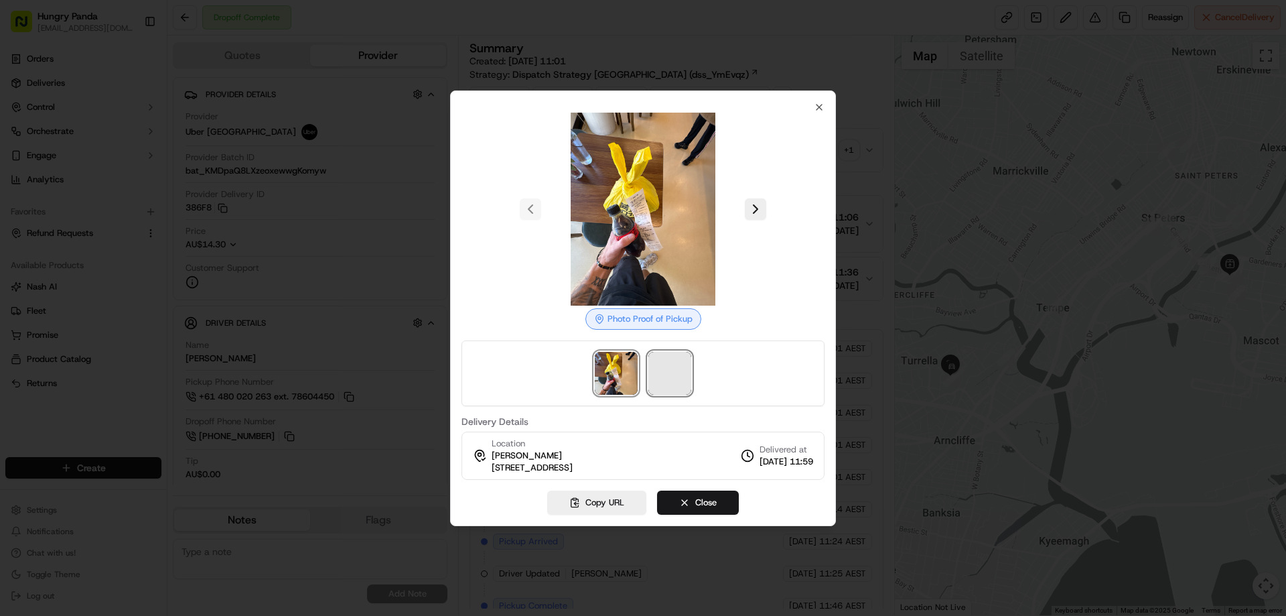
click at [661, 365] on span at bounding box center [669, 373] width 43 height 43
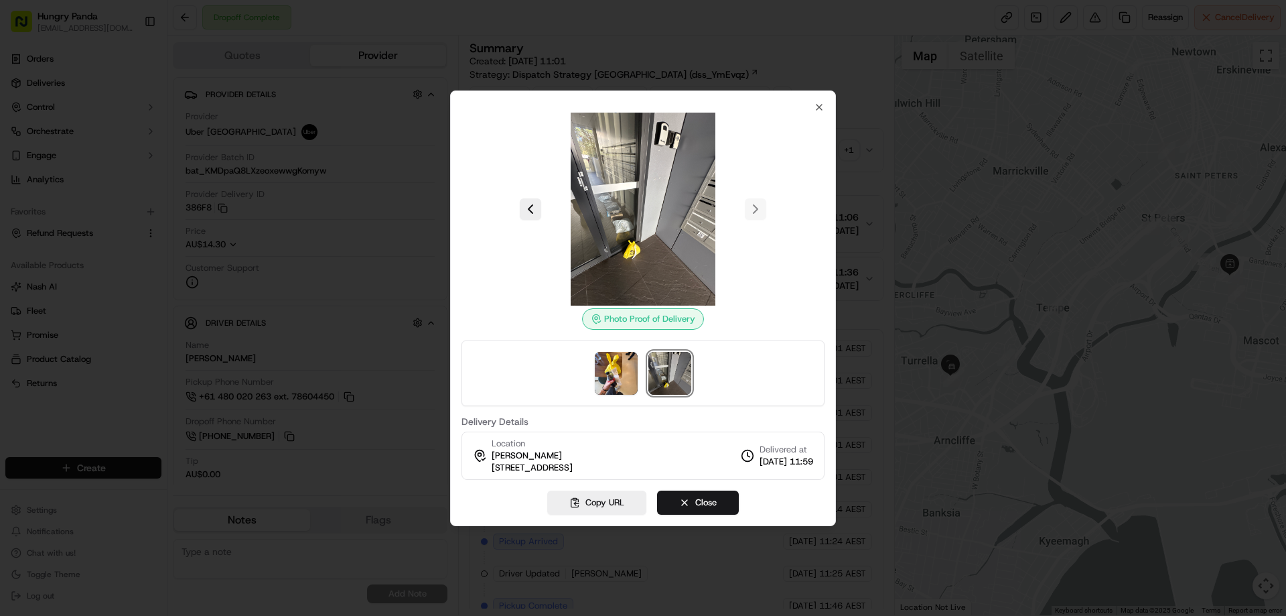
click at [863, 148] on div at bounding box center [643, 308] width 1286 height 616
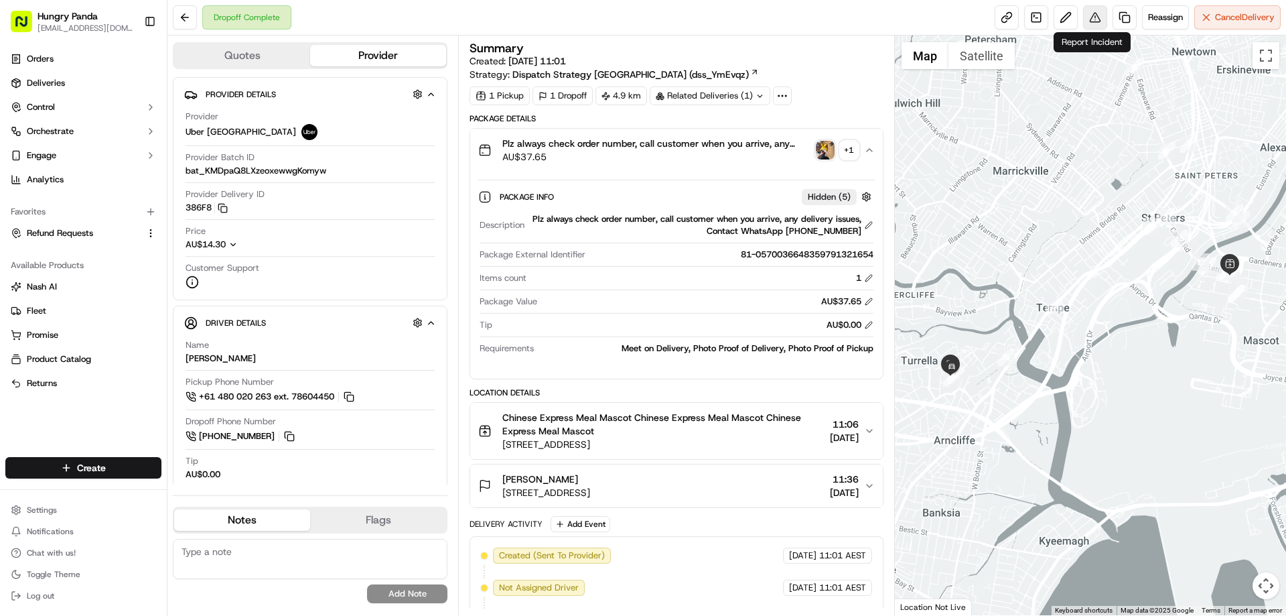
click at [1091, 19] on button at bounding box center [1095, 17] width 24 height 24
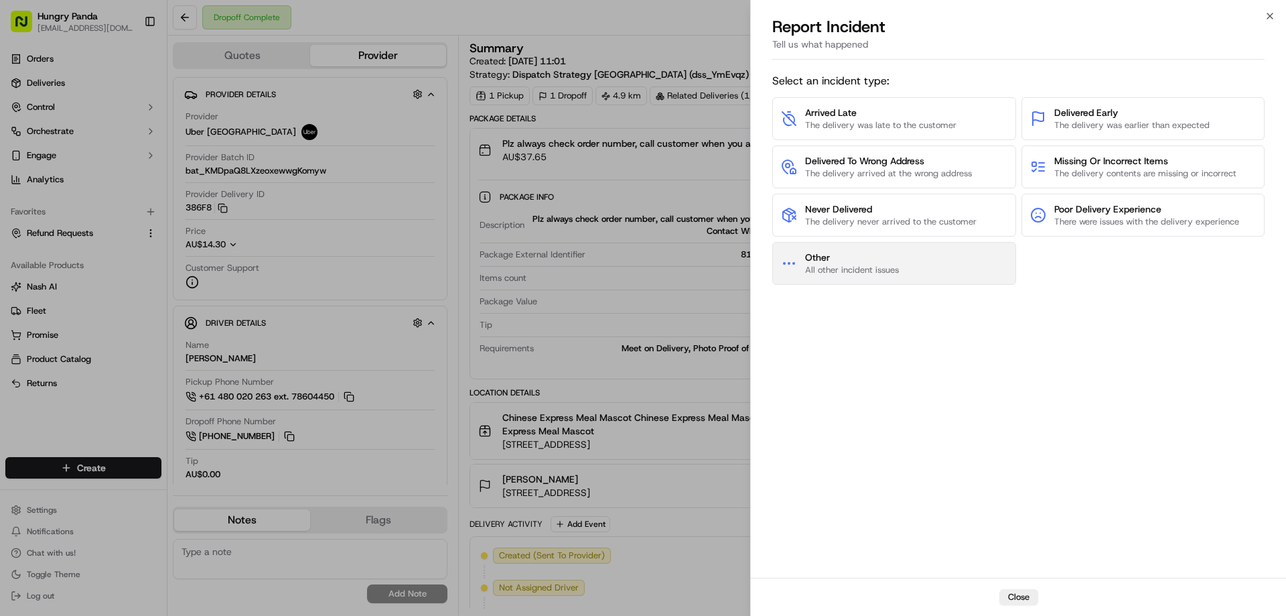
click at [877, 255] on span "Other" at bounding box center [852, 257] width 94 height 13
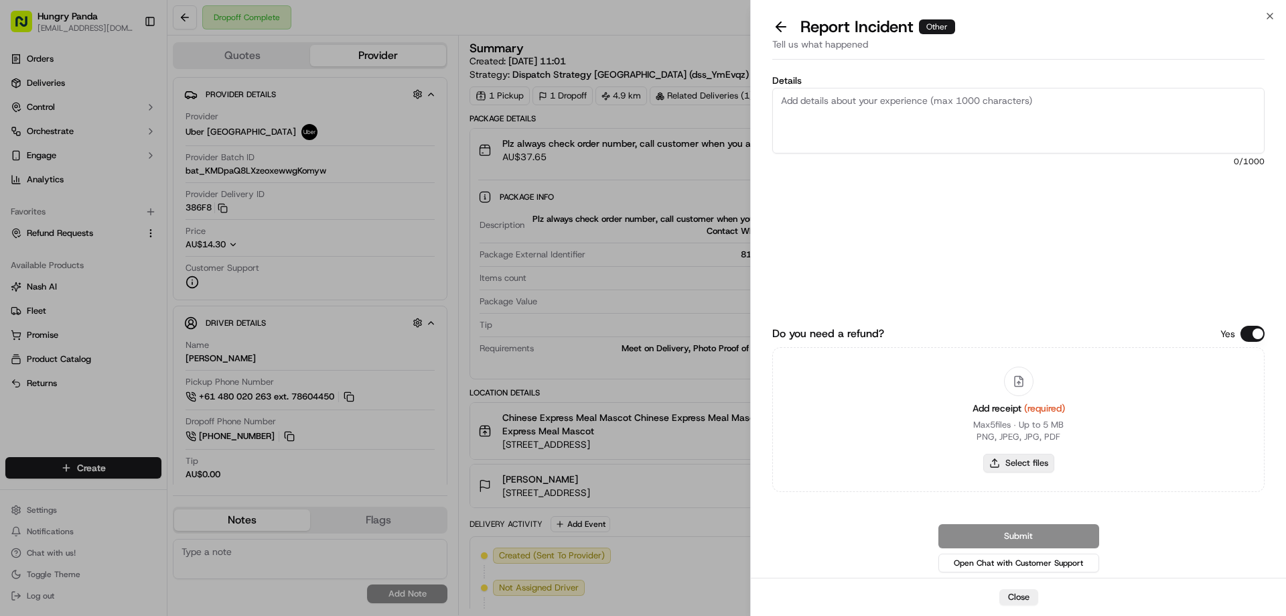
click at [1019, 461] on button "Select files" at bounding box center [1018, 462] width 71 height 19
type input "C:\fakepath\screenshot_2025-09-17_17-03-53.png"
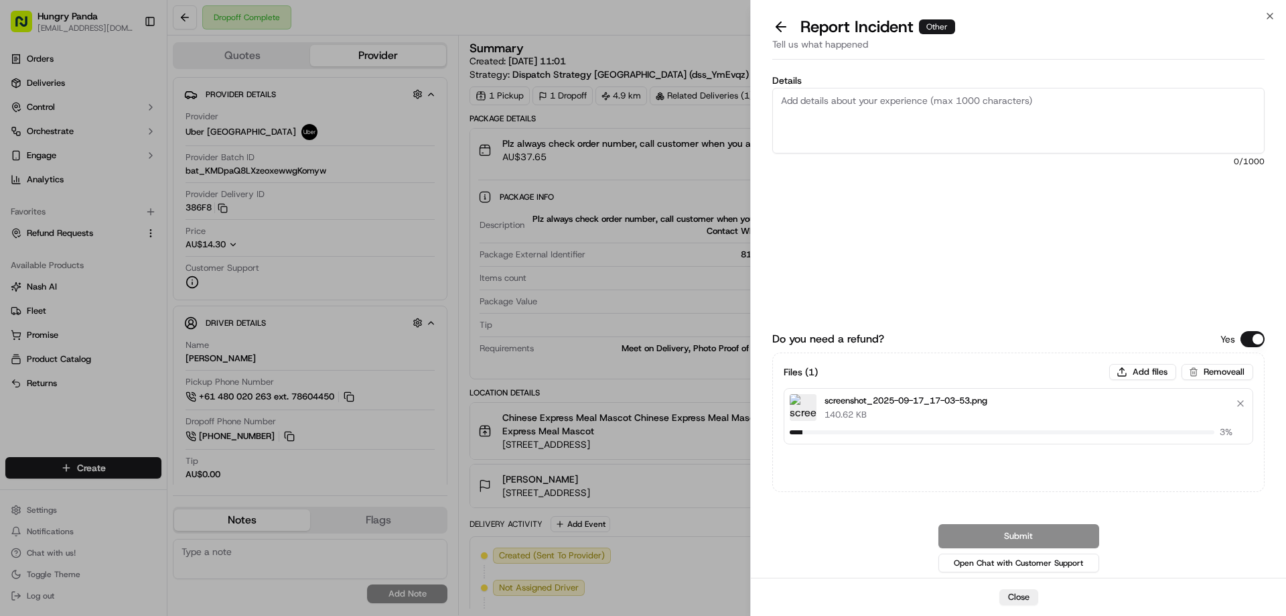
click at [815, 109] on textarea "Details" at bounding box center [1018, 121] width 492 height 66
click at [918, 94] on textarea "Details" at bounding box center [1018, 121] width 492 height 66
click at [925, 104] on textarea "Details" at bounding box center [1018, 121] width 492 height 66
paste textarea "The customer reported that he did not receive the meal, and the delivery photo …"
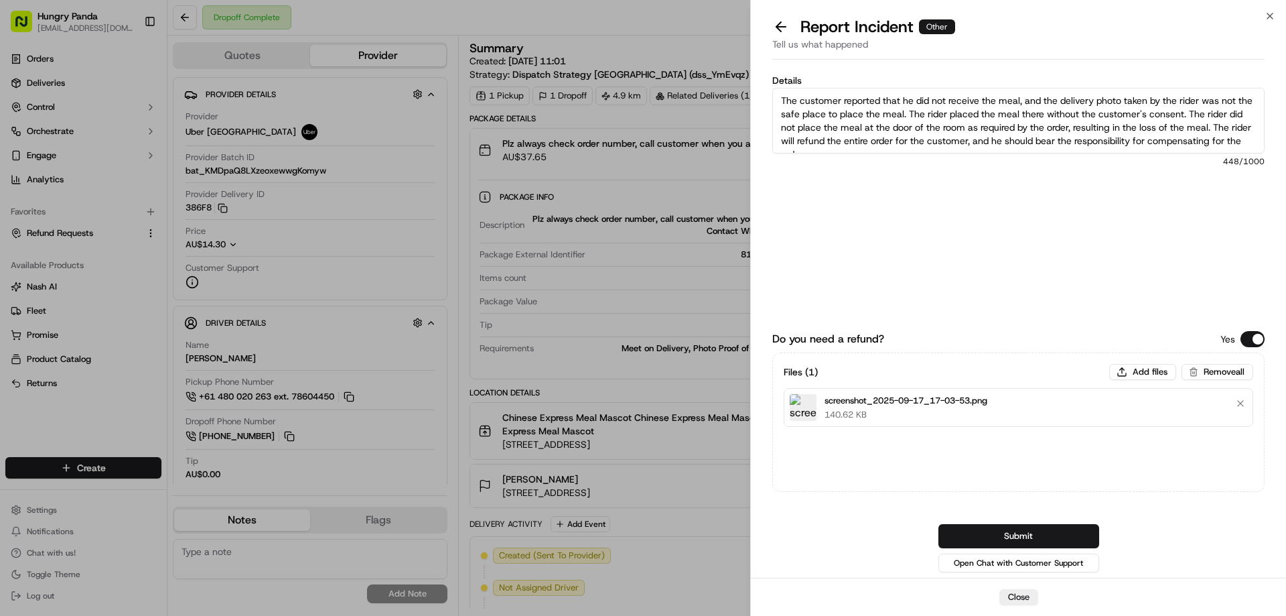
scroll to position [7, 0]
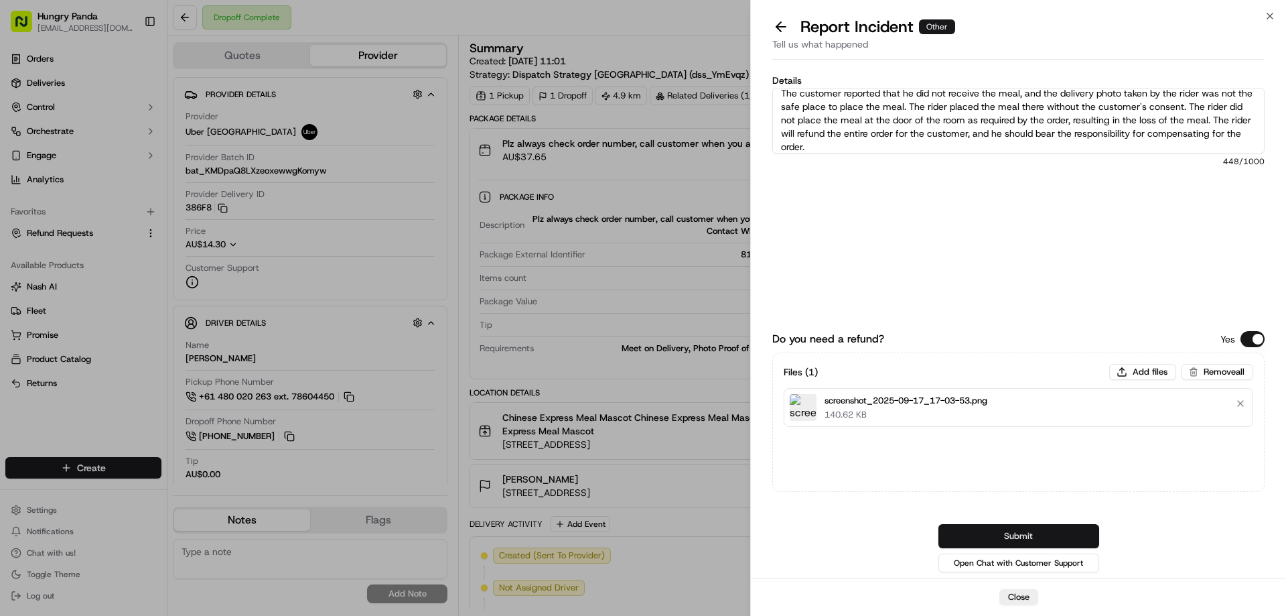
type textarea "The customer reported that he did not receive the meal, and the delivery photo …"
drag, startPoint x: 1028, startPoint y: 532, endPoint x: 1023, endPoint y: 468, distance: 64.5
click at [1028, 533] on button "Submit" at bounding box center [1018, 536] width 161 height 24
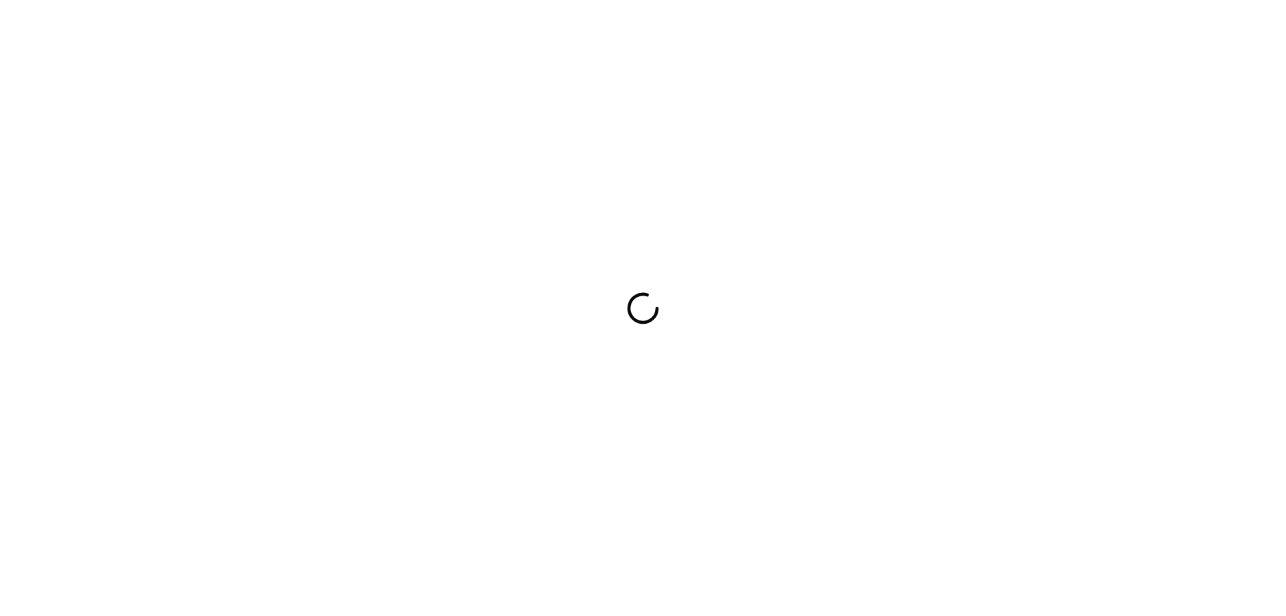
click at [798, 308] on div at bounding box center [643, 308] width 1286 height 616
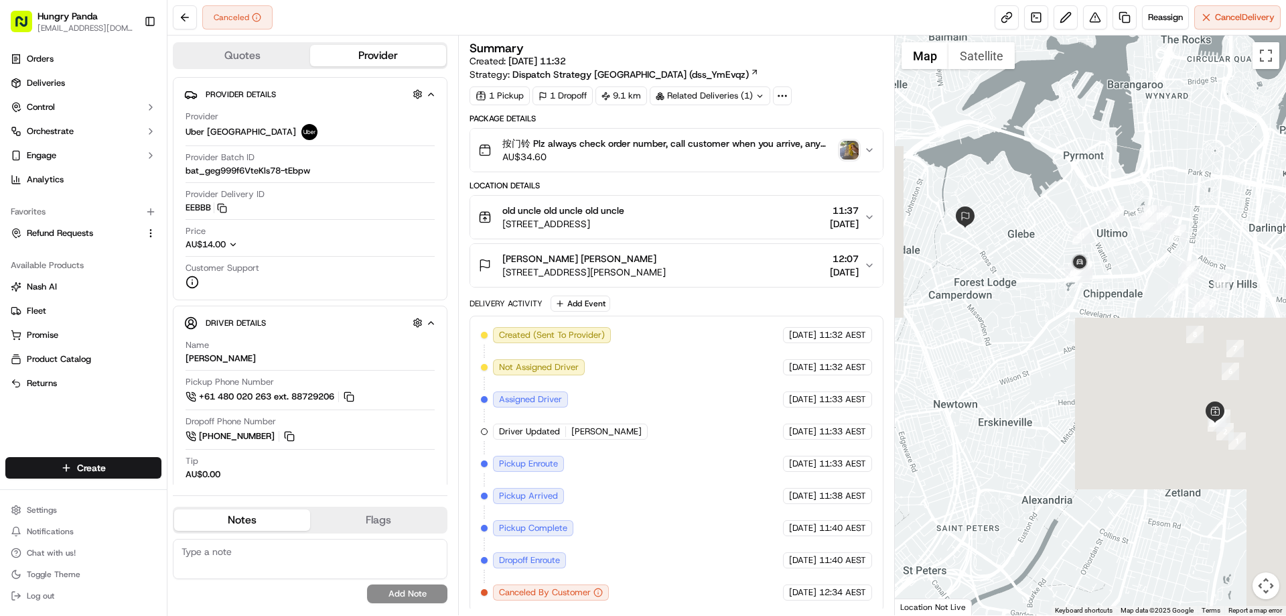
click at [843, 149] on img "button" at bounding box center [849, 150] width 19 height 19
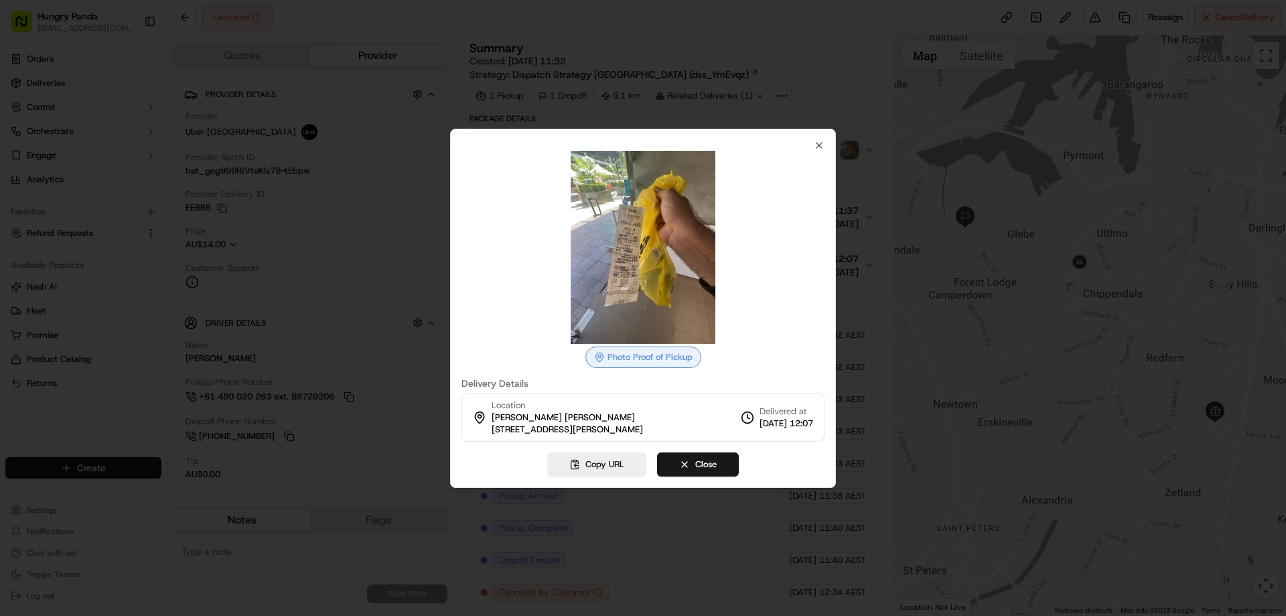
click at [868, 189] on div at bounding box center [643, 308] width 1286 height 616
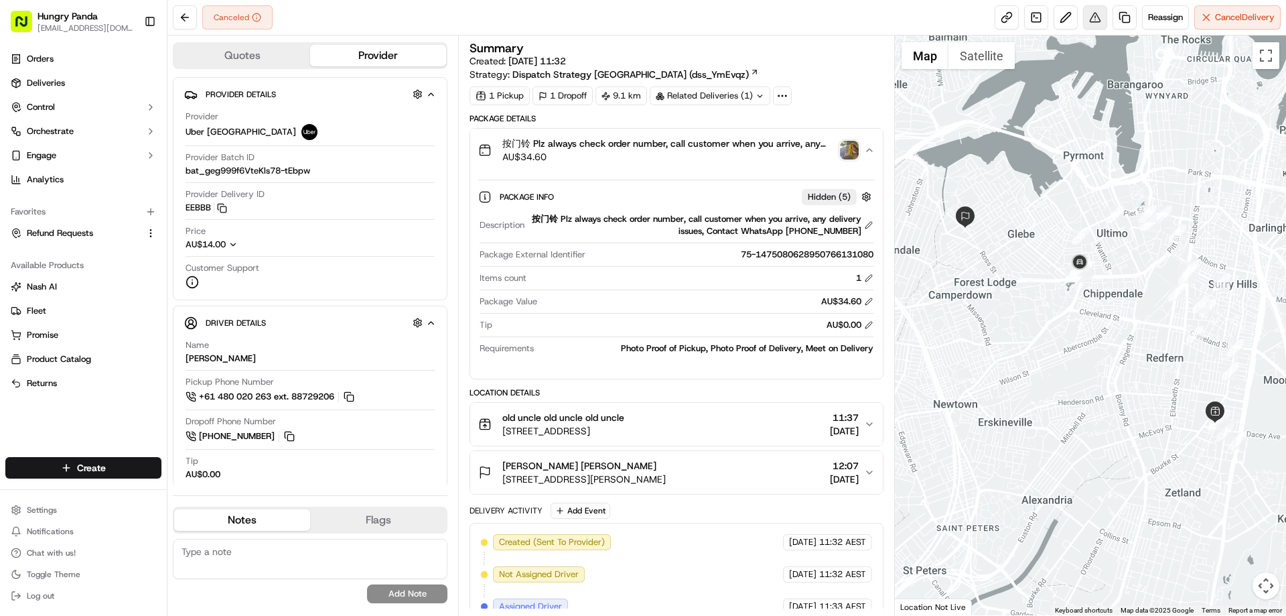
click at [1100, 15] on button at bounding box center [1095, 17] width 24 height 24
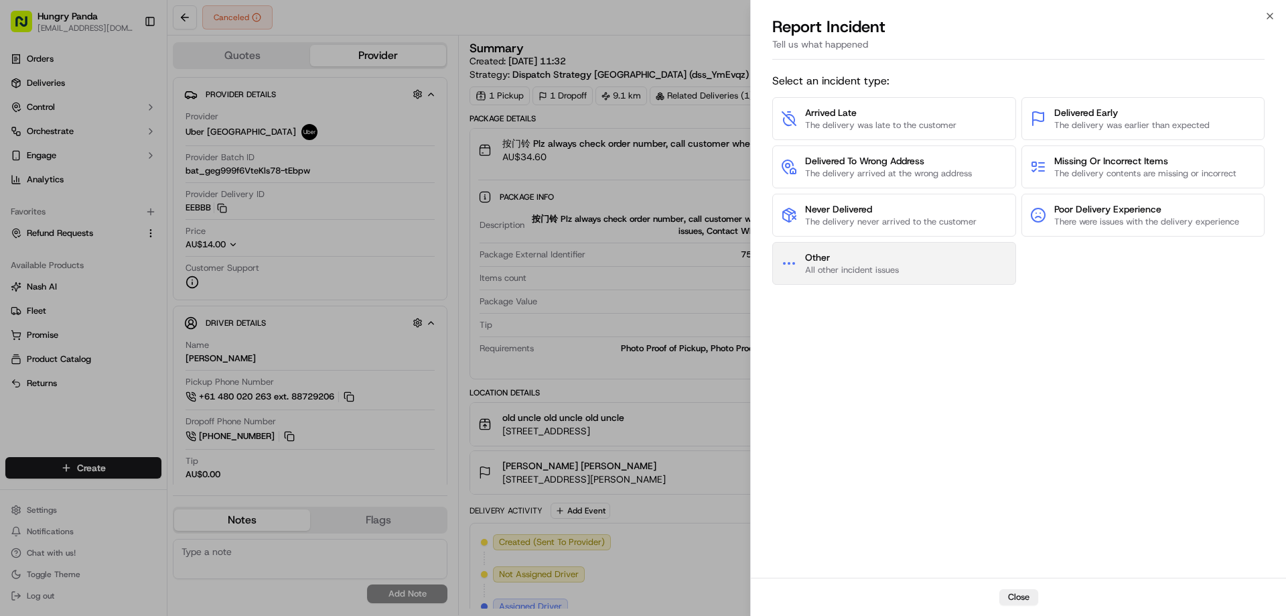
click at [864, 272] on span "All other incident issues" at bounding box center [852, 270] width 94 height 12
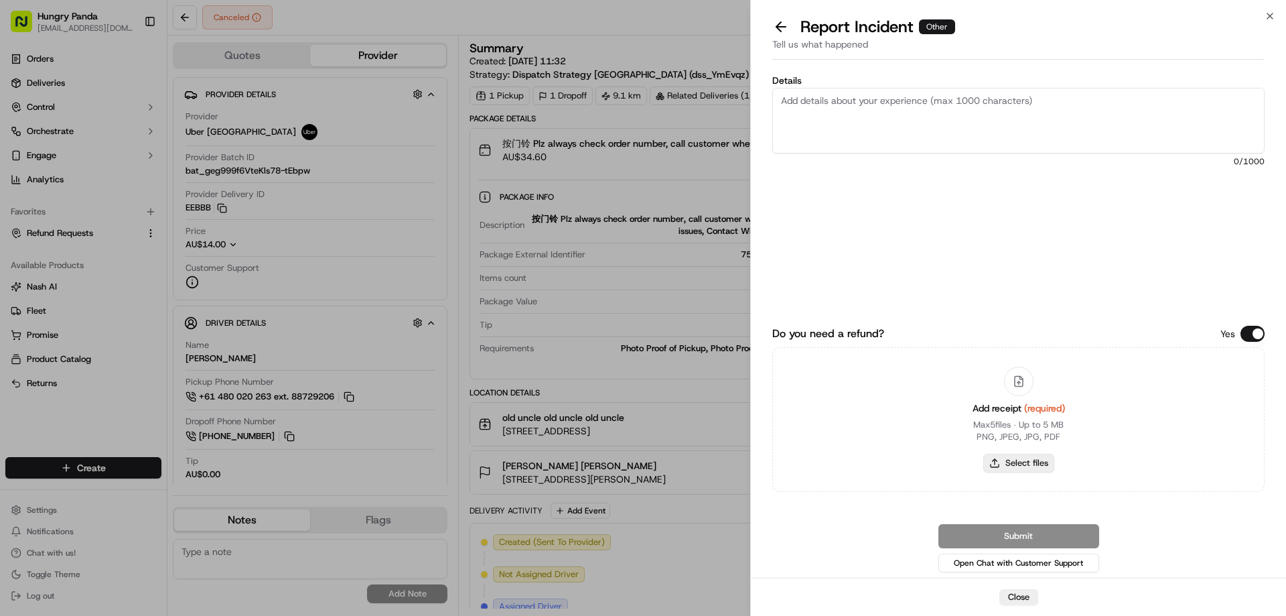
click at [1005, 469] on button "Select files" at bounding box center [1018, 462] width 71 height 19
type input "C:\fakepath\screenshot_2025-09-17_17-05-02.png"
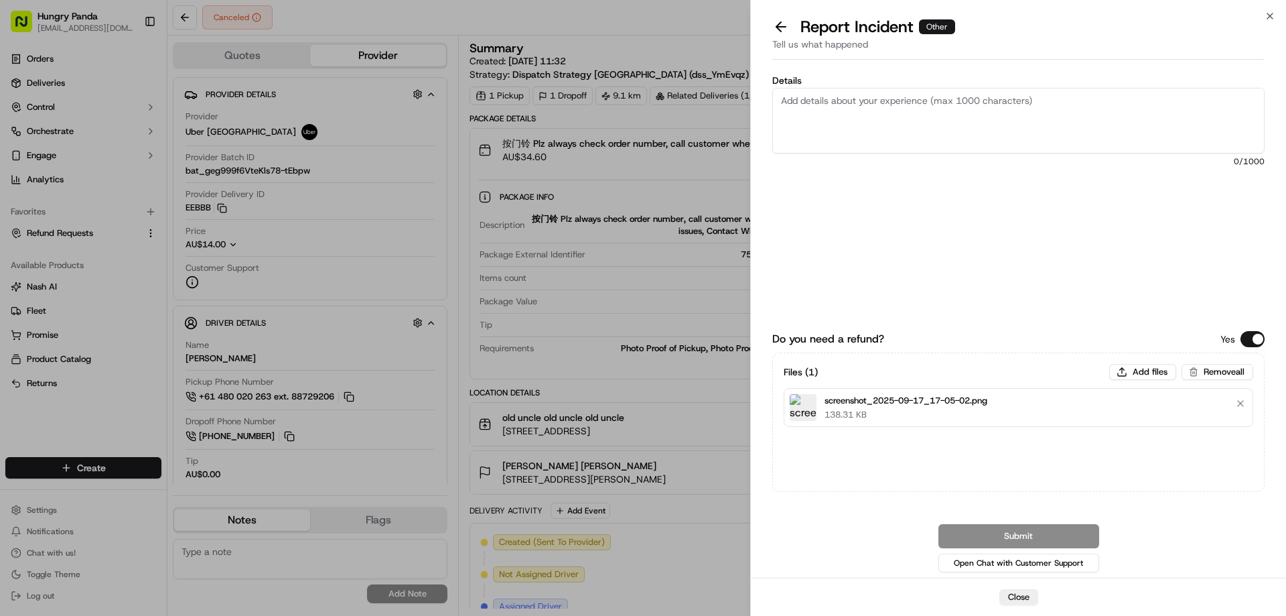
drag, startPoint x: 910, startPoint y: 95, endPoint x: 943, endPoint y: 163, distance: 76.1
click at [910, 96] on textarea "Details" at bounding box center [1018, 121] width 492 height 66
paste textarea "The order delivery was seriously overdue. The order log showed that the rider r…"
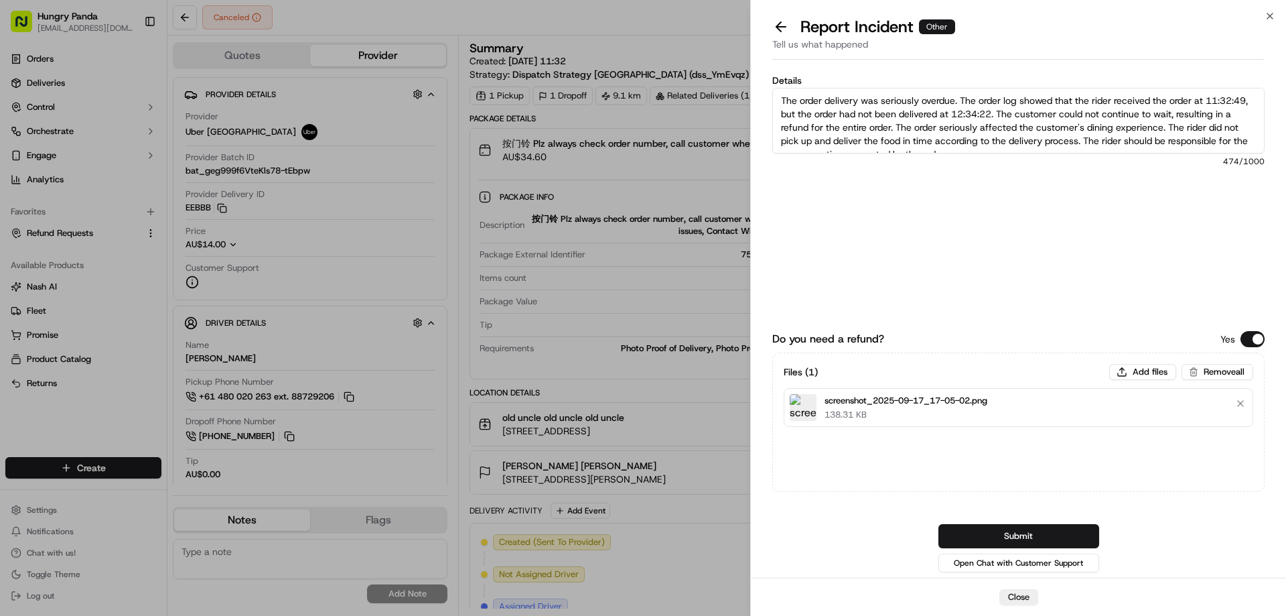
scroll to position [7, 0]
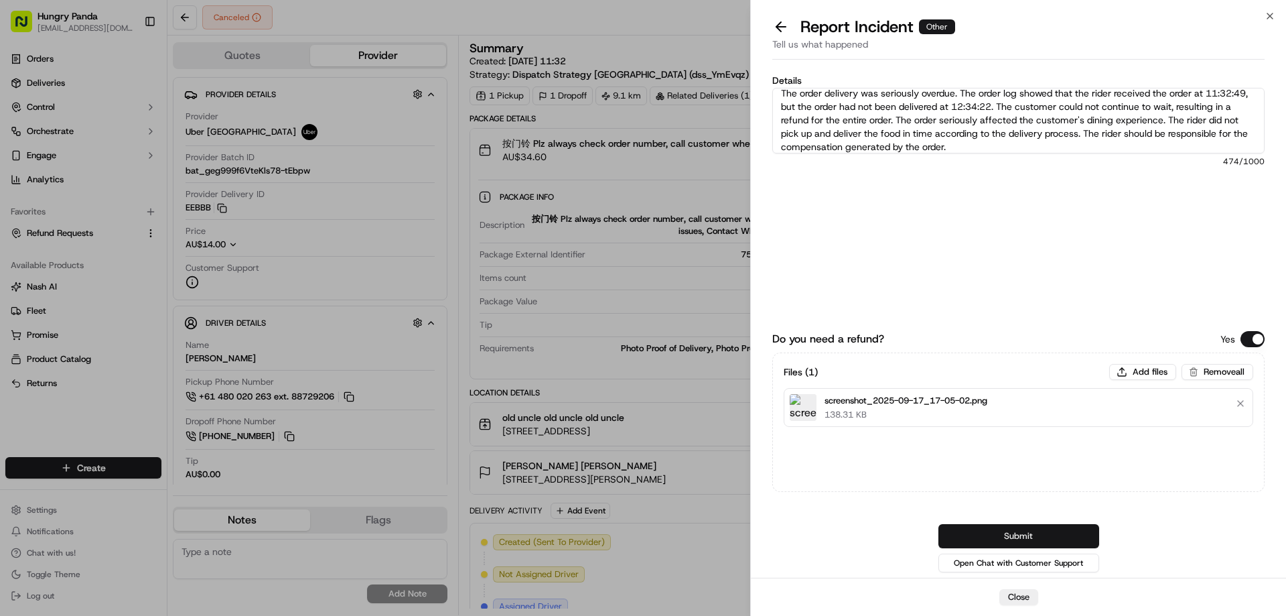
type textarea "The order delivery was seriously overdue. The order log showed that the rider r…"
click at [1034, 541] on button "Submit" at bounding box center [1018, 536] width 161 height 24
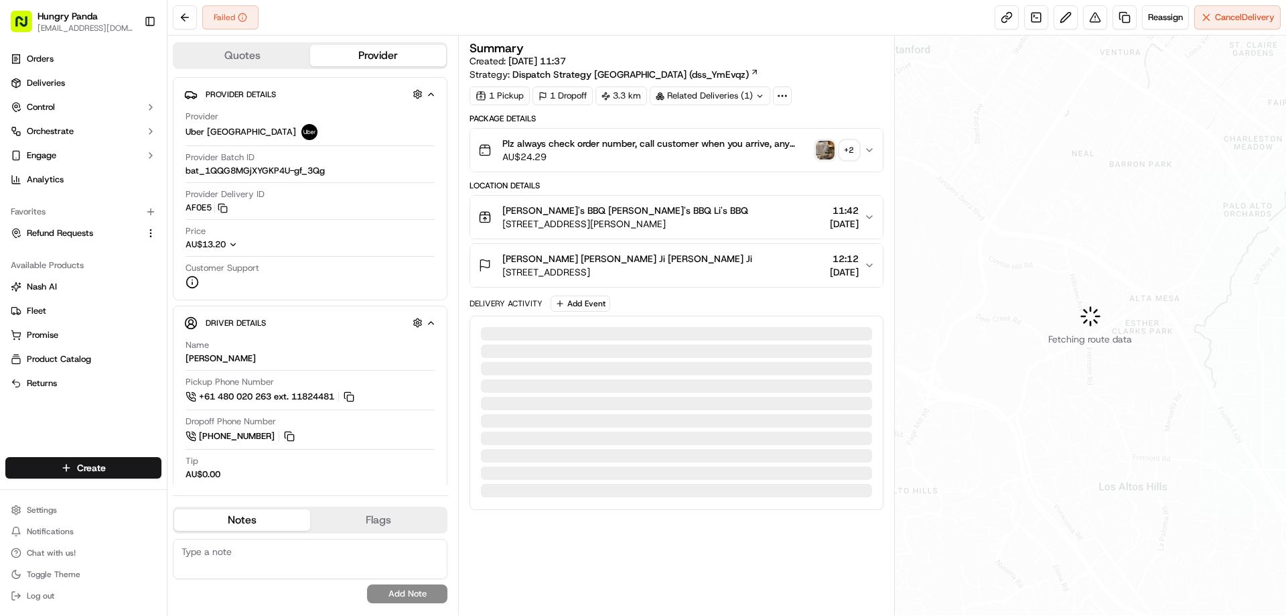
click at [827, 150] on img "button" at bounding box center [825, 150] width 19 height 19
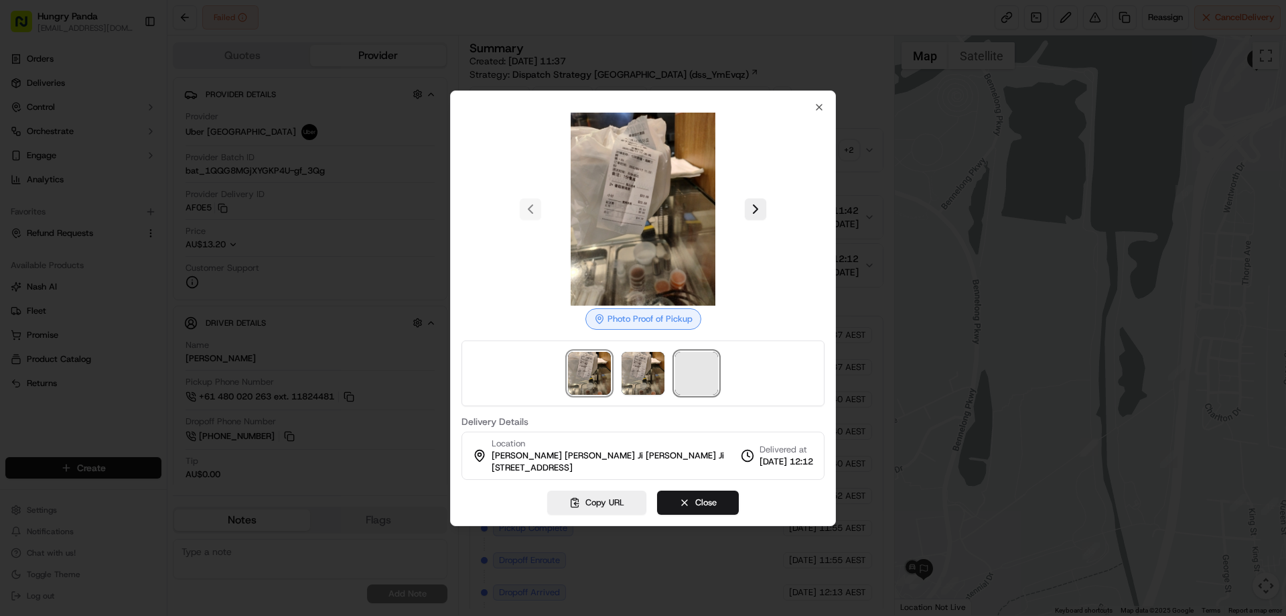
click at [693, 370] on span at bounding box center [696, 373] width 43 height 43
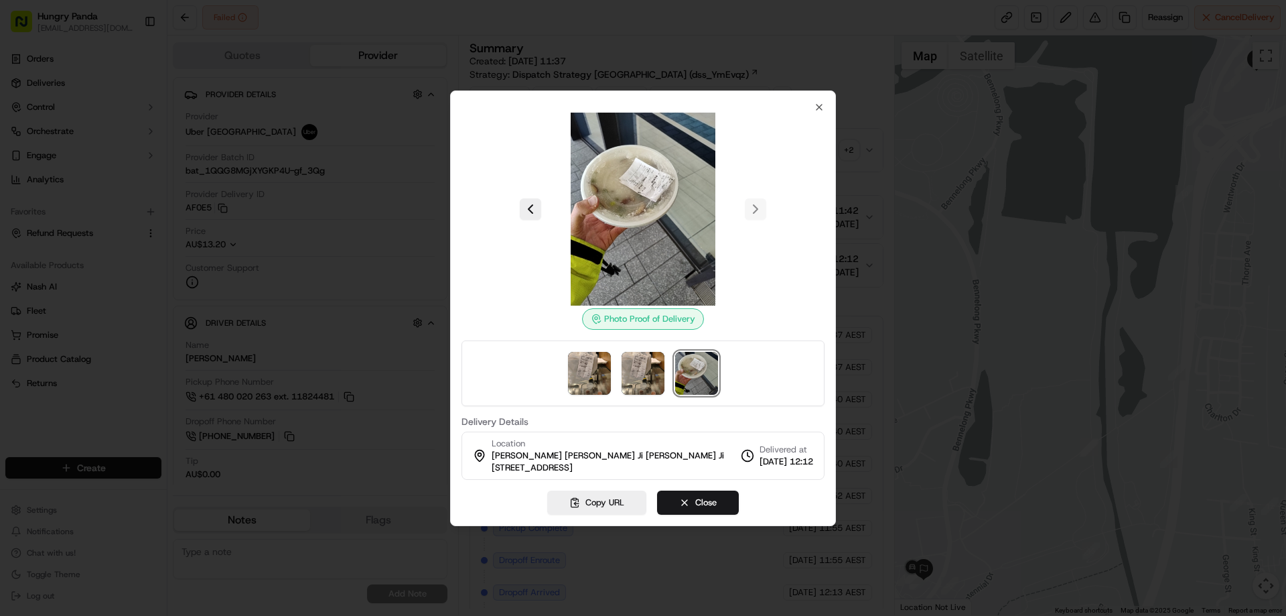
click at [866, 139] on div at bounding box center [643, 308] width 1286 height 616
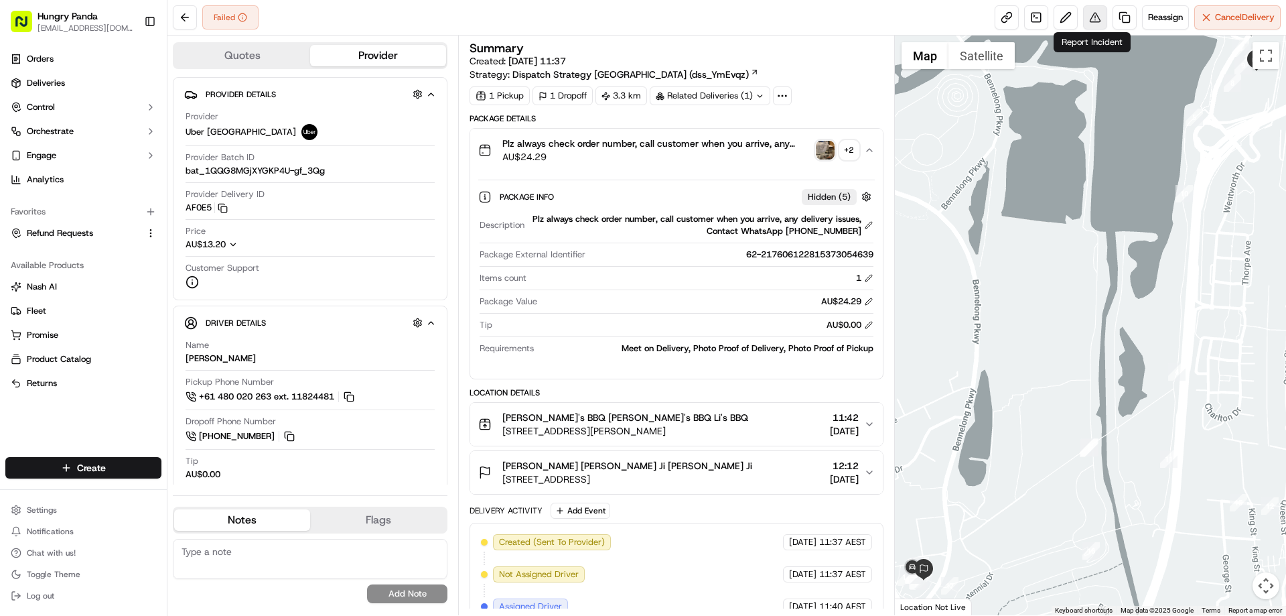
click at [1103, 9] on button at bounding box center [1095, 17] width 24 height 24
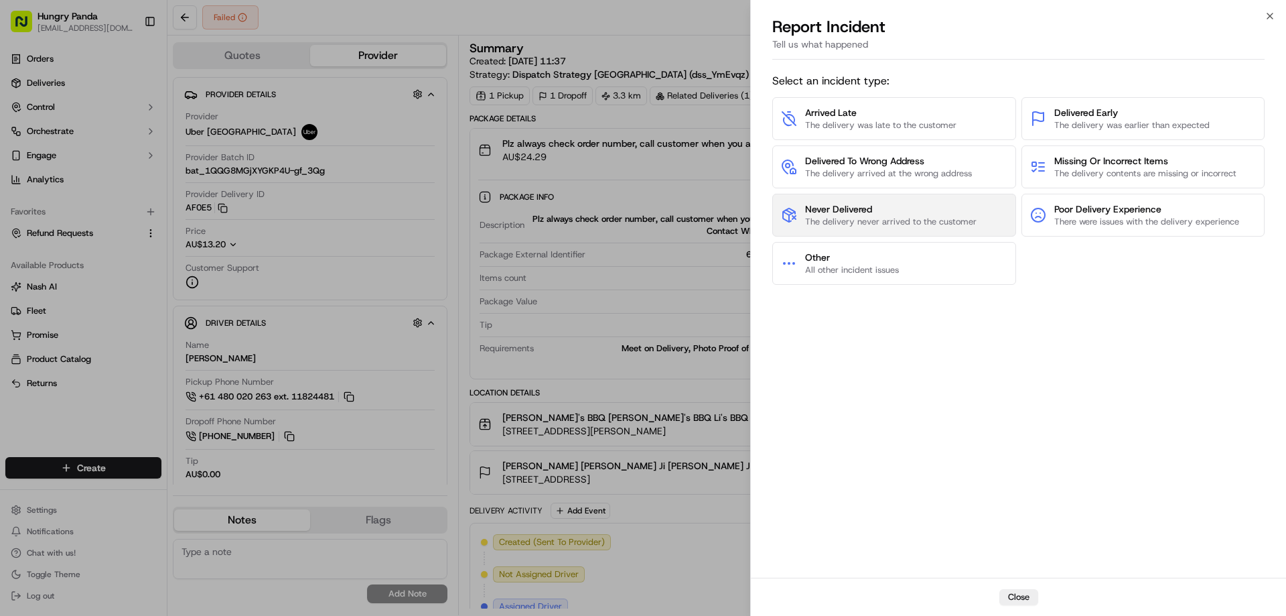
click at [921, 218] on span "The delivery never arrived to the customer" at bounding box center [890, 222] width 171 height 12
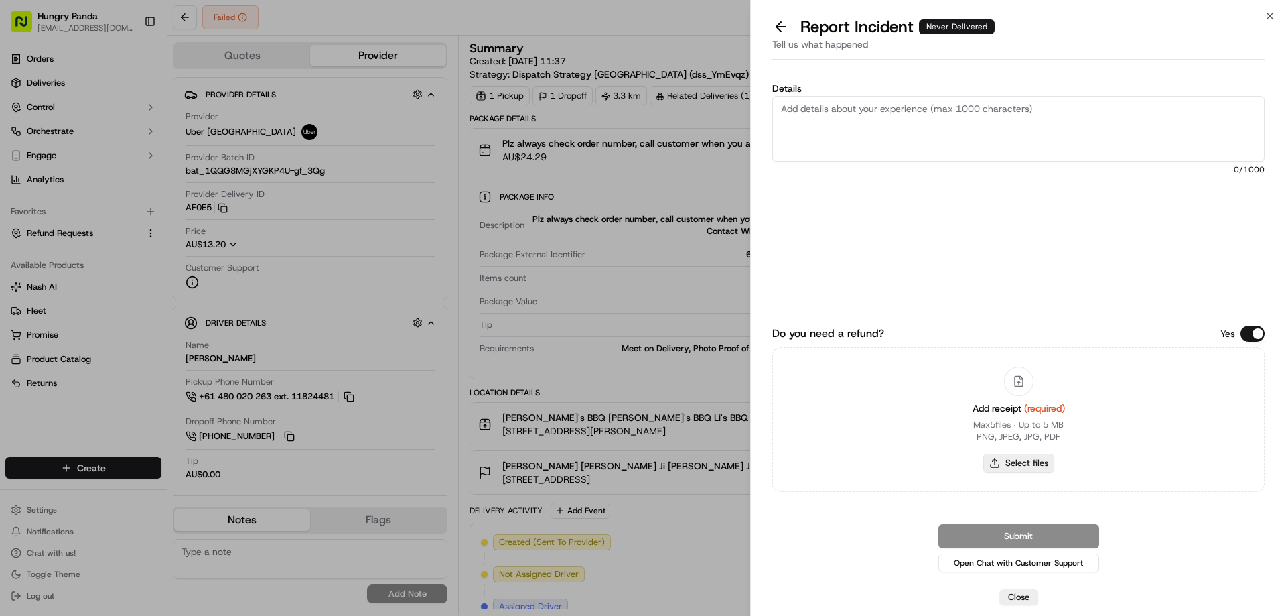
click at [1008, 457] on button "Select files" at bounding box center [1018, 462] width 71 height 19
type input "C:\fakepath\screenshot_2025-09-17_17-06-21.png"
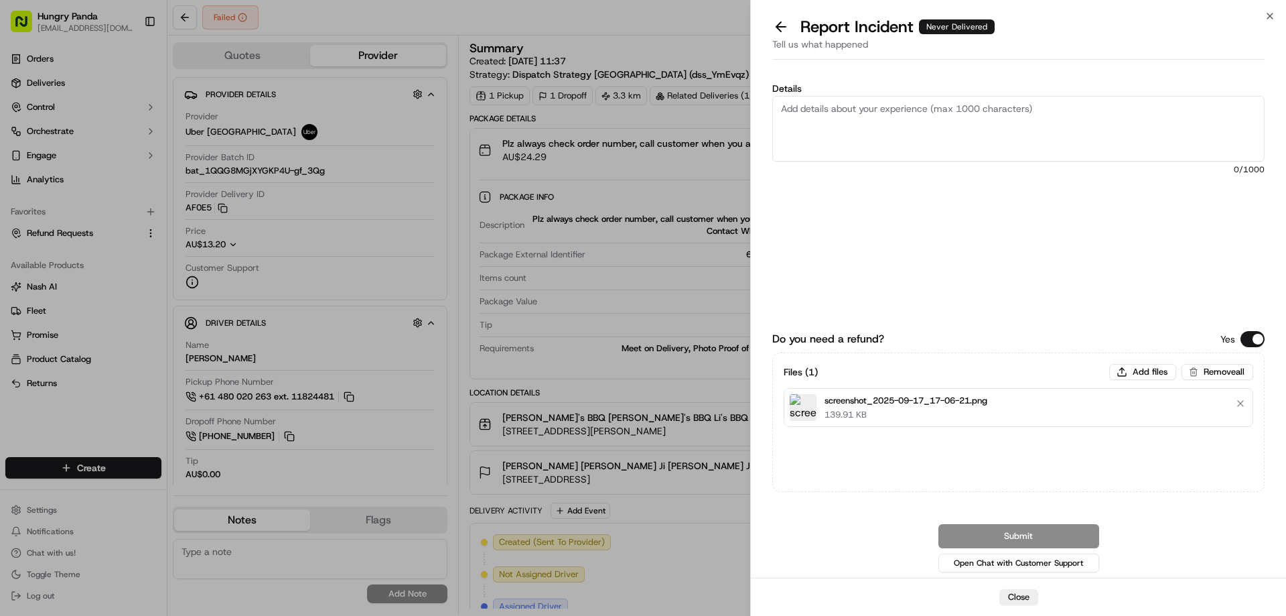
click at [892, 153] on textarea "Details" at bounding box center [1018, 129] width 492 height 66
click at [896, 136] on textarea "Details" at bounding box center [1018, 129] width 492 height 66
paste textarea "The customer reported that he did not receive the meal. The order log showed th…"
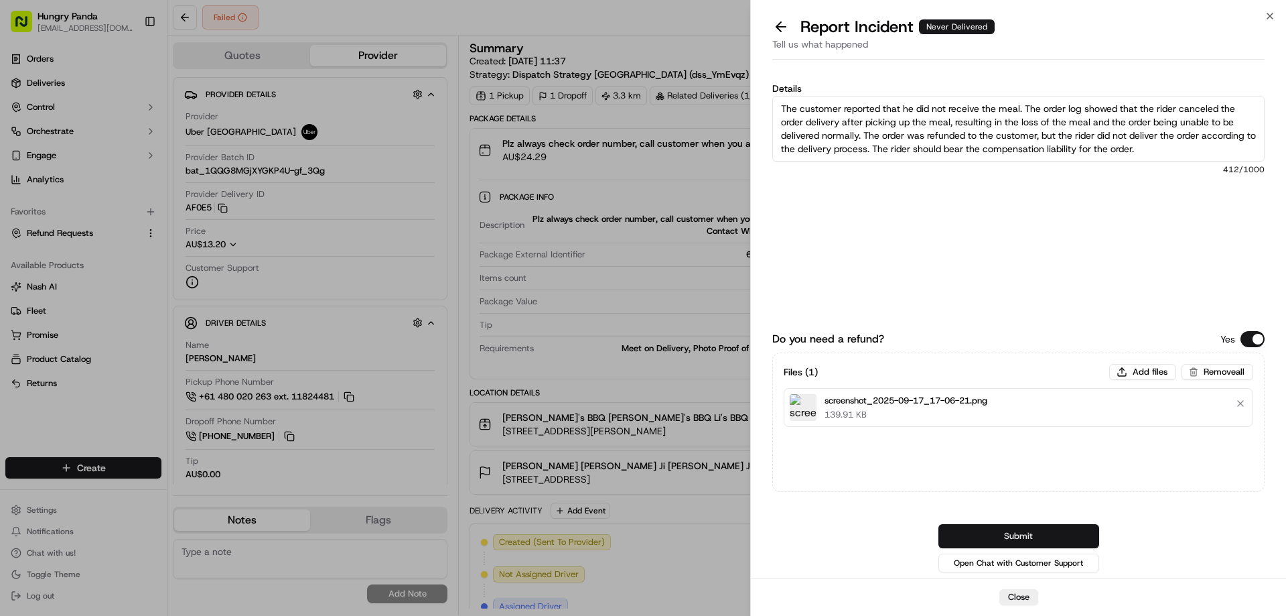
type textarea "The customer reported that he did not receive the meal. The order log showed th…"
click at [1034, 535] on button "Submit" at bounding box center [1018, 536] width 161 height 24
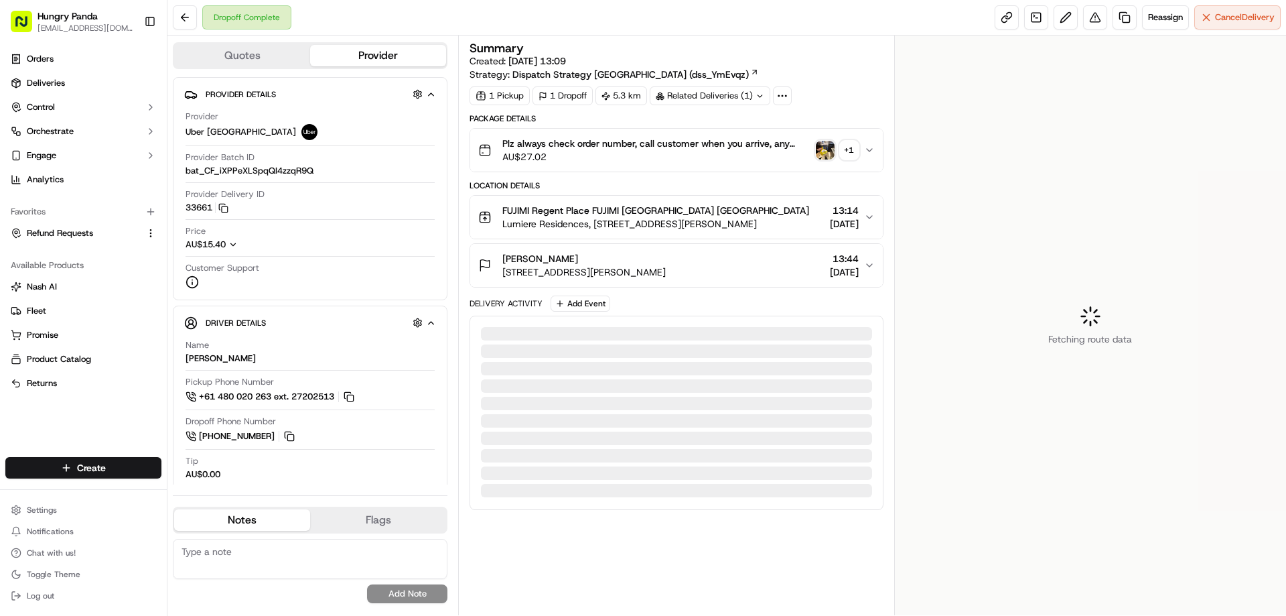
click at [821, 149] on img "button" at bounding box center [825, 150] width 19 height 19
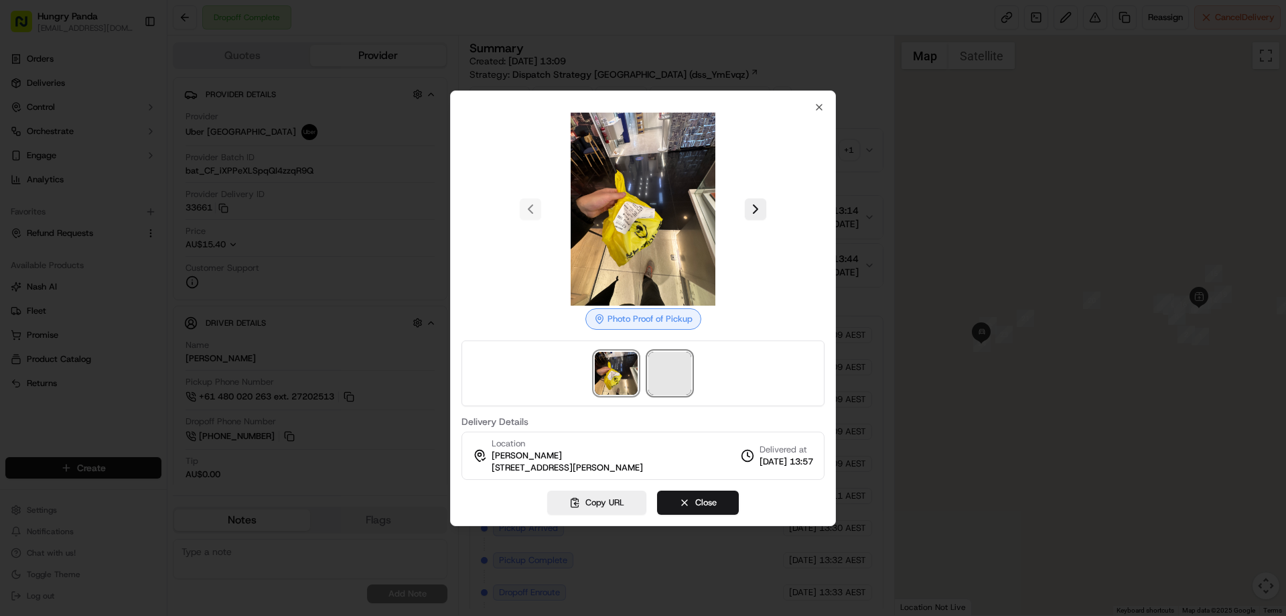
click at [679, 376] on span at bounding box center [669, 373] width 43 height 43
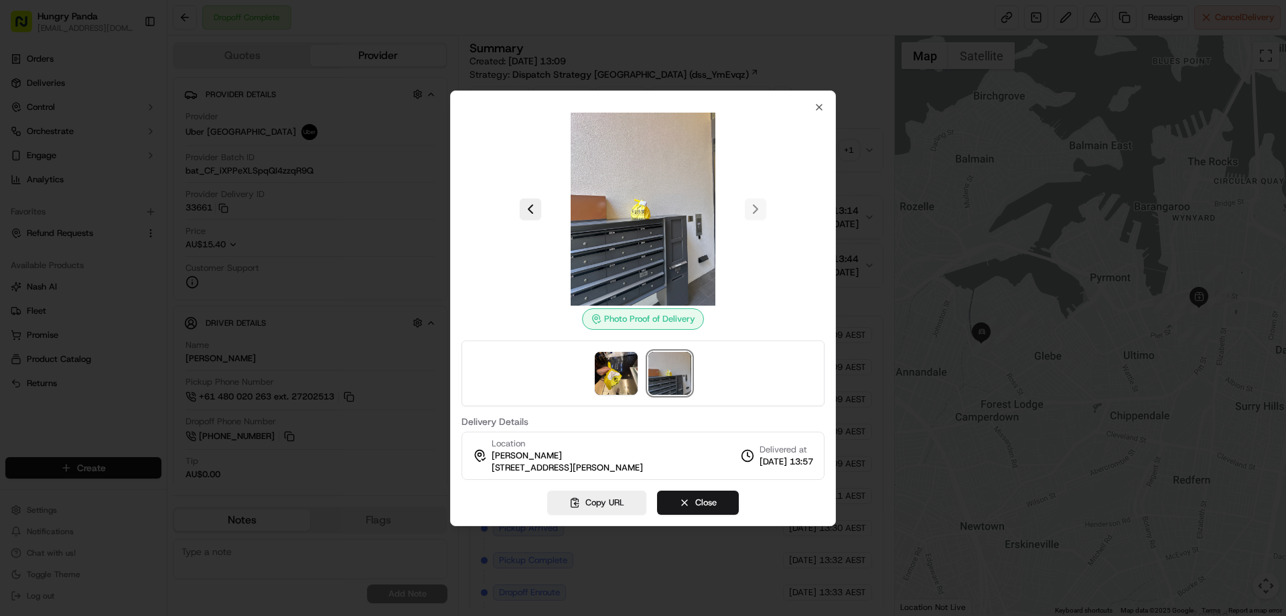
click at [866, 149] on div at bounding box center [643, 308] width 1286 height 616
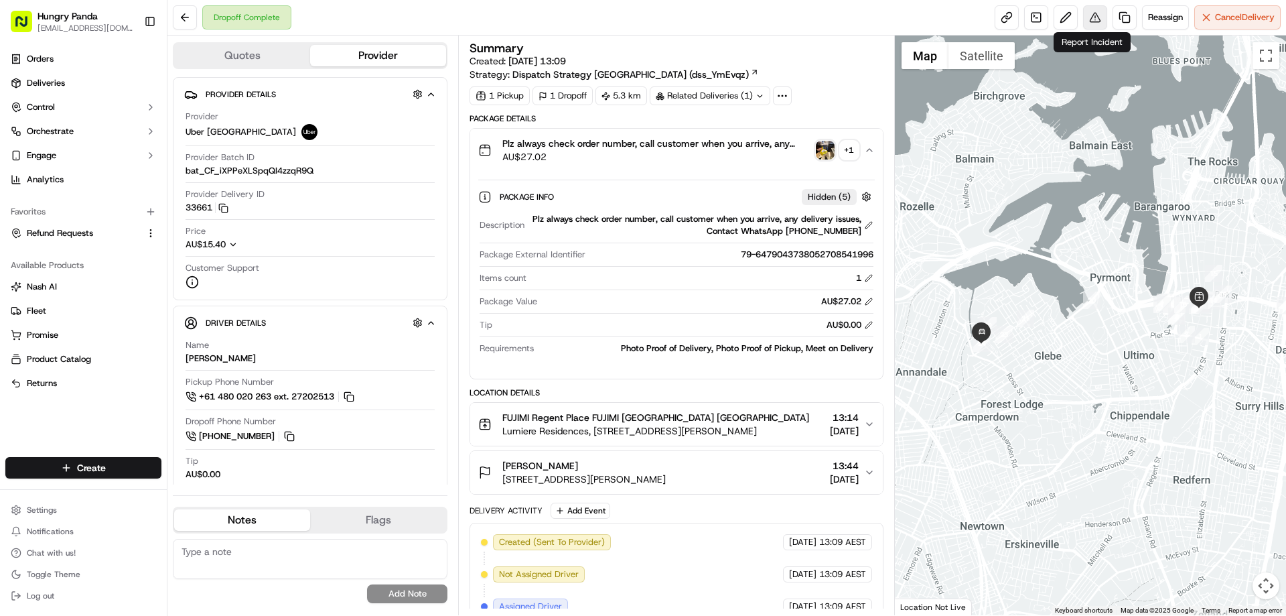
click at [1090, 17] on button at bounding box center [1095, 17] width 24 height 24
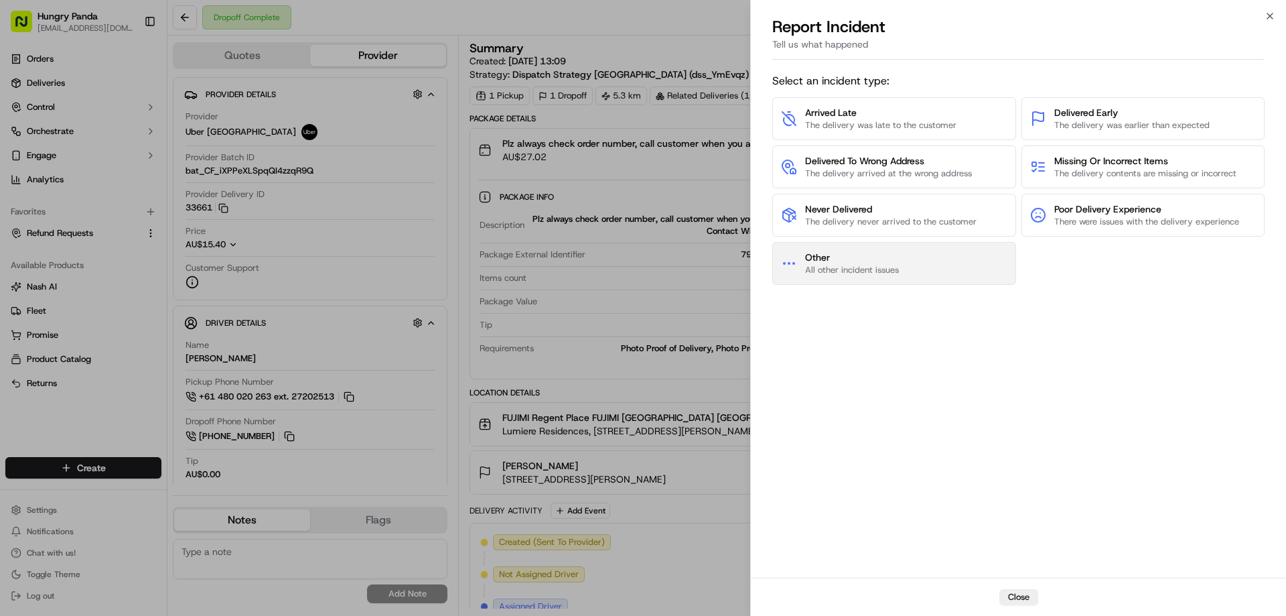
click at [818, 274] on span "All other incident issues" at bounding box center [852, 270] width 94 height 12
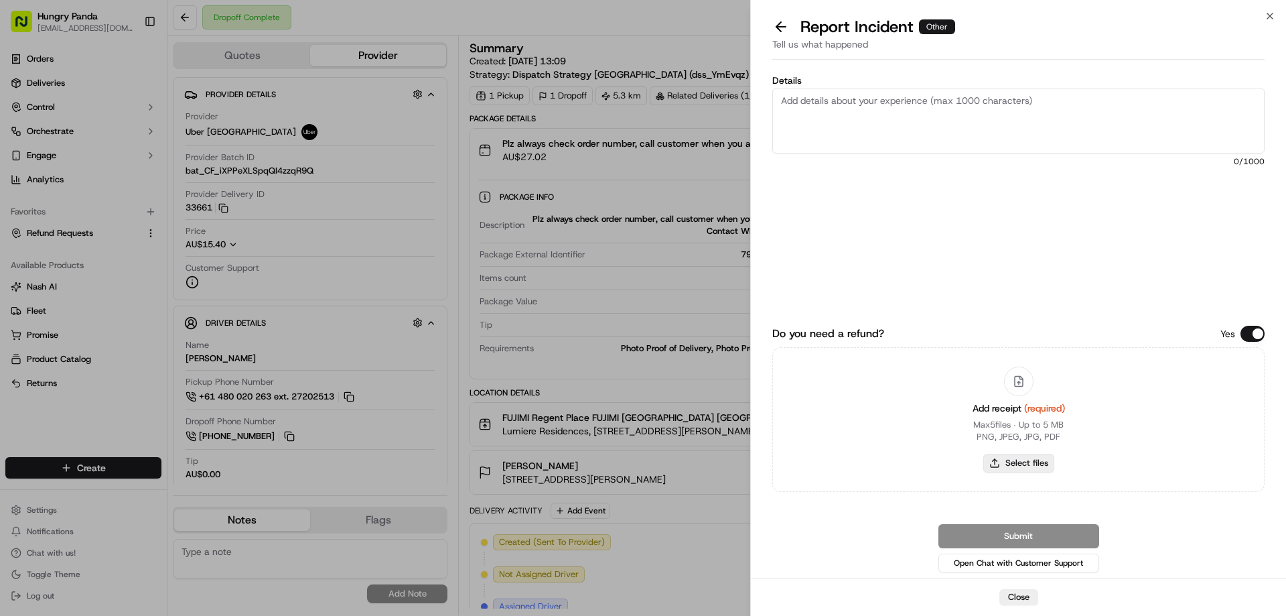
click at [1015, 462] on button "Select files" at bounding box center [1018, 462] width 71 height 19
type input "C:\fakepath\screenshot_2025-09-17_17-07-34.png"
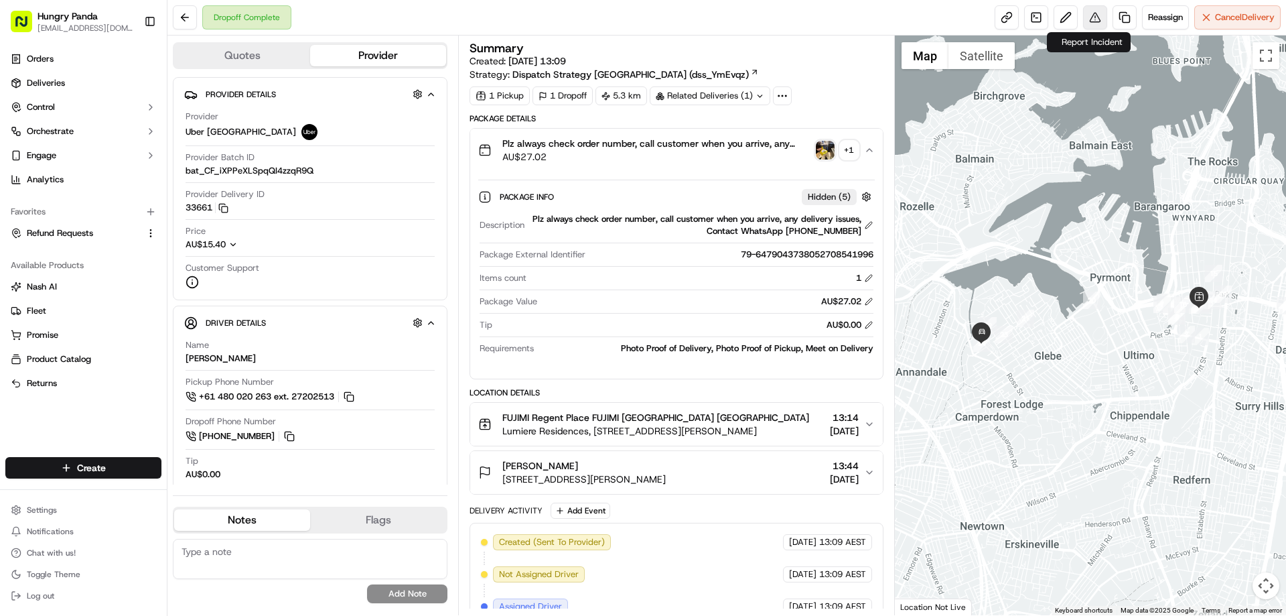
click at [1104, 9] on button at bounding box center [1095, 17] width 24 height 24
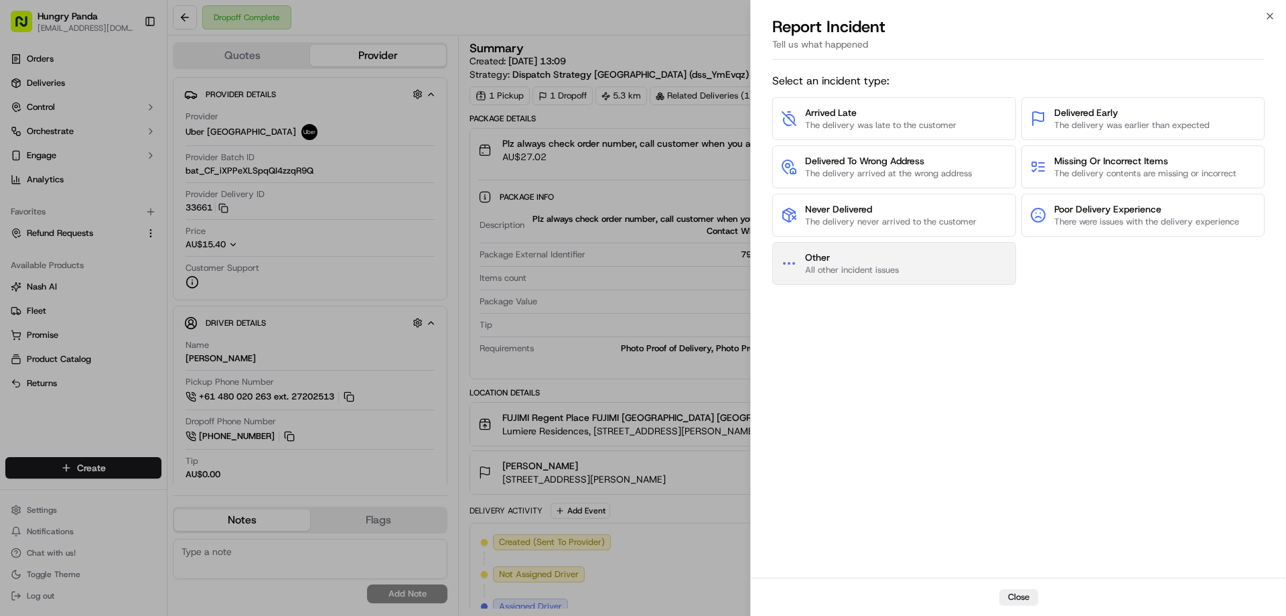
click at [881, 273] on span "All other incident issues" at bounding box center [852, 270] width 94 height 12
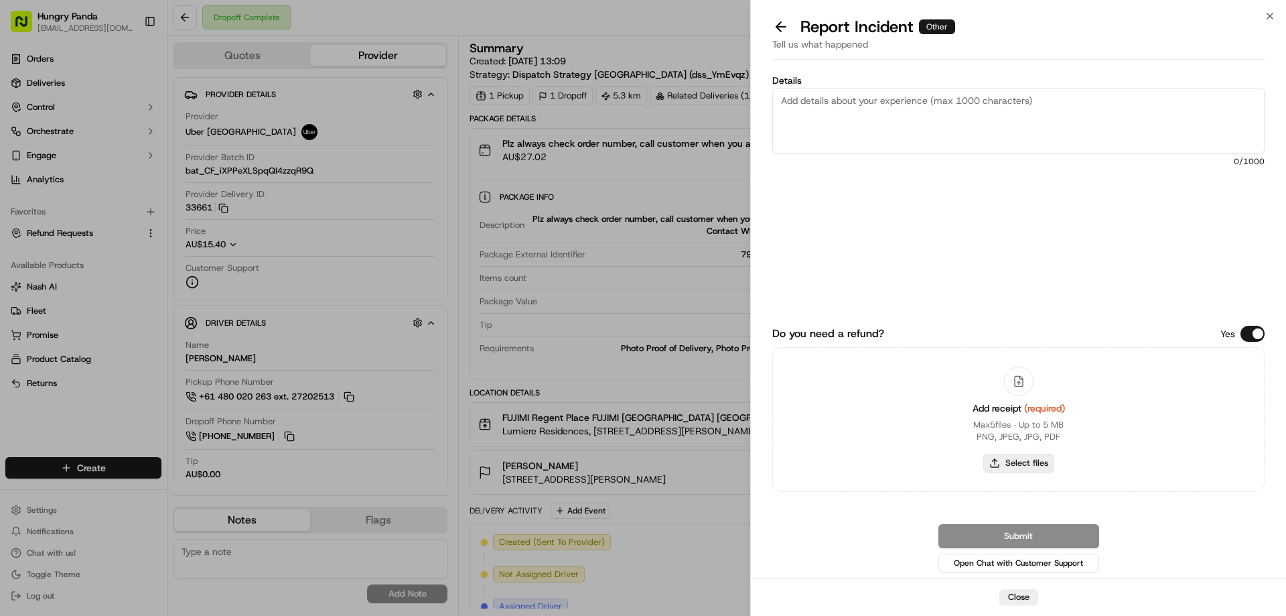
click at [1012, 455] on button "Select files" at bounding box center [1018, 462] width 71 height 19
type input "C:\fakepath\screenshot_2025-09-17_17-07-34.png"
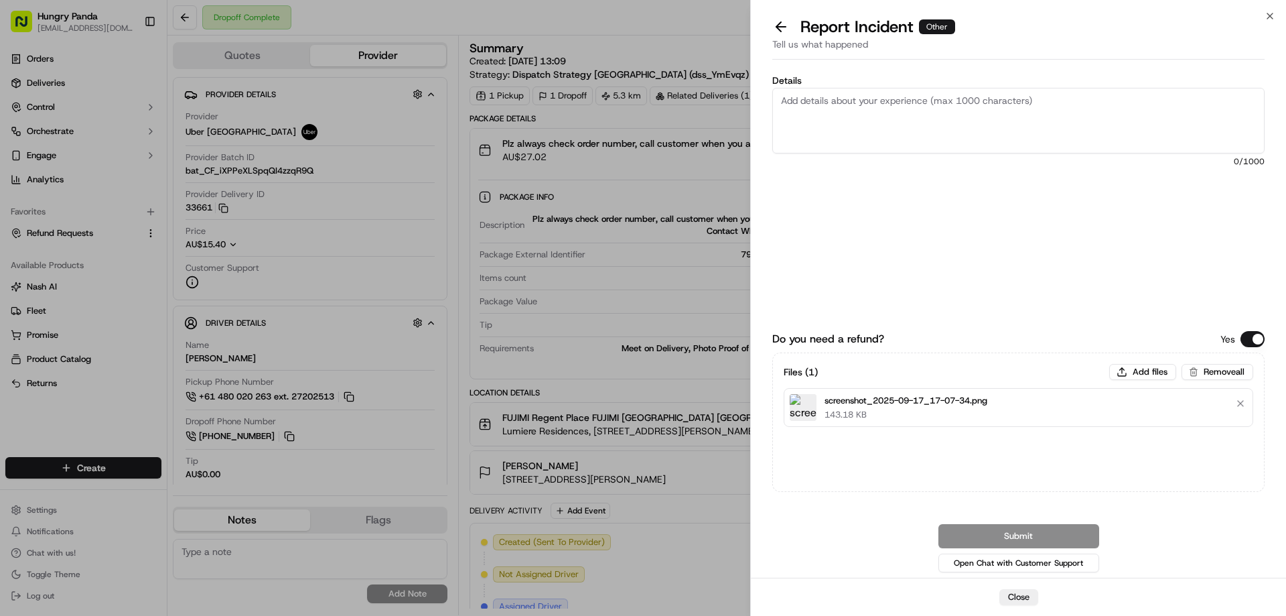
click at [898, 98] on textarea "Details" at bounding box center [1018, 121] width 492 height 66
paste textarea "The customer reported that they did not receive their order. The driver did not…"
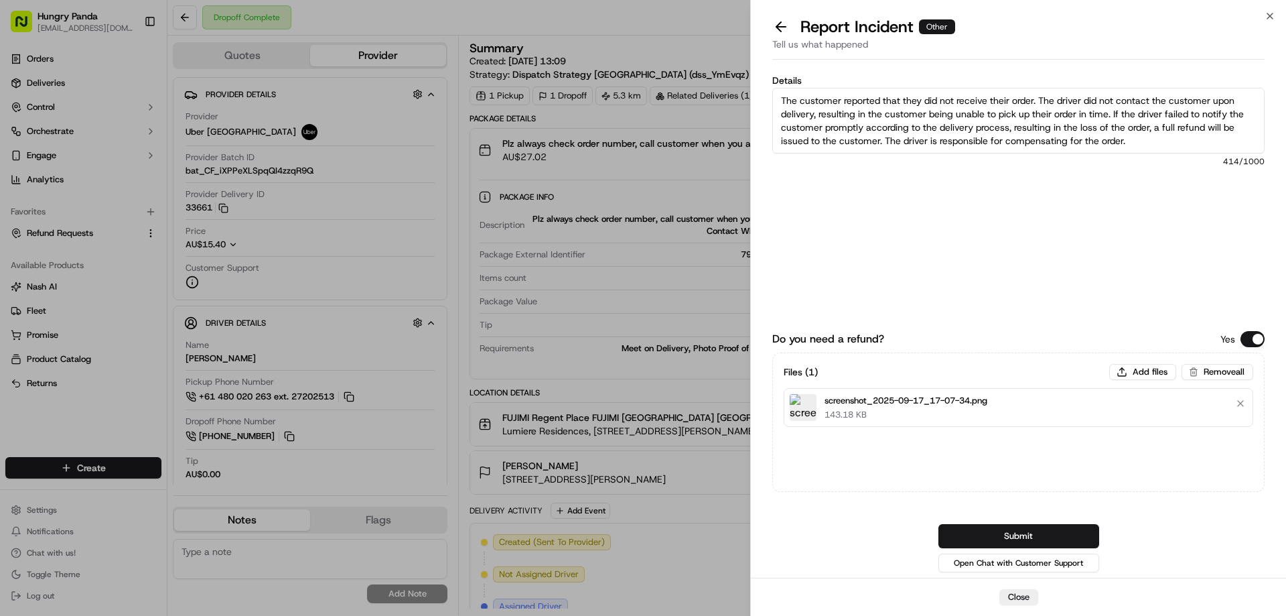
type textarea "The customer reported that they did not receive their order. The driver did not…"
click at [1009, 535] on button "Submit" at bounding box center [1018, 536] width 161 height 24
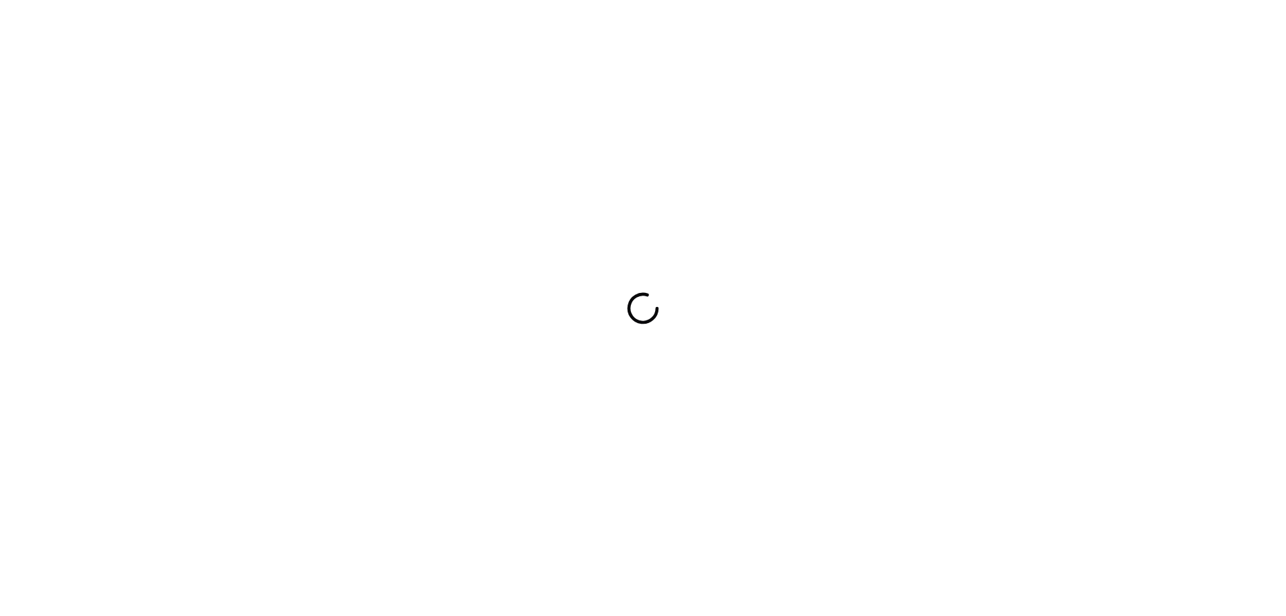
click at [701, 200] on div at bounding box center [643, 308] width 1286 height 616
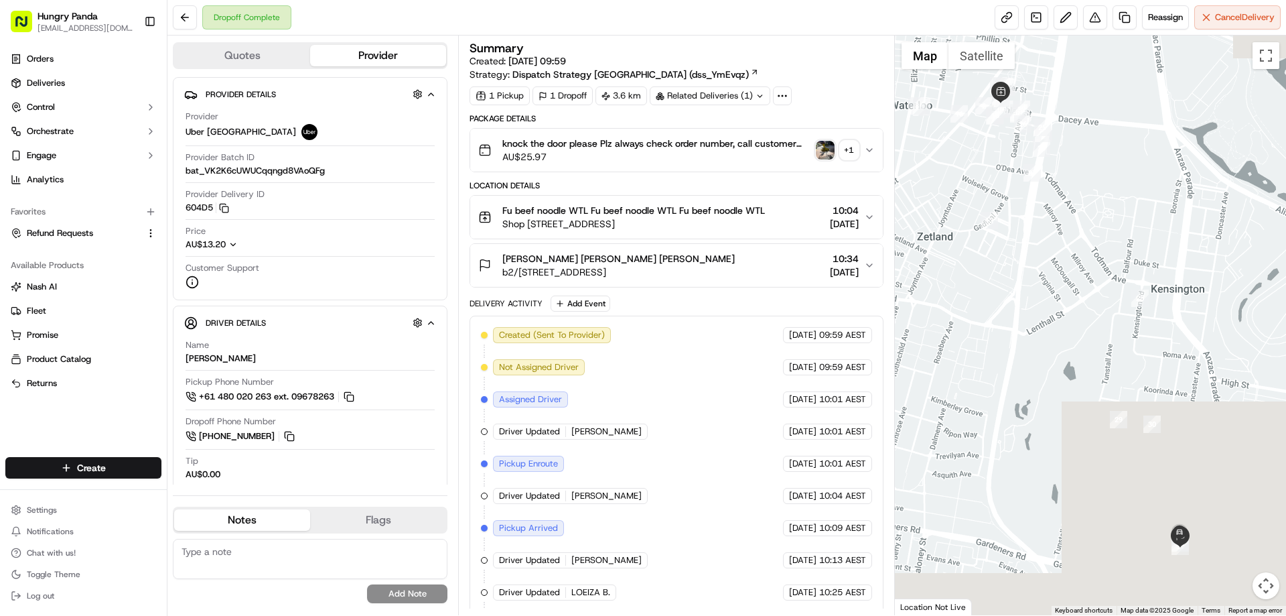
drag, startPoint x: 868, startPoint y: 141, endPoint x: 841, endPoint y: 167, distance: 37.4
click at [869, 141] on button "knock the door please Plz always check order number, call customer when you arr…" at bounding box center [676, 150] width 412 height 43
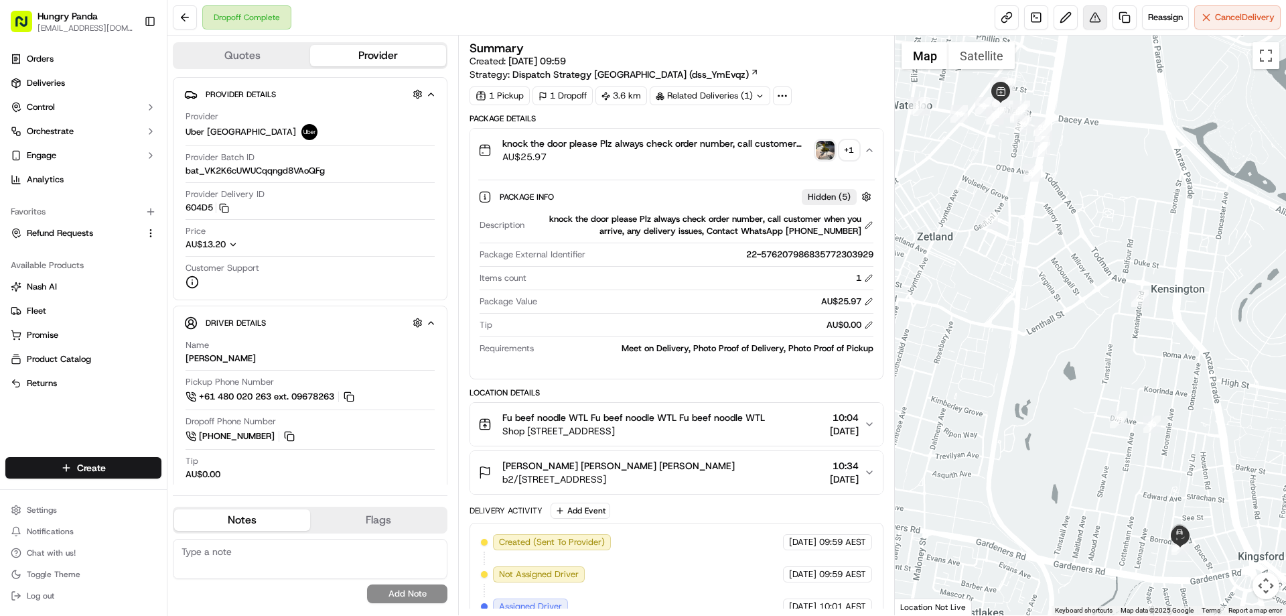
click at [1095, 15] on button at bounding box center [1095, 17] width 24 height 24
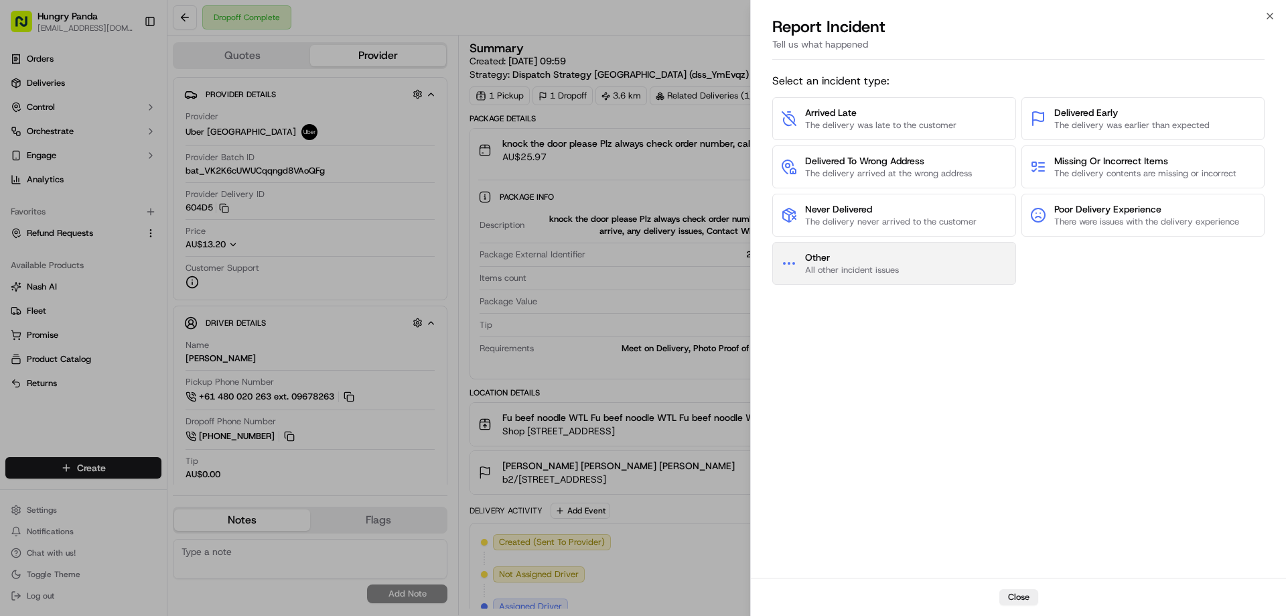
click at [875, 269] on span "All other incident issues" at bounding box center [852, 270] width 94 height 12
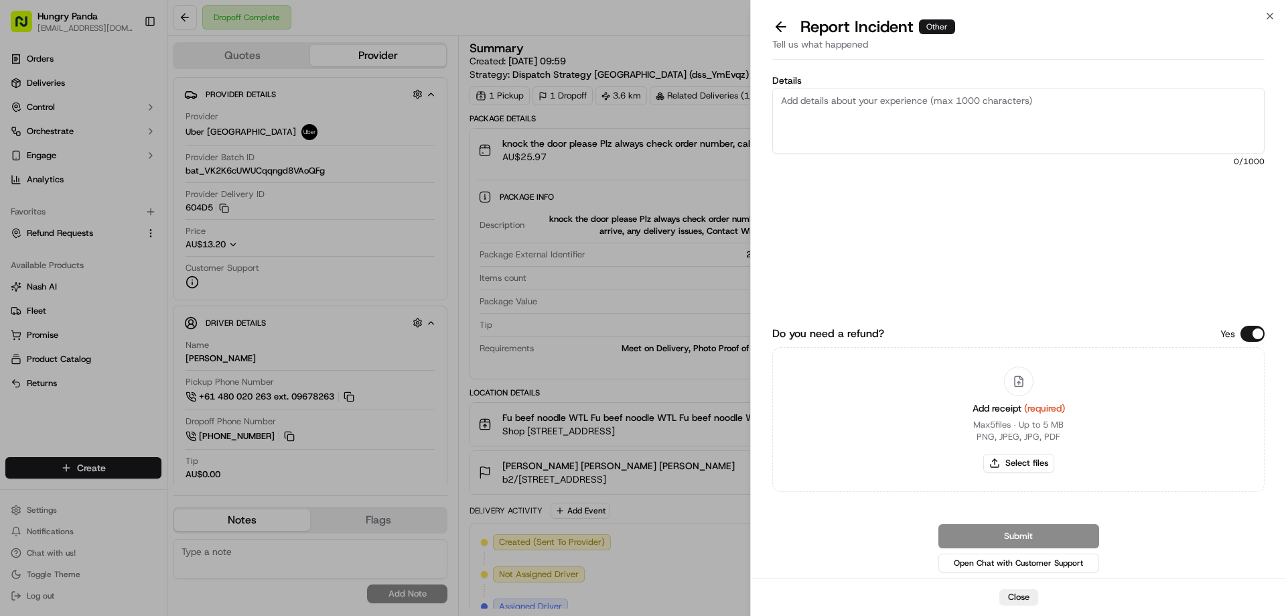
click at [1019, 474] on div "Add receipt (required) Max 5 files ∙ Up to 5 MB PNG, JPEG, JPG, PDF Select files" at bounding box center [1019, 419] width 114 height 122
click at [1012, 464] on button "Select files" at bounding box center [1018, 462] width 71 height 19
type input "C:\fakepath\screenshot_2025-09-17_17-09-23.png"
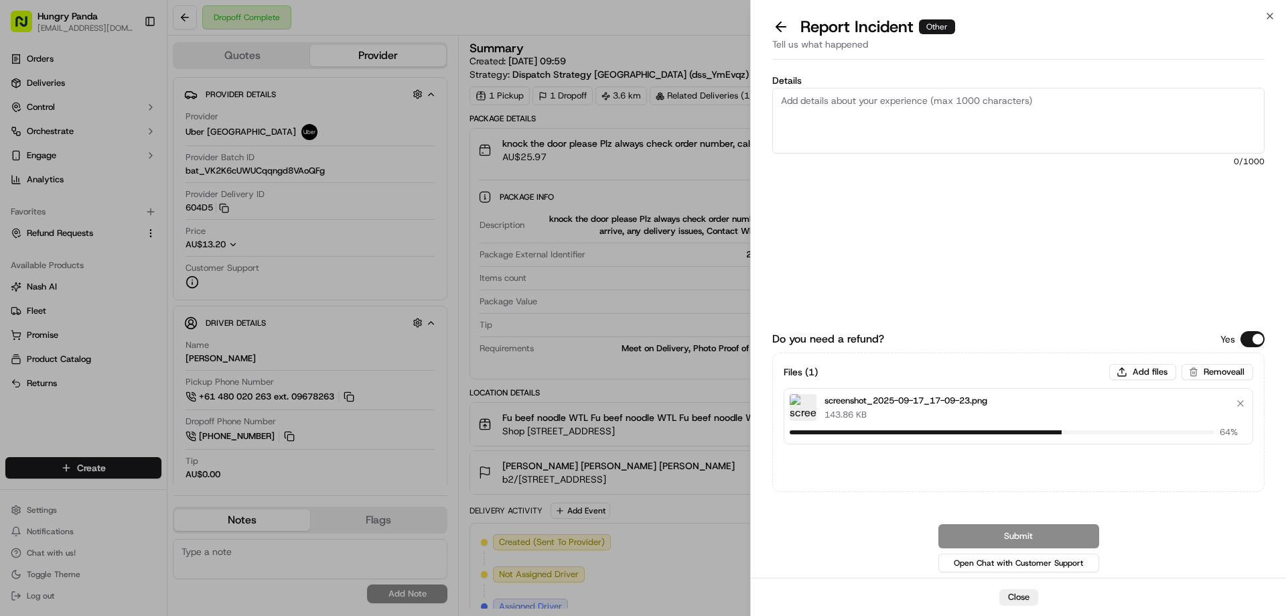
click at [900, 155] on div "Details 0 /1000" at bounding box center [1018, 176] width 492 height 200
click at [899, 126] on textarea "Details" at bounding box center [1018, 121] width 492 height 66
click at [910, 125] on textarea "Details" at bounding box center [1018, 121] width 492 height 66
paste textarea "The order delivery was seriously overdue, resulting in a refund for the entire …"
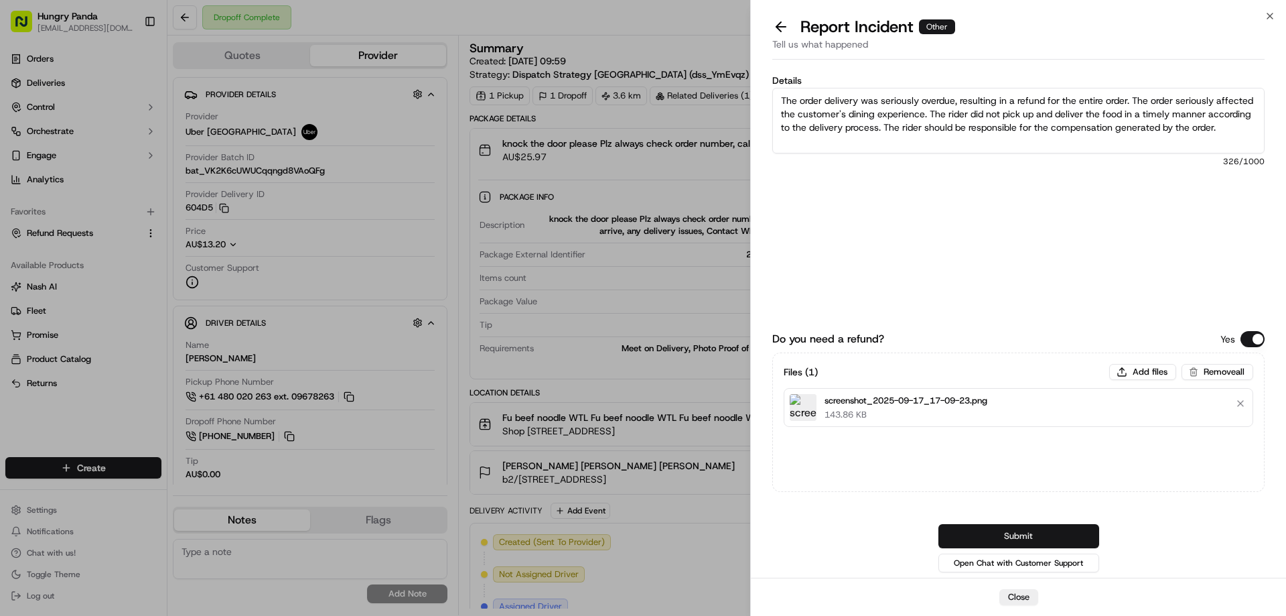
type textarea "The order delivery was seriously overdue, resulting in a refund for the entire …"
drag, startPoint x: 1011, startPoint y: 538, endPoint x: 1005, endPoint y: 528, distance: 10.8
click at [1011, 538] on button "Submit" at bounding box center [1018, 536] width 161 height 24
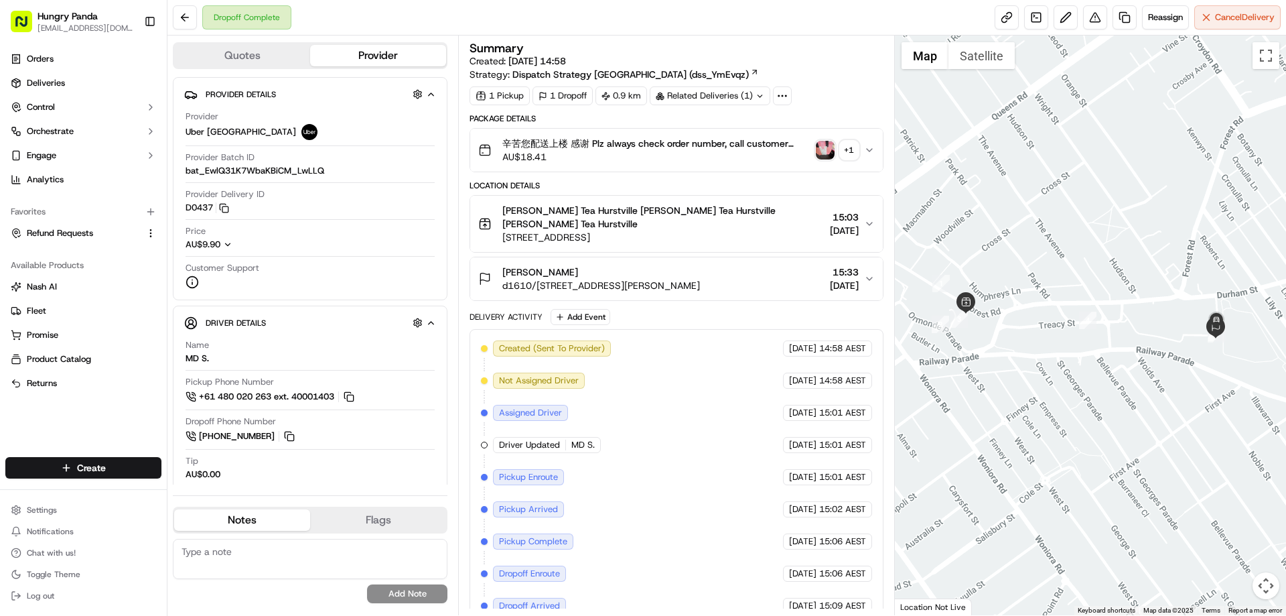
click at [825, 147] on img "button" at bounding box center [825, 150] width 19 height 19
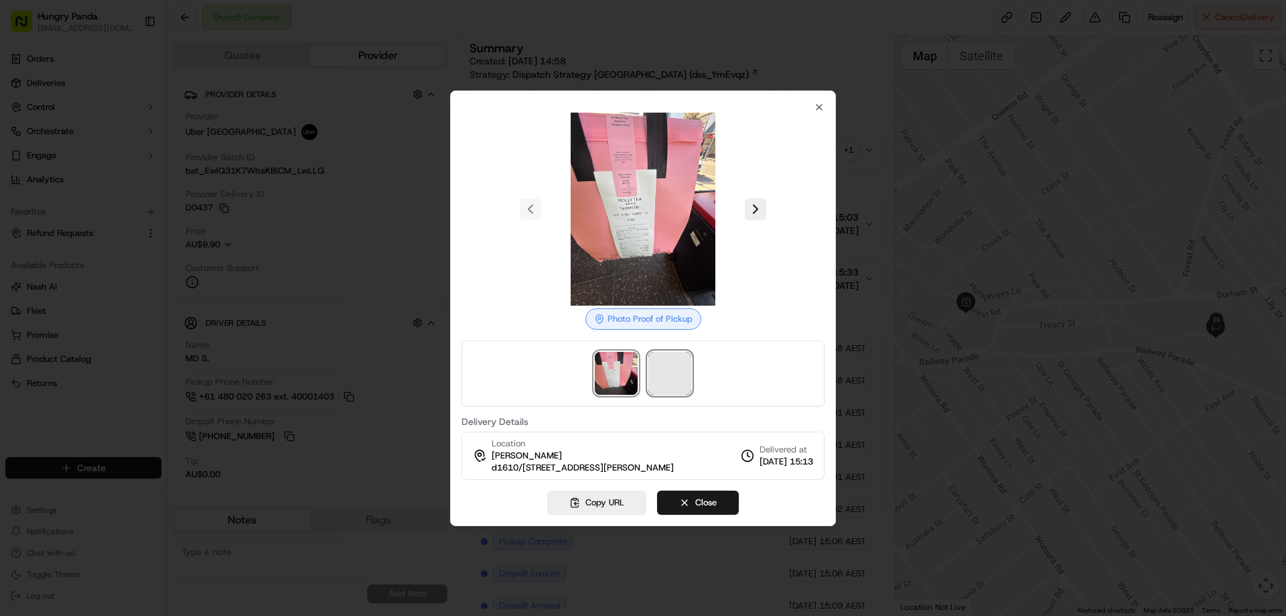
drag, startPoint x: 681, startPoint y: 381, endPoint x: 677, endPoint y: 352, distance: 29.1
click at [680, 381] on span at bounding box center [669, 373] width 43 height 43
click at [867, 147] on div at bounding box center [643, 308] width 1286 height 616
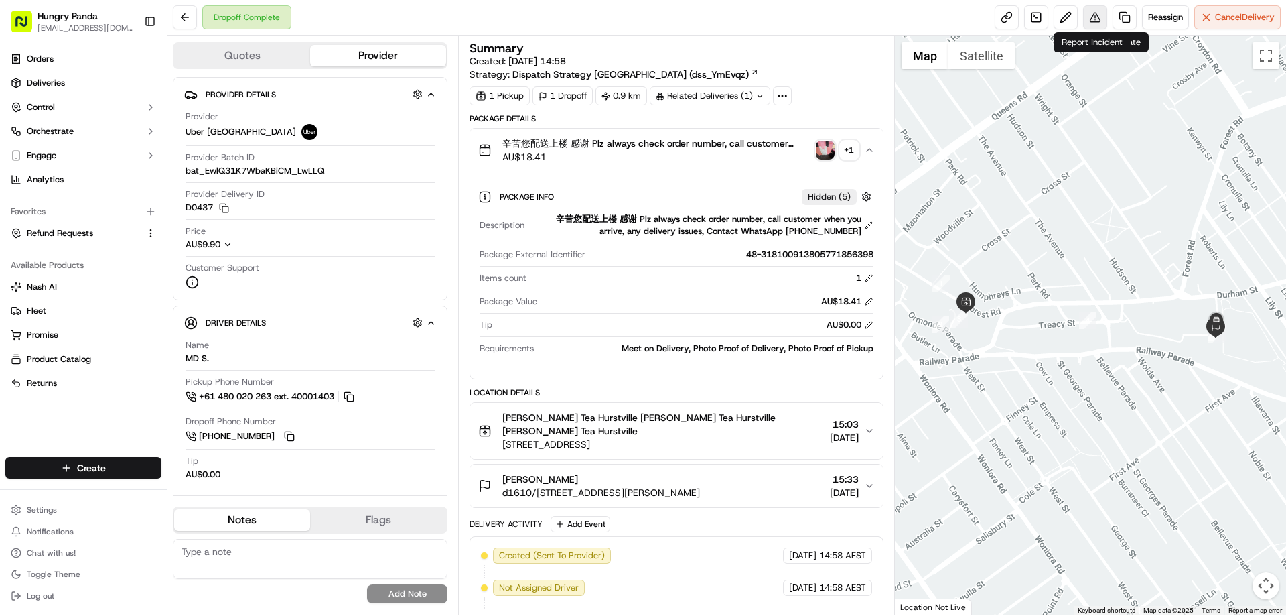
click at [1093, 16] on button at bounding box center [1095, 17] width 24 height 24
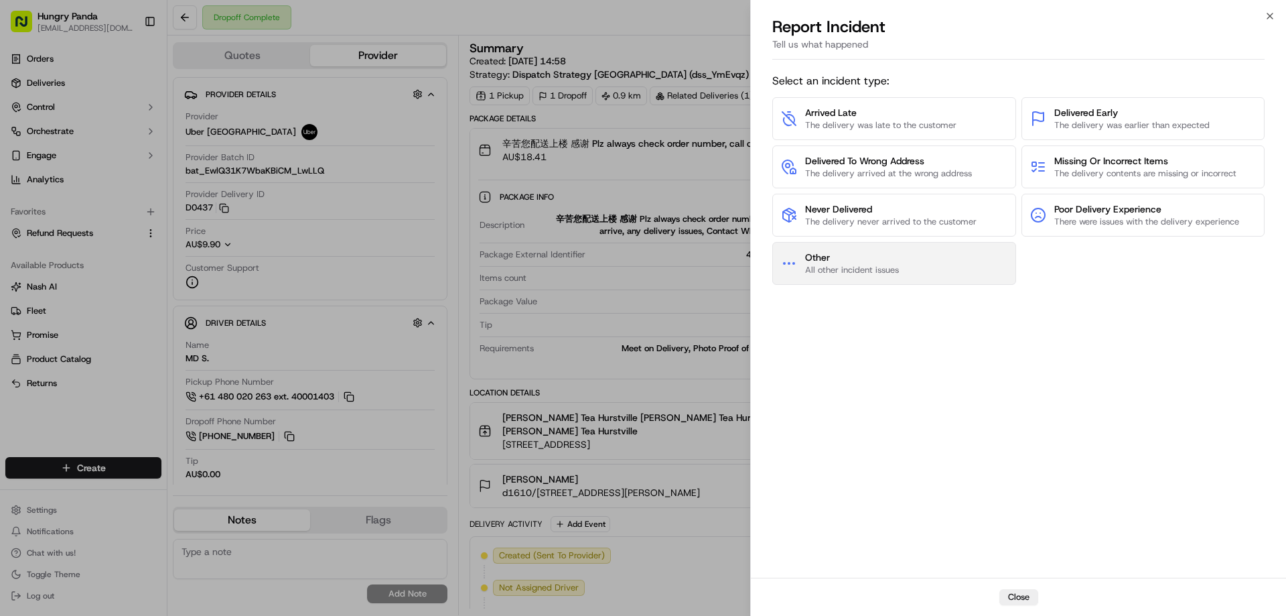
click at [916, 255] on button "Other All other incident issues" at bounding box center [894, 263] width 244 height 43
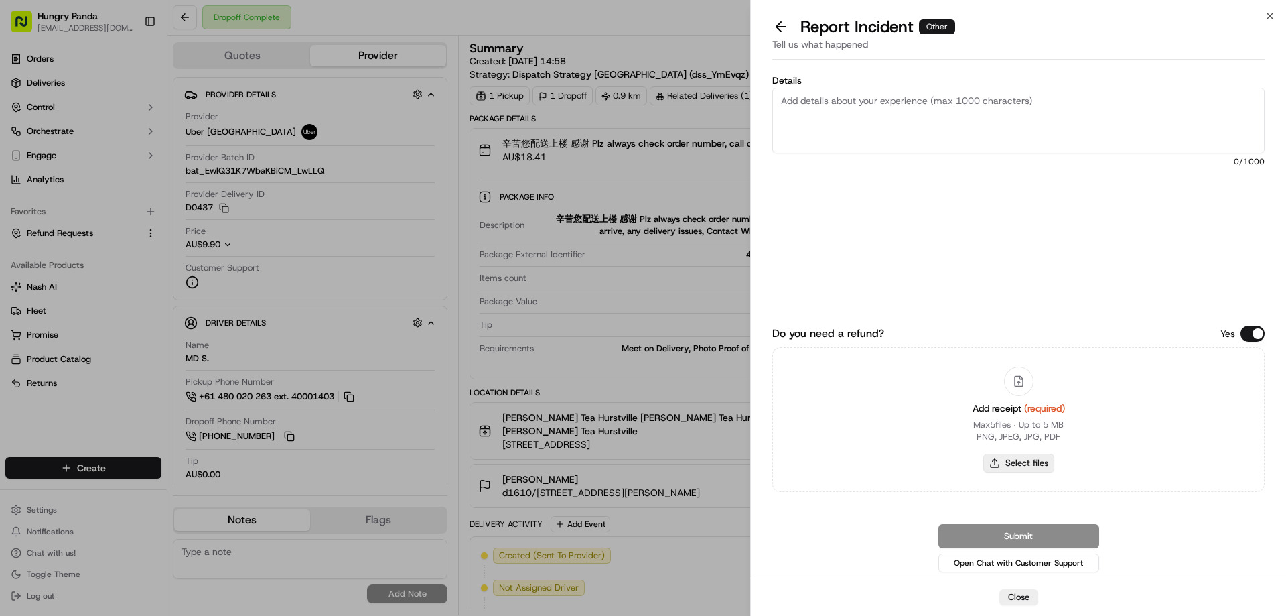
click at [1037, 466] on button "Select files" at bounding box center [1018, 462] width 71 height 19
type input "C:\fakepath\screenshot_2025-09-17_17-10-32.png"
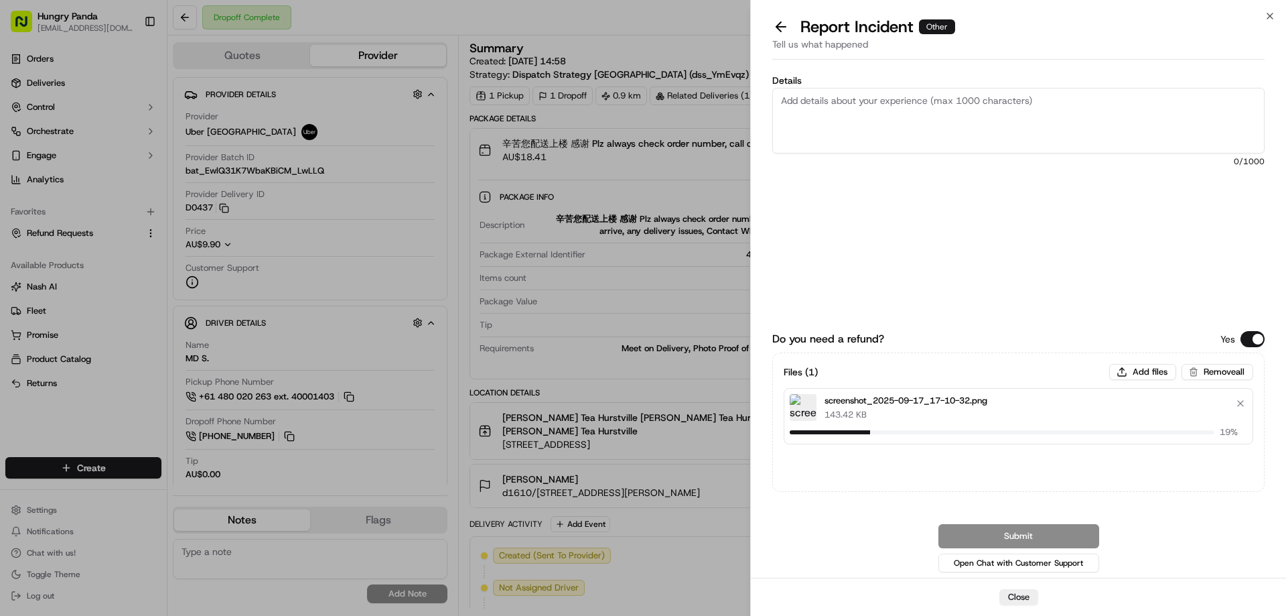
click at [937, 145] on textarea "Details" at bounding box center [1018, 121] width 492 height 66
click at [922, 113] on textarea "Details" at bounding box center [1018, 121] width 492 height 66
paste textarea "The customer reported that he did not receive the meal, and the delivery photo …"
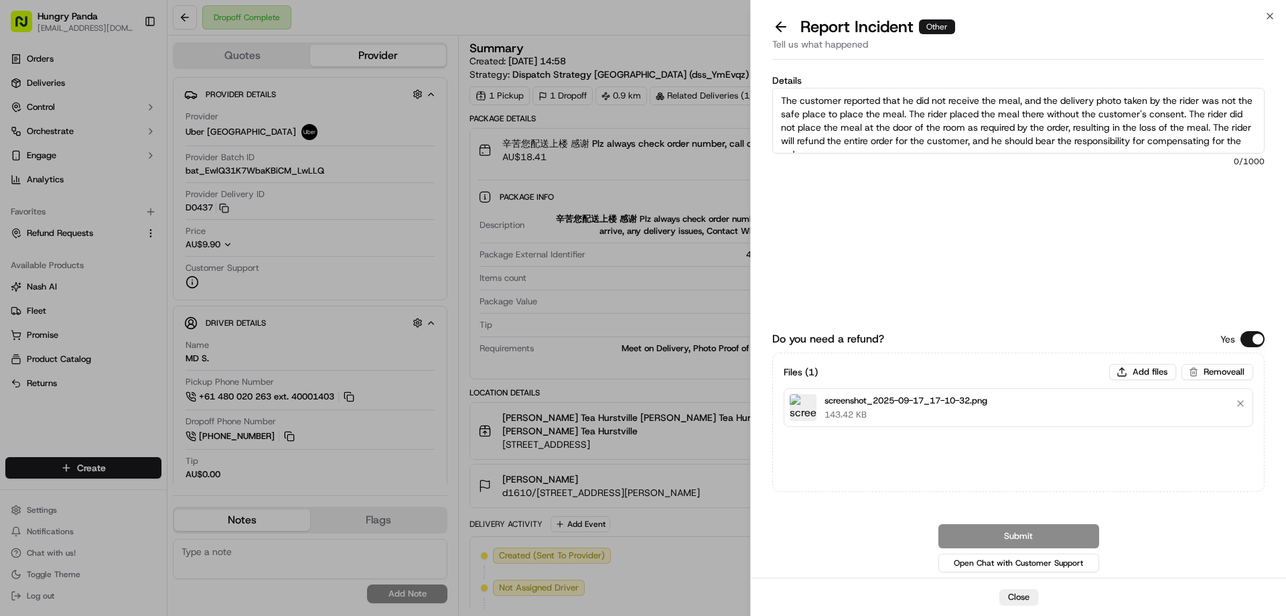
scroll to position [7, 0]
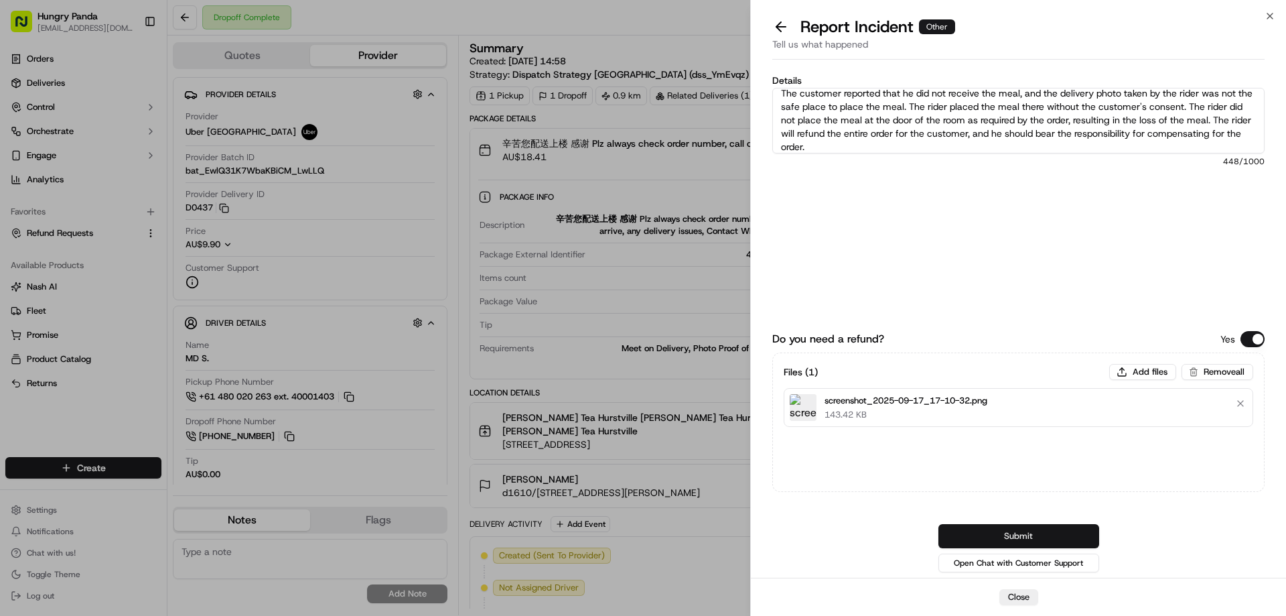
type textarea "The customer reported that he did not receive the meal, and the delivery photo …"
drag, startPoint x: 1018, startPoint y: 532, endPoint x: 1001, endPoint y: 490, distance: 45.4
click at [1018, 532] on button "Submit" at bounding box center [1018, 536] width 161 height 24
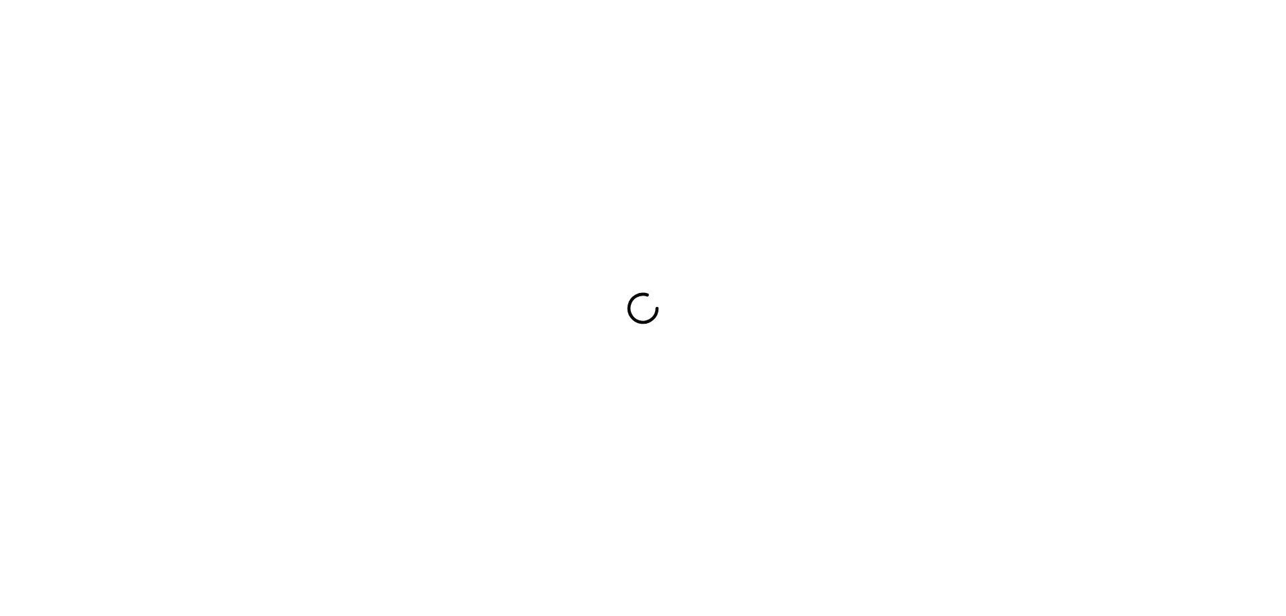
click at [725, 285] on div at bounding box center [643, 308] width 1286 height 616
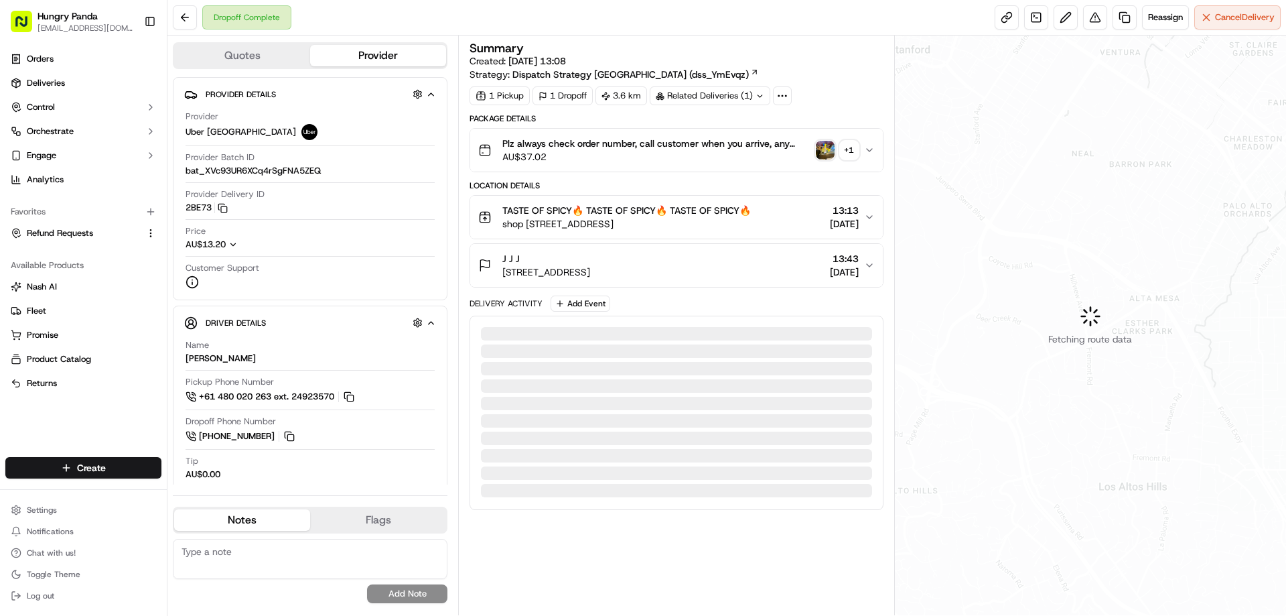
click at [830, 148] on img "button" at bounding box center [825, 150] width 19 height 19
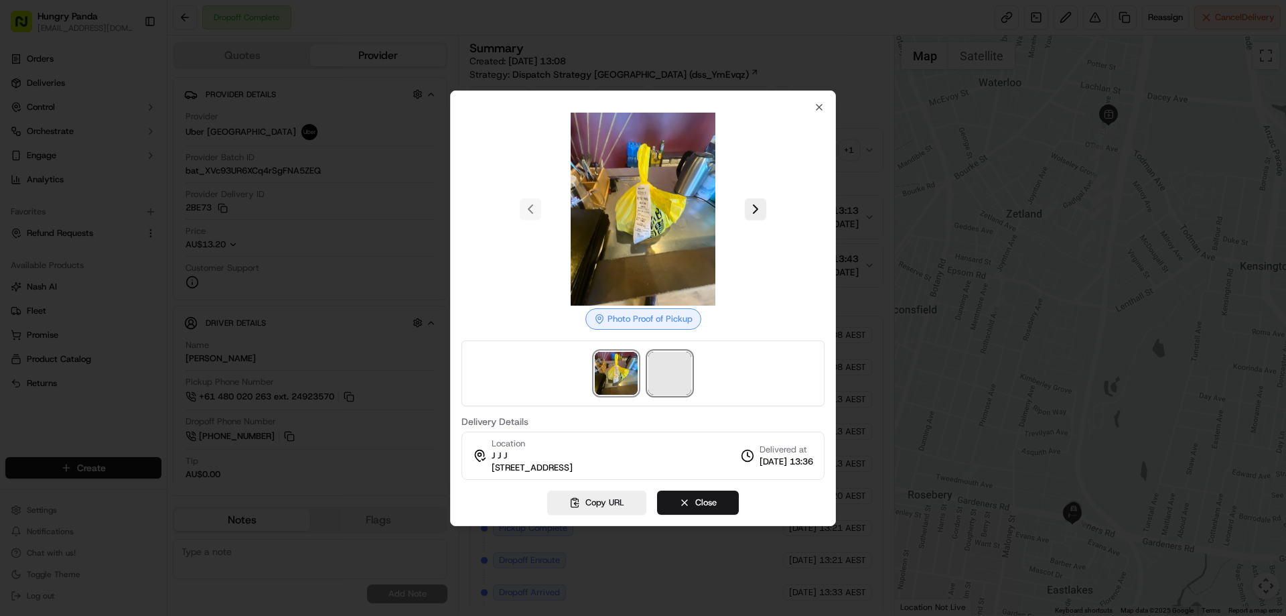
click at [679, 375] on span at bounding box center [669, 373] width 43 height 43
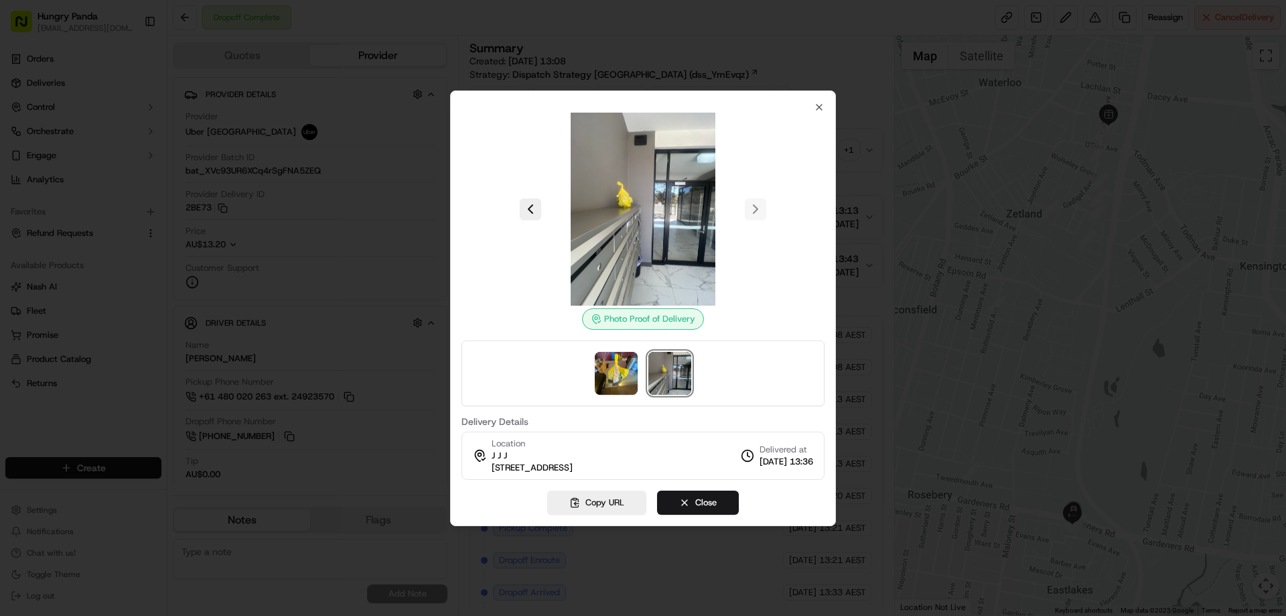
click at [866, 151] on div at bounding box center [643, 308] width 1286 height 616
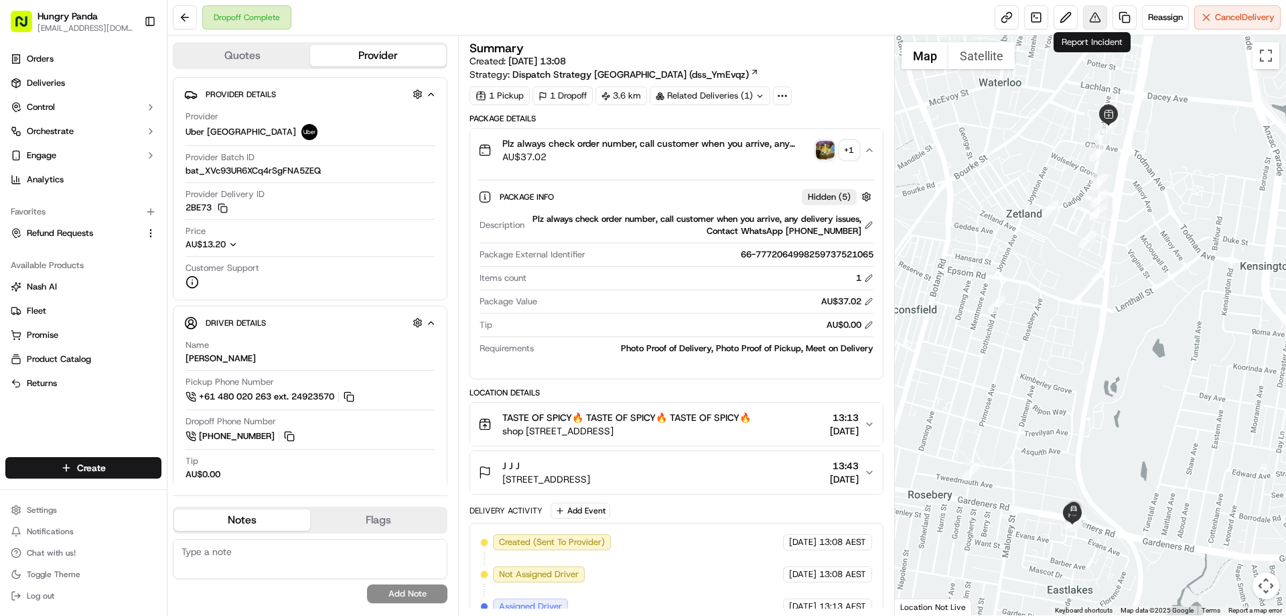
click at [1101, 7] on button at bounding box center [1095, 17] width 24 height 24
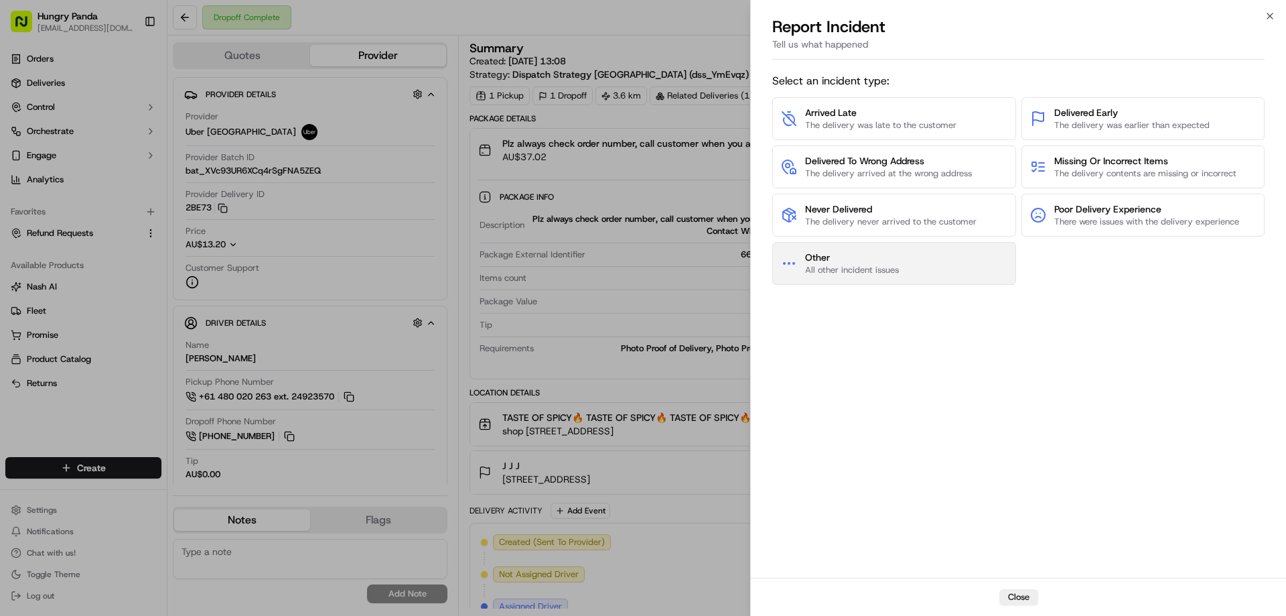
click at [872, 265] on span "All other incident issues" at bounding box center [852, 270] width 94 height 12
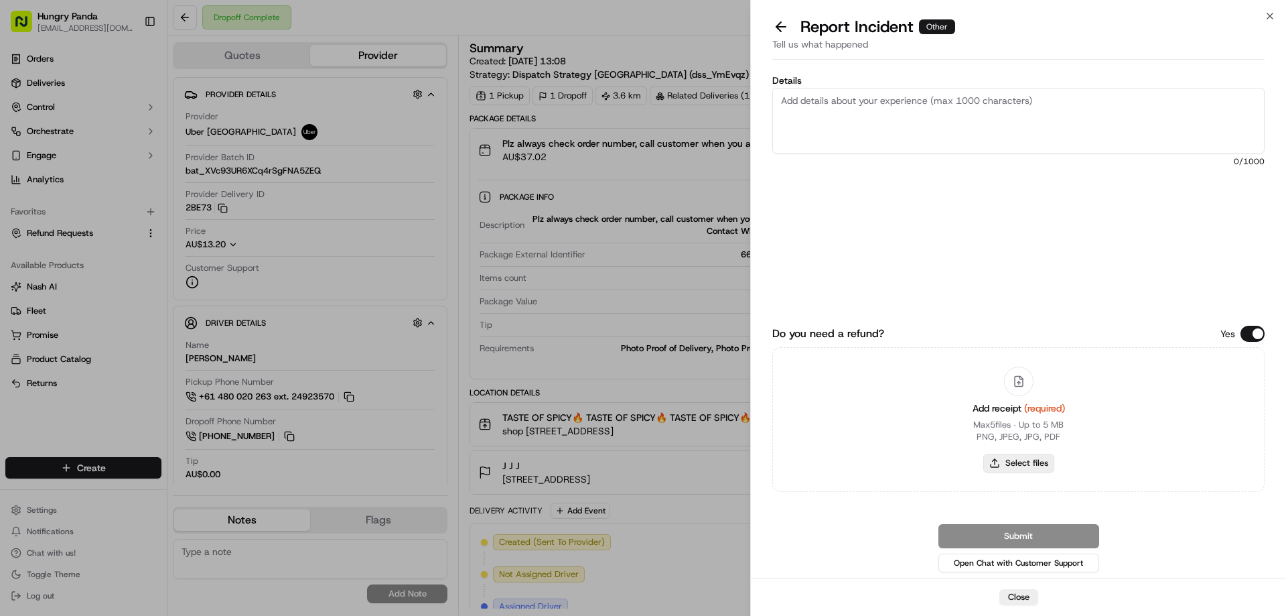
click at [1015, 454] on button "Select files" at bounding box center [1018, 462] width 71 height 19
type input "C:\fakepath\screenshot_2025-09-17_17-11-40.png"
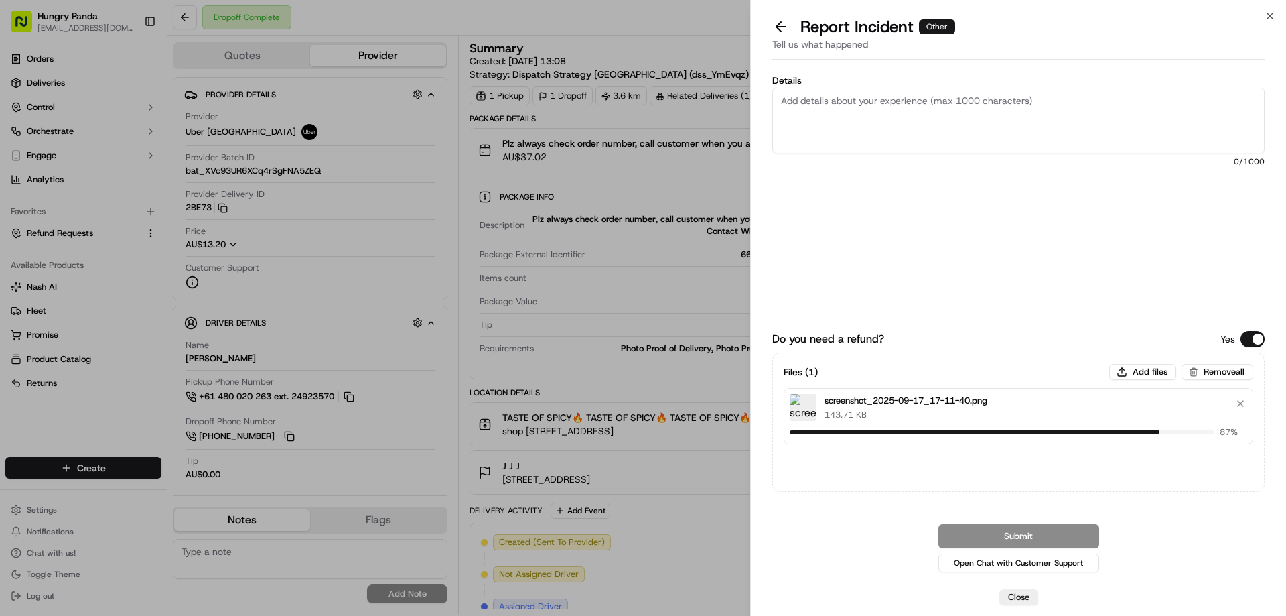
click at [867, 116] on textarea "Details" at bounding box center [1018, 121] width 492 height 66
click at [946, 106] on textarea "Details" at bounding box center [1018, 121] width 492 height 66
paste textarea "The customer reported that he did not receive the meal, and the delivery photo …"
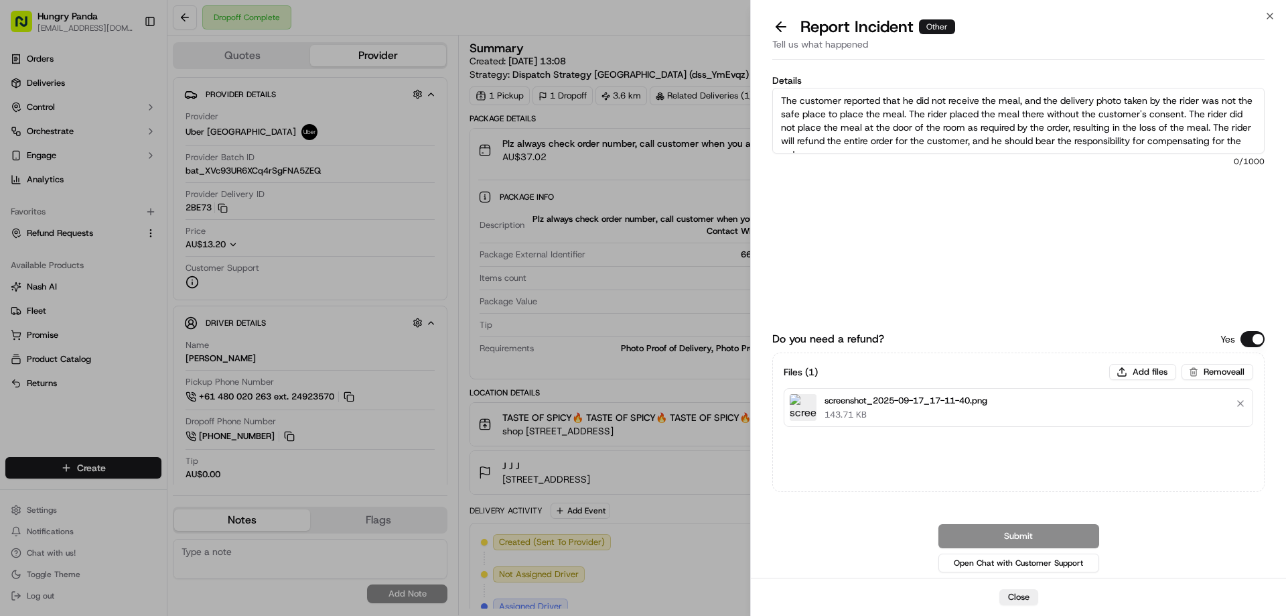
scroll to position [7, 0]
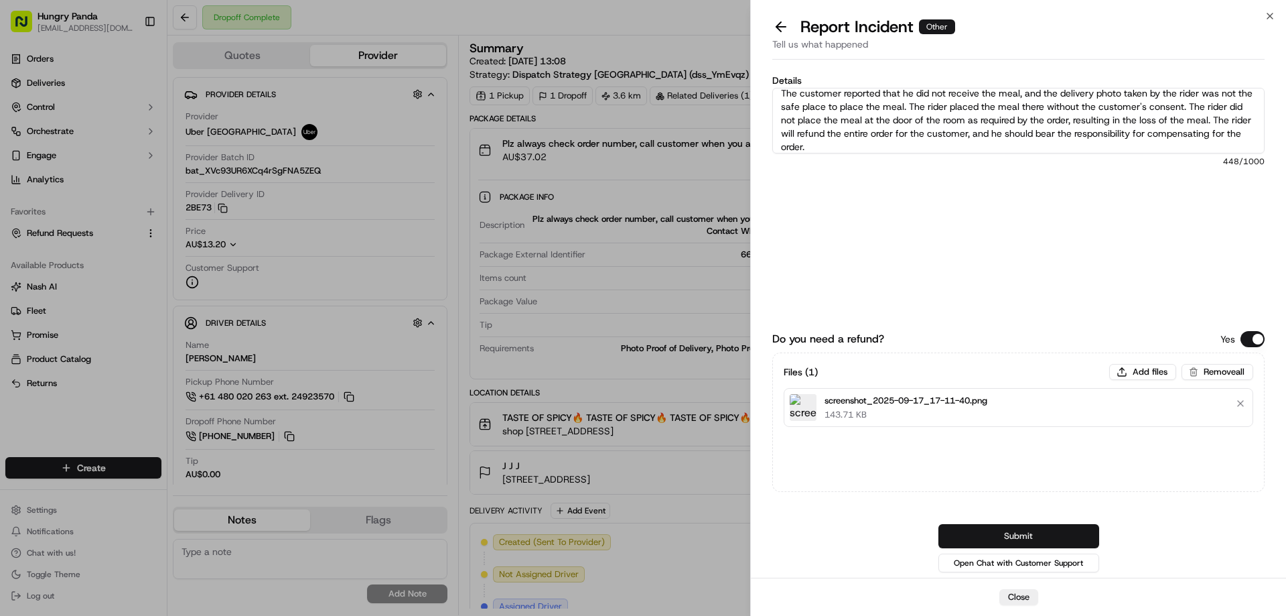
type textarea "The customer reported that he did not receive the meal, and the delivery photo …"
click at [1017, 525] on button "Submit" at bounding box center [1018, 536] width 161 height 24
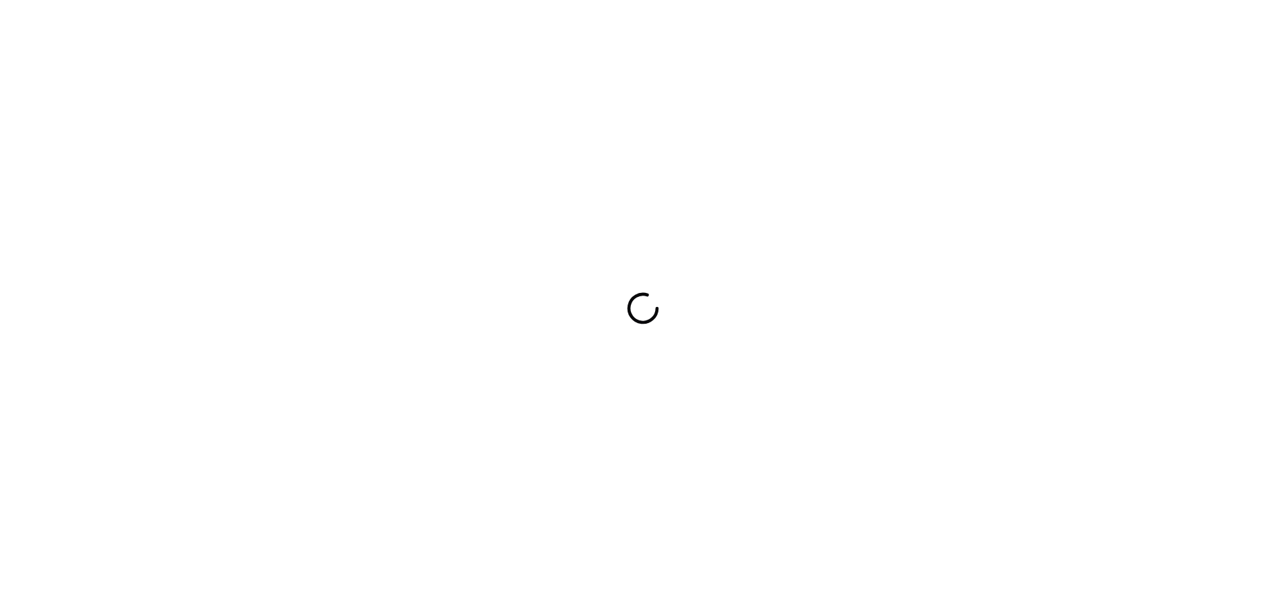
click at [620, 303] on div at bounding box center [643, 308] width 1286 height 616
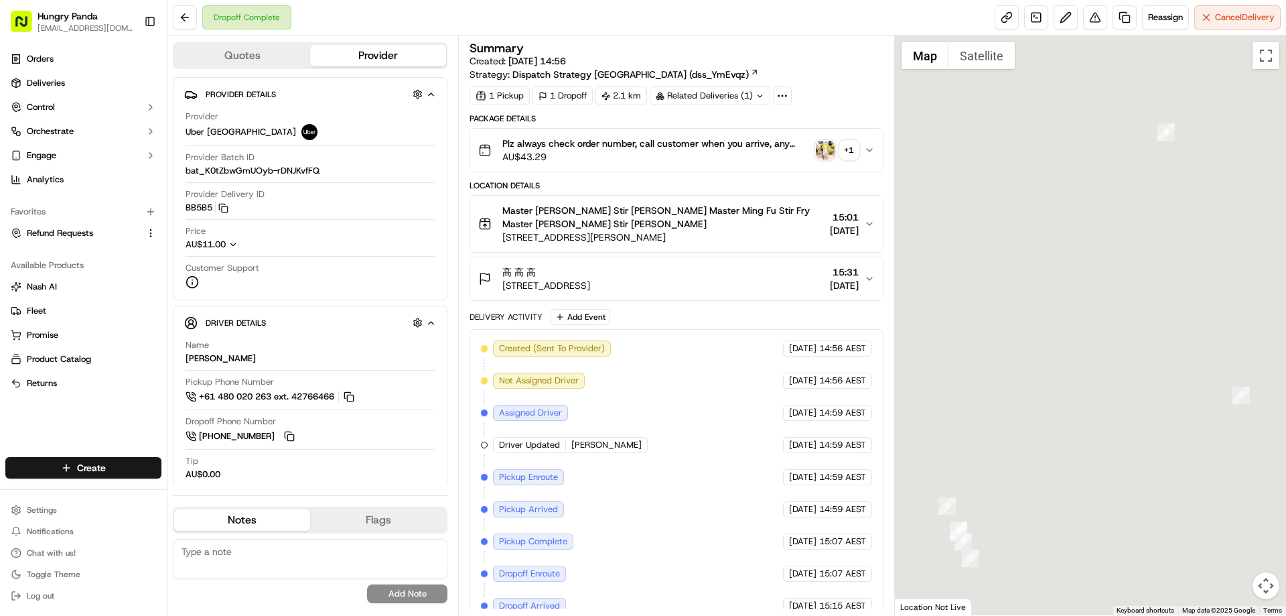
click at [816, 154] on img "button" at bounding box center [825, 150] width 19 height 19
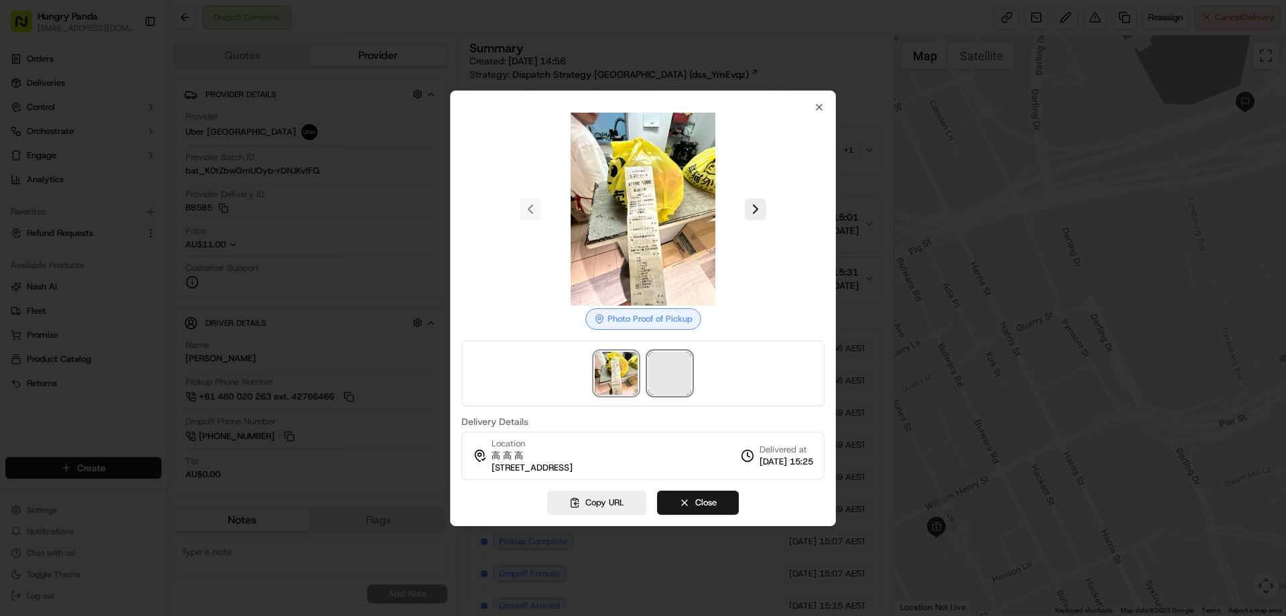
click at [664, 393] on span at bounding box center [669, 373] width 43 height 43
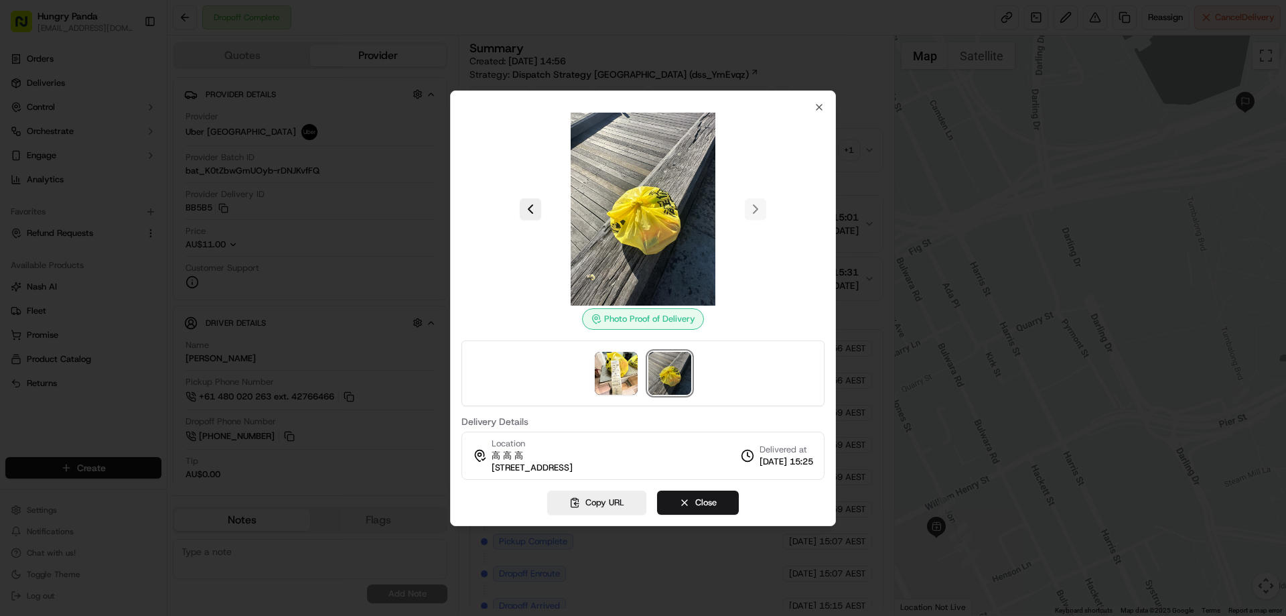
click at [867, 149] on div at bounding box center [643, 308] width 1286 height 616
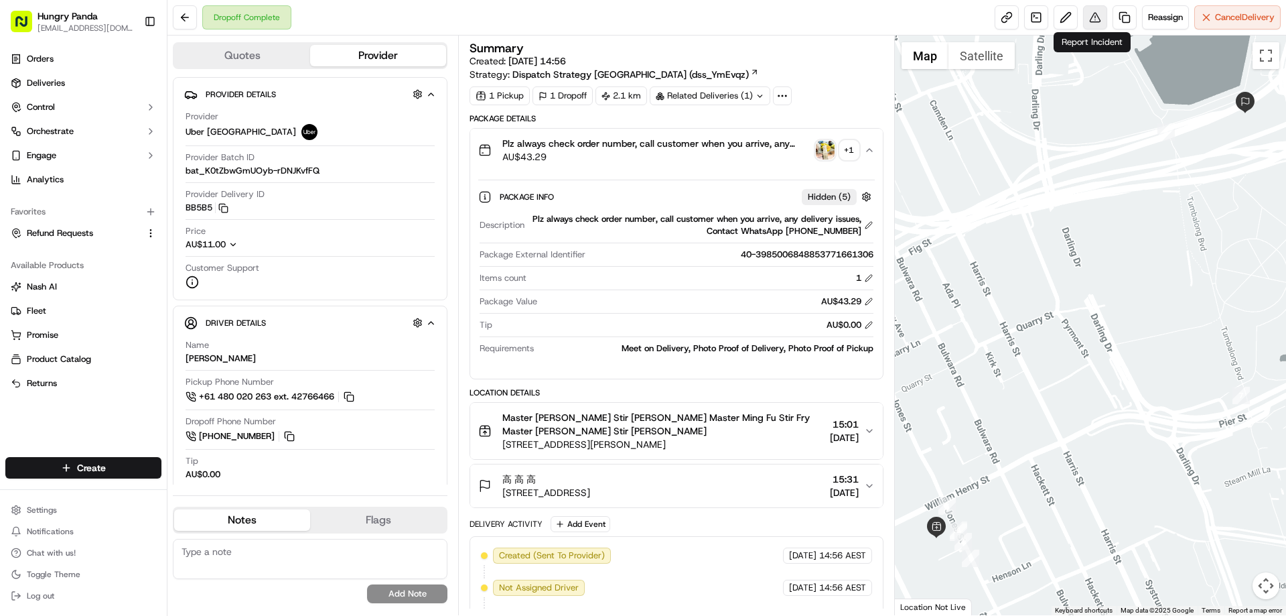
click at [1096, 21] on button at bounding box center [1095, 17] width 24 height 24
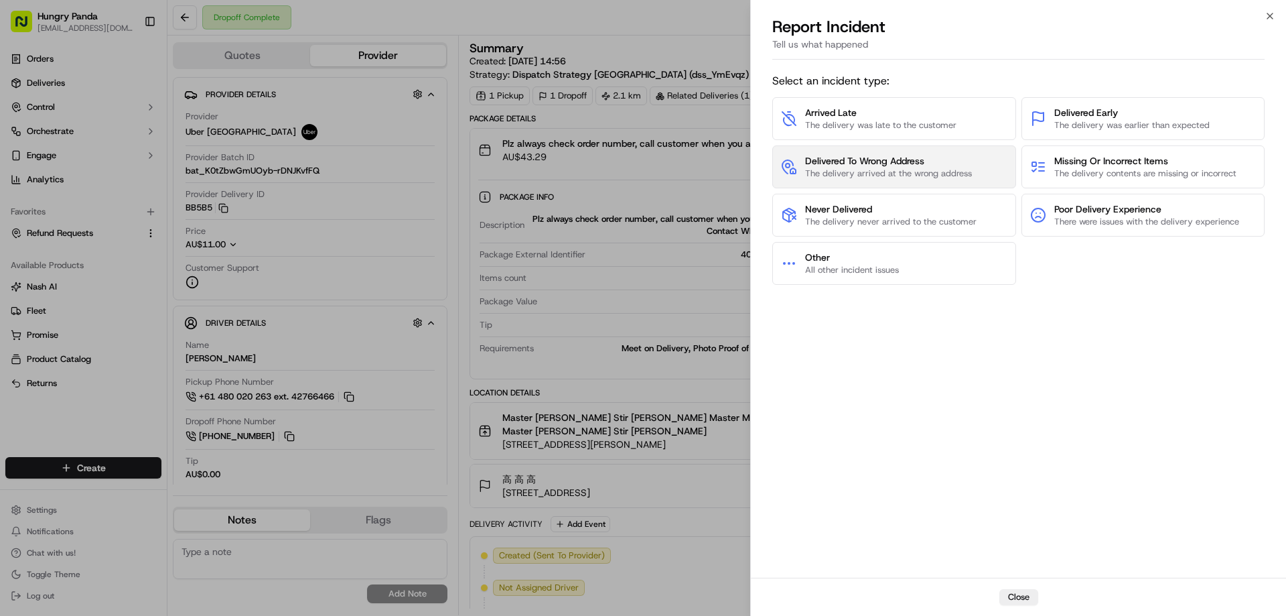
click at [825, 169] on span "The delivery arrived at the wrong address" at bounding box center [888, 173] width 167 height 12
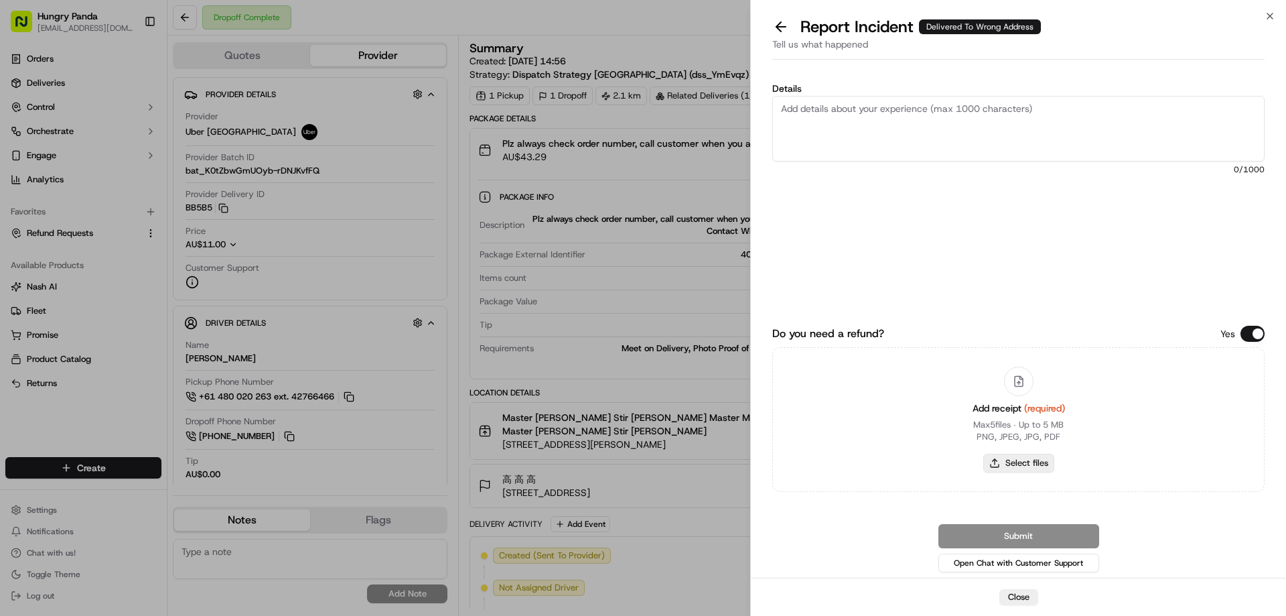
click at [1008, 461] on button "Select files" at bounding box center [1018, 462] width 71 height 19
type input "C:\fakepath\screenshot_2025-09-17_17-12-33.png"
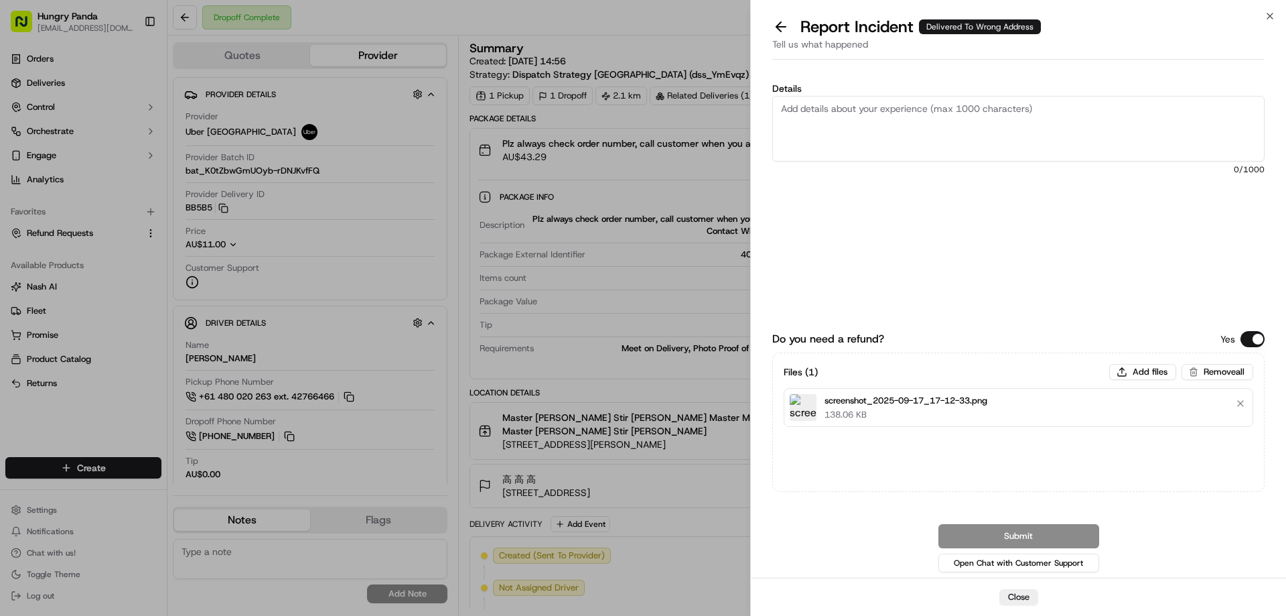
click at [911, 149] on textarea "Details" at bounding box center [1018, 129] width 492 height 66
paste textarea "The customer reported that he did not receive the food. The photo taken by the …"
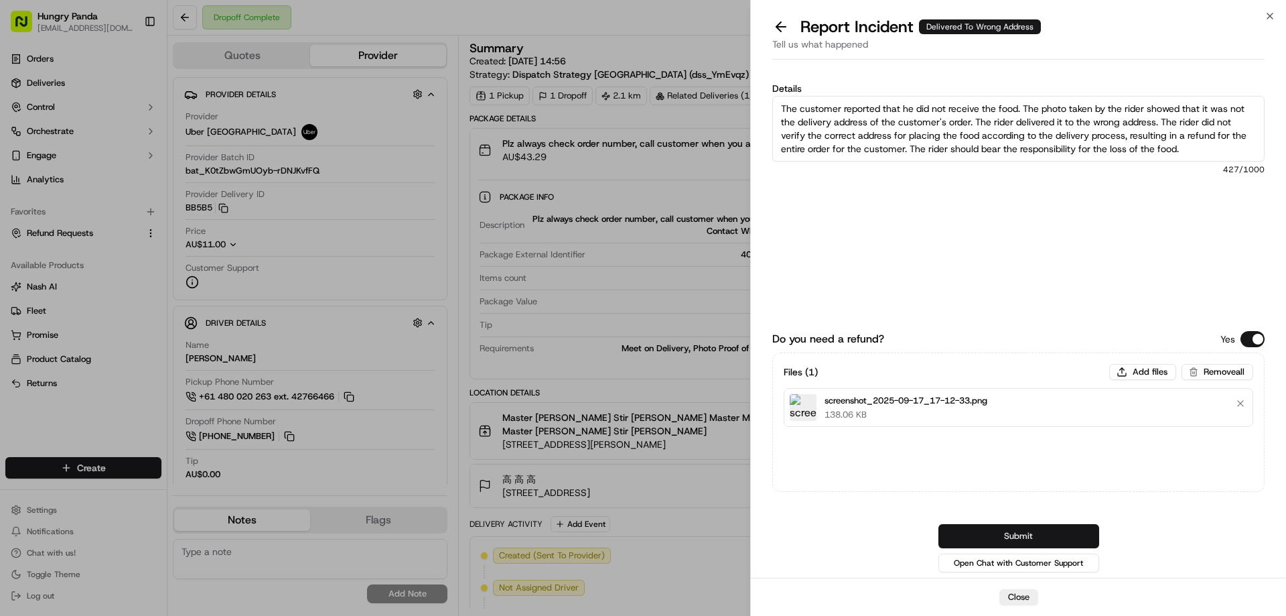
type textarea "The customer reported that he did not receive the food. The photo taken by the …"
drag, startPoint x: 1003, startPoint y: 524, endPoint x: 995, endPoint y: 514, distance: 12.9
click at [1003, 524] on button "Submit" at bounding box center [1018, 536] width 161 height 24
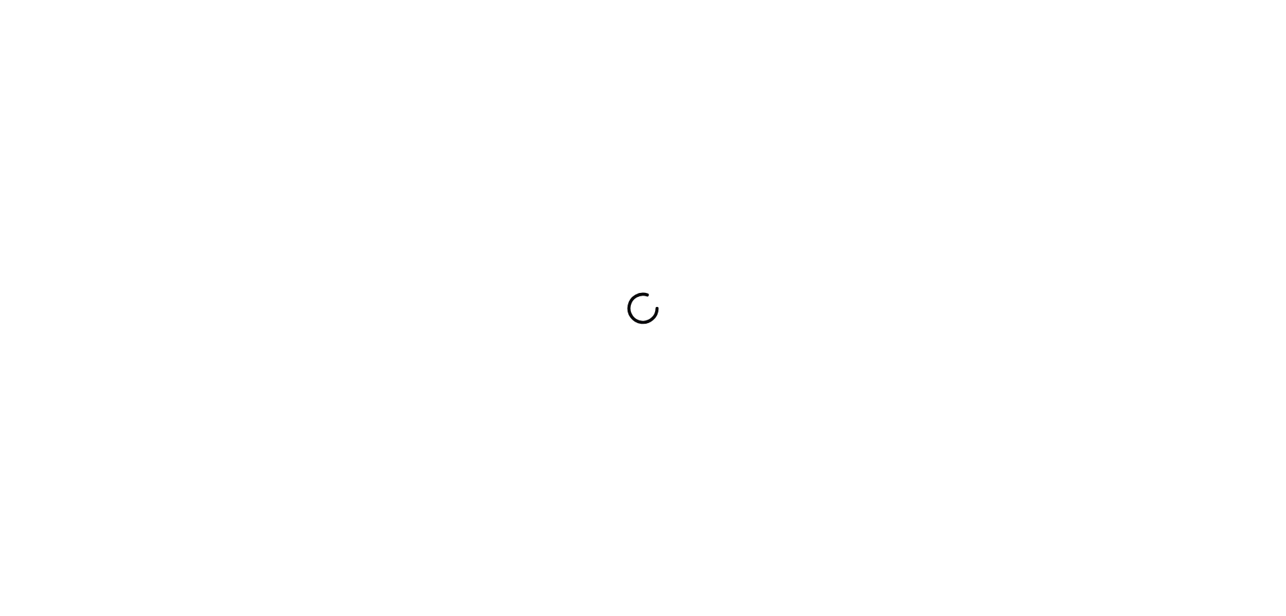
click at [854, 369] on div at bounding box center [643, 308] width 1286 height 616
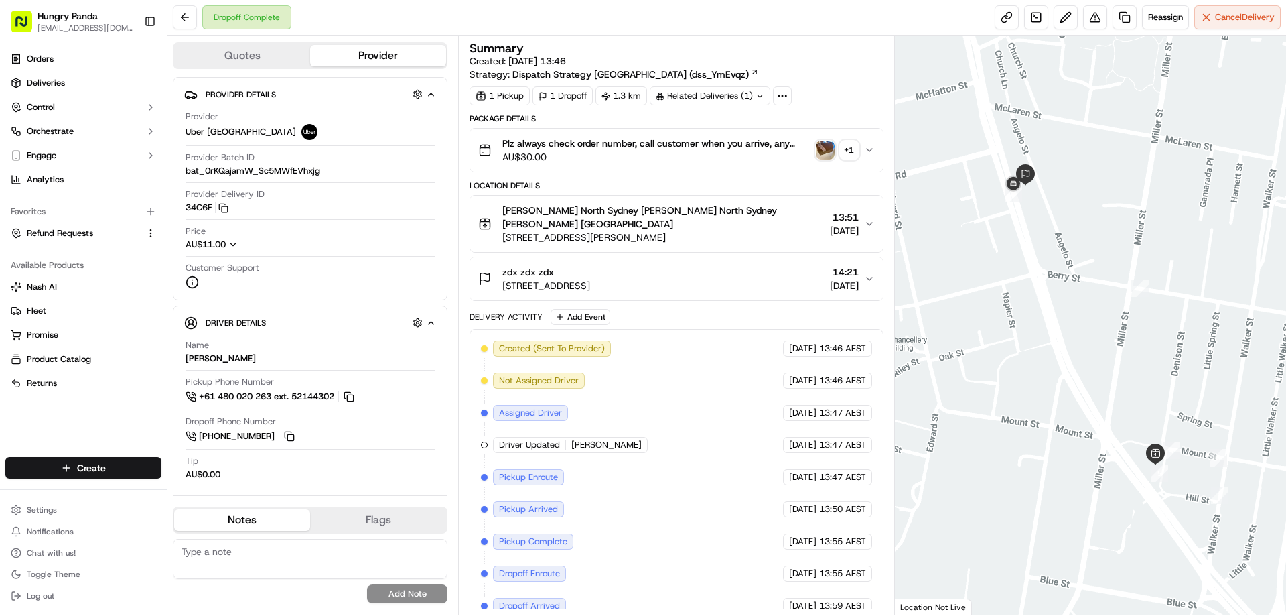
click at [827, 147] on img "button" at bounding box center [825, 150] width 19 height 19
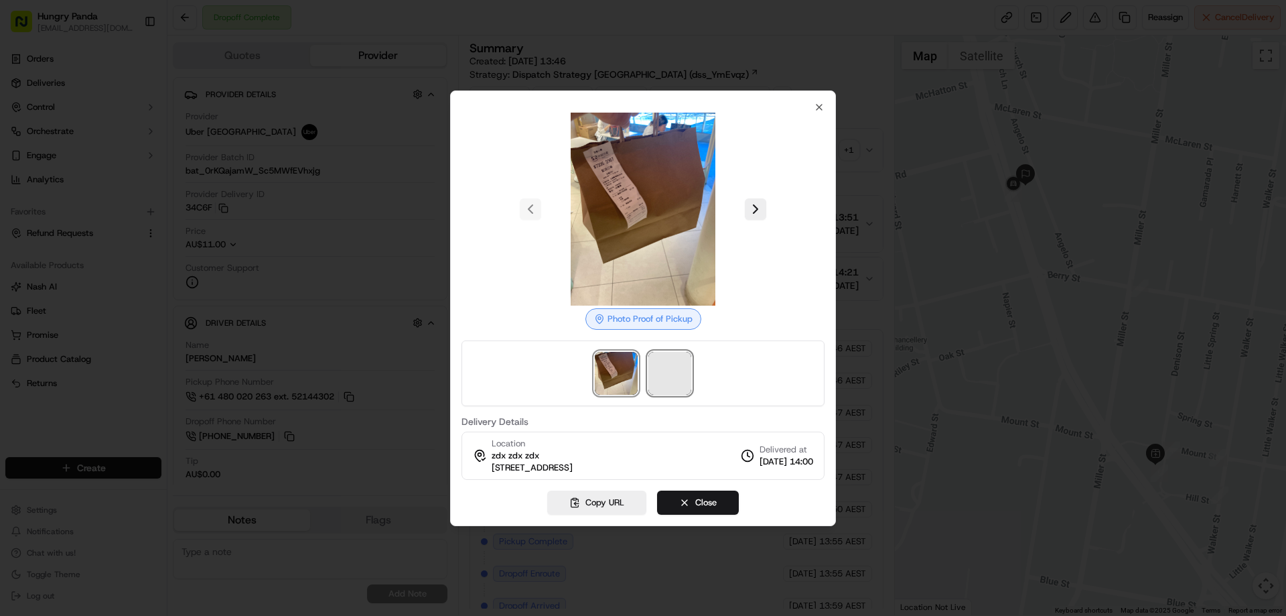
click at [666, 376] on span at bounding box center [669, 373] width 43 height 43
click at [867, 149] on div at bounding box center [643, 308] width 1286 height 616
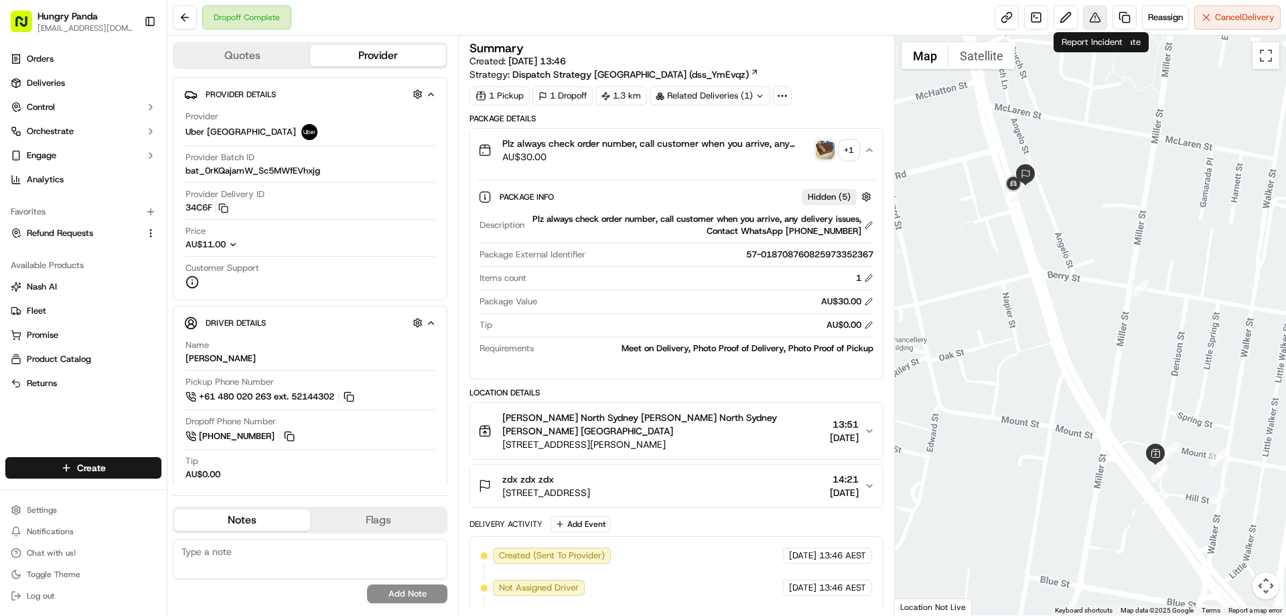
click at [1094, 27] on button at bounding box center [1095, 17] width 24 height 24
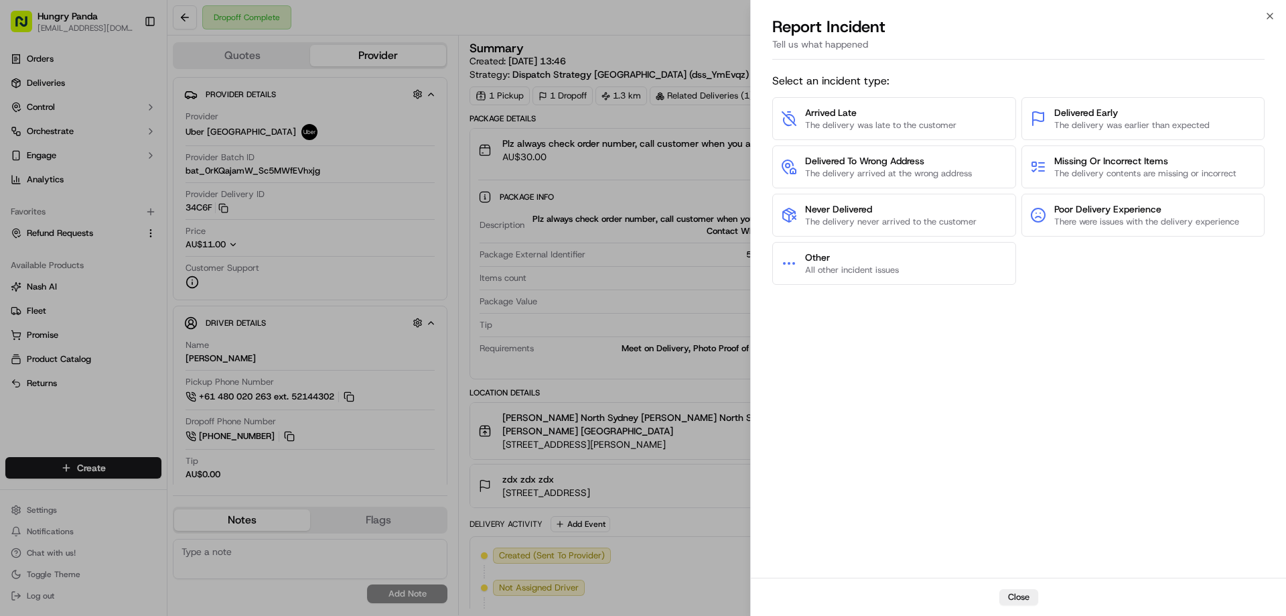
click at [824, 292] on div "Select an incident type: Arrived Late The delivery was late to the customer Del…" at bounding box center [1018, 321] width 492 height 507
click at [859, 271] on span "All other incident issues" at bounding box center [852, 270] width 94 height 12
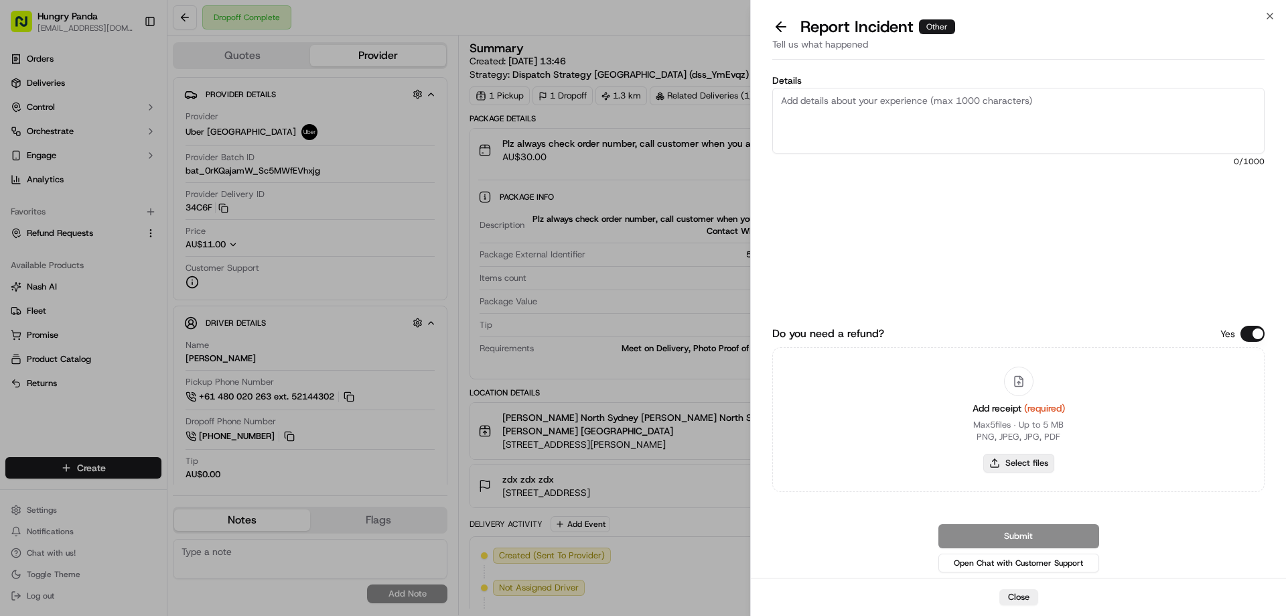
click at [1022, 457] on button "Select files" at bounding box center [1018, 462] width 71 height 19
type input "C:\fakepath\screenshot_2025-09-17_17-13-45.png"
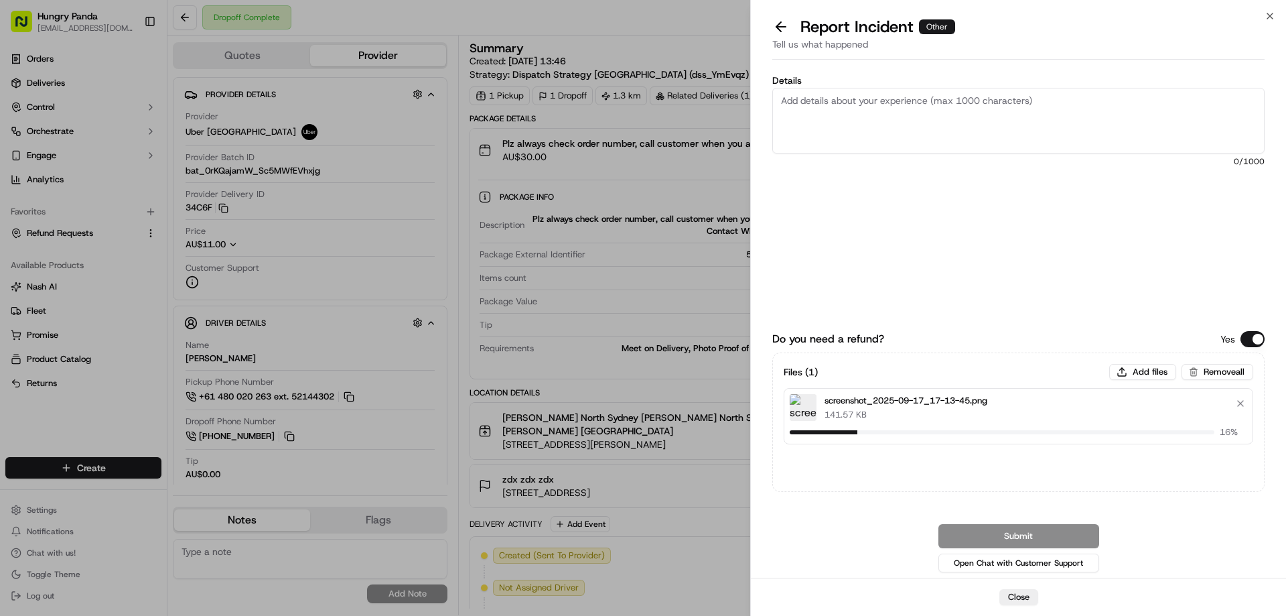
click at [917, 126] on textarea "Details" at bounding box center [1018, 121] width 492 height 66
click at [924, 121] on textarea "Details" at bounding box center [1018, 121] width 492 height 66
paste textarea "The customer reported that he did not receive the meal, and the delivery photo …"
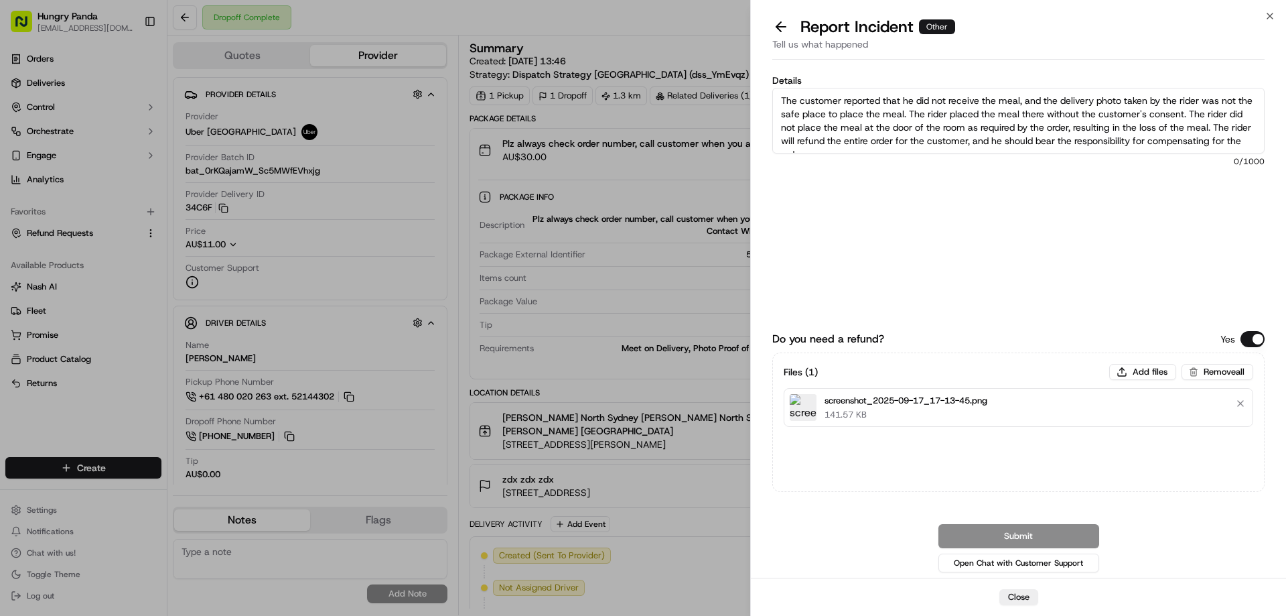
scroll to position [7, 0]
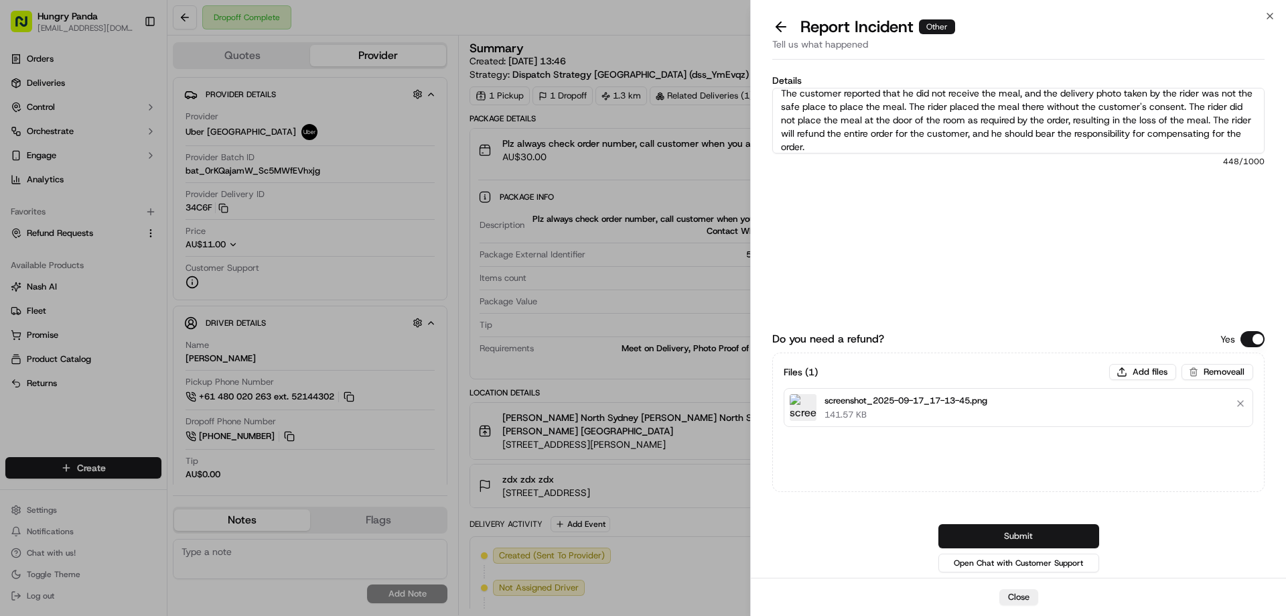
type textarea "The customer reported that he did not receive the meal, and the delivery photo …"
click at [1019, 527] on button "Submit" at bounding box center [1018, 536] width 161 height 24
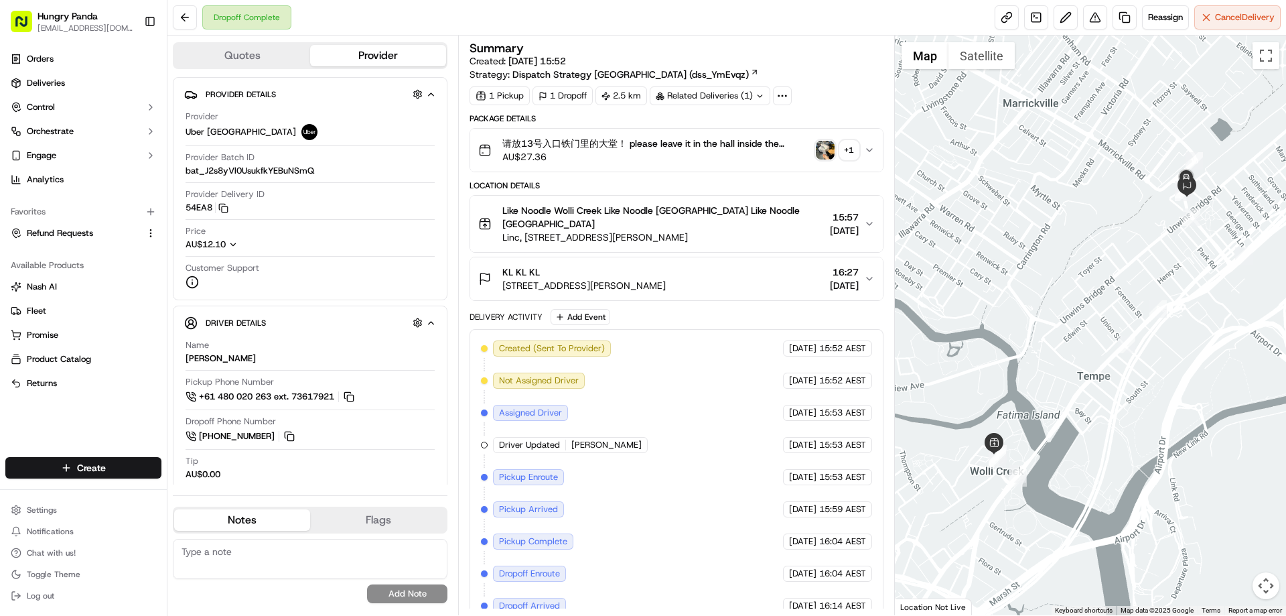
click at [825, 147] on img "button" at bounding box center [825, 150] width 19 height 19
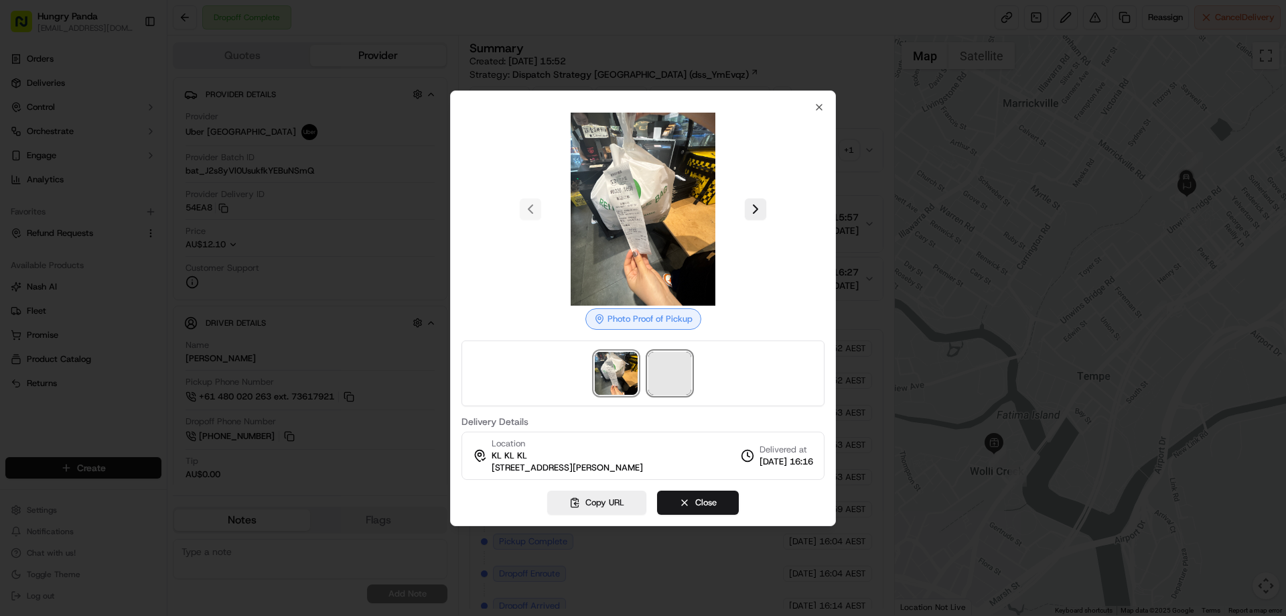
click at [683, 377] on span at bounding box center [669, 373] width 43 height 43
click at [866, 156] on div at bounding box center [643, 308] width 1286 height 616
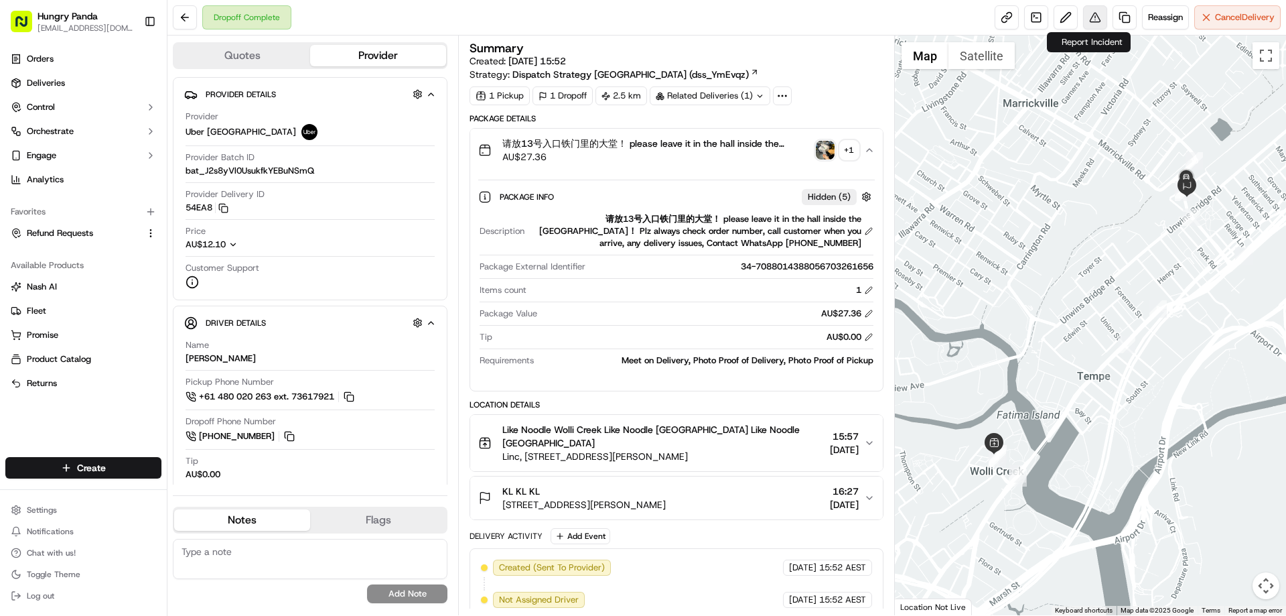
click at [1097, 11] on button at bounding box center [1095, 17] width 24 height 24
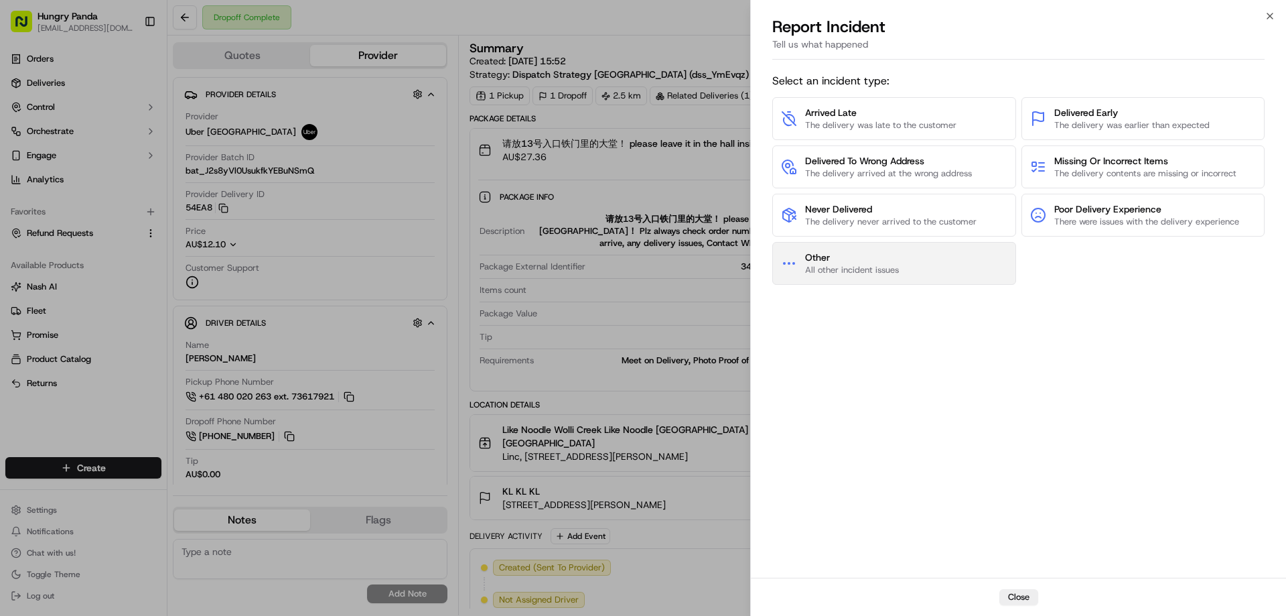
click at [864, 259] on span "Other" at bounding box center [852, 257] width 94 height 13
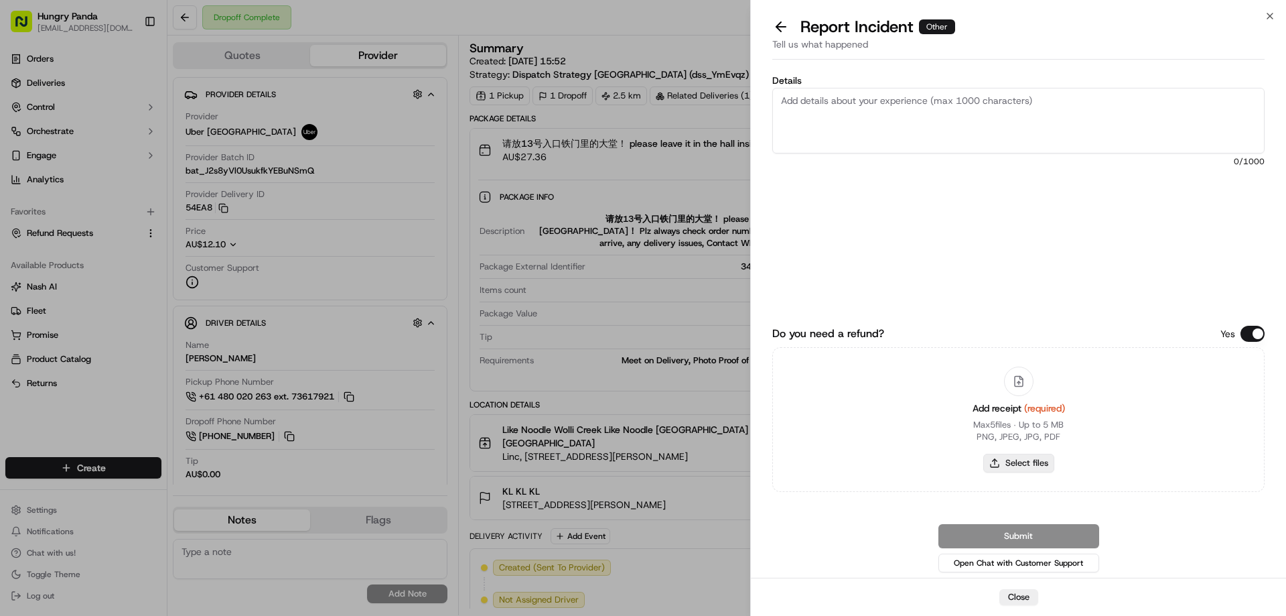
click at [1012, 463] on button "Select files" at bounding box center [1018, 462] width 71 height 19
type input "C:\fakepath\screenshot_2025-09-17_17-14-56.png"
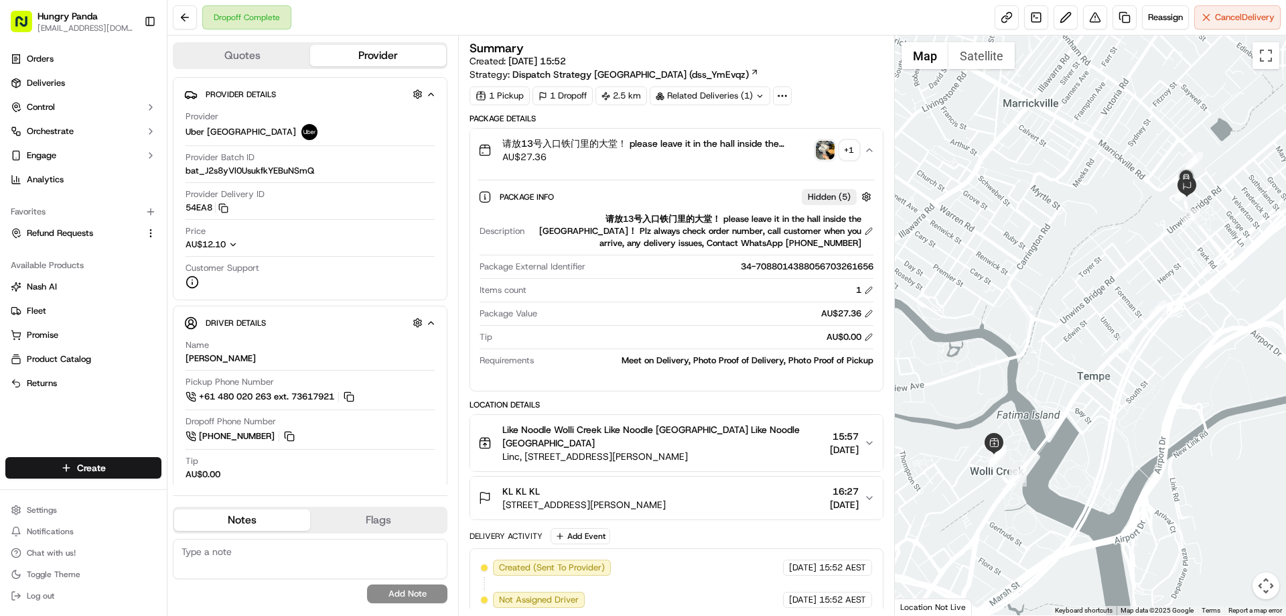
click at [829, 151] on img "button" at bounding box center [825, 150] width 19 height 19
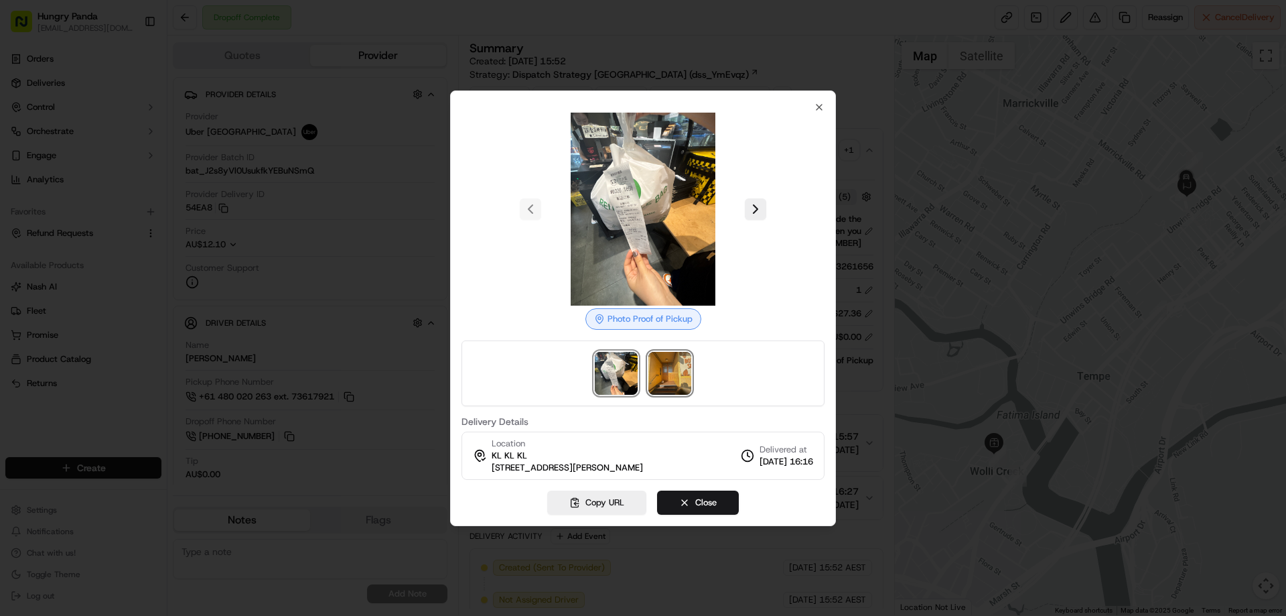
click at [659, 369] on img at bounding box center [669, 373] width 43 height 43
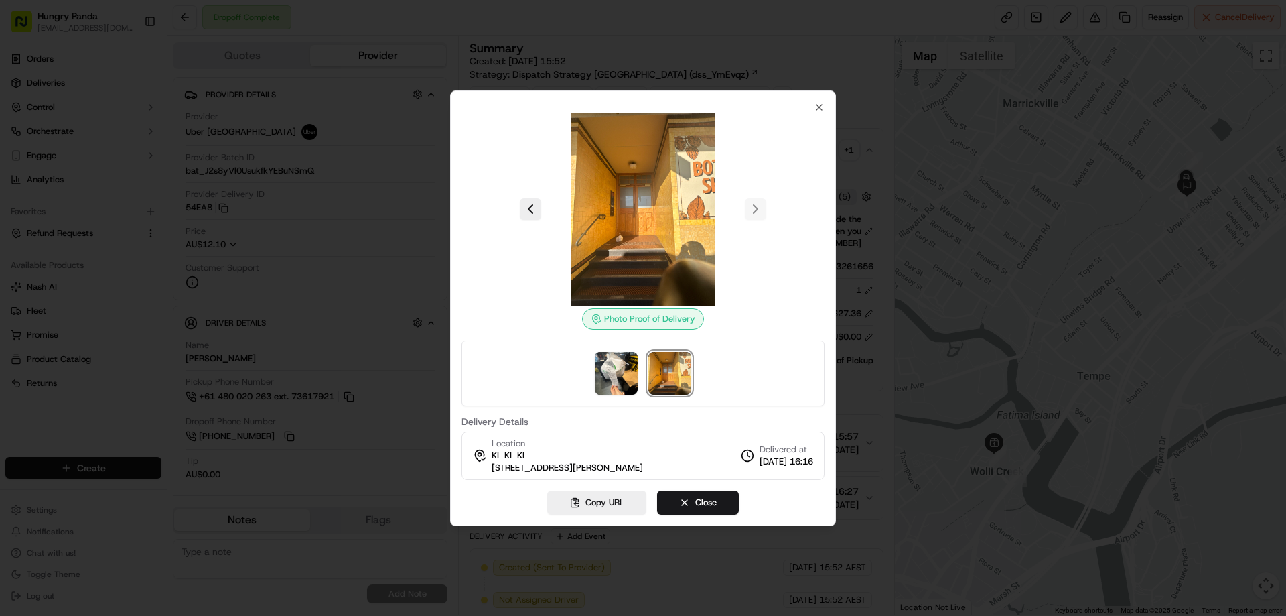
click at [989, 202] on div at bounding box center [643, 308] width 1286 height 616
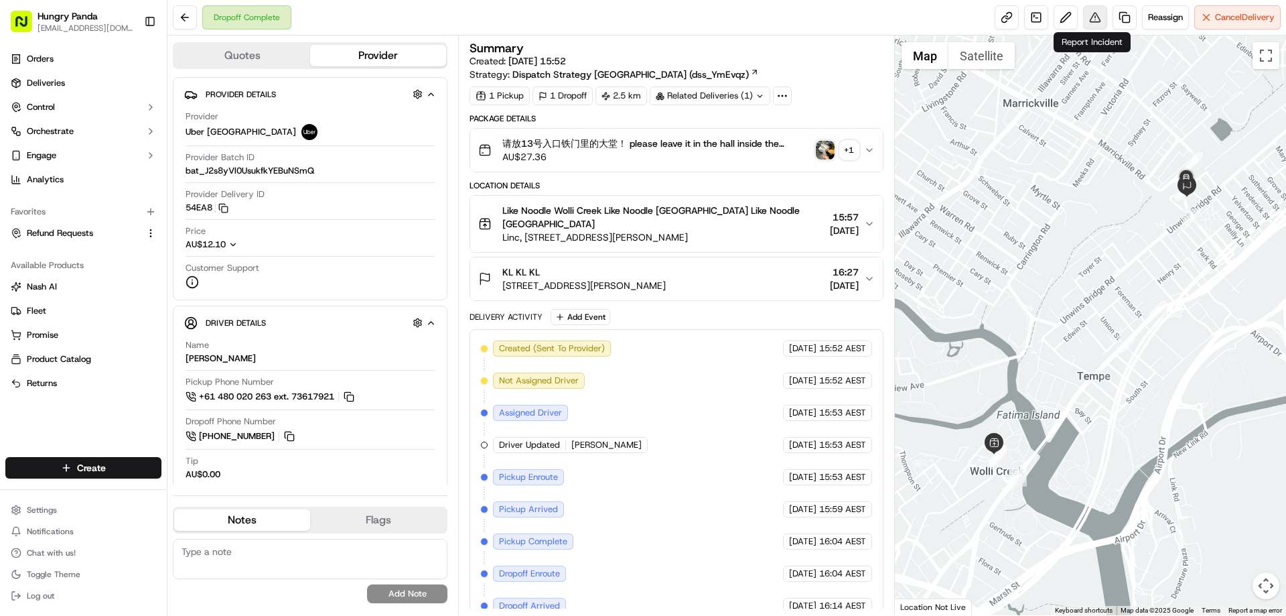
click at [1092, 16] on button at bounding box center [1095, 17] width 24 height 24
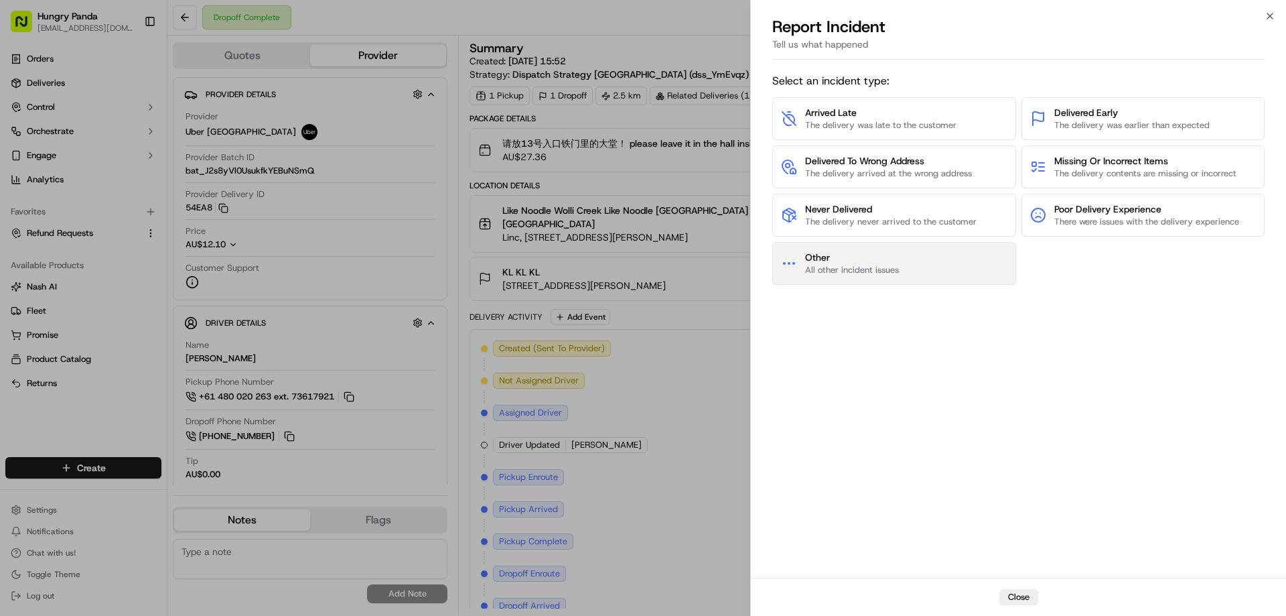
click at [909, 270] on button "Other All other incident issues" at bounding box center [894, 263] width 244 height 43
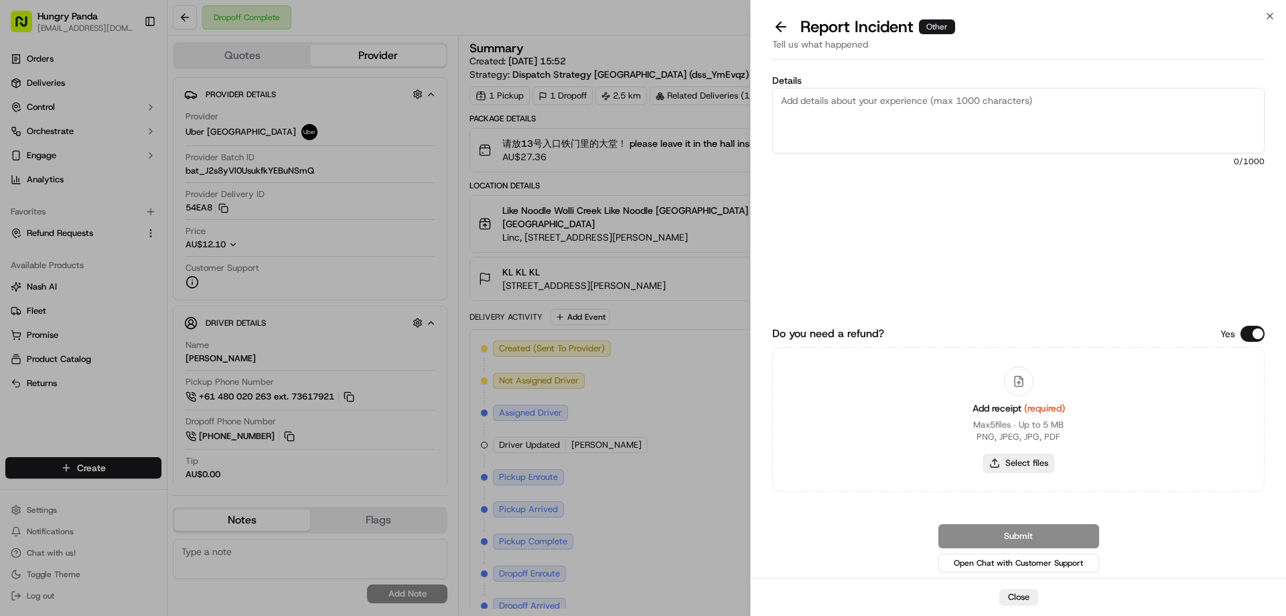
click at [1010, 461] on button "Select files" at bounding box center [1018, 462] width 71 height 19
type input "C:\fakepath\screenshot_2025-09-17_17-14-56.png"
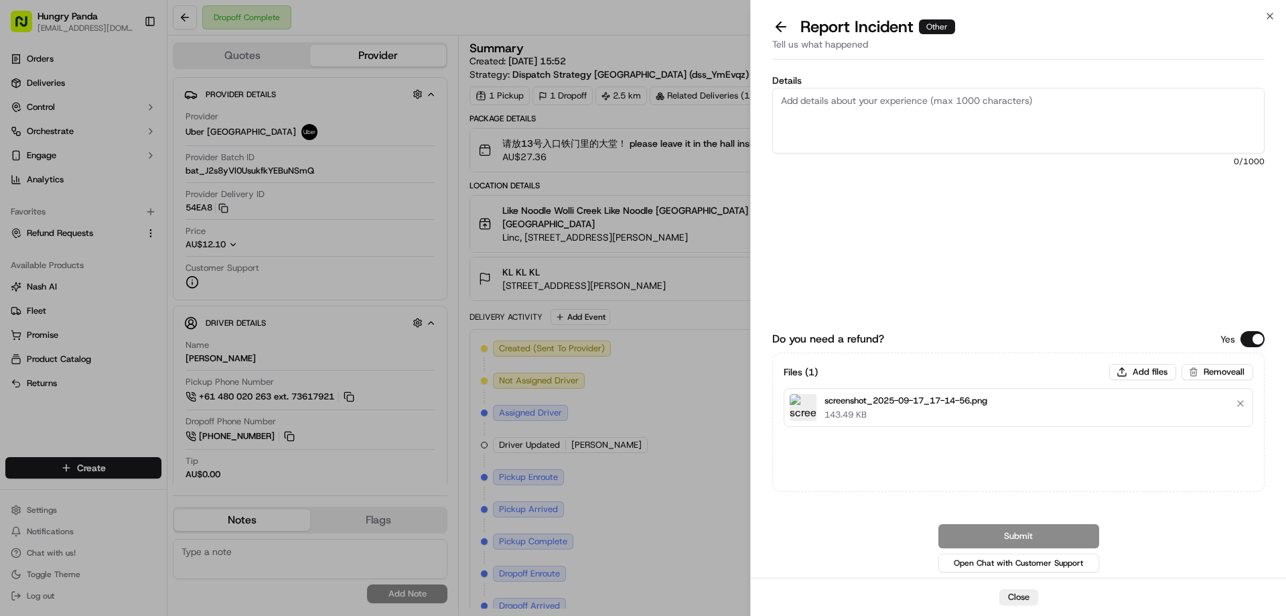
click at [932, 74] on div "Details 0 /1000 Do you need a refund? Yes Files ( 1 ) Add files Remove all scre…" at bounding box center [1018, 321] width 535 height 512
click at [919, 109] on textarea "Details" at bounding box center [1018, 121] width 492 height 66
paste textarea "The customer reported that he did not receive the meal, the delivery photo take…"
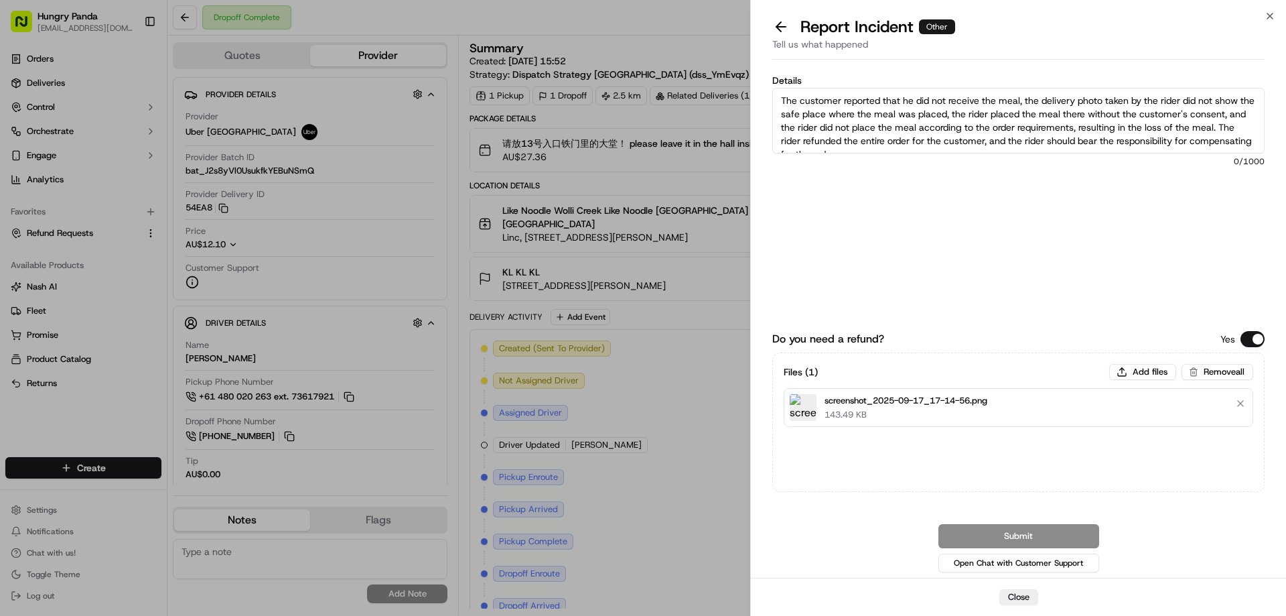
scroll to position [7, 0]
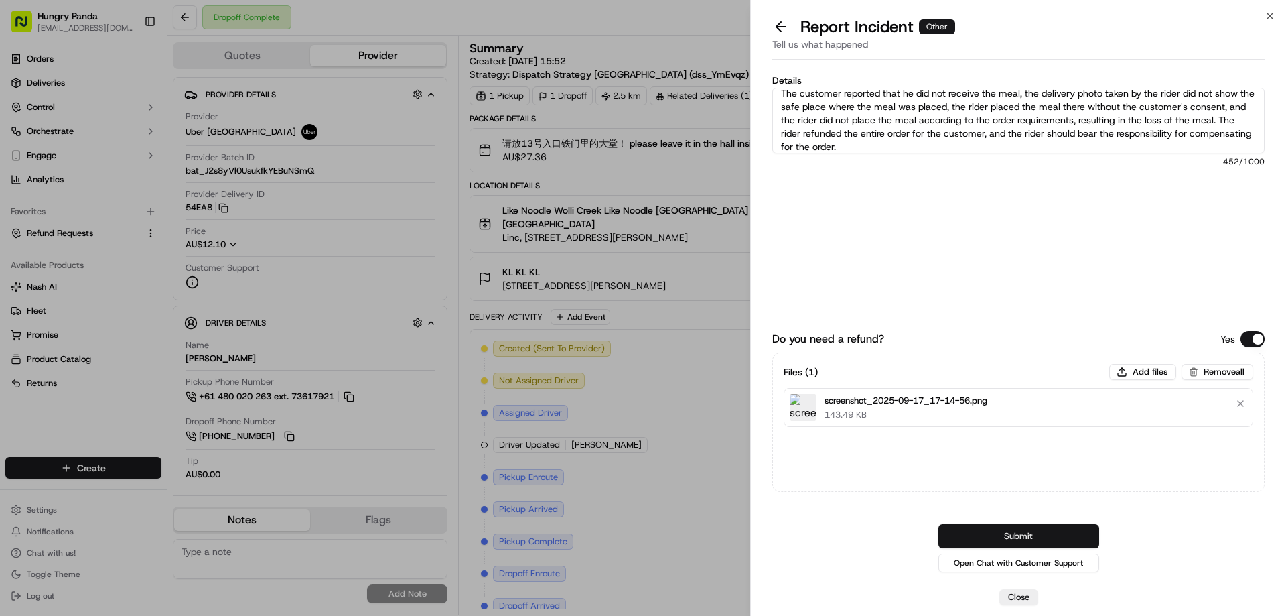
type textarea "The customer reported that he did not receive the meal, the delivery photo take…"
click at [1035, 530] on button "Submit" at bounding box center [1018, 536] width 161 height 24
